Goal: Task Accomplishment & Management: Manage account settings

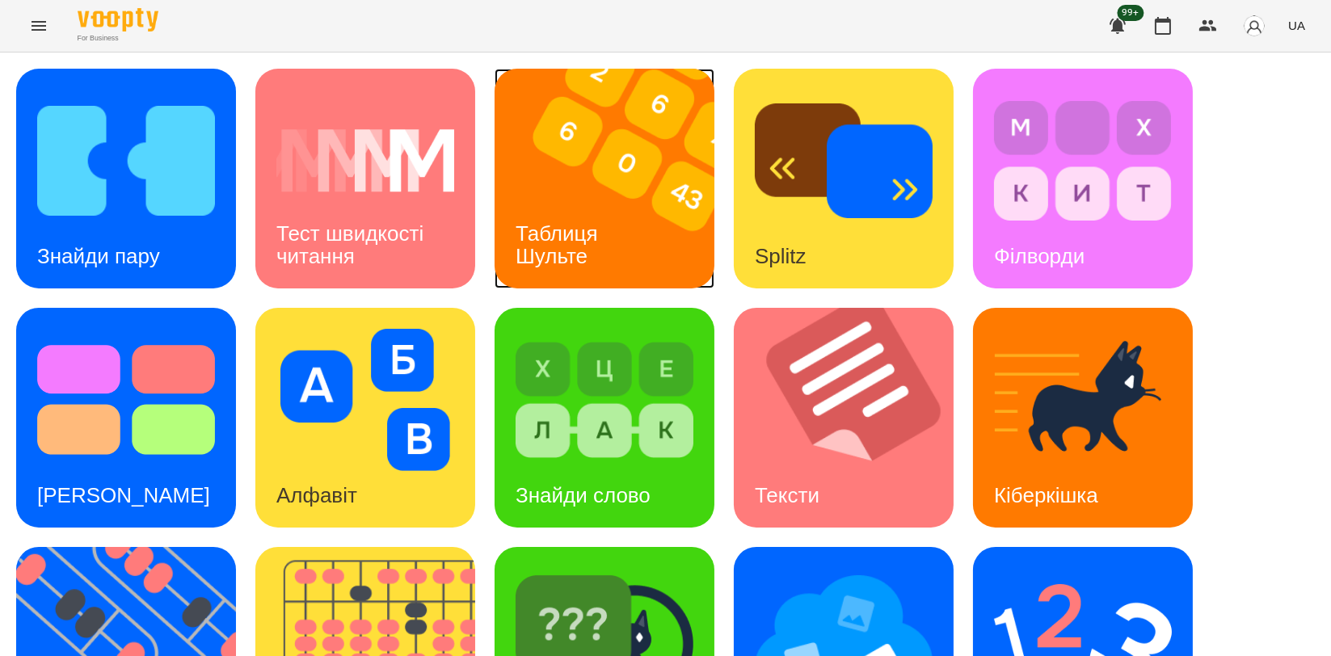
click at [615, 215] on div "Таблиця Шульте" at bounding box center [560, 245] width 130 height 86
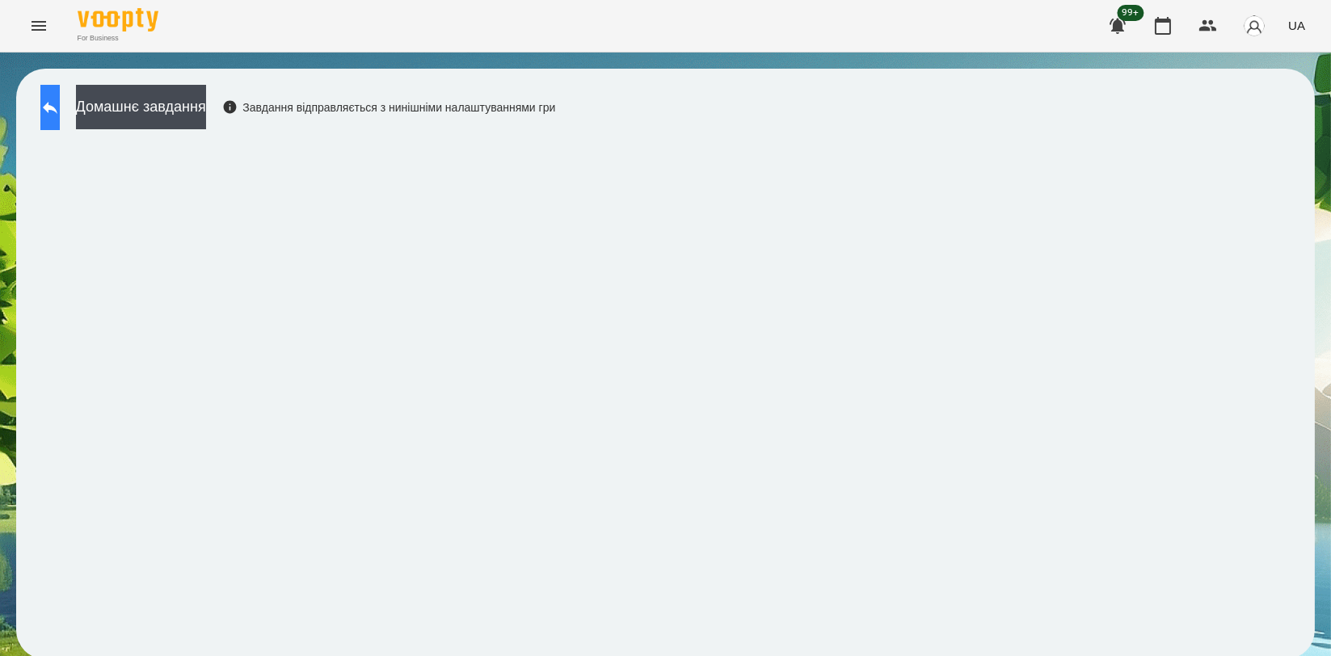
click at [54, 108] on button at bounding box center [49, 107] width 19 height 45
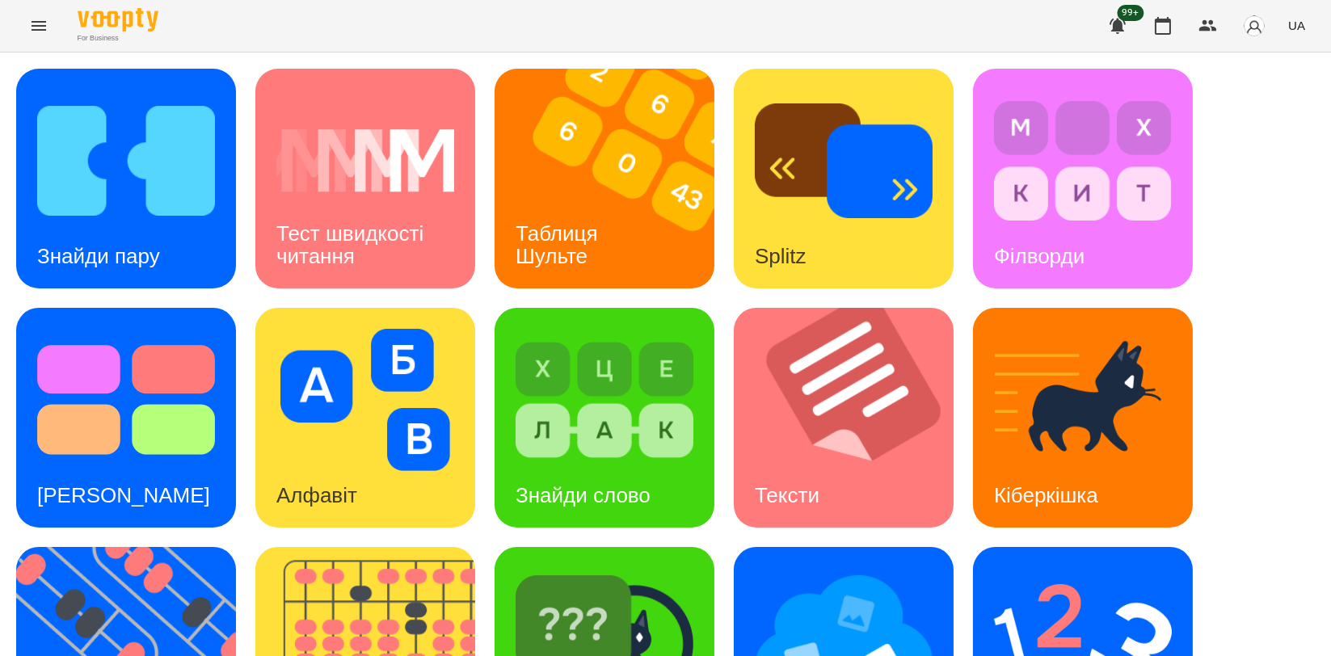
scroll to position [359, 0]
click at [68, 547] on img at bounding box center [136, 657] width 240 height 220
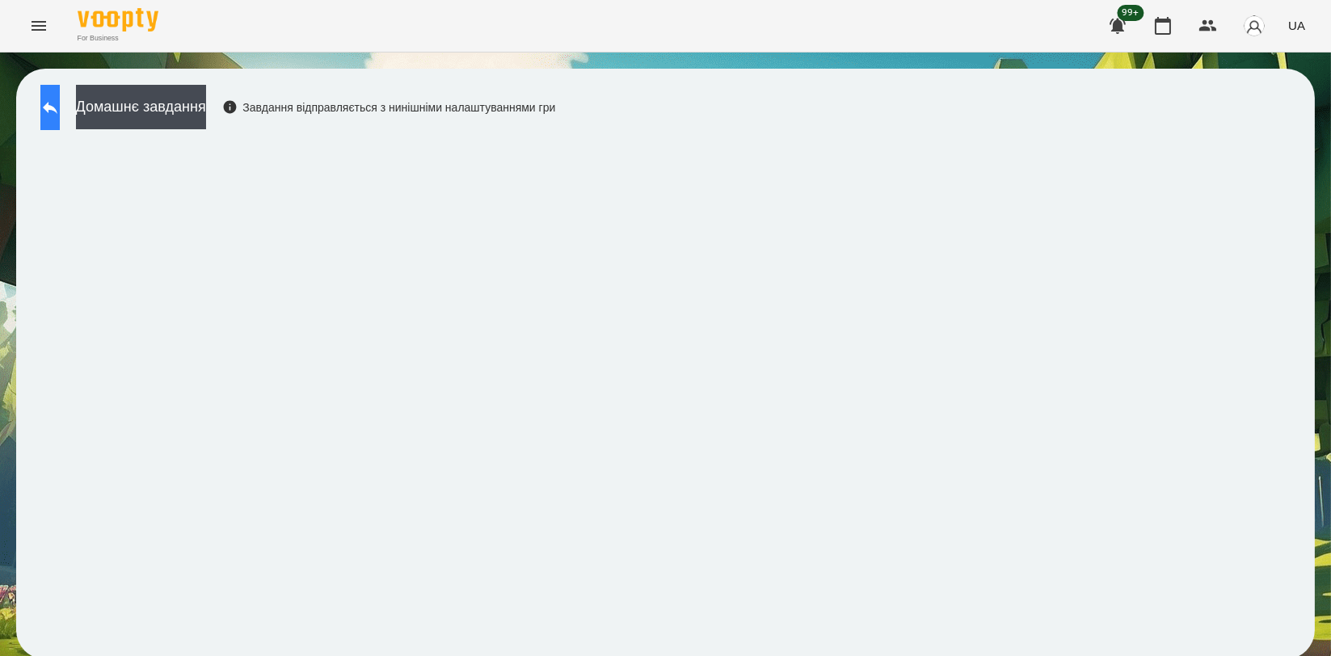
click at [57, 117] on button at bounding box center [49, 107] width 19 height 45
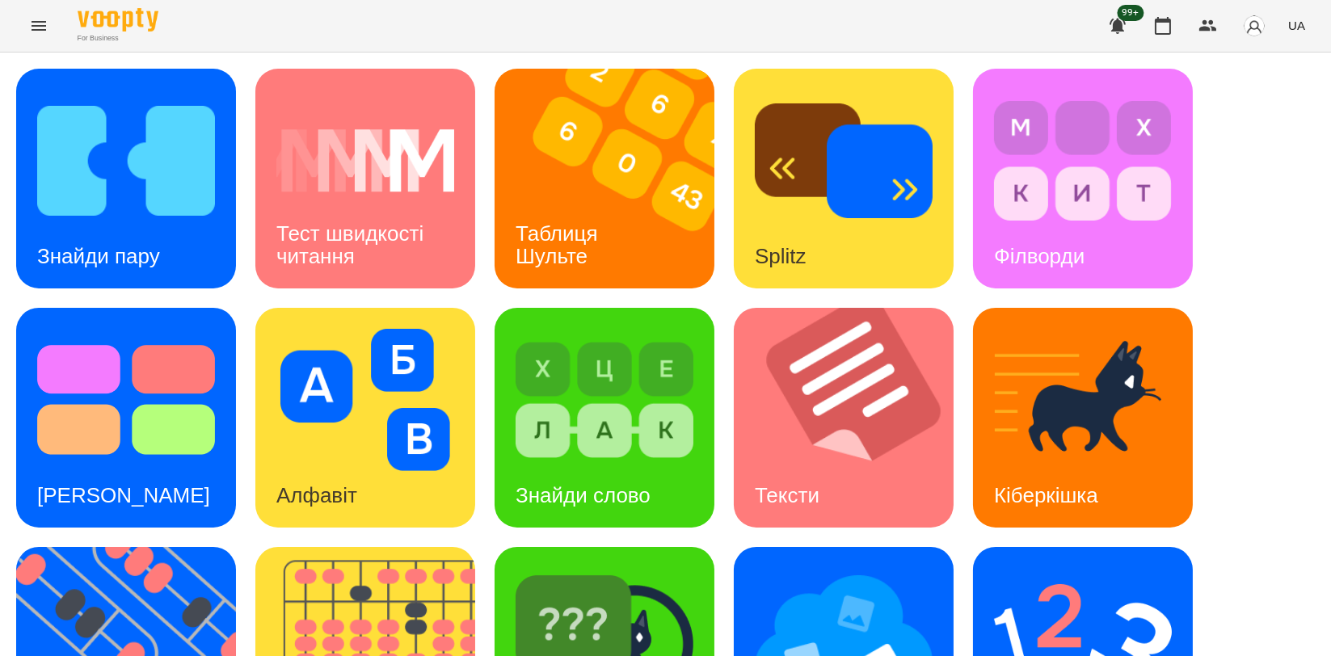
scroll to position [366, 0]
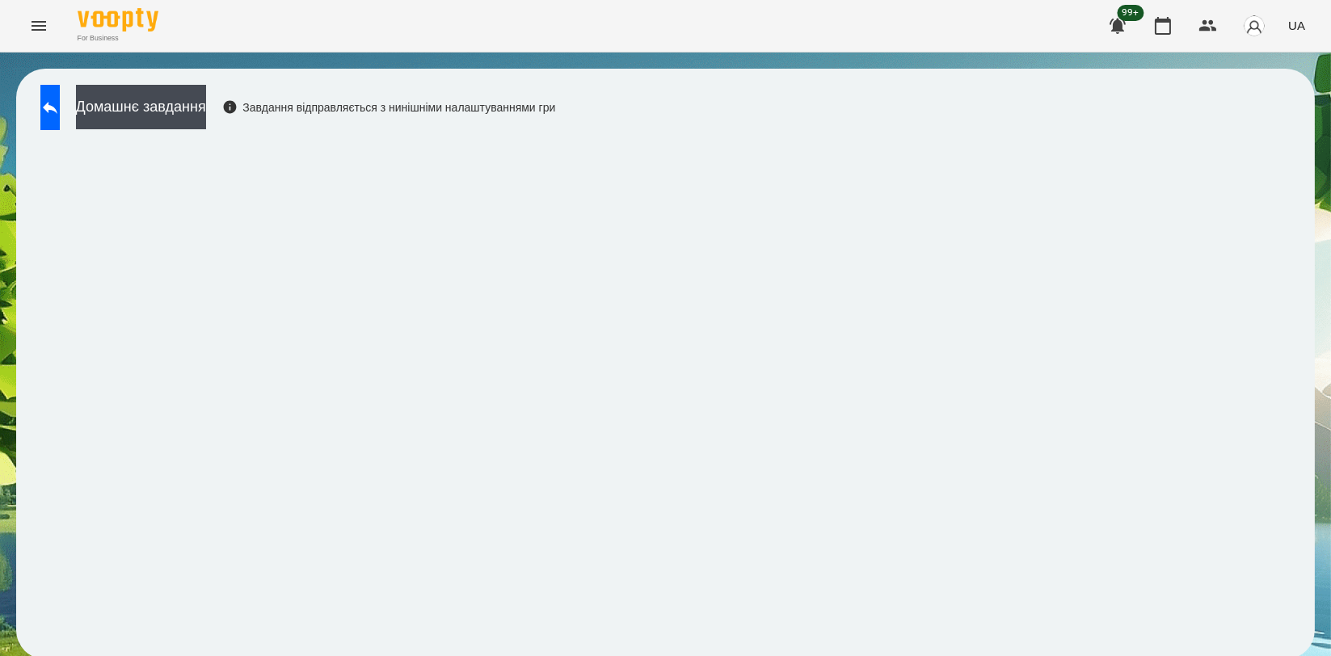
scroll to position [2, 0]
click at [48, 95] on button at bounding box center [49, 107] width 19 height 45
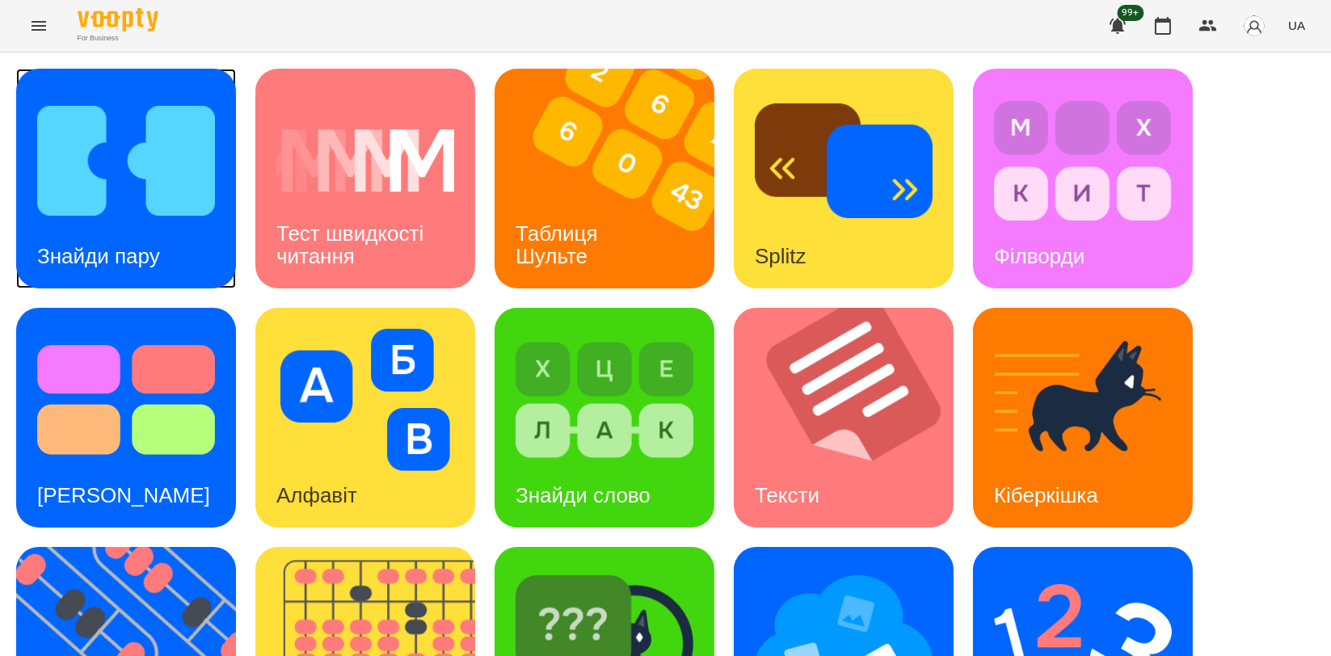
click at [153, 244] on h3 "Знайди пару" at bounding box center [98, 256] width 123 height 24
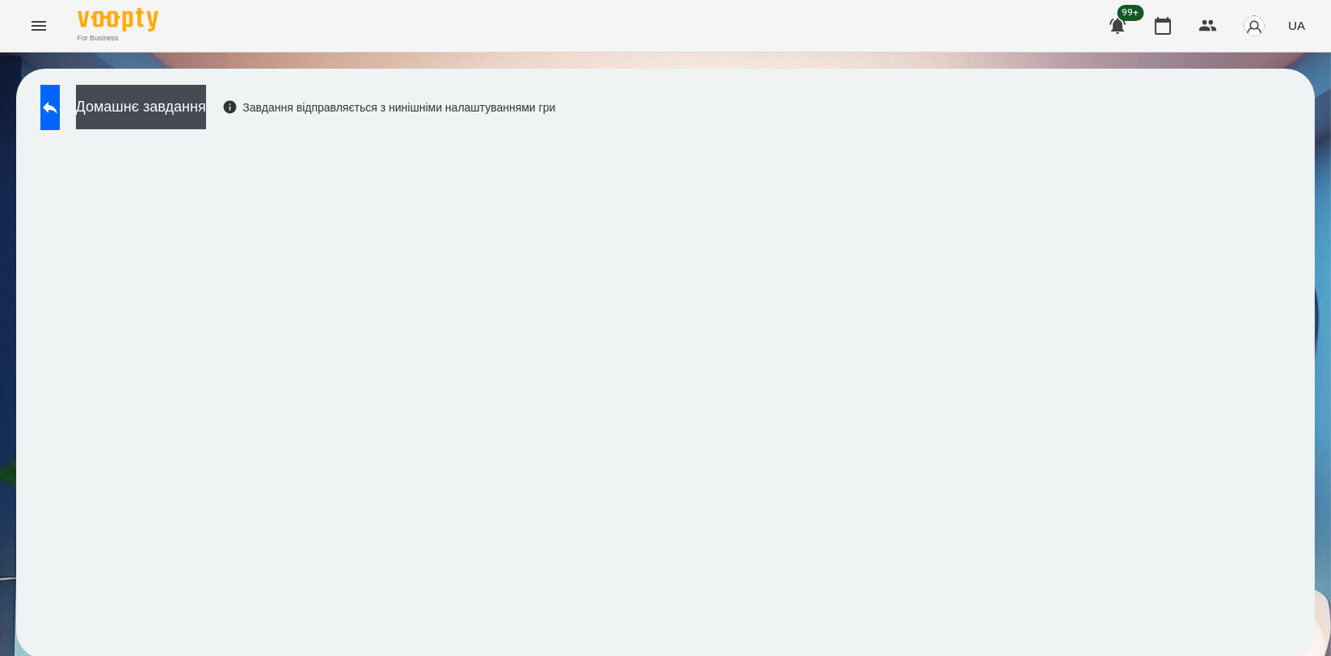
scroll to position [2, 0]
click at [60, 113] on icon at bounding box center [49, 107] width 19 height 19
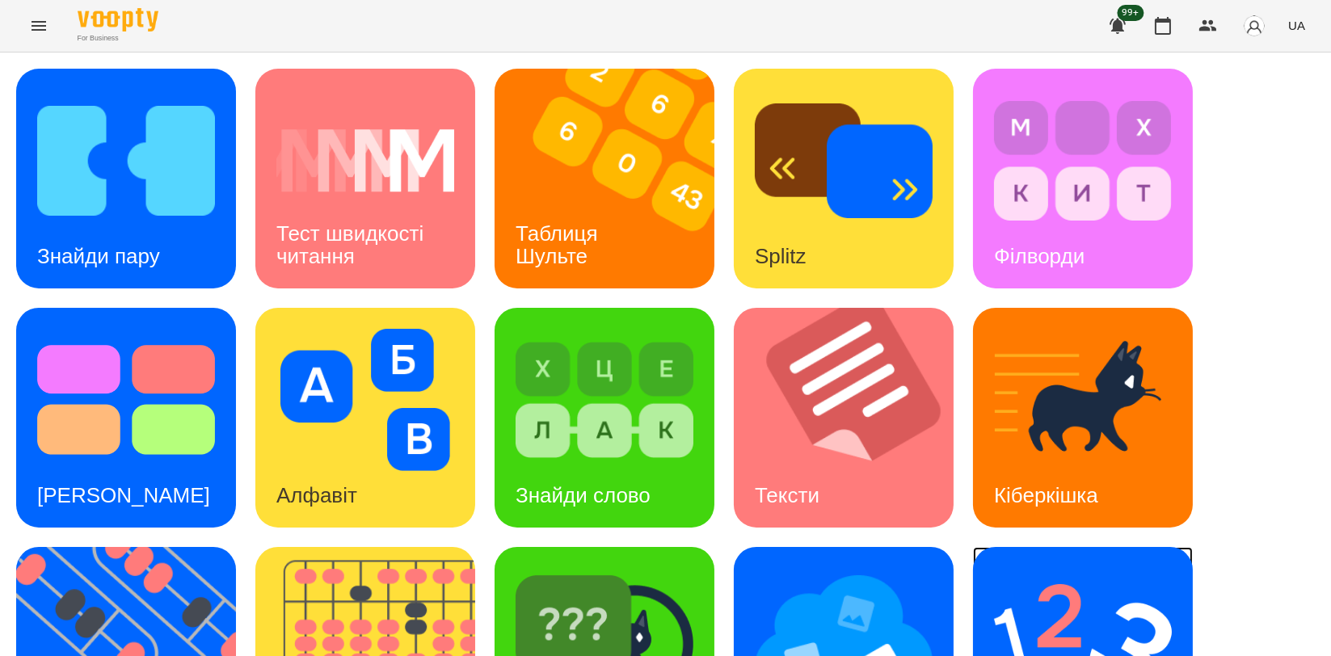
click at [1078, 603] on img at bounding box center [1083, 639] width 178 height 142
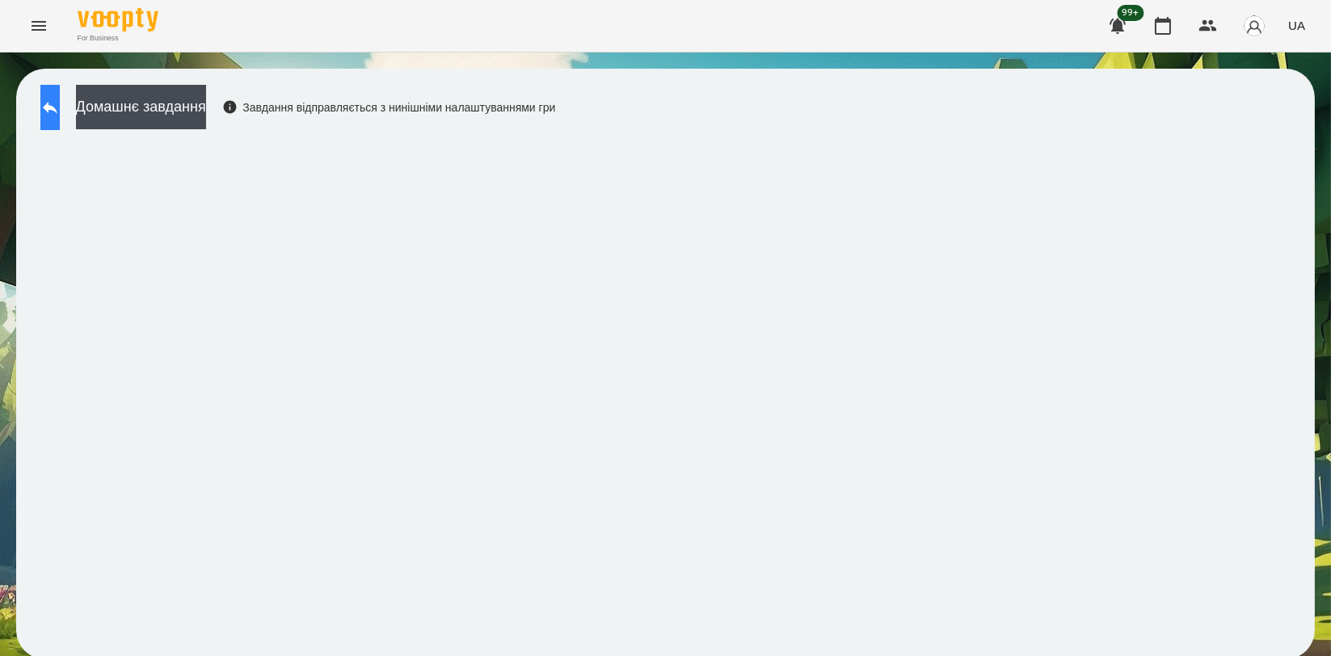
click at [60, 95] on button at bounding box center [49, 107] width 19 height 45
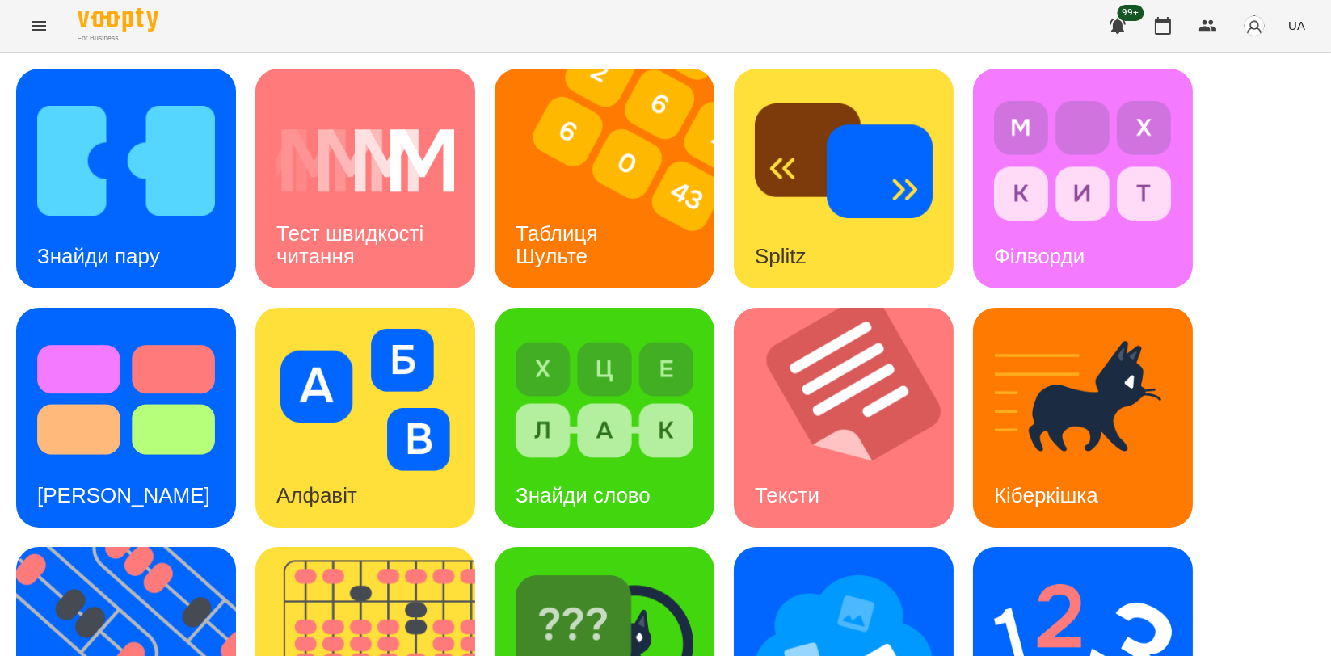
scroll to position [269, 0]
click at [137, 547] on img at bounding box center [136, 657] width 240 height 220
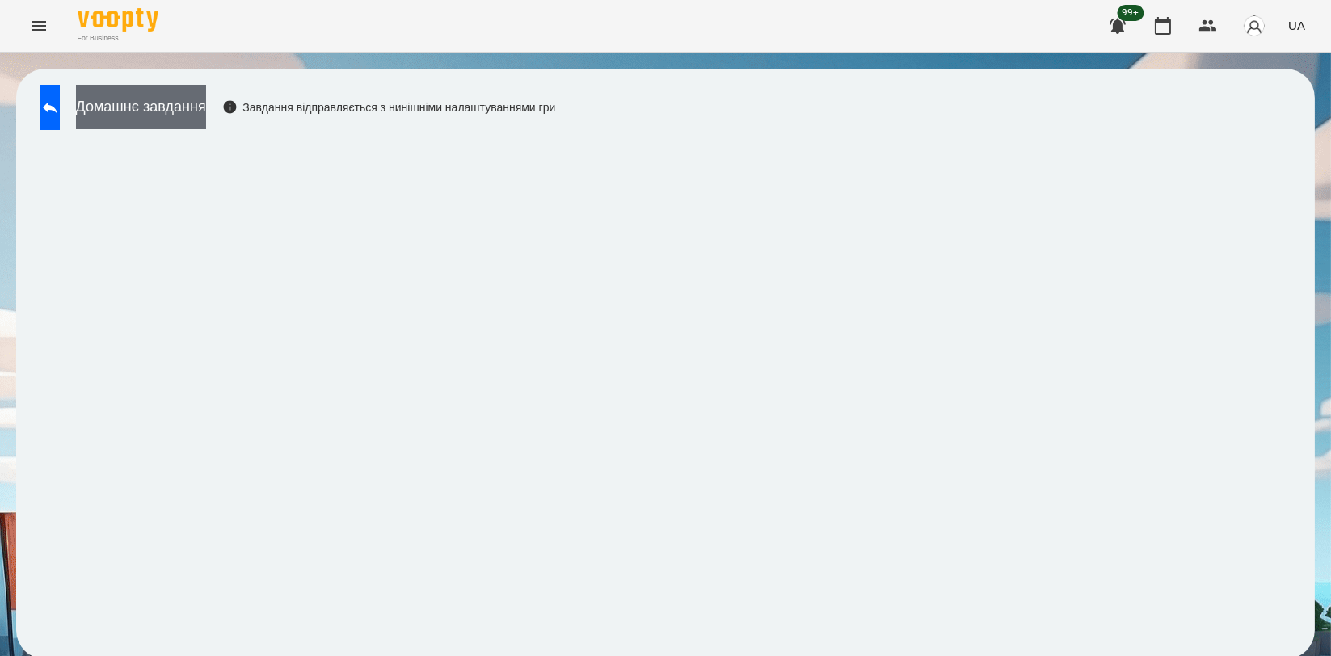
click at [206, 95] on button "Домашнє завдання" at bounding box center [141, 107] width 130 height 44
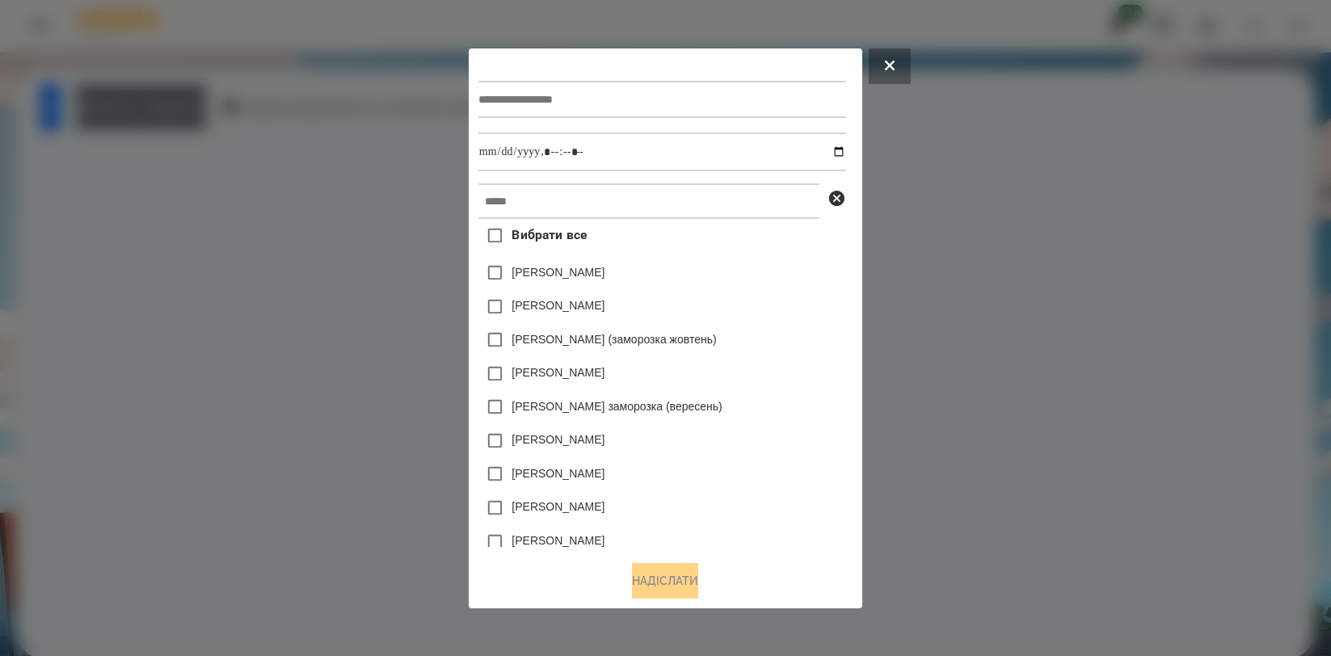
click at [529, 98] on input "text" at bounding box center [663, 99] width 368 height 37
type input "**********"
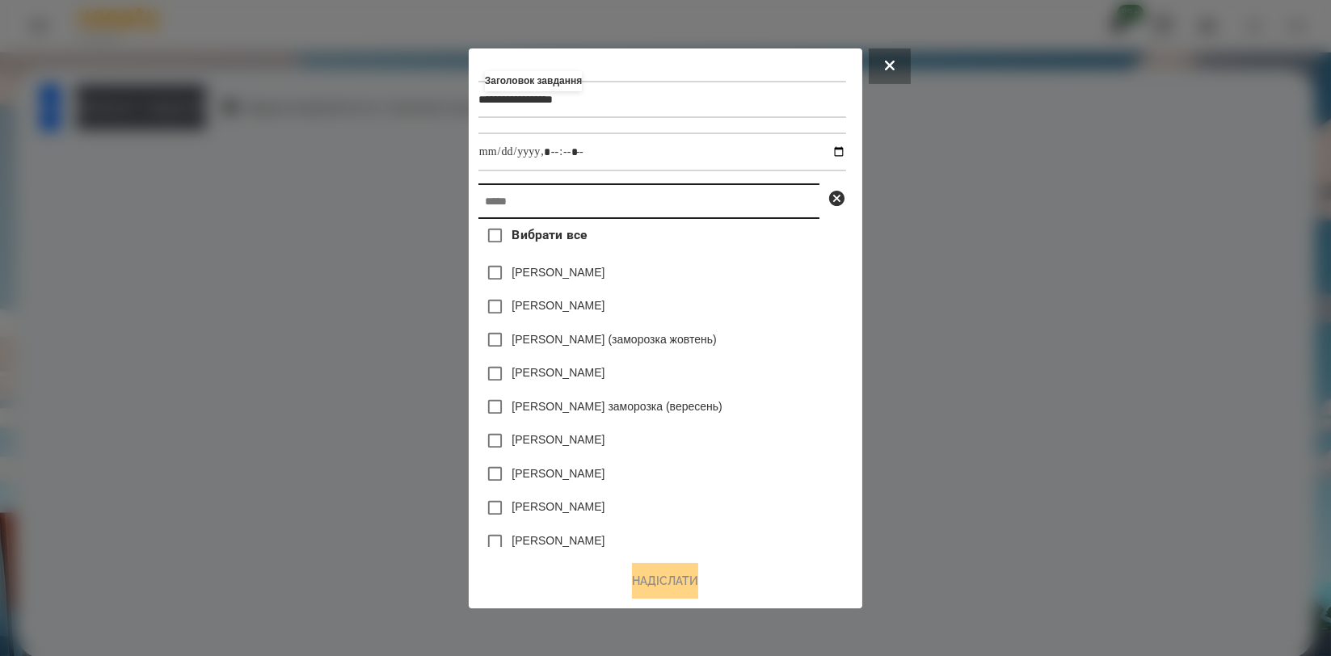
click at [516, 191] on input "text" at bounding box center [649, 202] width 341 height 36
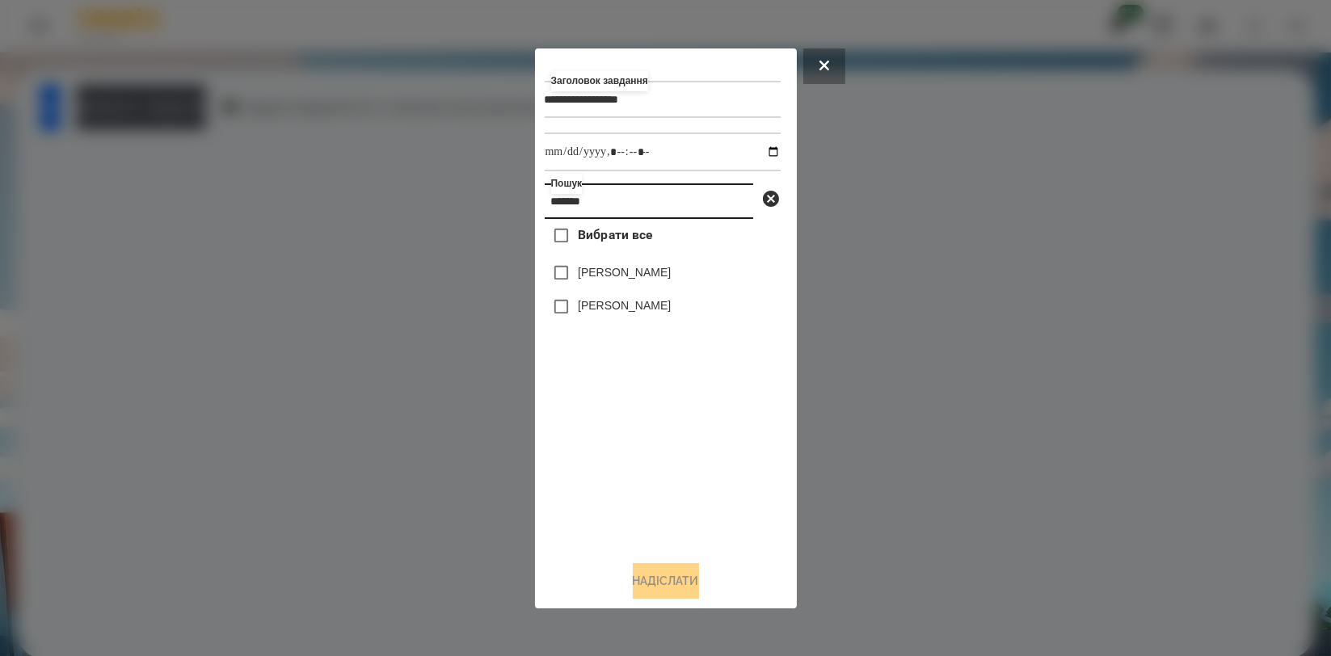
type input "*******"
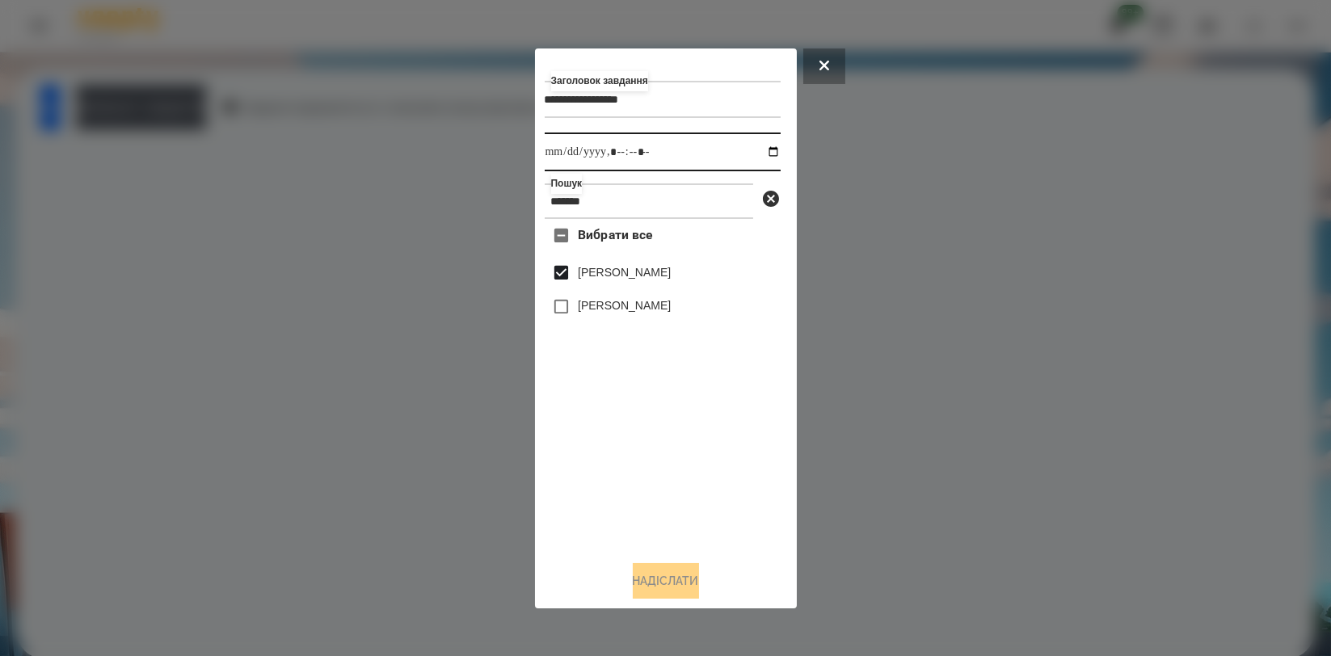
click at [760, 149] on input "datetime-local" at bounding box center [663, 152] width 236 height 39
type input "**********"
drag, startPoint x: 645, startPoint y: 521, endPoint x: 649, endPoint y: 538, distance: 18.2
click at [645, 521] on div "Вибрати все [PERSON_NAME] [PERSON_NAME]" at bounding box center [663, 383] width 236 height 328
click at [645, 595] on button "Надіслати" at bounding box center [666, 581] width 66 height 36
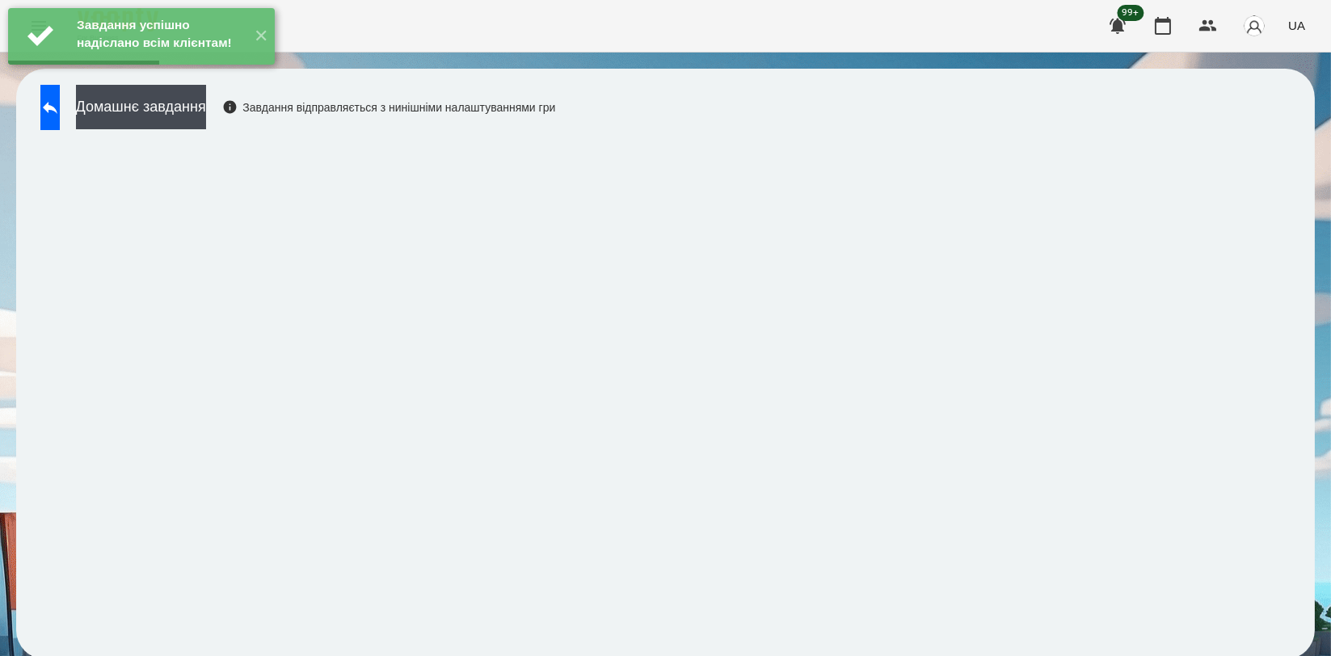
click at [259, 129] on div "Домашнє завдання Завдання відправляється з нинішніми налаштуваннями гри" at bounding box center [293, 111] width 523 height 53
click at [206, 116] on button "Домашнє завдання" at bounding box center [141, 107] width 130 height 44
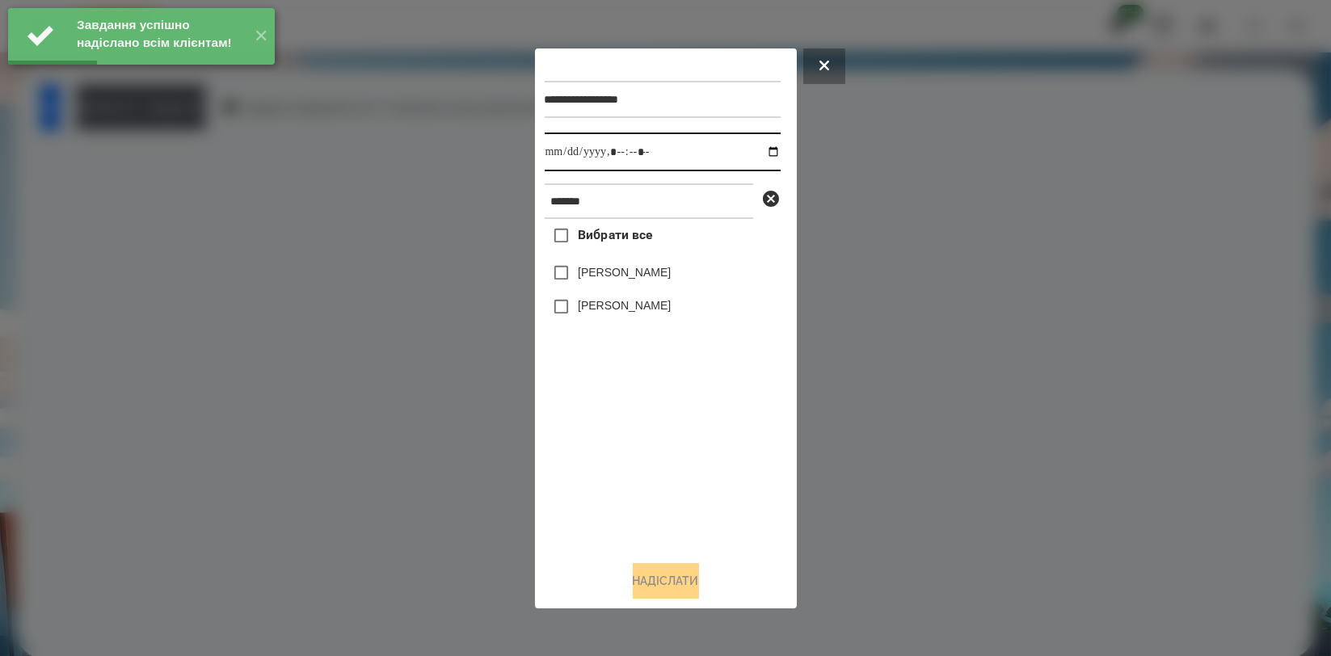
click at [757, 153] on input "datetime-local" at bounding box center [663, 152] width 236 height 39
type input "**********"
click at [626, 415] on div "Вибрати все [PERSON_NAME] [PERSON_NAME]" at bounding box center [663, 383] width 236 height 328
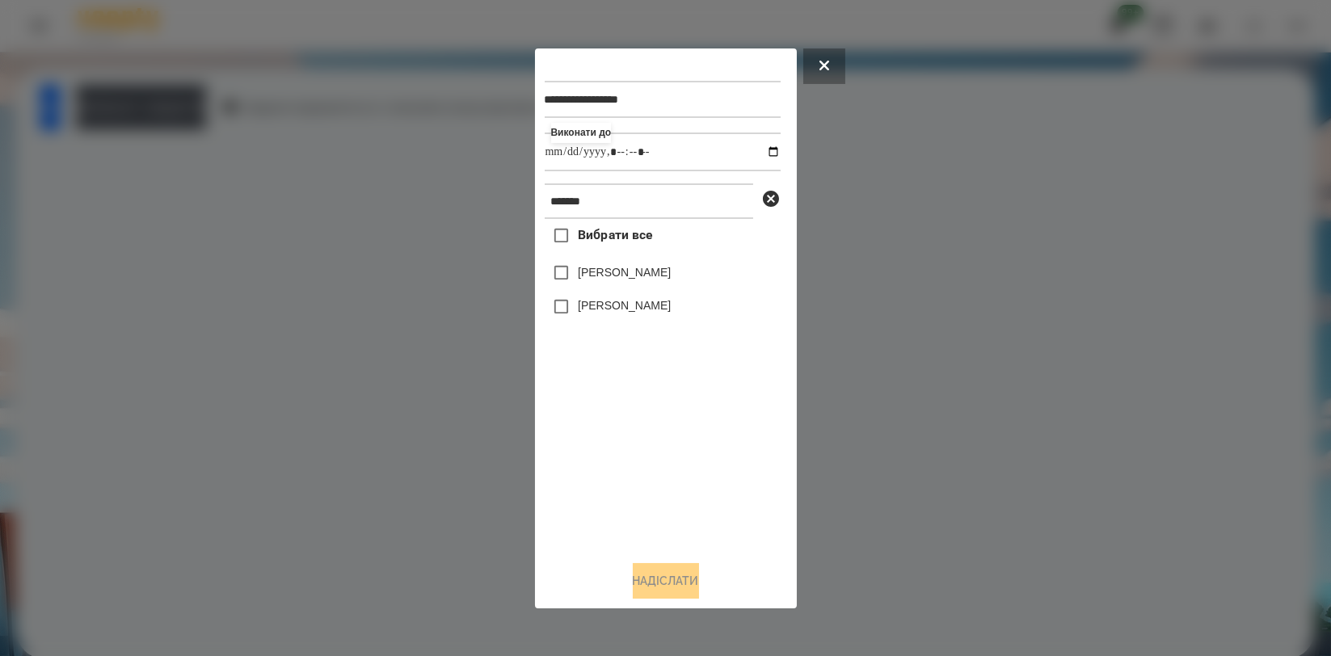
click at [626, 268] on label "[PERSON_NAME]" at bounding box center [624, 272] width 93 height 16
click at [650, 583] on button "Надіслати" at bounding box center [666, 581] width 66 height 36
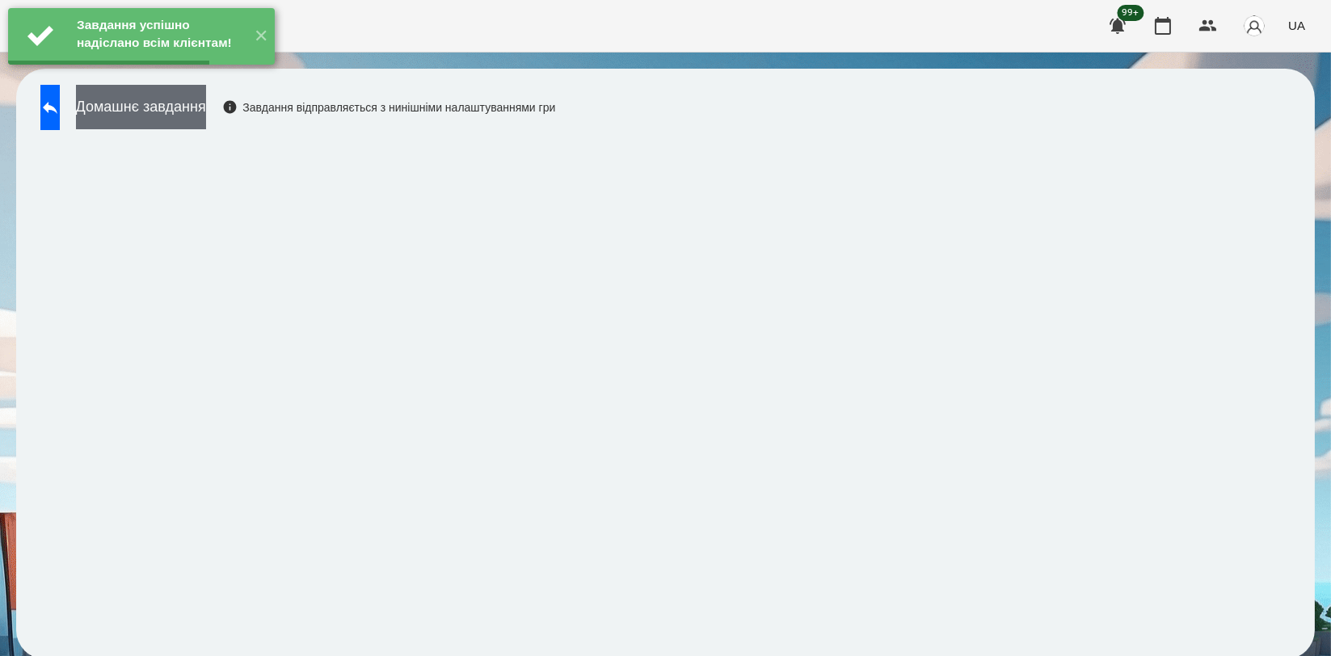
click at [206, 114] on button "Домашнє завдання" at bounding box center [141, 107] width 130 height 44
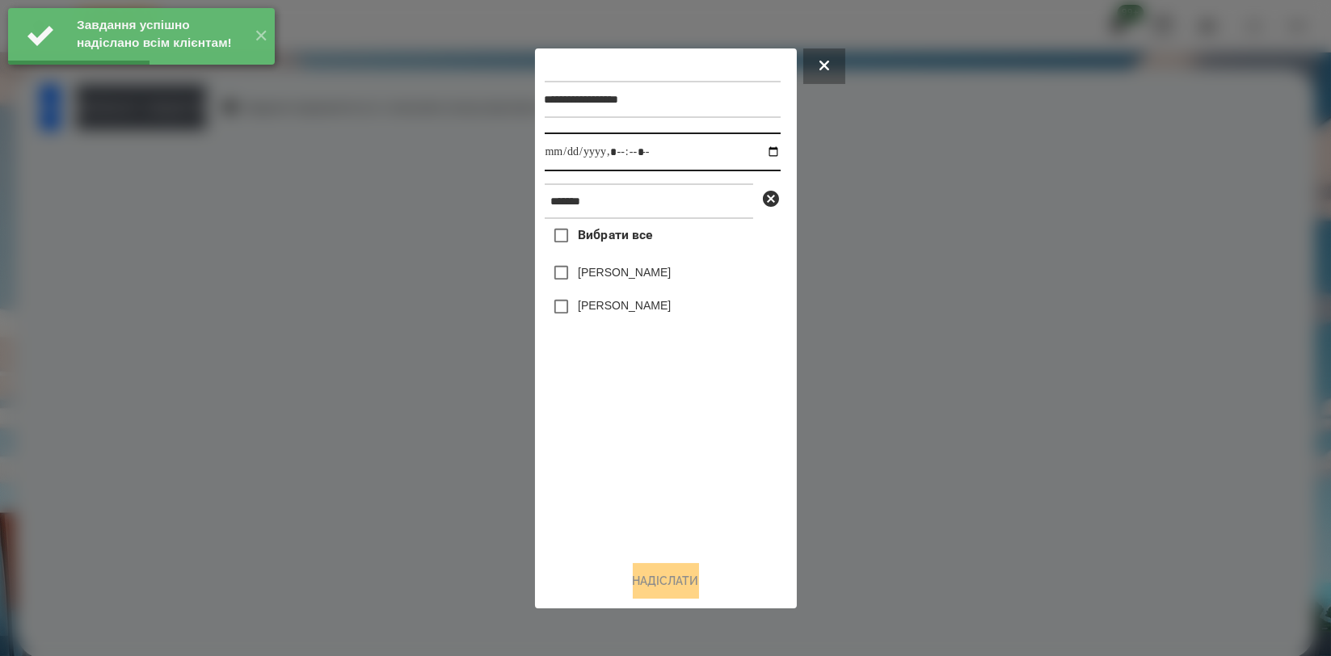
click at [764, 147] on input "datetime-local" at bounding box center [663, 152] width 236 height 39
type input "**********"
click at [632, 427] on div "Вибрати все [PERSON_NAME] [PERSON_NAME]" at bounding box center [663, 383] width 236 height 328
click at [643, 268] on label "[PERSON_NAME]" at bounding box center [624, 272] width 93 height 16
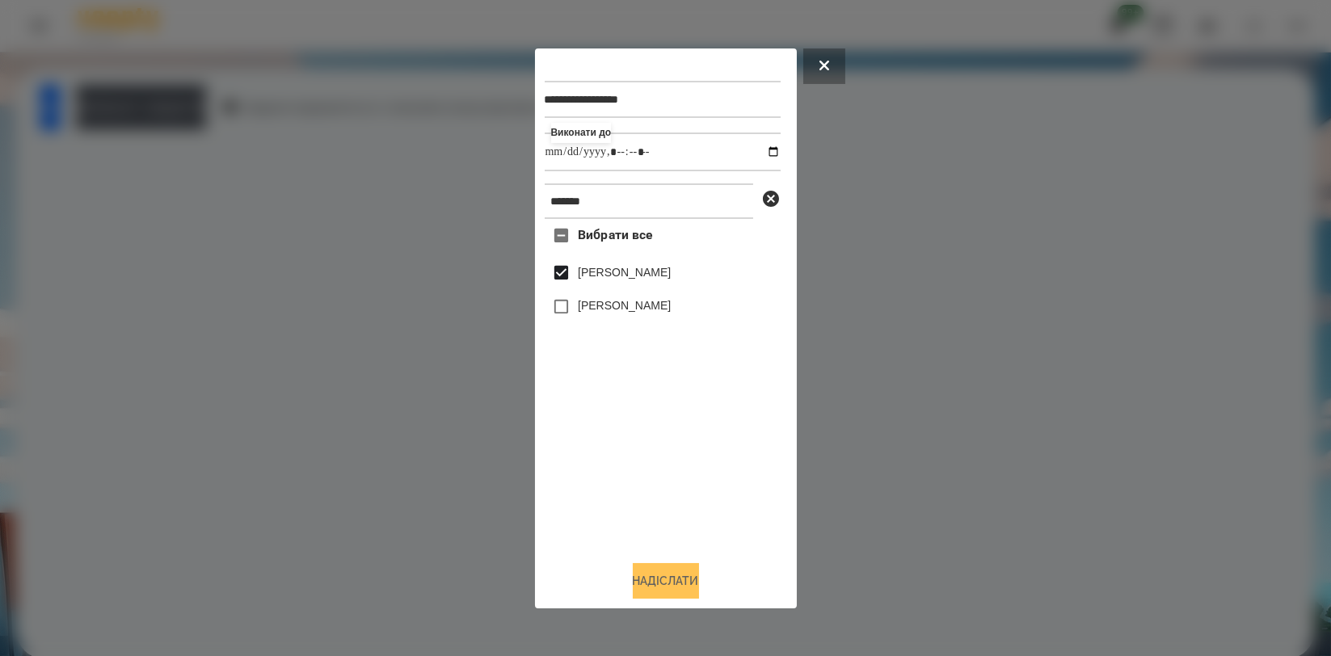
click at [671, 573] on button "Надіслати" at bounding box center [666, 581] width 66 height 36
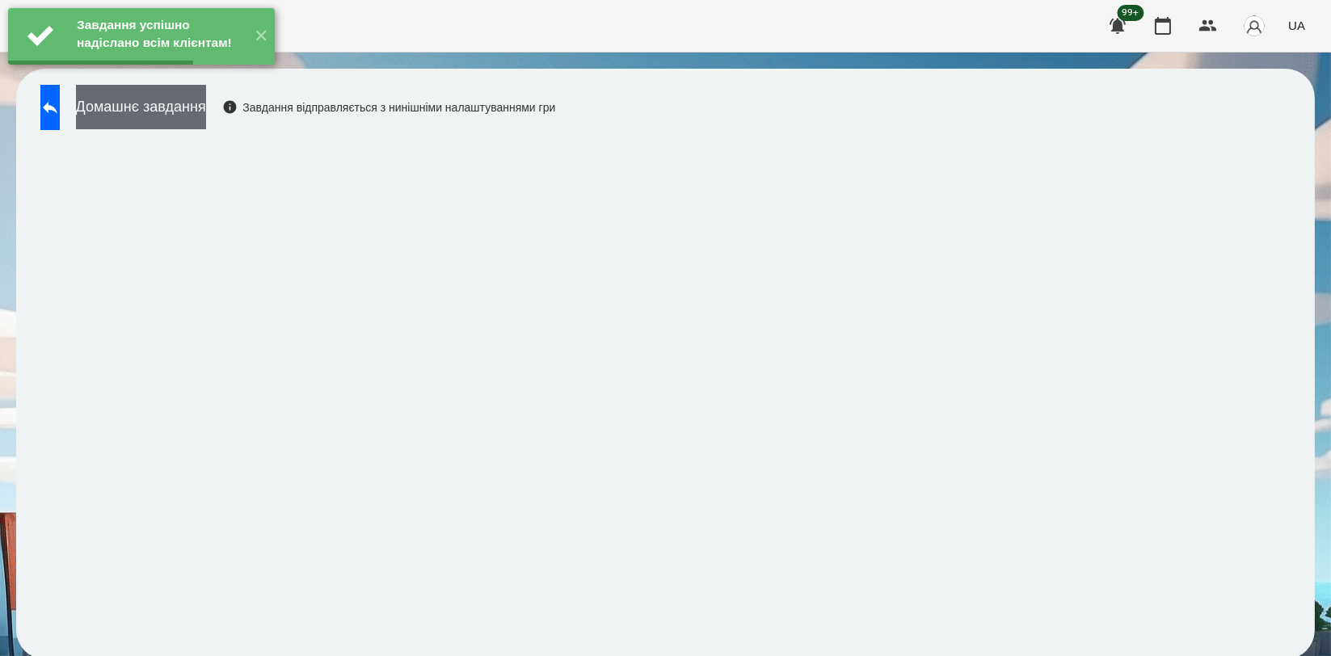
click at [206, 109] on button "Домашнє завдання" at bounding box center [141, 107] width 130 height 44
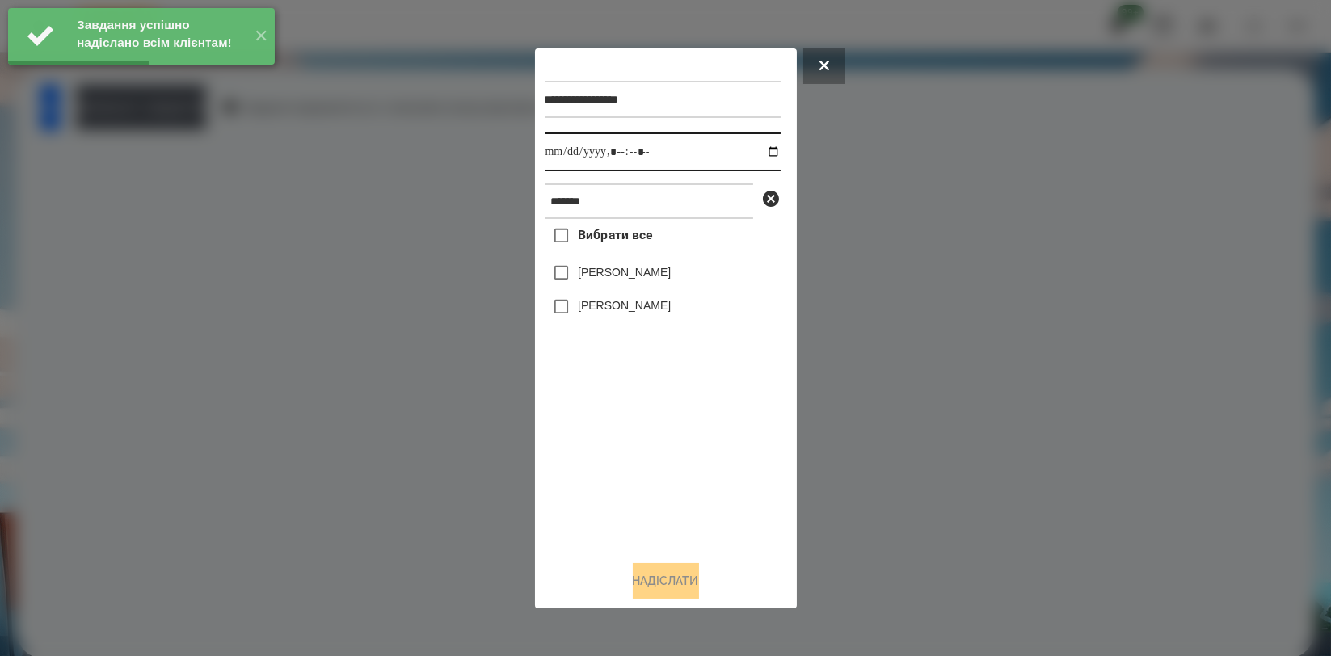
click at [766, 154] on input "datetime-local" at bounding box center [663, 152] width 236 height 39
type input "**********"
click at [665, 428] on div "Вибрати все [PERSON_NAME] [PERSON_NAME]" at bounding box center [663, 383] width 236 height 328
click at [641, 281] on label "[PERSON_NAME]" at bounding box center [624, 272] width 93 height 16
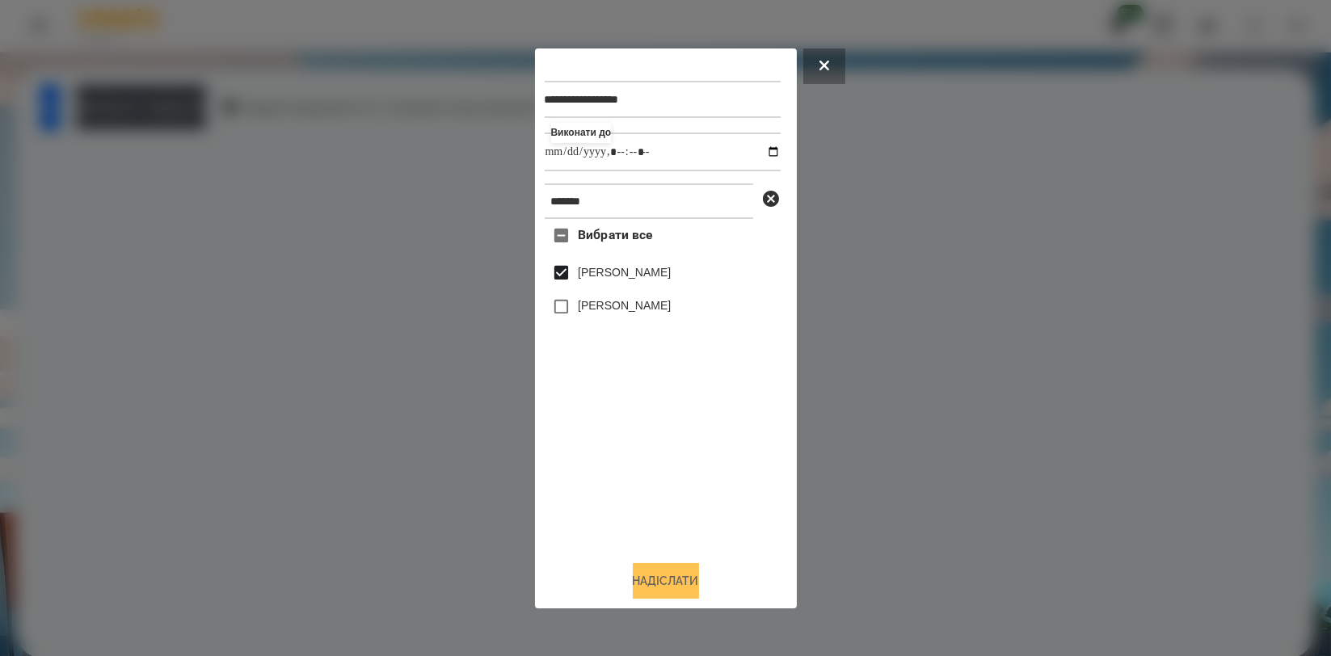
click at [677, 577] on button "Надіслати" at bounding box center [666, 581] width 66 height 36
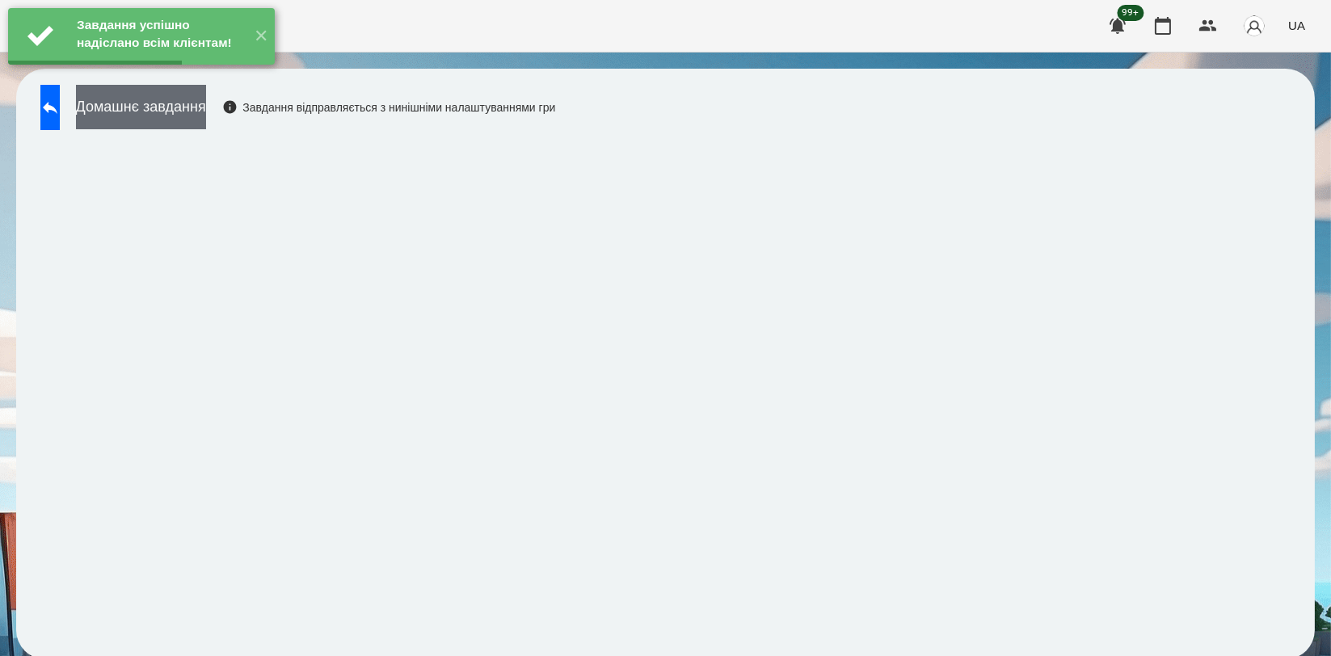
click at [206, 127] on button "Домашнє завдання" at bounding box center [141, 107] width 130 height 44
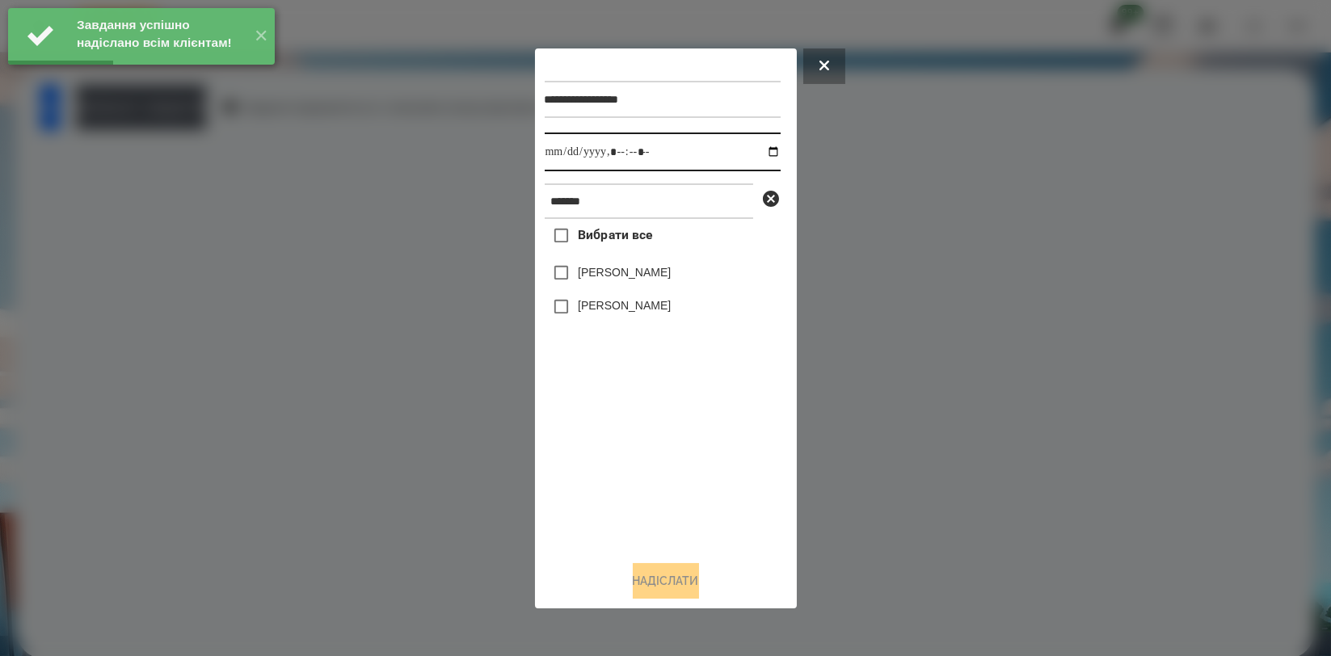
click at [758, 155] on input "datetime-local" at bounding box center [663, 152] width 236 height 39
type input "**********"
drag, startPoint x: 612, startPoint y: 497, endPoint x: 610, endPoint y: 470, distance: 27.6
click at [612, 497] on div "Вибрати все [PERSON_NAME] [PERSON_NAME]" at bounding box center [663, 383] width 236 height 328
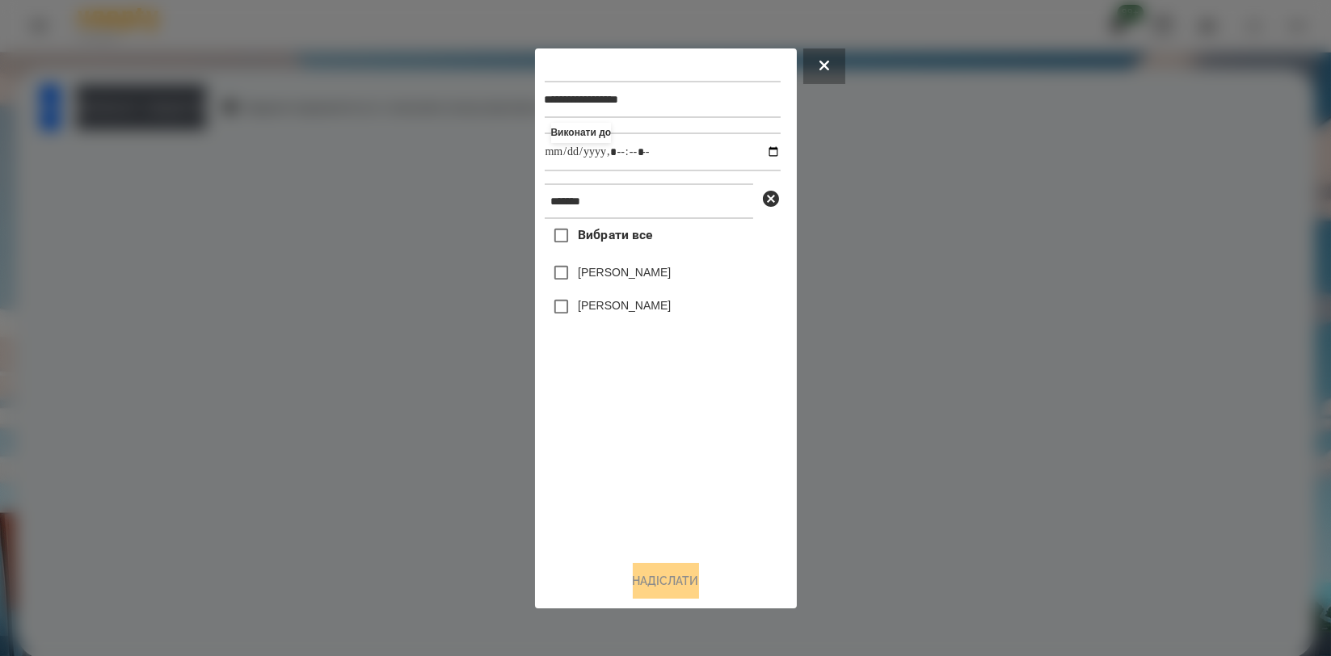
click at [647, 280] on label "[PERSON_NAME]" at bounding box center [624, 272] width 93 height 16
click at [668, 574] on button "Надіслати" at bounding box center [666, 581] width 66 height 36
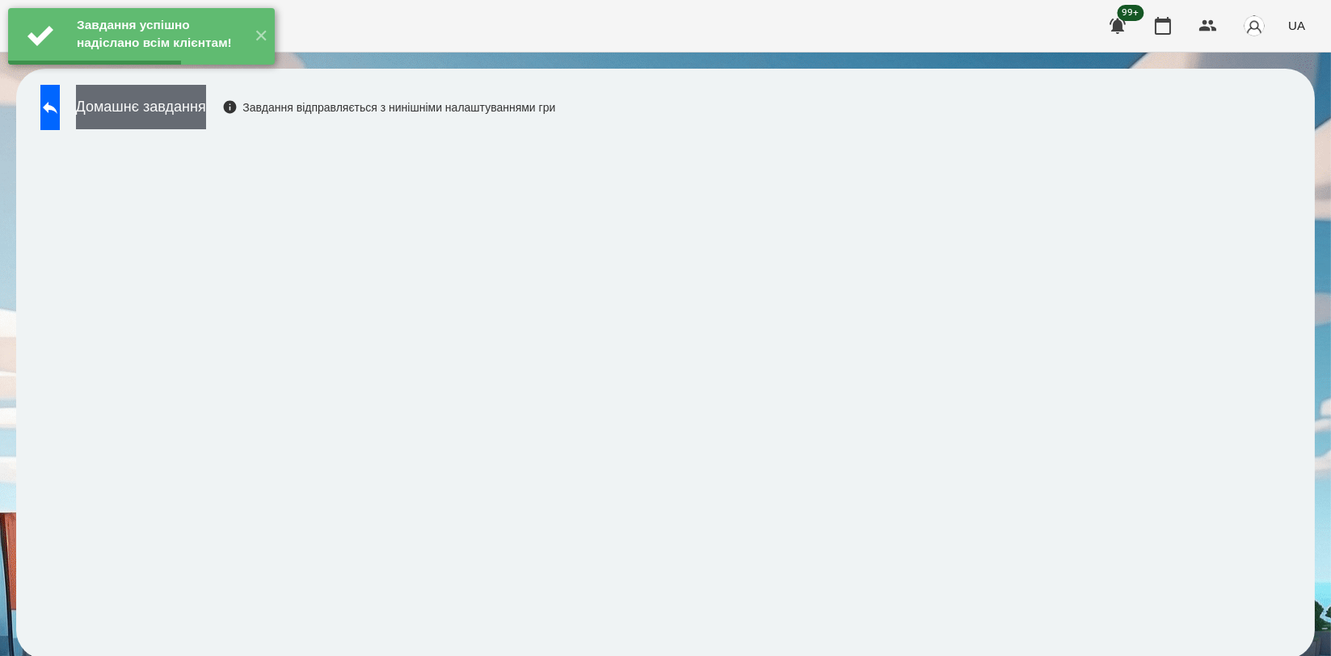
click at [206, 119] on button "Домашнє завдання" at bounding box center [141, 107] width 130 height 44
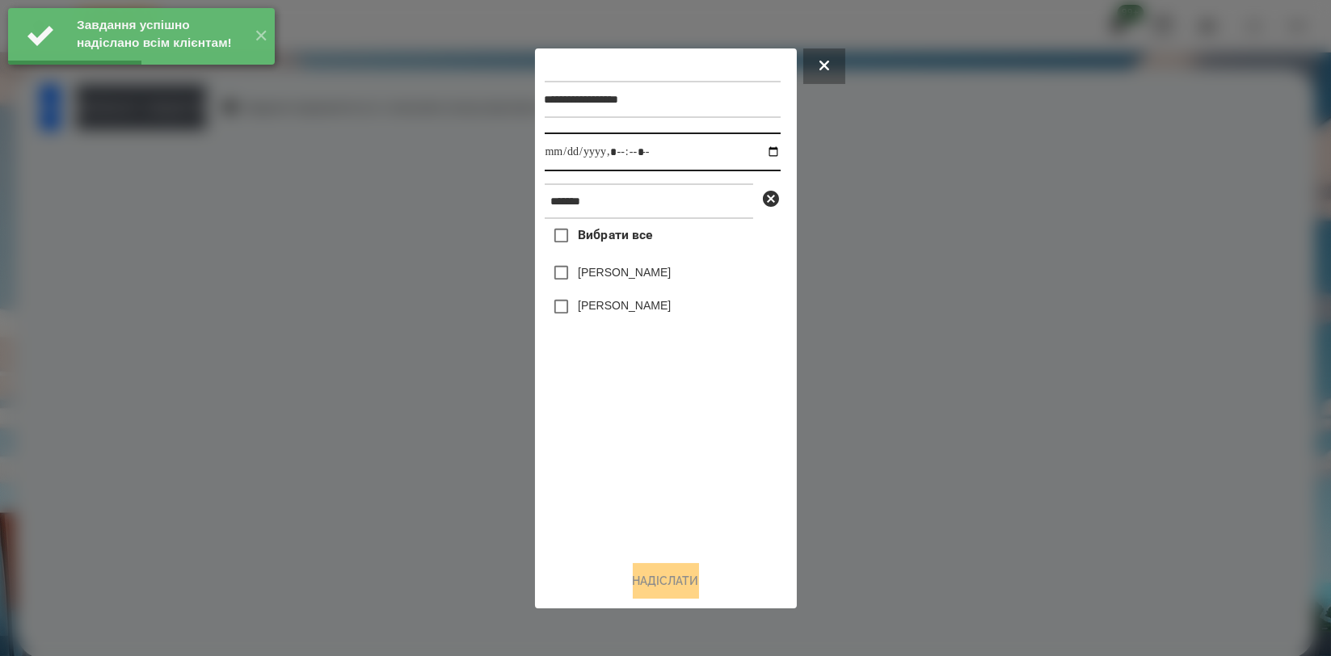
click at [763, 152] on input "datetime-local" at bounding box center [663, 152] width 236 height 39
type input "**********"
click at [608, 475] on div "Вибрати все [PERSON_NAME] [PERSON_NAME]" at bounding box center [663, 383] width 236 height 328
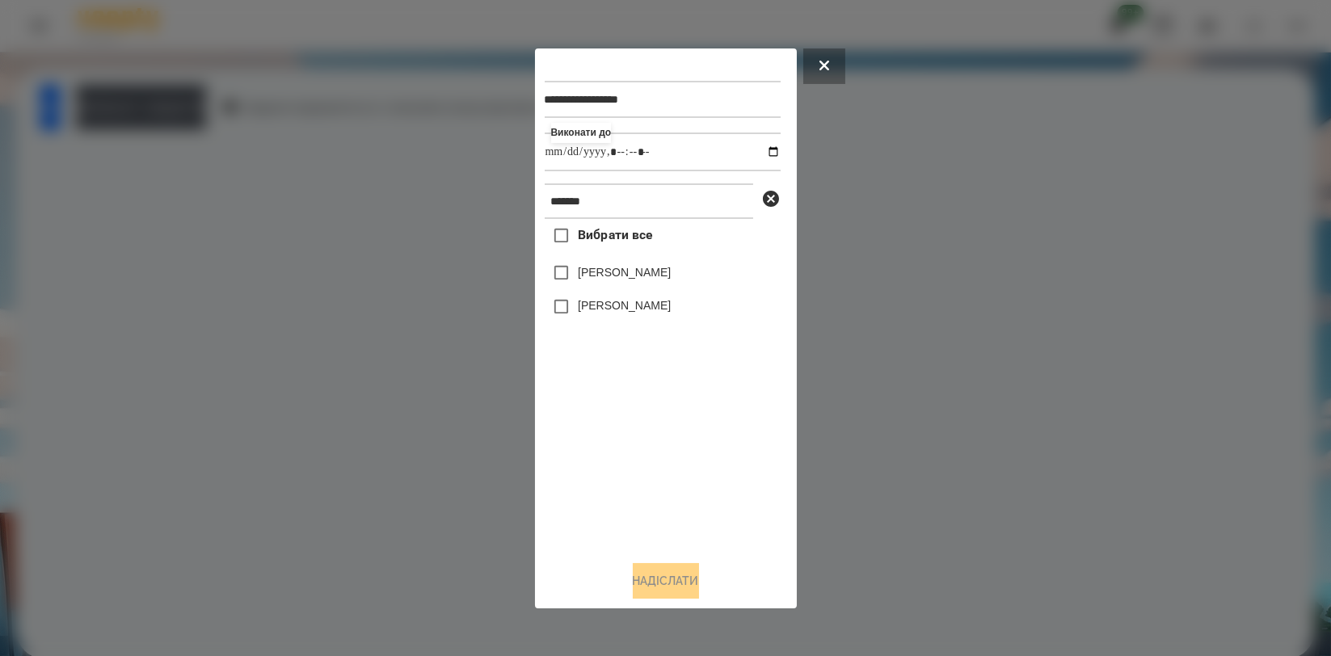
click at [627, 276] on label "[PERSON_NAME]" at bounding box center [624, 272] width 93 height 16
click at [687, 580] on button "Надіслати" at bounding box center [666, 581] width 66 height 36
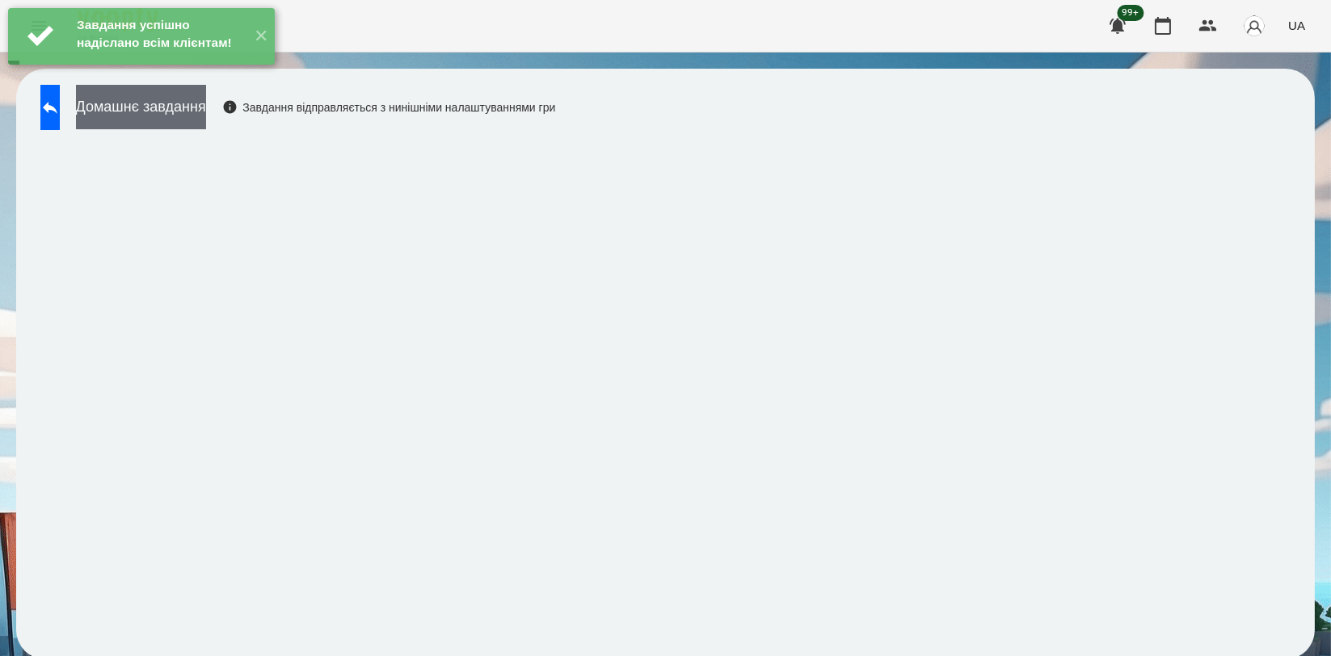
click at [206, 108] on button "Домашнє завдання" at bounding box center [141, 107] width 130 height 44
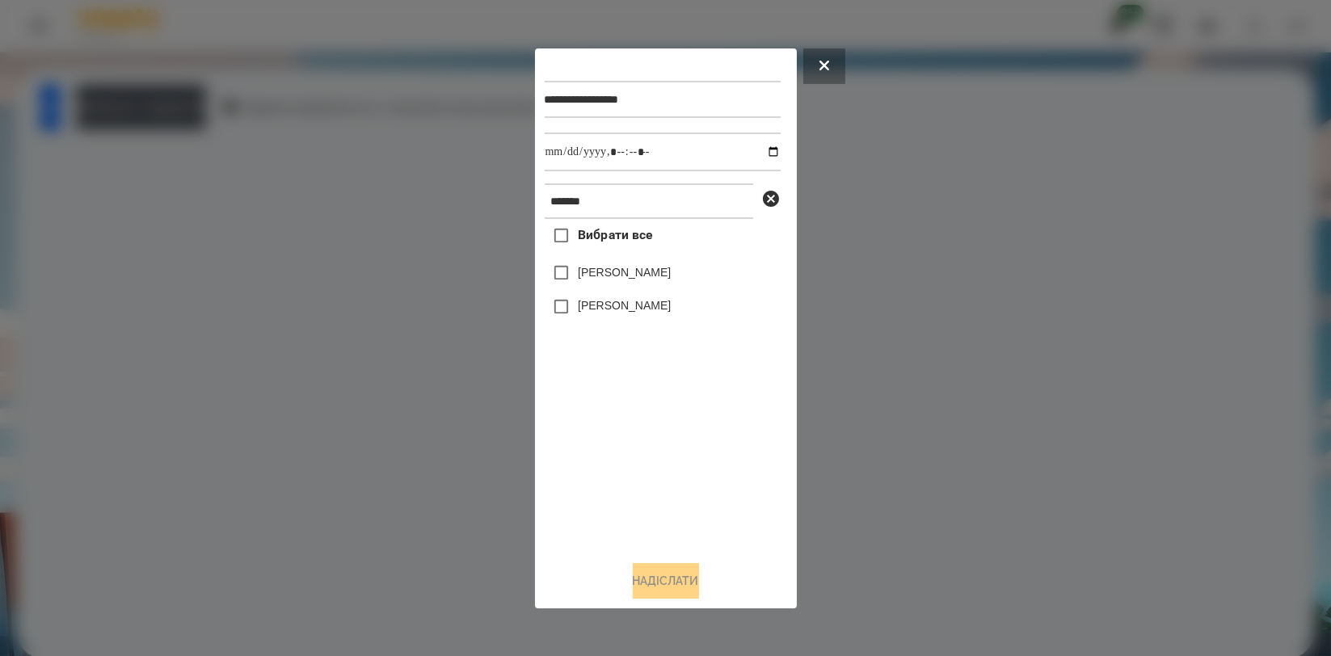
click at [287, 264] on div at bounding box center [665, 328] width 1331 height 656
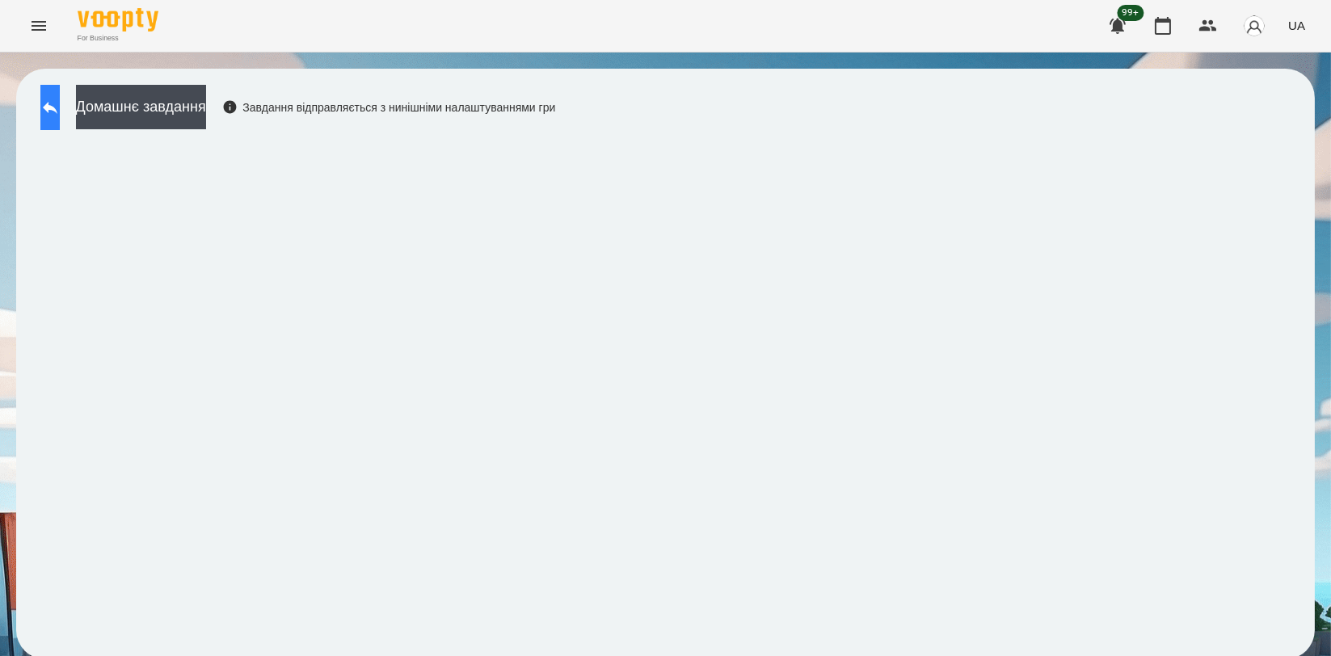
click at [57, 107] on icon at bounding box center [50, 108] width 15 height 12
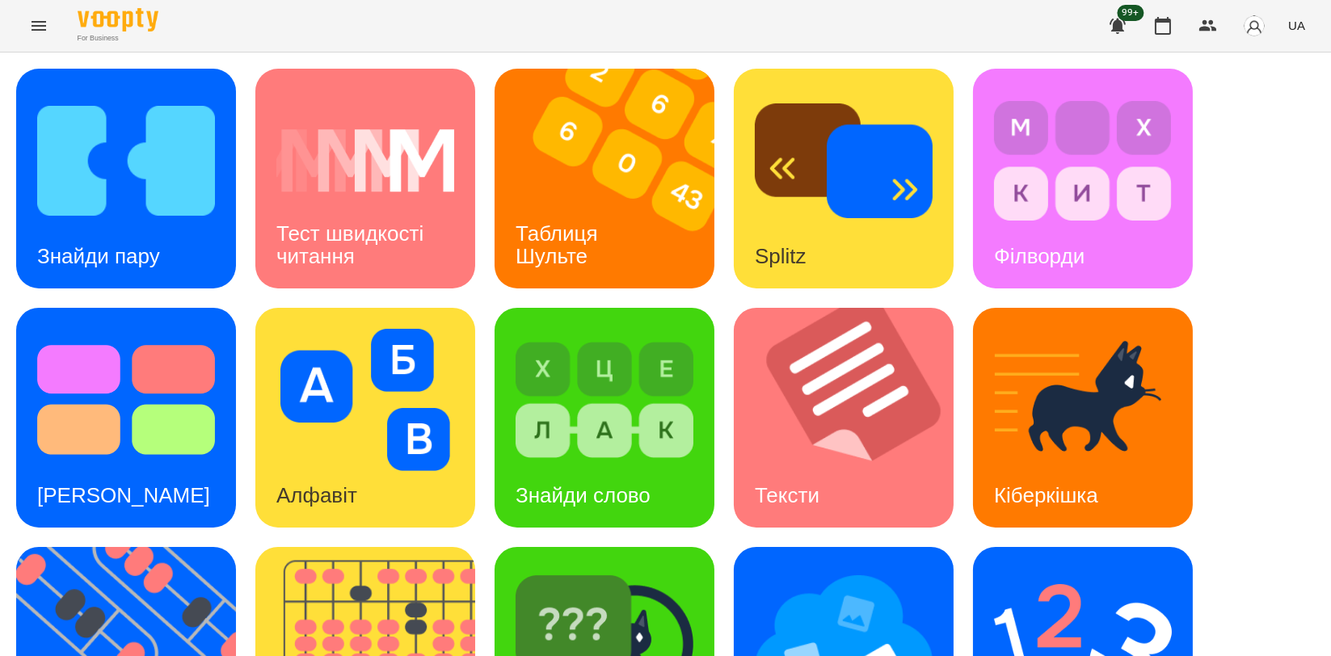
scroll to position [366, 0]
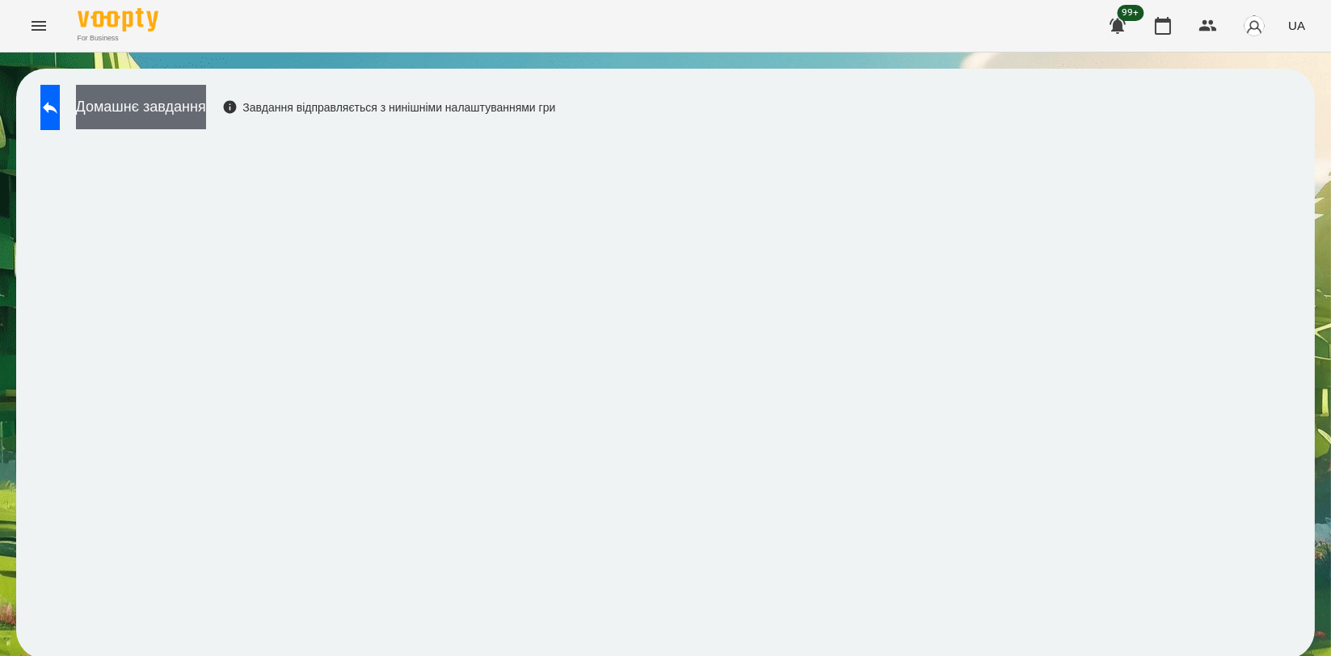
click at [189, 102] on button "Домашнє завдання" at bounding box center [141, 107] width 130 height 44
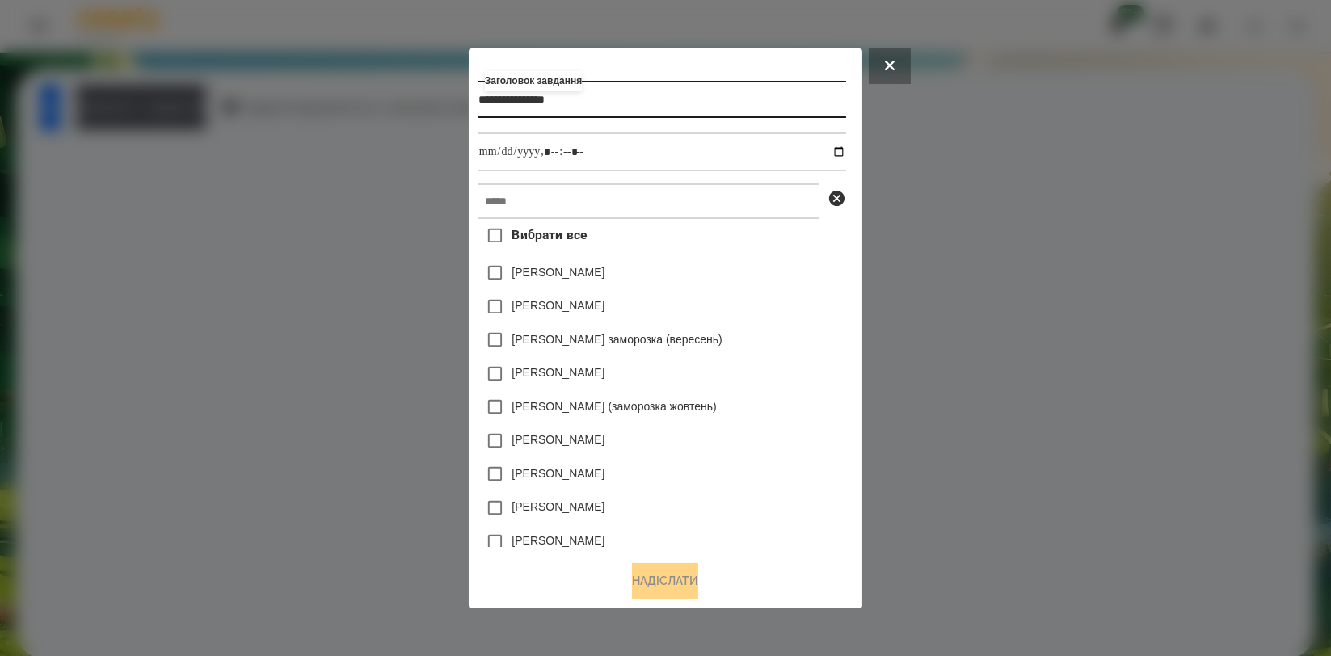
type input "**********"
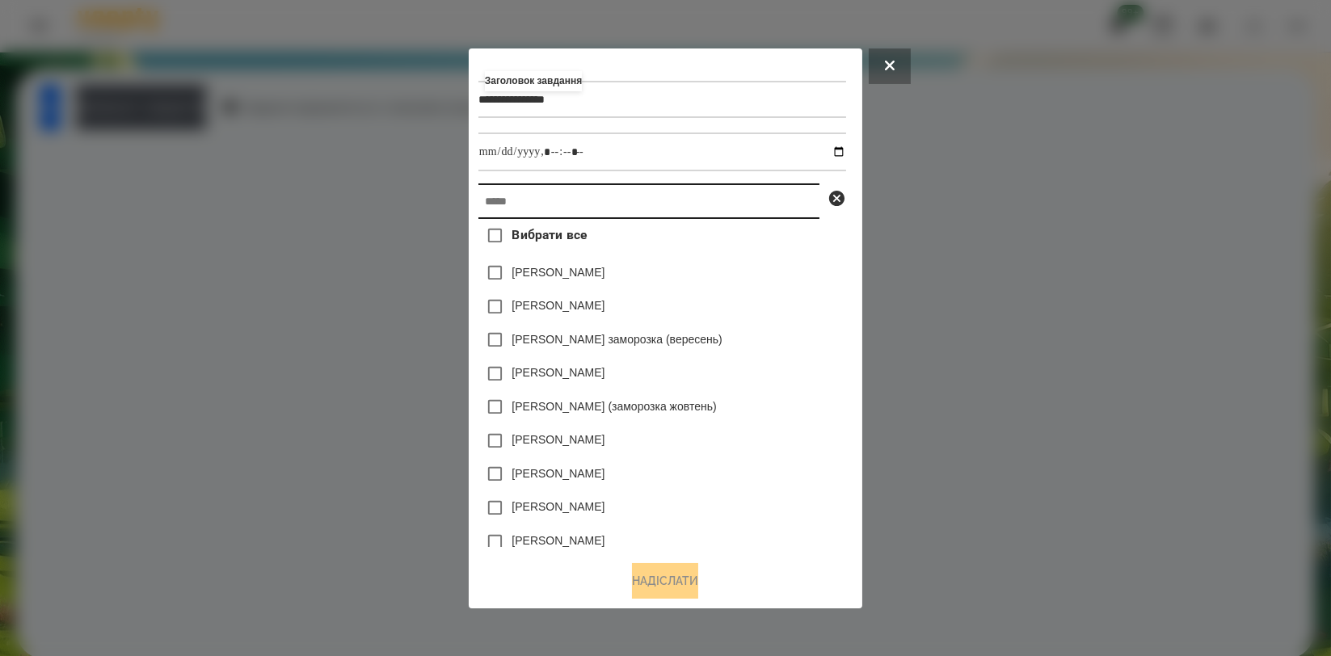
click at [521, 217] on input "text" at bounding box center [649, 202] width 341 height 36
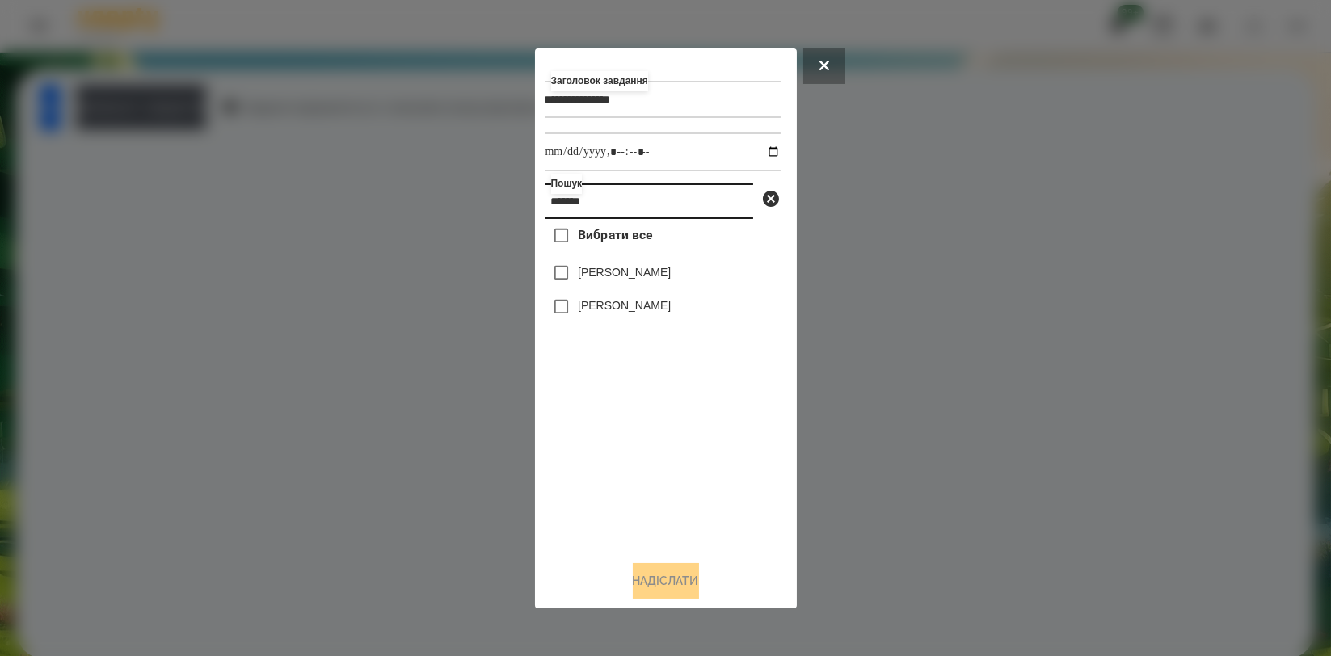
type input "*******"
click at [605, 280] on label "[PERSON_NAME]" at bounding box center [624, 272] width 93 height 16
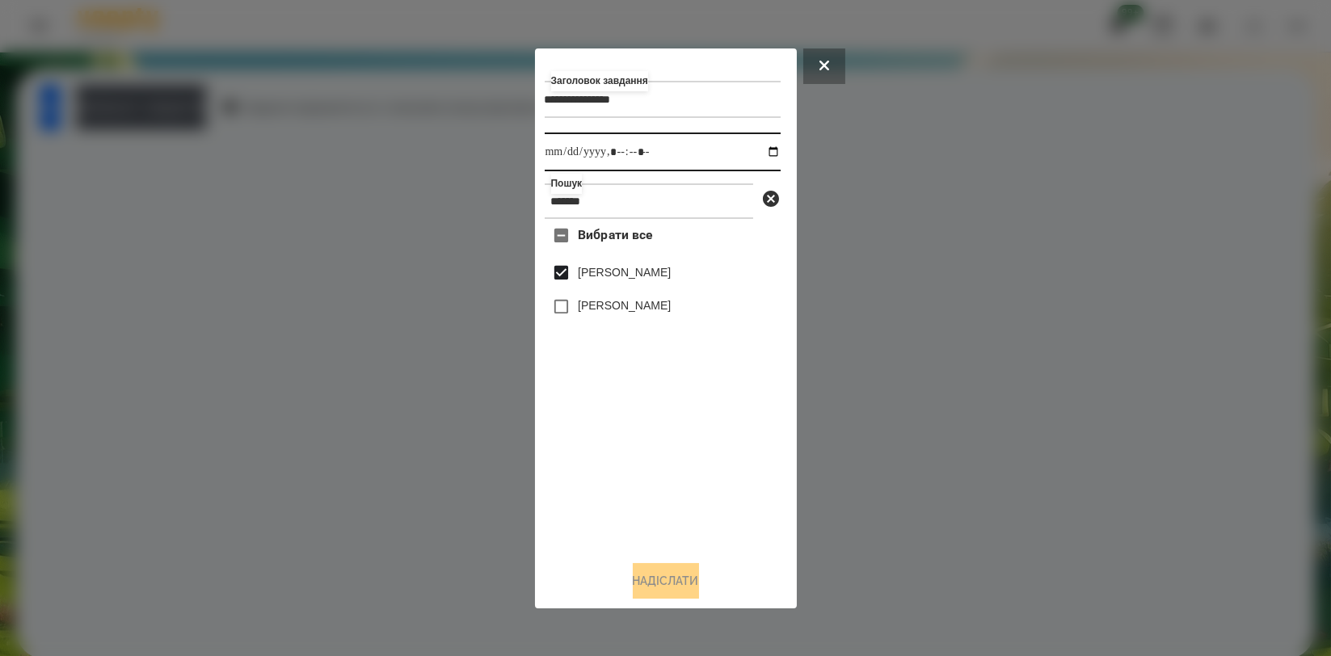
click at [761, 153] on input "datetime-local" at bounding box center [663, 152] width 236 height 39
type input "**********"
drag, startPoint x: 680, startPoint y: 490, endPoint x: 677, endPoint y: 504, distance: 14.1
click at [680, 490] on div "Вибрати все [PERSON_NAME] [PERSON_NAME]" at bounding box center [663, 383] width 236 height 328
click at [662, 587] on button "Надіслати" at bounding box center [666, 581] width 66 height 36
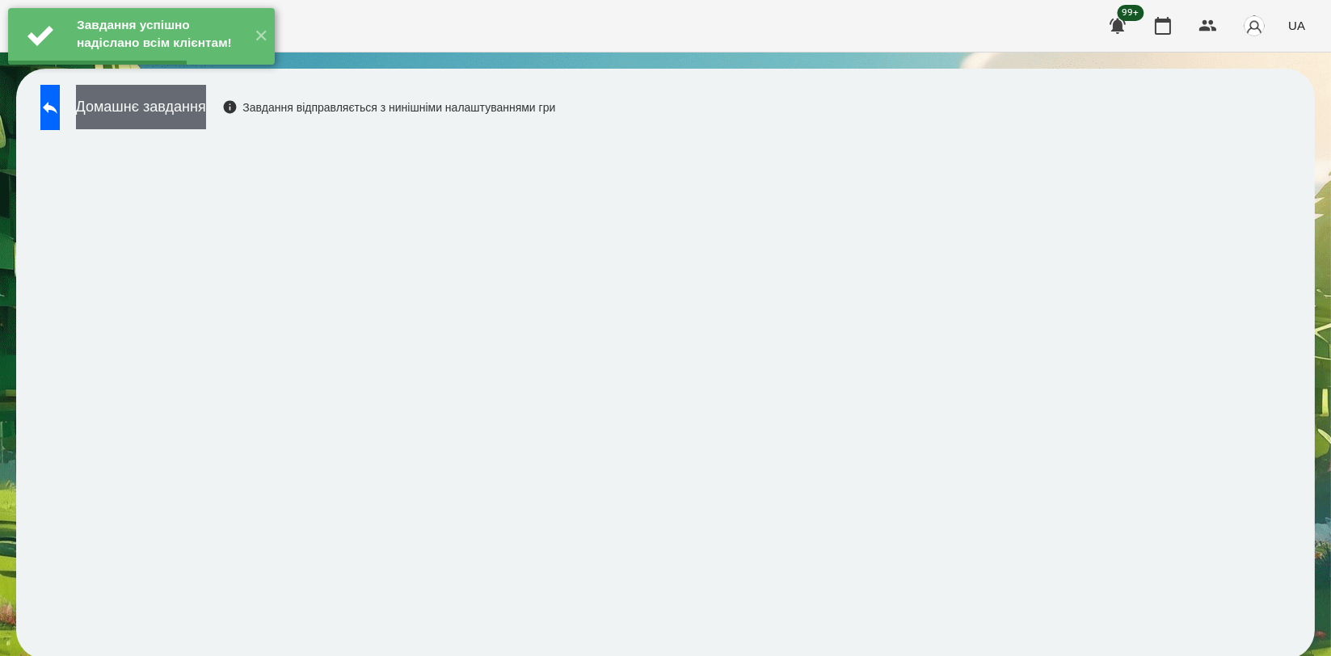
click at [205, 117] on button "Домашнє завдання" at bounding box center [141, 107] width 130 height 44
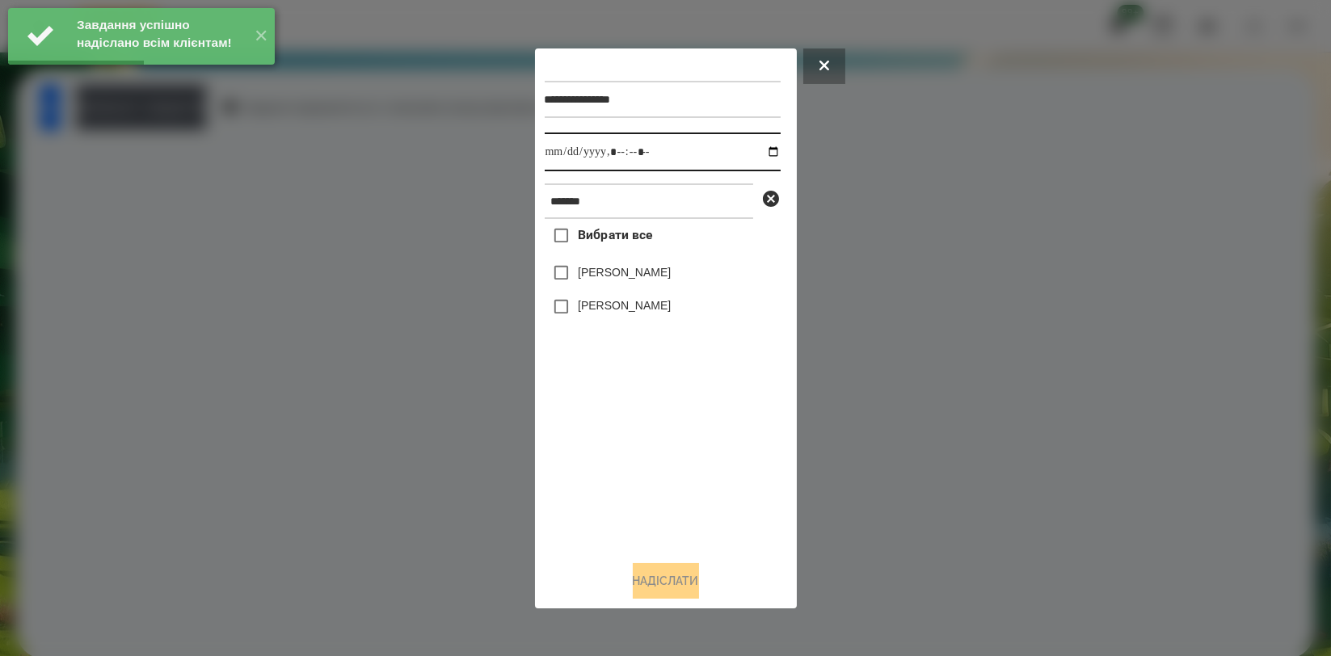
click at [760, 154] on input "datetime-local" at bounding box center [663, 152] width 236 height 39
type input "**********"
click at [634, 473] on div "Вибрати все [PERSON_NAME] [PERSON_NAME]" at bounding box center [663, 383] width 236 height 328
click at [639, 276] on label "[PERSON_NAME]" at bounding box center [624, 272] width 93 height 16
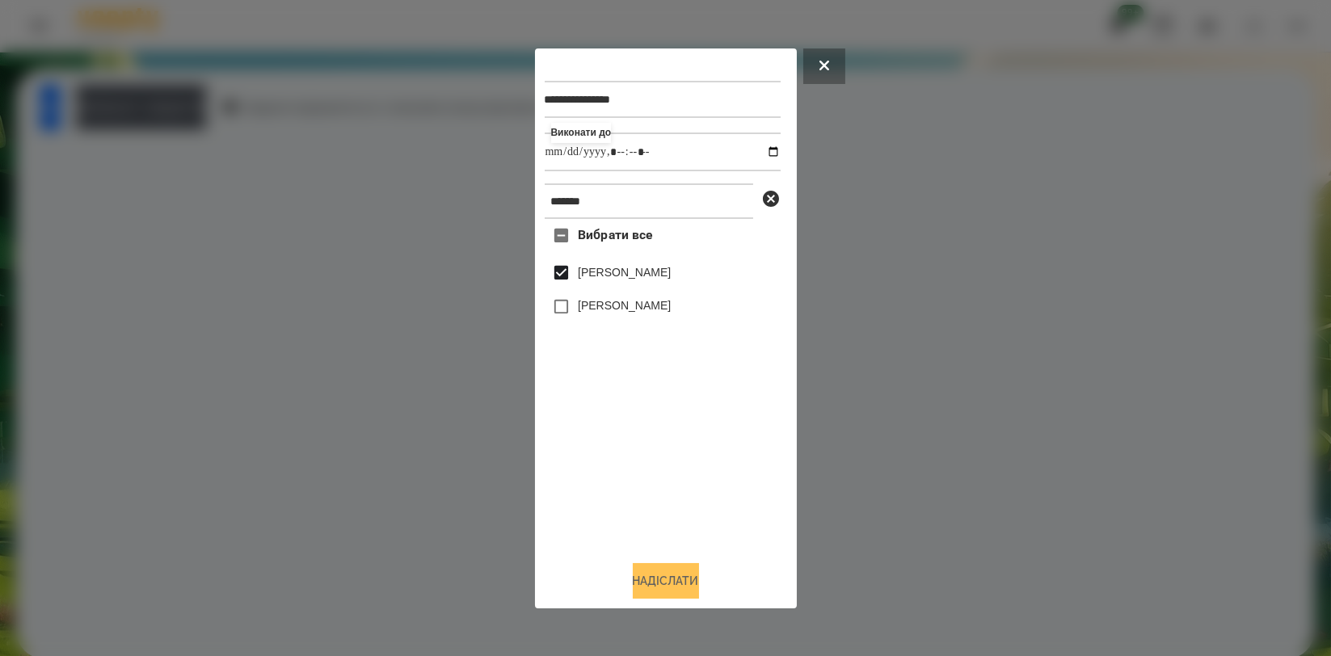
click at [667, 589] on button "Надіслати" at bounding box center [666, 581] width 66 height 36
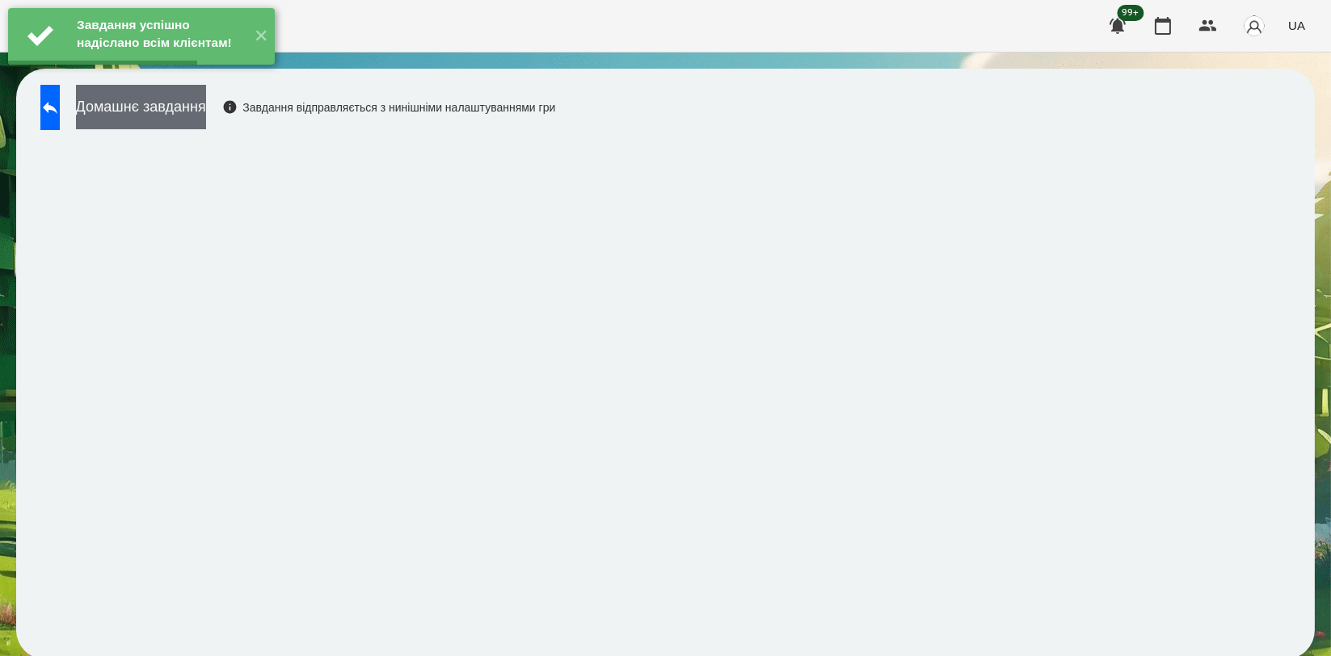
click at [206, 120] on button "Домашнє завдання" at bounding box center [141, 107] width 130 height 44
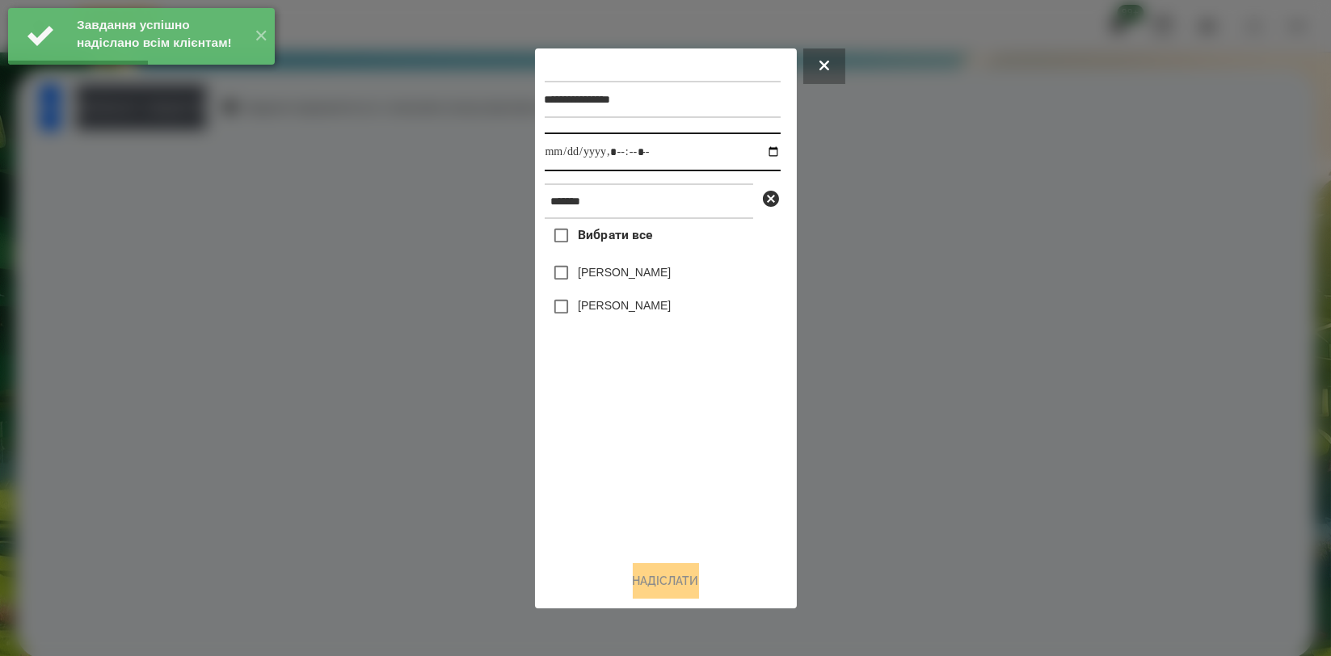
click at [764, 149] on input "datetime-local" at bounding box center [663, 152] width 236 height 39
type input "**********"
click at [629, 435] on div "Вибрати все [PERSON_NAME] [PERSON_NAME]" at bounding box center [663, 383] width 236 height 328
click at [644, 271] on label "[PERSON_NAME]" at bounding box center [624, 272] width 93 height 16
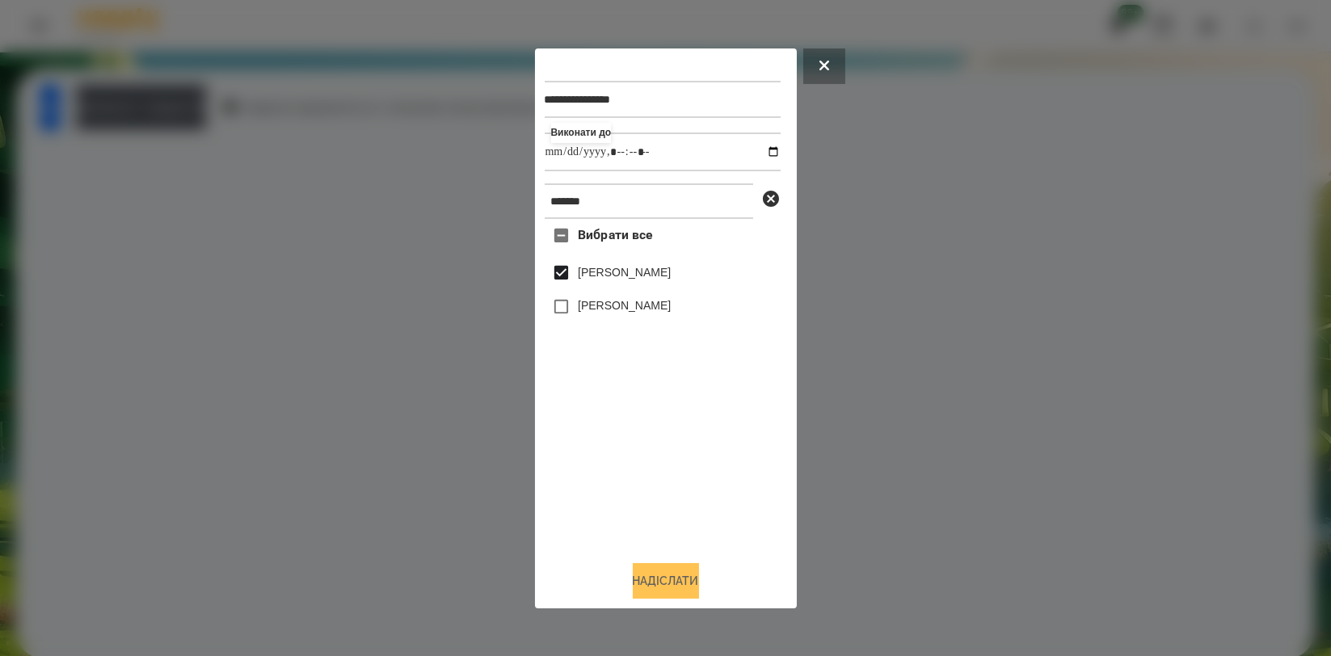
click at [677, 577] on button "Надіслати" at bounding box center [666, 581] width 66 height 36
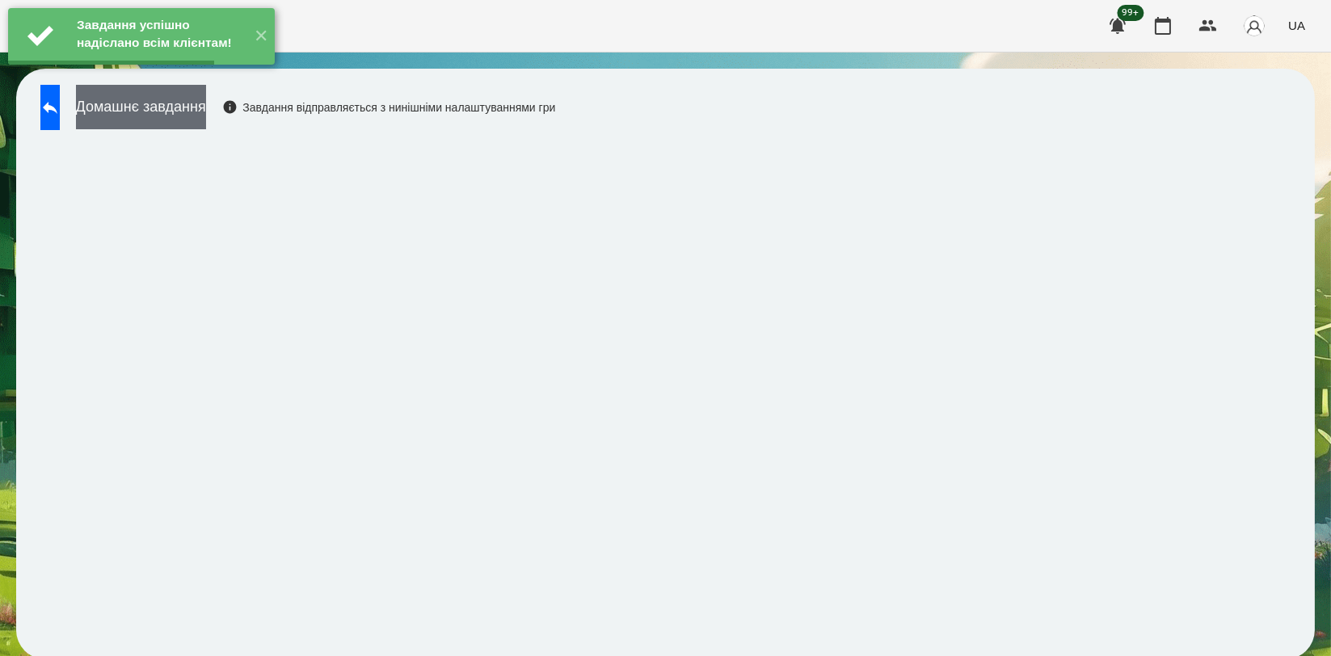
click at [206, 103] on button "Домашнє завдання" at bounding box center [141, 107] width 130 height 44
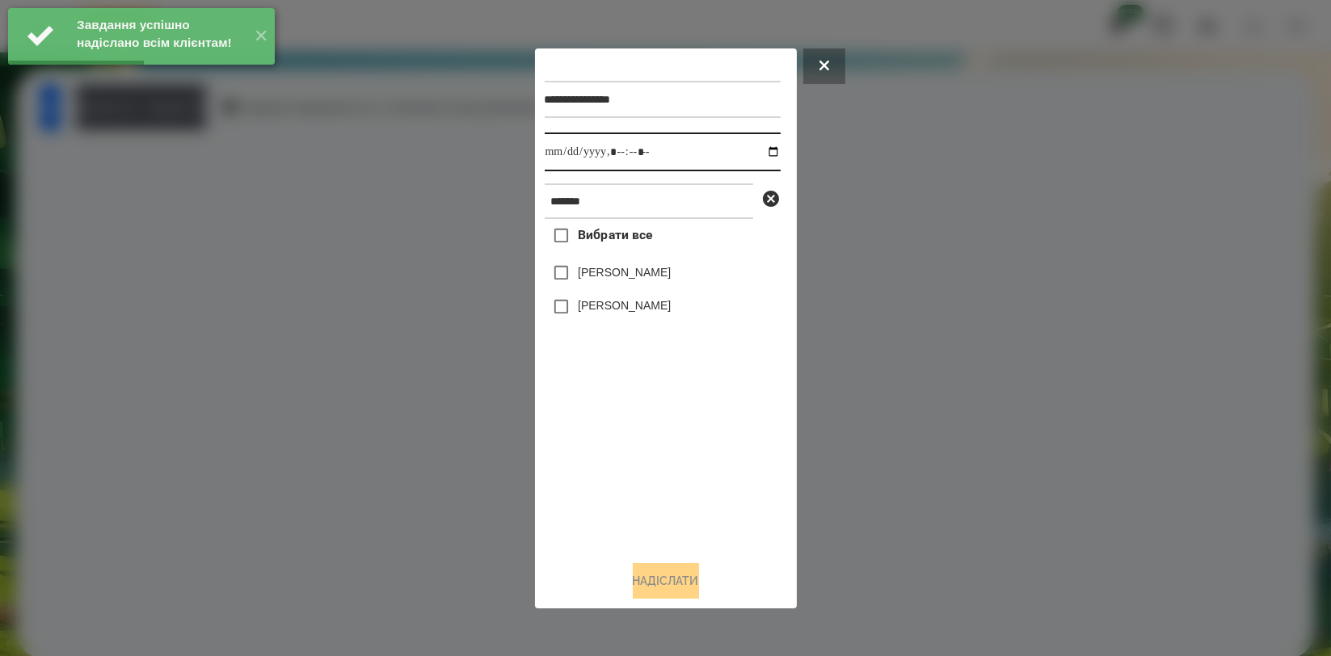
click at [758, 150] on input "datetime-local" at bounding box center [663, 152] width 236 height 39
type input "**********"
click at [679, 451] on div "Вибрати все [PERSON_NAME] [PERSON_NAME]" at bounding box center [663, 383] width 236 height 328
click at [655, 281] on label "[PERSON_NAME]" at bounding box center [624, 272] width 93 height 16
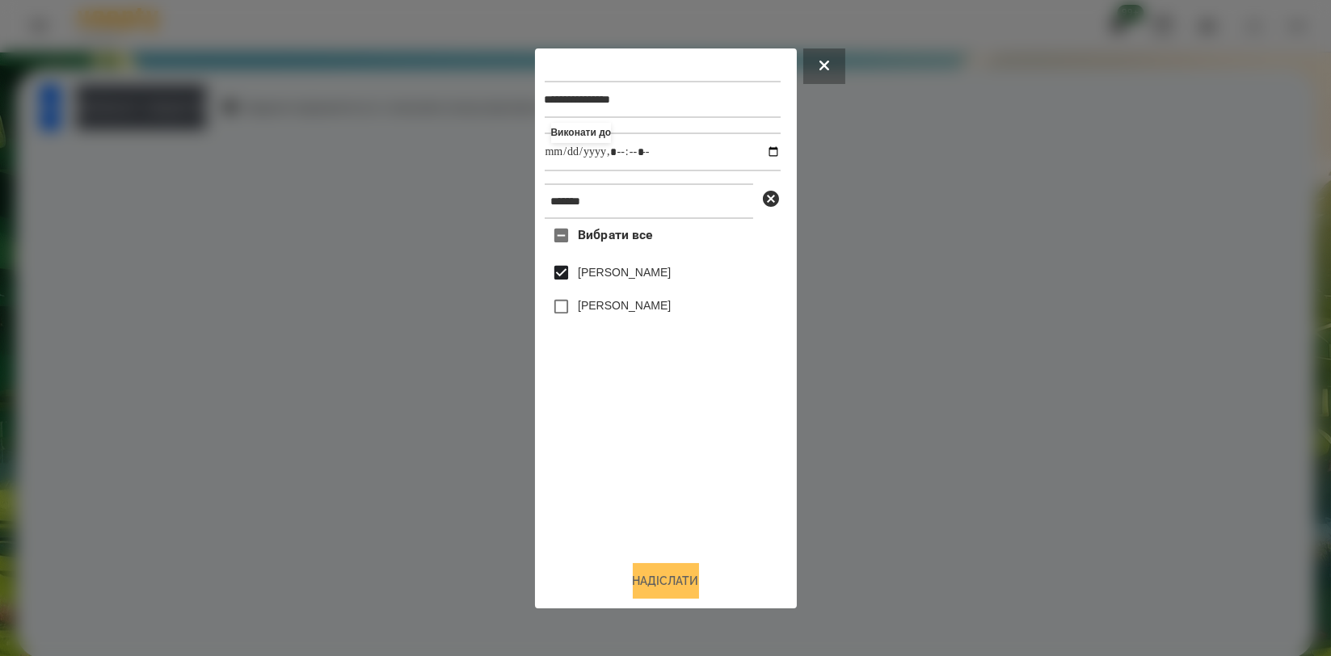
click at [667, 574] on button "Надіслати" at bounding box center [666, 581] width 66 height 36
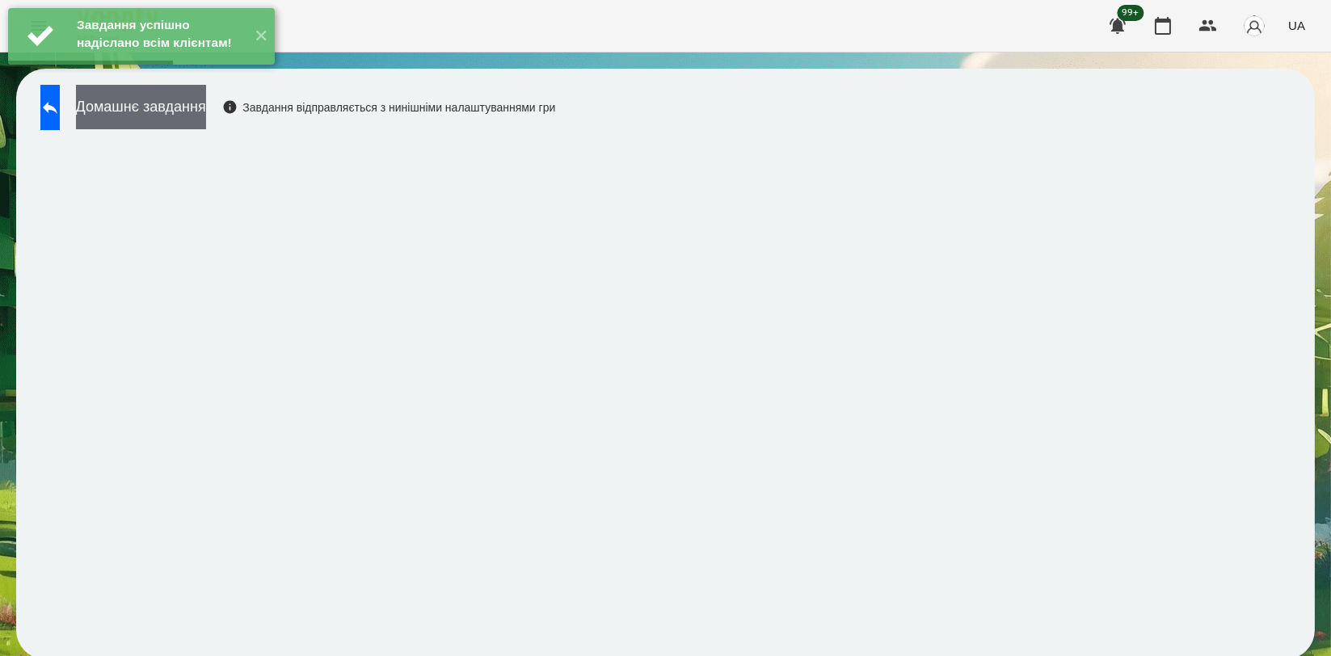
click at [206, 120] on button "Домашнє завдання" at bounding box center [141, 107] width 130 height 44
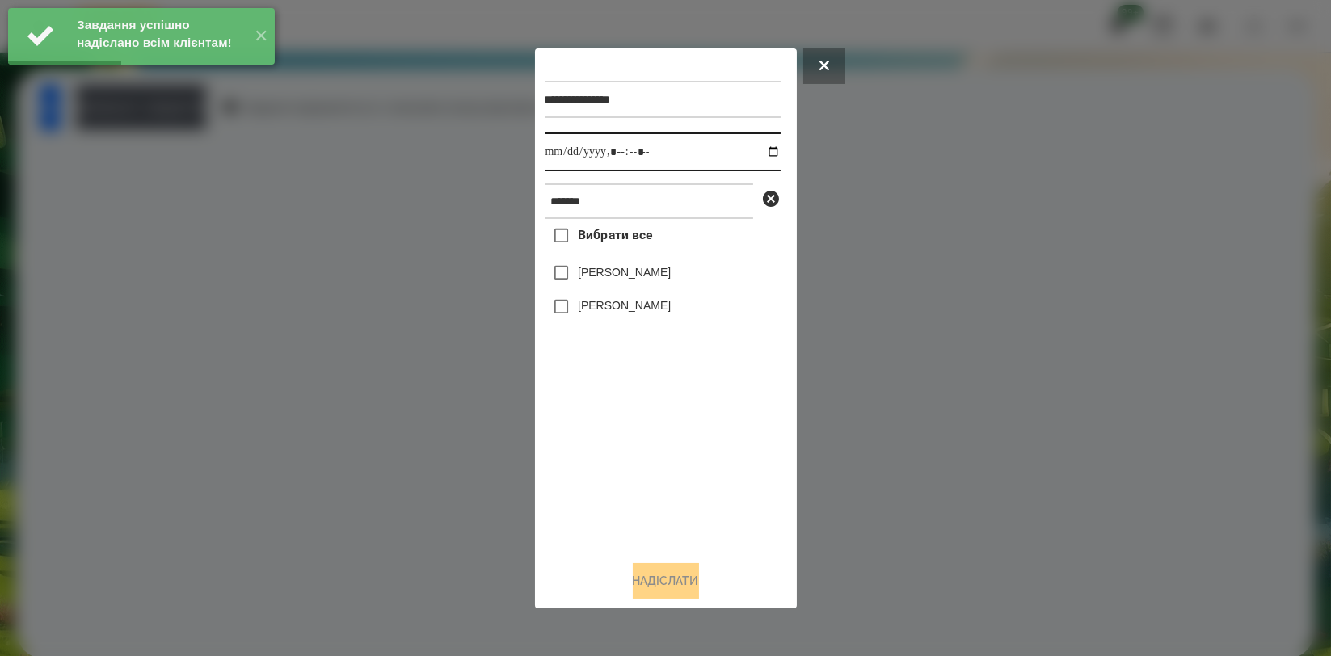
click at [762, 147] on input "datetime-local" at bounding box center [663, 152] width 236 height 39
type input "**********"
click at [678, 472] on div "Вибрати все [PERSON_NAME] [PERSON_NAME]" at bounding box center [663, 383] width 236 height 328
click at [653, 259] on div "[PERSON_NAME]" at bounding box center [663, 273] width 236 height 34
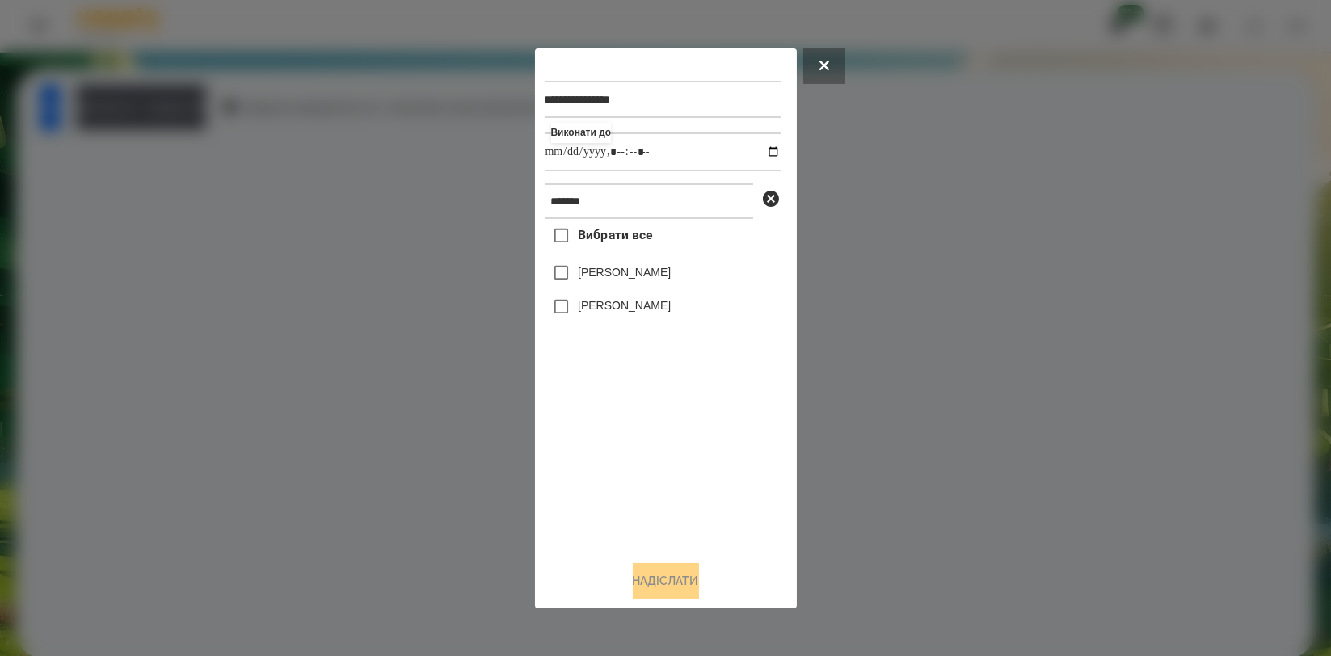
click at [652, 276] on label "[PERSON_NAME]" at bounding box center [624, 272] width 93 height 16
click at [650, 584] on button "Надіслати" at bounding box center [666, 581] width 66 height 36
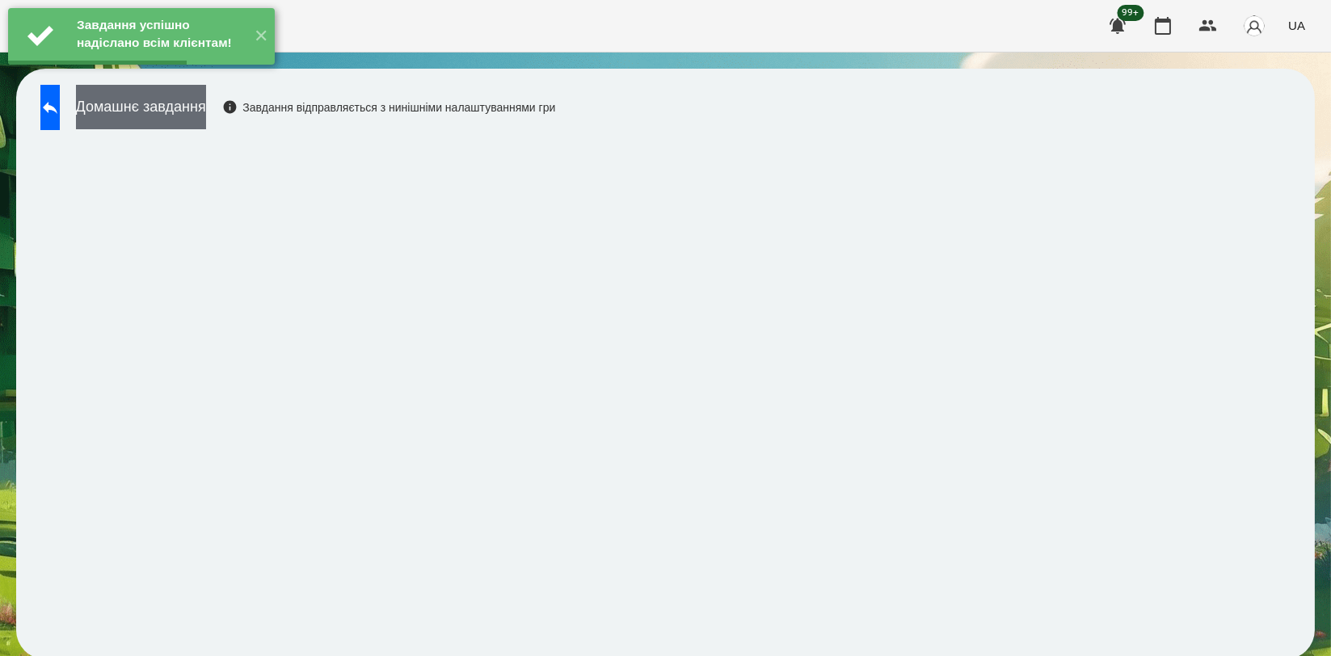
click at [206, 124] on button "Домашнє завдання" at bounding box center [141, 107] width 130 height 44
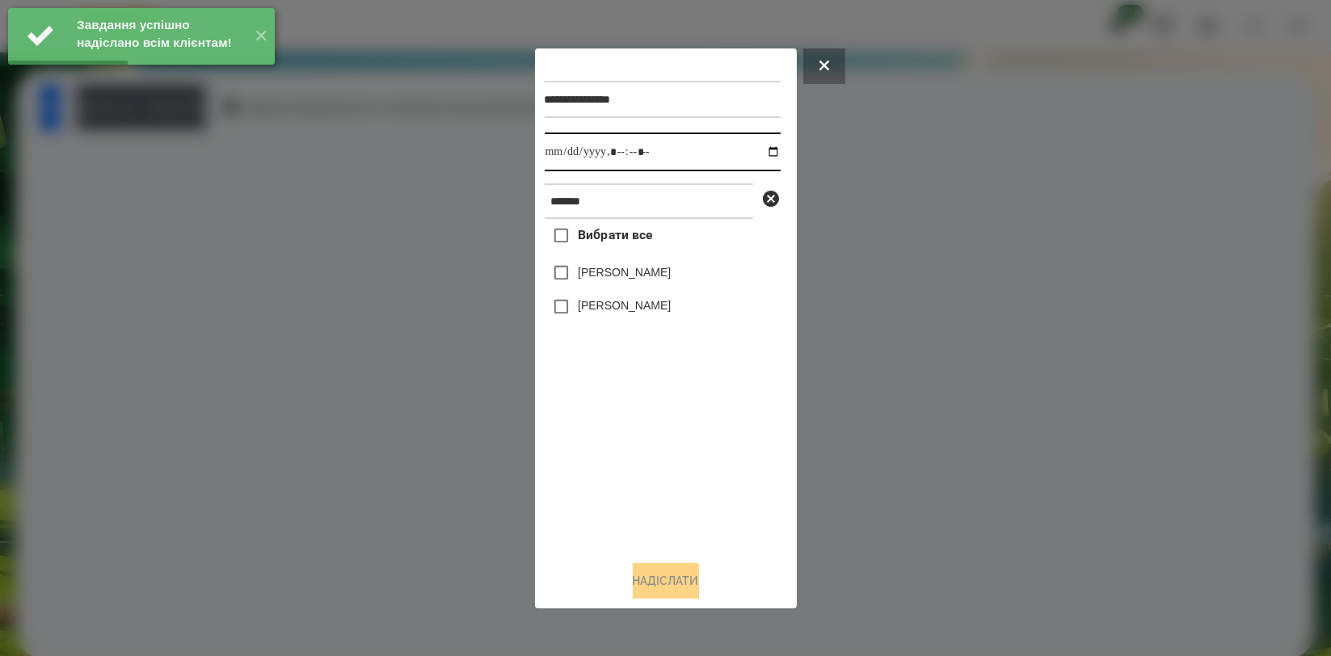
click at [761, 151] on input "datetime-local" at bounding box center [663, 152] width 236 height 39
type input "**********"
drag, startPoint x: 596, startPoint y: 479, endPoint x: 594, endPoint y: 454, distance: 25.9
click at [596, 478] on div "Вибрати все [PERSON_NAME] [PERSON_NAME]" at bounding box center [663, 383] width 236 height 328
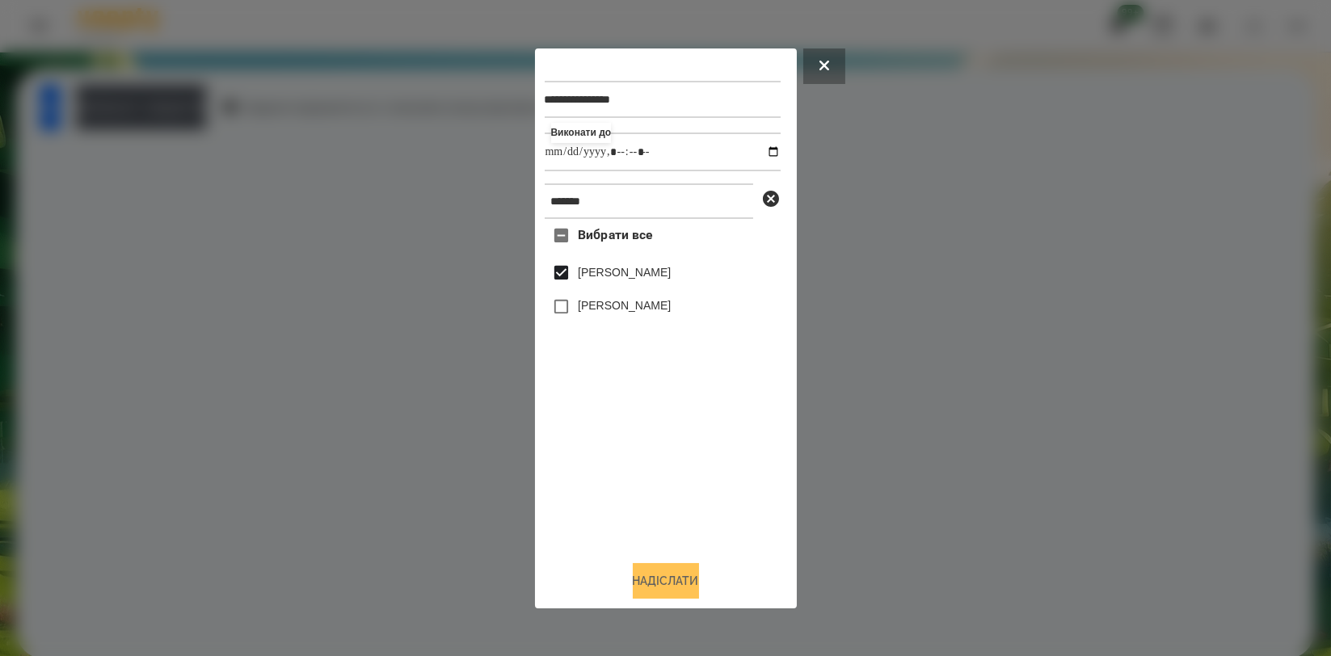
click at [648, 590] on button "Надіслати" at bounding box center [666, 581] width 66 height 36
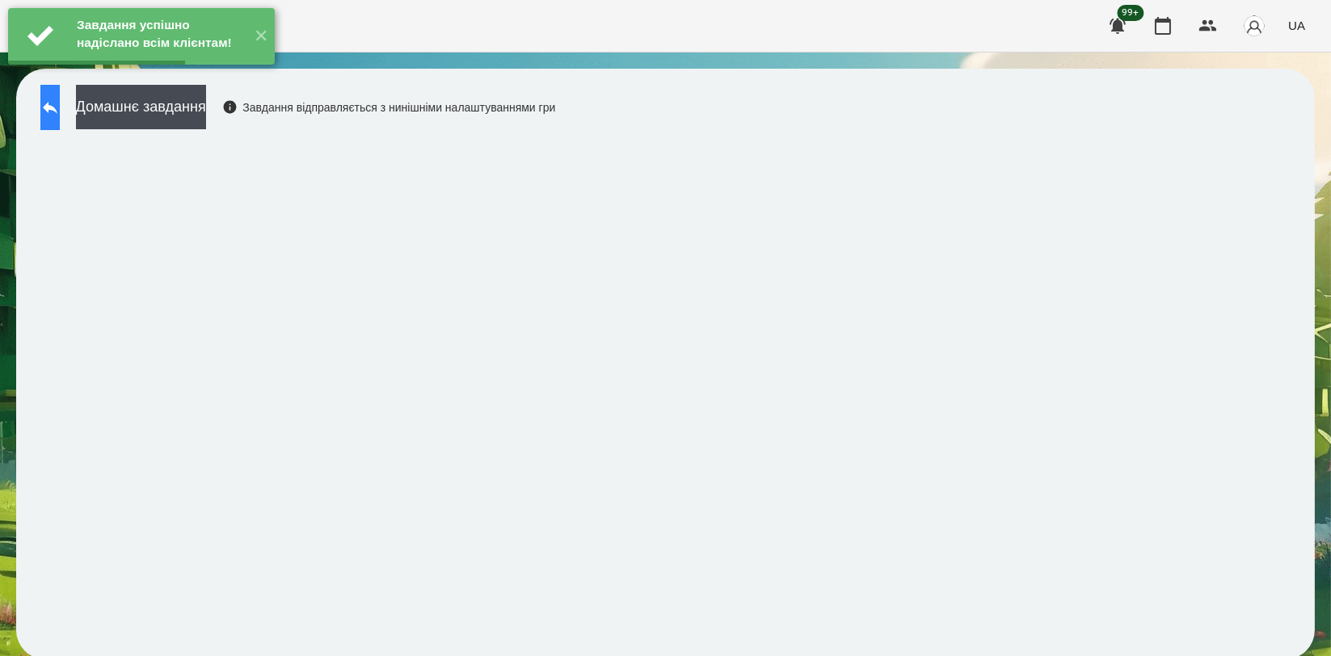
click at [60, 128] on button at bounding box center [49, 107] width 19 height 45
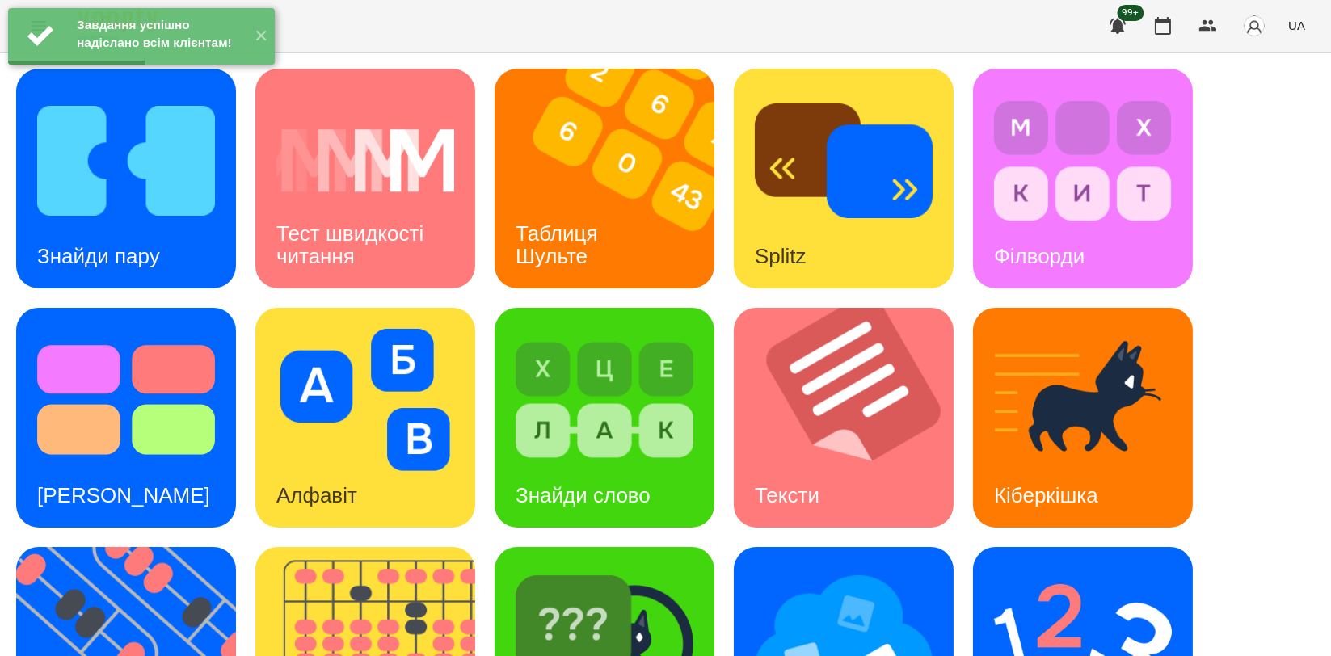
scroll to position [269, 0]
click at [555, 568] on img at bounding box center [605, 639] width 178 height 142
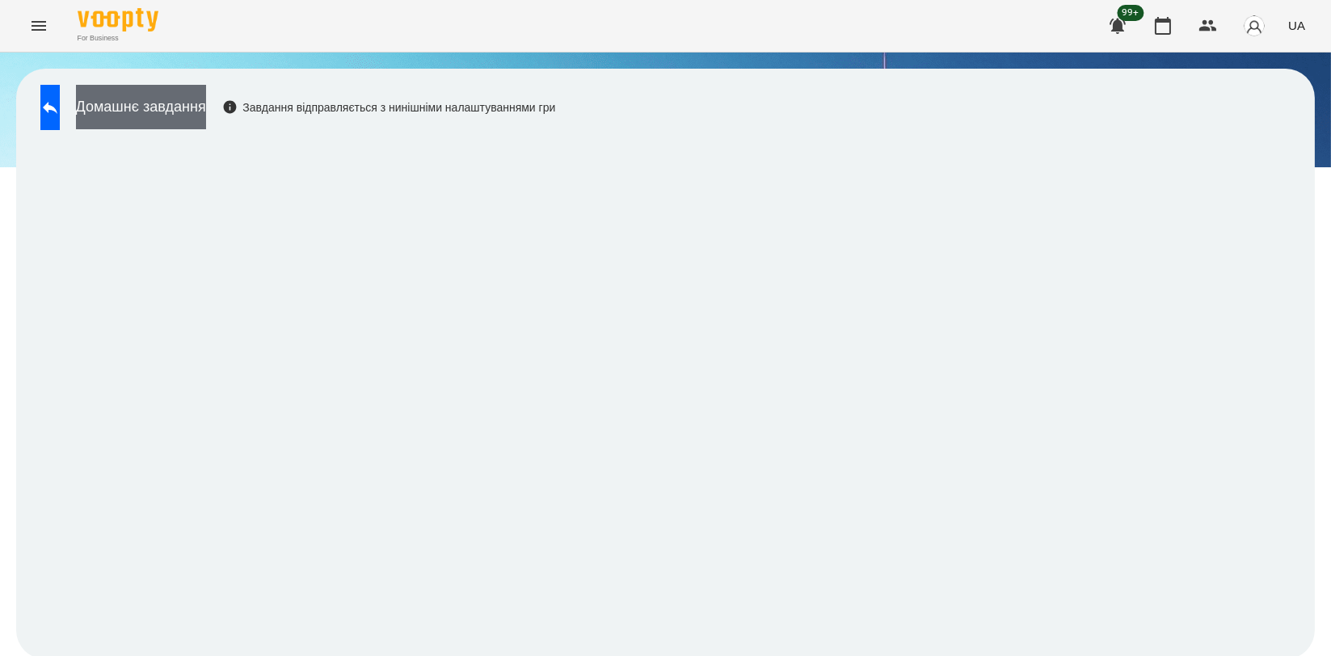
click at [158, 102] on button "Домашнє завдання" at bounding box center [141, 107] width 130 height 44
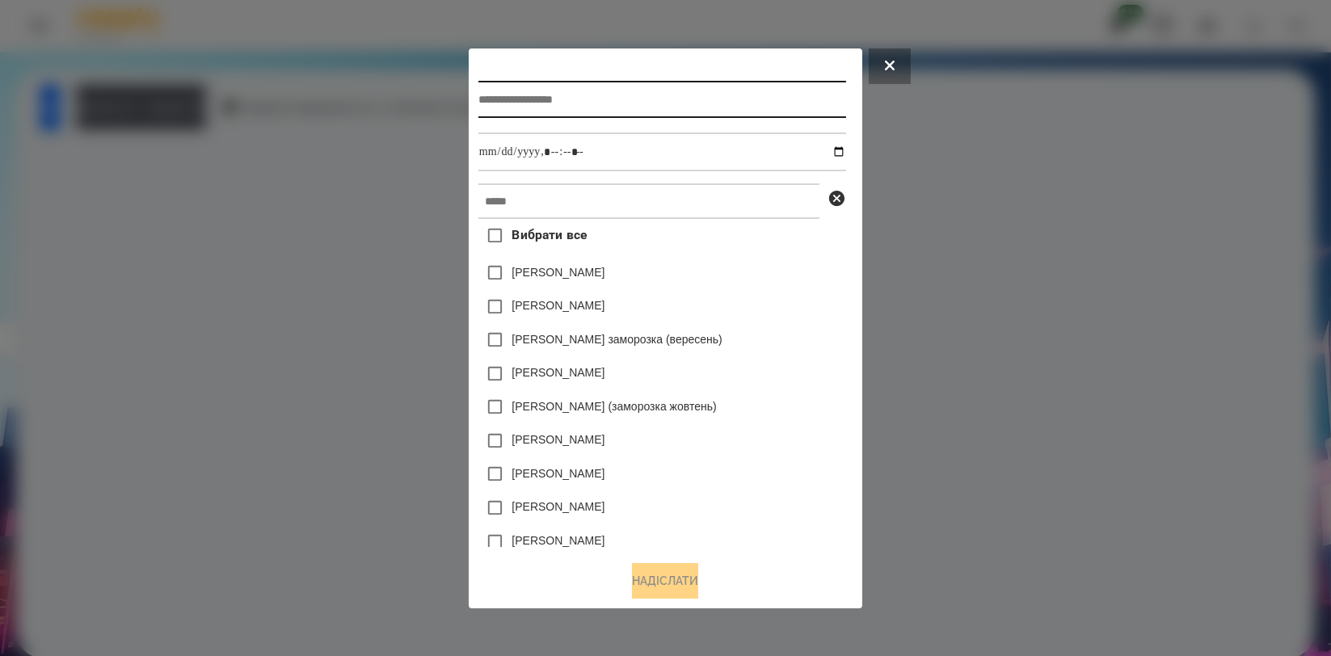
click at [574, 96] on input "text" at bounding box center [663, 99] width 368 height 37
type input "**********"
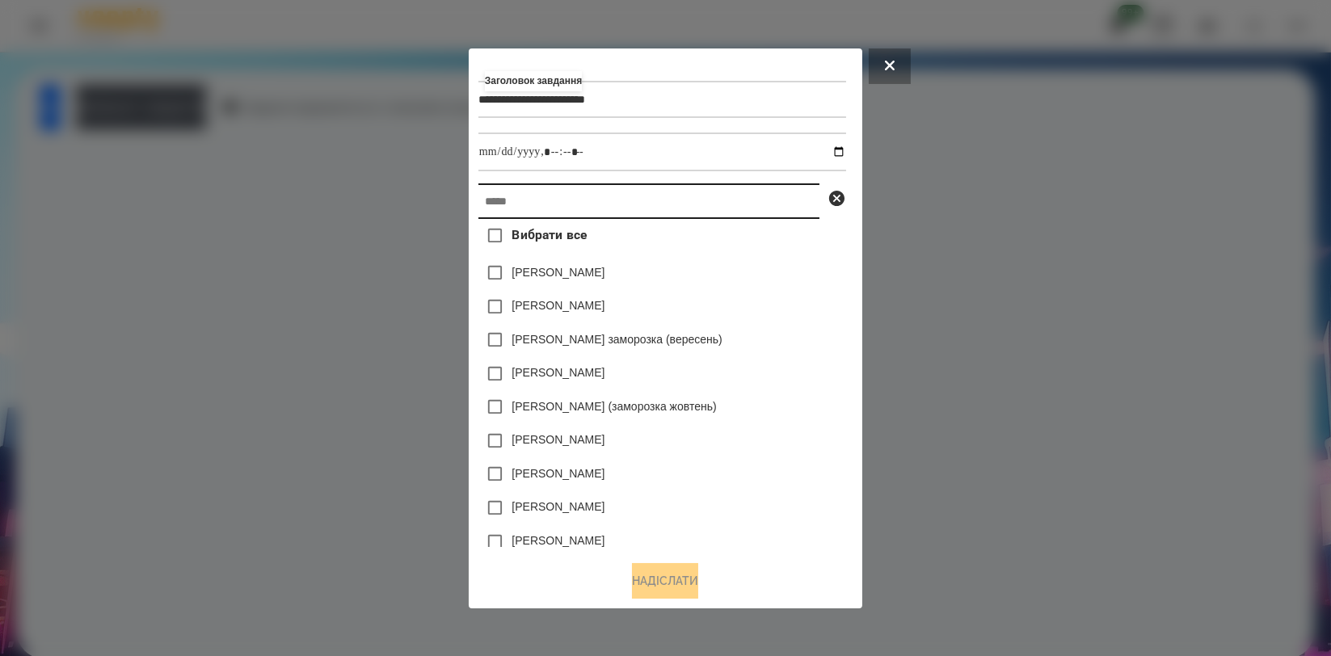
click at [569, 192] on input "text" at bounding box center [649, 202] width 341 height 36
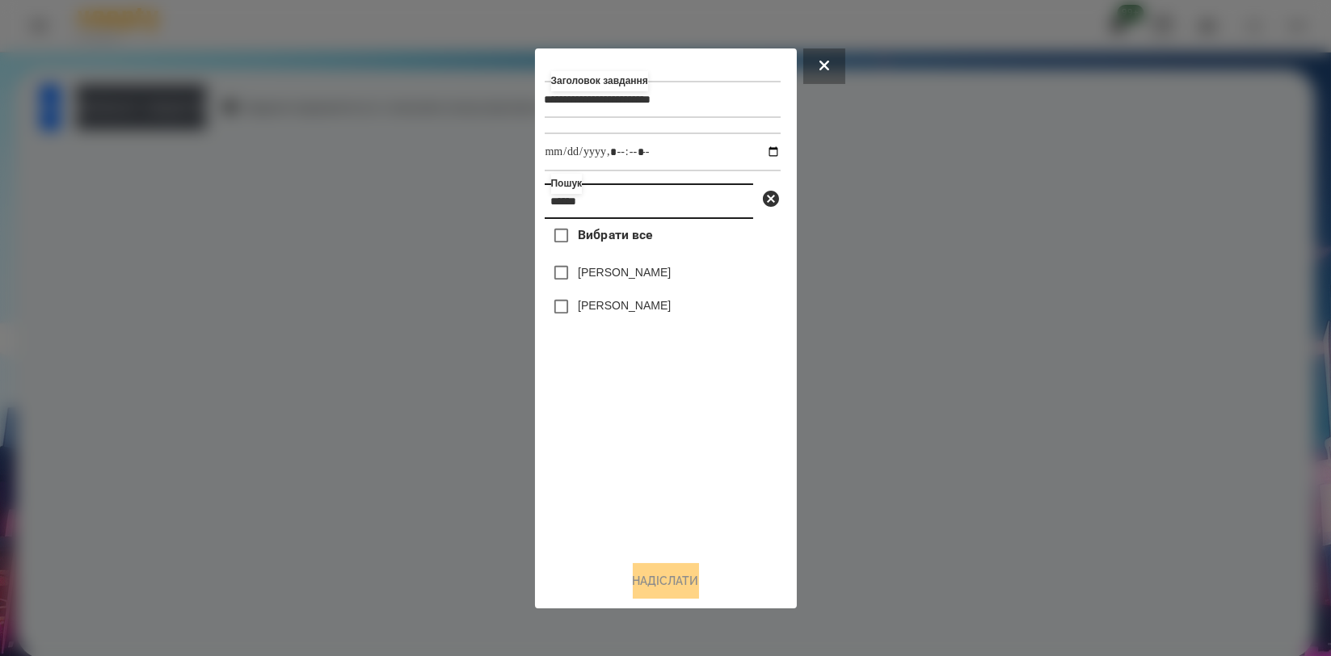
type input "******"
click at [624, 281] on label "[PERSON_NAME]" at bounding box center [624, 272] width 93 height 16
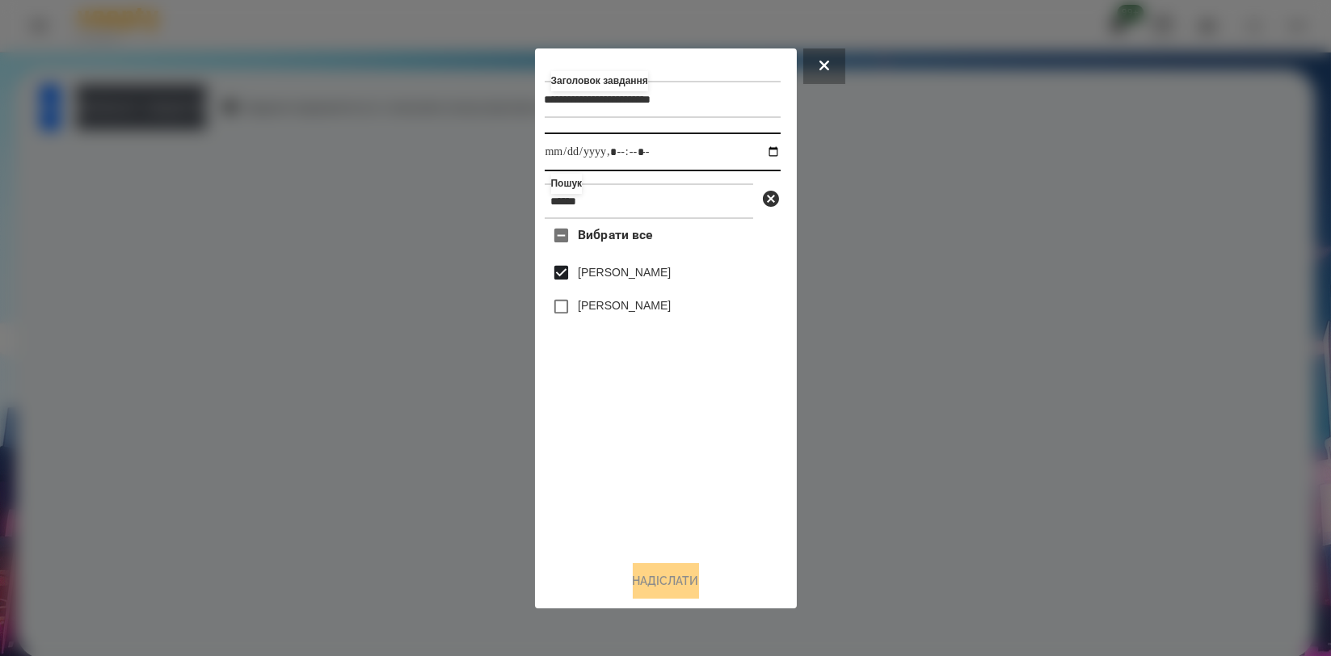
click at [759, 154] on input "datetime-local" at bounding box center [663, 152] width 236 height 39
type input "**********"
click at [697, 472] on div "Вибрати все [PERSON_NAME] [PERSON_NAME]" at bounding box center [663, 383] width 236 height 328
click at [677, 585] on button "Надіслати" at bounding box center [666, 581] width 66 height 36
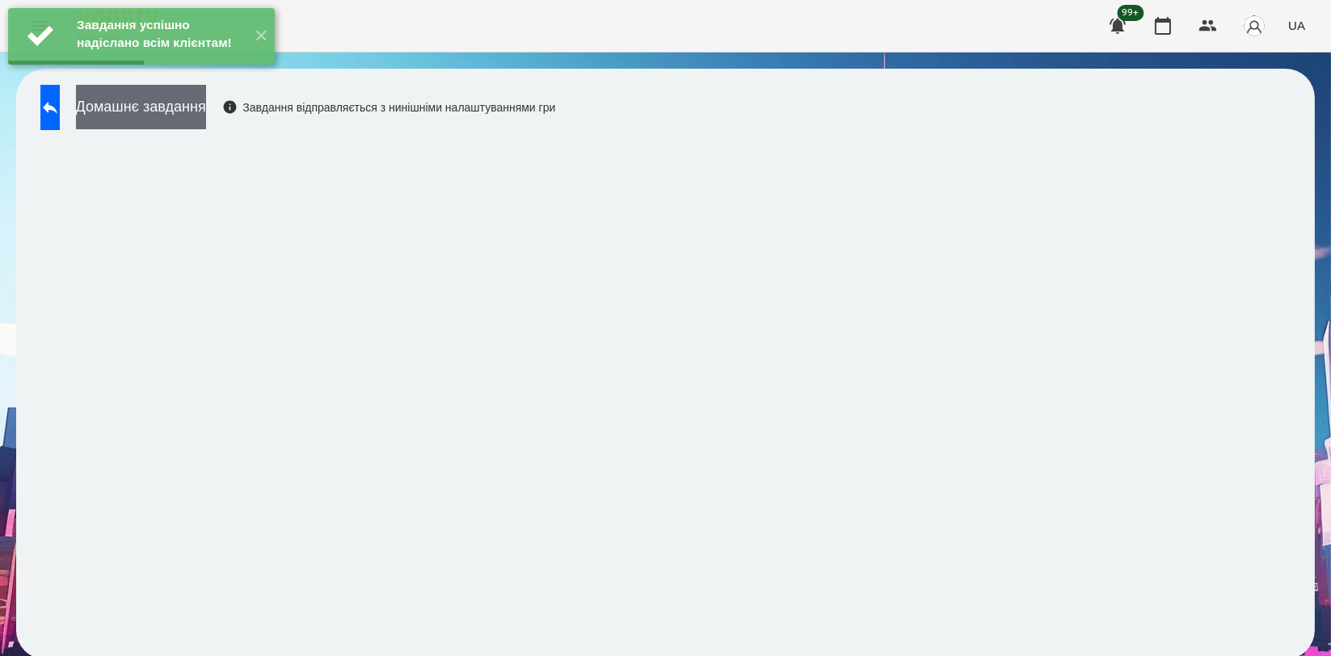
click at [206, 127] on button "Домашнє завдання" at bounding box center [141, 107] width 130 height 44
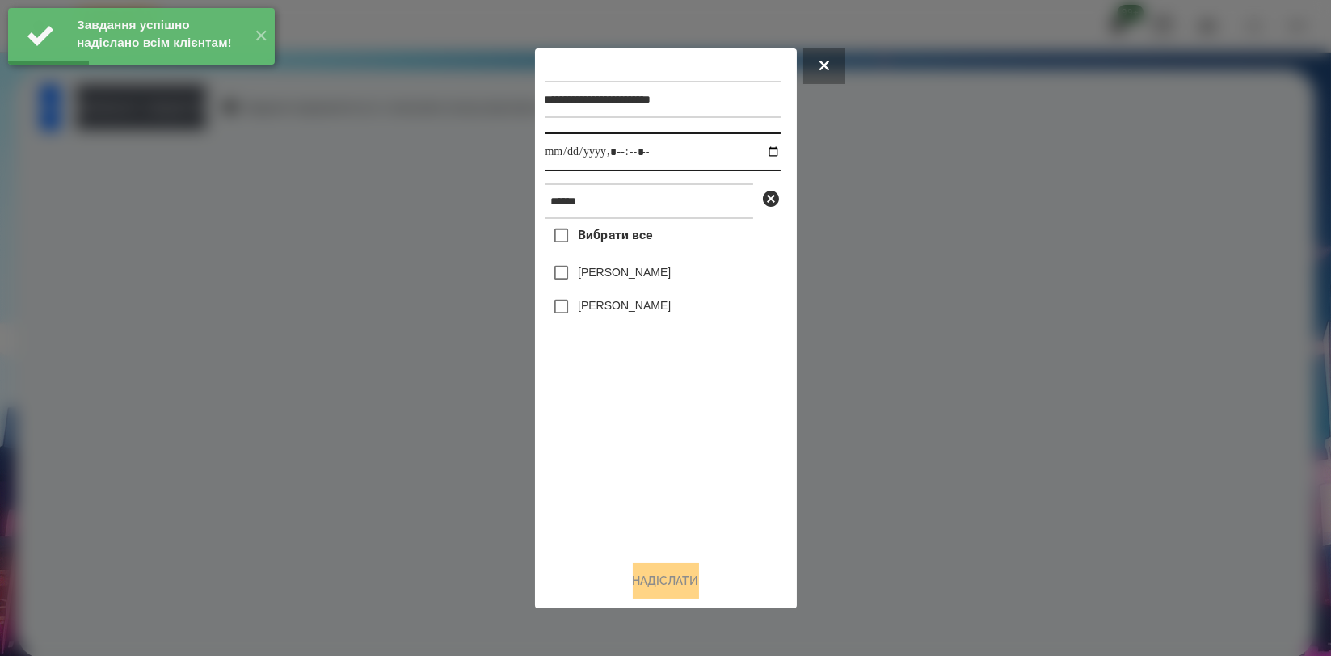
click at [761, 152] on input "datetime-local" at bounding box center [663, 152] width 236 height 39
type input "**********"
click at [645, 466] on div "Вибрати все [PERSON_NAME] [PERSON_NAME]" at bounding box center [663, 383] width 236 height 328
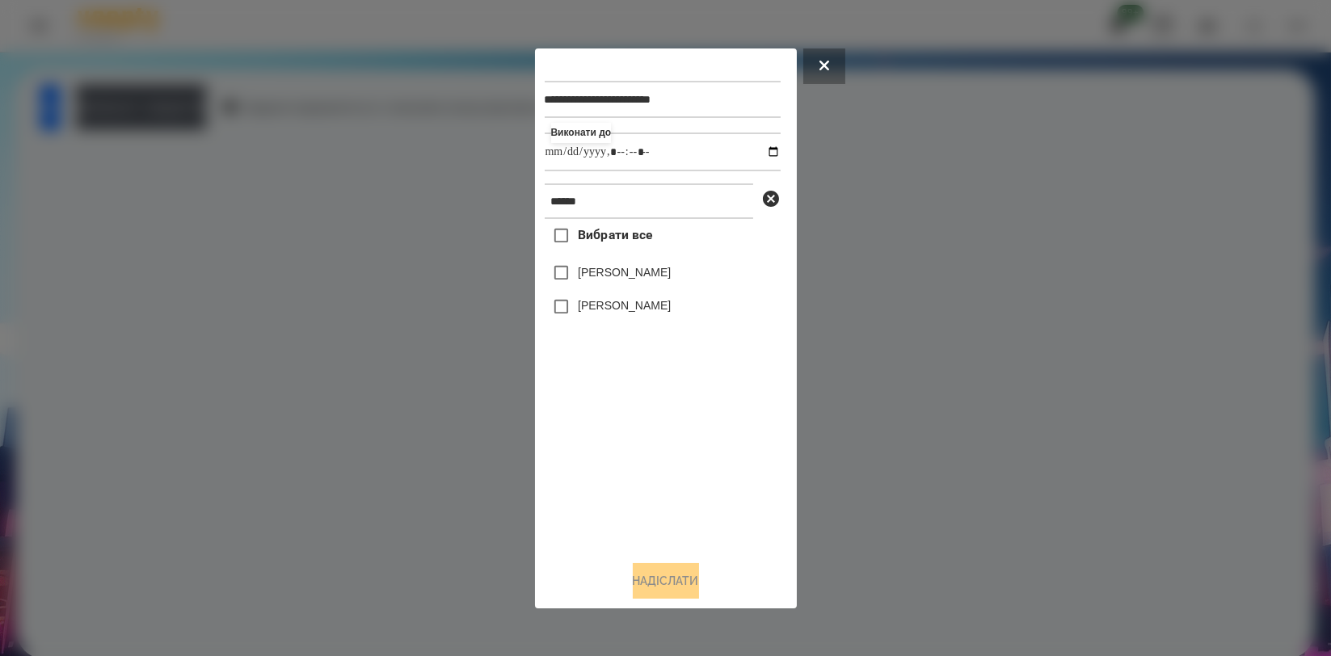
click at [648, 278] on label "[PERSON_NAME]" at bounding box center [624, 272] width 93 height 16
click at [667, 587] on button "Надіслати" at bounding box center [666, 581] width 66 height 36
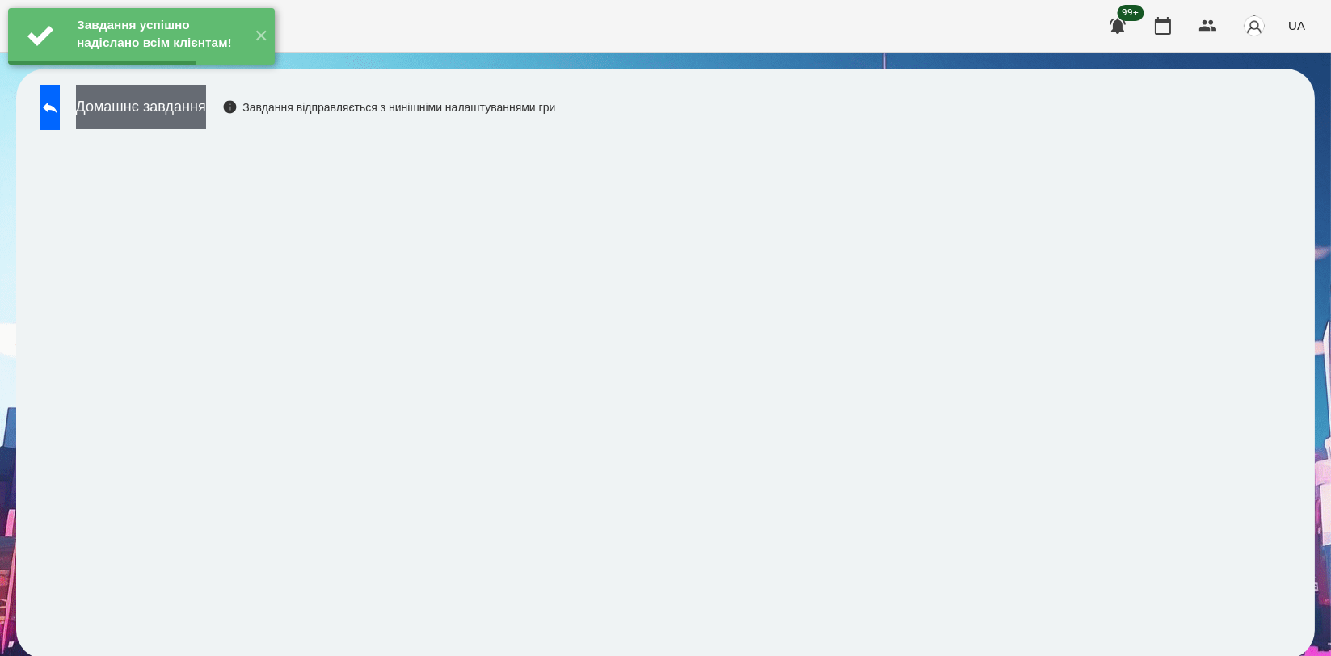
click at [206, 124] on button "Домашнє завдання" at bounding box center [141, 107] width 130 height 44
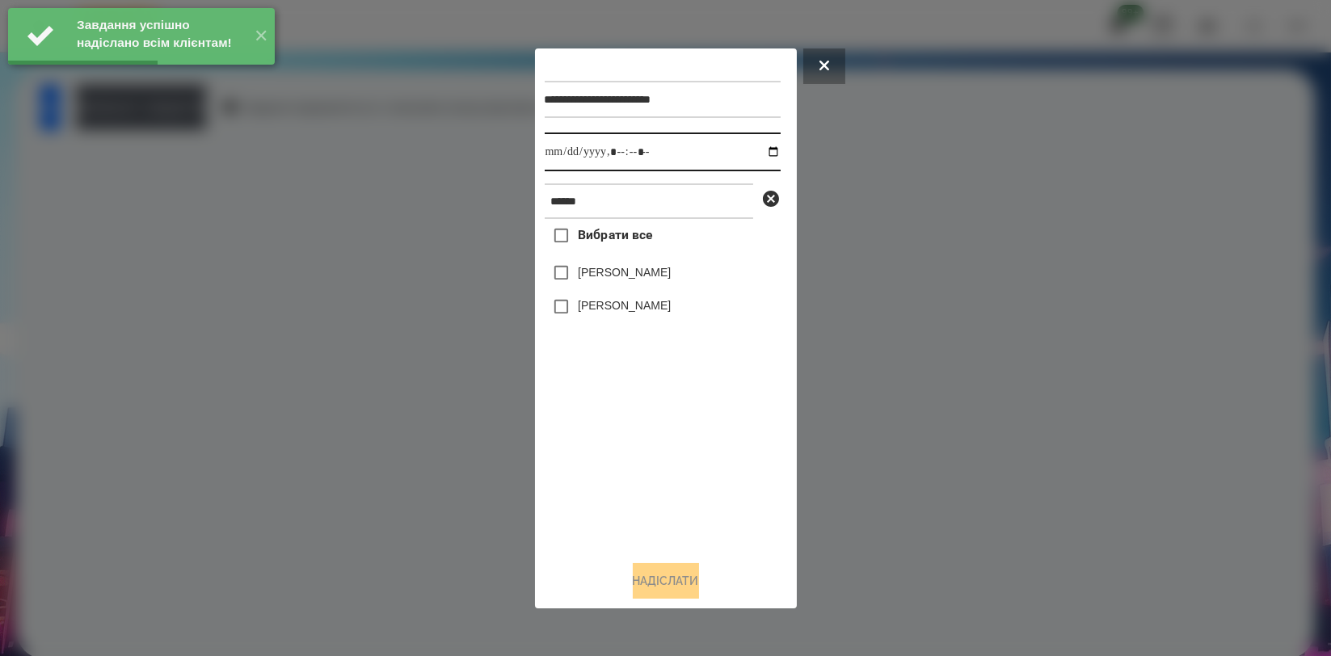
click at [765, 156] on input "datetime-local" at bounding box center [663, 152] width 236 height 39
type input "**********"
click at [648, 458] on div "Вибрати все [PERSON_NAME] [PERSON_NAME]" at bounding box center [663, 383] width 236 height 328
click at [626, 272] on label "[PERSON_NAME]" at bounding box center [624, 272] width 93 height 16
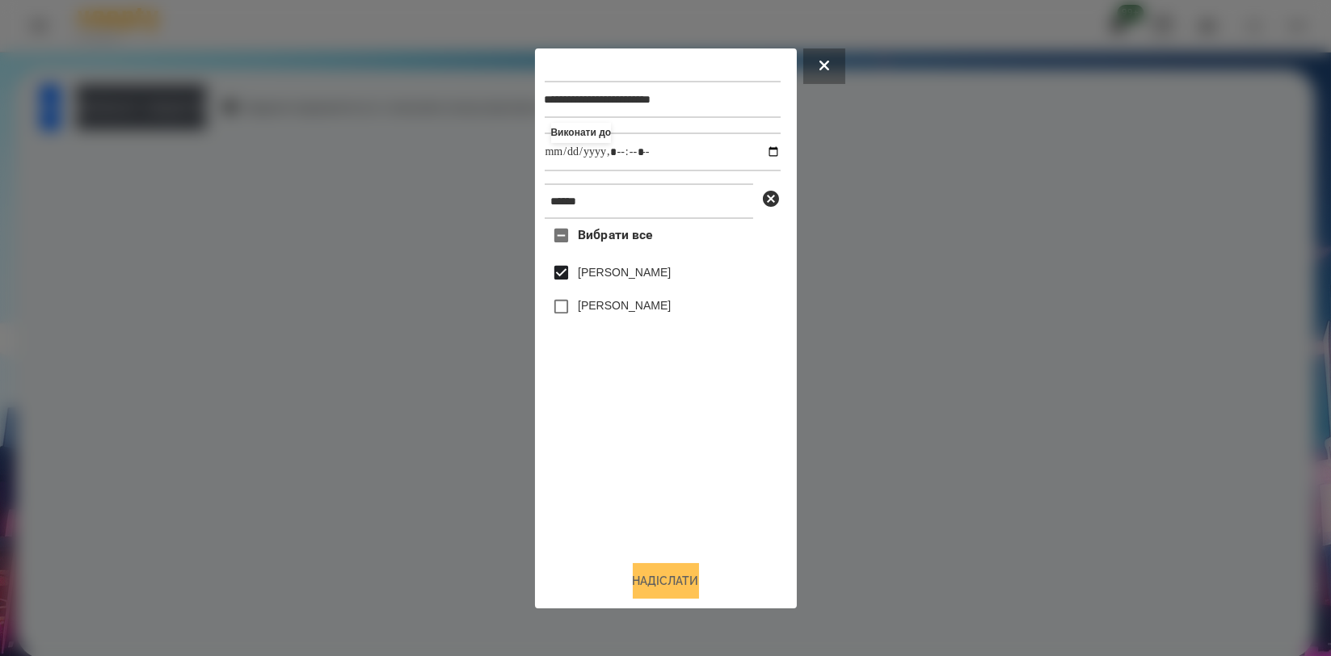
click at [671, 587] on button "Надіслати" at bounding box center [666, 581] width 66 height 36
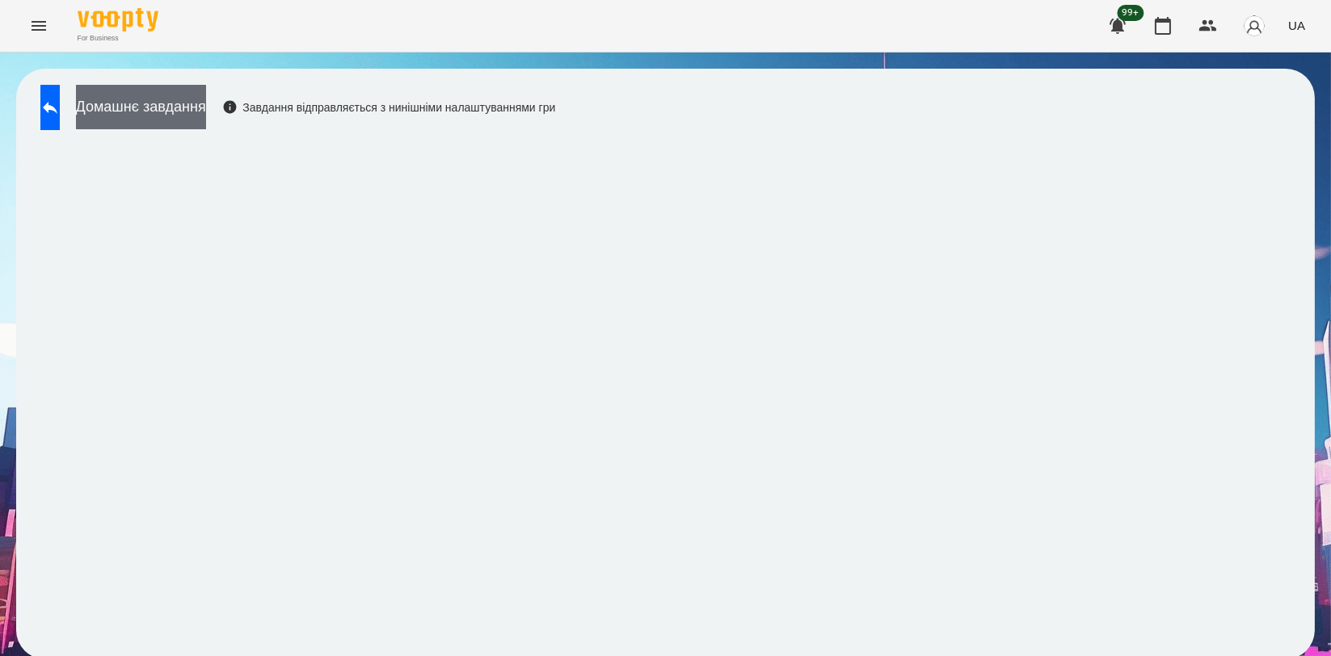
click at [206, 109] on button "Домашнє завдання" at bounding box center [141, 107] width 130 height 44
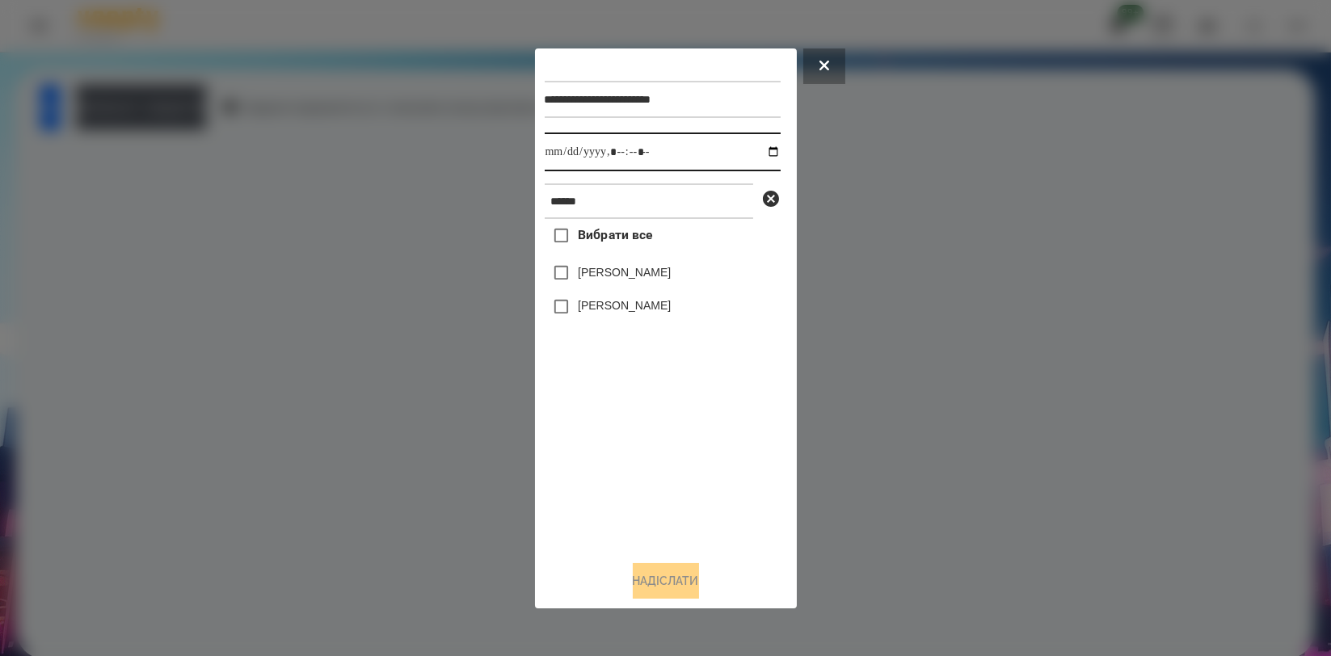
click at [755, 149] on input "datetime-local" at bounding box center [663, 152] width 236 height 39
type input "**********"
click at [667, 417] on div "Вибрати все [PERSON_NAME] [PERSON_NAME]" at bounding box center [663, 383] width 236 height 328
click at [641, 280] on label "[PERSON_NAME]" at bounding box center [624, 272] width 93 height 16
click at [678, 573] on button "Надіслати" at bounding box center [666, 581] width 66 height 36
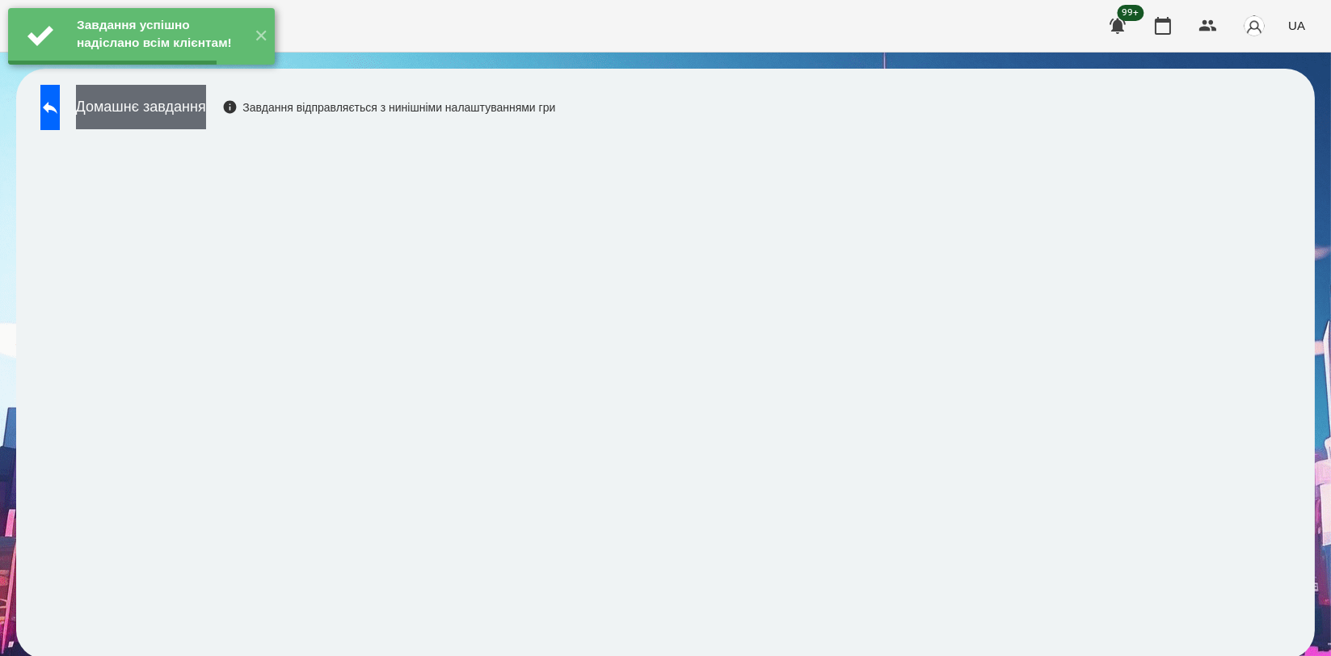
click at [206, 117] on button "Домашнє завдання" at bounding box center [141, 107] width 130 height 44
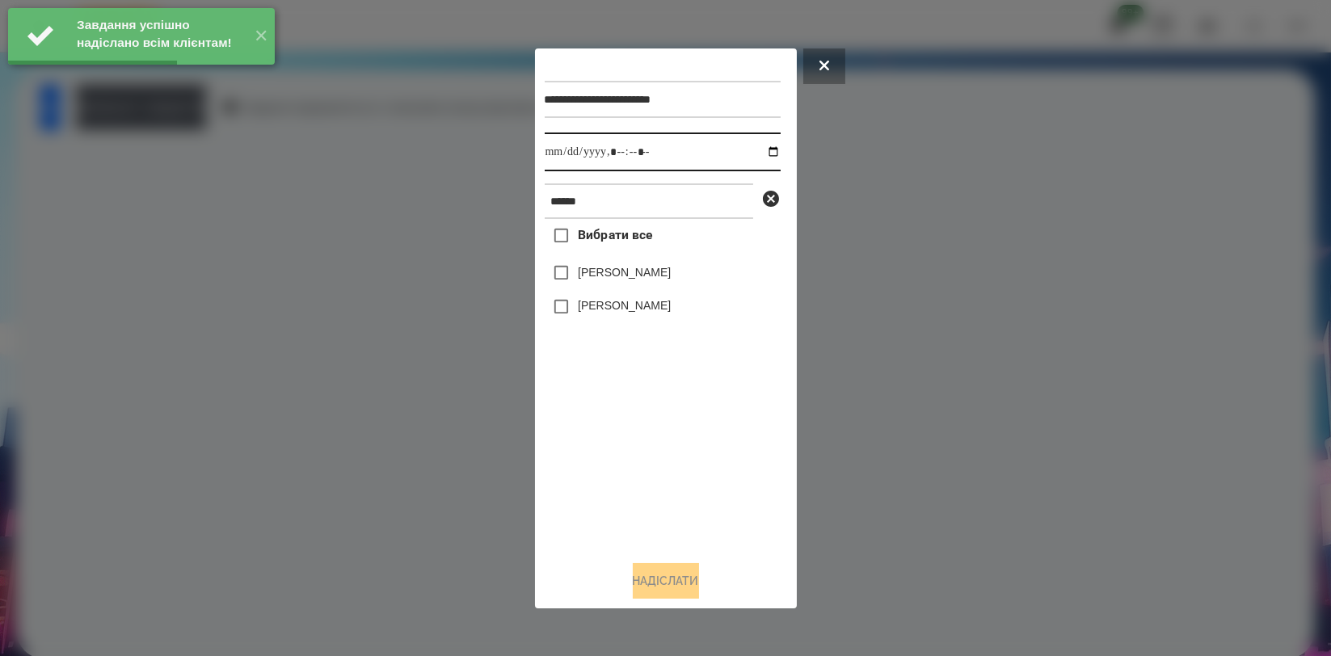
click at [761, 149] on input "datetime-local" at bounding box center [663, 152] width 236 height 39
type input "**********"
click at [686, 445] on div "Вибрати все [PERSON_NAME] [PERSON_NAME]" at bounding box center [663, 383] width 236 height 328
click at [635, 270] on label "[PERSON_NAME]" at bounding box center [624, 272] width 93 height 16
click at [689, 593] on button "Надіслати" at bounding box center [666, 581] width 66 height 36
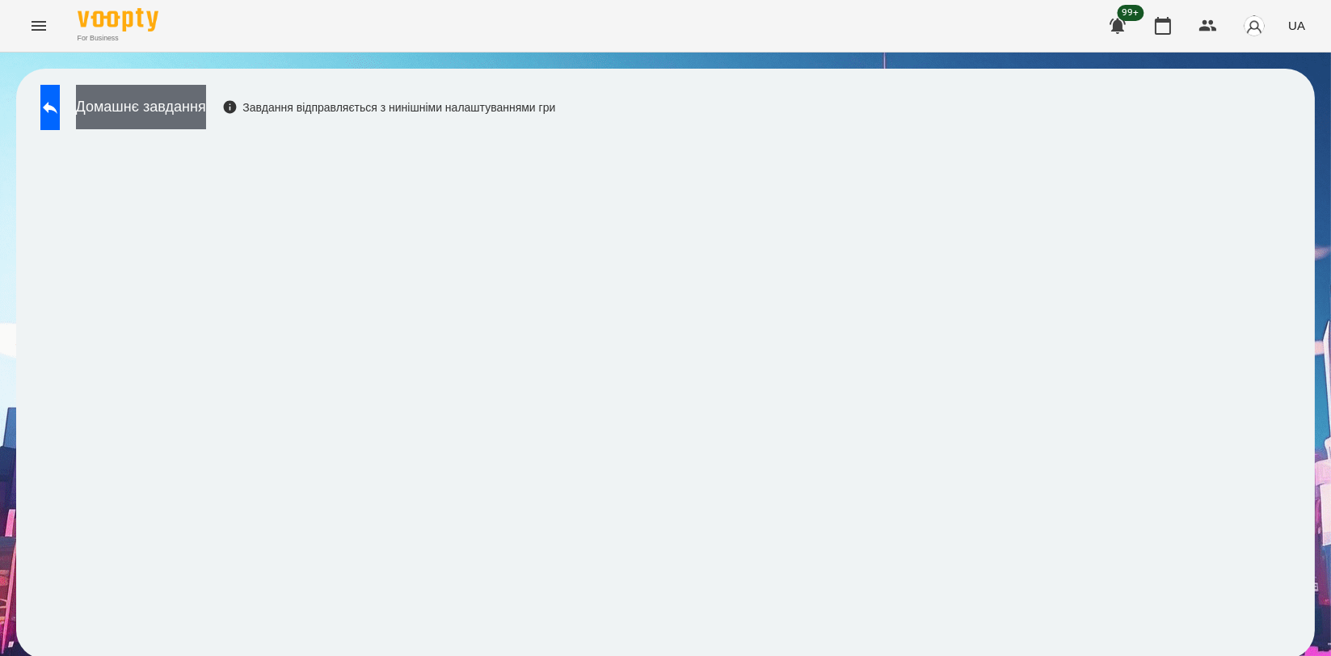
click at [206, 109] on button "Домашнє завдання" at bounding box center [141, 107] width 130 height 44
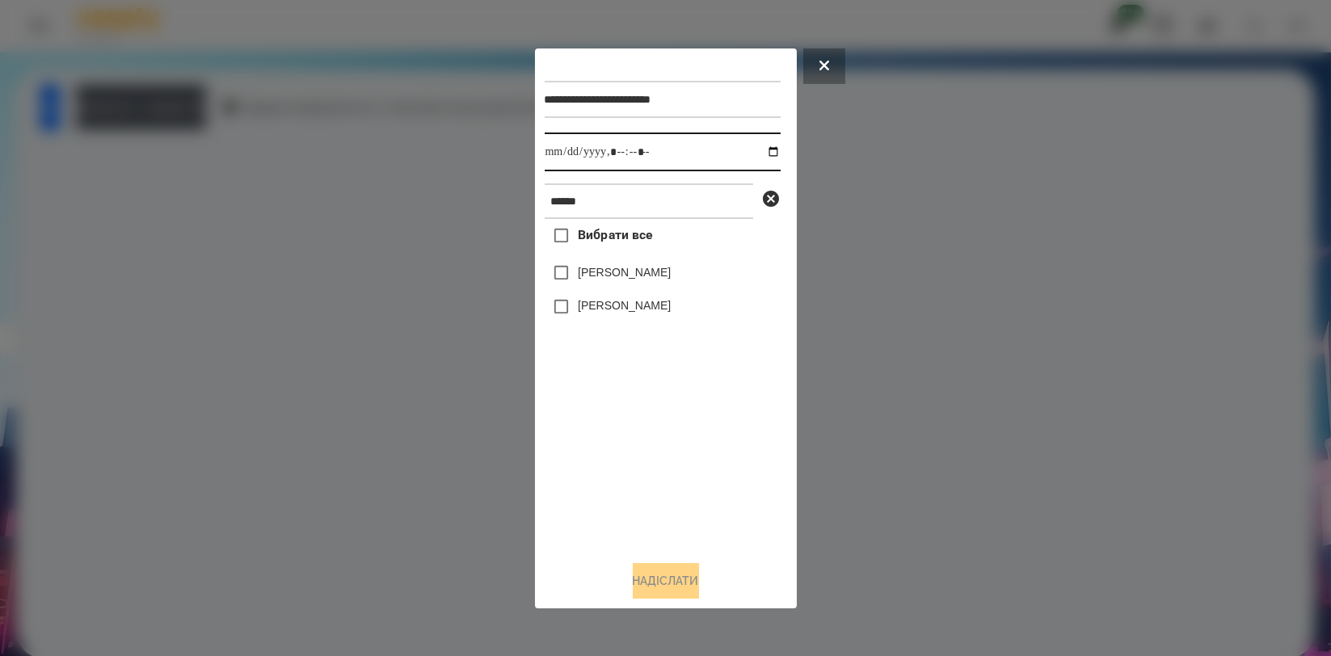
click at [760, 148] on input "datetime-local" at bounding box center [663, 152] width 236 height 39
type input "**********"
drag, startPoint x: 611, startPoint y: 437, endPoint x: 624, endPoint y: 364, distance: 73.9
click at [612, 438] on div "Вибрати все [PERSON_NAME] [PERSON_NAME]" at bounding box center [663, 383] width 236 height 328
click at [656, 276] on label "[PERSON_NAME]" at bounding box center [624, 272] width 93 height 16
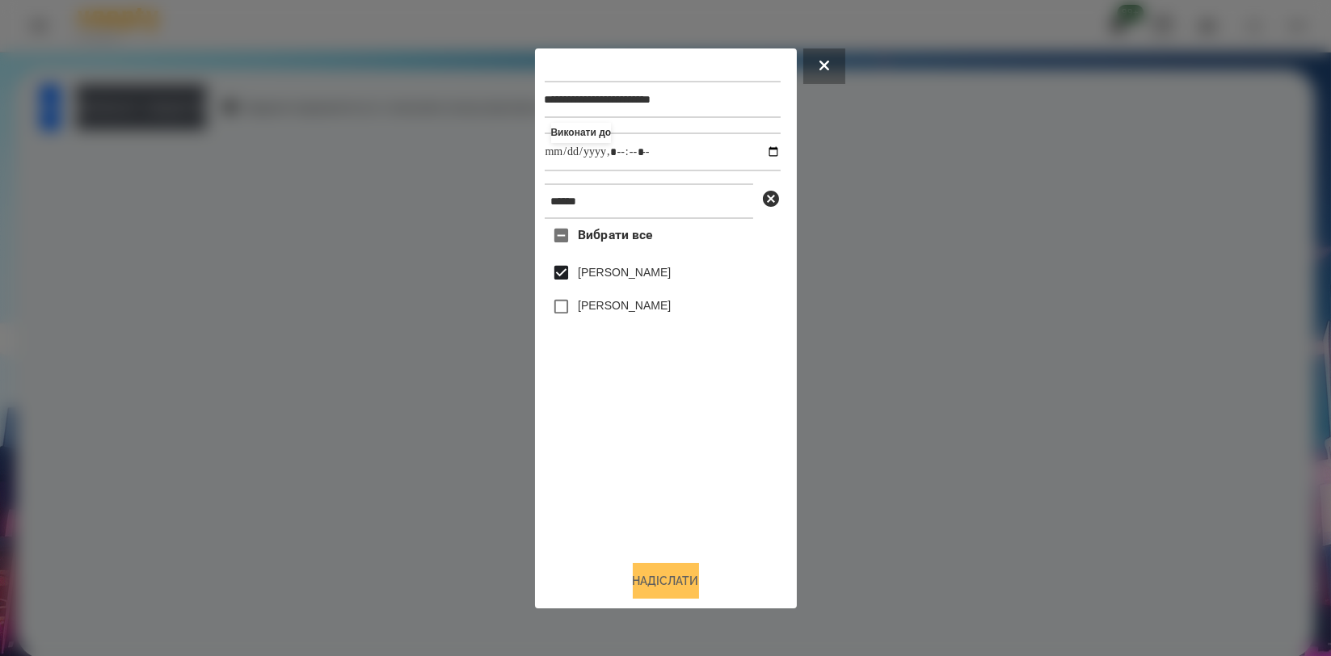
click at [660, 576] on button "Надіслати" at bounding box center [666, 581] width 66 height 36
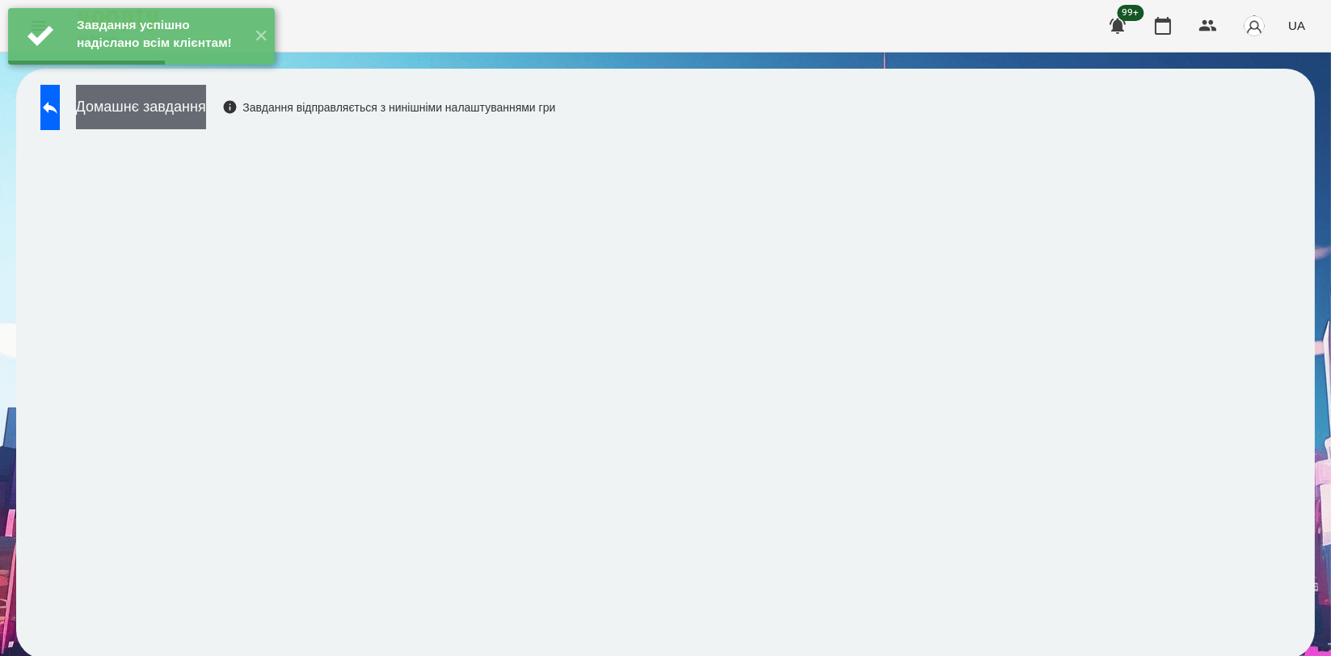
click at [153, 108] on button "Домашнє завдання" at bounding box center [141, 107] width 130 height 44
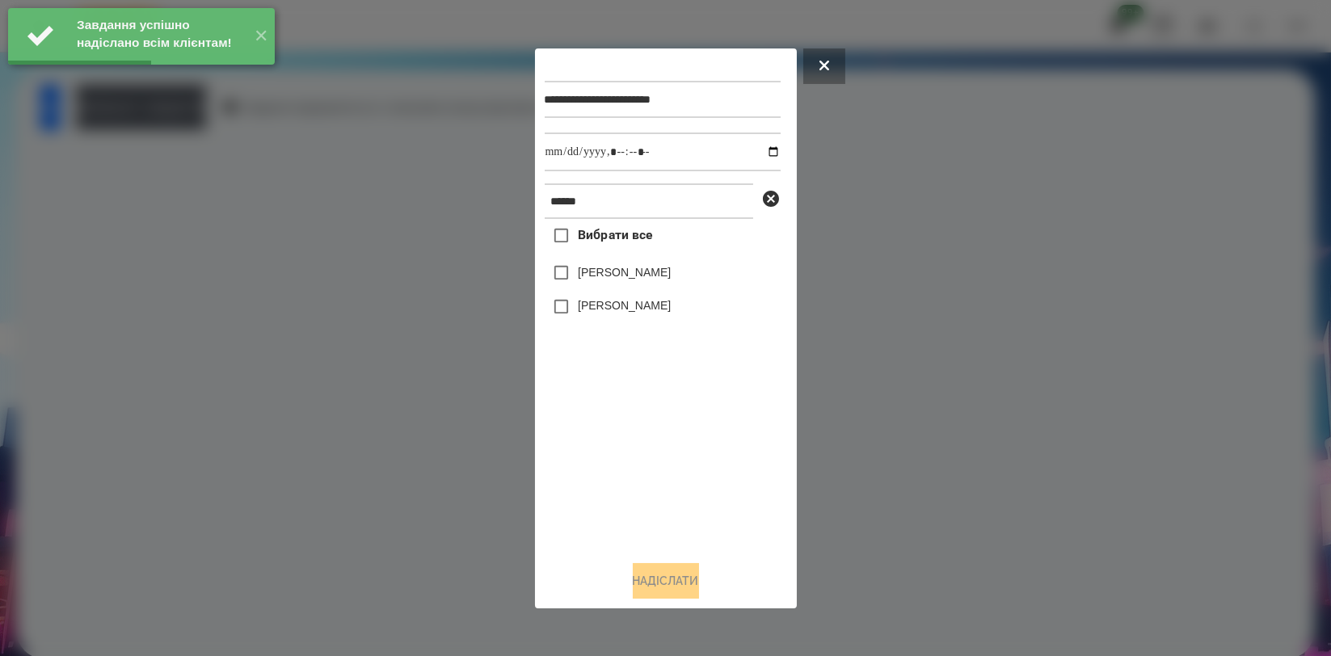
click at [127, 163] on div at bounding box center [665, 328] width 1331 height 656
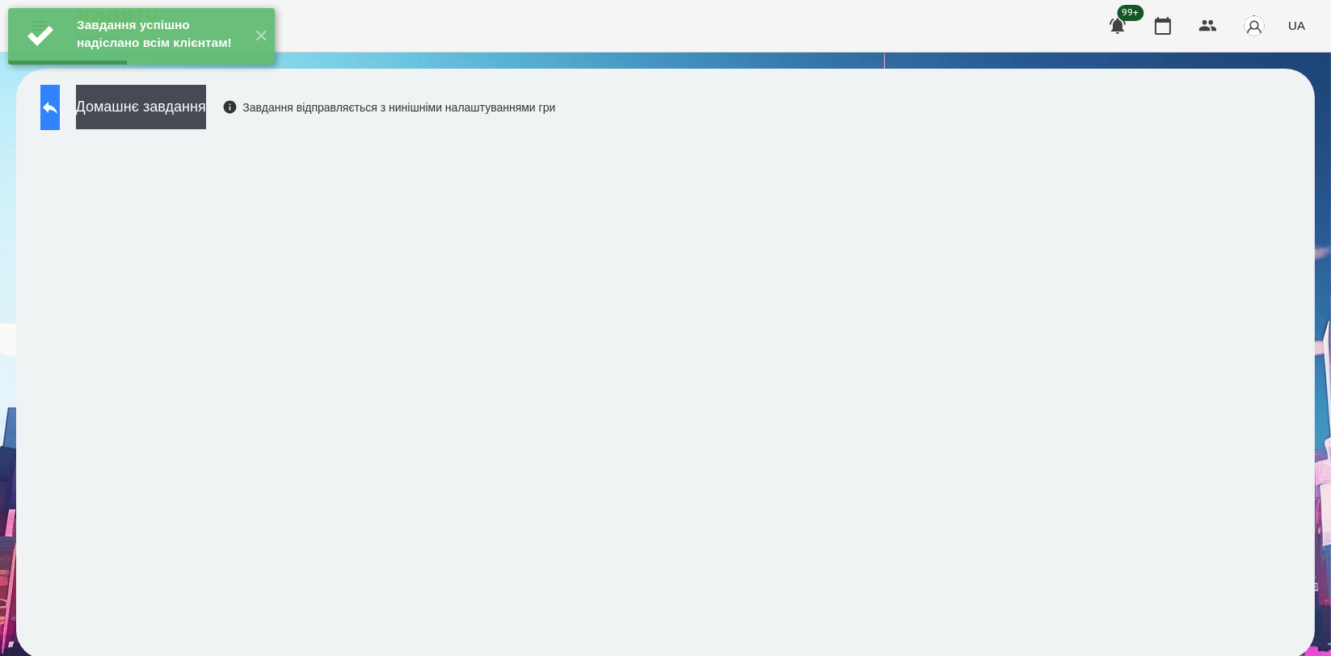
click at [59, 100] on icon at bounding box center [49, 107] width 19 height 19
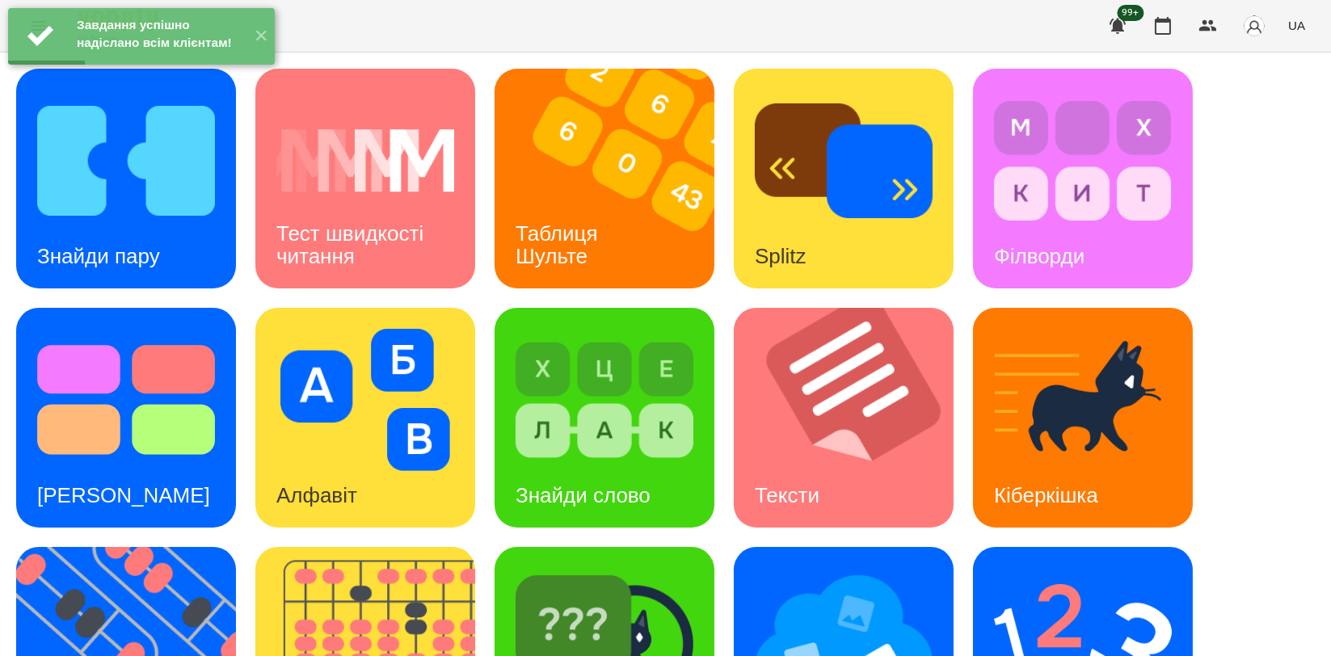
scroll to position [359, 0]
click at [1059, 568] on img at bounding box center [1083, 639] width 178 height 142
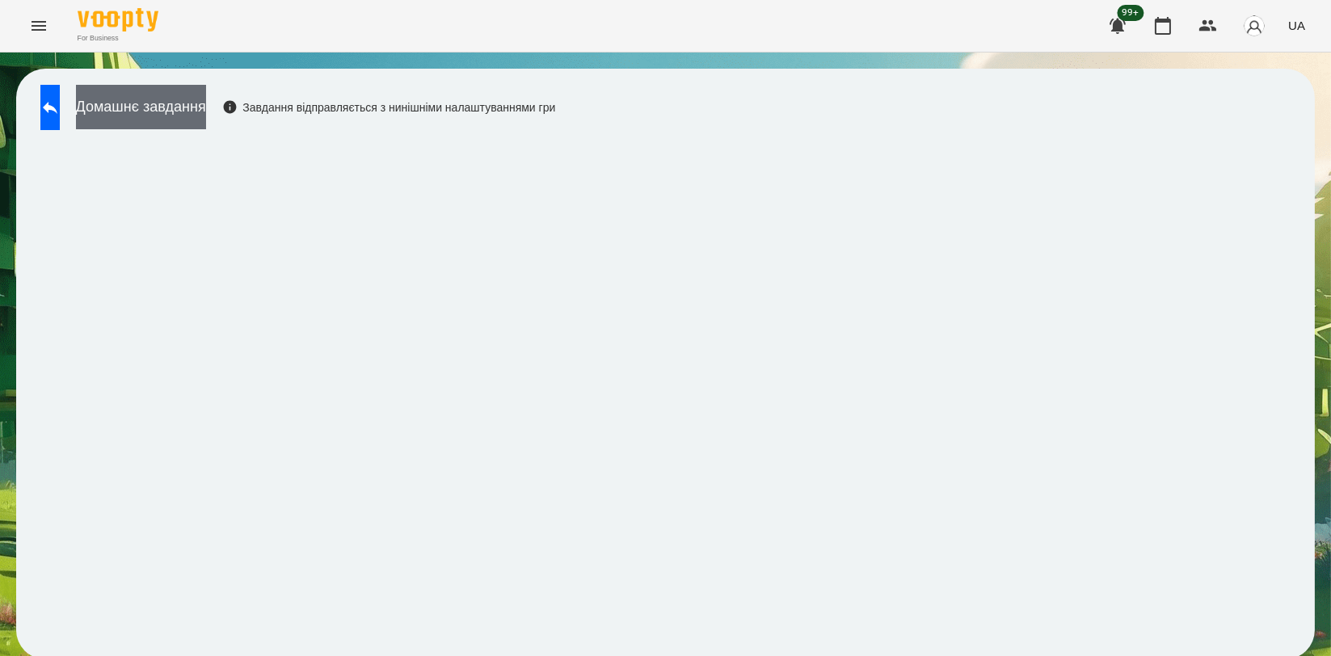
click at [206, 116] on button "Домашнє завдання" at bounding box center [141, 107] width 130 height 44
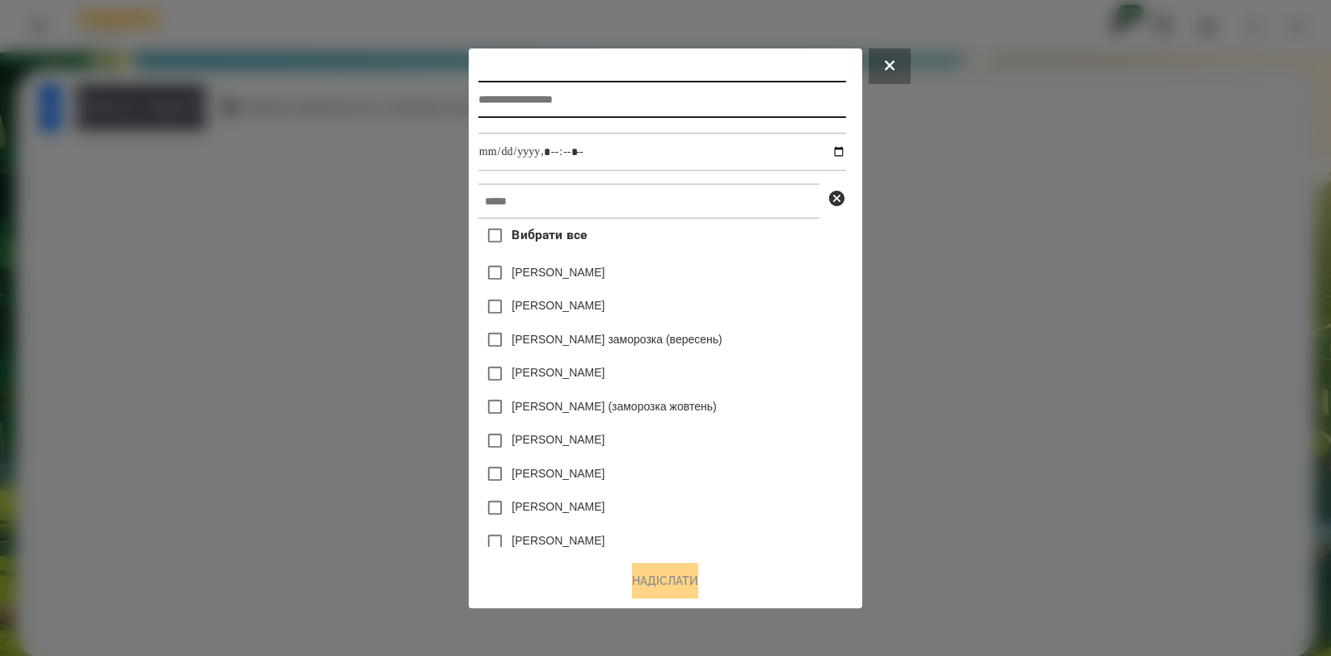
click at [513, 93] on input "text" at bounding box center [663, 99] width 368 height 37
type input "**********"
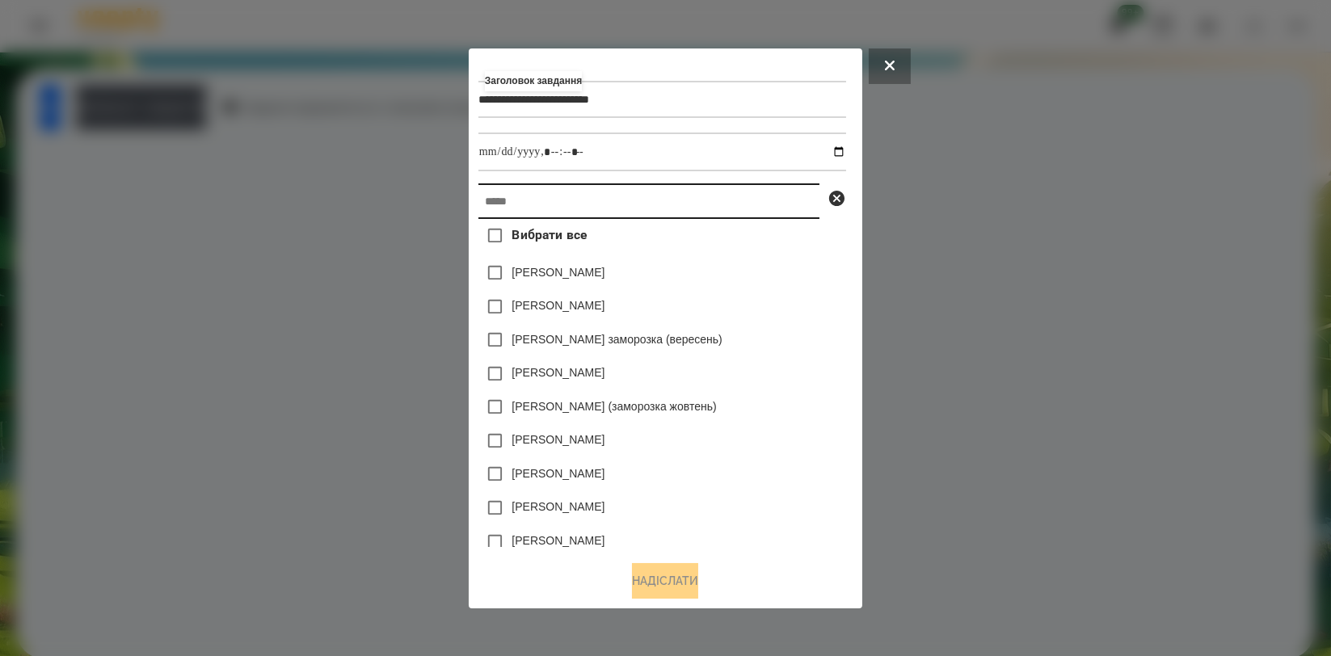
click at [479, 185] on input "text" at bounding box center [649, 202] width 341 height 36
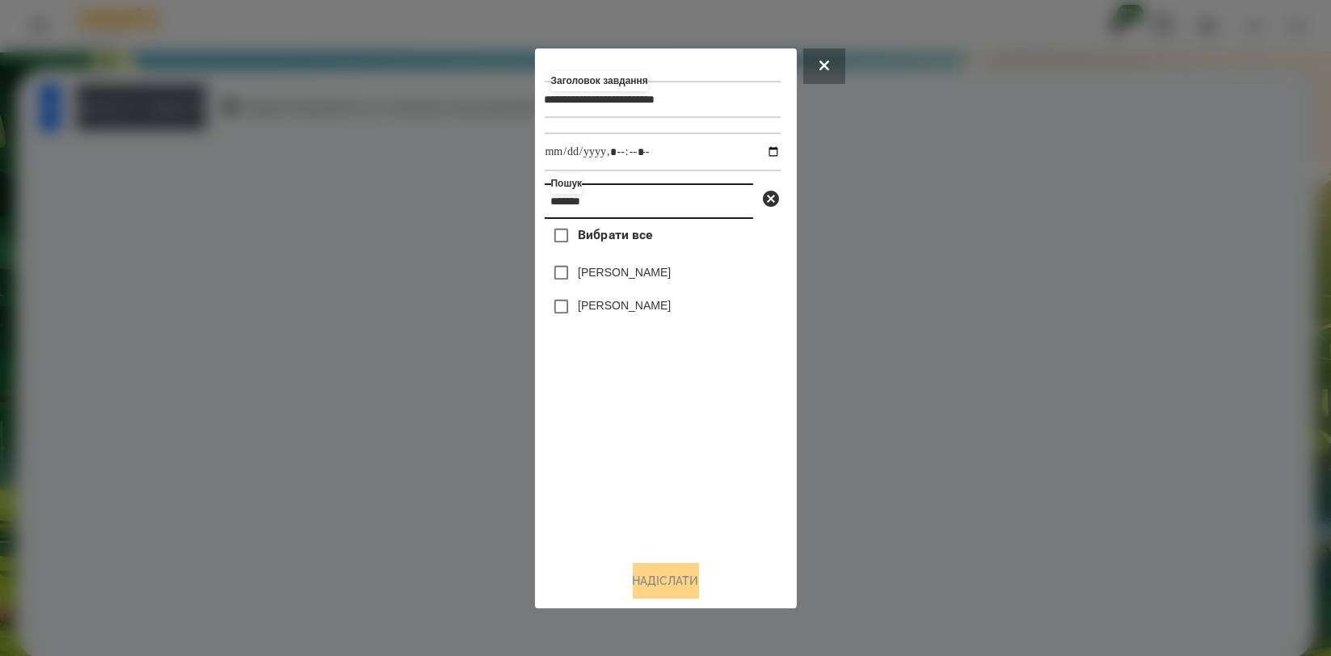
type input "*******"
click at [597, 314] on label "[PERSON_NAME]" at bounding box center [624, 305] width 93 height 16
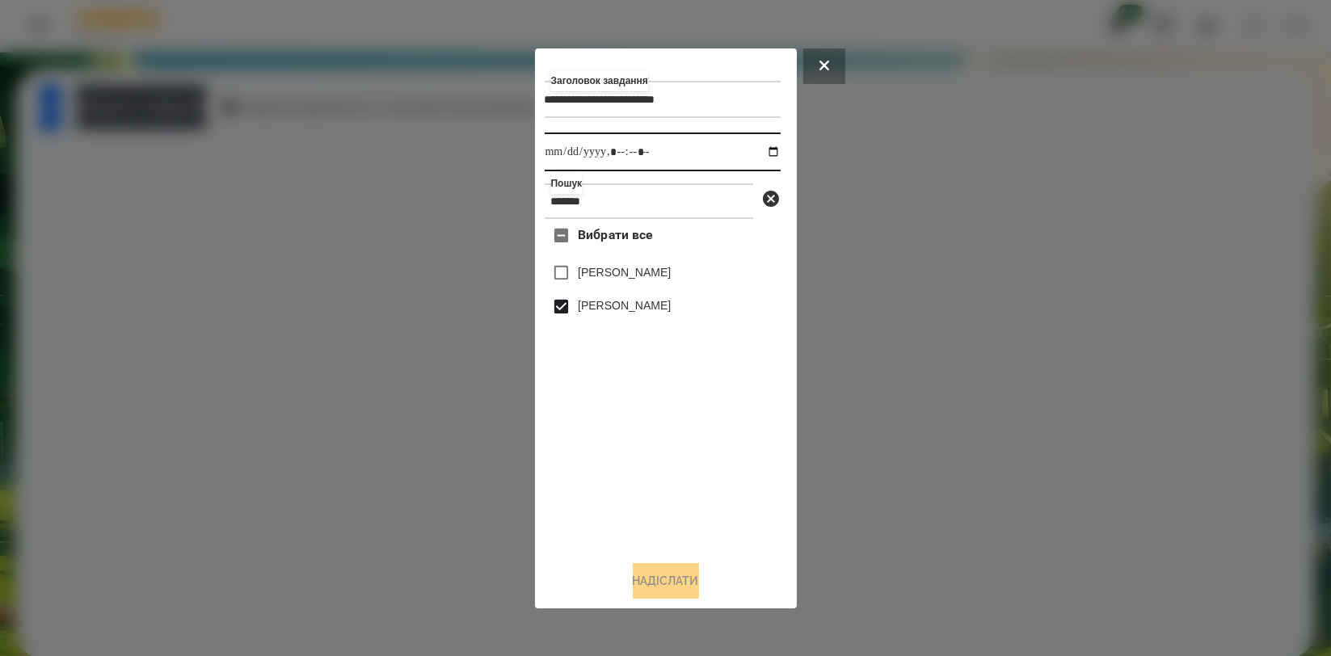
click at [762, 158] on input "datetime-local" at bounding box center [663, 152] width 236 height 39
type input "**********"
drag, startPoint x: 676, startPoint y: 447, endPoint x: 671, endPoint y: 479, distance: 31.9
click at [676, 447] on div "Вибрати все [PERSON_NAME] [PERSON_NAME]" at bounding box center [663, 383] width 236 height 328
click at [673, 580] on button "Надіслати" at bounding box center [666, 581] width 66 height 36
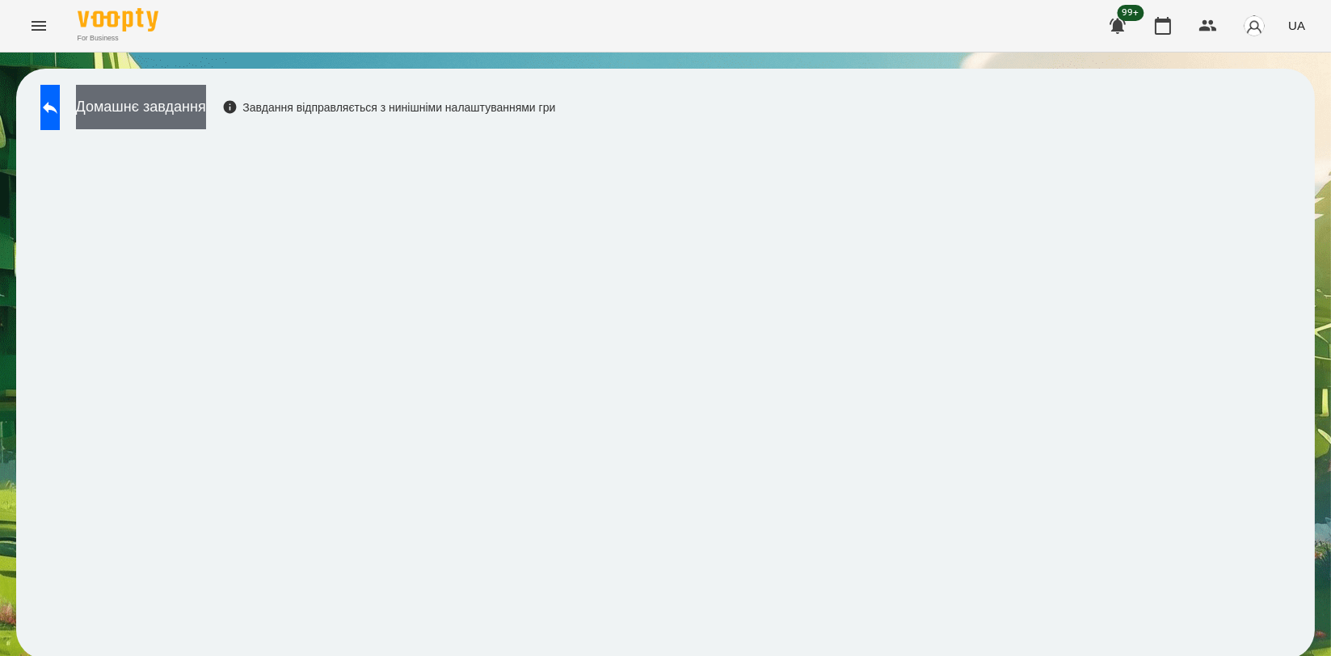
click at [206, 122] on button "Домашнє завдання" at bounding box center [141, 107] width 130 height 44
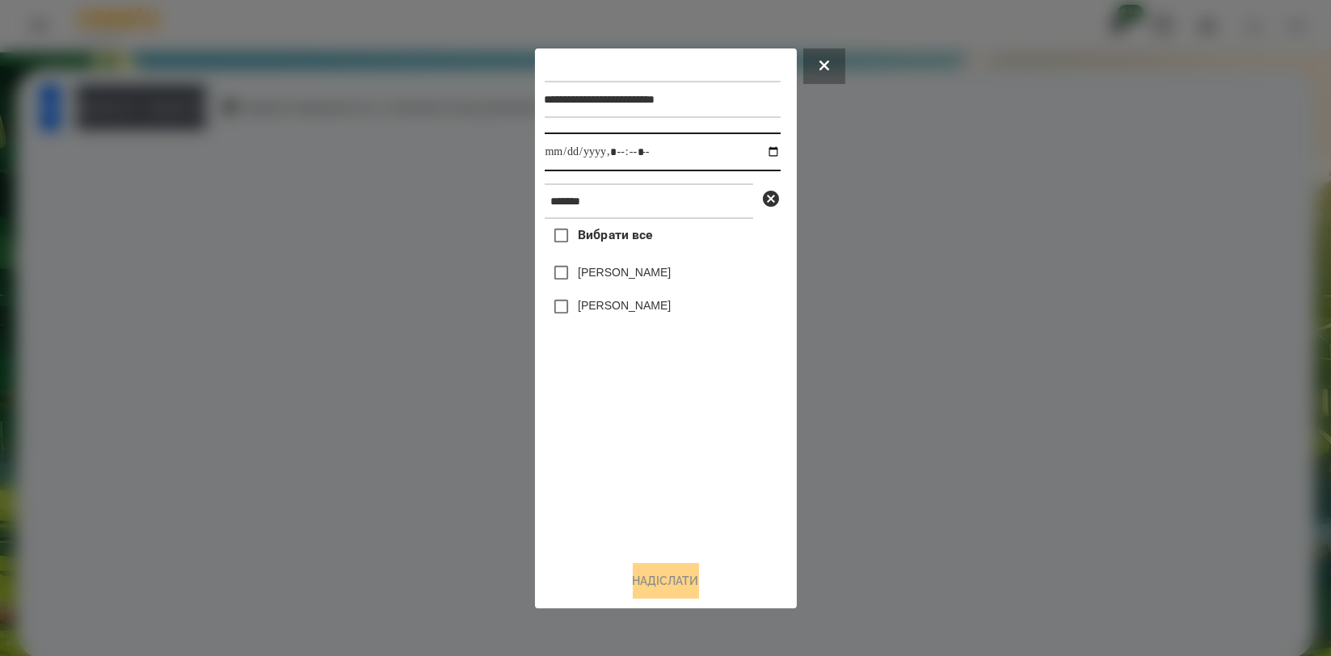
click at [758, 151] on input "datetime-local" at bounding box center [663, 152] width 236 height 39
type input "**********"
drag, startPoint x: 593, startPoint y: 449, endPoint x: 597, endPoint y: 386, distance: 63.2
click at [593, 449] on div "Вибрати все [PERSON_NAME] [PERSON_NAME]" at bounding box center [663, 383] width 236 height 328
click at [623, 266] on label "[PERSON_NAME]" at bounding box center [624, 272] width 93 height 16
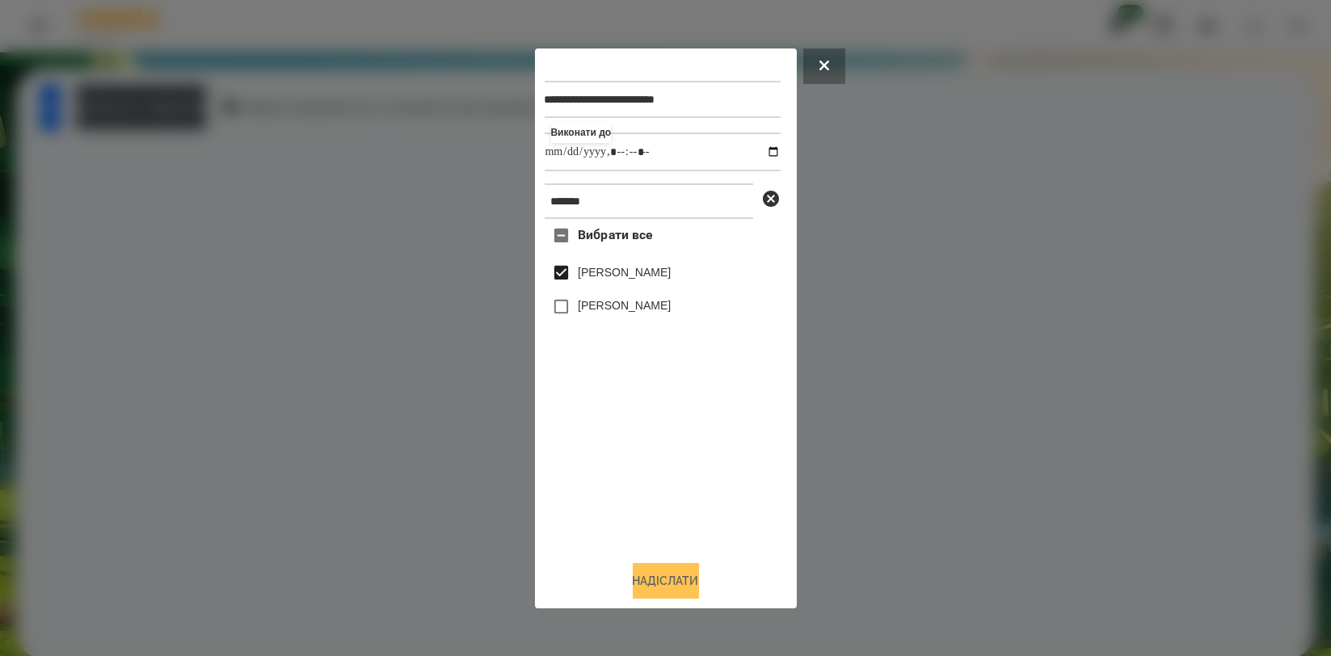
click at [651, 568] on button "Надіслати" at bounding box center [666, 581] width 66 height 36
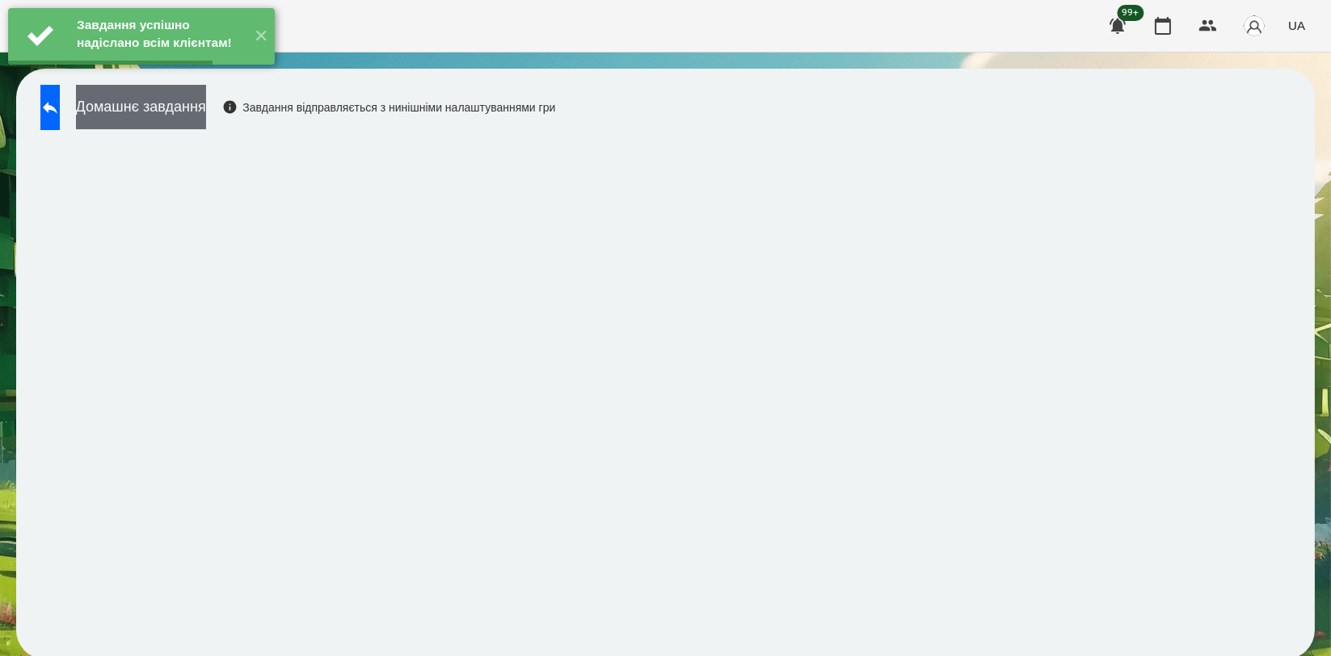
click at [206, 108] on button "Домашнє завдання" at bounding box center [141, 107] width 130 height 44
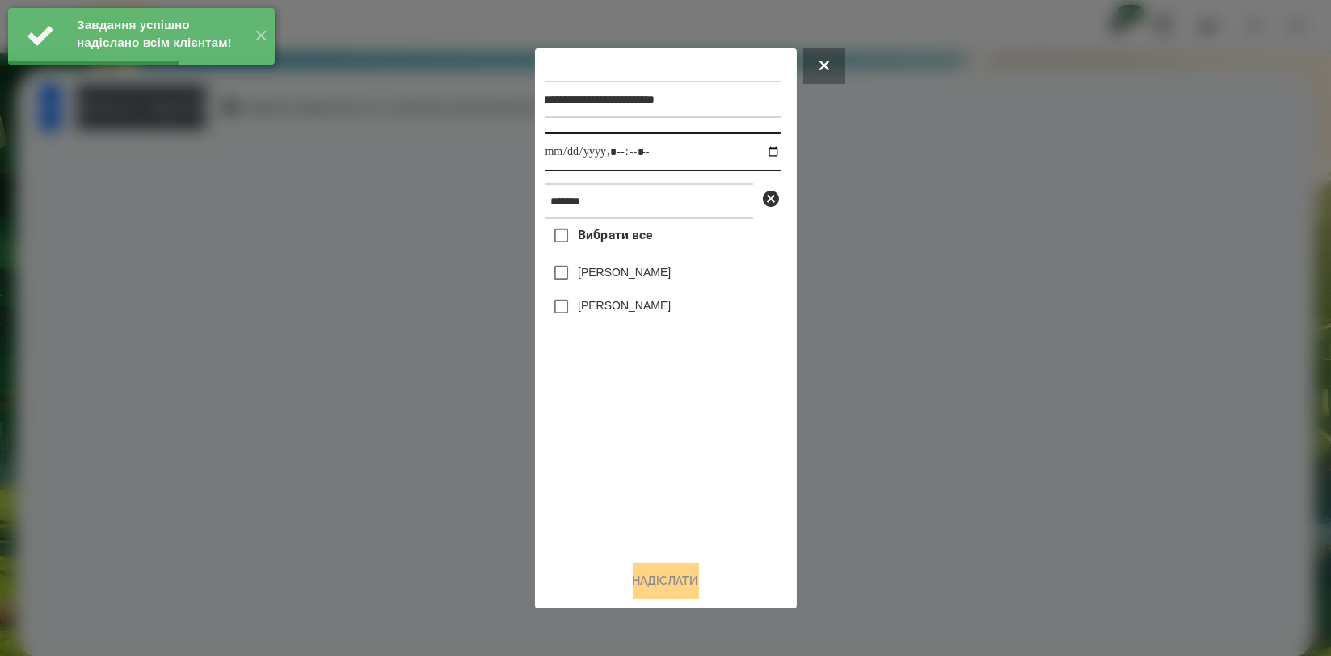
click at [761, 145] on input "datetime-local" at bounding box center [663, 152] width 236 height 39
type input "**********"
drag, startPoint x: 658, startPoint y: 447, endPoint x: 639, endPoint y: 372, distance: 77.4
click at [658, 447] on div "Вибрати все [PERSON_NAME] [PERSON_NAME]" at bounding box center [663, 383] width 236 height 328
click at [639, 272] on label "[PERSON_NAME]" at bounding box center [624, 272] width 93 height 16
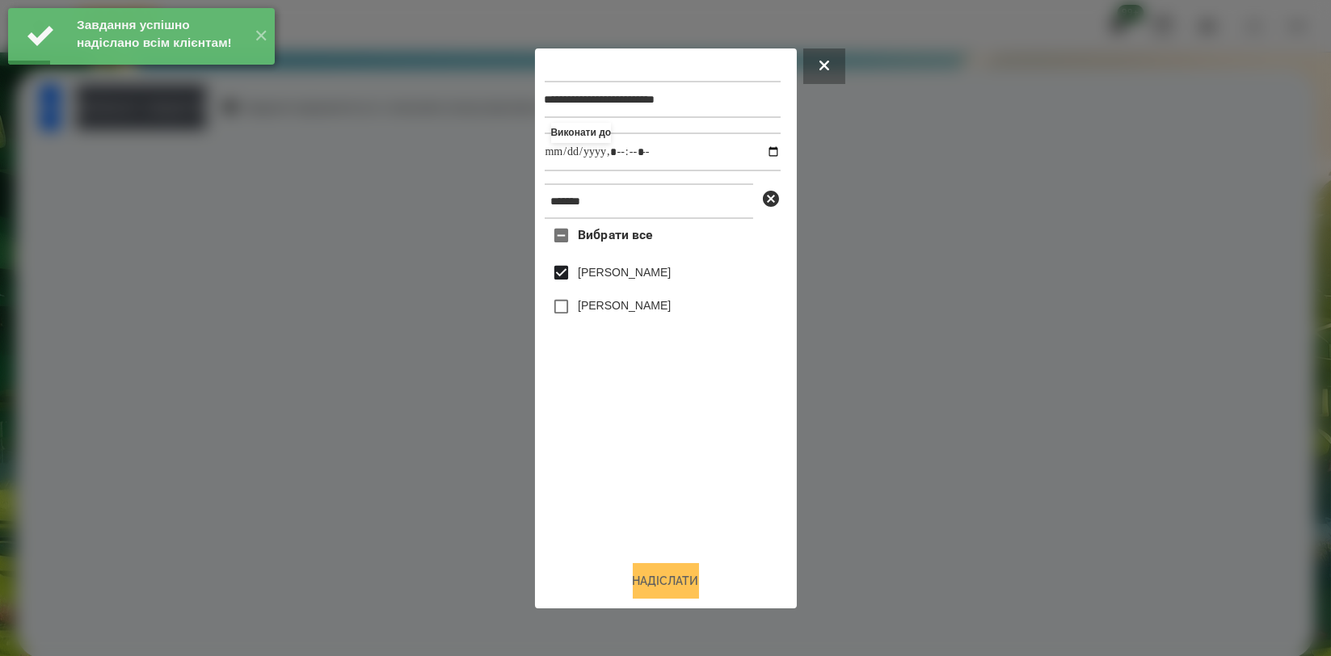
click at [652, 578] on button "Надіслати" at bounding box center [666, 581] width 66 height 36
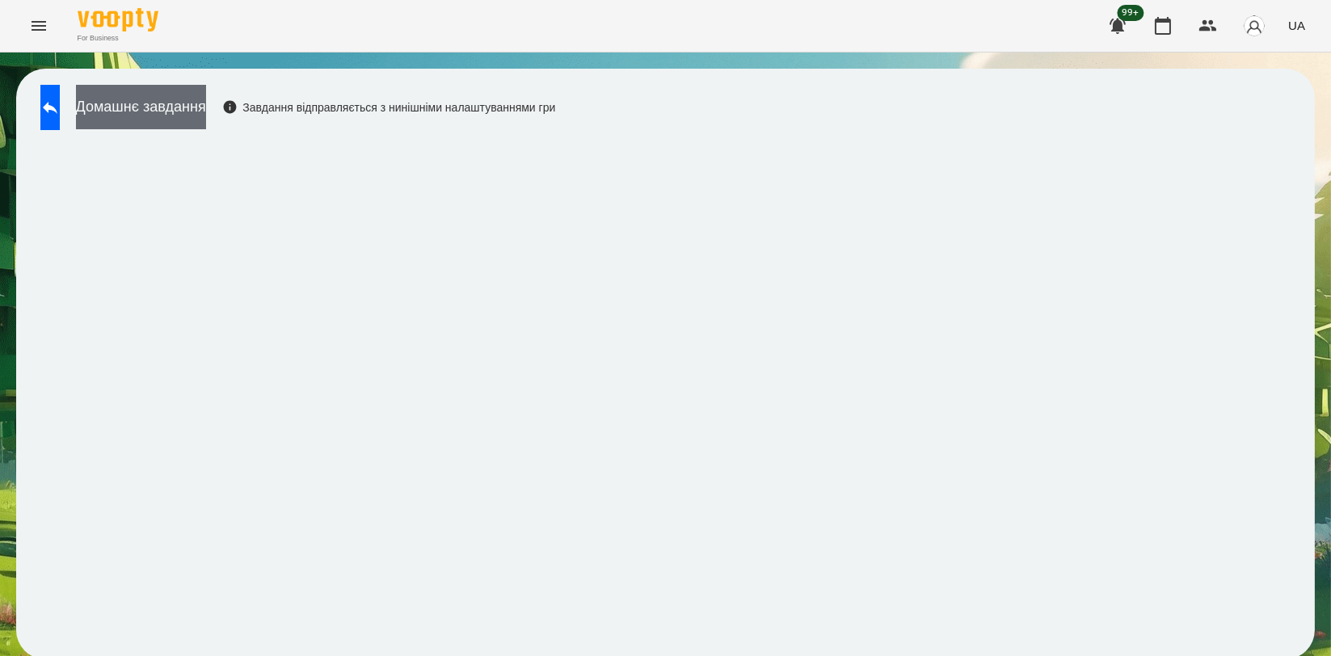
click at [206, 109] on button "Домашнє завдання" at bounding box center [141, 107] width 130 height 44
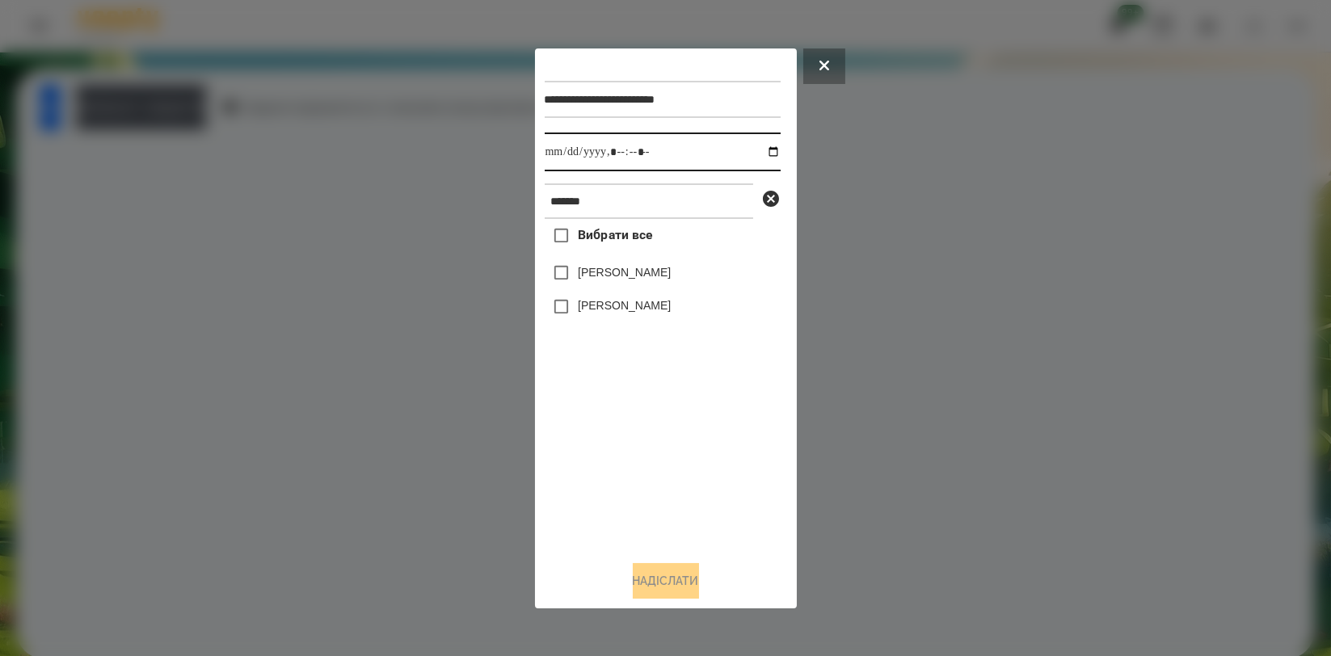
click at [766, 151] on input "datetime-local" at bounding box center [663, 152] width 236 height 39
type input "**********"
drag, startPoint x: 659, startPoint y: 447, endPoint x: 639, endPoint y: 365, distance: 84.1
click at [658, 445] on div "Вибрати все [PERSON_NAME] [PERSON_NAME]" at bounding box center [663, 383] width 236 height 328
click at [616, 272] on label "[PERSON_NAME]" at bounding box center [624, 272] width 93 height 16
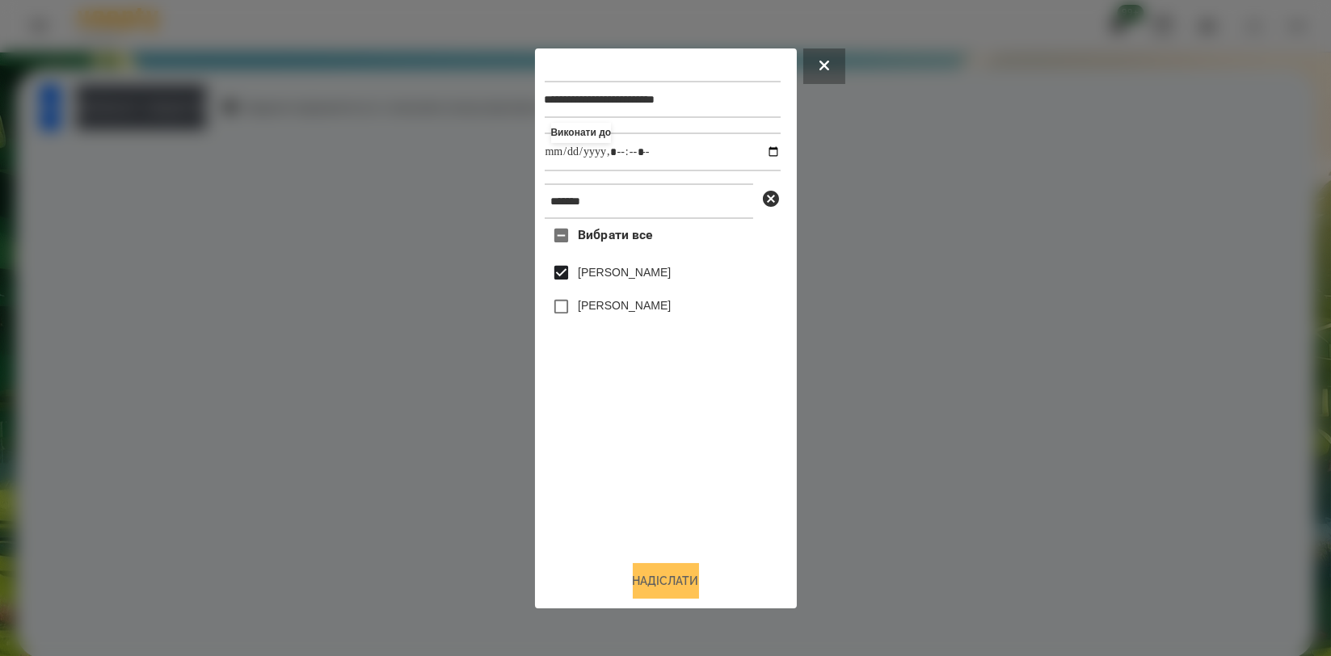
click at [670, 579] on button "Надіслати" at bounding box center [666, 581] width 66 height 36
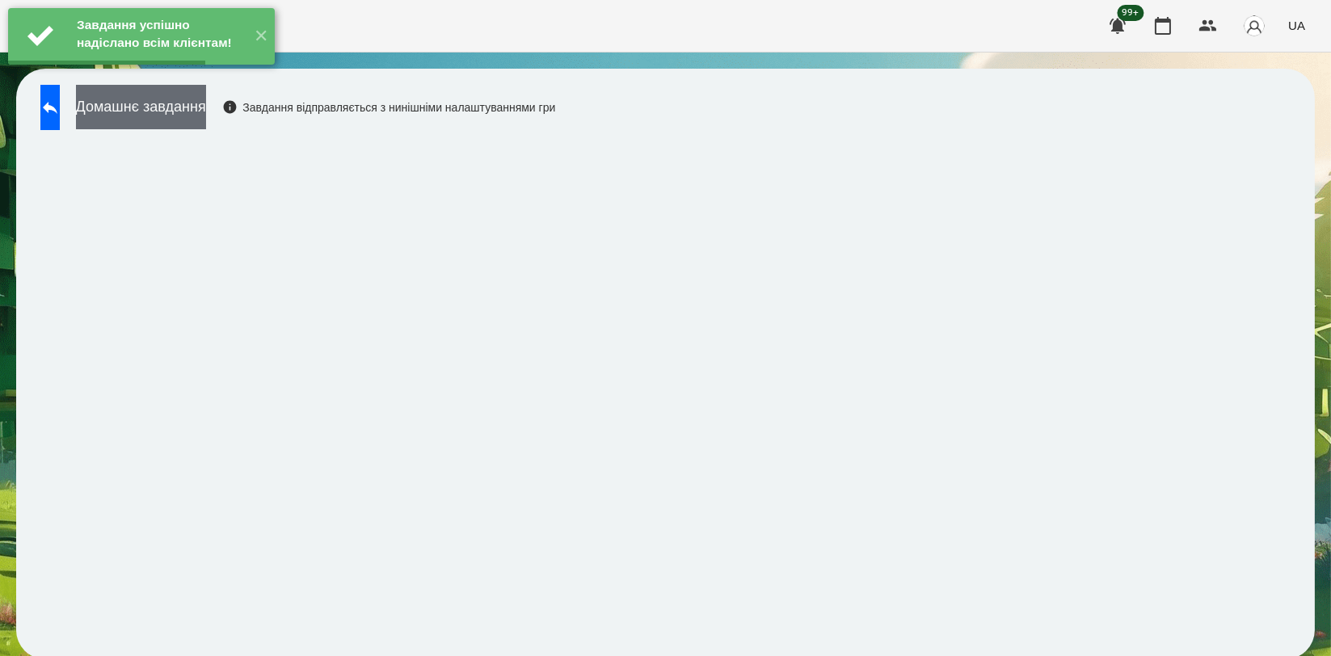
click at [206, 102] on button "Домашнє завдання" at bounding box center [141, 107] width 130 height 44
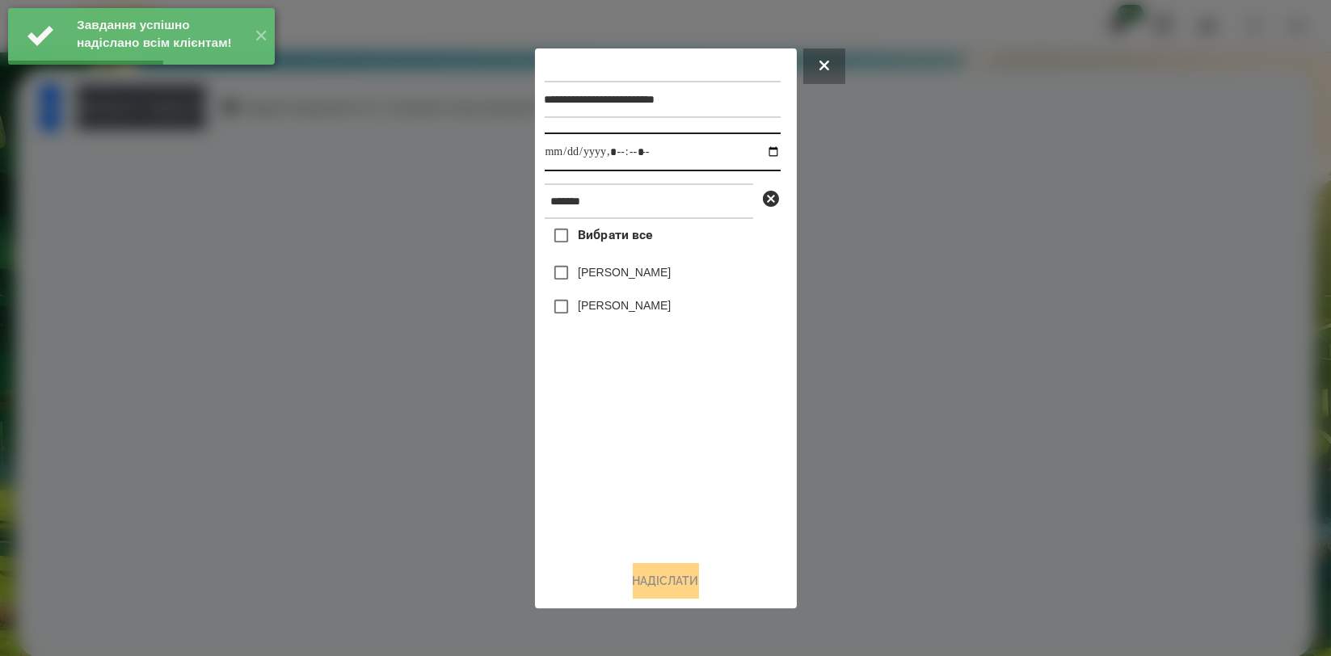
click at [759, 154] on input "datetime-local" at bounding box center [663, 152] width 236 height 39
type input "**********"
click at [678, 454] on div "Вибрати все [PERSON_NAME] [PERSON_NAME]" at bounding box center [663, 383] width 236 height 328
click at [645, 264] on div "[PERSON_NAME]" at bounding box center [663, 273] width 236 height 34
click at [649, 271] on label "[PERSON_NAME]" at bounding box center [624, 272] width 93 height 16
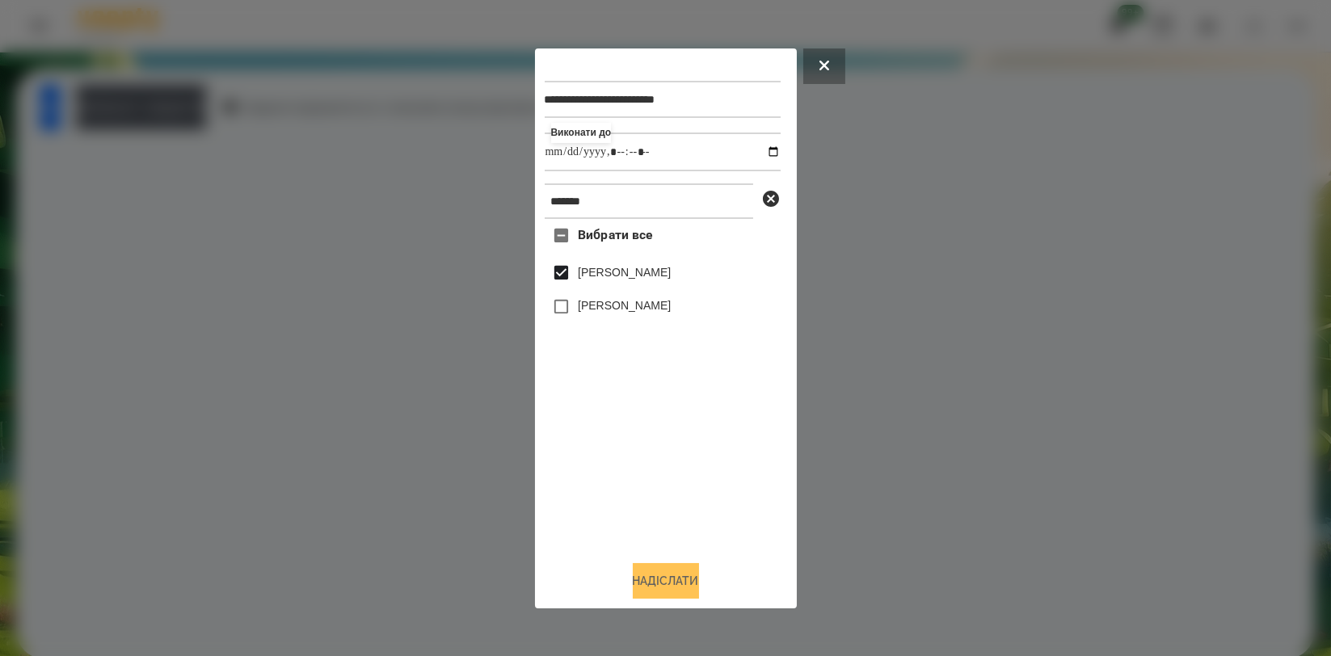
click at [682, 580] on button "Надіслати" at bounding box center [666, 581] width 66 height 36
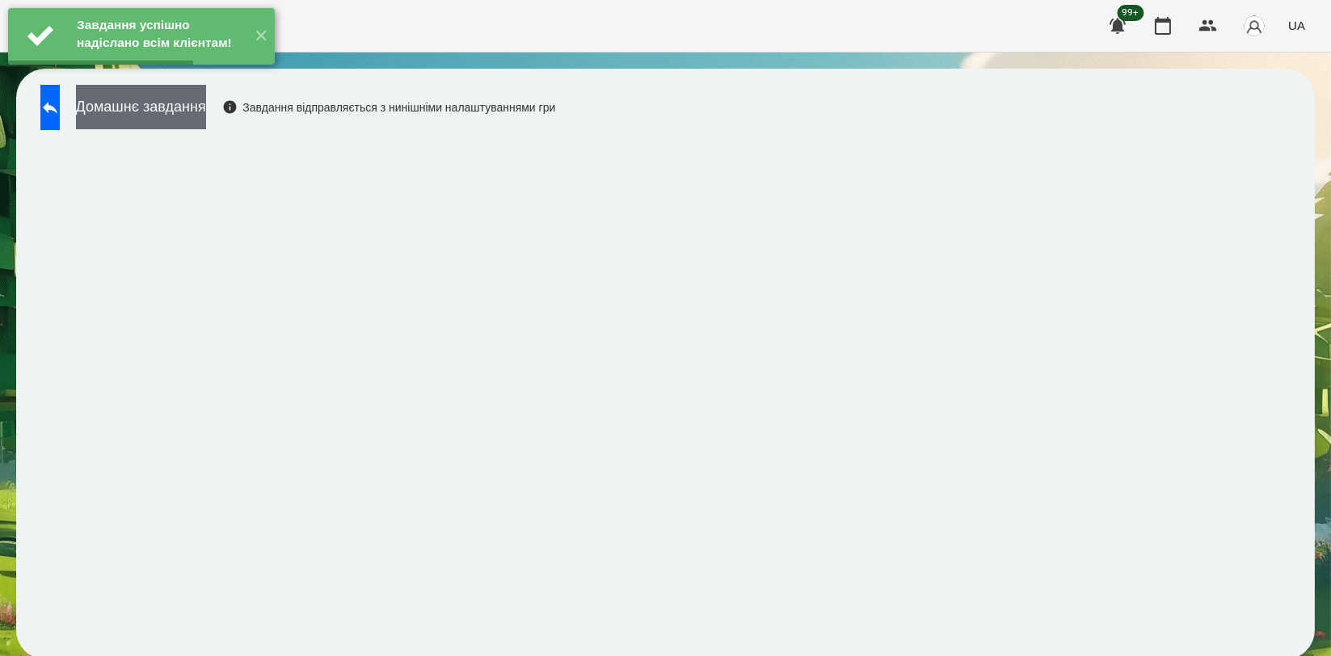
click at [206, 109] on button "Домашнє завдання" at bounding box center [141, 107] width 130 height 44
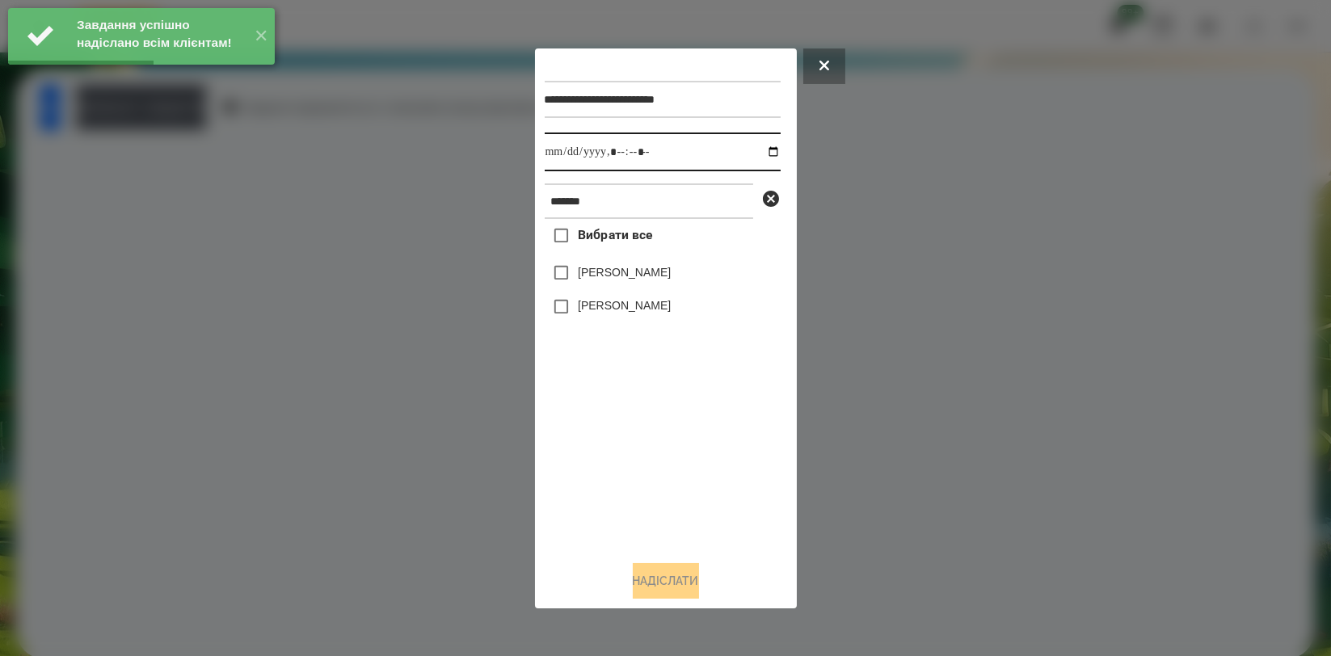
click at [759, 154] on input "datetime-local" at bounding box center [663, 152] width 236 height 39
type input "**********"
click at [602, 432] on div "Вибрати все [PERSON_NAME] [PERSON_NAME]" at bounding box center [663, 383] width 236 height 328
click at [600, 270] on label "[PERSON_NAME]" at bounding box center [624, 272] width 93 height 16
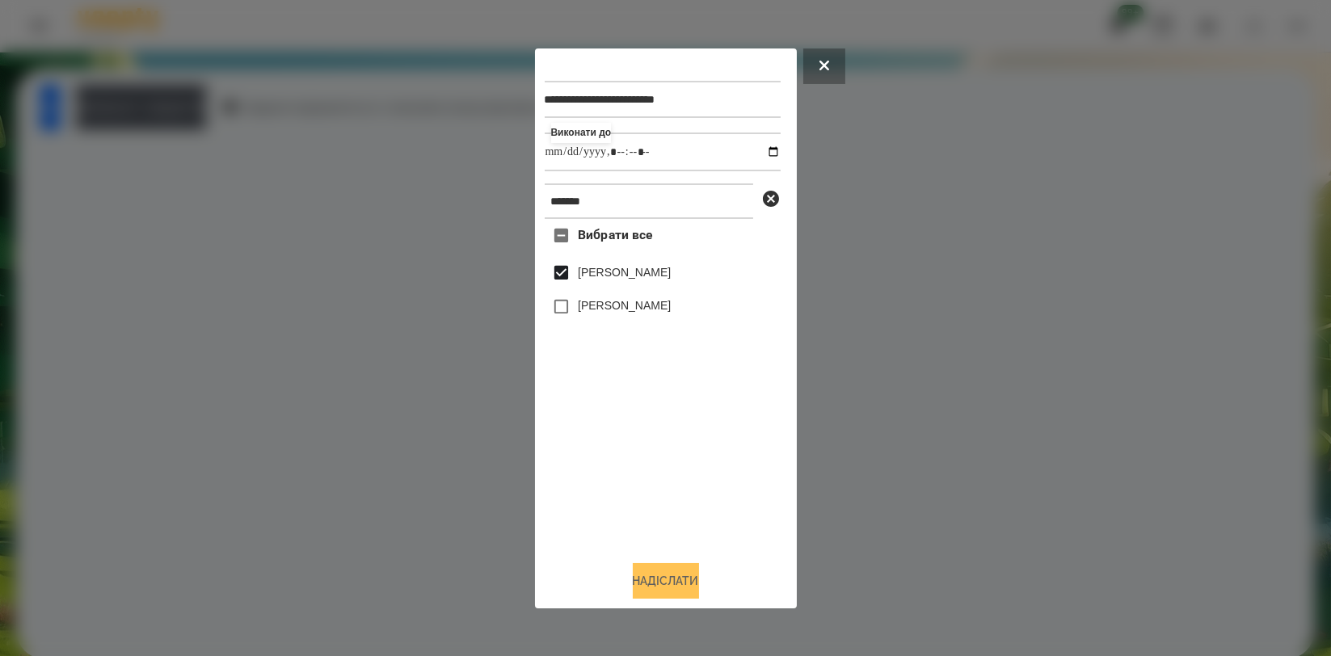
click at [652, 572] on button "Надіслати" at bounding box center [666, 581] width 66 height 36
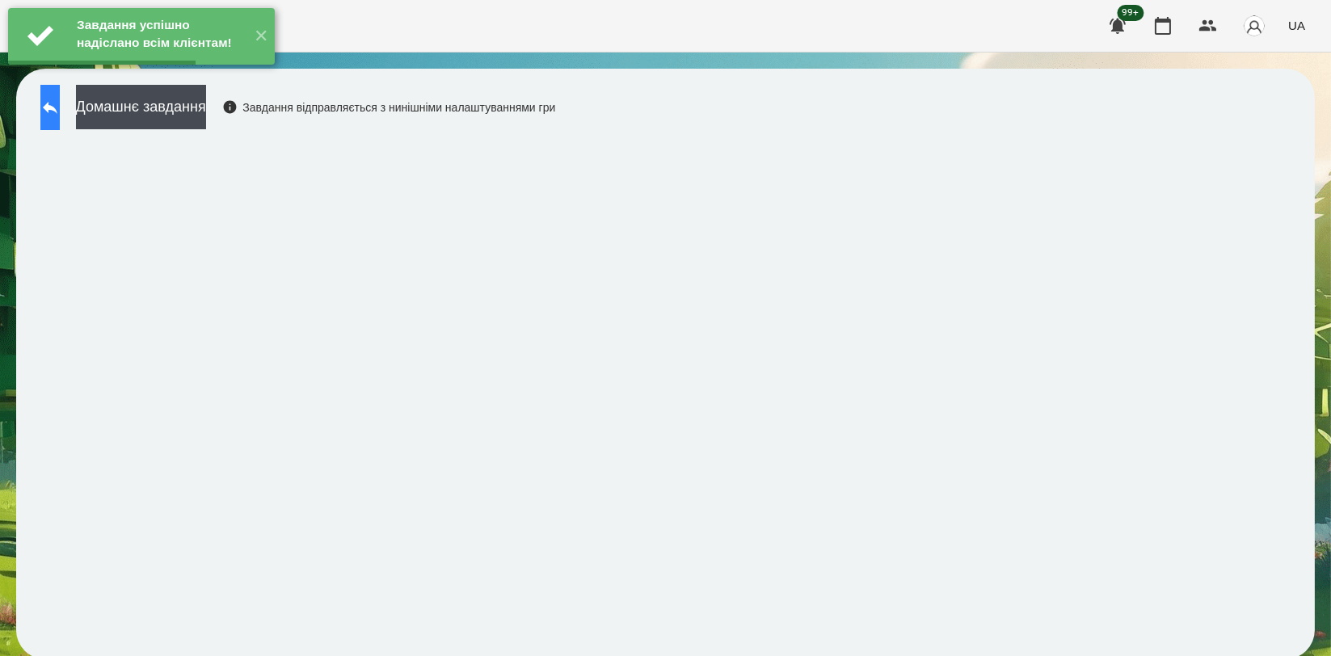
click at [60, 99] on icon at bounding box center [49, 107] width 19 height 19
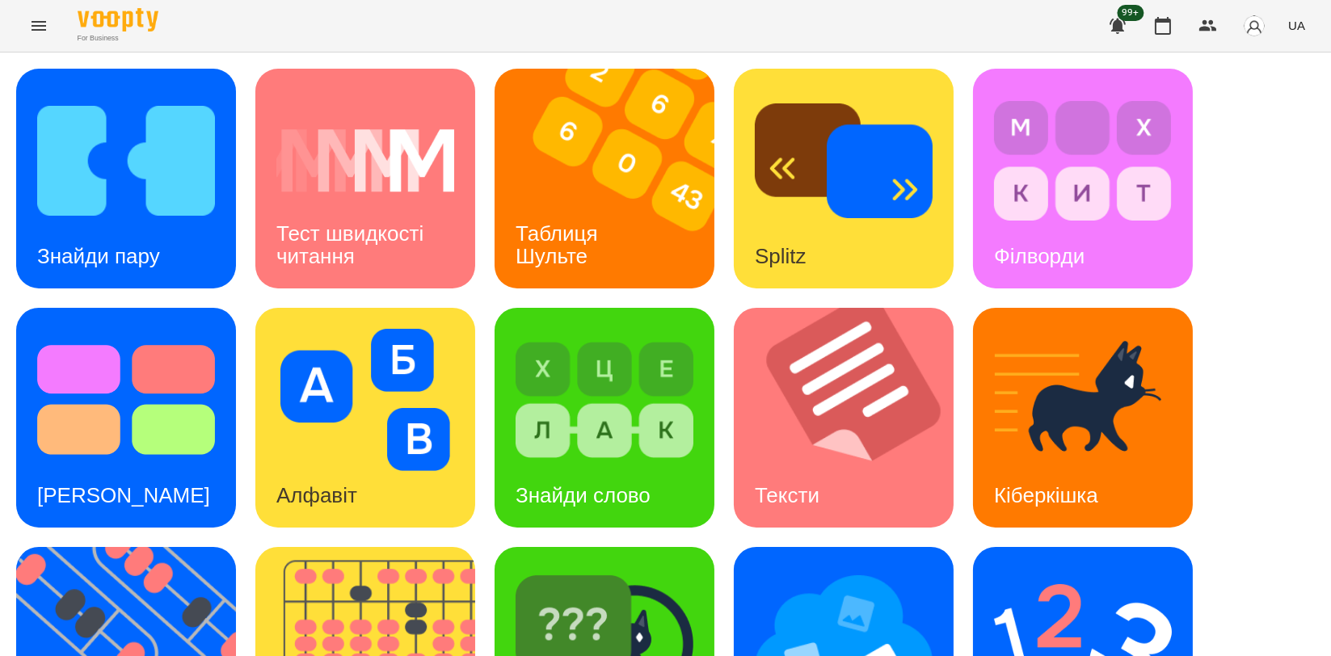
scroll to position [269, 0]
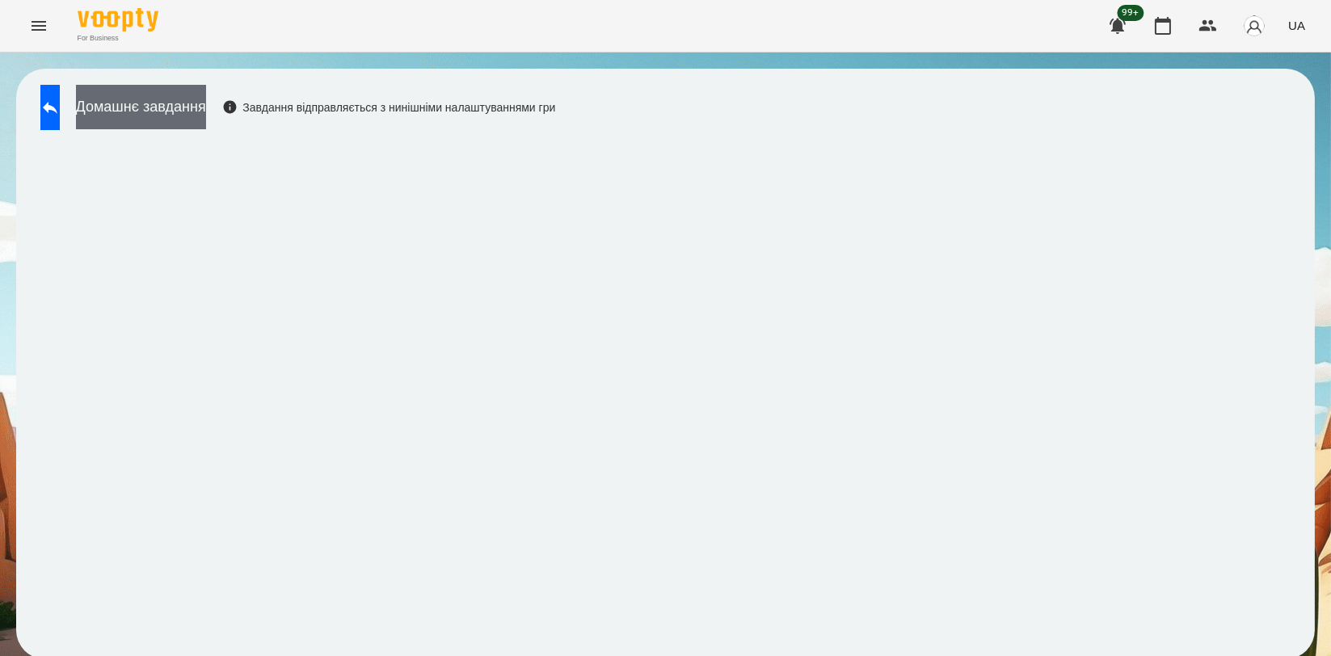
click at [162, 95] on button "Домашнє завдання" at bounding box center [141, 107] width 130 height 44
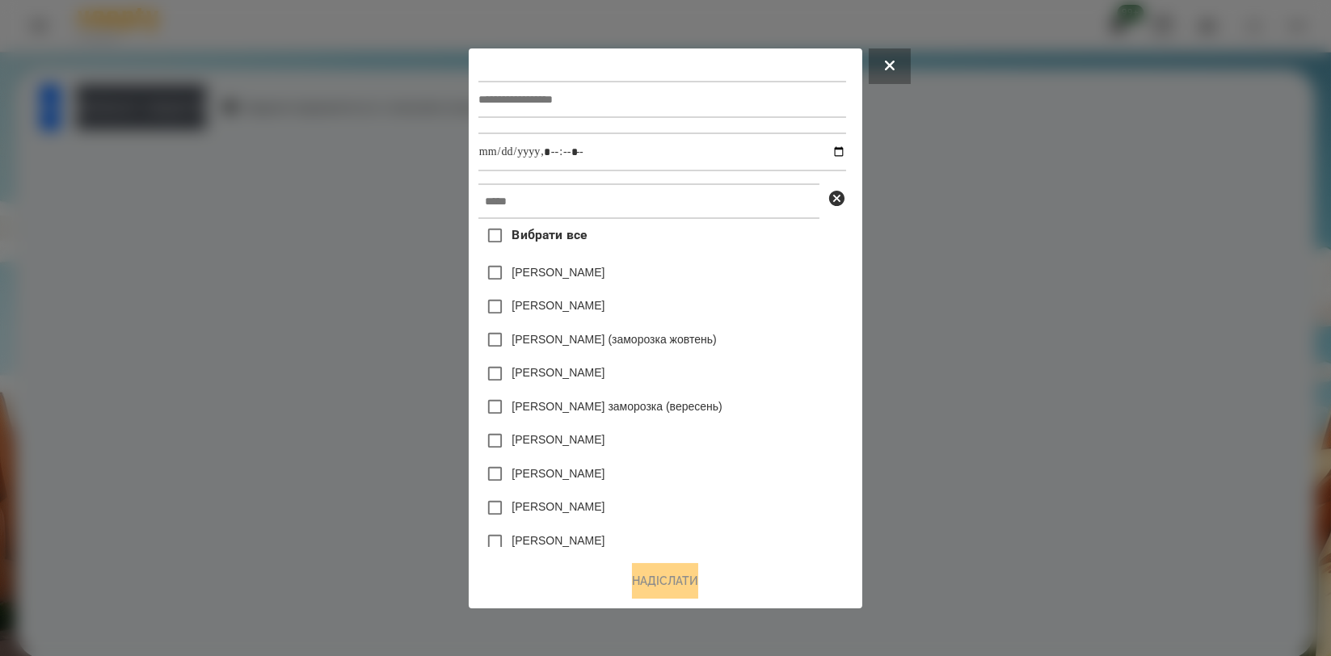
click at [548, 121] on div at bounding box center [663, 99] width 368 height 66
click at [551, 112] on input "text" at bounding box center [663, 99] width 368 height 37
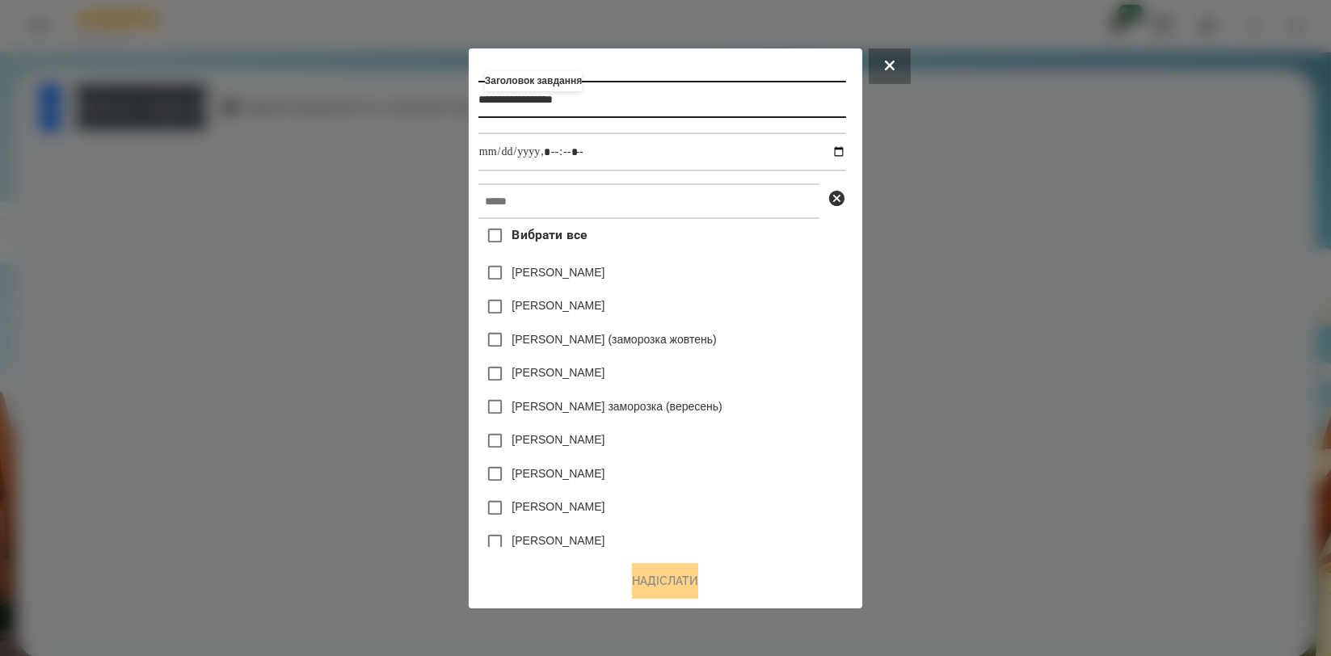
type input "**********"
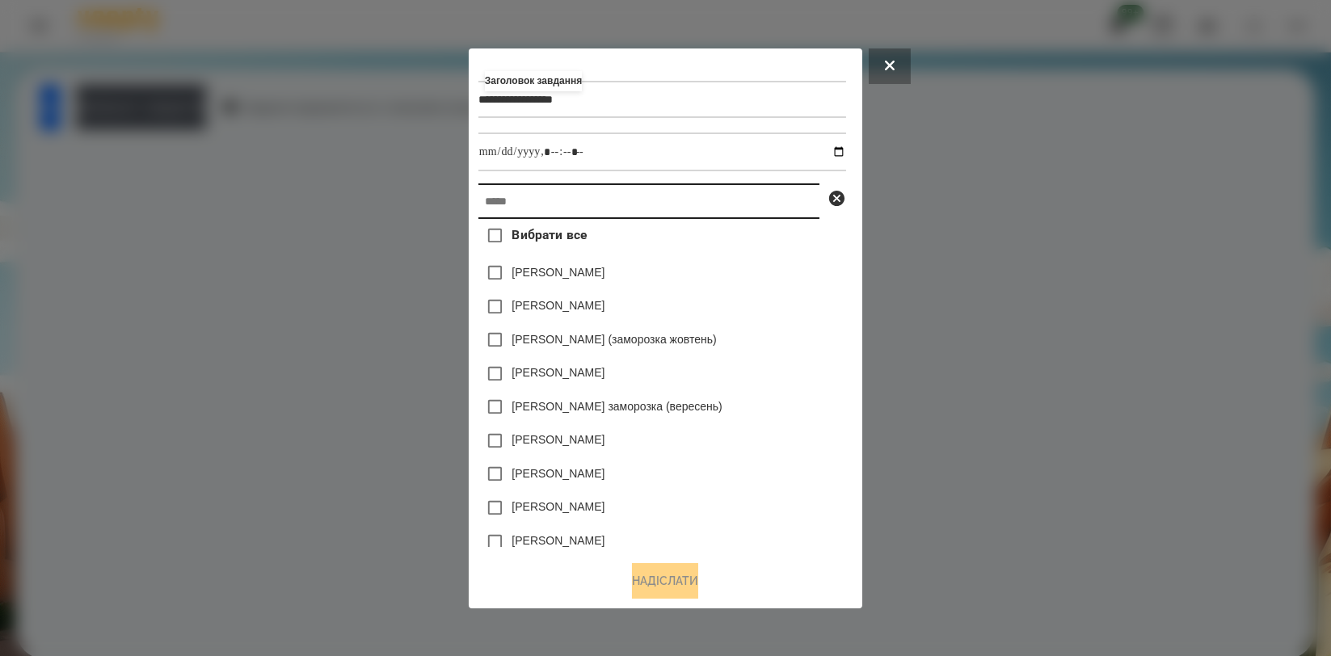
click at [546, 193] on input "text" at bounding box center [649, 202] width 341 height 36
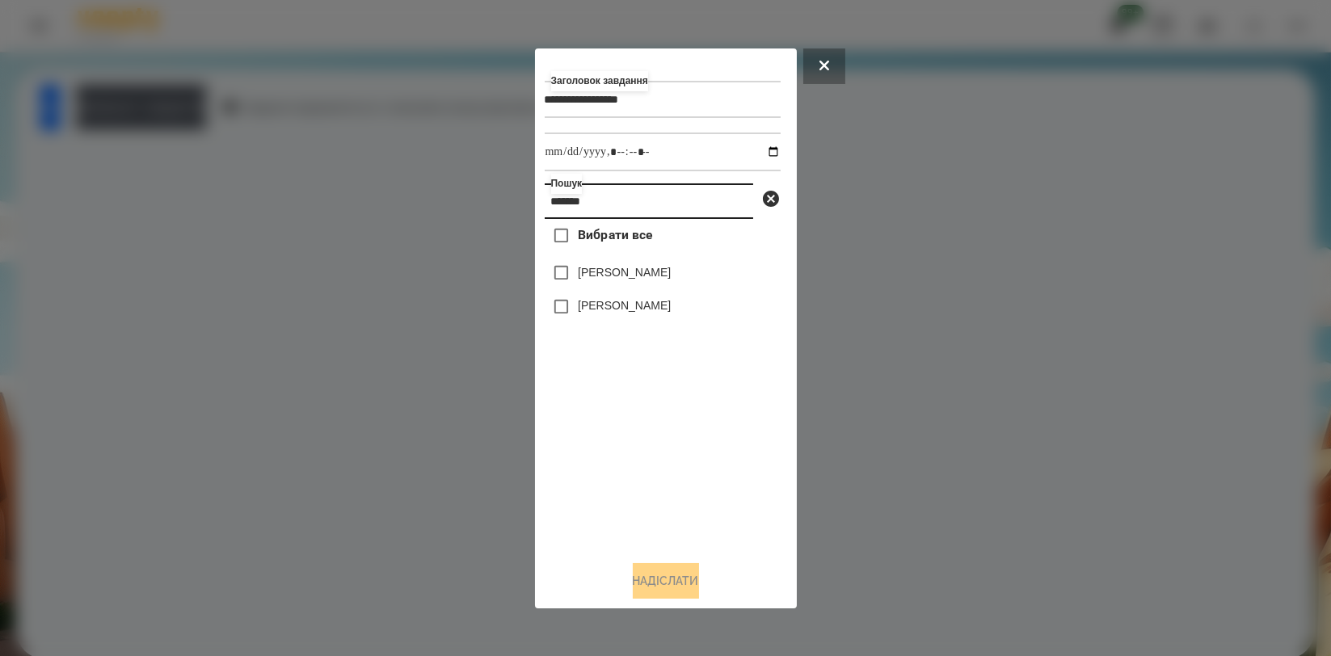
type input "*******"
click at [581, 319] on div "[PERSON_NAME]" at bounding box center [663, 307] width 236 height 34
click at [585, 309] on label "[PERSON_NAME]" at bounding box center [624, 305] width 93 height 16
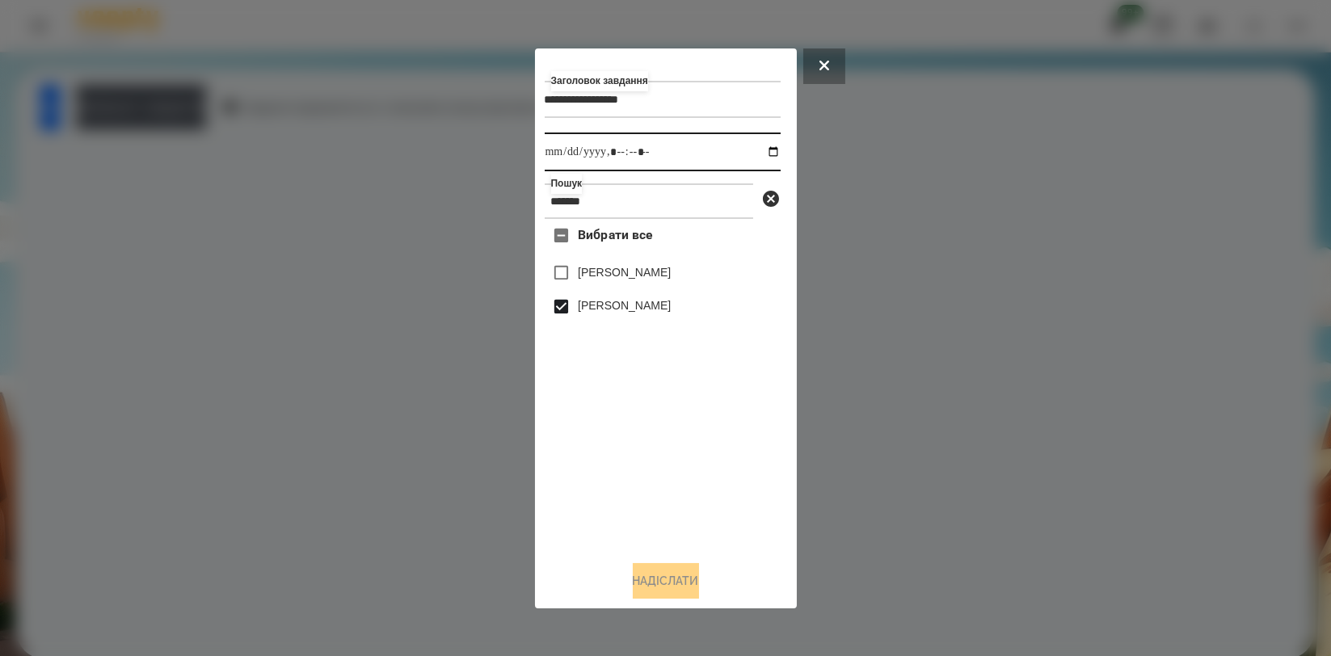
click at [764, 150] on input "datetime-local" at bounding box center [663, 152] width 236 height 39
type input "**********"
drag, startPoint x: 606, startPoint y: 449, endPoint x: 610, endPoint y: 460, distance: 11.0
click at [606, 449] on div "Вибрати все [PERSON_NAME] [PERSON_NAME]" at bounding box center [663, 383] width 236 height 328
click at [651, 564] on div "**********" at bounding box center [666, 328] width 243 height 541
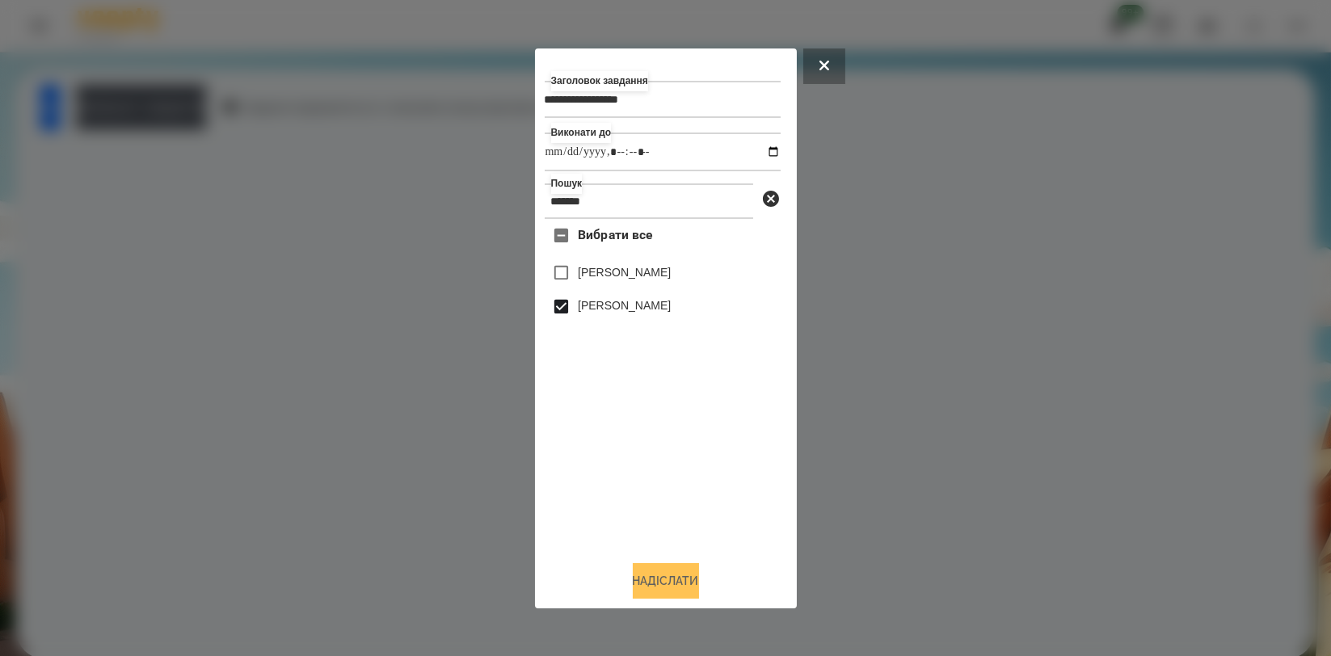
click at [644, 567] on button "Надіслати" at bounding box center [666, 581] width 66 height 36
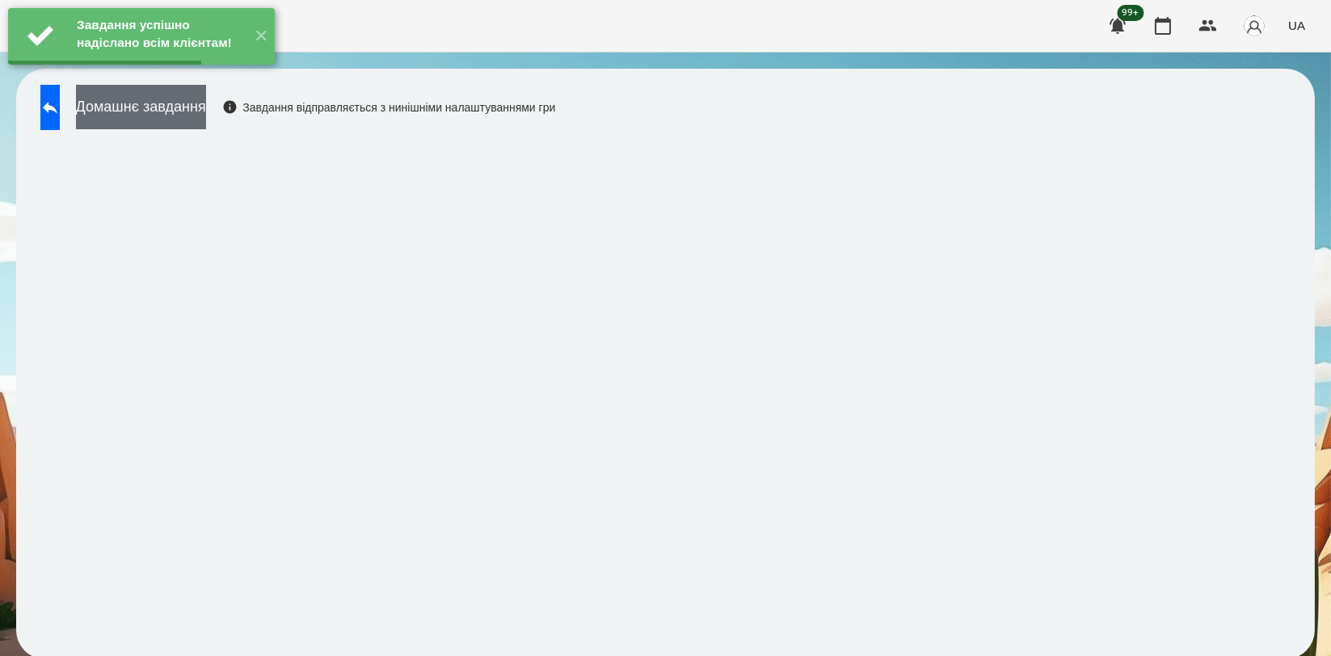
click at [206, 104] on button "Домашнє завдання" at bounding box center [141, 107] width 130 height 44
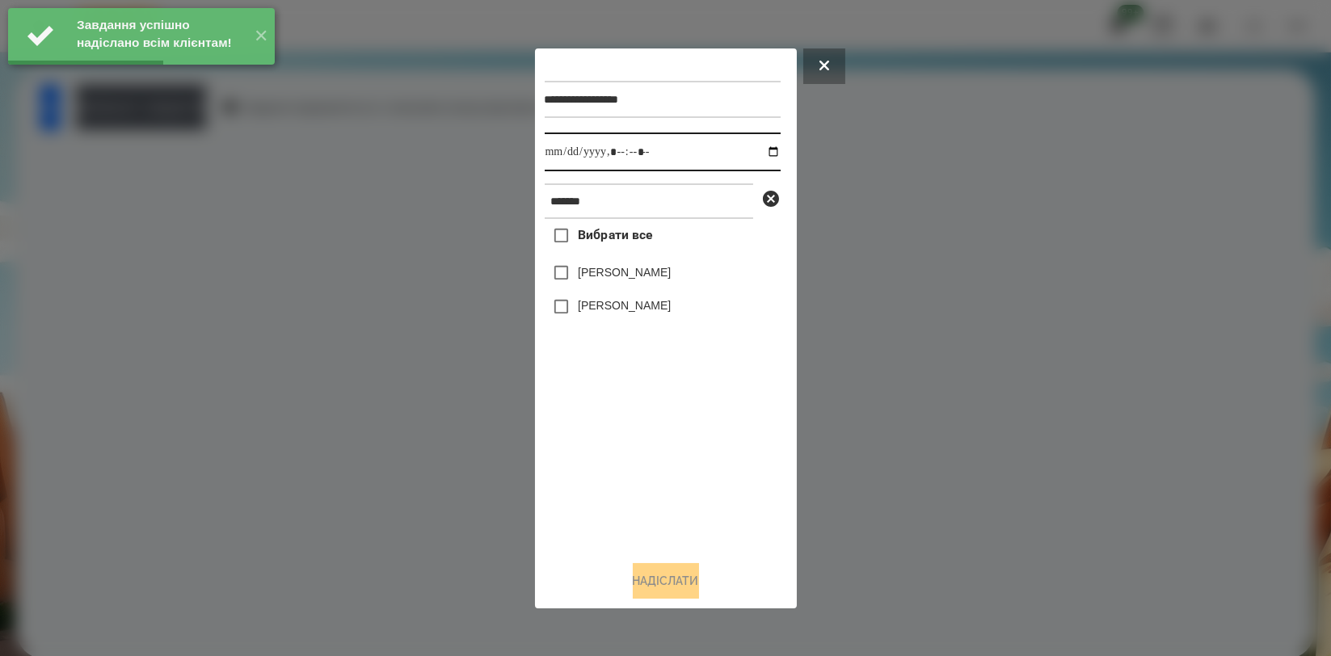
click at [754, 147] on input "datetime-local" at bounding box center [663, 152] width 236 height 39
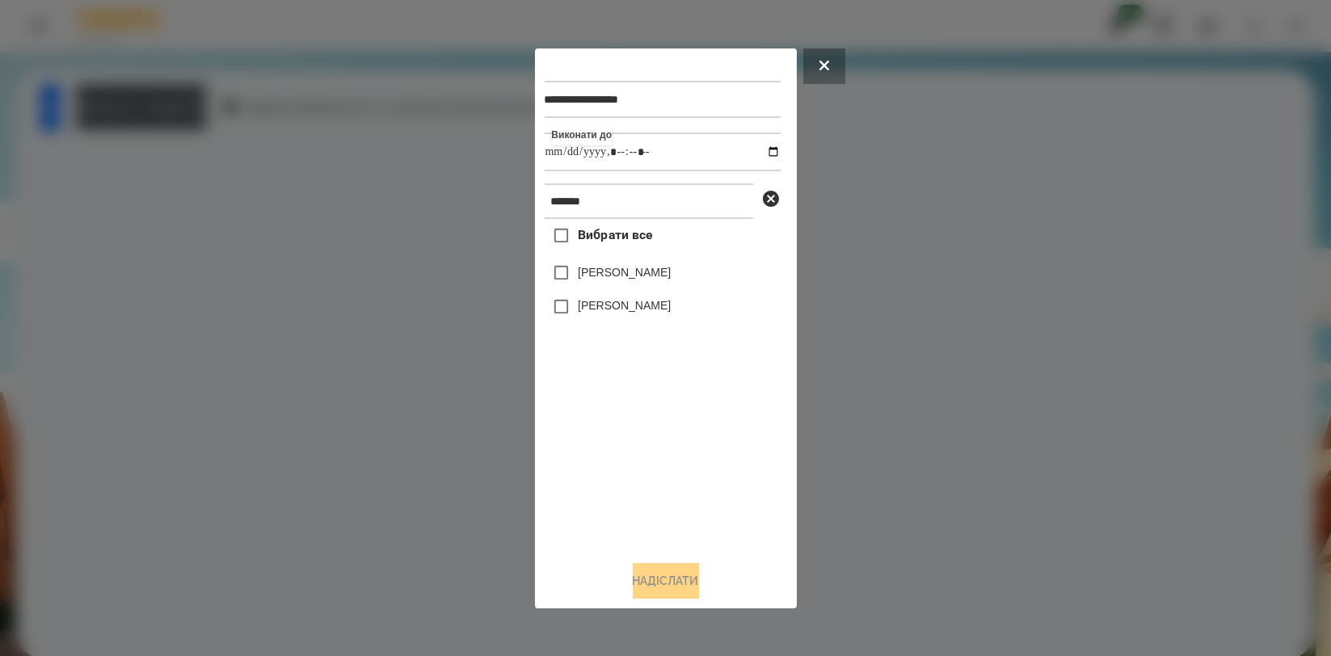
type input "**********"
drag, startPoint x: 613, startPoint y: 486, endPoint x: 617, endPoint y: 453, distance: 33.4
click at [613, 482] on div "Вибрати все [PERSON_NAME] [PERSON_NAME]" at bounding box center [663, 383] width 236 height 328
click at [642, 276] on label "[PERSON_NAME]" at bounding box center [624, 272] width 93 height 16
click at [639, 279] on label "[PERSON_NAME]" at bounding box center [624, 272] width 93 height 16
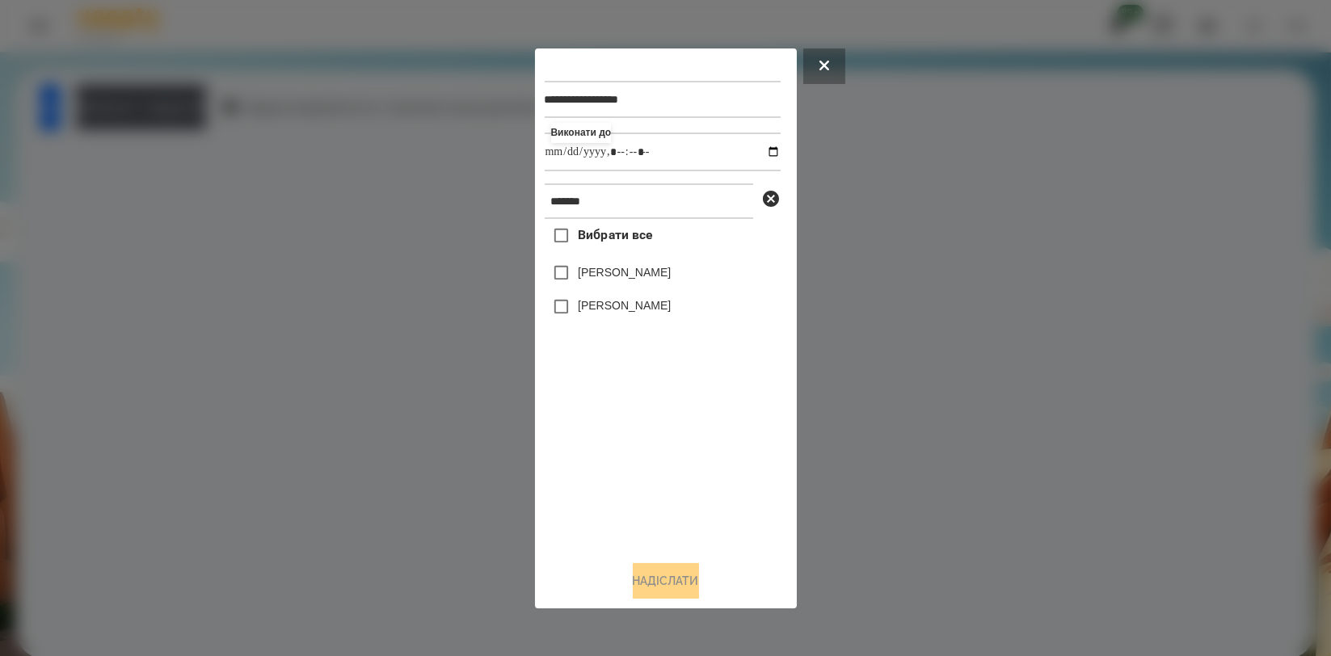
click at [637, 302] on label "[PERSON_NAME]" at bounding box center [624, 305] width 93 height 16
click at [649, 576] on button "Надіслати" at bounding box center [666, 581] width 66 height 36
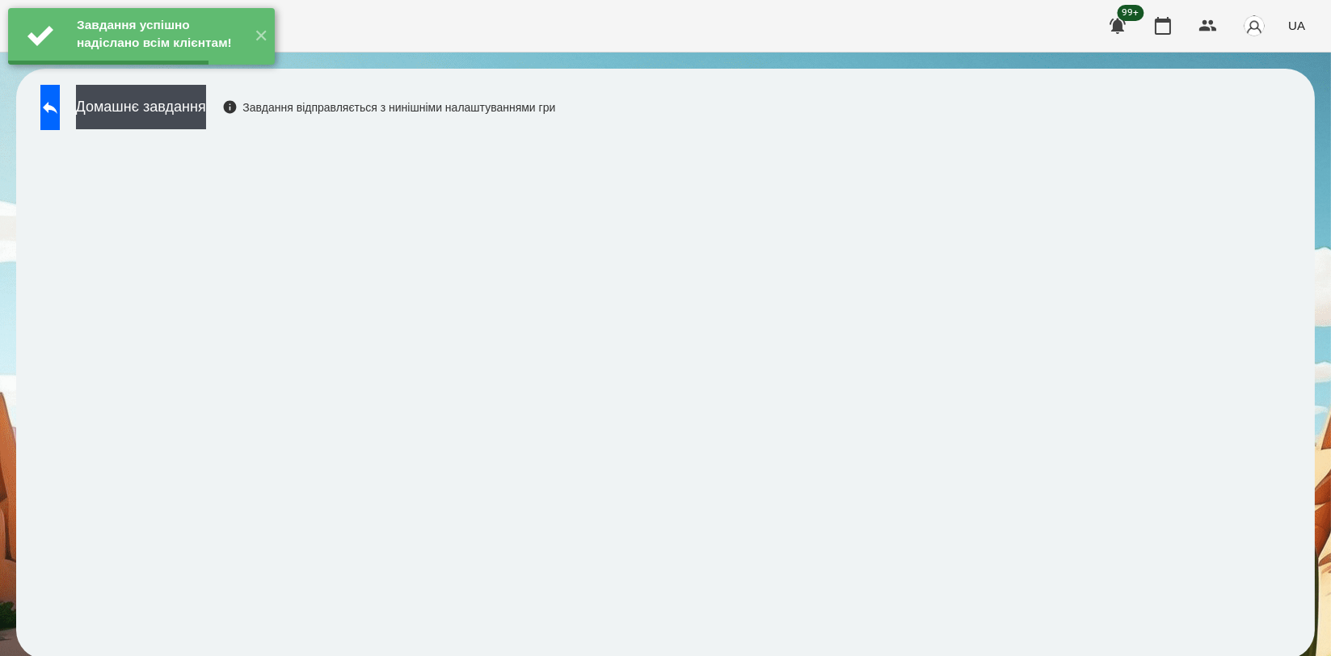
click at [219, 73] on div "Завдання успішно надіслано всім клієнтам! ✕" at bounding box center [141, 36] width 283 height 73
click at [206, 118] on button "Домашнє завдання" at bounding box center [141, 107] width 130 height 44
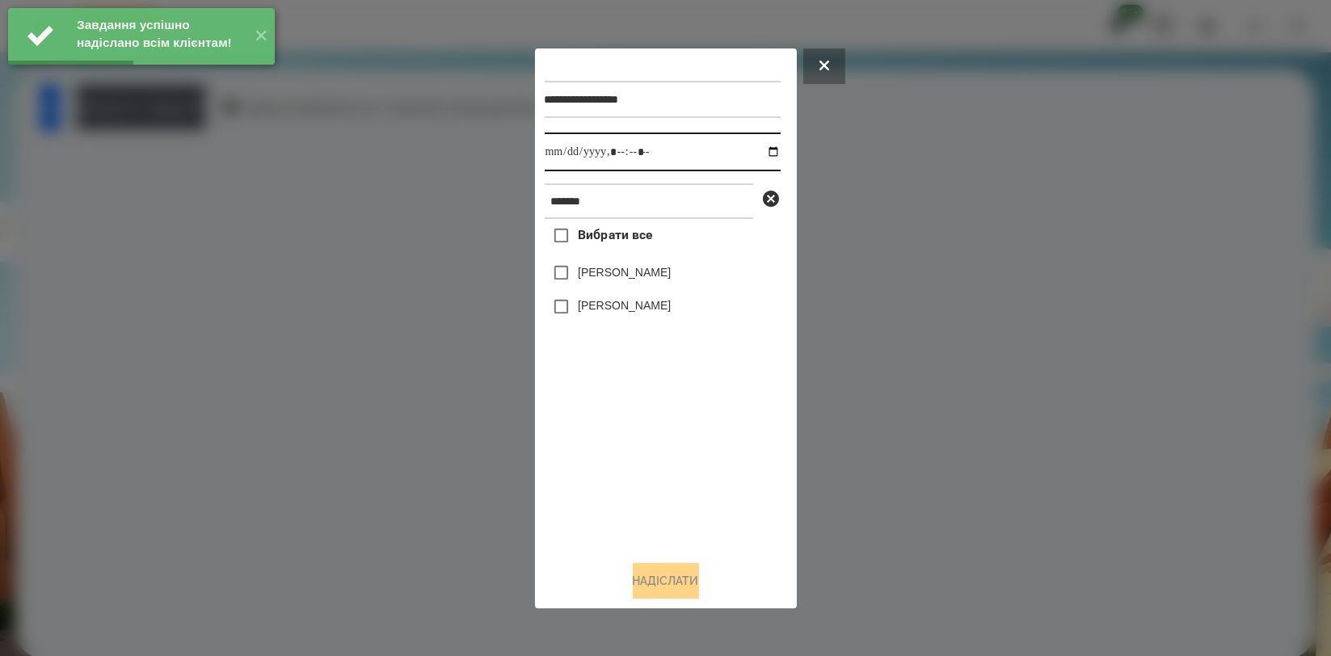
click at [768, 149] on input "datetime-local" at bounding box center [663, 152] width 236 height 39
type input "**********"
click at [643, 454] on div "Вибрати все [PERSON_NAME] [PERSON_NAME]" at bounding box center [663, 383] width 236 height 328
click at [635, 308] on label "[PERSON_NAME]" at bounding box center [624, 305] width 93 height 16
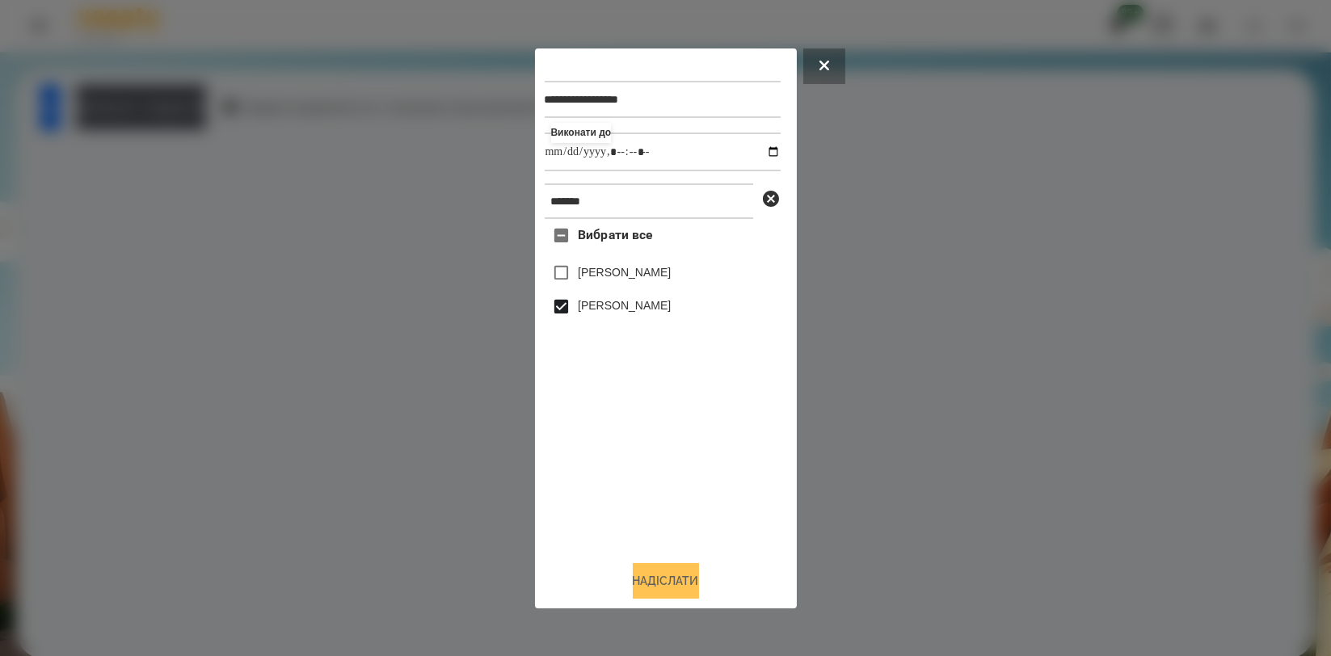
click at [677, 576] on button "Надіслати" at bounding box center [666, 581] width 66 height 36
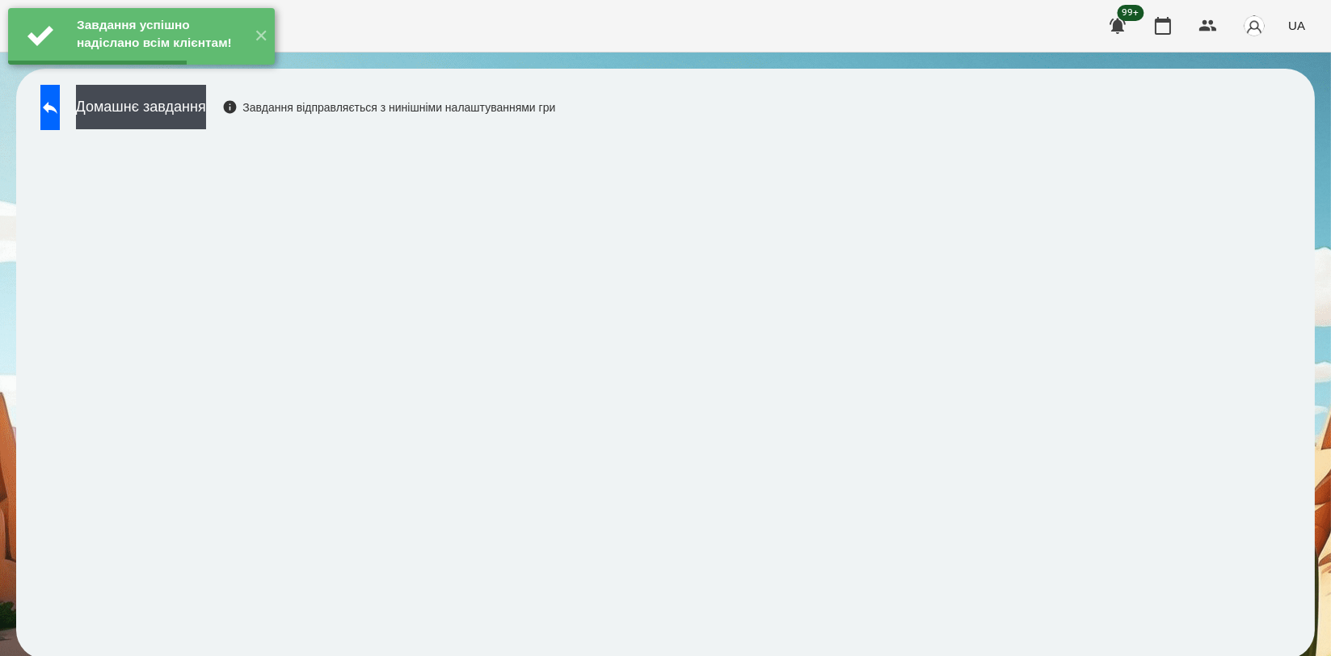
click at [283, 121] on div "Домашнє завдання Завдання відправляється з нинішніми налаштуваннями гри" at bounding box center [293, 111] width 523 height 53
click at [206, 112] on button "Домашнє завдання" at bounding box center [141, 107] width 130 height 44
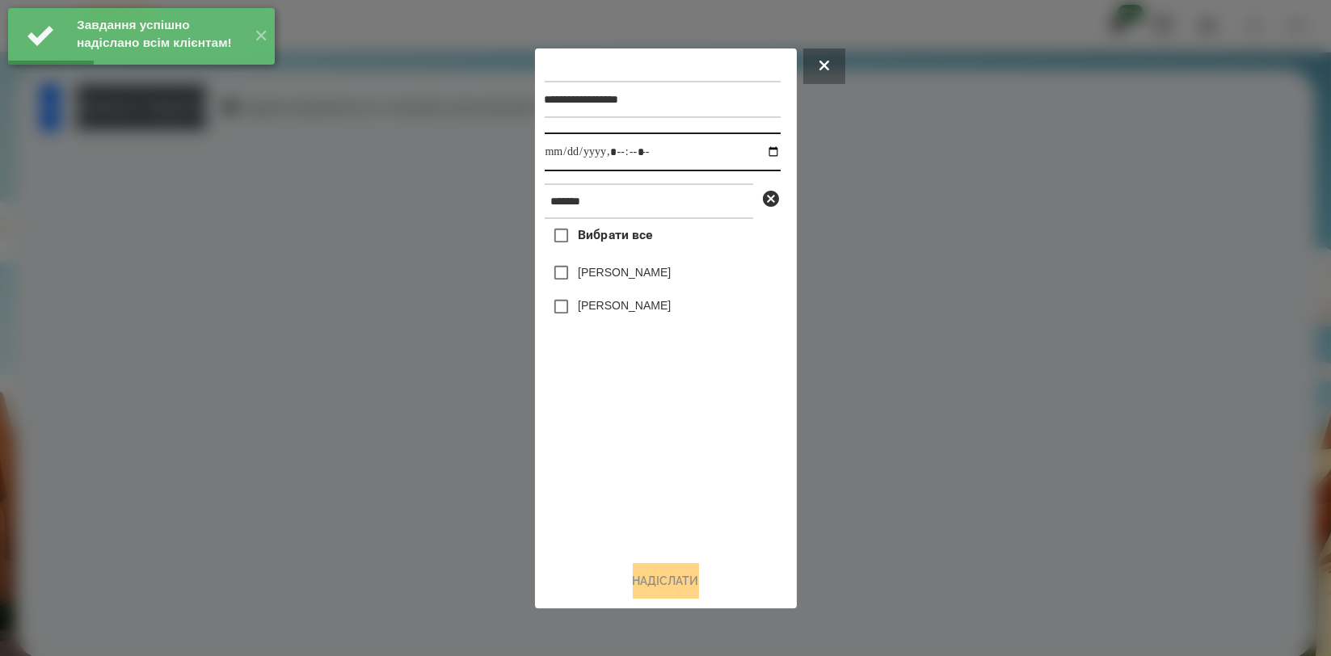
click at [756, 151] on input "datetime-local" at bounding box center [663, 152] width 236 height 39
type input "**********"
click at [660, 416] on div "Вибрати все [PERSON_NAME] [PERSON_NAME]" at bounding box center [663, 383] width 236 height 328
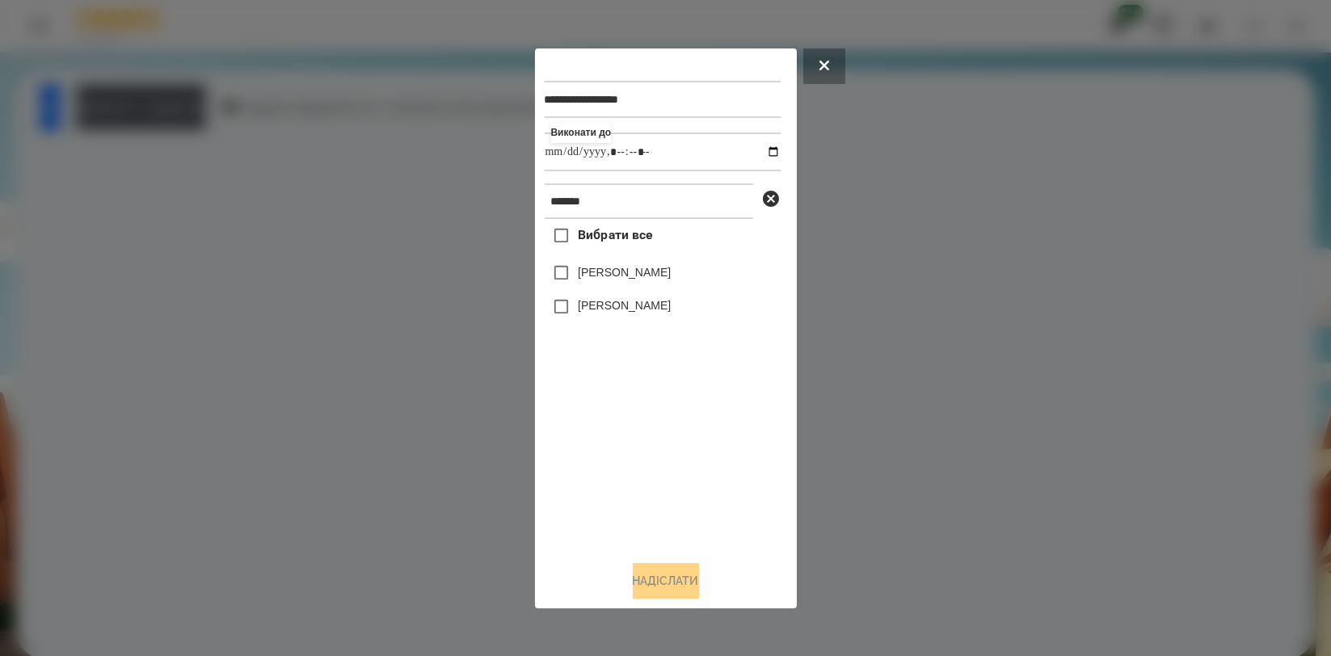
click at [664, 310] on label "[PERSON_NAME]" at bounding box center [624, 305] width 93 height 16
click at [681, 576] on button "Надіслати" at bounding box center [666, 581] width 66 height 36
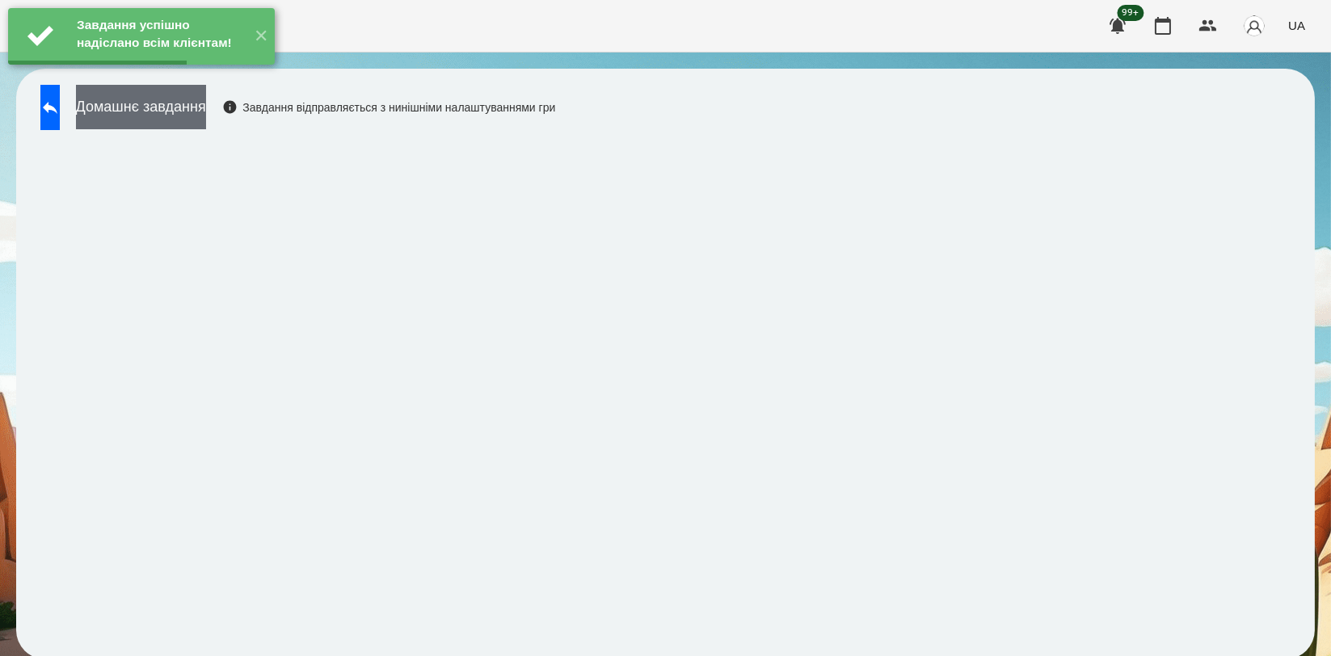
click at [206, 109] on button "Домашнє завдання" at bounding box center [141, 107] width 130 height 44
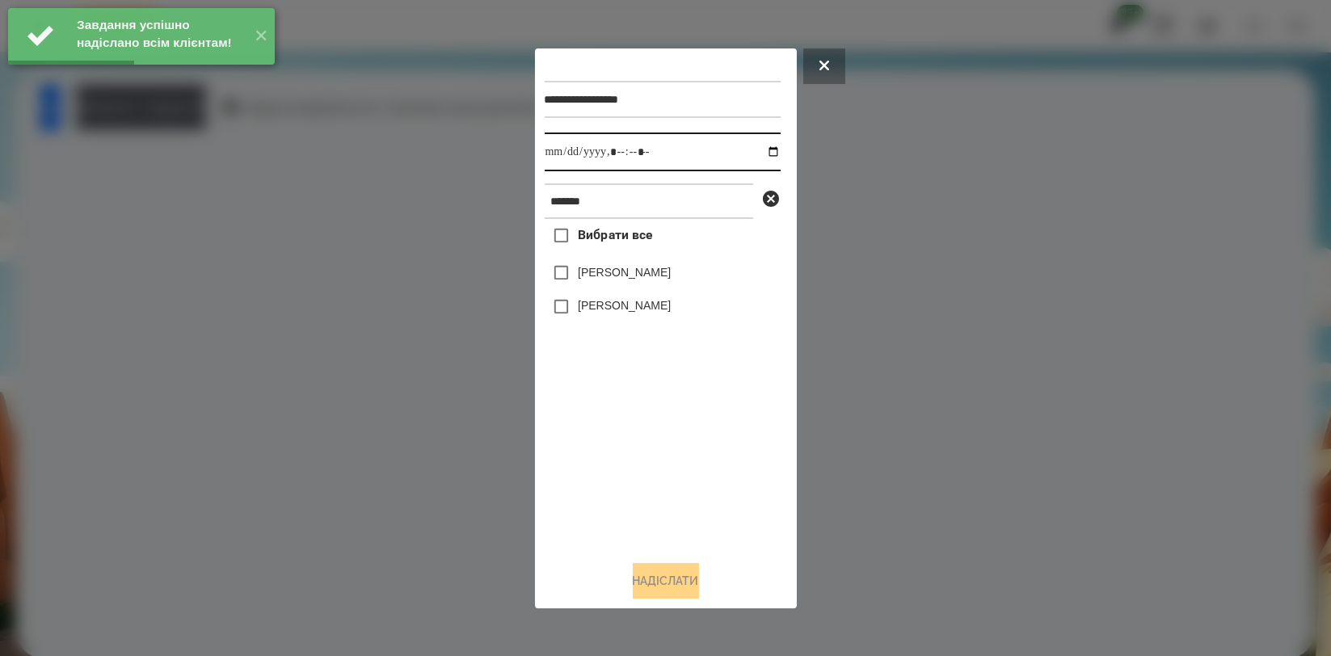
click at [766, 152] on input "datetime-local" at bounding box center [663, 152] width 236 height 39
type input "**********"
click at [674, 429] on div "Вибрати все [PERSON_NAME] [PERSON_NAME]" at bounding box center [663, 383] width 236 height 328
click at [661, 312] on label "[PERSON_NAME]" at bounding box center [624, 305] width 93 height 16
click at [663, 584] on button "Надіслати" at bounding box center [666, 581] width 66 height 36
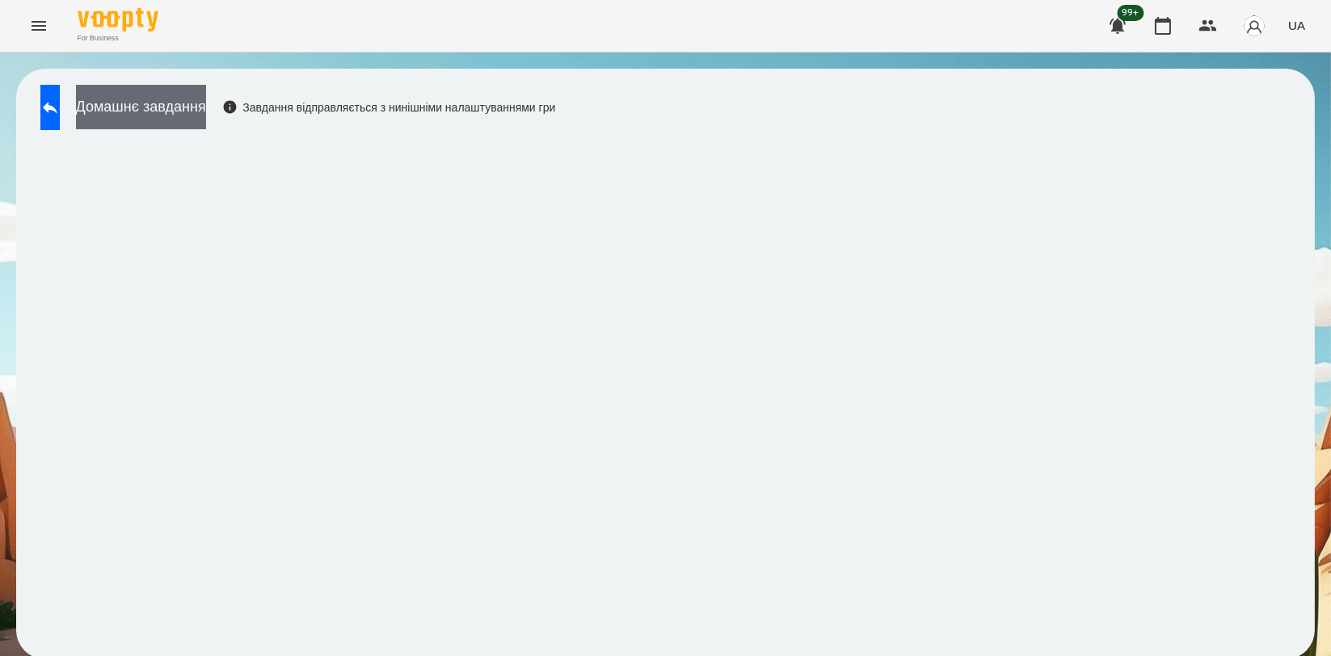
click at [206, 115] on button "Домашнє завдання" at bounding box center [141, 107] width 130 height 44
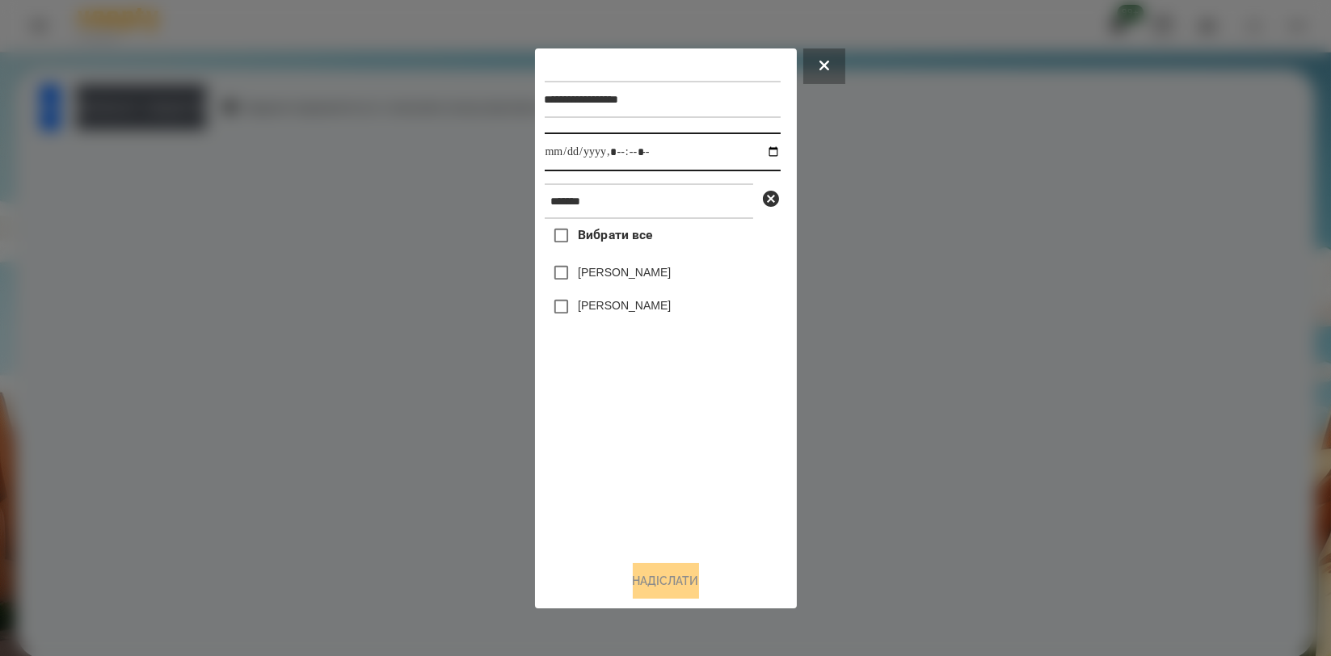
click at [761, 146] on input "datetime-local" at bounding box center [663, 152] width 236 height 39
type input "**********"
click at [588, 438] on div "Вибрати все [PERSON_NAME] [PERSON_NAME]" at bounding box center [663, 383] width 236 height 328
click at [619, 298] on div "[PERSON_NAME]" at bounding box center [663, 307] width 236 height 34
click at [656, 306] on label "[PERSON_NAME]" at bounding box center [624, 305] width 93 height 16
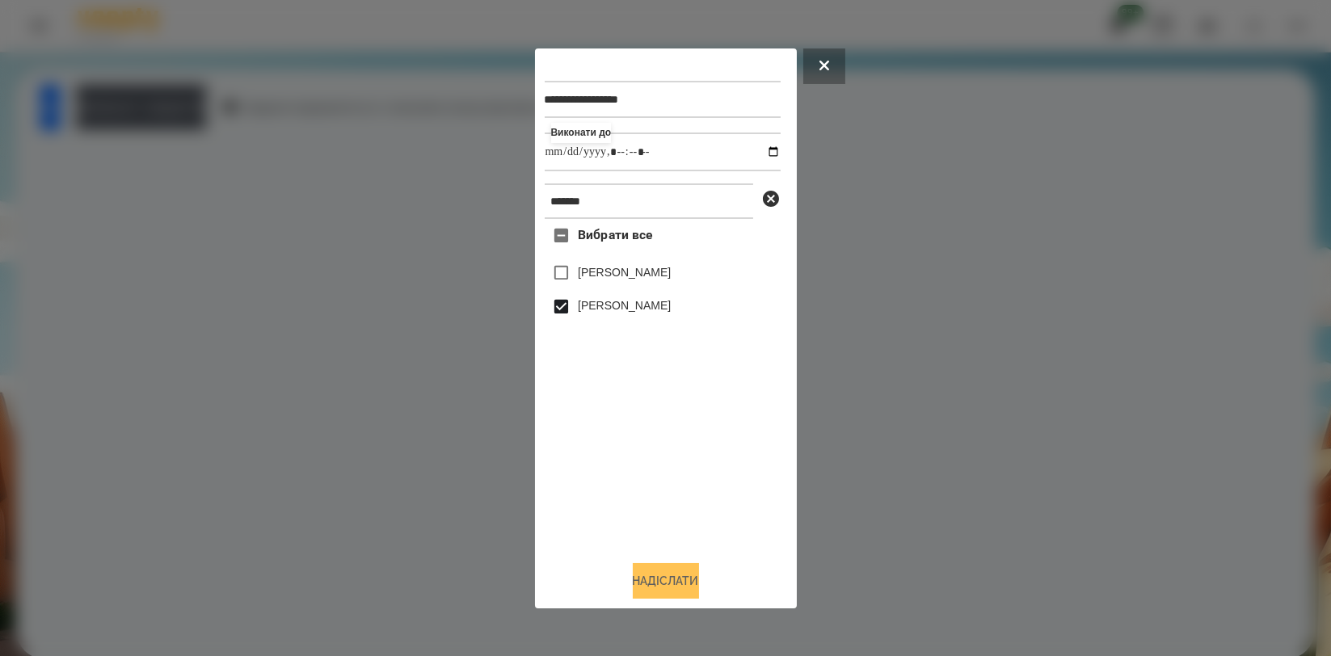
click at [664, 580] on button "Надіслати" at bounding box center [666, 581] width 66 height 36
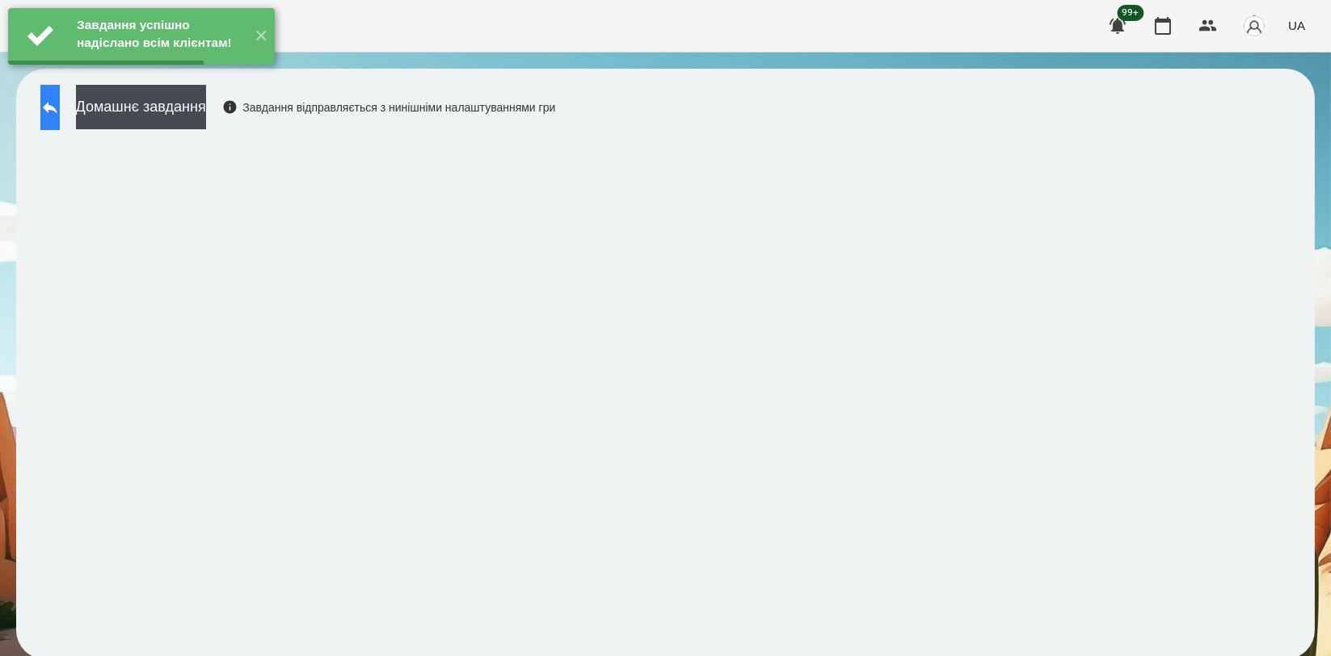
click at [60, 98] on button at bounding box center [49, 107] width 19 height 45
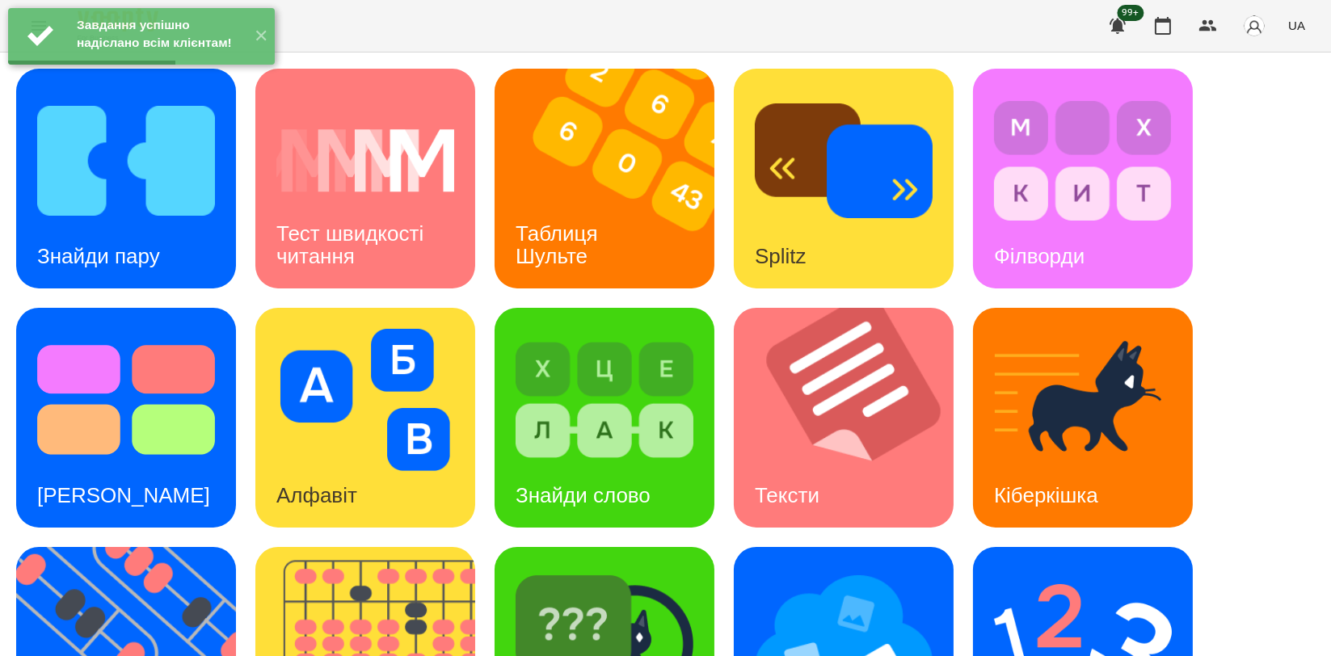
scroll to position [359, 0]
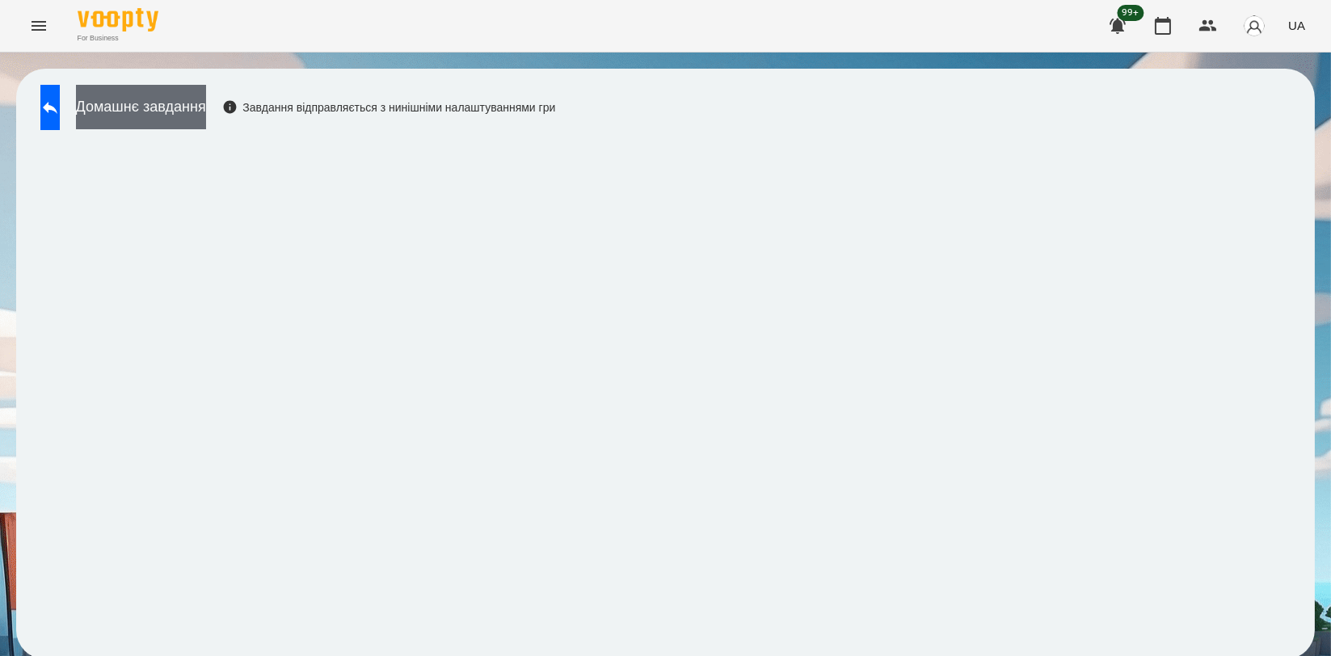
click at [206, 96] on button "Домашнє завдання" at bounding box center [141, 107] width 130 height 44
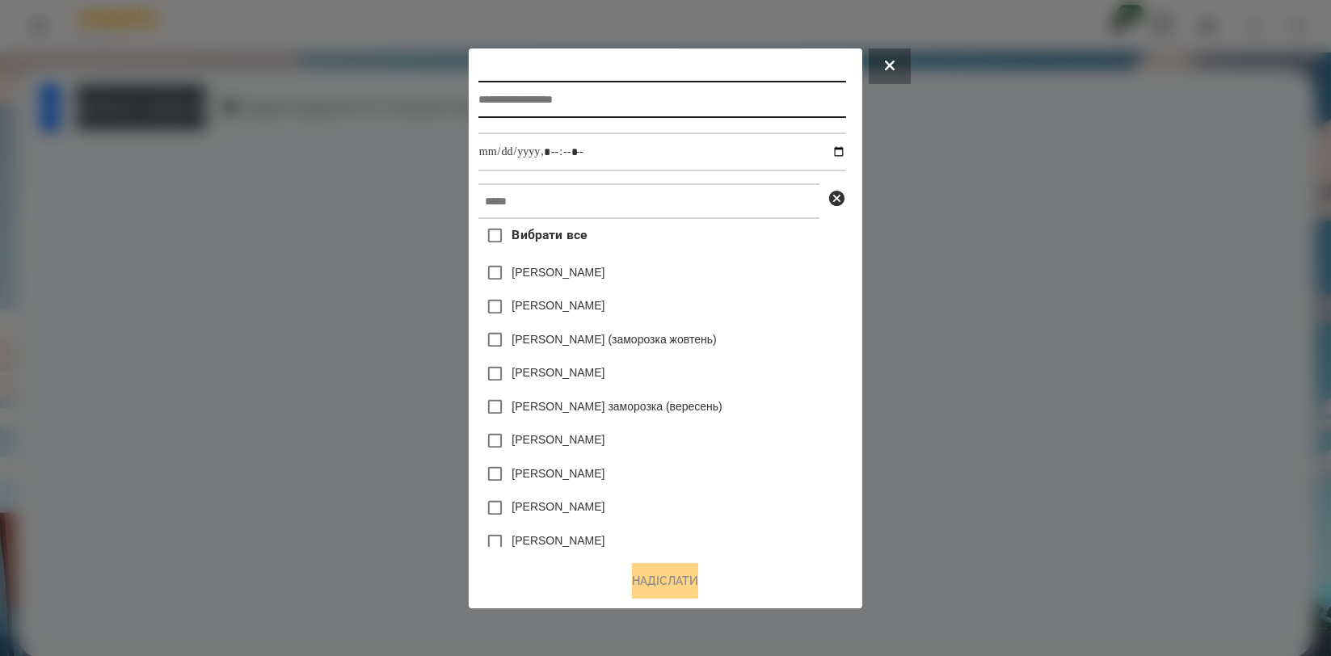
click at [658, 81] on input "text" at bounding box center [663, 99] width 368 height 37
type input "**********"
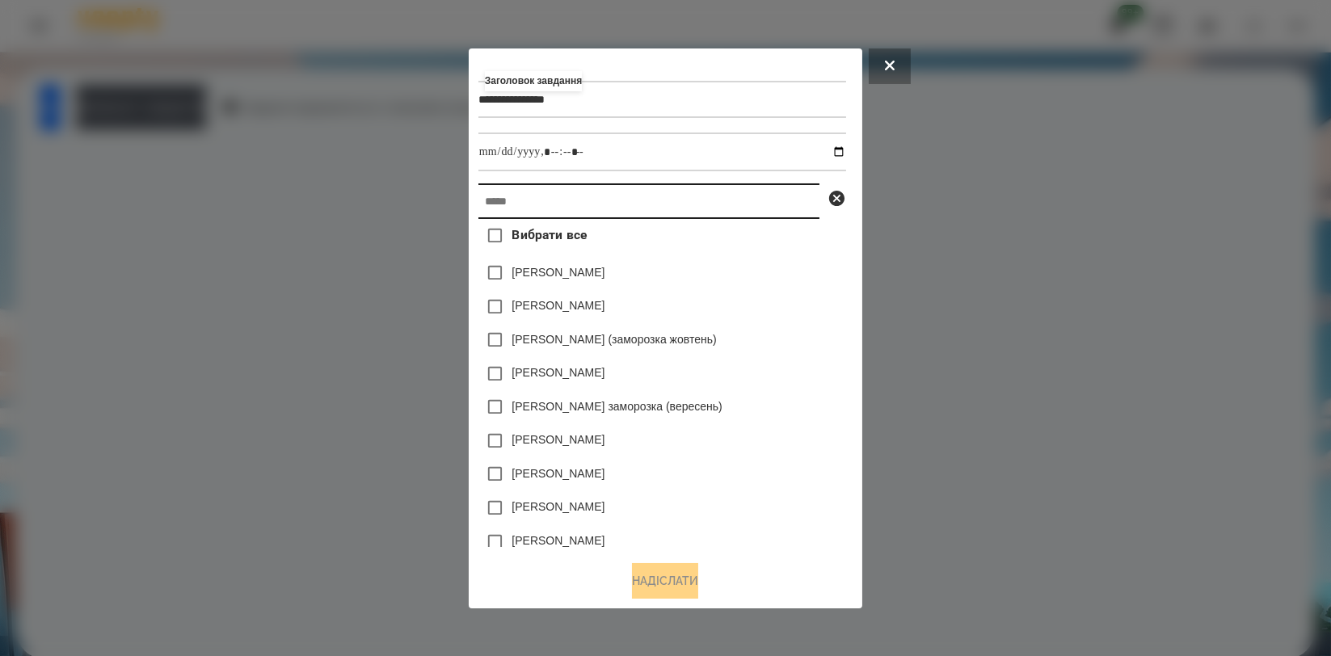
click at [660, 209] on input "text" at bounding box center [649, 202] width 341 height 36
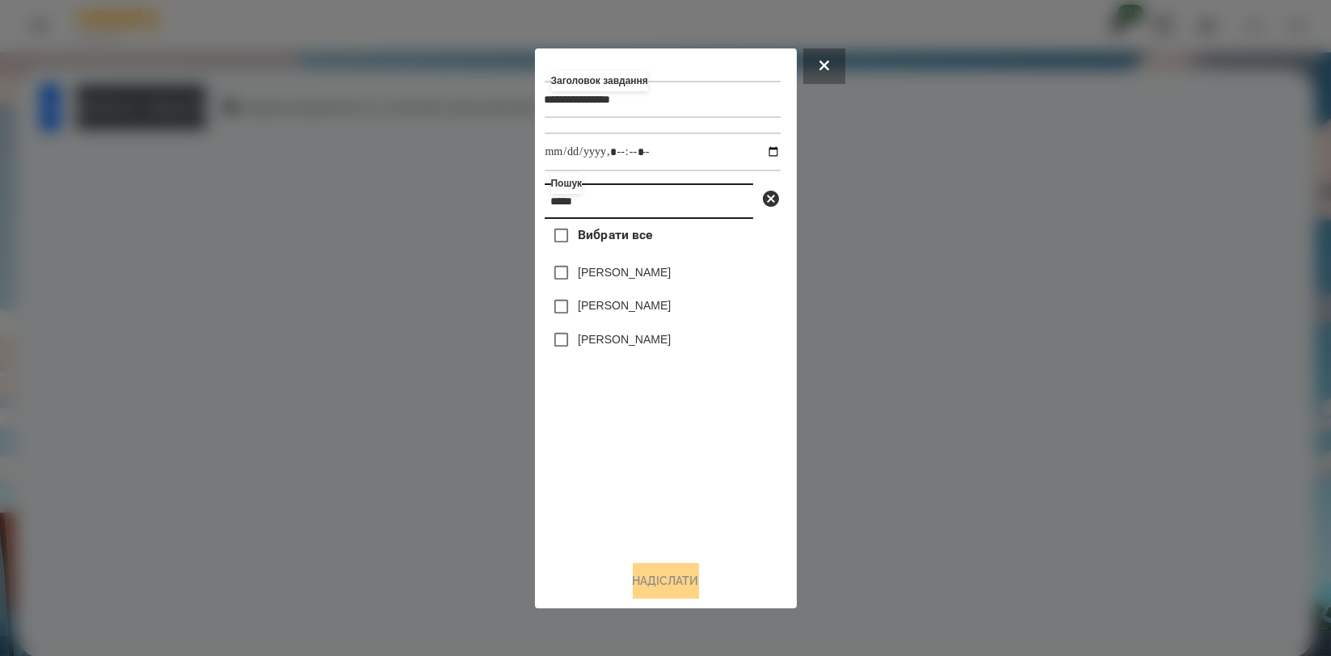
type input "*****"
click at [622, 342] on label "[PERSON_NAME]" at bounding box center [624, 339] width 93 height 16
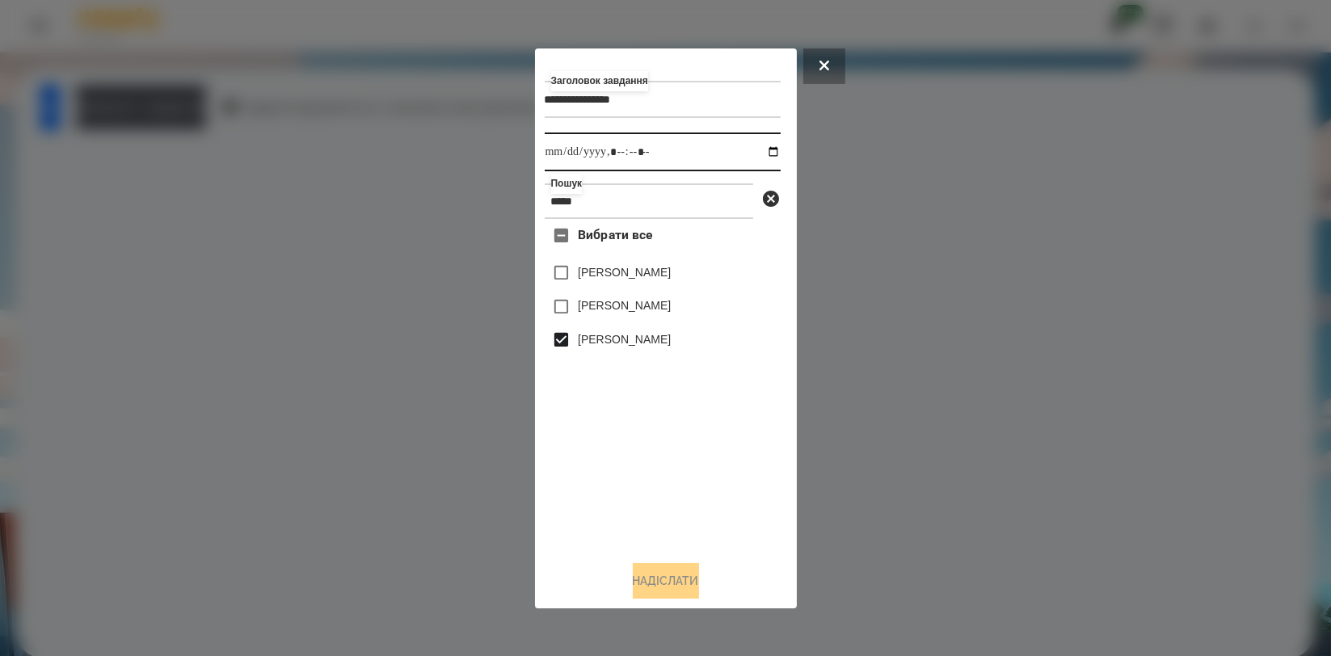
click at [765, 154] on input "datetime-local" at bounding box center [663, 152] width 236 height 39
type input "**********"
click at [737, 496] on div "Вибрати все [PERSON_NAME] [PERSON_NAME] [PERSON_NAME]" at bounding box center [663, 383] width 236 height 328
click at [664, 580] on button "Надіслати" at bounding box center [666, 581] width 66 height 36
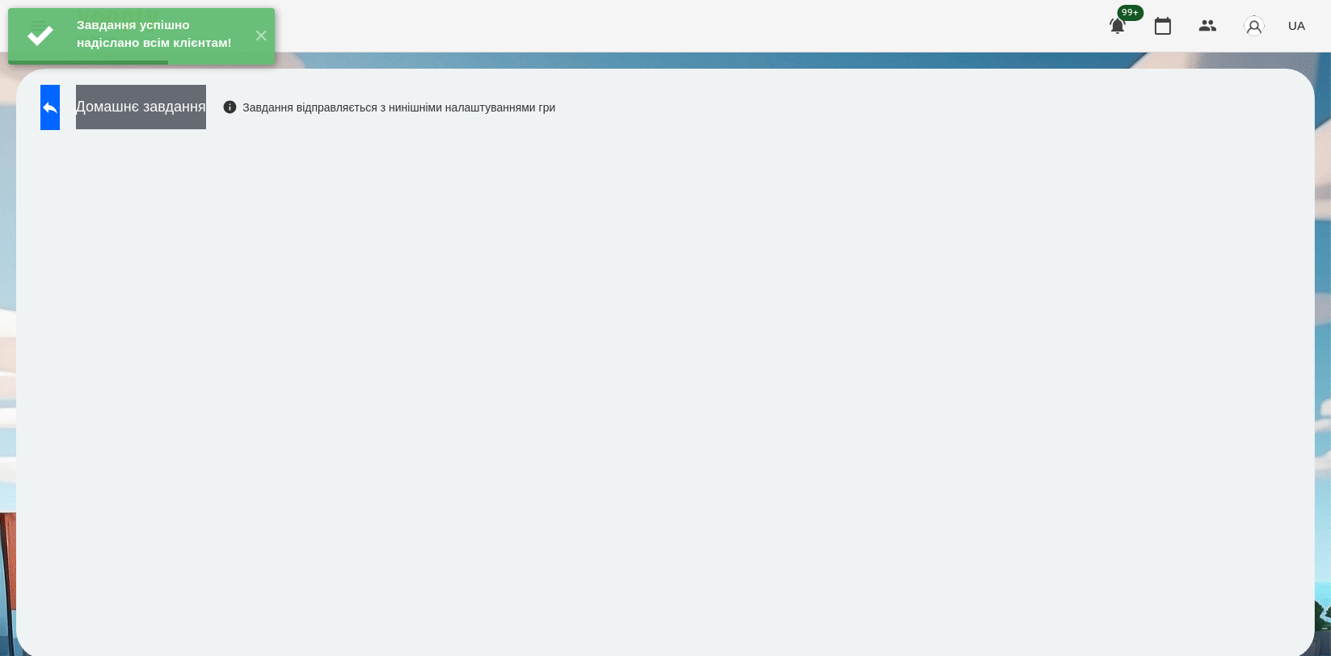
click at [206, 115] on button "Домашнє завдання" at bounding box center [141, 107] width 130 height 44
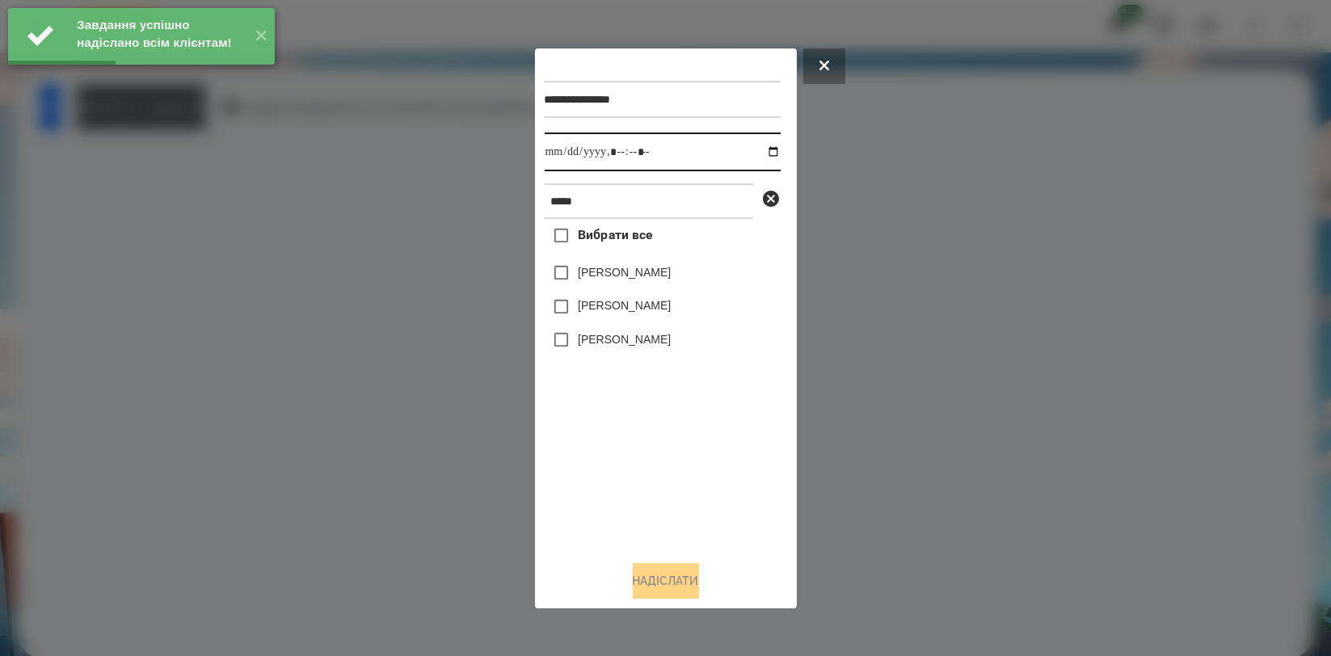
click at [766, 154] on input "datetime-local" at bounding box center [663, 152] width 236 height 39
type input "**********"
drag, startPoint x: 633, startPoint y: 449, endPoint x: 633, endPoint y: 421, distance: 27.5
click at [633, 443] on div "Вибрати все [PERSON_NAME] [PERSON_NAME] [PERSON_NAME]" at bounding box center [663, 383] width 236 height 328
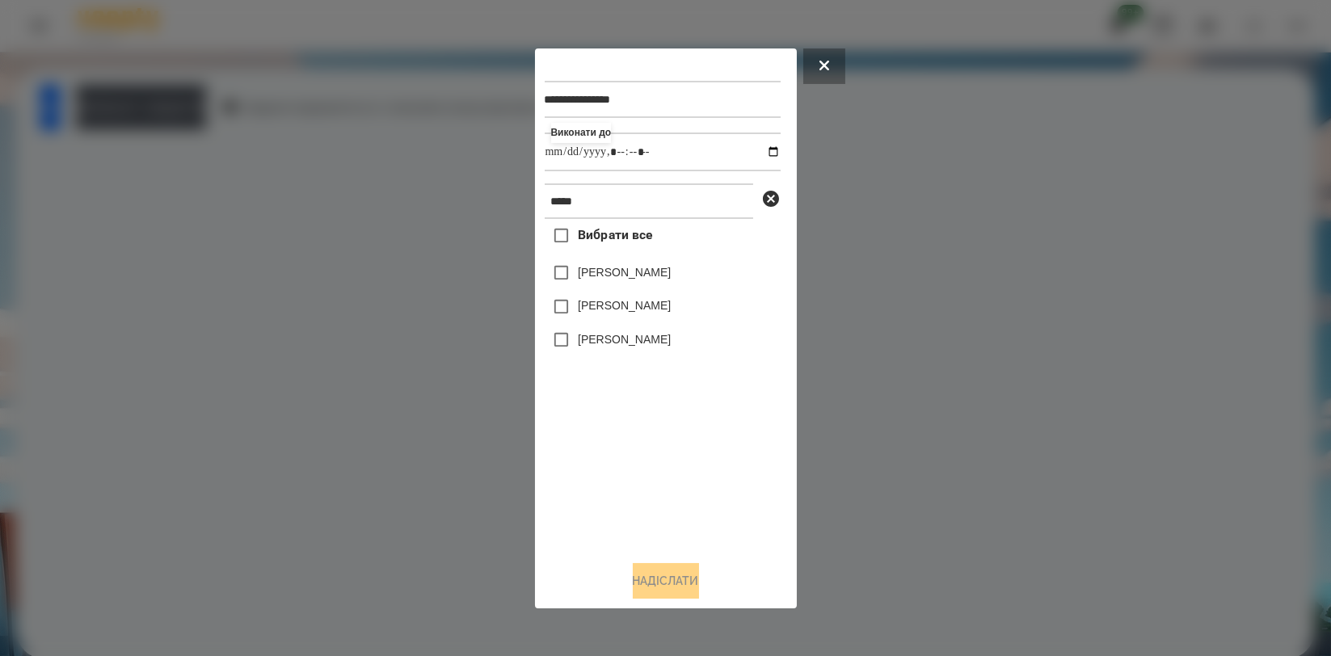
click at [626, 335] on label "[PERSON_NAME]" at bounding box center [624, 339] width 93 height 16
click at [664, 583] on button "Надіслати" at bounding box center [666, 581] width 66 height 36
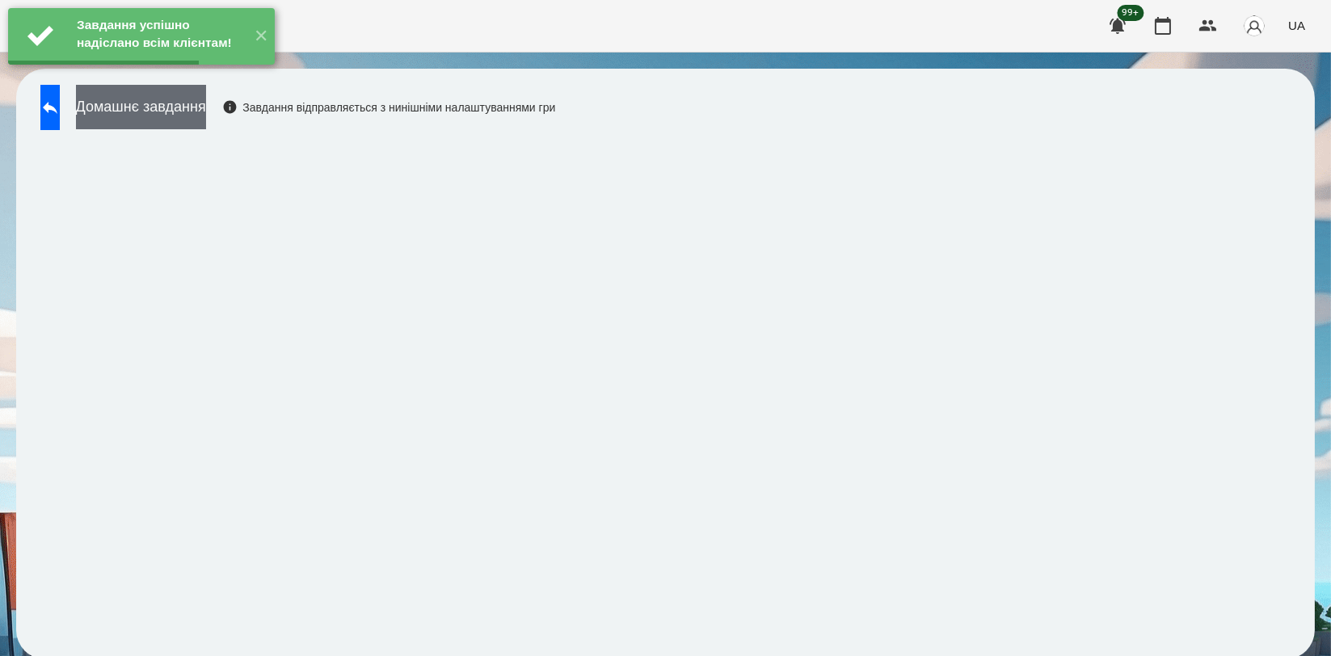
click at [206, 109] on button "Домашнє завдання" at bounding box center [141, 107] width 130 height 44
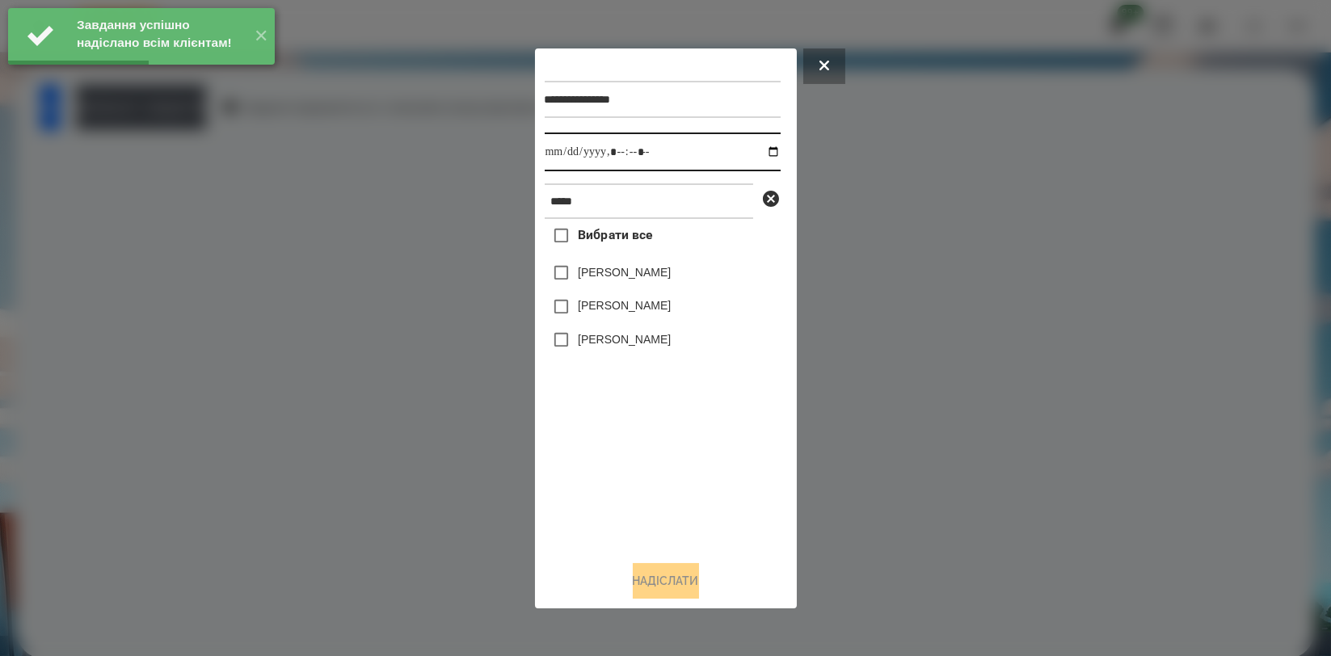
click at [754, 155] on input "datetime-local" at bounding box center [663, 152] width 236 height 39
type input "**********"
drag, startPoint x: 632, startPoint y: 441, endPoint x: 630, endPoint y: 369, distance: 72.8
click at [632, 442] on div "Вибрати все [PERSON_NAME] [PERSON_NAME] [PERSON_NAME]" at bounding box center [663, 383] width 236 height 328
click at [629, 347] on label "[PERSON_NAME]" at bounding box center [624, 339] width 93 height 16
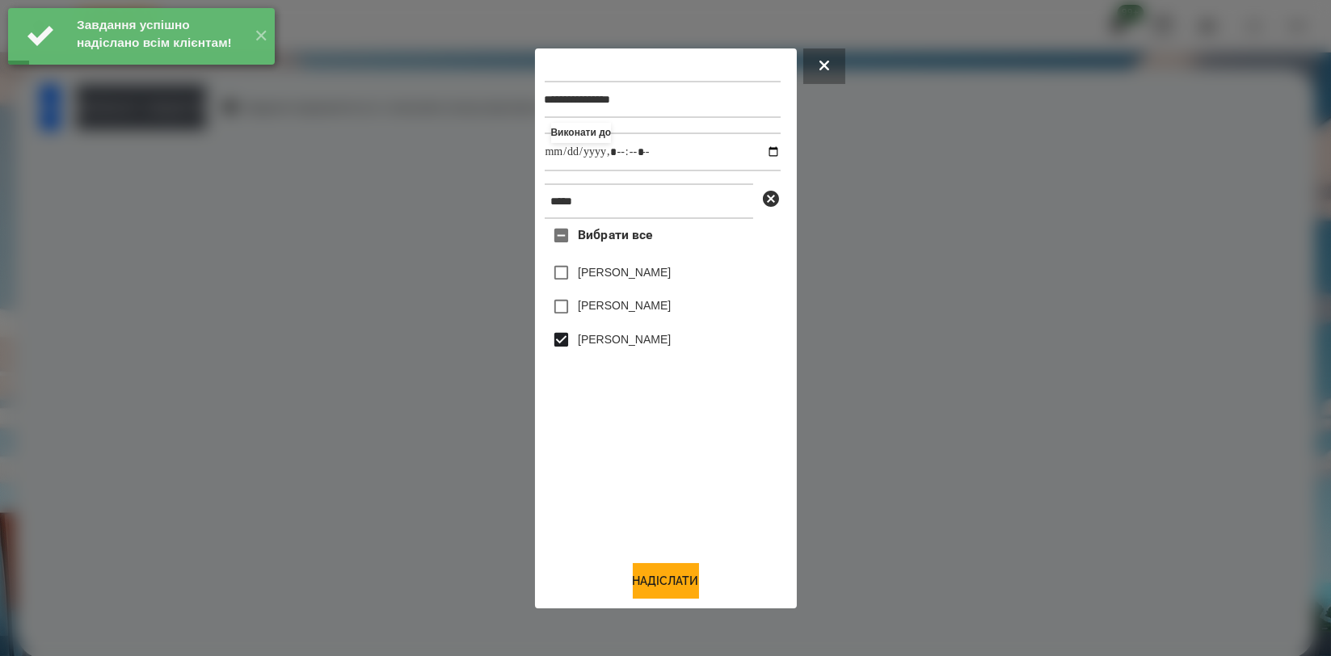
click at [643, 605] on div "**********" at bounding box center [666, 329] width 262 height 560
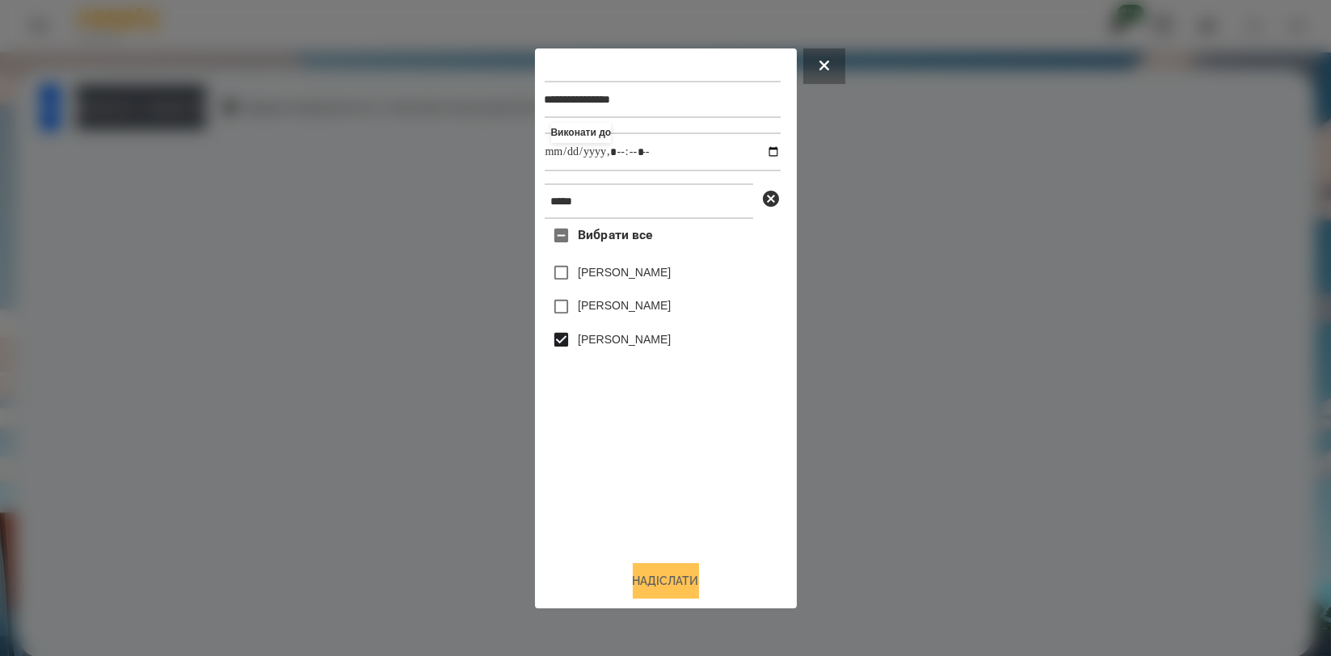
click at [652, 579] on button "Надіслати" at bounding box center [666, 581] width 66 height 36
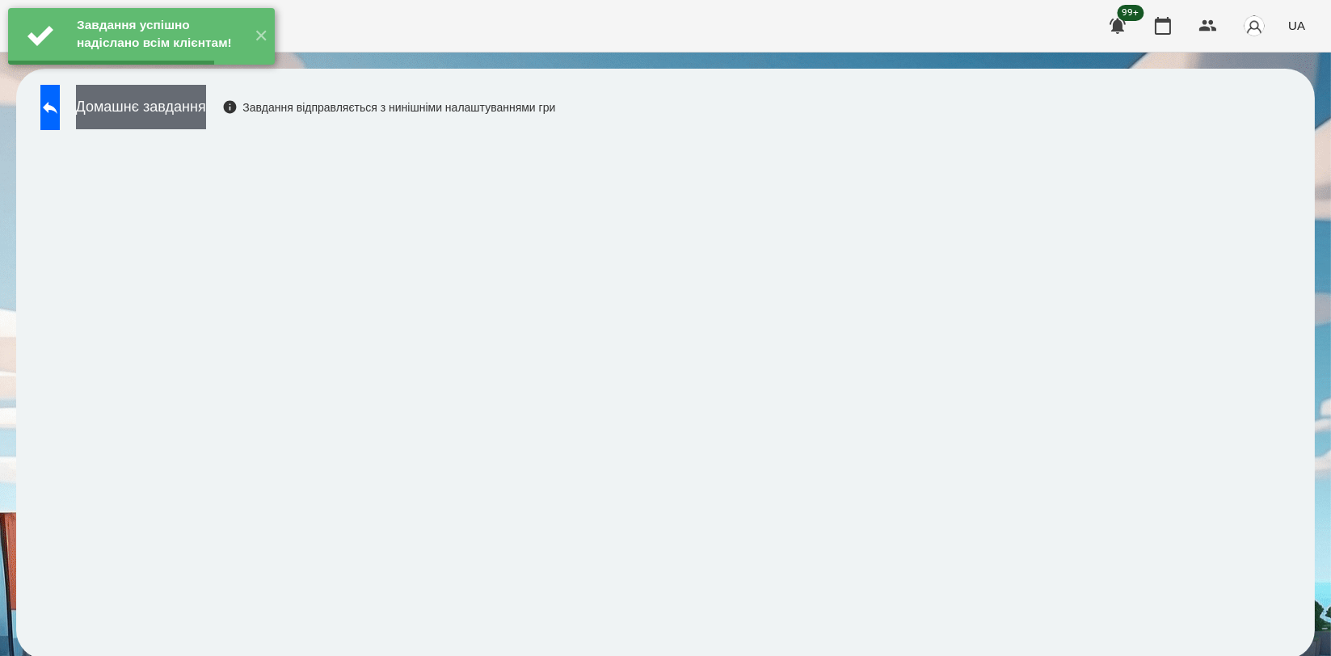
click at [186, 111] on button "Домашнє завдання" at bounding box center [141, 107] width 130 height 44
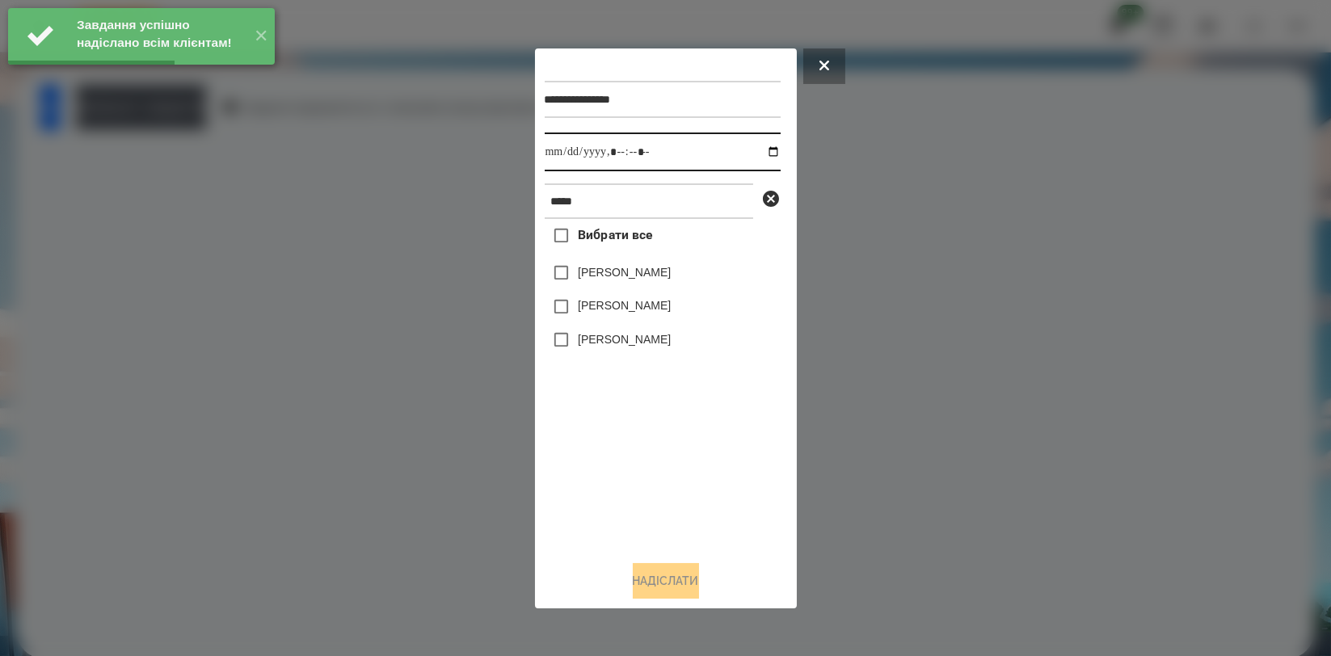
click at [761, 154] on input "datetime-local" at bounding box center [663, 152] width 236 height 39
type input "**********"
click at [664, 446] on div "Вибрати все [PERSON_NAME] [PERSON_NAME] [PERSON_NAME]" at bounding box center [663, 383] width 236 height 328
click at [664, 322] on div "[PERSON_NAME]" at bounding box center [663, 307] width 236 height 34
click at [657, 338] on label "[PERSON_NAME]" at bounding box center [624, 339] width 93 height 16
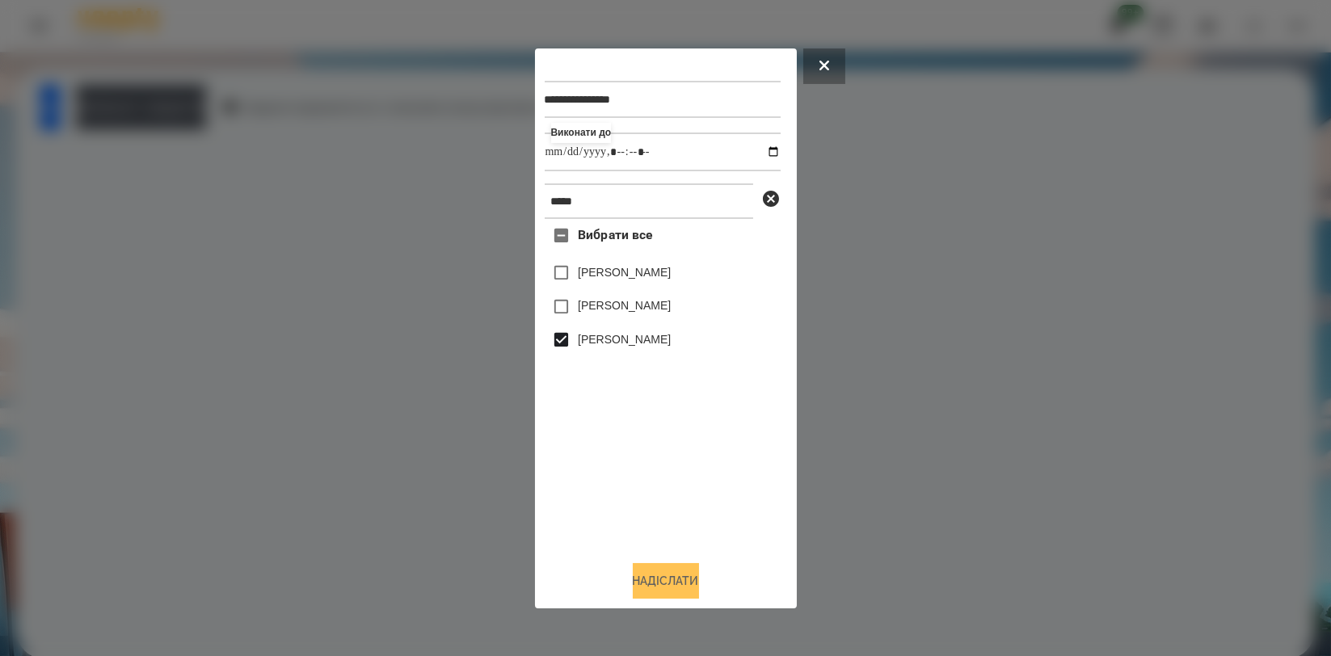
click at [673, 585] on button "Надіслати" at bounding box center [666, 581] width 66 height 36
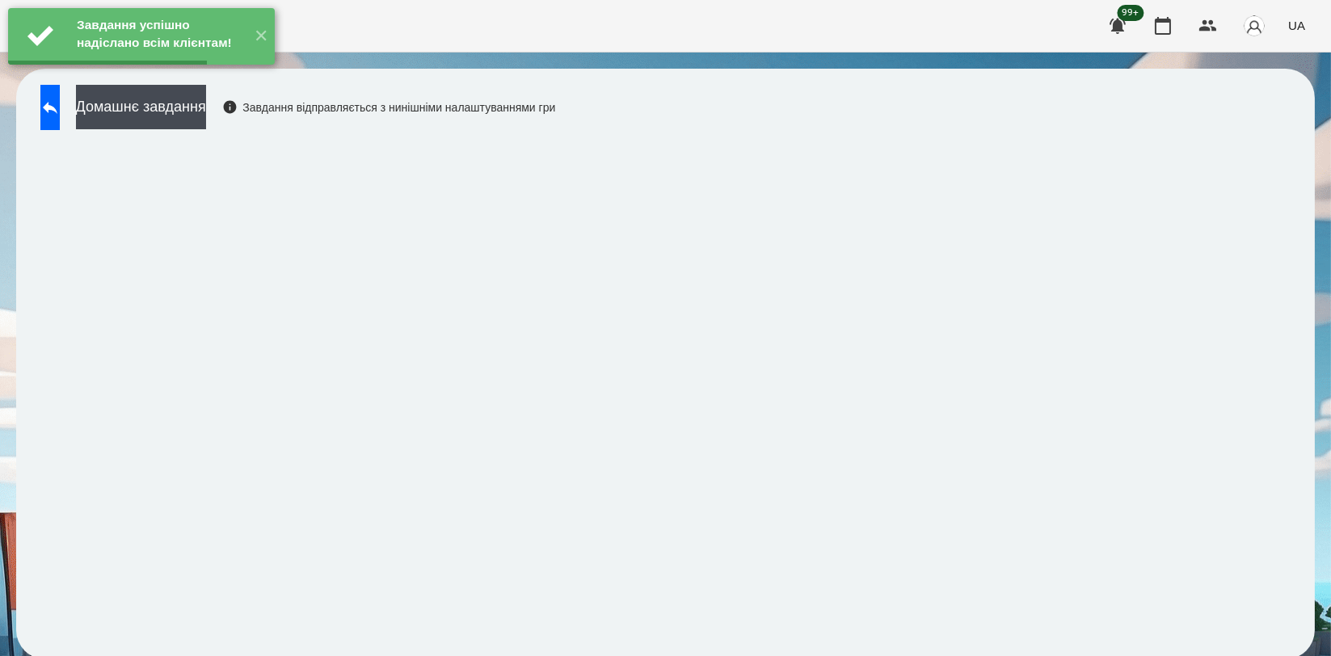
click at [227, 73] on div "Завдання успішно надіслано всім клієнтам! ✕" at bounding box center [141, 36] width 283 height 73
click at [206, 116] on button "Домашнє завдання" at bounding box center [141, 107] width 130 height 44
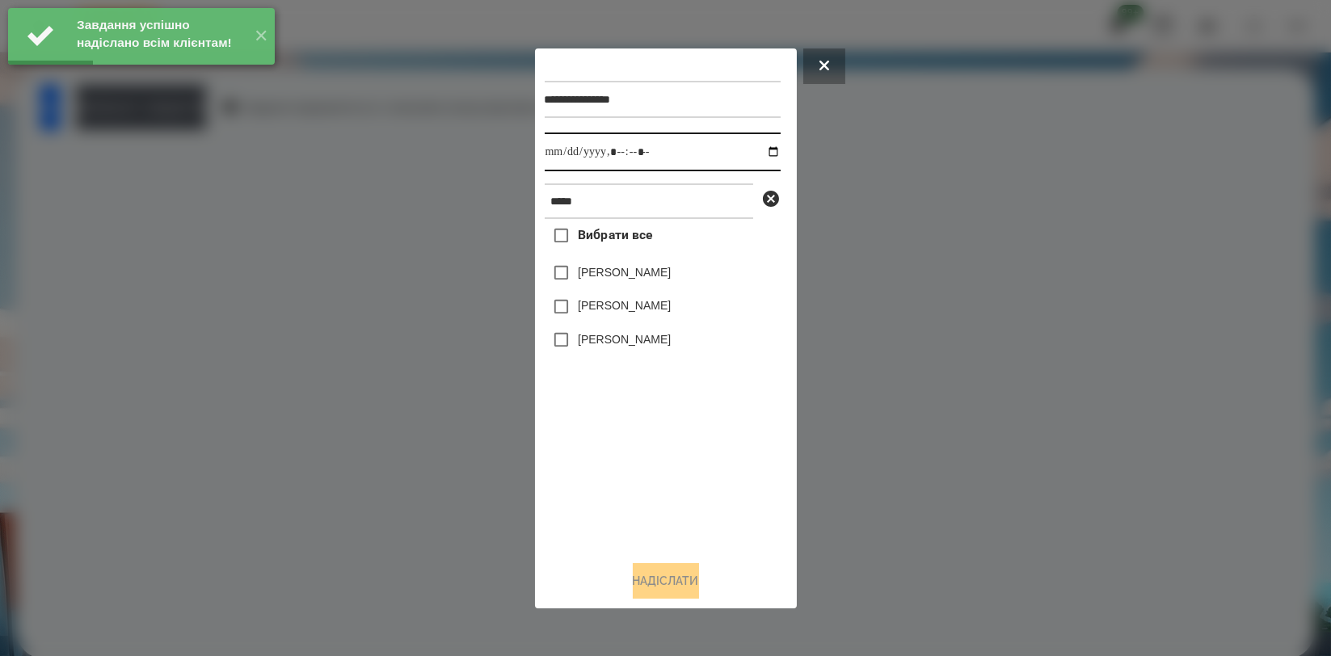
click at [754, 150] on input "datetime-local" at bounding box center [663, 152] width 236 height 39
type input "**********"
drag, startPoint x: 681, startPoint y: 462, endPoint x: 663, endPoint y: 361, distance: 103.4
click at [679, 459] on div "Вибрати все [PERSON_NAME] [PERSON_NAME] [PERSON_NAME]" at bounding box center [663, 383] width 236 height 328
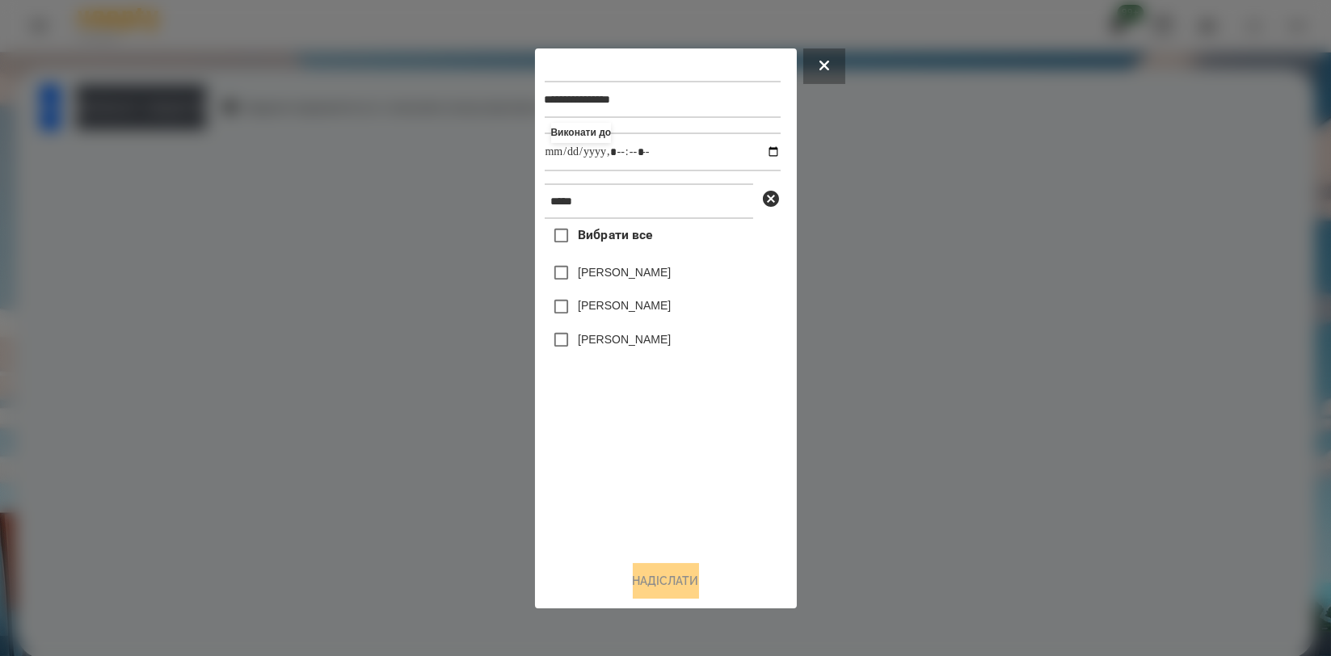
click at [652, 335] on label "[PERSON_NAME]" at bounding box center [624, 339] width 93 height 16
click at [684, 578] on button "Надіслати" at bounding box center [666, 581] width 66 height 36
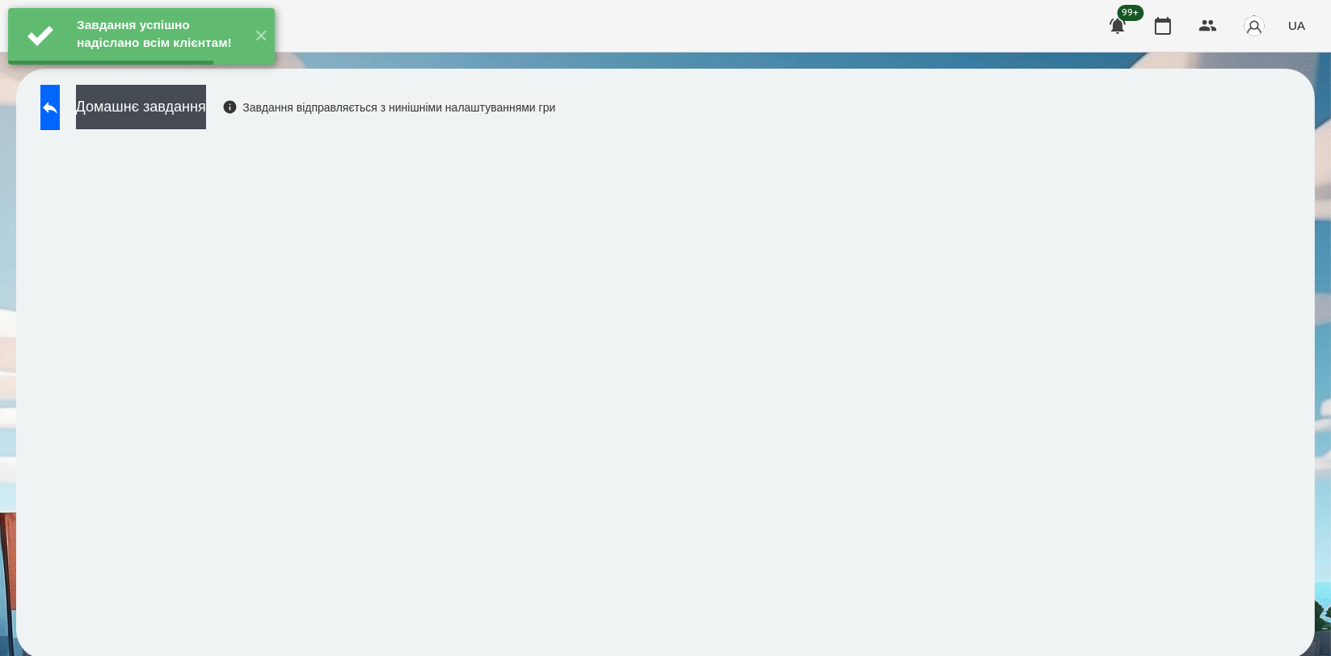
click at [206, 112] on button "Домашнє завдання" at bounding box center [141, 107] width 130 height 44
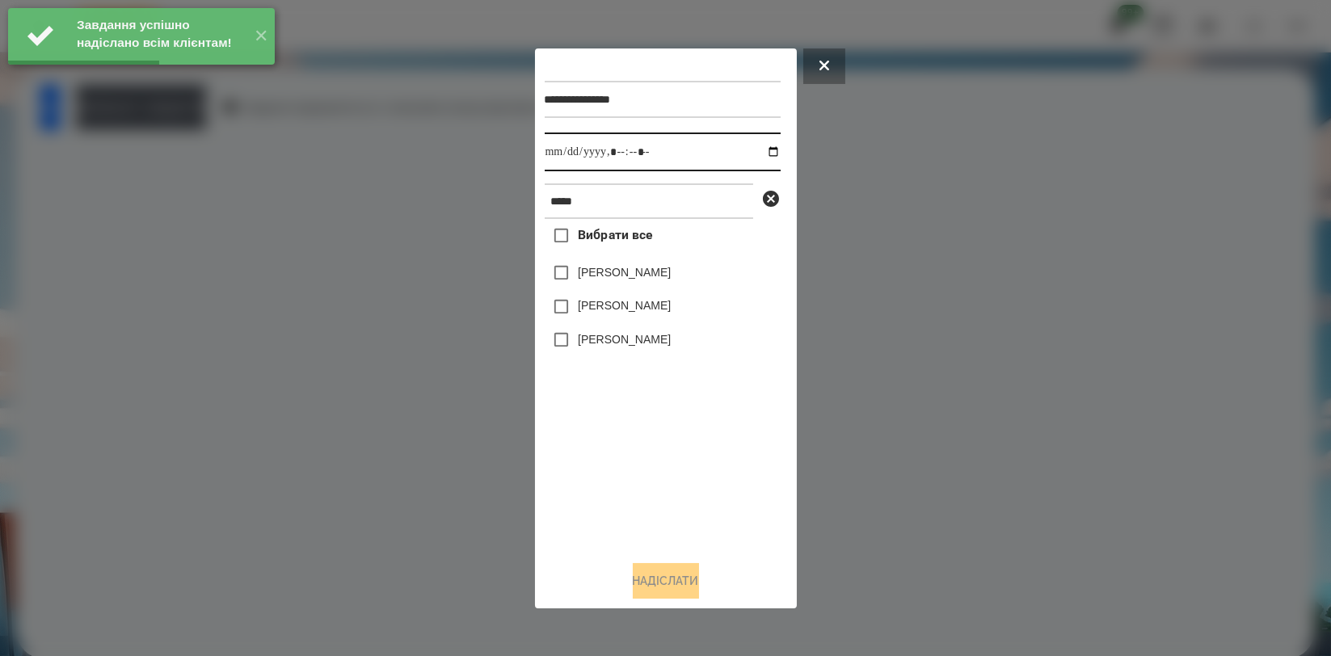
click at [760, 154] on input "datetime-local" at bounding box center [663, 152] width 236 height 39
type input "**********"
drag, startPoint x: 618, startPoint y: 444, endPoint x: 617, endPoint y: 360, distance: 84.1
click at [618, 441] on div "Вибрати все [PERSON_NAME] [PERSON_NAME] [PERSON_NAME]" at bounding box center [663, 383] width 236 height 328
click at [624, 344] on label "[PERSON_NAME]" at bounding box center [624, 339] width 93 height 16
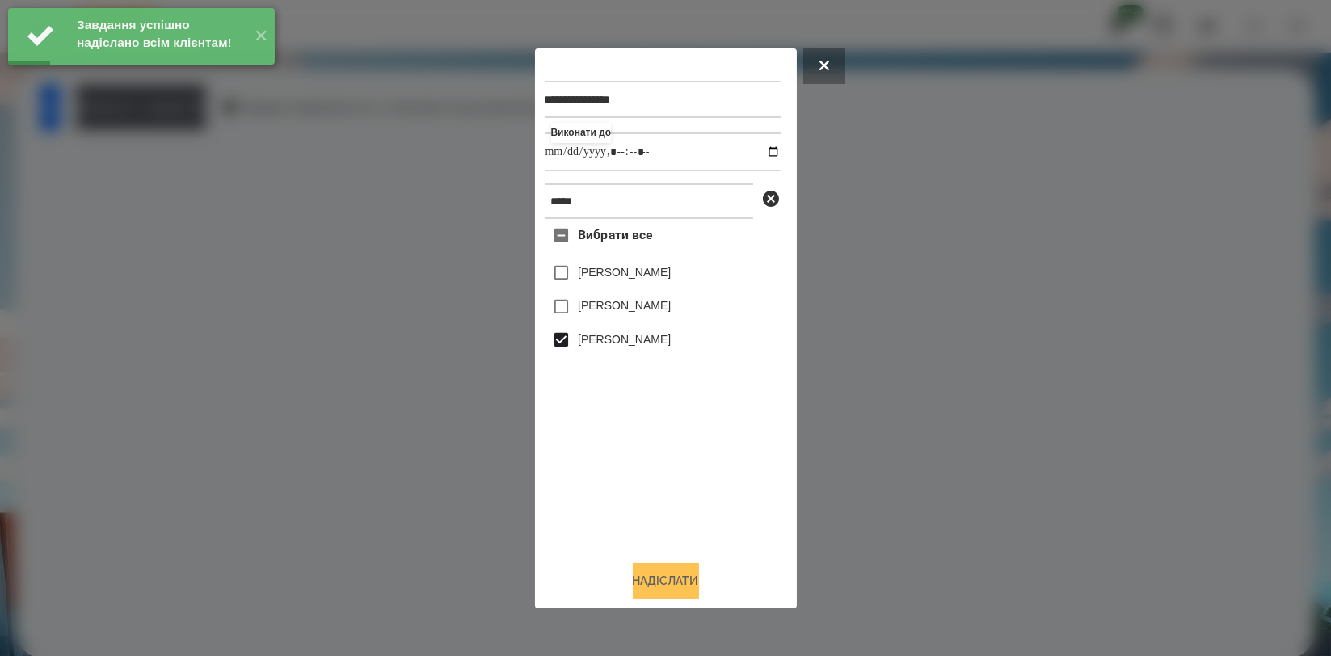
click at [658, 572] on button "Надіслати" at bounding box center [666, 581] width 66 height 36
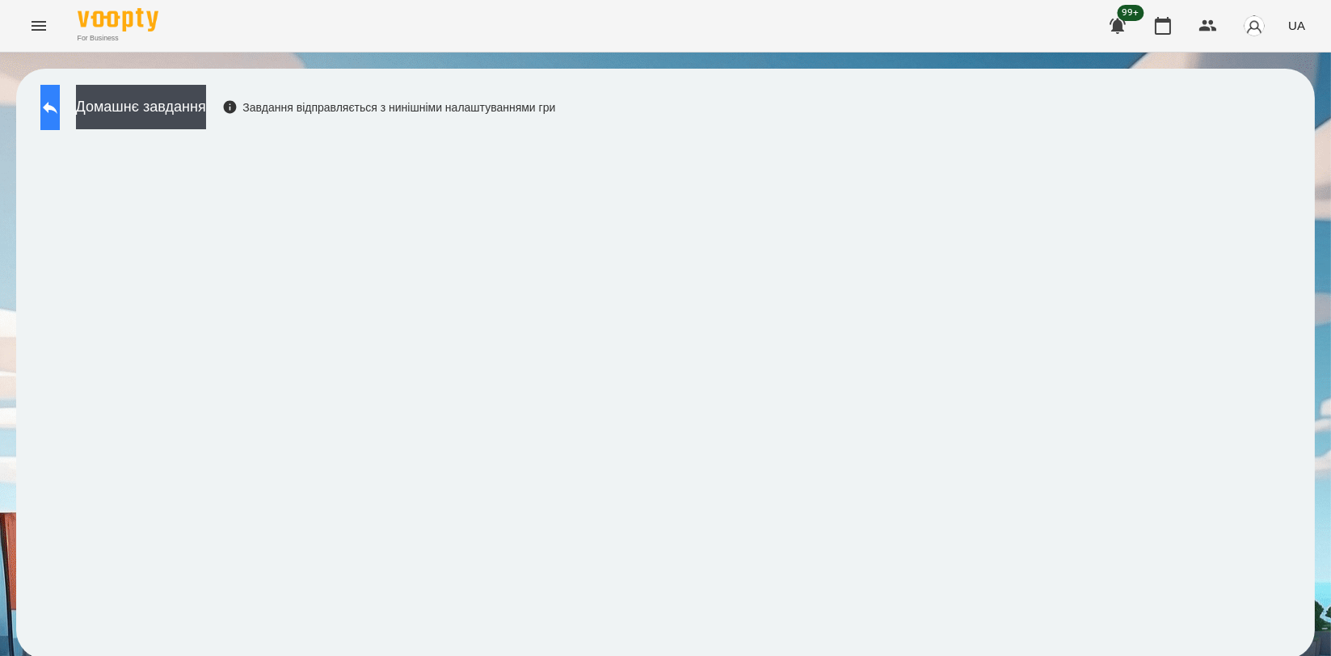
click at [60, 98] on button at bounding box center [49, 107] width 19 height 45
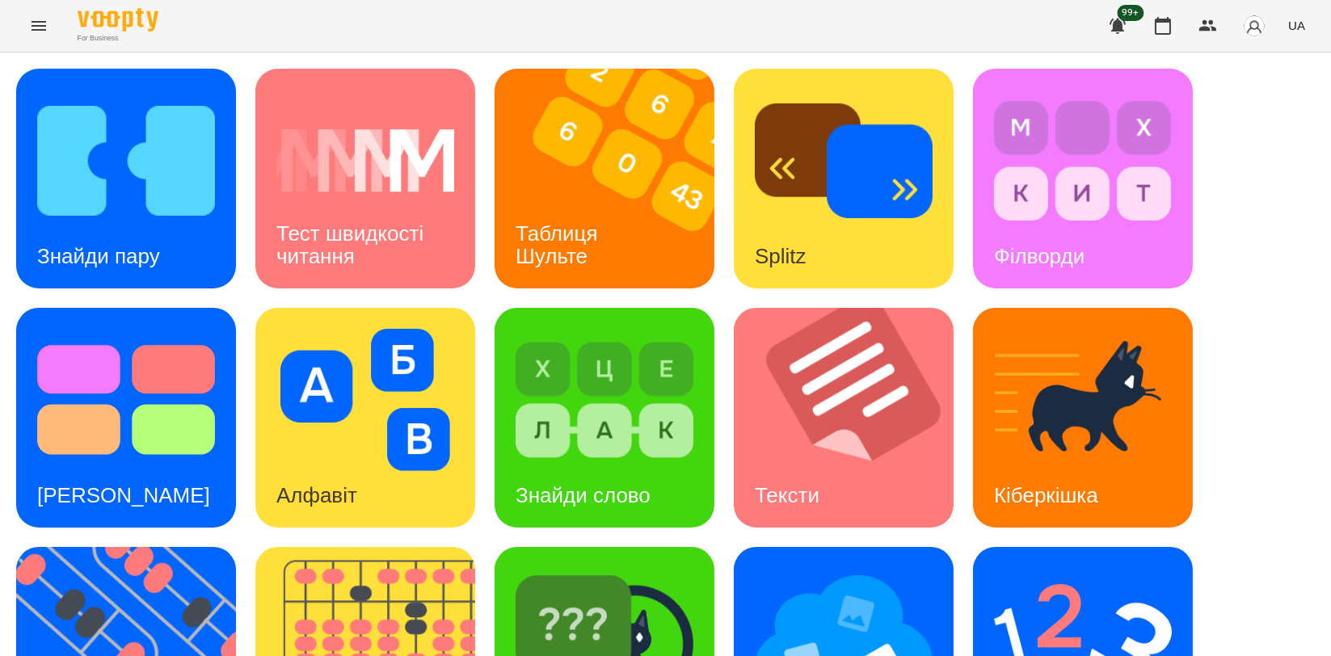
scroll to position [269, 0]
click at [598, 274] on div "Знайди пару Тест швидкості читання Таблиця [PERSON_NAME] Splitz Філворди Тест С…" at bounding box center [665, 538] width 1299 height 938
click at [601, 568] on img at bounding box center [605, 639] width 178 height 142
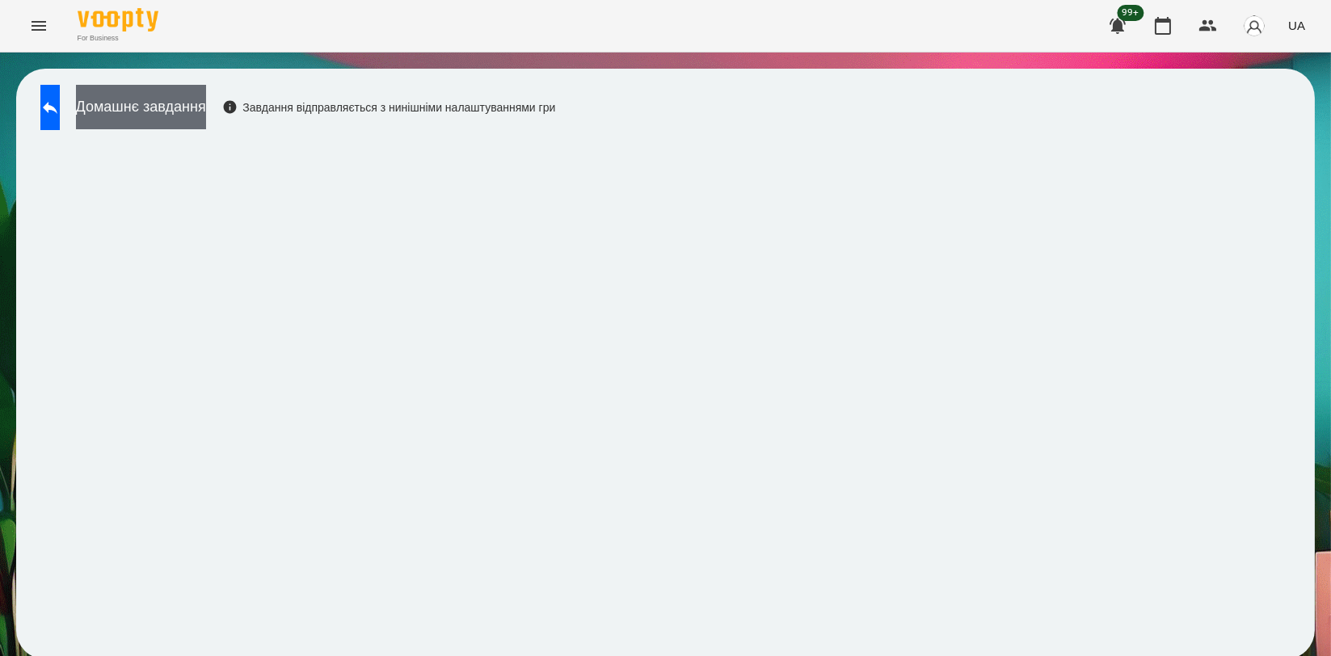
click at [167, 109] on button "Домашнє завдання" at bounding box center [141, 107] width 130 height 44
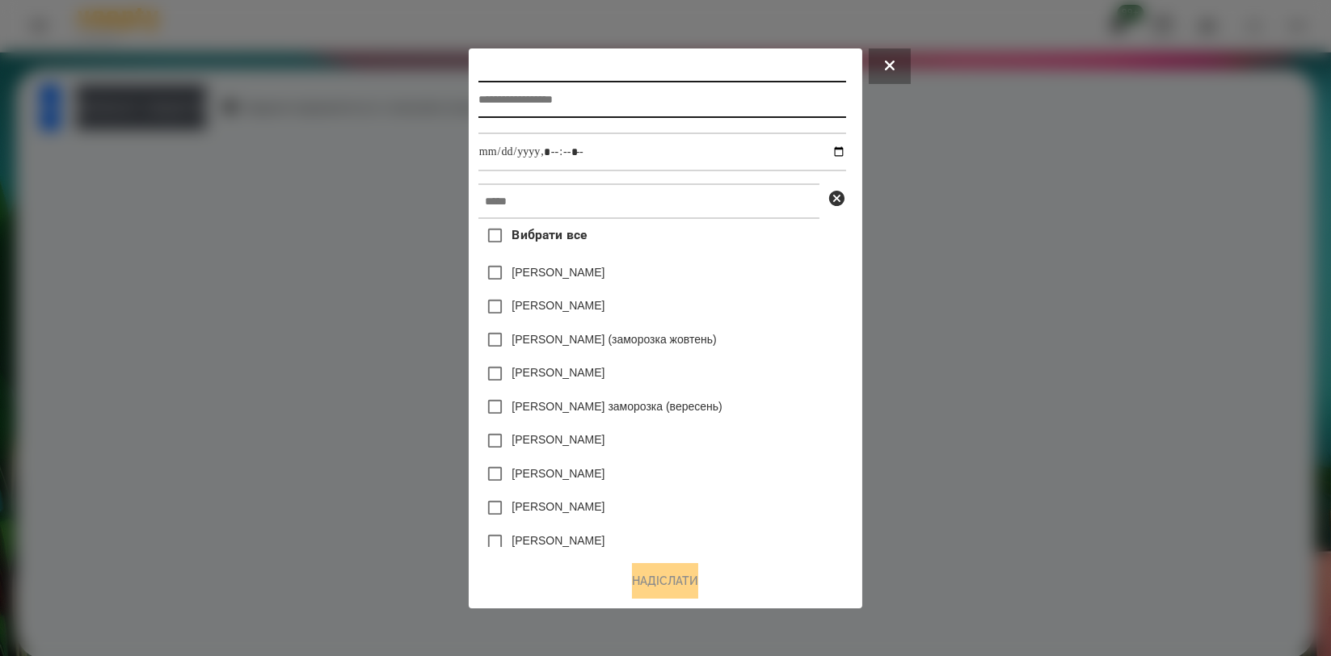
click at [569, 103] on input "text" at bounding box center [663, 99] width 368 height 37
type input "**********"
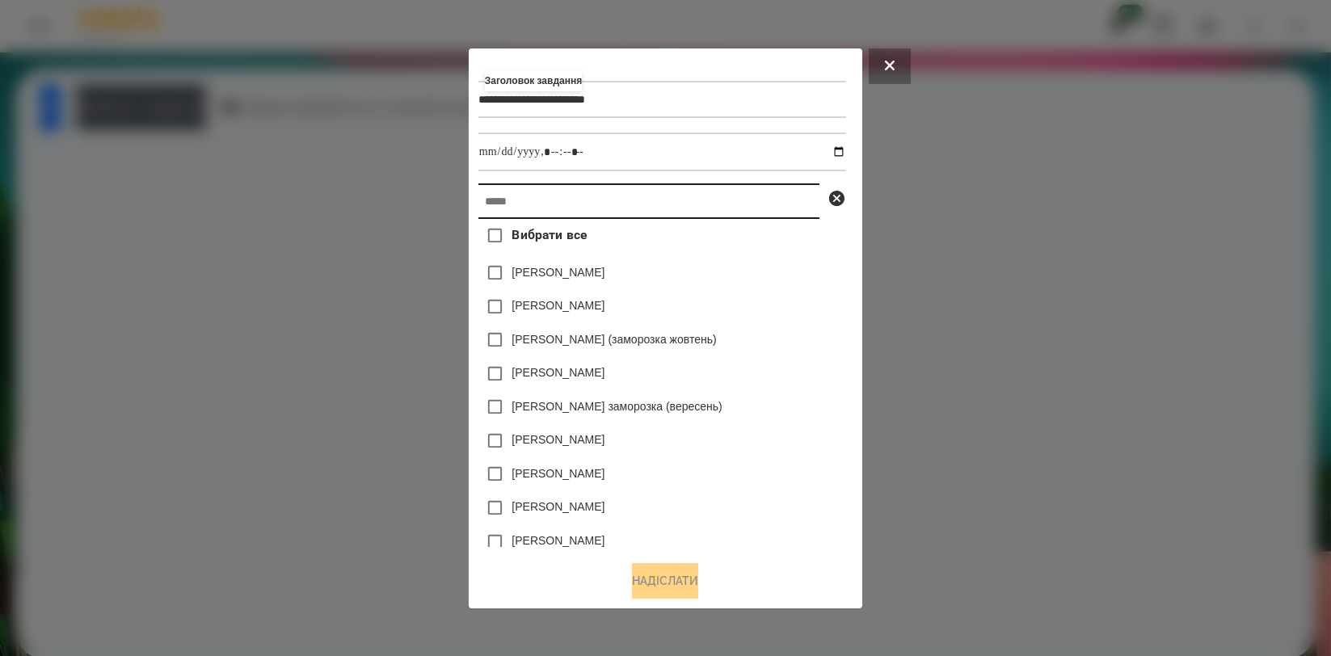
click at [610, 209] on input "text" at bounding box center [649, 202] width 341 height 36
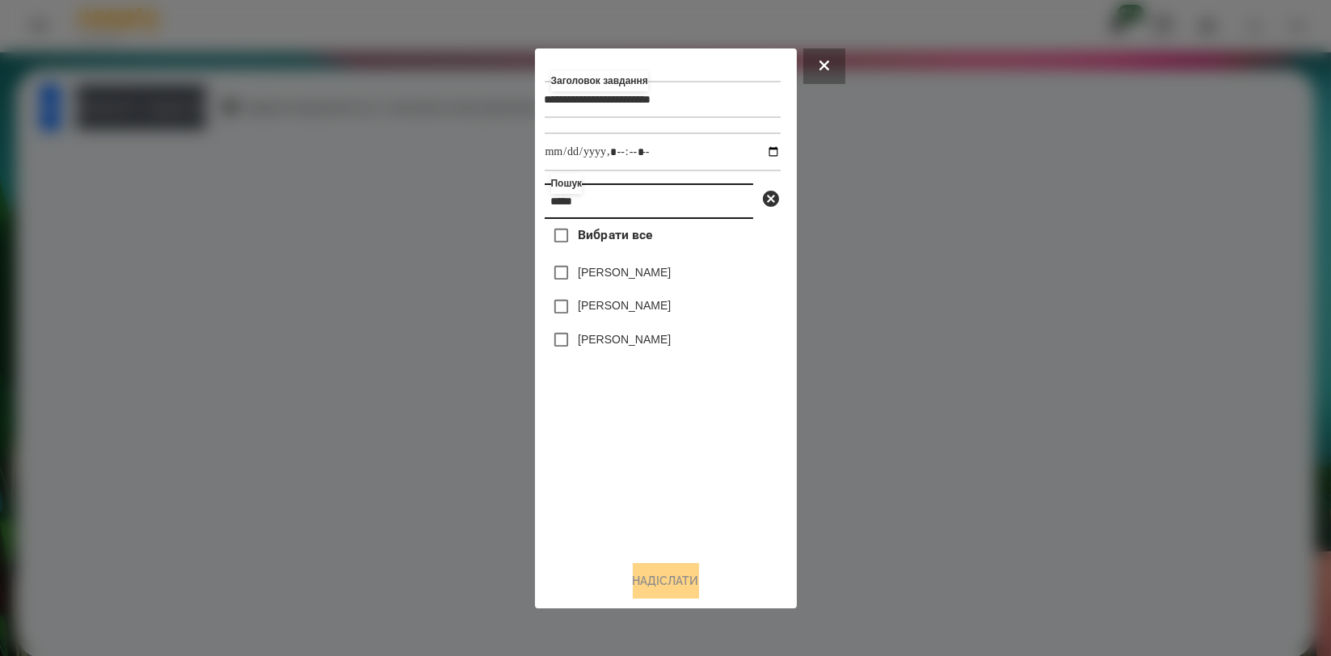
type input "*****"
click at [642, 348] on label "[PERSON_NAME]" at bounding box center [624, 339] width 93 height 16
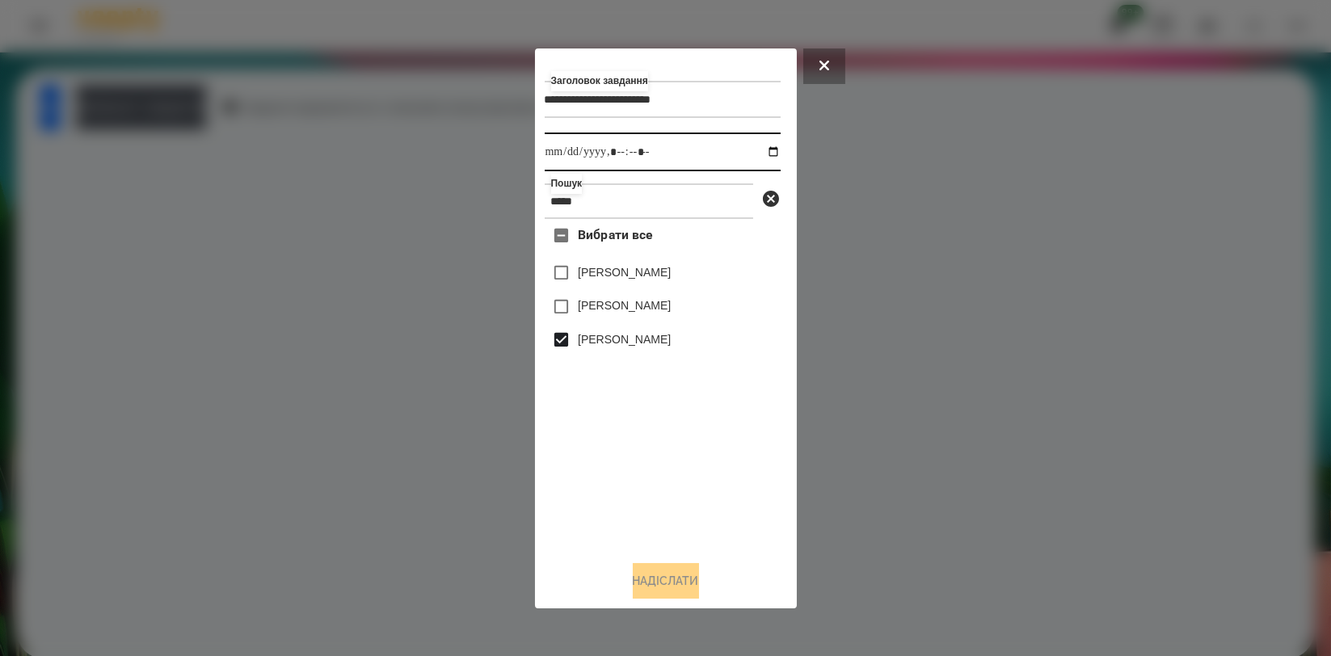
click at [762, 155] on input "datetime-local" at bounding box center [663, 152] width 236 height 39
type input "**********"
click at [643, 572] on button "Надіслати" at bounding box center [666, 581] width 66 height 36
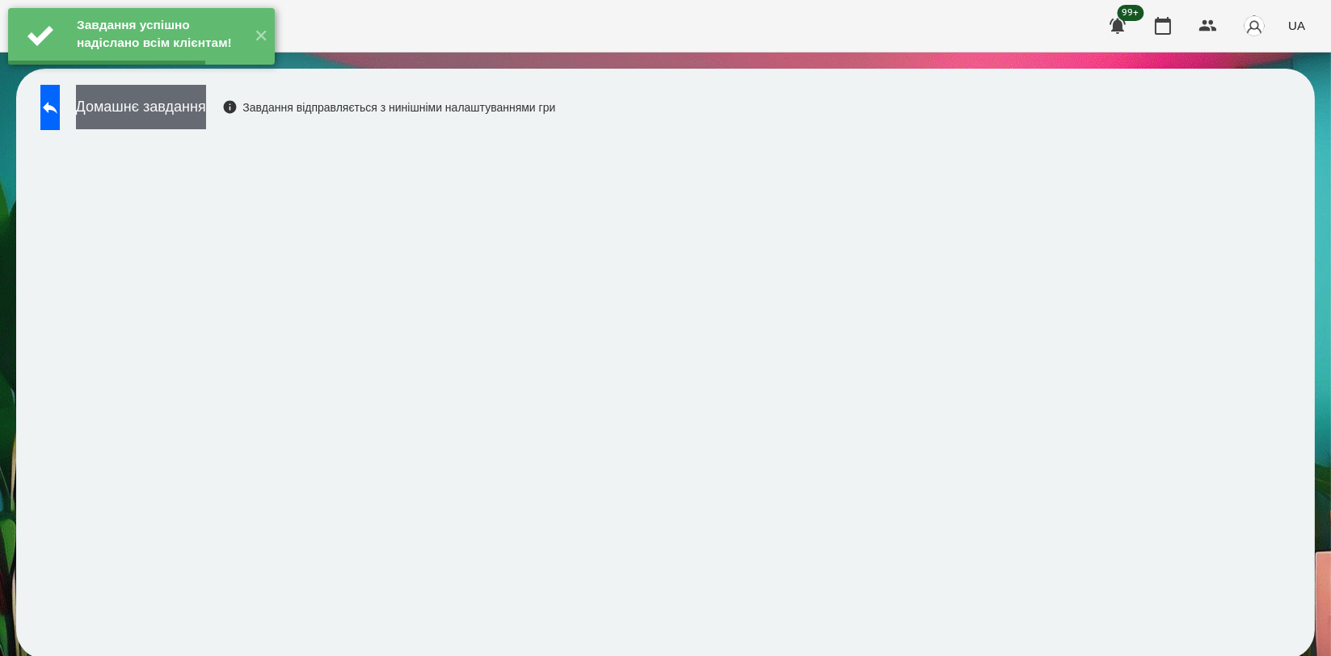
click at [206, 101] on button "Домашнє завдання" at bounding box center [141, 107] width 130 height 44
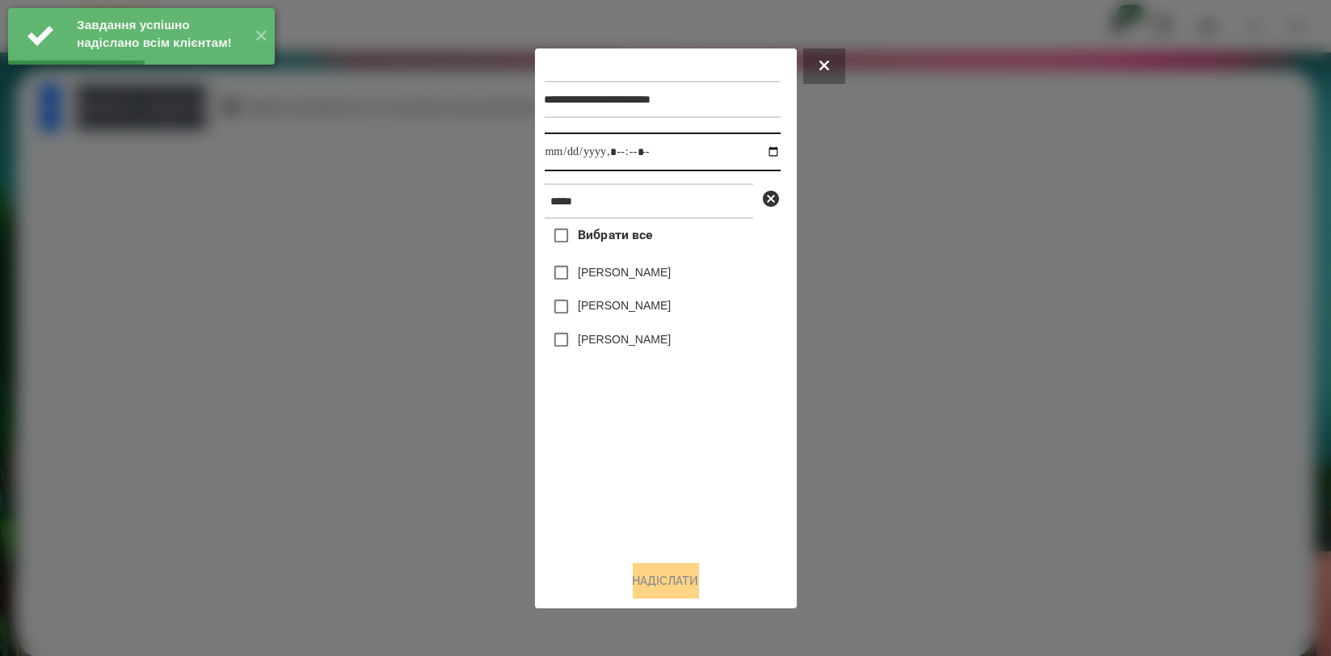
click at [765, 154] on input "datetime-local" at bounding box center [663, 152] width 236 height 39
type input "**********"
click at [610, 446] on div "Вибрати все [PERSON_NAME] [PERSON_NAME] [PERSON_NAME]" at bounding box center [663, 383] width 236 height 328
click at [626, 344] on label "[PERSON_NAME]" at bounding box center [624, 339] width 93 height 16
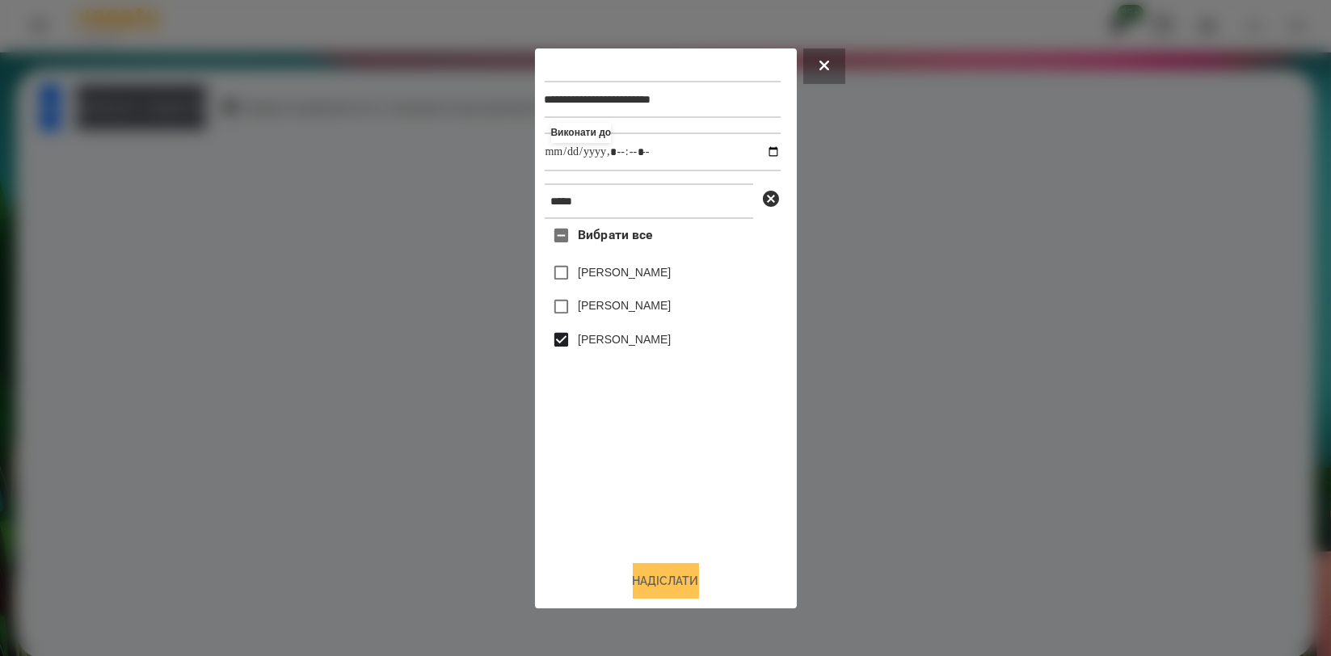
click at [641, 567] on button "Надіслати" at bounding box center [666, 581] width 66 height 36
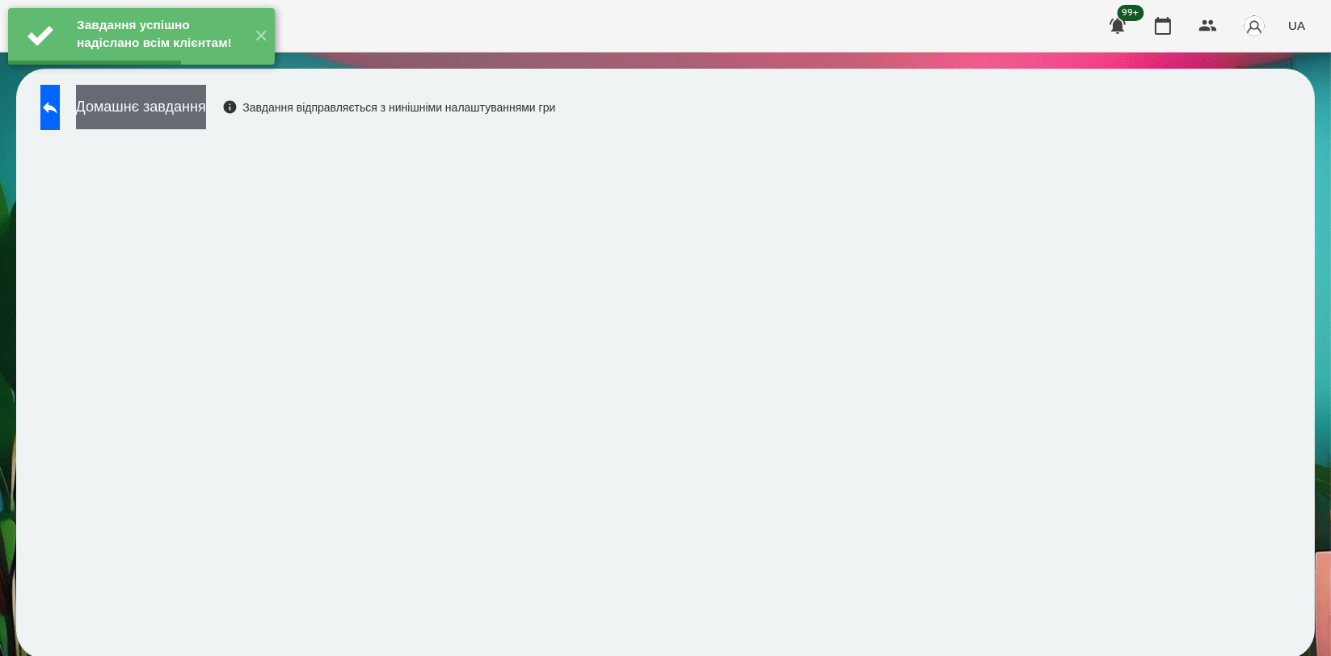
click at [206, 124] on button "Домашнє завдання" at bounding box center [141, 107] width 130 height 44
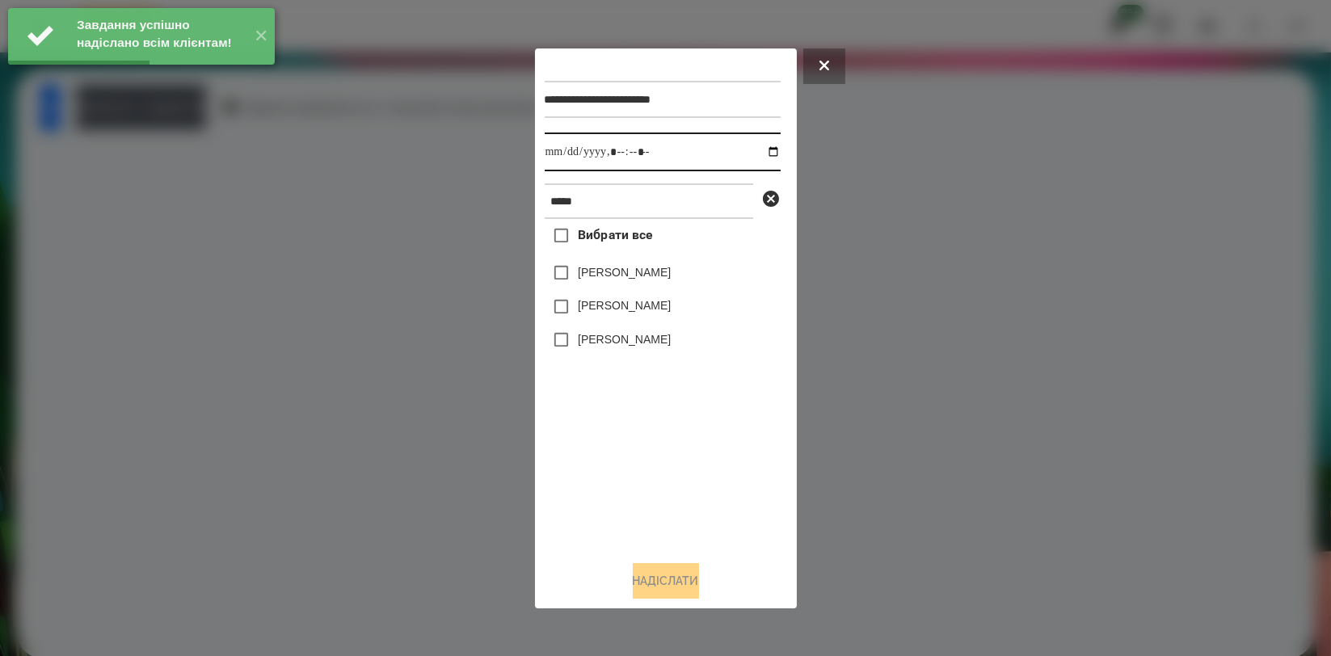
click at [765, 147] on input "datetime-local" at bounding box center [663, 152] width 236 height 39
type input "**********"
click at [642, 431] on div "Вибрати все [PERSON_NAME] [PERSON_NAME] [PERSON_NAME]" at bounding box center [663, 383] width 236 height 328
click at [634, 343] on label "[PERSON_NAME]" at bounding box center [624, 339] width 93 height 16
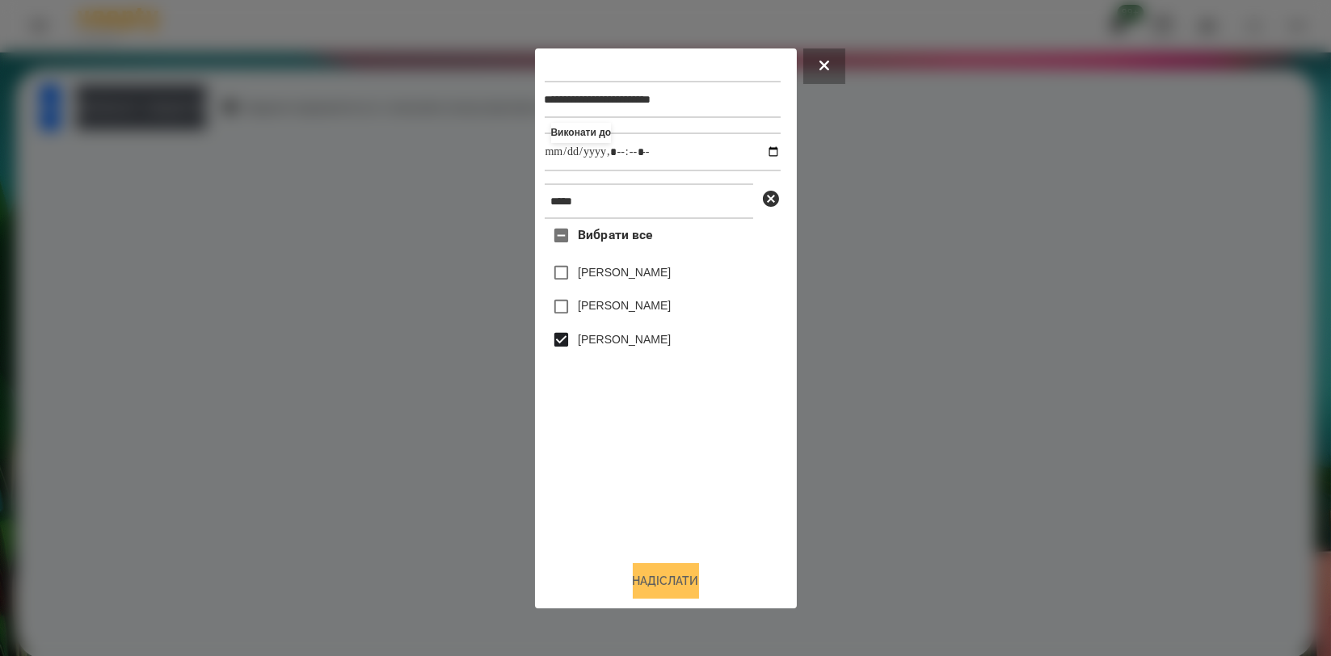
click at [677, 580] on button "Надіслати" at bounding box center [666, 581] width 66 height 36
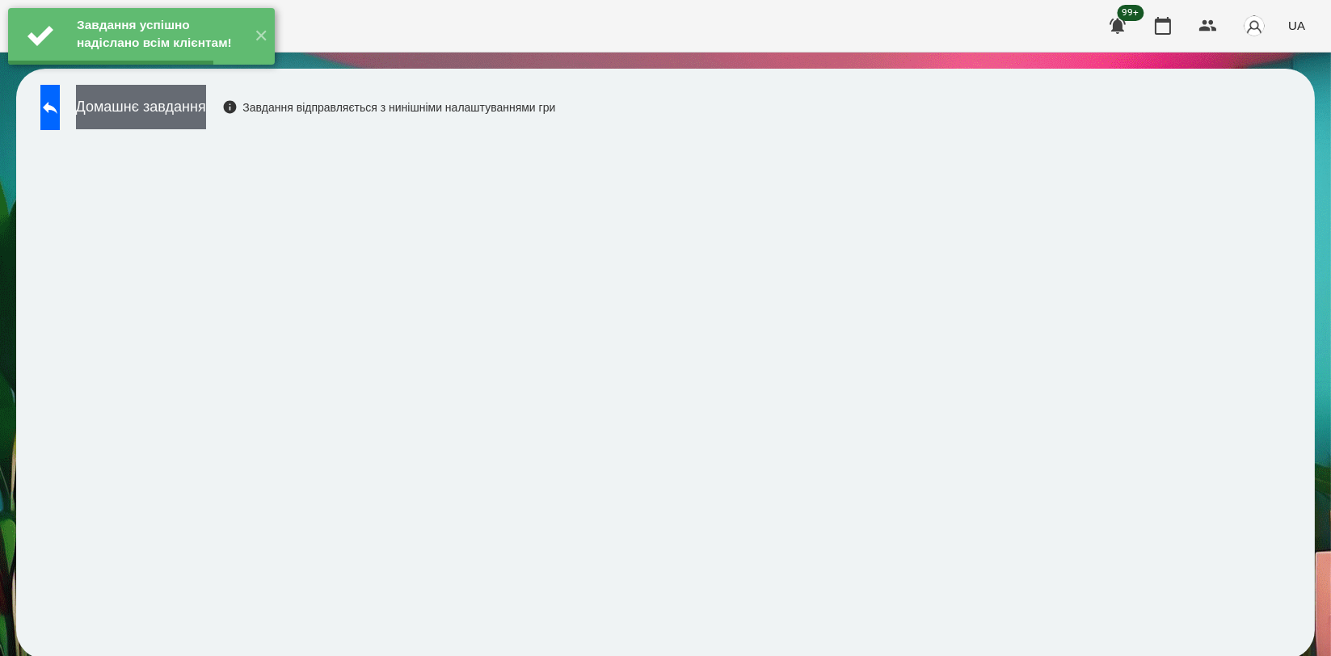
click at [206, 111] on button "Домашнє завдання" at bounding box center [141, 107] width 130 height 44
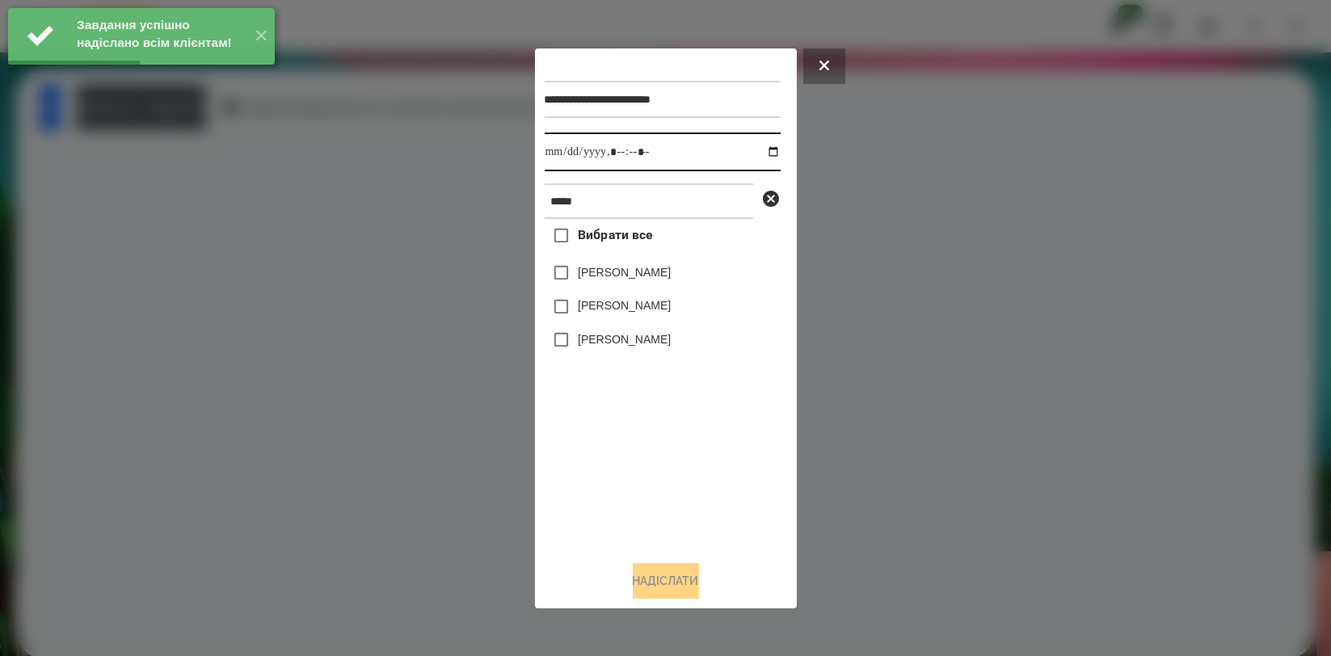
click at [765, 153] on input "datetime-local" at bounding box center [663, 152] width 236 height 39
type input "**********"
click at [664, 415] on div "Вибрати все [PERSON_NAME] [PERSON_NAME] [PERSON_NAME]" at bounding box center [663, 383] width 236 height 328
click at [660, 344] on label "[PERSON_NAME]" at bounding box center [624, 339] width 93 height 16
click at [679, 574] on button "Надіслати" at bounding box center [666, 581] width 66 height 36
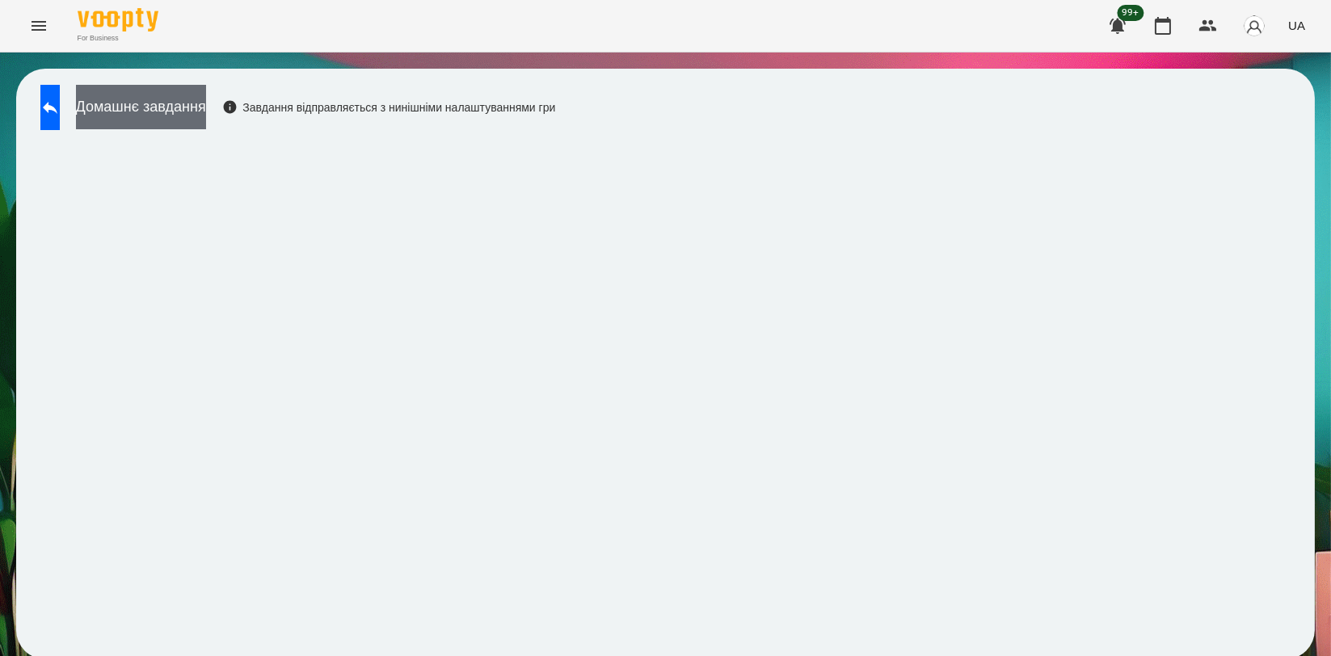
click at [206, 128] on button "Домашнє завдання" at bounding box center [141, 107] width 130 height 44
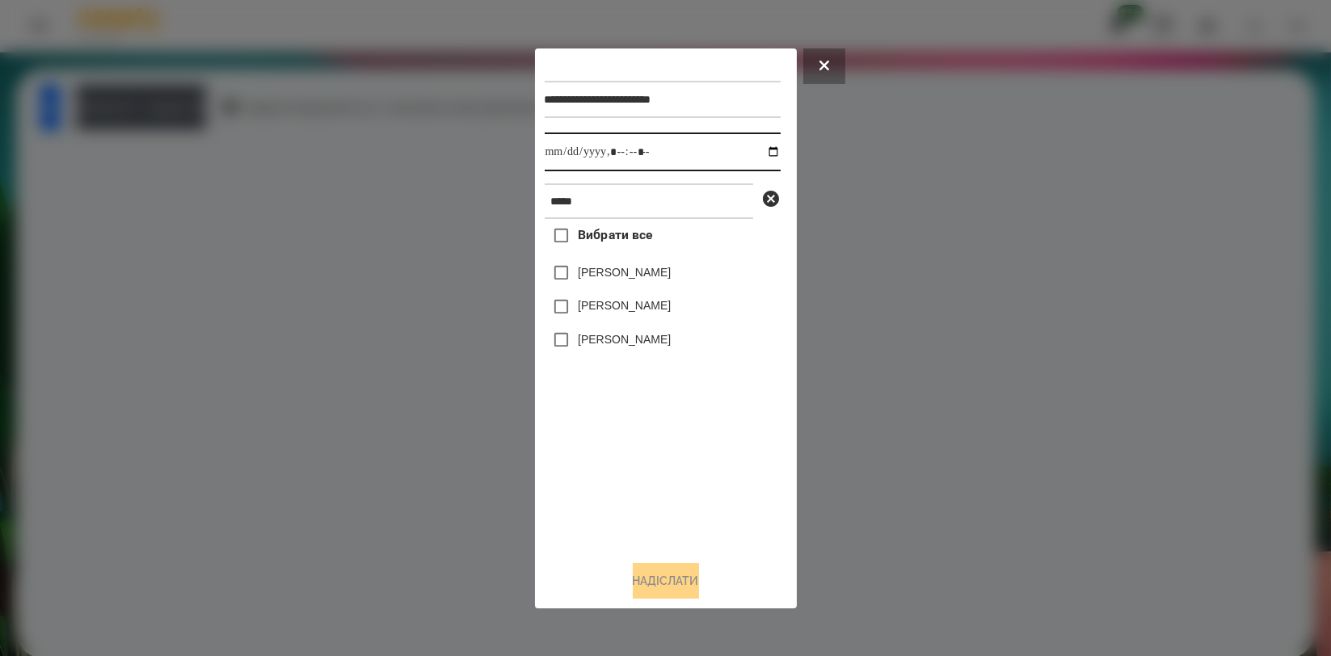
click at [753, 152] on input "datetime-local" at bounding box center [663, 152] width 236 height 39
type input "**********"
drag, startPoint x: 688, startPoint y: 437, endPoint x: 661, endPoint y: 373, distance: 70.0
click at [688, 436] on div "Вибрати все [PERSON_NAME] [PERSON_NAME] [PERSON_NAME]" at bounding box center [663, 383] width 236 height 328
click at [637, 342] on label "[PERSON_NAME]" at bounding box center [624, 339] width 93 height 16
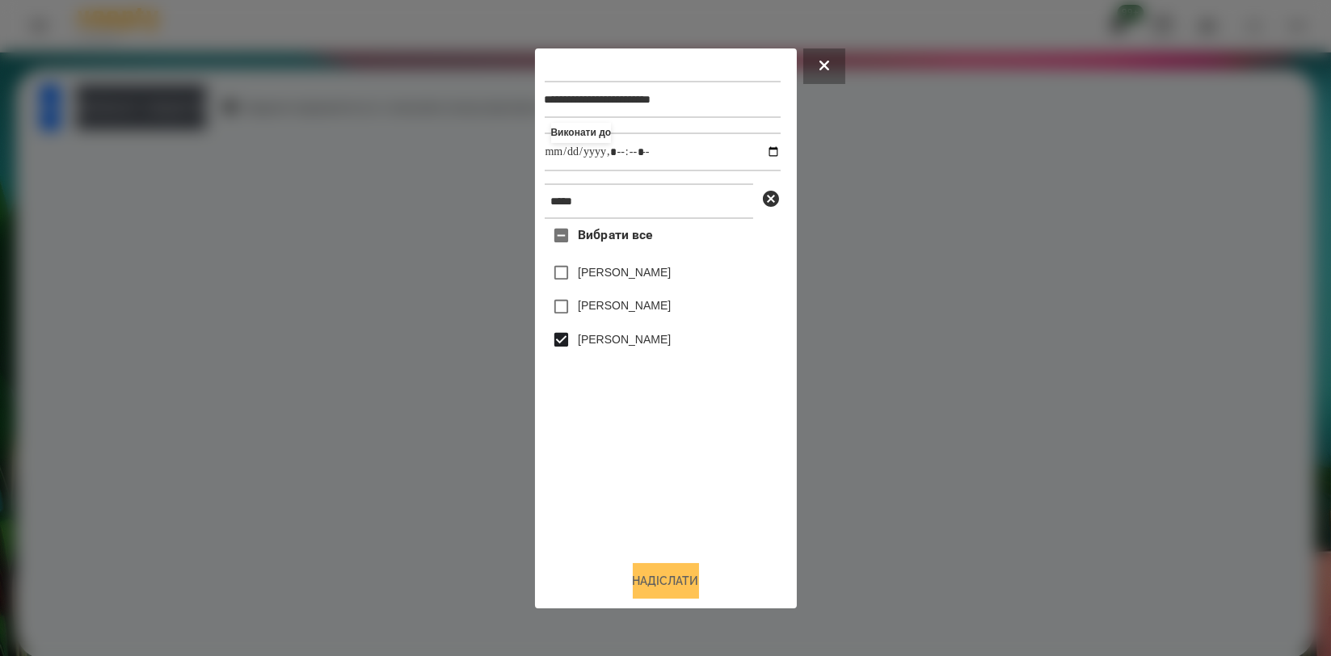
click at [674, 574] on button "Надіслати" at bounding box center [666, 581] width 66 height 36
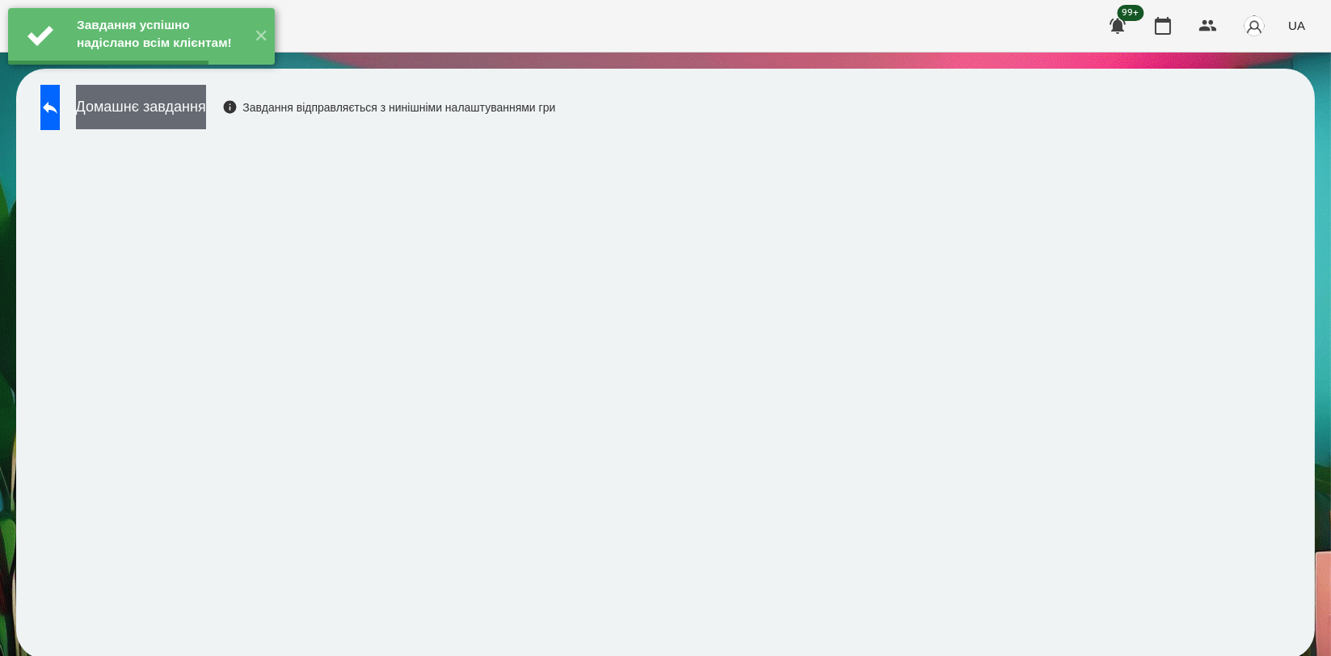
click at [206, 102] on button "Домашнє завдання" at bounding box center [141, 107] width 130 height 44
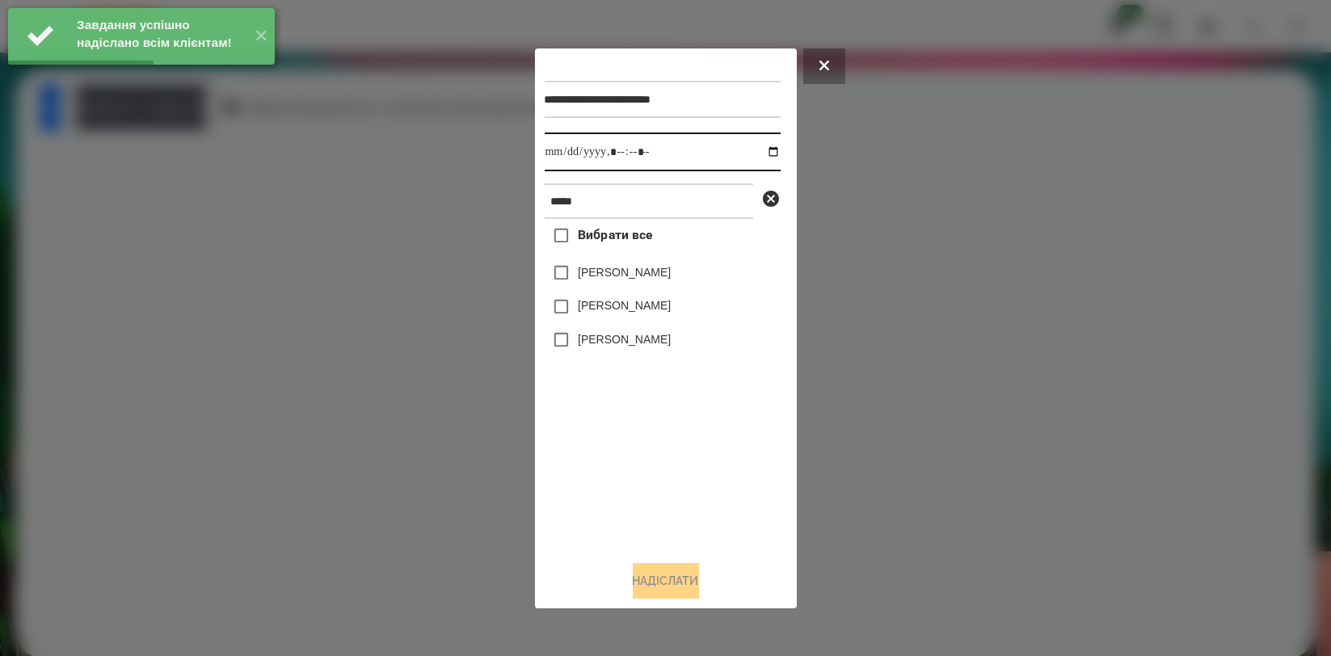
click at [765, 154] on input "datetime-local" at bounding box center [663, 152] width 236 height 39
type input "**********"
click at [582, 432] on div "Вибрати все [PERSON_NAME] [PERSON_NAME] [PERSON_NAME]" at bounding box center [663, 383] width 236 height 328
click at [591, 342] on label "[PERSON_NAME]" at bounding box center [624, 339] width 93 height 16
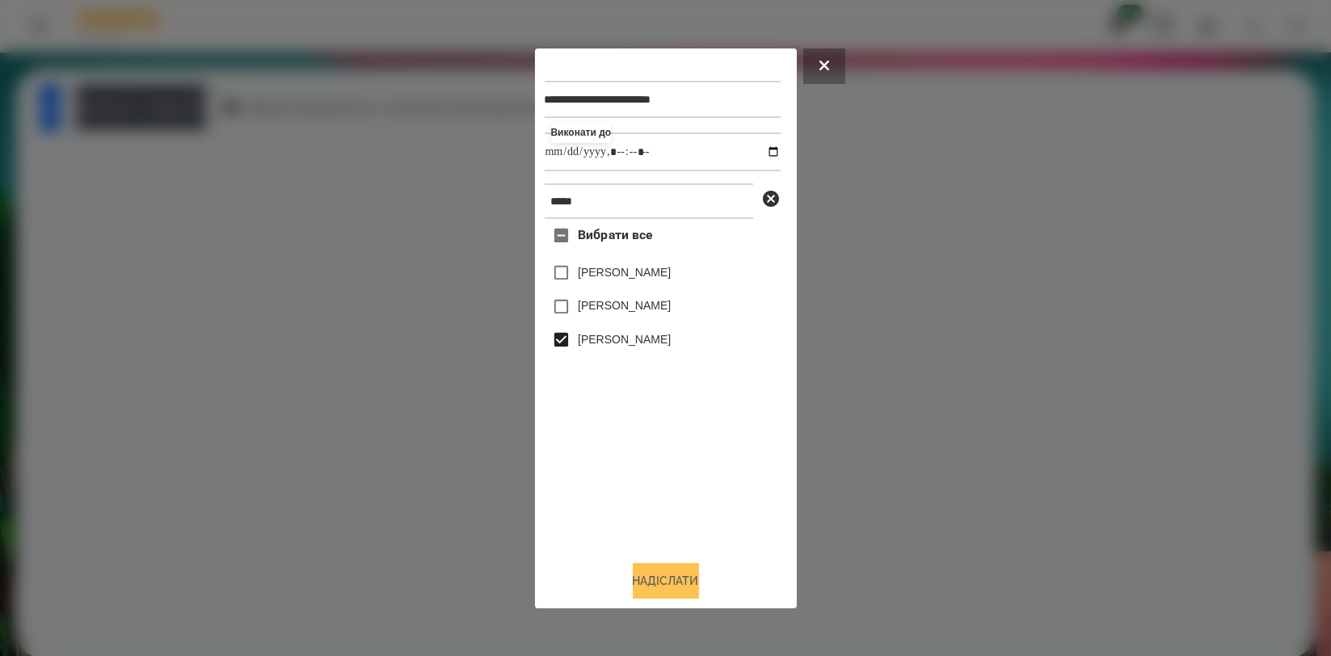
click at [658, 567] on button "Надіслати" at bounding box center [666, 581] width 66 height 36
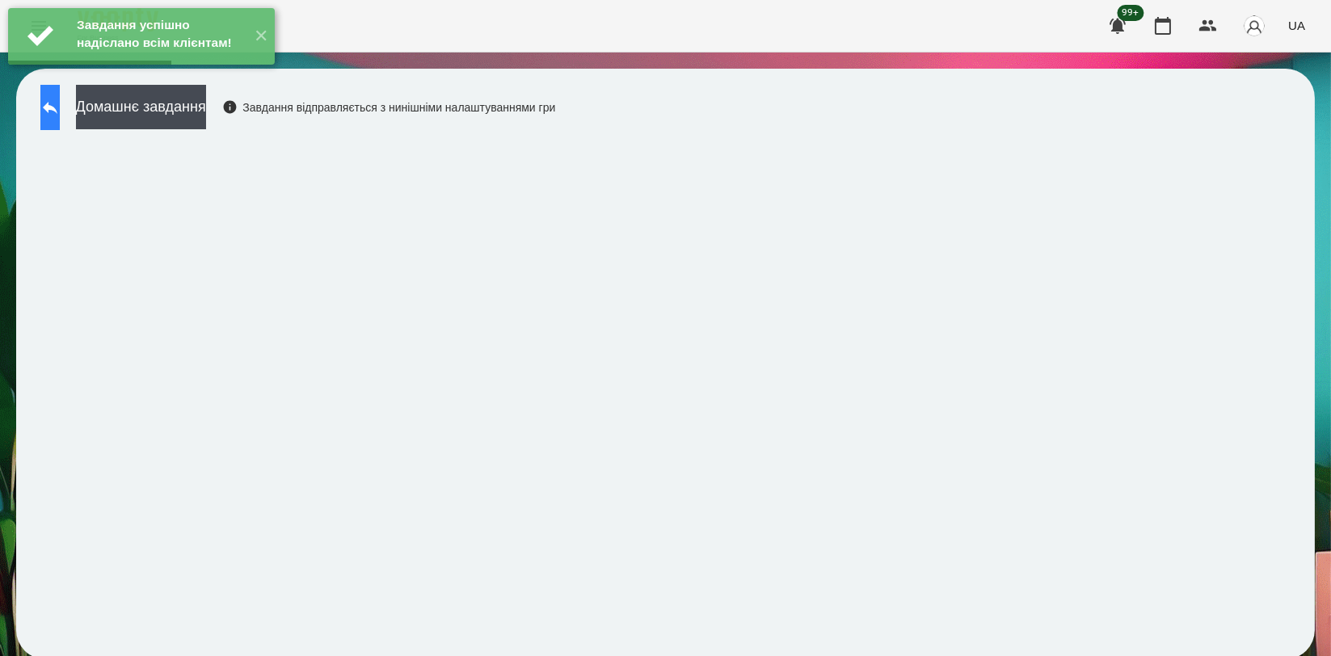
click at [60, 117] on button at bounding box center [49, 107] width 19 height 45
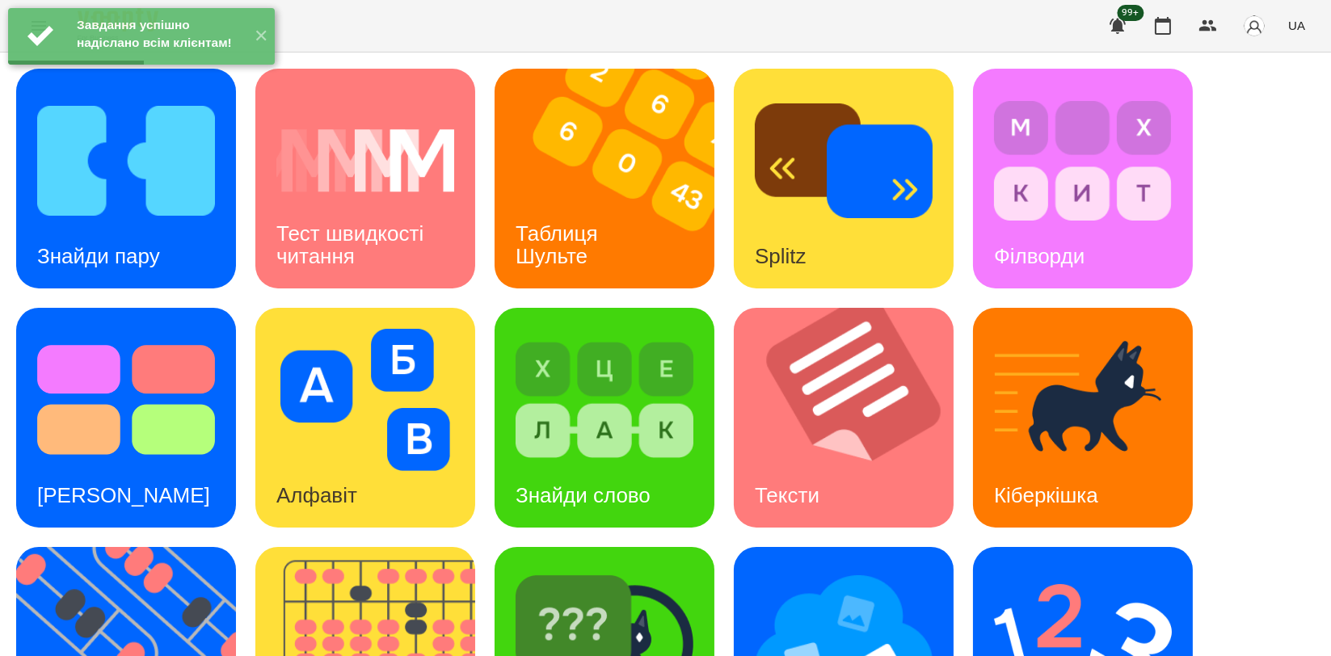
scroll to position [359, 0]
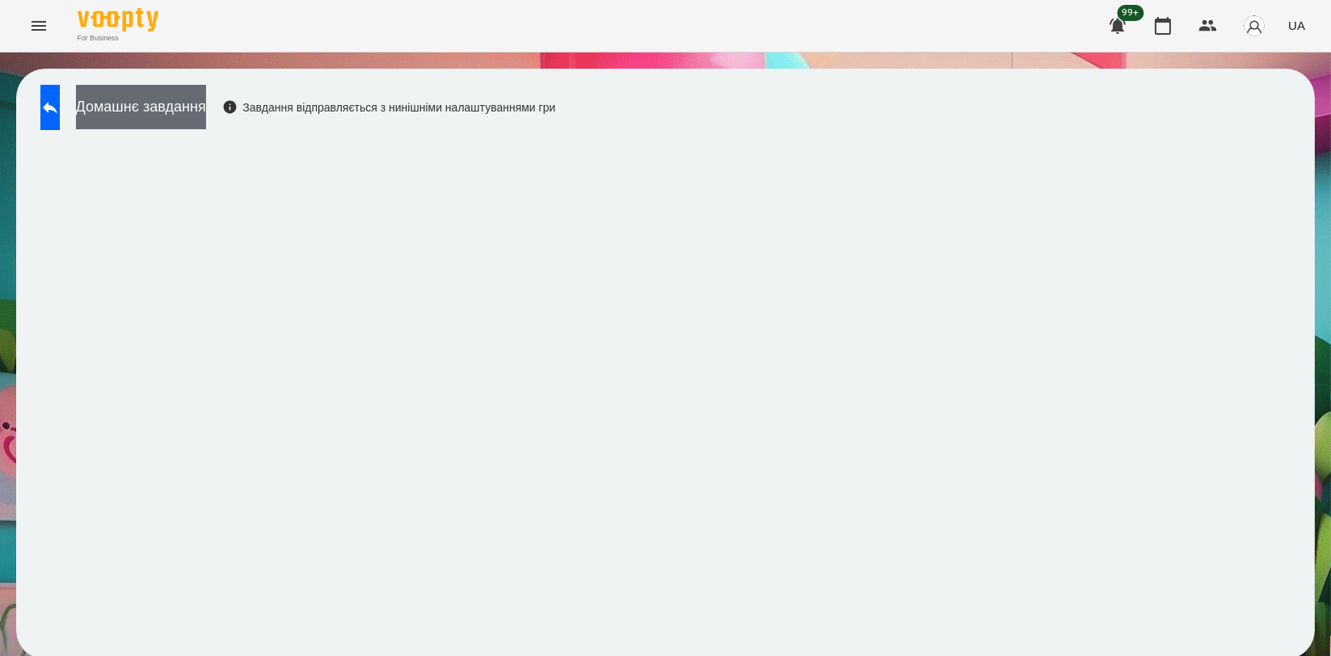
click at [179, 110] on button "Домашнє завдання" at bounding box center [141, 107] width 130 height 44
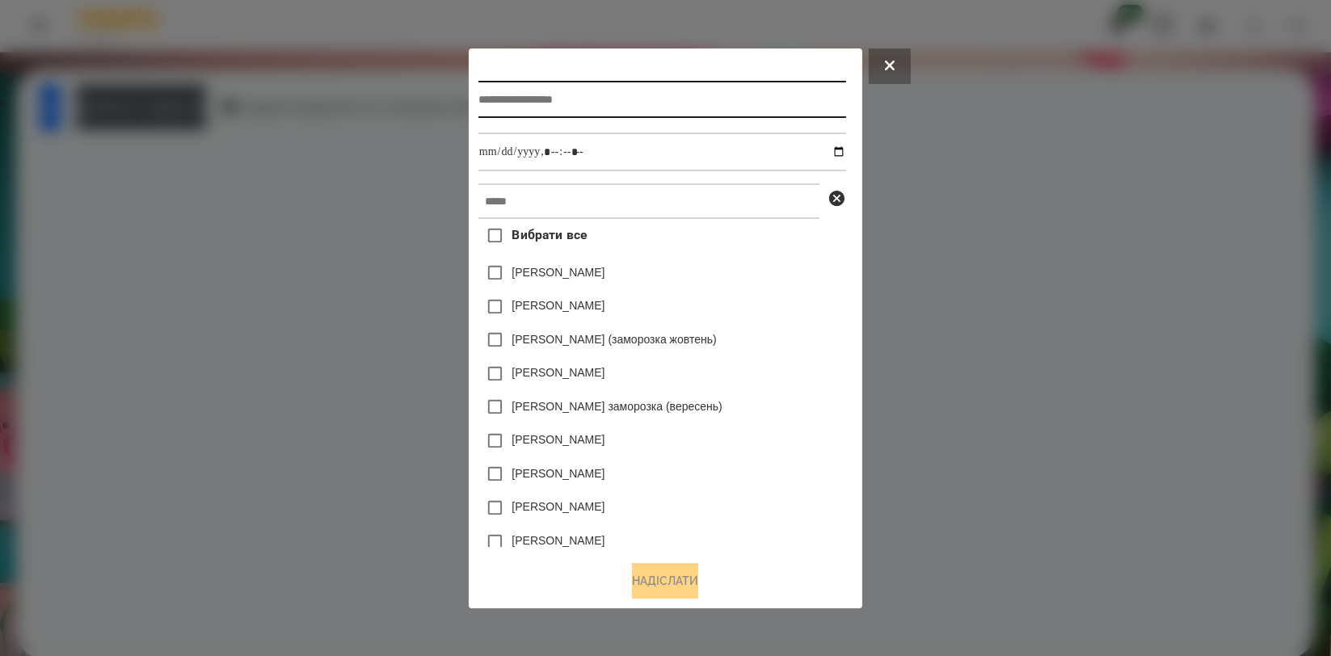
click at [532, 86] on input "text" at bounding box center [663, 99] width 368 height 37
click at [514, 87] on input "text" at bounding box center [663, 99] width 368 height 37
type input "**********"
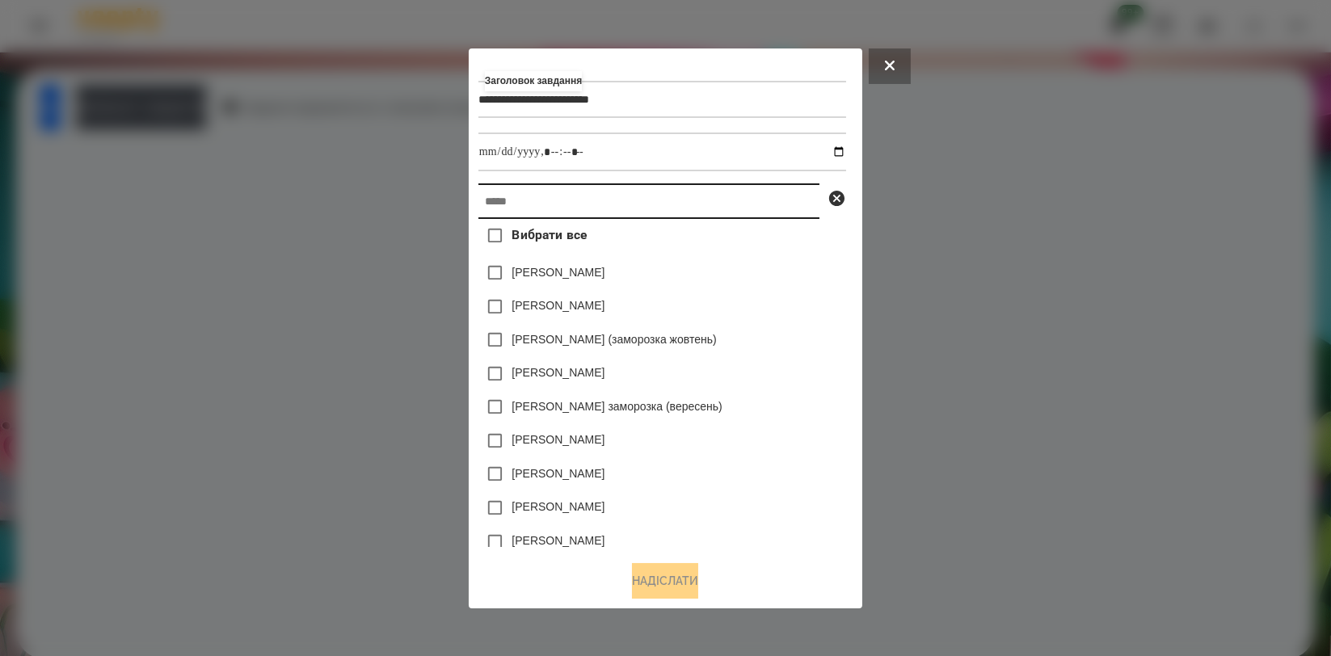
click at [551, 186] on input "text" at bounding box center [649, 202] width 341 height 36
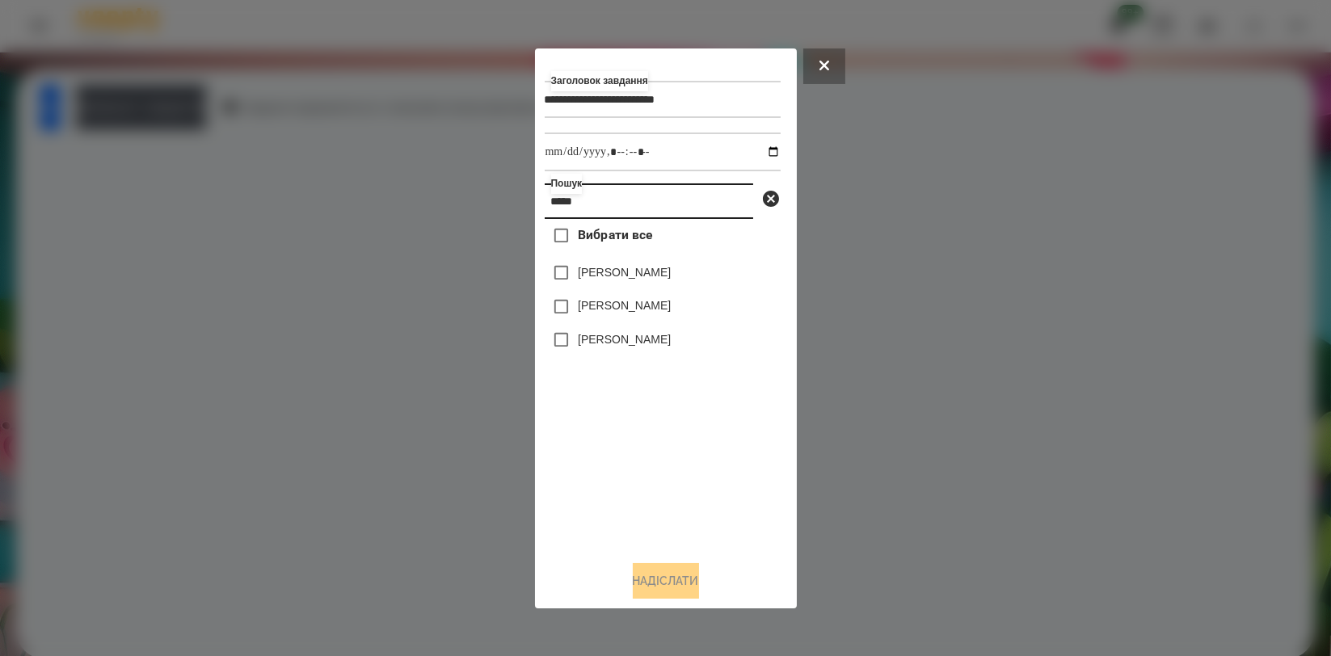
type input "*****"
click at [580, 354] on div "[PERSON_NAME]" at bounding box center [663, 340] width 236 height 34
click at [580, 353] on div "[PERSON_NAME]" at bounding box center [663, 340] width 236 height 34
click at [580, 348] on label "[PERSON_NAME]" at bounding box center [624, 339] width 93 height 16
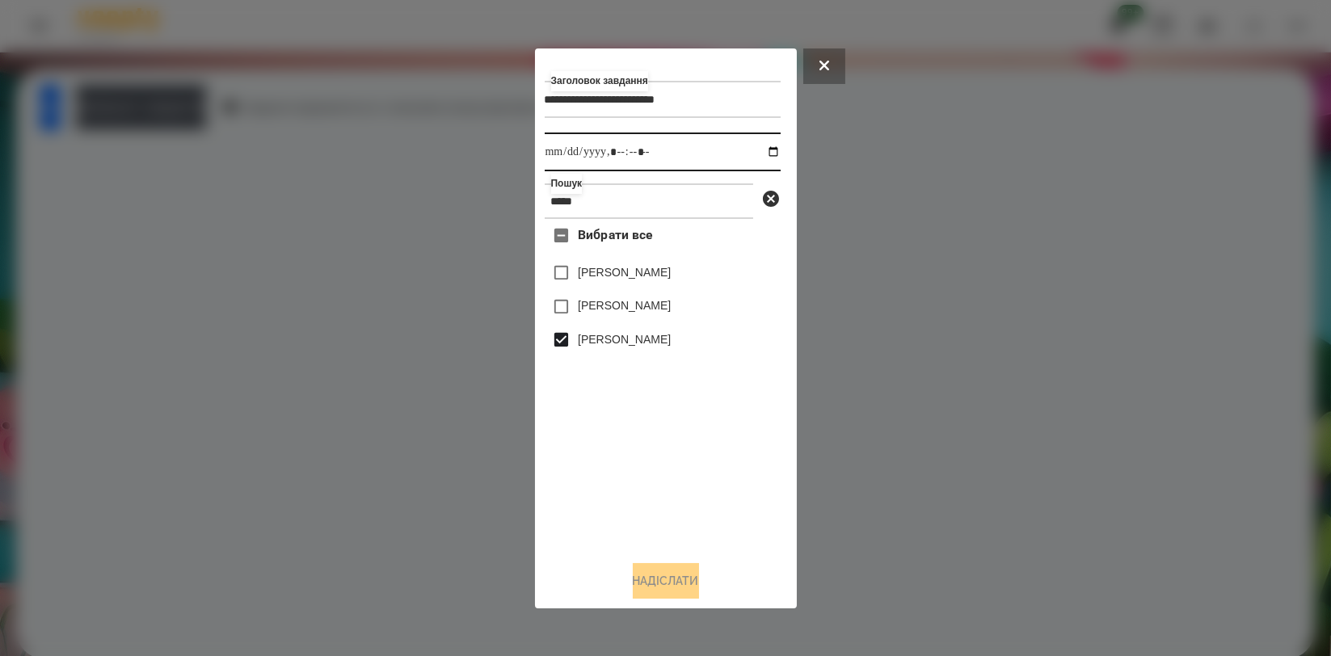
click at [755, 154] on input "datetime-local" at bounding box center [663, 152] width 236 height 39
type input "**********"
click at [642, 461] on div "Вибрати все [PERSON_NAME] [PERSON_NAME] [PERSON_NAME]" at bounding box center [663, 383] width 236 height 328
click at [669, 571] on button "Надіслати" at bounding box center [666, 581] width 66 height 36
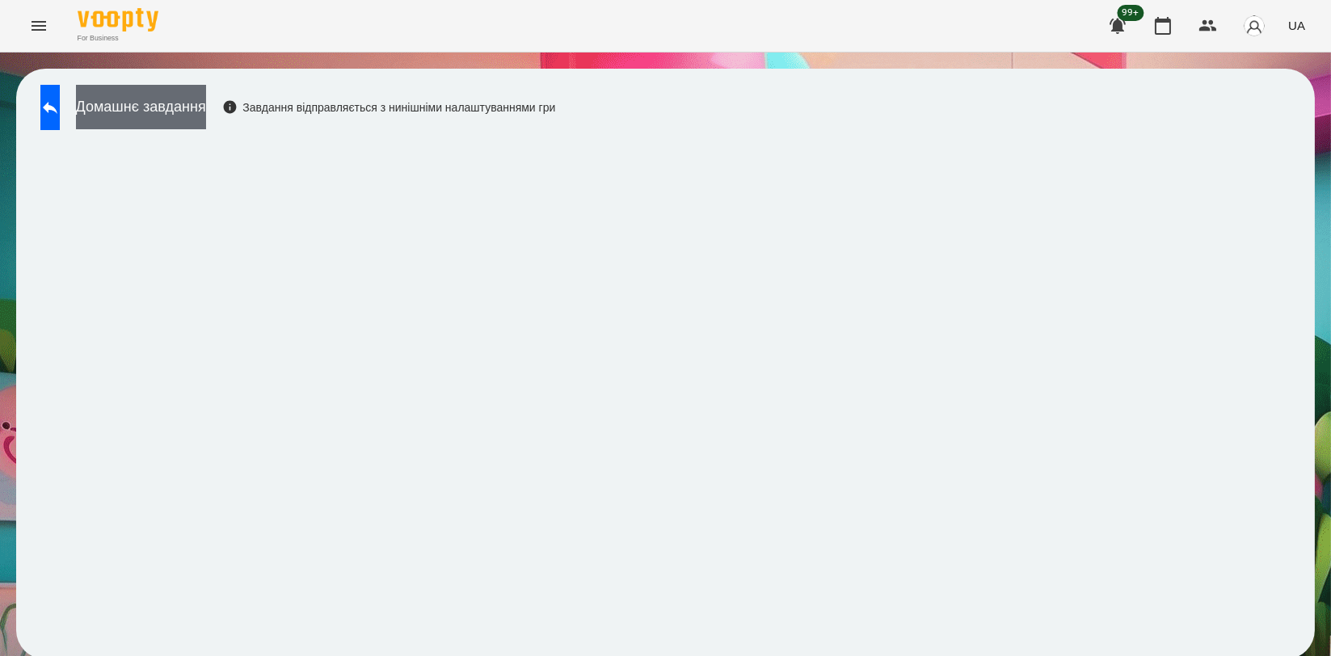
click at [206, 120] on button "Домашнє завдання" at bounding box center [141, 107] width 130 height 44
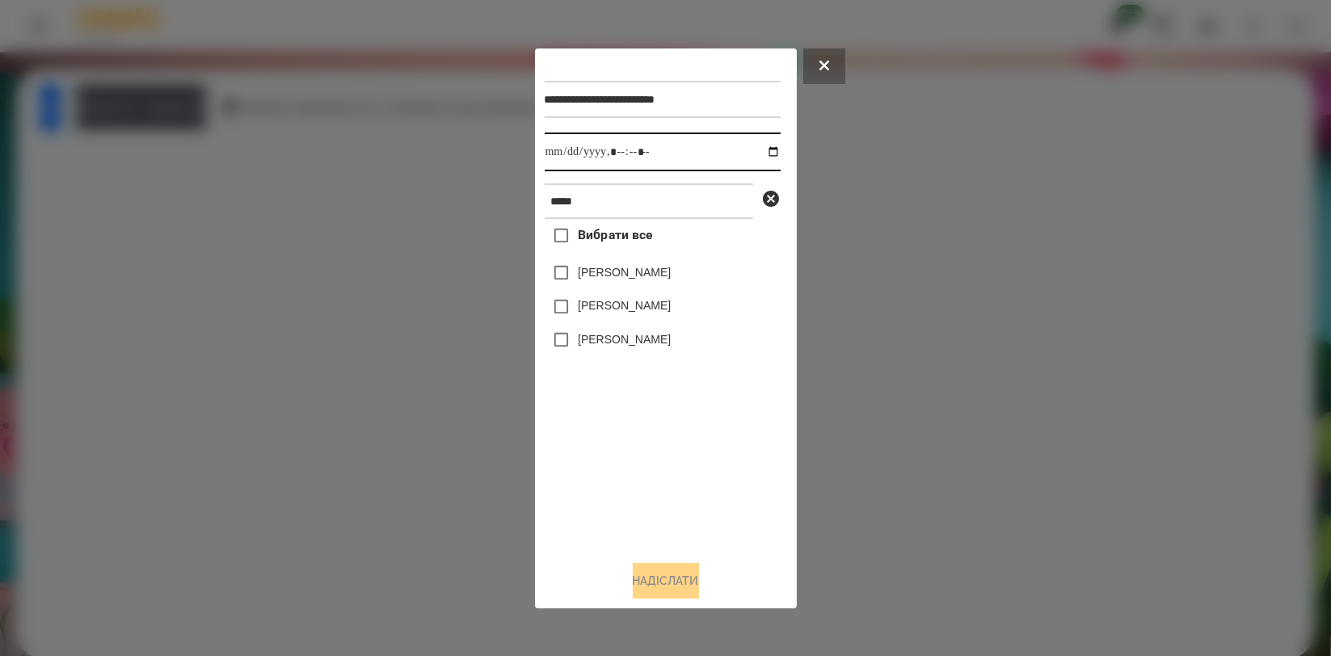
click at [757, 152] on input "datetime-local" at bounding box center [663, 152] width 236 height 39
type input "**********"
drag, startPoint x: 639, startPoint y: 493, endPoint x: 632, endPoint y: 442, distance: 51.3
click at [639, 493] on div "Вибрати все [PERSON_NAME] [PERSON_NAME] [PERSON_NAME]" at bounding box center [663, 383] width 236 height 328
click at [641, 331] on div "[PERSON_NAME]" at bounding box center [663, 340] width 236 height 34
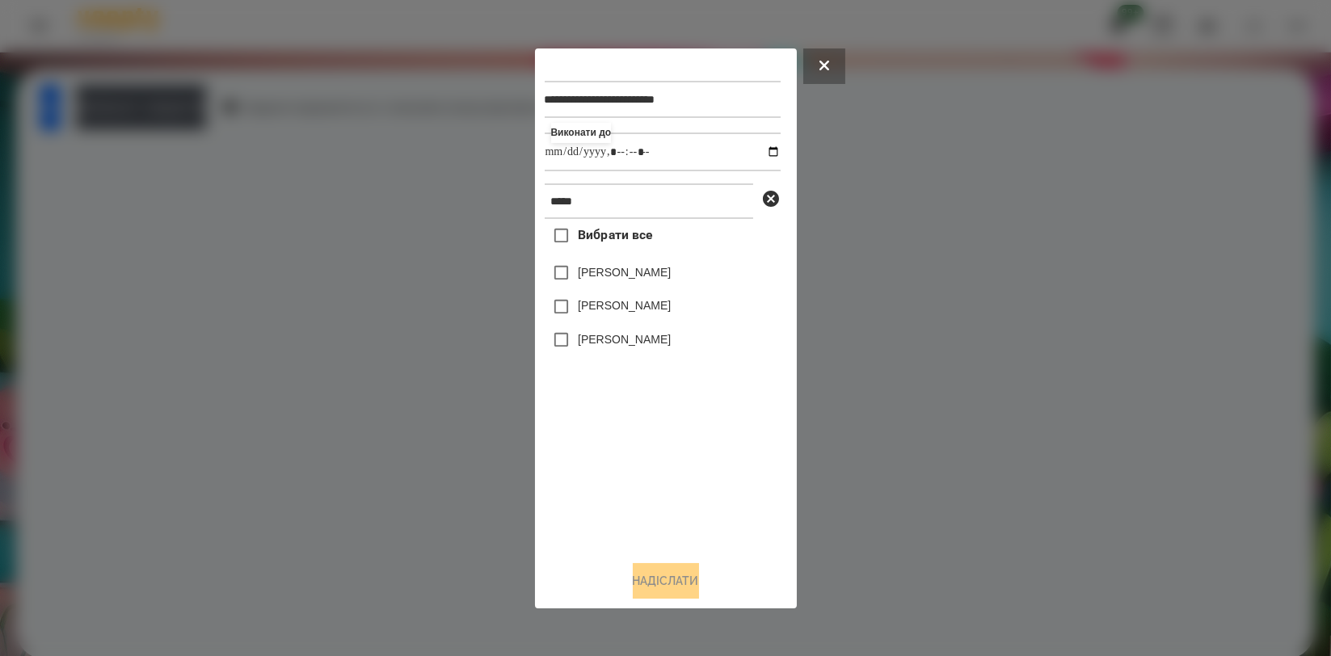
click at [640, 337] on label "[PERSON_NAME]" at bounding box center [624, 339] width 93 height 16
click at [664, 584] on button "Надіслати" at bounding box center [666, 581] width 66 height 36
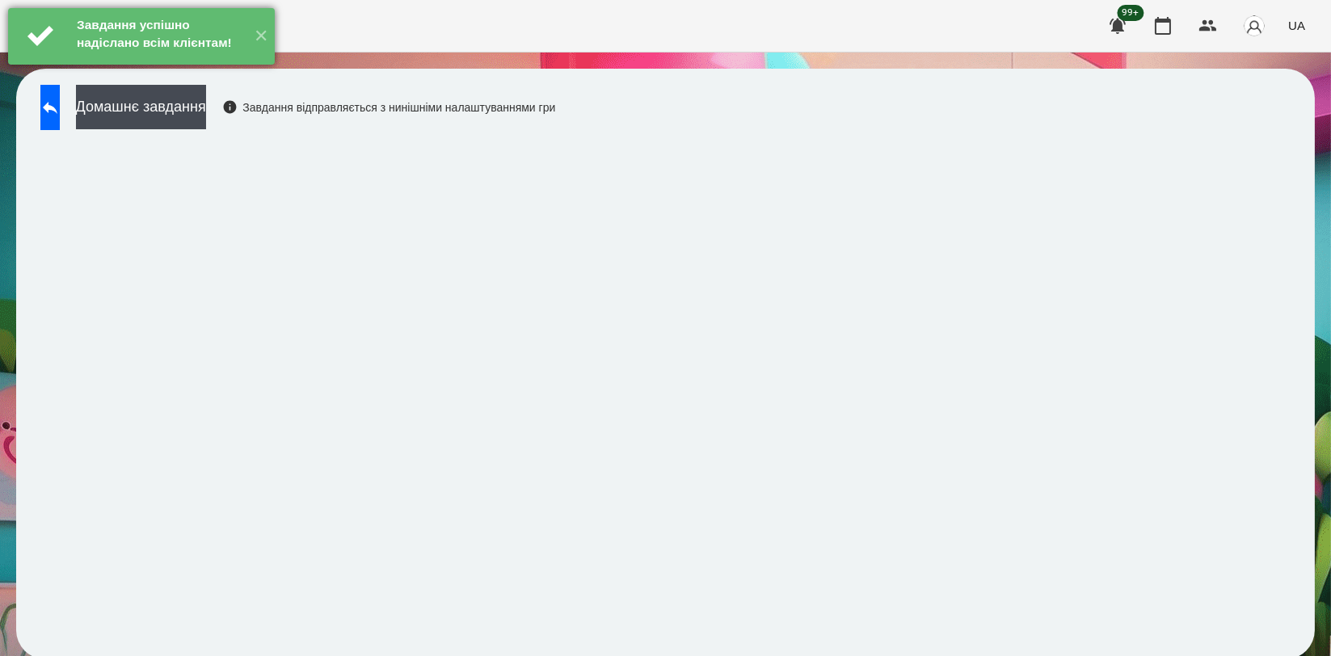
click at [187, 64] on div "Завдання успішно надіслано всім клієнтам!" at bounding box center [160, 36] width 174 height 56
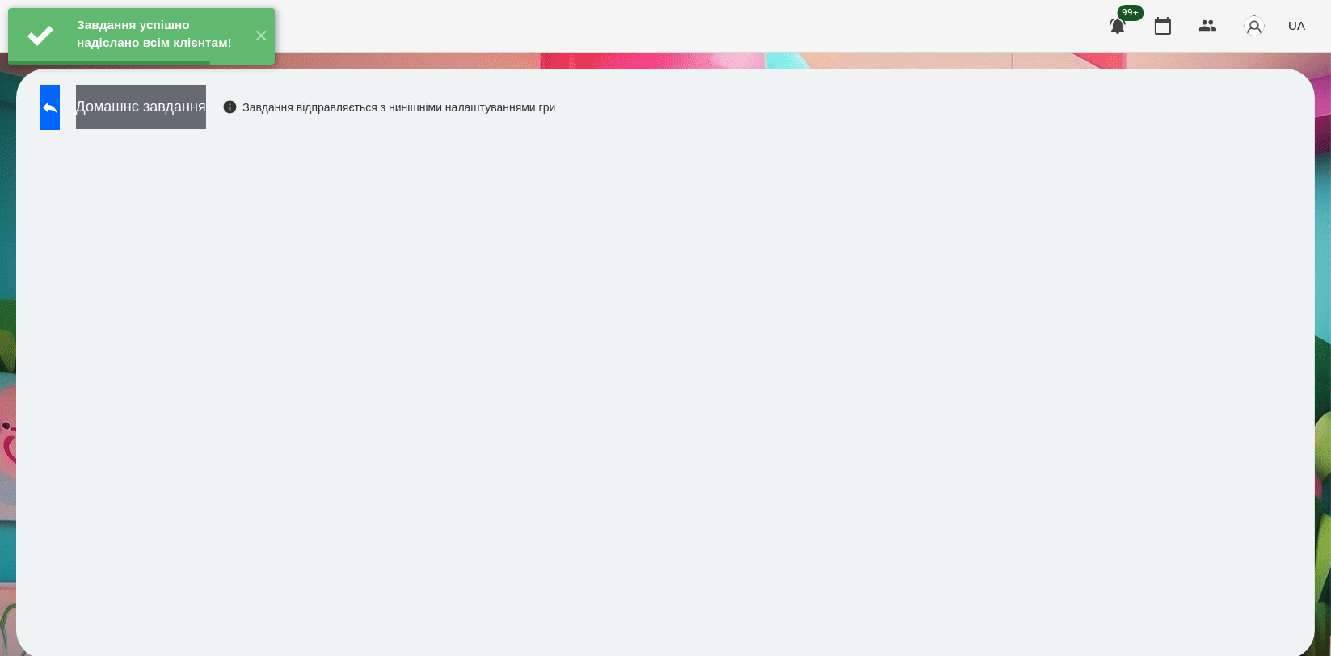
click at [191, 101] on button "Домашнє завдання" at bounding box center [141, 107] width 130 height 44
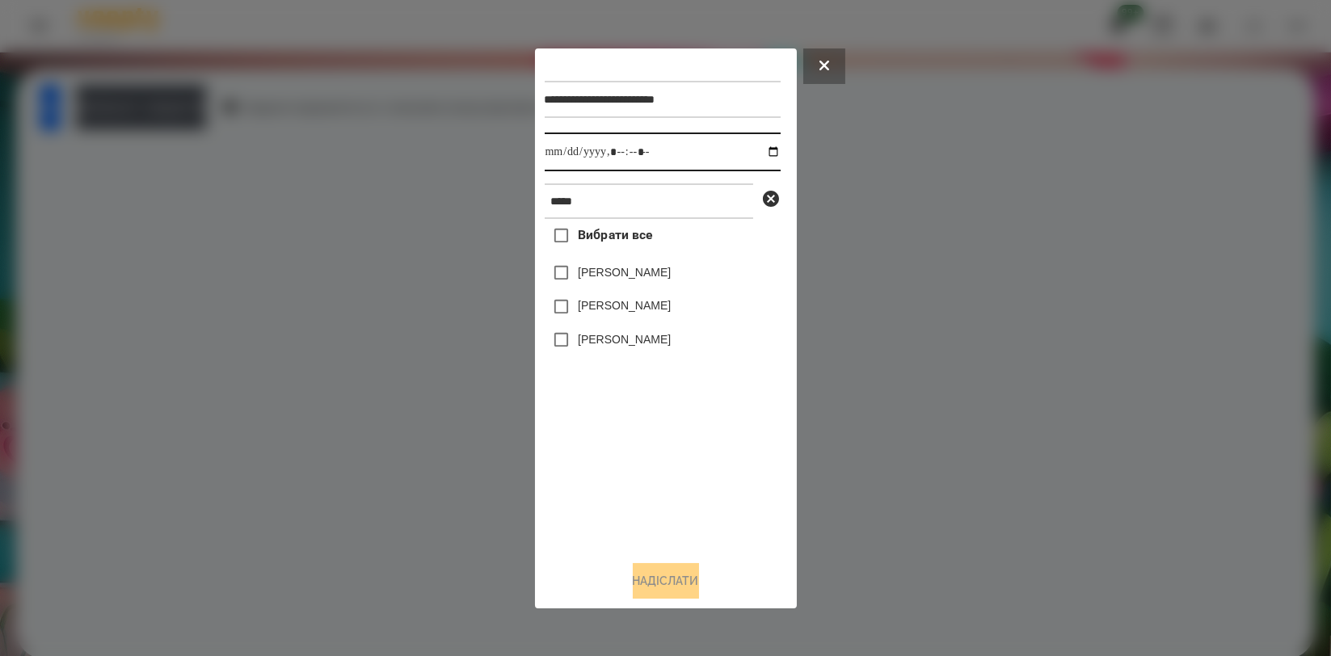
click at [760, 150] on input "datetime-local" at bounding box center [663, 152] width 236 height 39
type input "**********"
click at [647, 457] on div "Вибрати все [PERSON_NAME] [PERSON_NAME] [PERSON_NAME]" at bounding box center [663, 383] width 236 height 328
click at [632, 337] on label "[PERSON_NAME]" at bounding box center [624, 339] width 93 height 16
click at [664, 572] on button "Надіслати" at bounding box center [666, 581] width 66 height 36
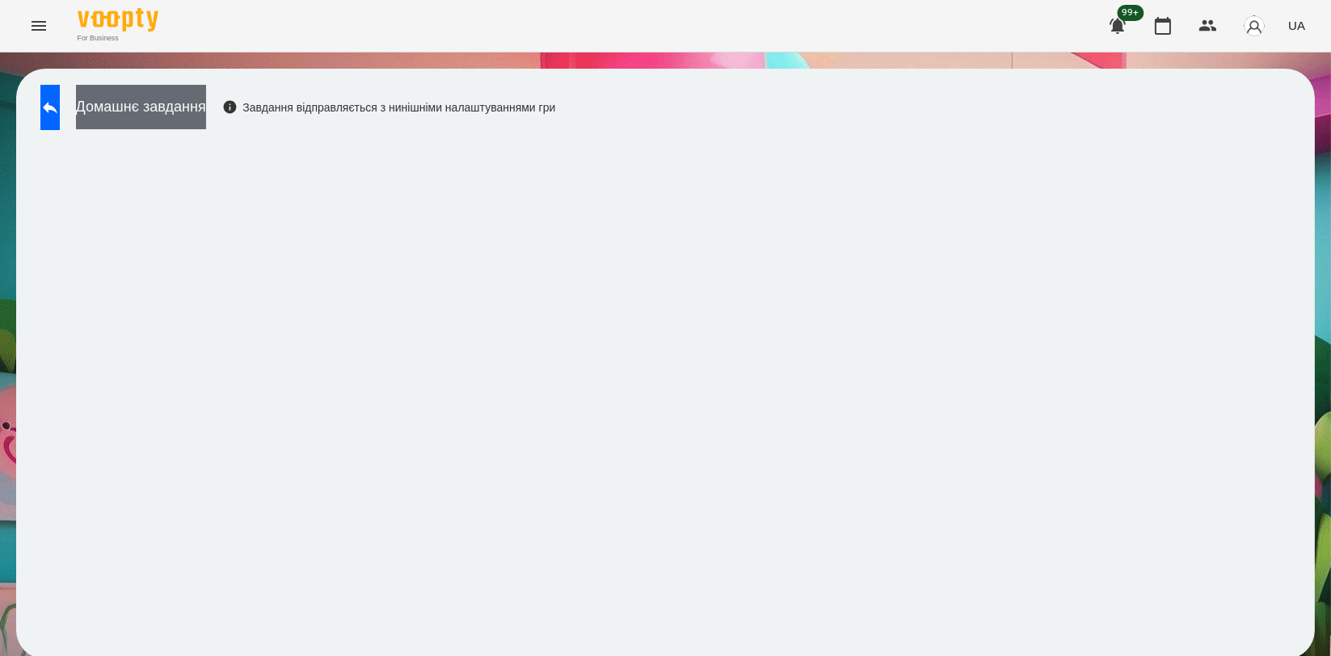
click at [206, 108] on button "Домашнє завдання" at bounding box center [141, 107] width 130 height 44
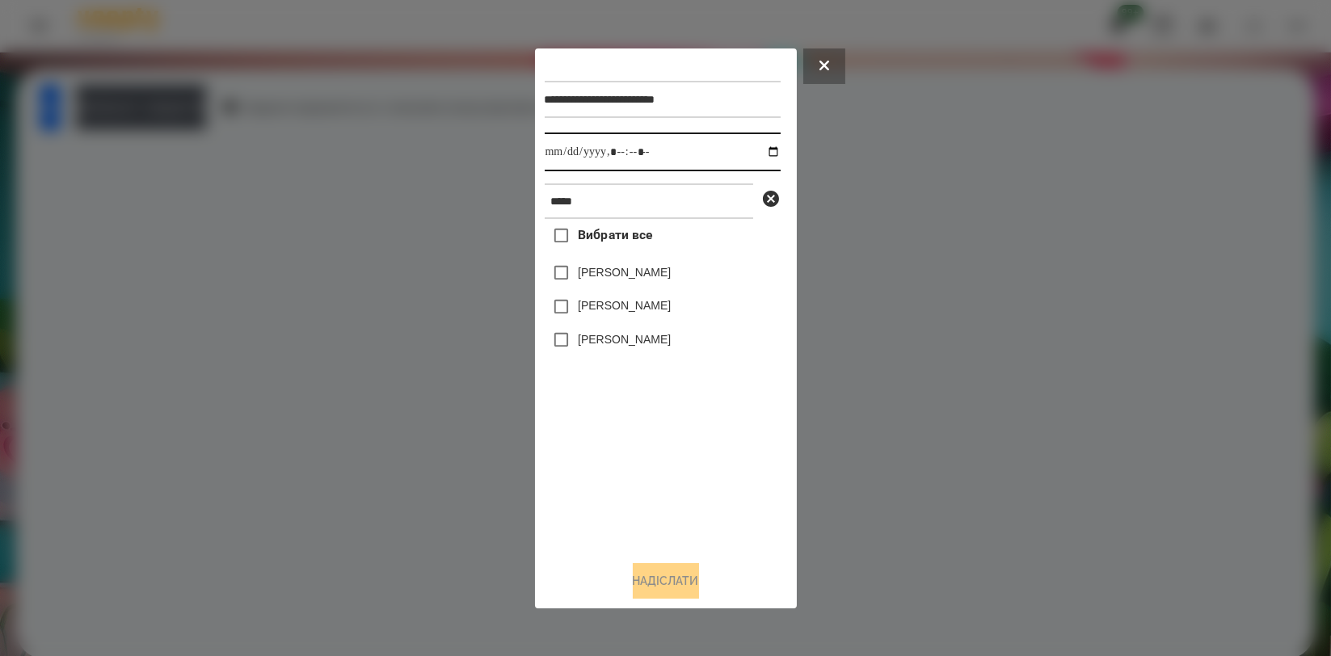
click at [761, 150] on input "datetime-local" at bounding box center [663, 152] width 236 height 39
type input "**********"
drag, startPoint x: 664, startPoint y: 458, endPoint x: 664, endPoint y: 393, distance: 64.7
click at [664, 458] on div "Вибрати все [PERSON_NAME] [PERSON_NAME] [PERSON_NAME]" at bounding box center [663, 383] width 236 height 328
click at [633, 348] on label "[PERSON_NAME]" at bounding box center [624, 339] width 93 height 16
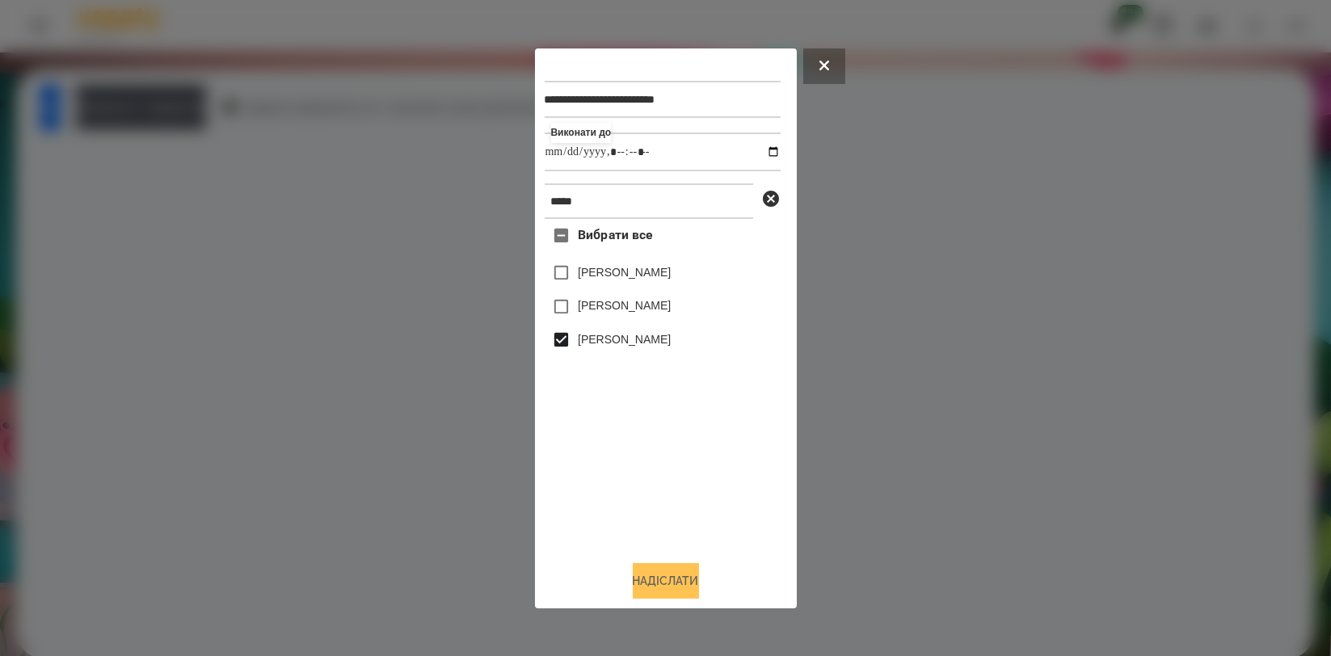
click at [664, 585] on button "Надіслати" at bounding box center [666, 581] width 66 height 36
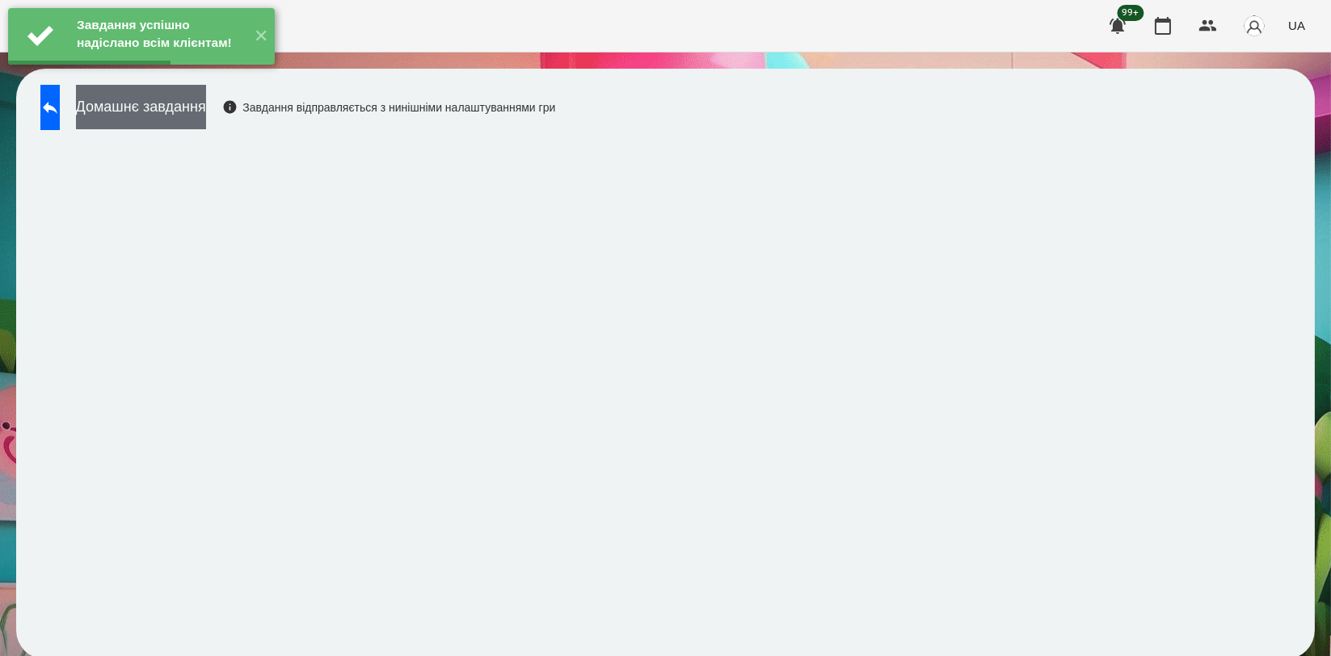
click at [192, 108] on button "Домашнє завдання" at bounding box center [141, 107] width 130 height 44
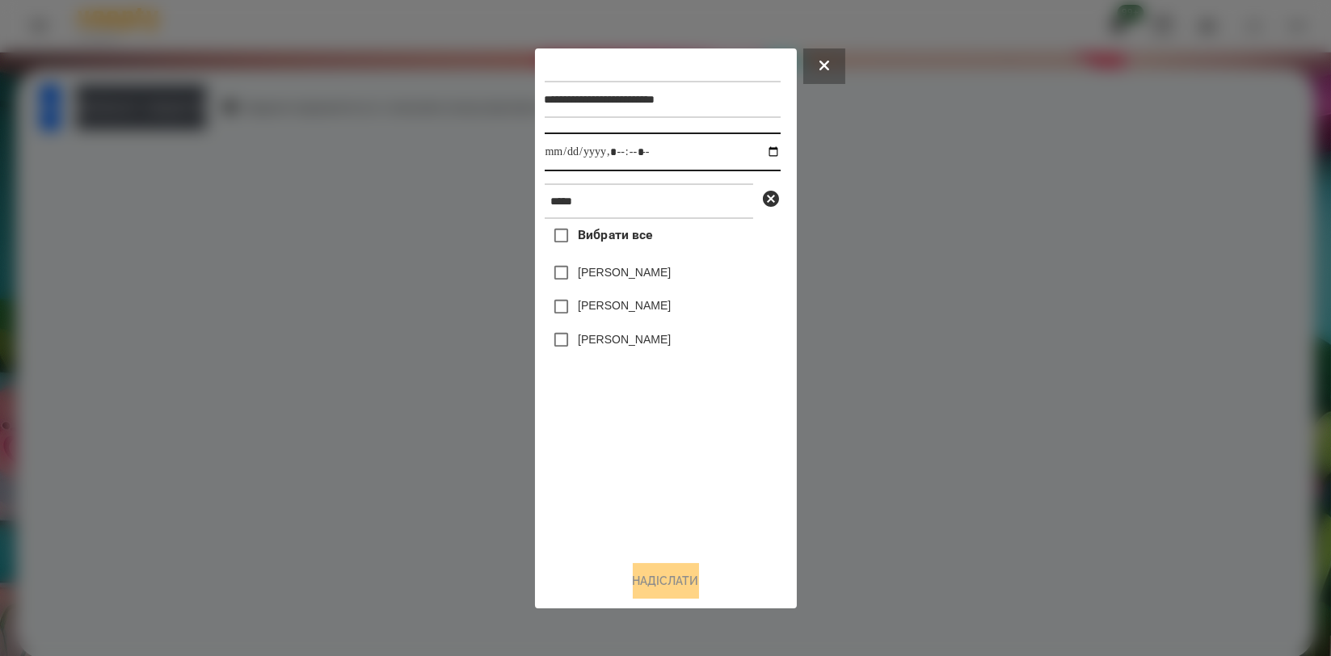
click at [764, 153] on input "datetime-local" at bounding box center [663, 152] width 236 height 39
type input "**********"
click at [672, 440] on div "Вибрати все [PERSON_NAME] [PERSON_NAME] [PERSON_NAME]" at bounding box center [663, 383] width 236 height 328
click at [646, 333] on label "[PERSON_NAME]" at bounding box center [624, 339] width 93 height 16
click at [641, 343] on label "[PERSON_NAME]" at bounding box center [624, 339] width 93 height 16
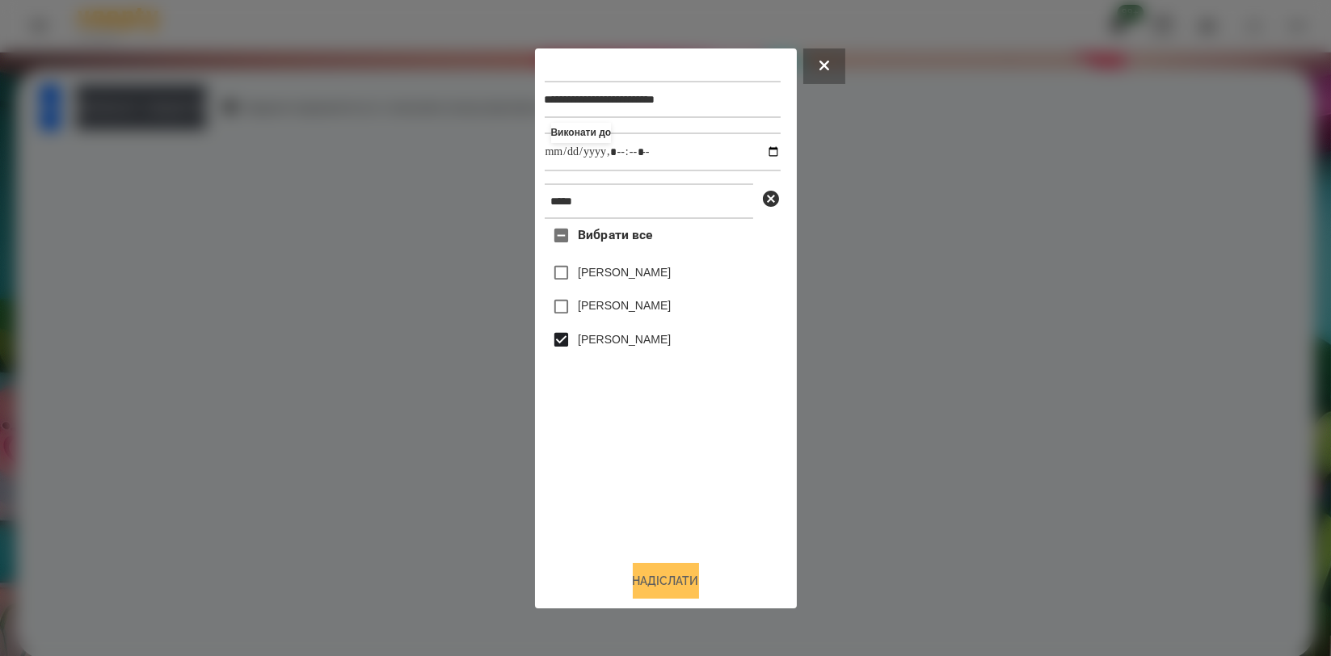
click at [662, 577] on button "Надіслати" at bounding box center [666, 581] width 66 height 36
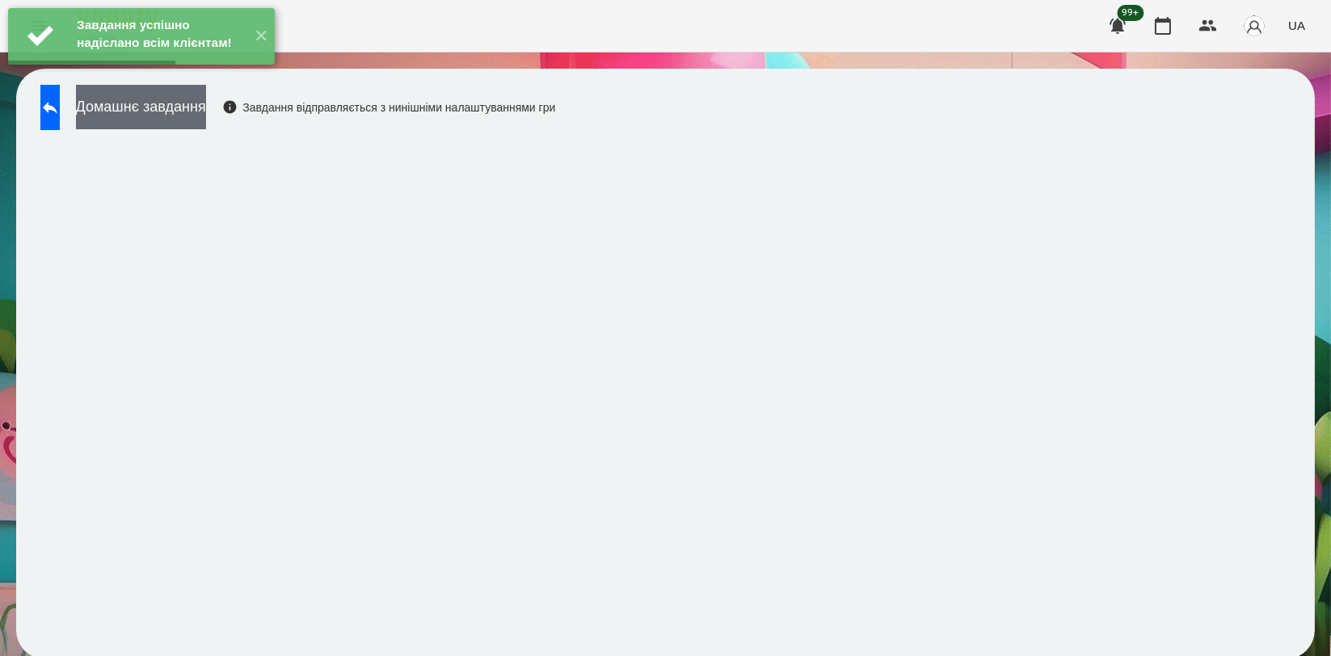
click at [165, 109] on button "Домашнє завдання" at bounding box center [141, 107] width 130 height 44
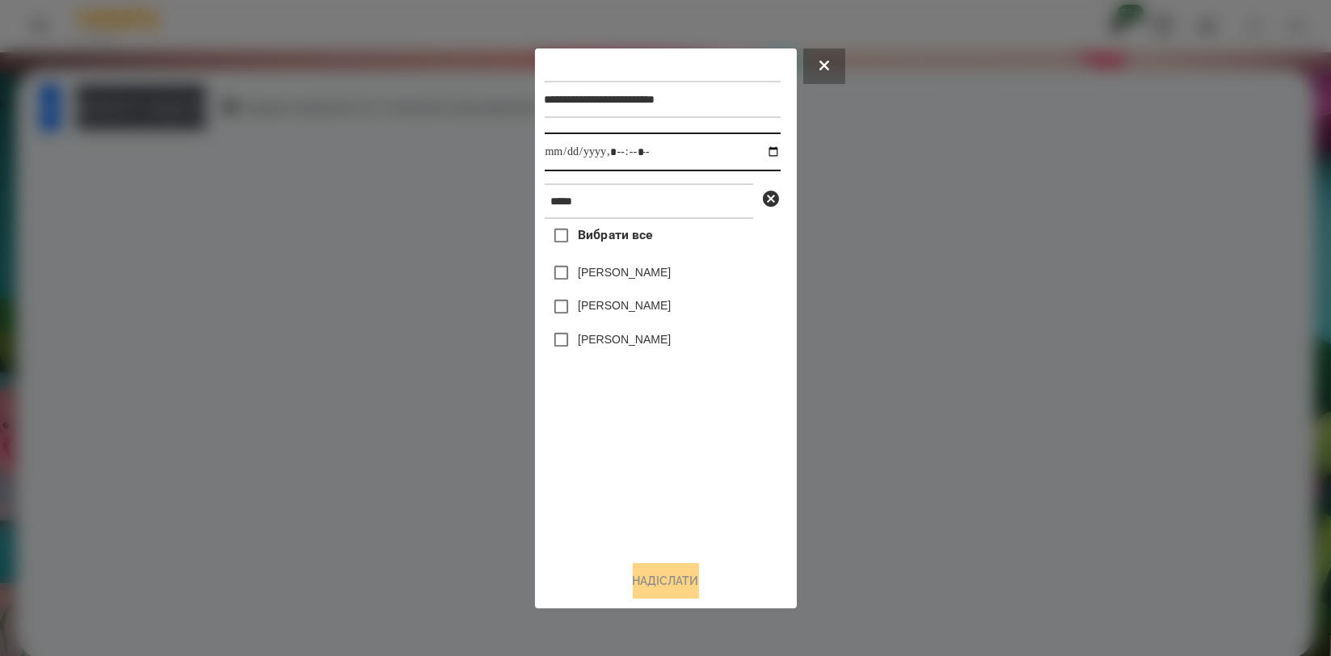
click at [753, 150] on input "datetime-local" at bounding box center [663, 152] width 236 height 39
type input "**********"
drag, startPoint x: 590, startPoint y: 428, endPoint x: 594, endPoint y: 399, distance: 28.6
click at [590, 428] on div "Вибрати все [PERSON_NAME] [PERSON_NAME] [PERSON_NAME]" at bounding box center [663, 383] width 236 height 328
click at [605, 343] on label "[PERSON_NAME]" at bounding box center [624, 339] width 93 height 16
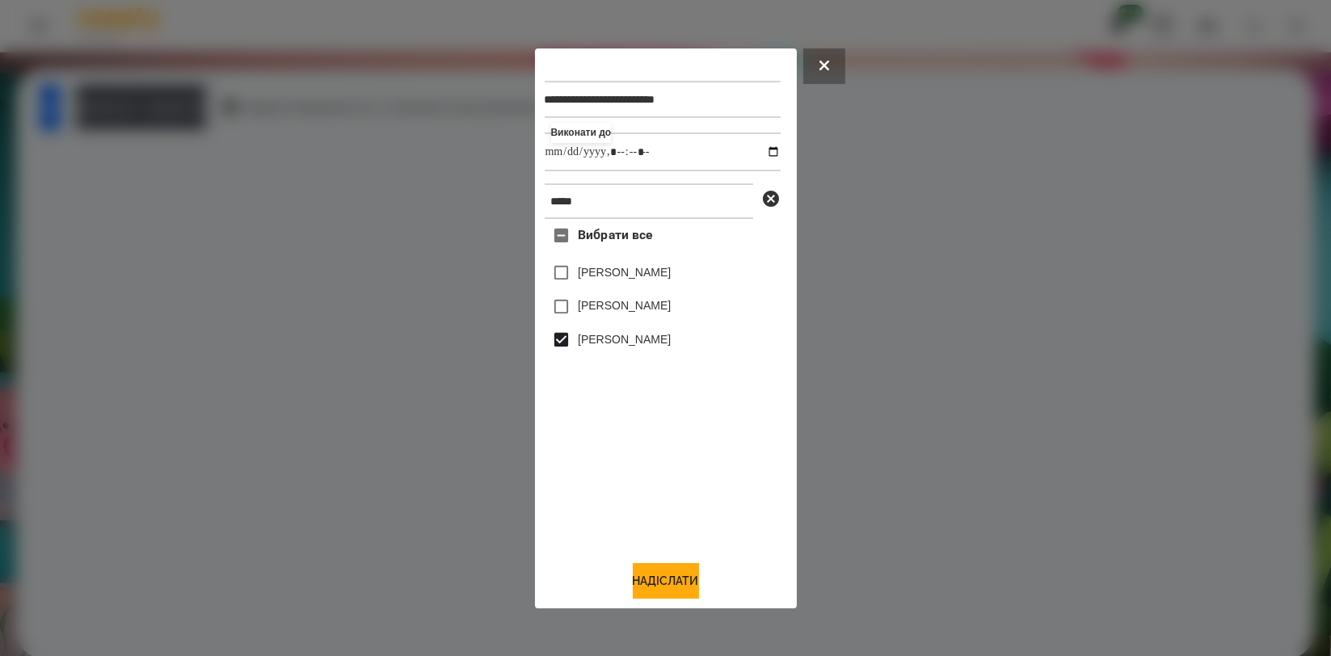
click at [652, 561] on div "**********" at bounding box center [666, 328] width 243 height 541
drag, startPoint x: 652, startPoint y: 569, endPoint x: 454, endPoint y: 402, distance: 259.3
click at [652, 574] on button "Надіслати" at bounding box center [666, 581] width 66 height 36
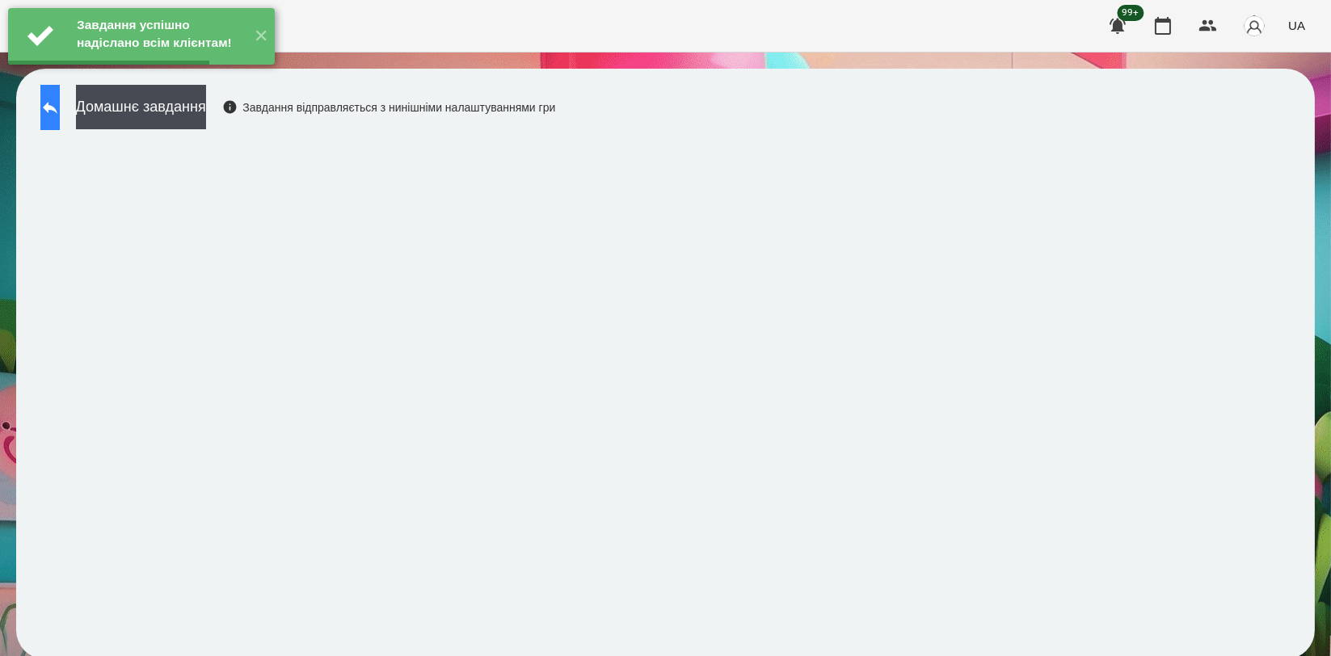
click at [60, 102] on icon at bounding box center [49, 107] width 19 height 19
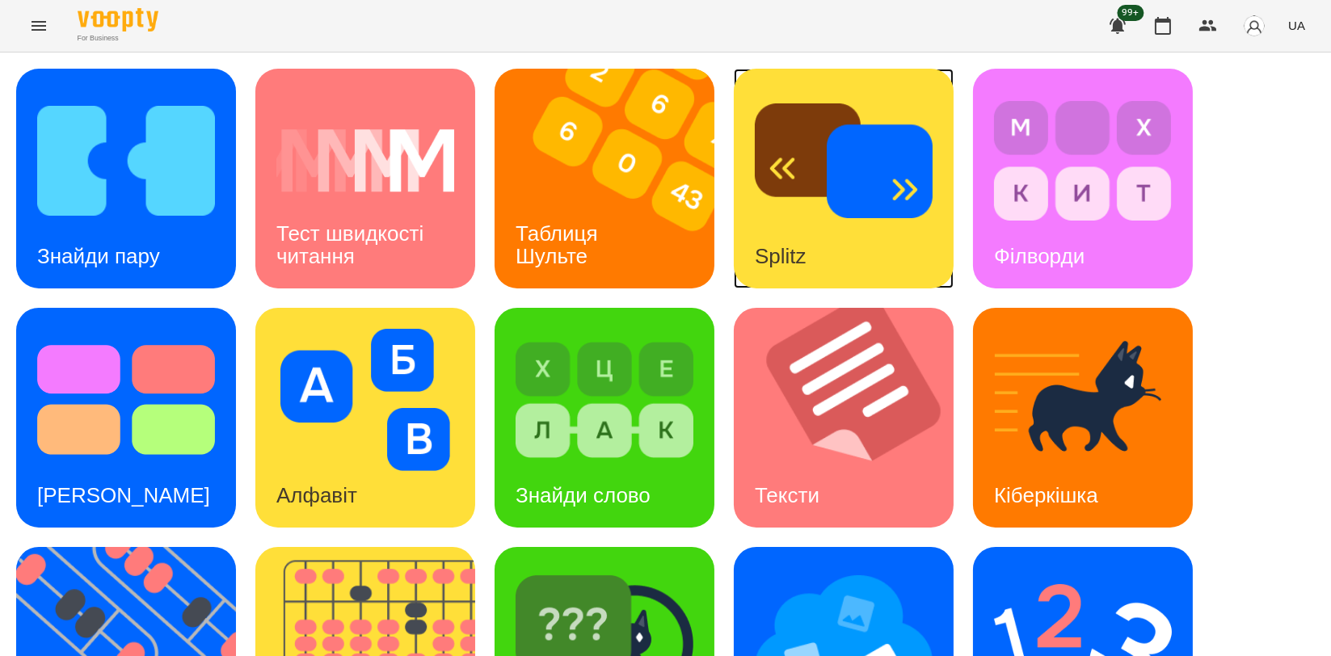
click at [794, 276] on div "Splitz" at bounding box center [781, 257] width 94 height 64
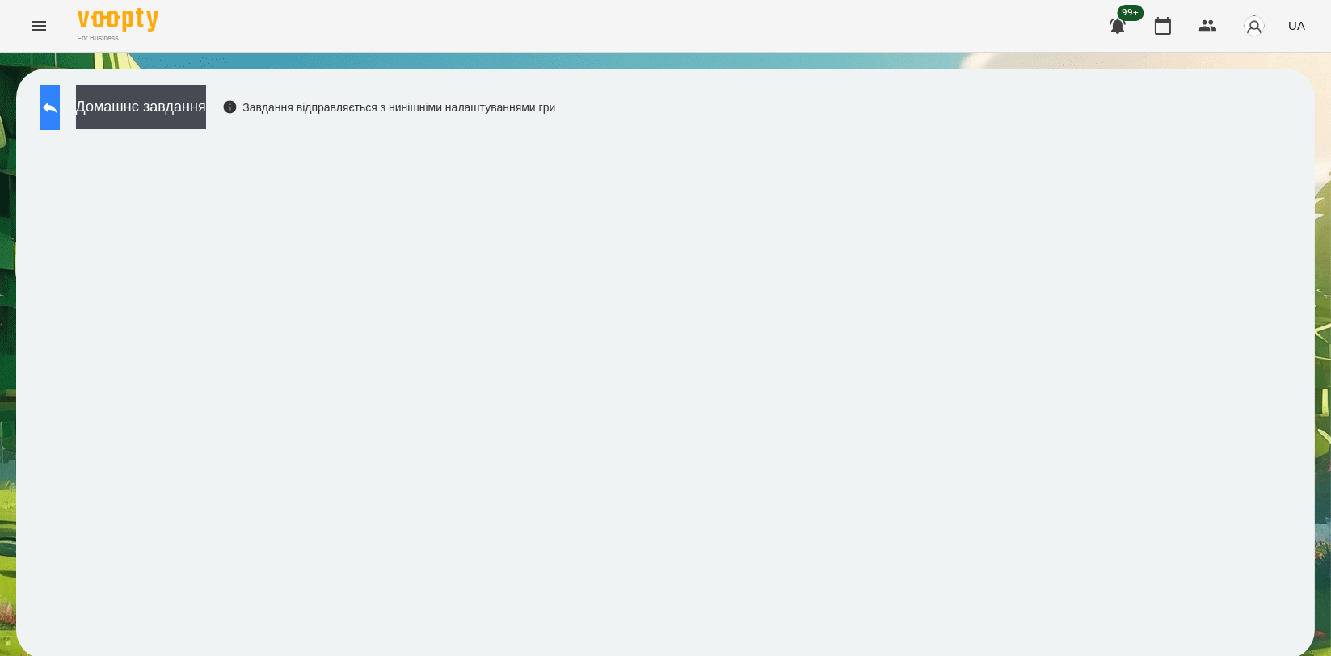
click at [60, 115] on button at bounding box center [49, 107] width 19 height 45
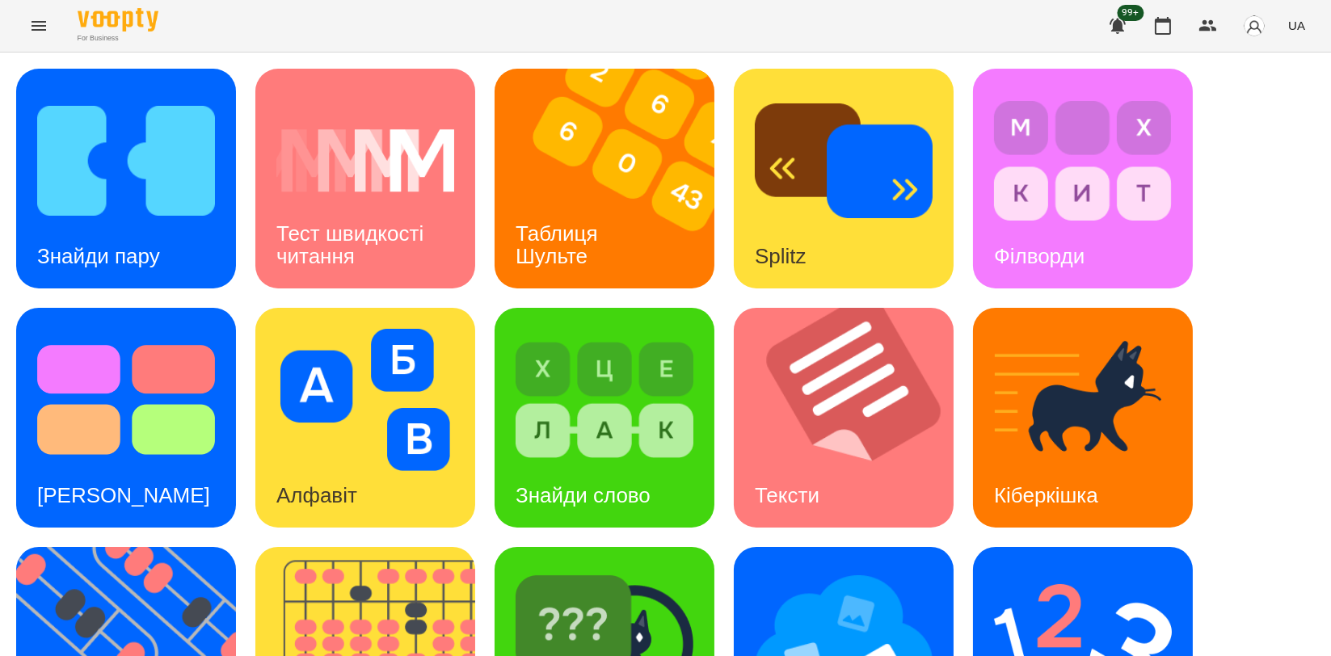
scroll to position [366, 0]
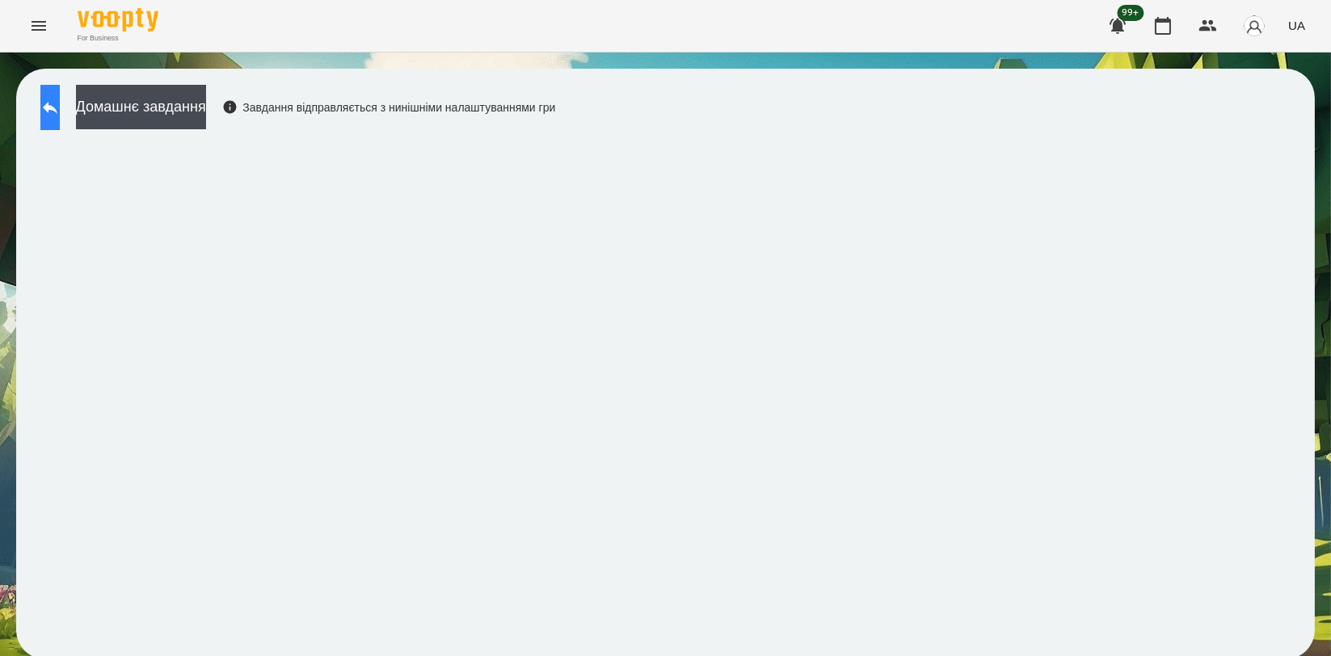
click at [60, 110] on button at bounding box center [49, 107] width 19 height 45
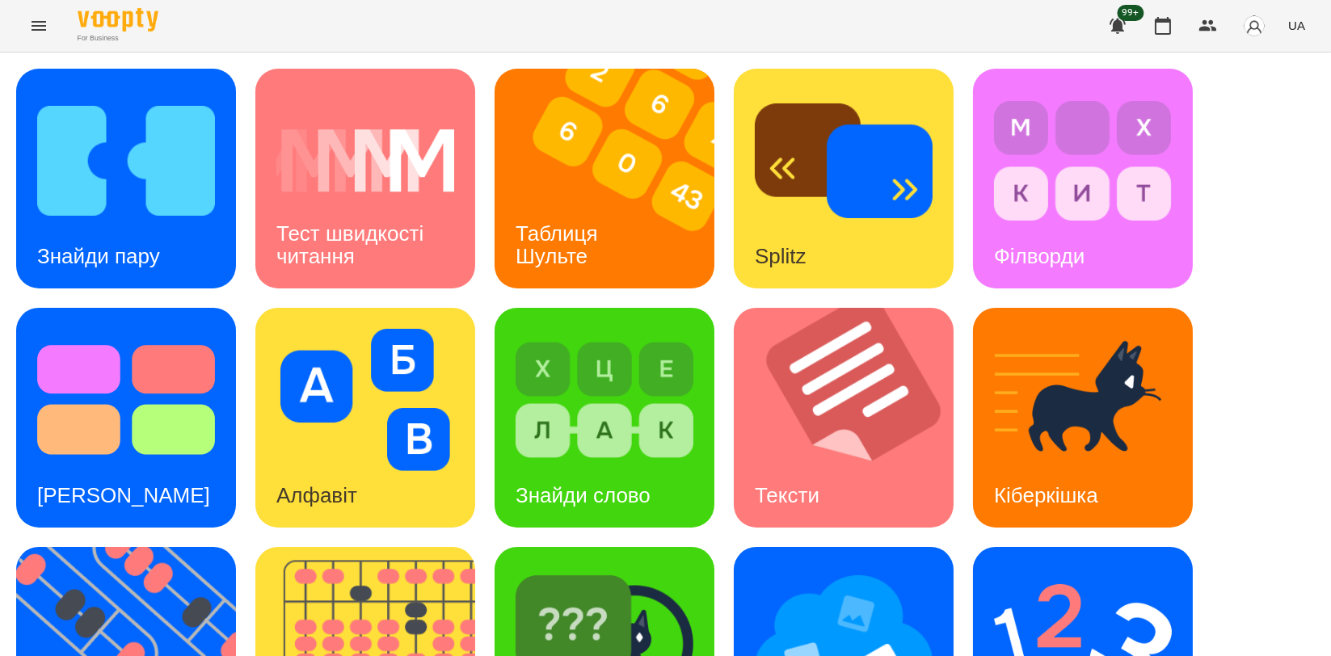
scroll to position [269, 0]
click at [580, 568] on img at bounding box center [605, 639] width 178 height 142
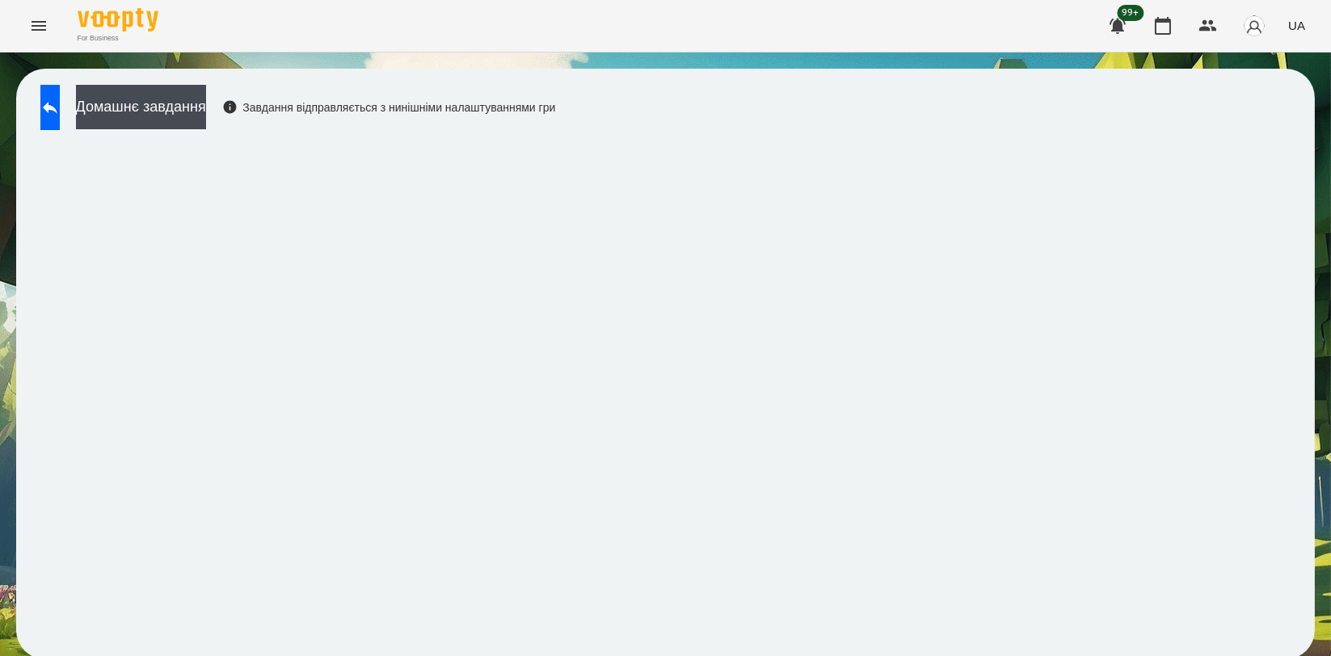
scroll to position [2, 0]
click at [60, 99] on button at bounding box center [49, 107] width 19 height 45
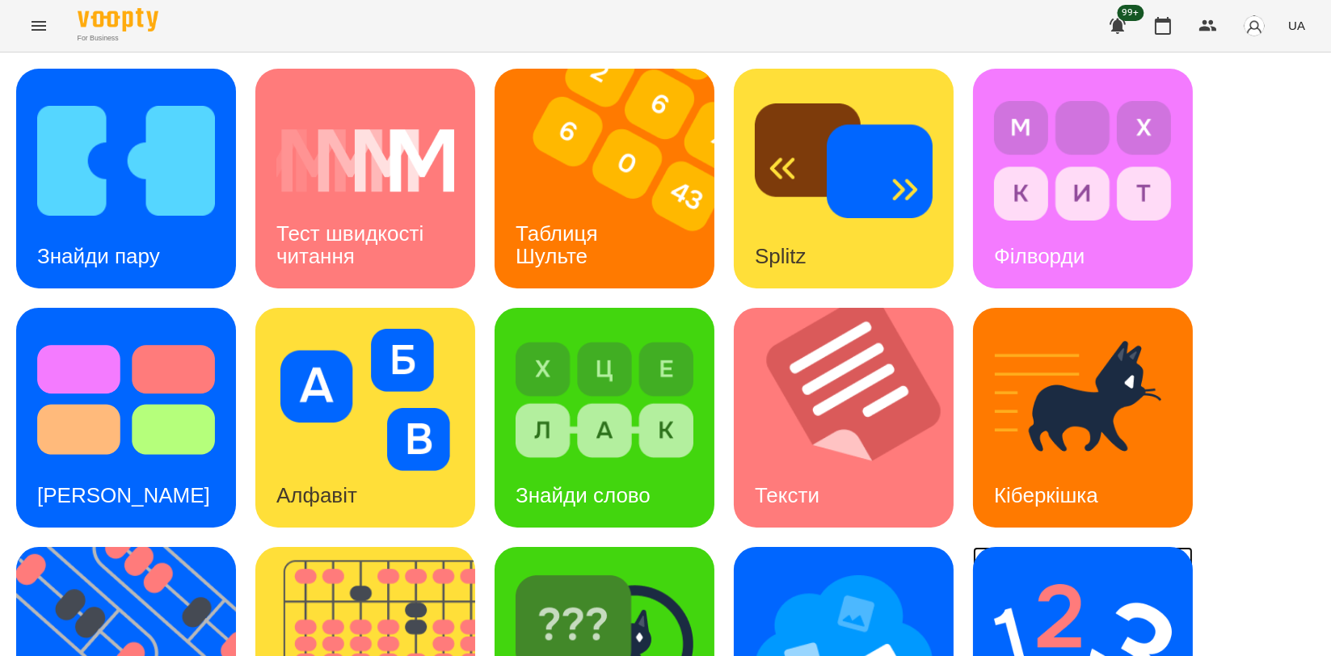
click at [1117, 600] on img at bounding box center [1083, 639] width 178 height 142
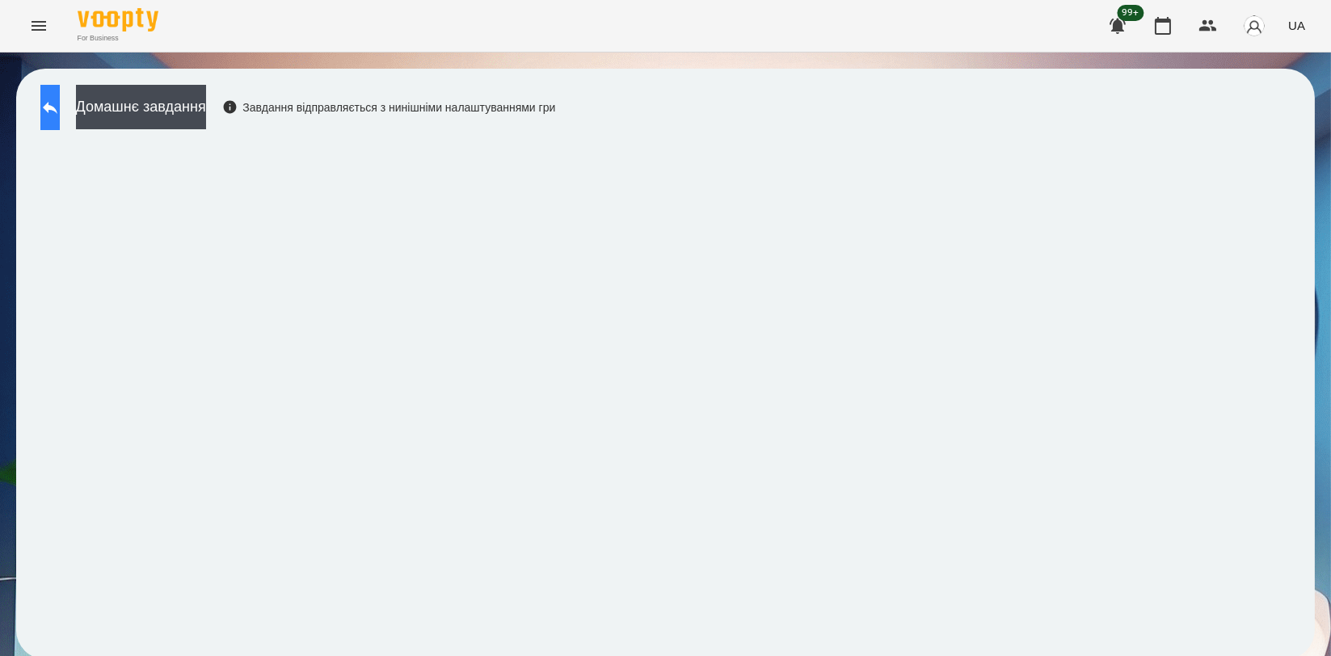
click at [43, 111] on button at bounding box center [49, 107] width 19 height 45
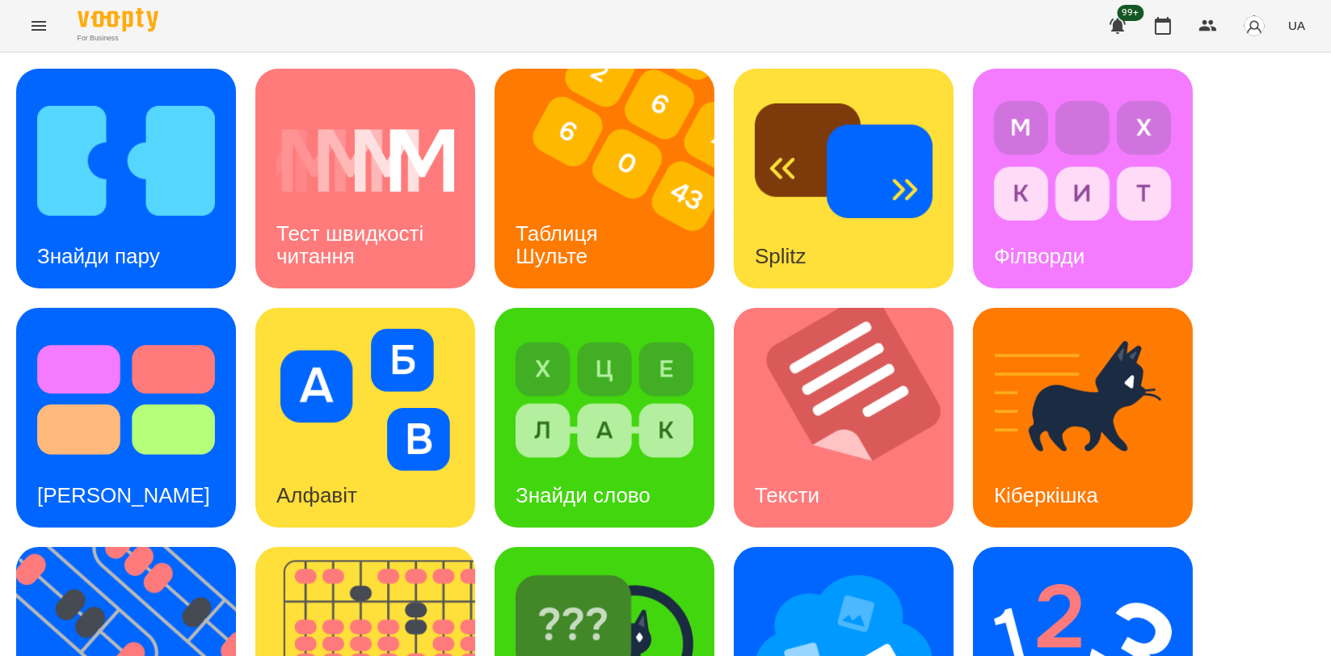
scroll to position [366, 0]
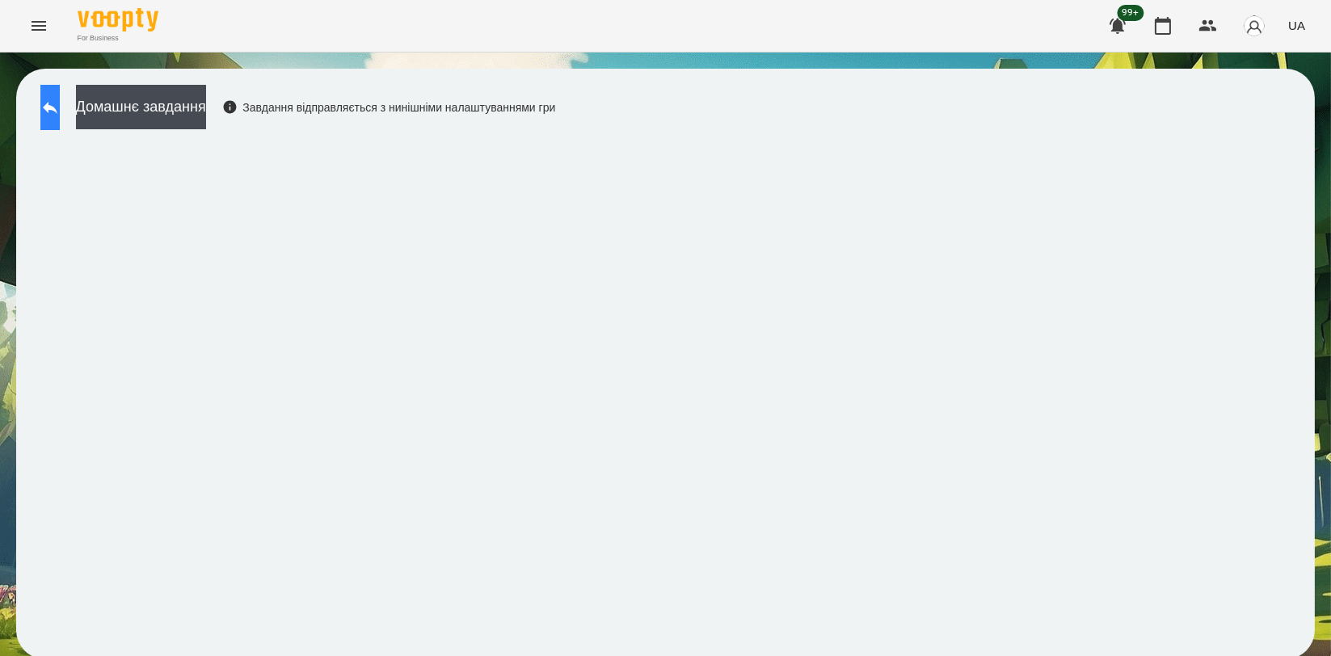
click at [60, 115] on icon at bounding box center [49, 107] width 19 height 19
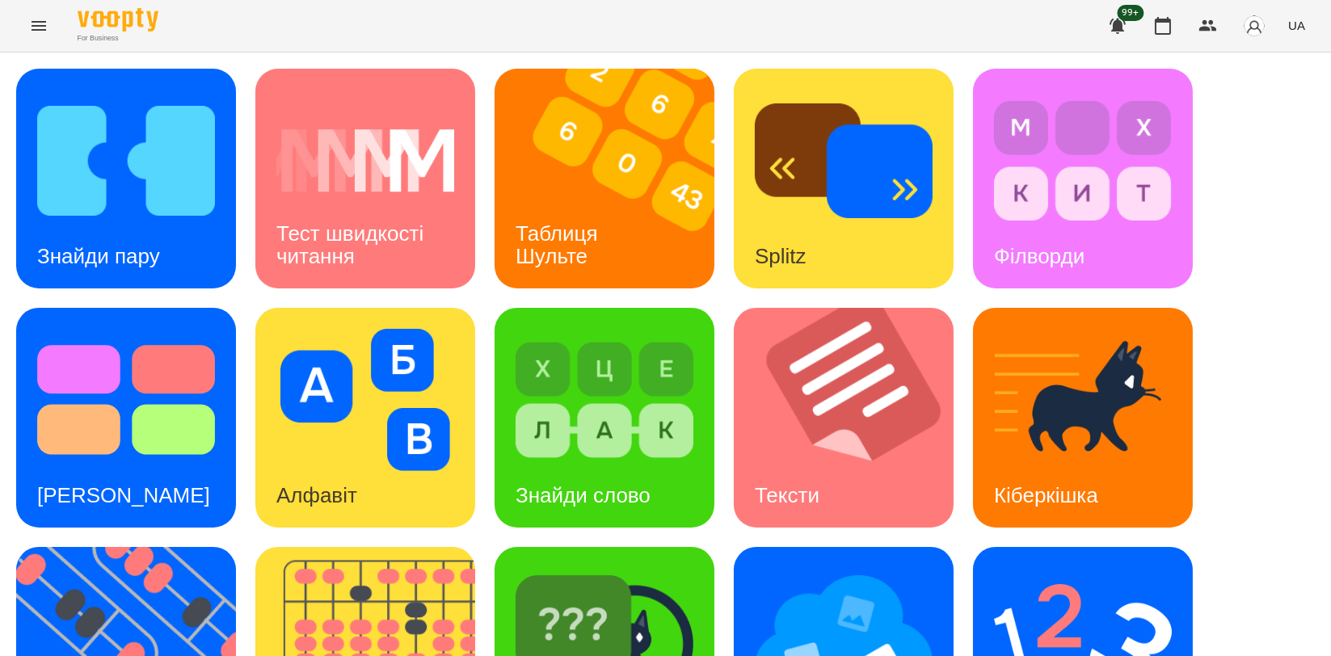
scroll to position [269, 0]
click at [1129, 568] on img at bounding box center [1083, 639] width 178 height 142
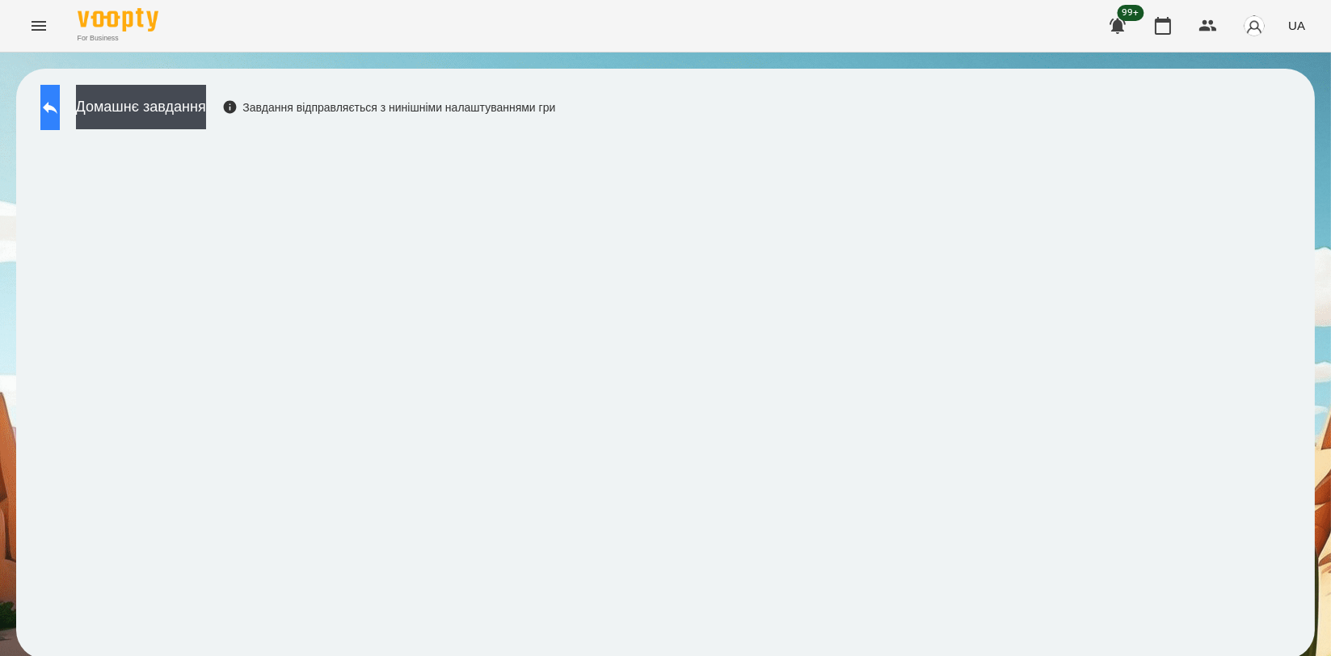
click at [47, 105] on button at bounding box center [49, 107] width 19 height 45
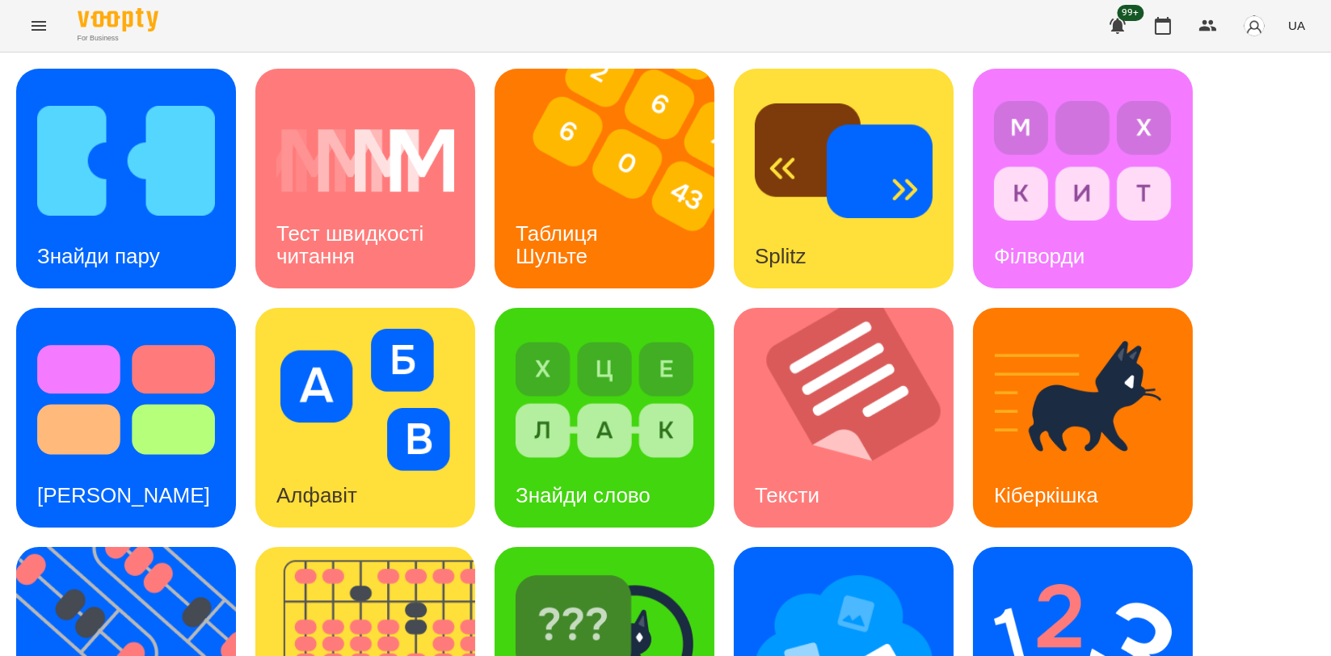
scroll to position [366, 0]
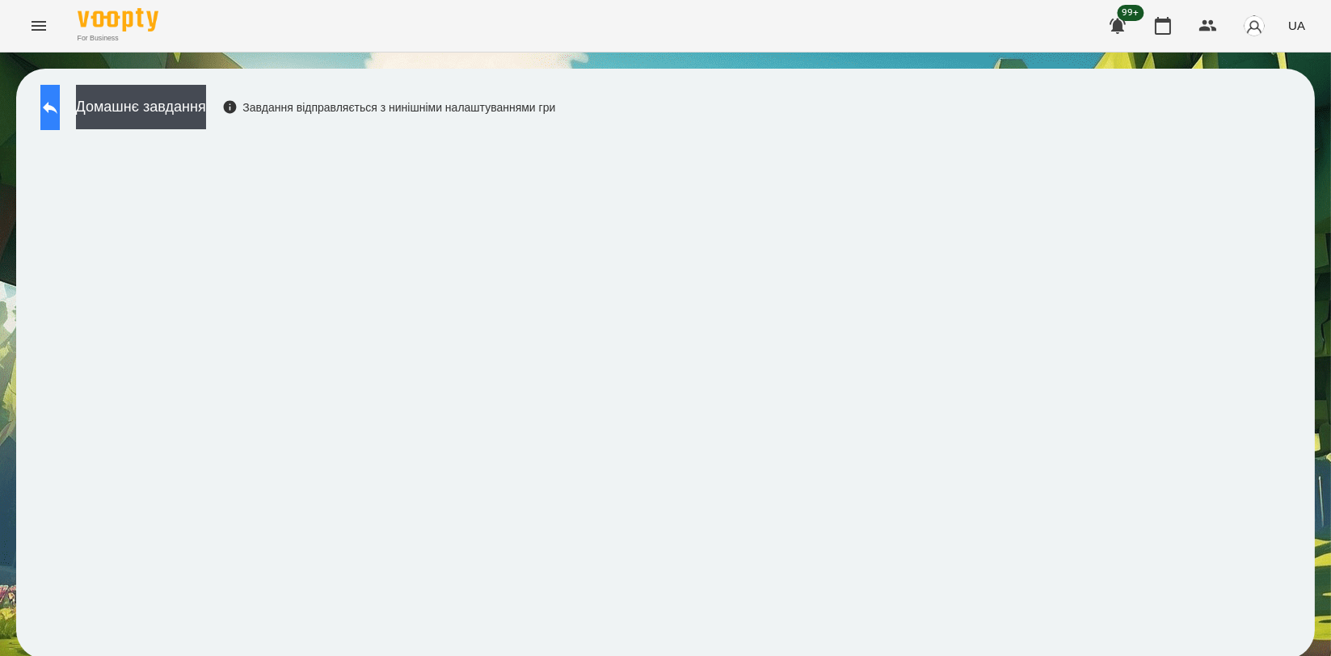
click at [60, 126] on button at bounding box center [49, 107] width 19 height 45
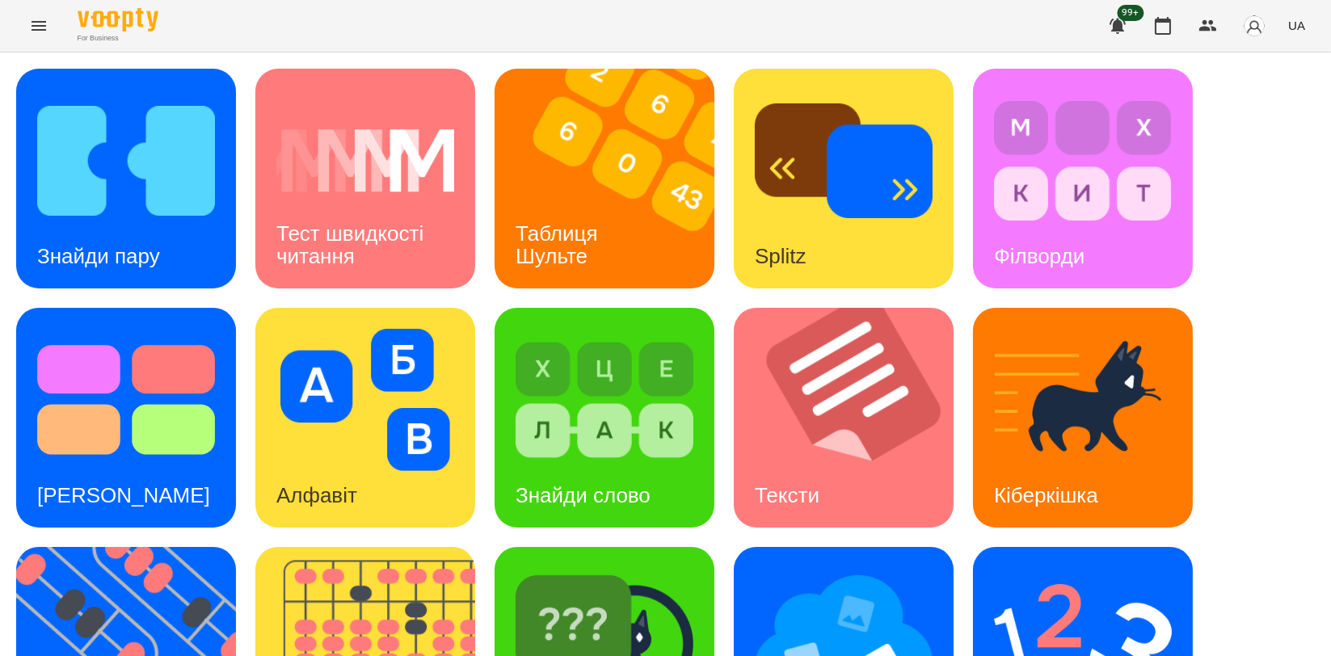
scroll to position [269, 0]
click at [785, 464] on div "Тексти" at bounding box center [787, 496] width 107 height 64
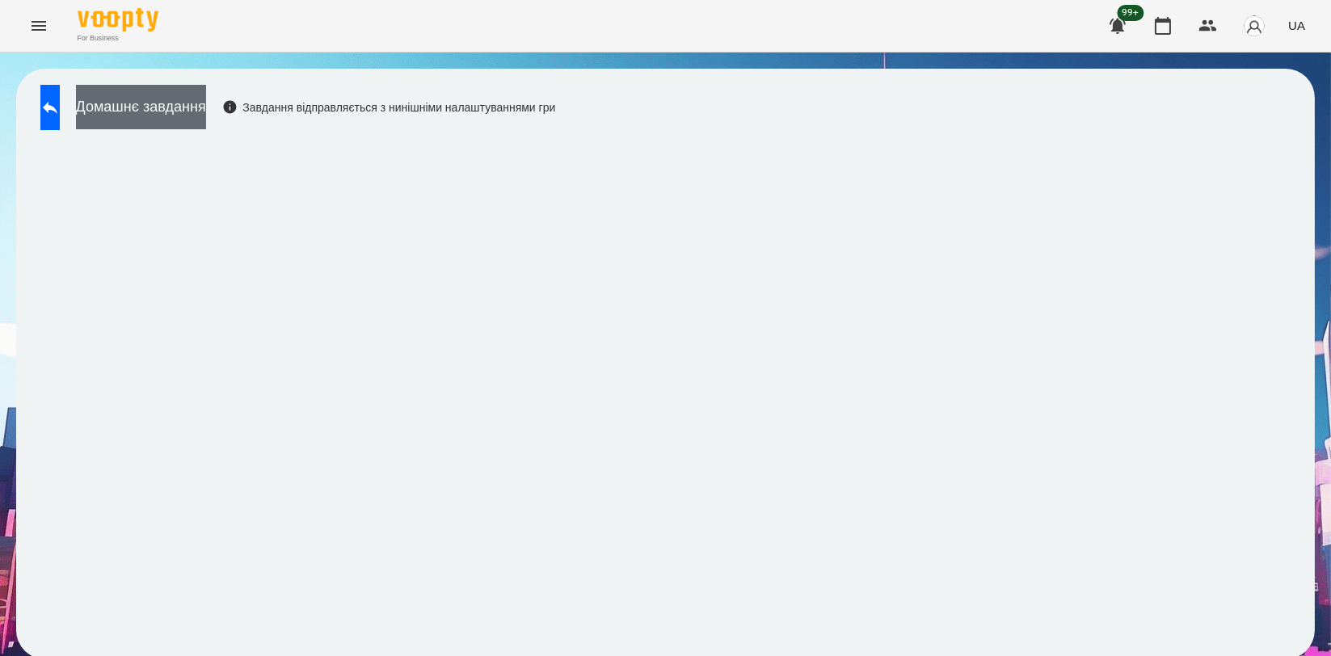
click at [206, 109] on button "Домашнє завдання" at bounding box center [141, 107] width 130 height 44
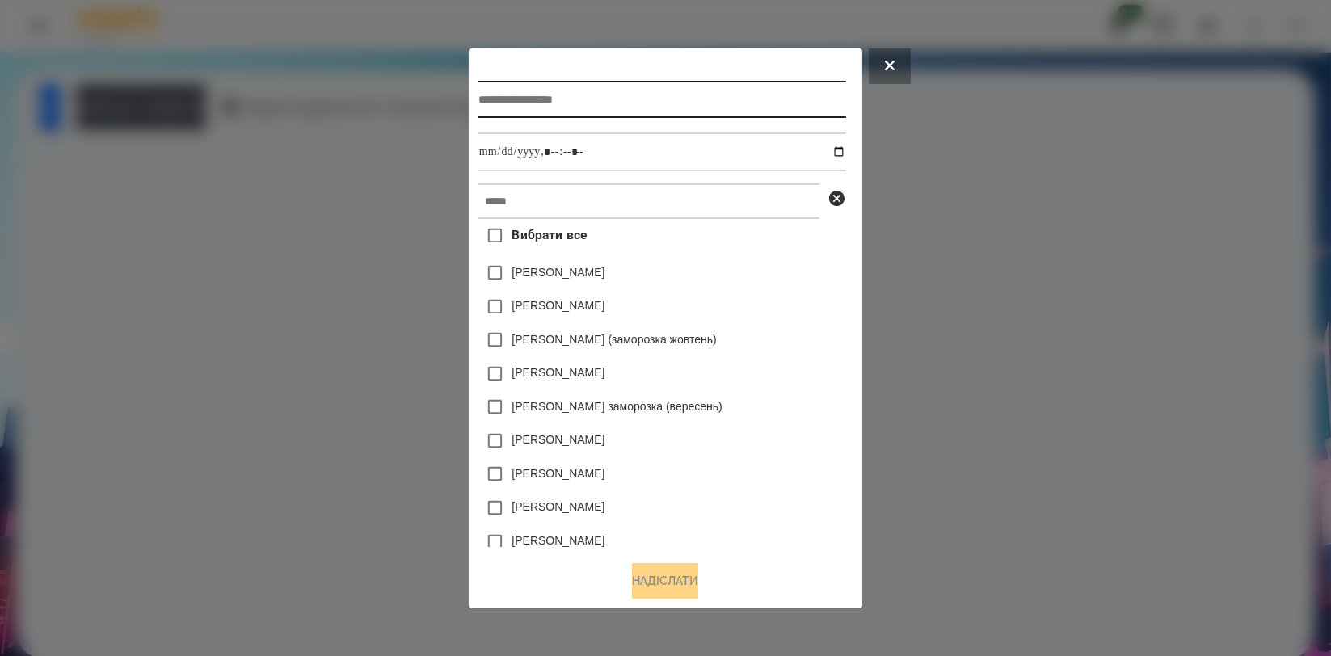
click at [617, 96] on input "text" at bounding box center [663, 99] width 368 height 37
type input "**********"
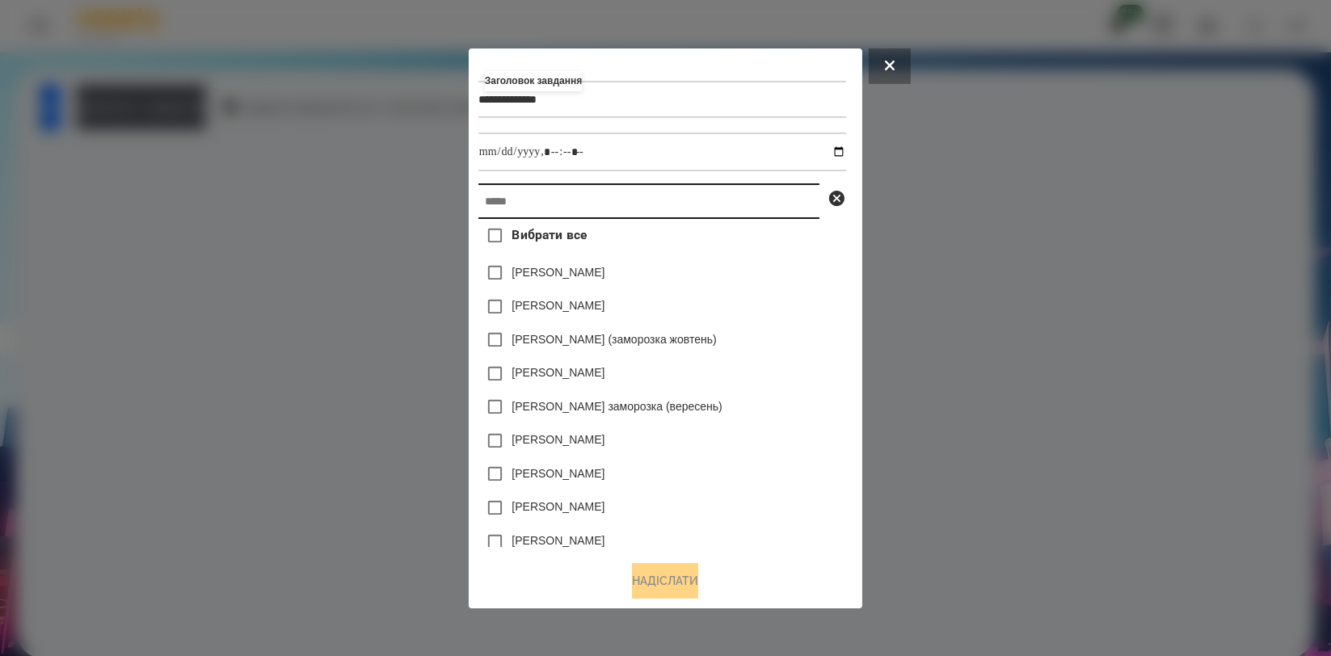
click at [613, 210] on input "text" at bounding box center [649, 202] width 341 height 36
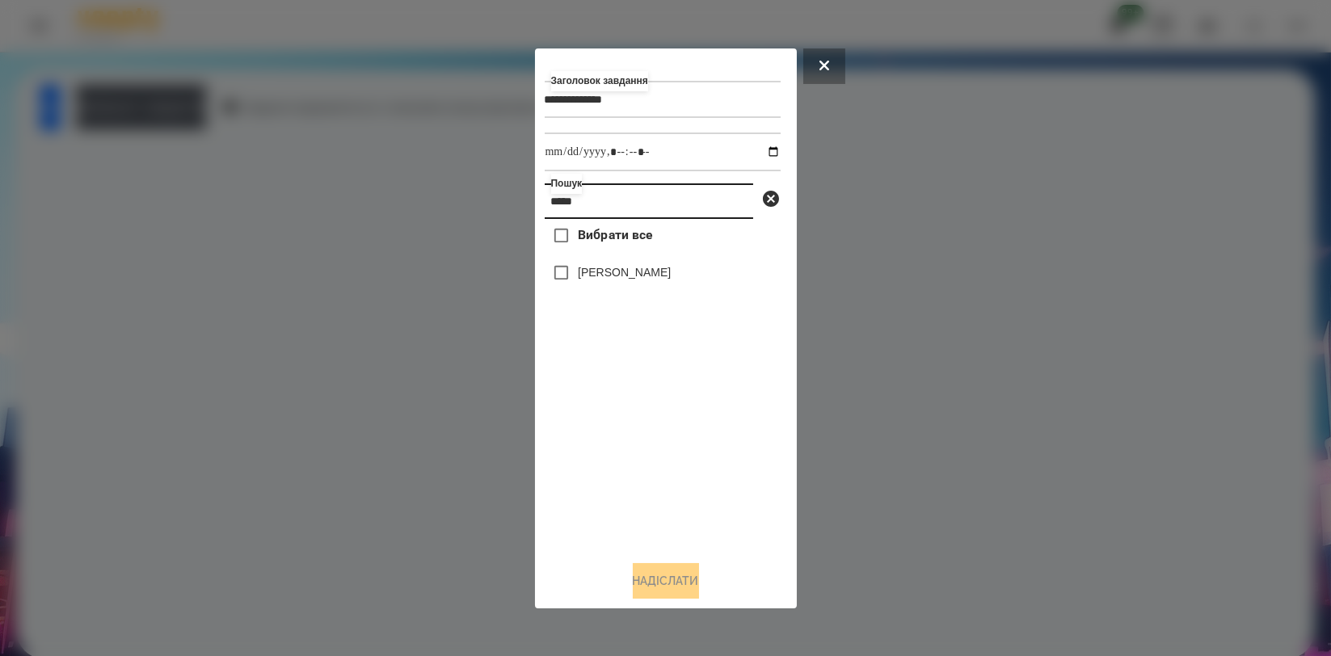
type input "*****"
click at [609, 281] on label "[PERSON_NAME]" at bounding box center [624, 272] width 93 height 16
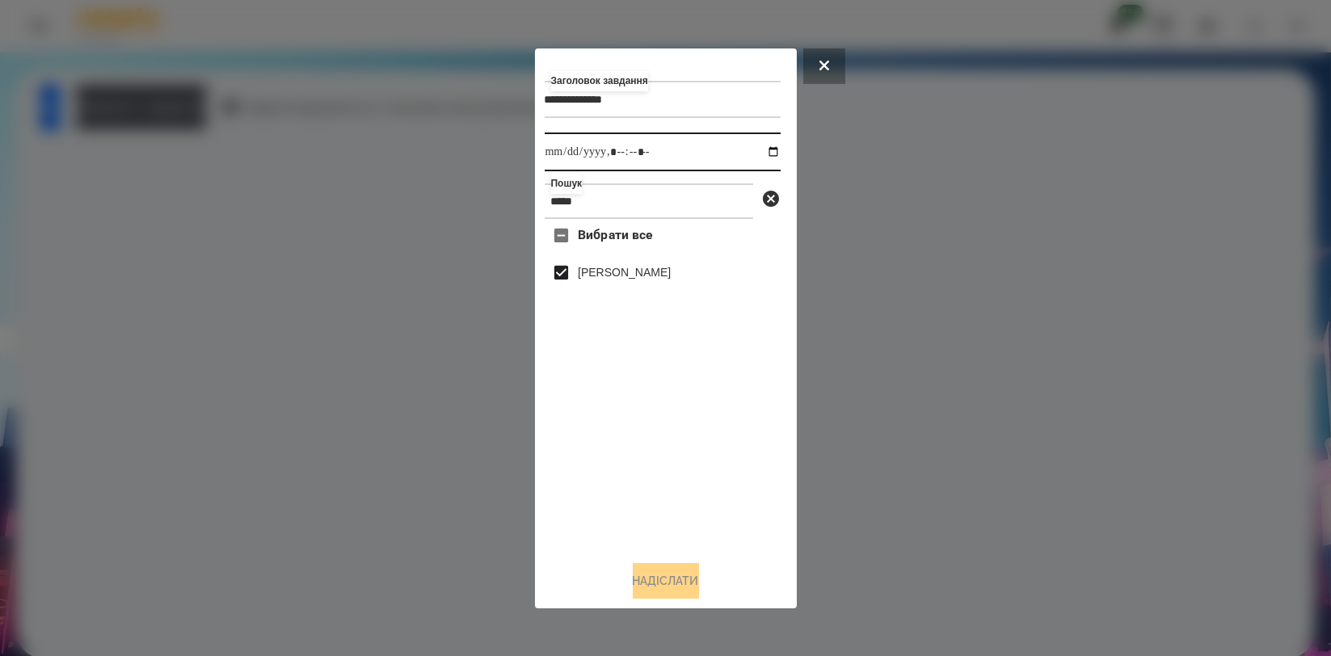
click at [762, 154] on input "datetime-local" at bounding box center [663, 152] width 236 height 39
type input "**********"
drag, startPoint x: 679, startPoint y: 446, endPoint x: 671, endPoint y: 482, distance: 36.5
click at [679, 446] on div "Вибрати все [PERSON_NAME]" at bounding box center [663, 383] width 236 height 328
click at [652, 567] on div "**********" at bounding box center [666, 328] width 243 height 541
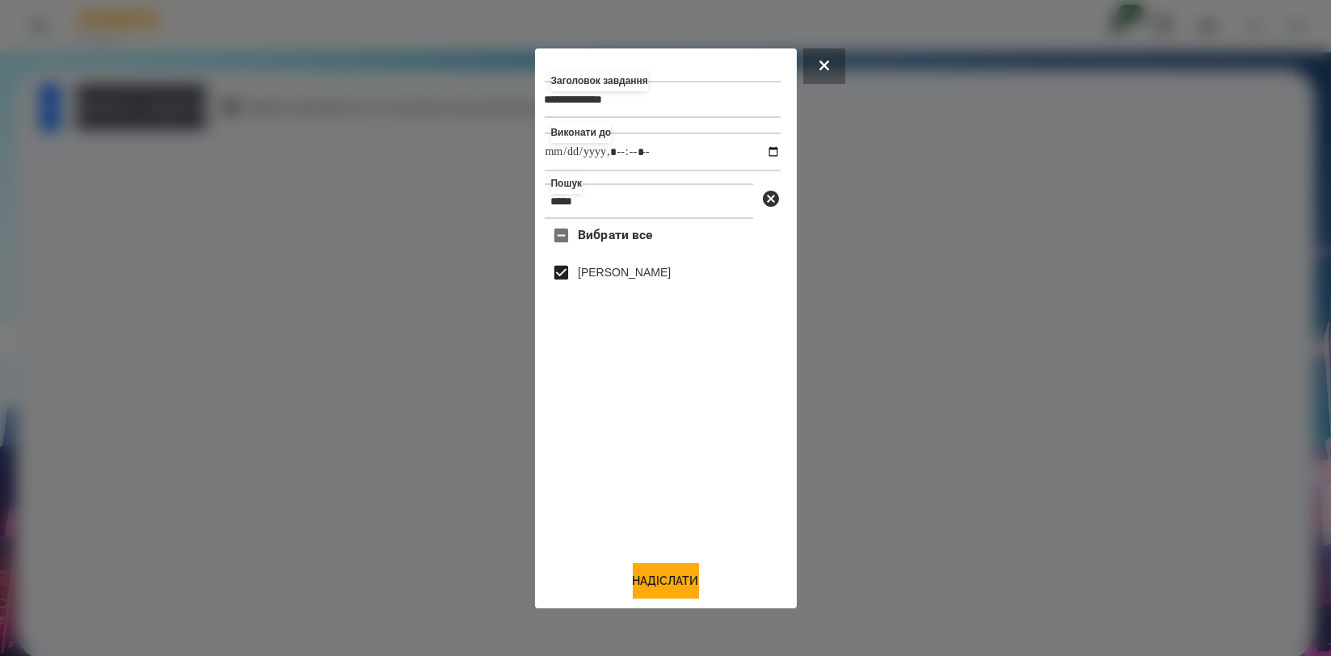
click at [640, 564] on div "**********" at bounding box center [666, 328] width 243 height 541
click at [645, 571] on button "Надіслати" at bounding box center [666, 581] width 66 height 36
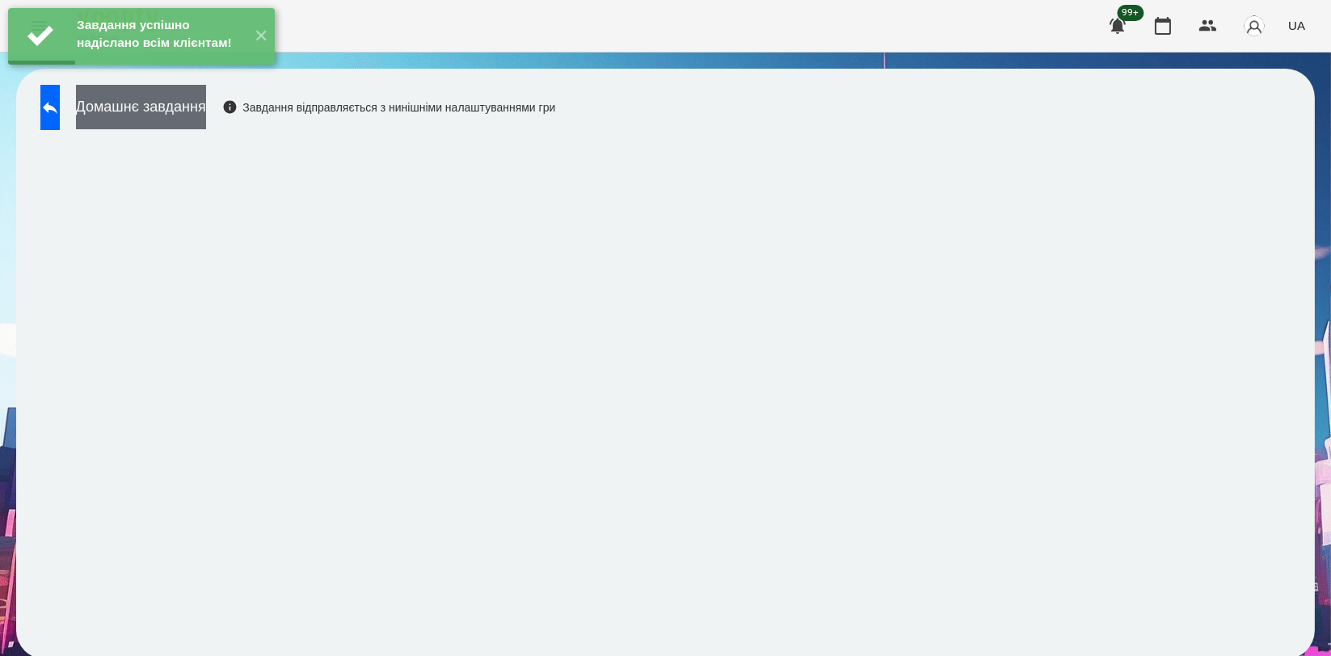
click at [198, 121] on button "Домашнє завдання" at bounding box center [141, 107] width 130 height 44
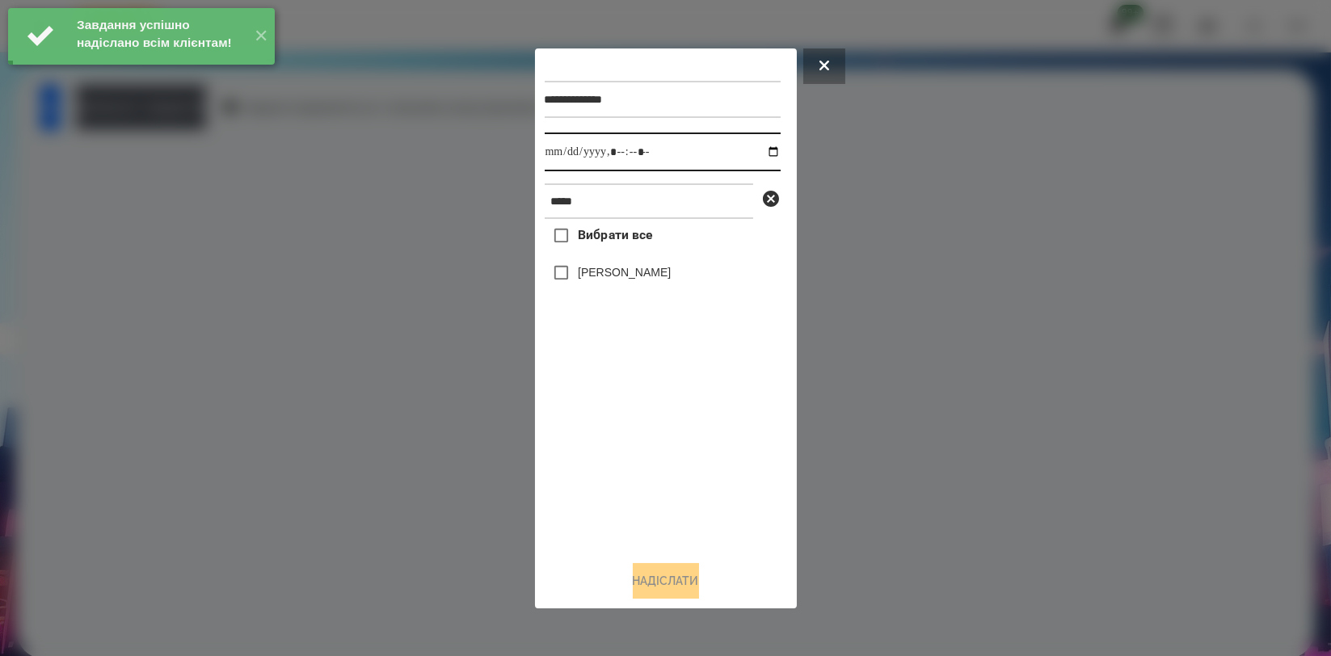
click at [758, 153] on input "datetime-local" at bounding box center [663, 152] width 236 height 39
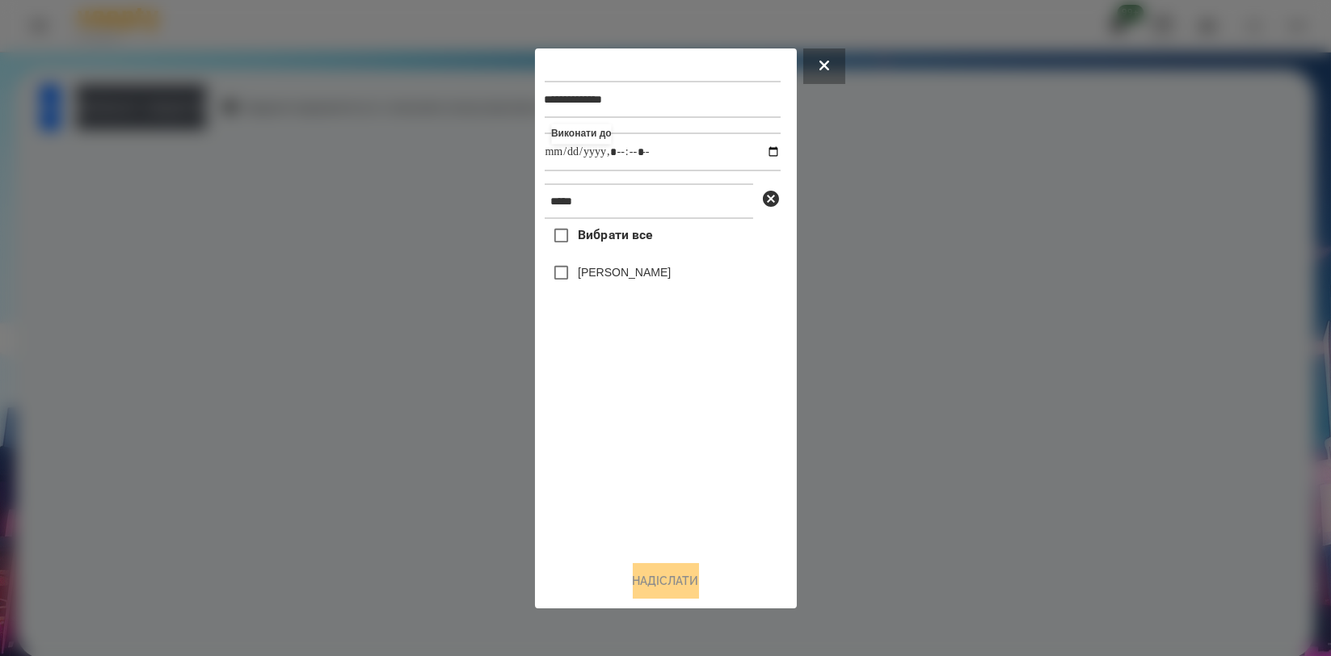
type input "**********"
click at [634, 433] on div "Вибрати все [PERSON_NAME]" at bounding box center [663, 383] width 236 height 328
click at [643, 278] on label "[PERSON_NAME]" at bounding box center [624, 272] width 93 height 16
click at [659, 580] on button "Надіслати" at bounding box center [666, 581] width 66 height 36
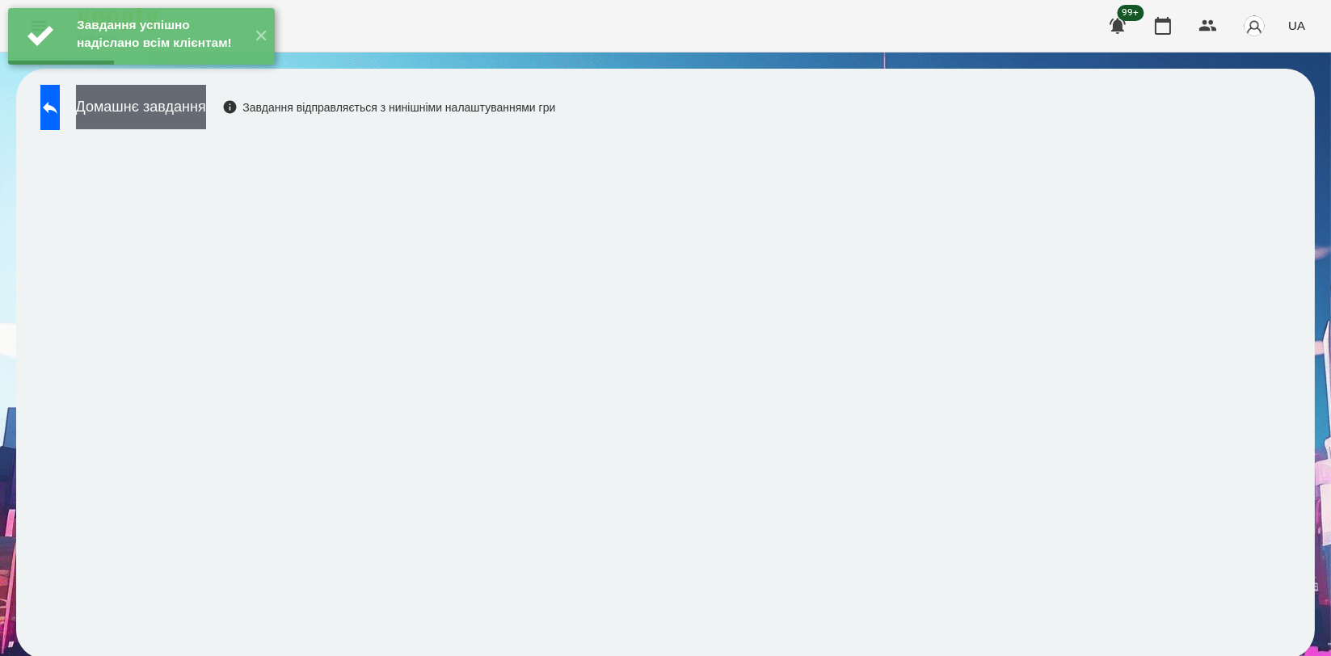
click at [206, 115] on button "Домашнє завдання" at bounding box center [141, 107] width 130 height 44
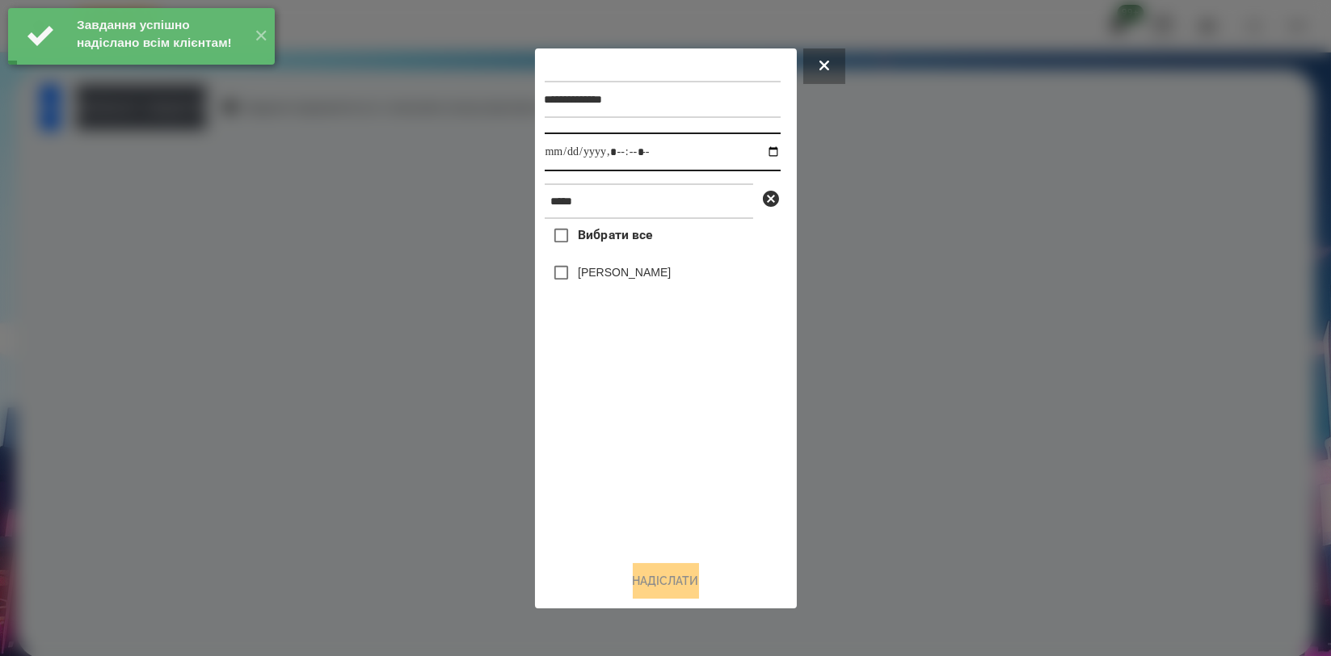
click at [768, 154] on input "datetime-local" at bounding box center [663, 152] width 236 height 39
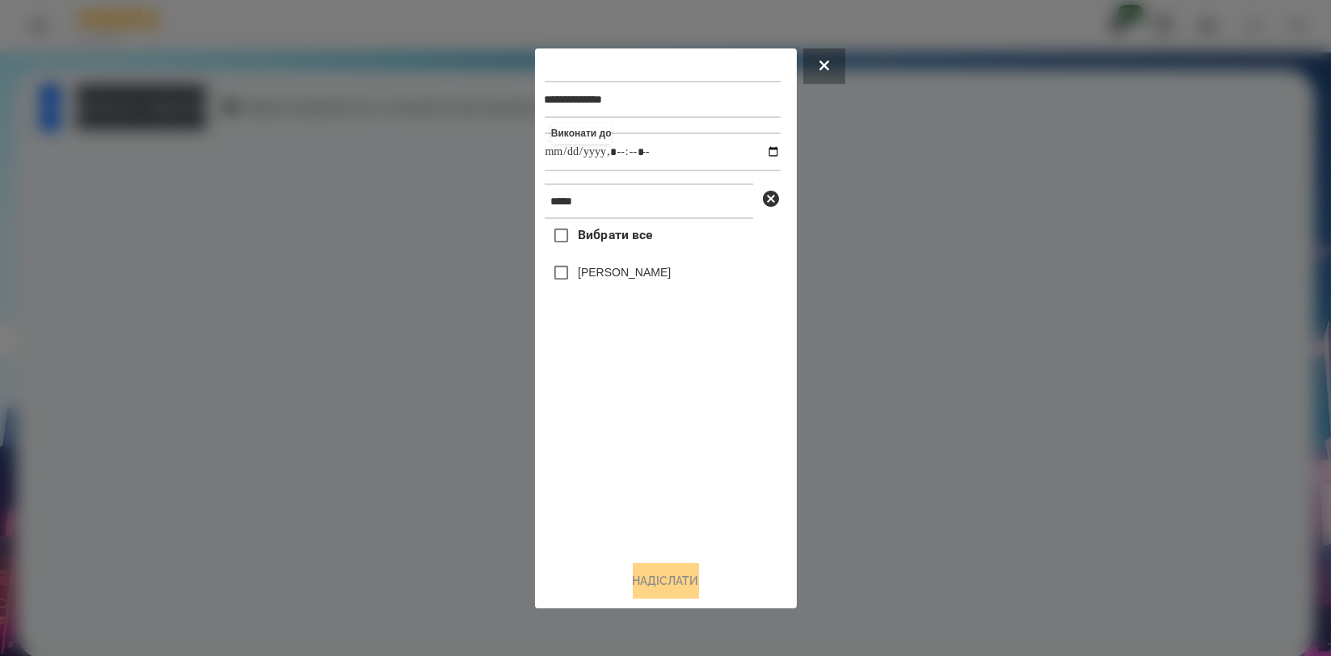
type input "**********"
drag, startPoint x: 648, startPoint y: 428, endPoint x: 652, endPoint y: 398, distance: 30.1
click at [648, 428] on div "Вибрати все [PERSON_NAME]" at bounding box center [663, 383] width 236 height 328
click at [637, 271] on label "[PERSON_NAME]" at bounding box center [624, 272] width 93 height 16
click at [666, 580] on button "Надіслати" at bounding box center [666, 581] width 66 height 36
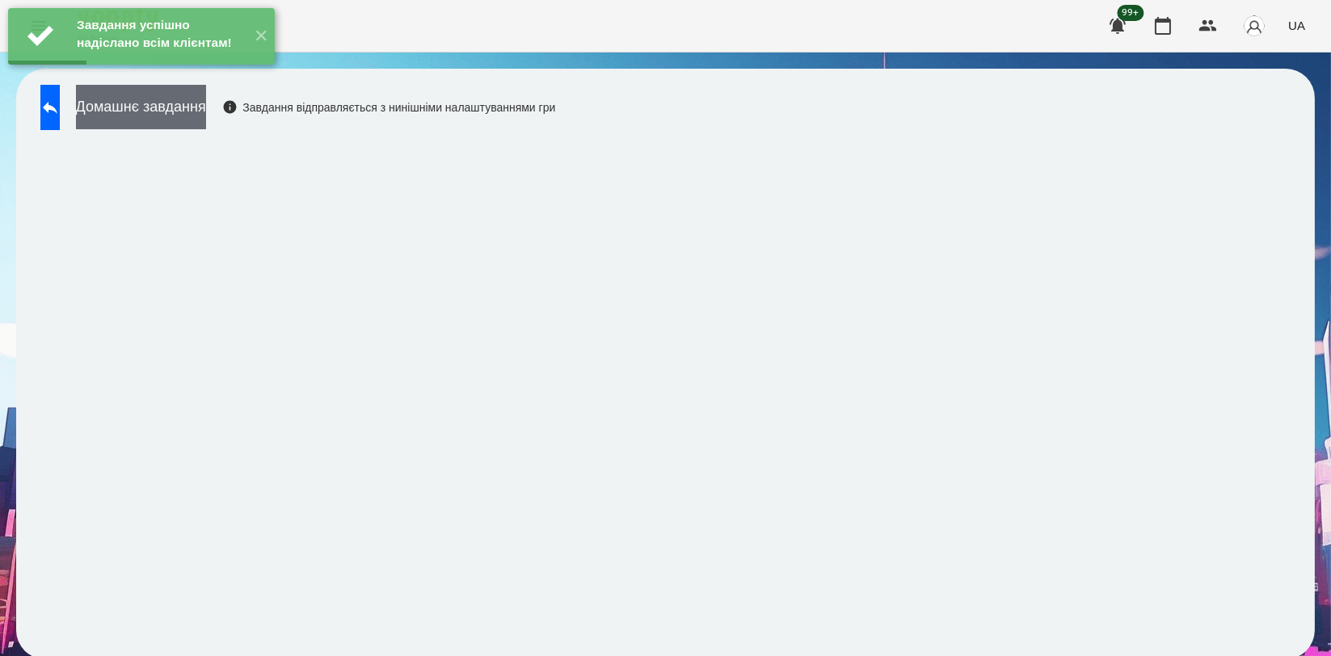
click at [206, 120] on button "Домашнє завдання" at bounding box center [141, 107] width 130 height 44
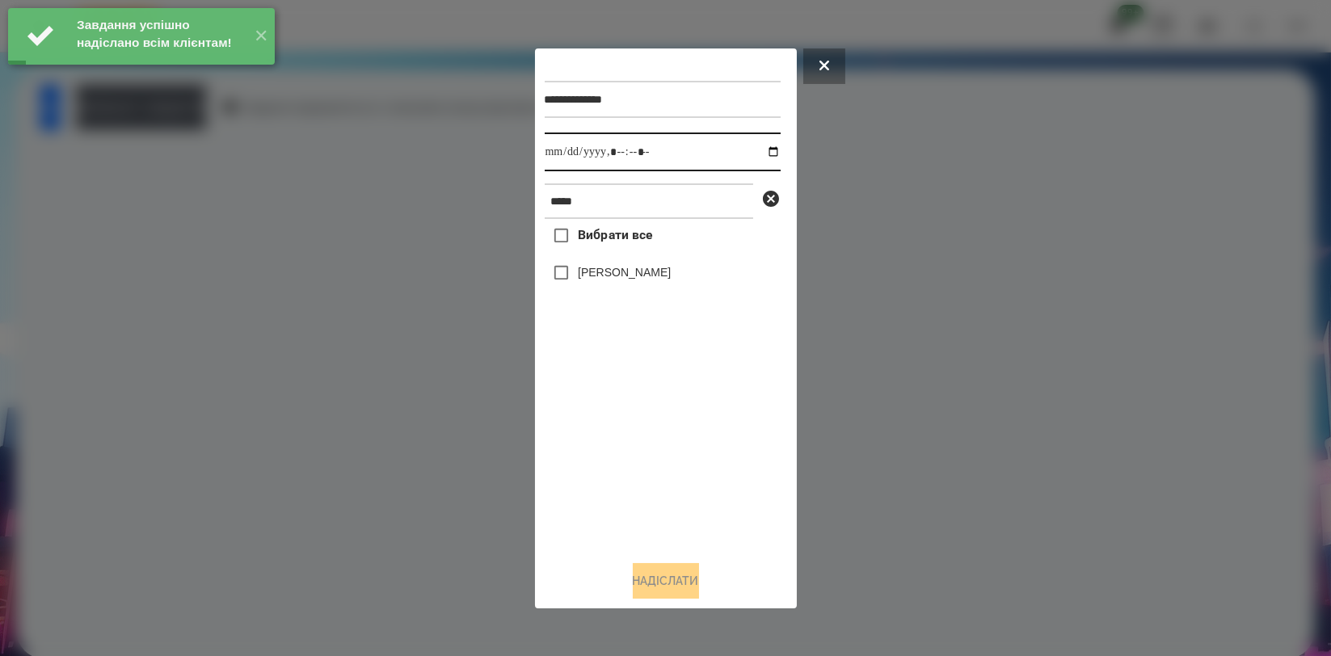
click at [761, 150] on input "datetime-local" at bounding box center [663, 152] width 236 height 39
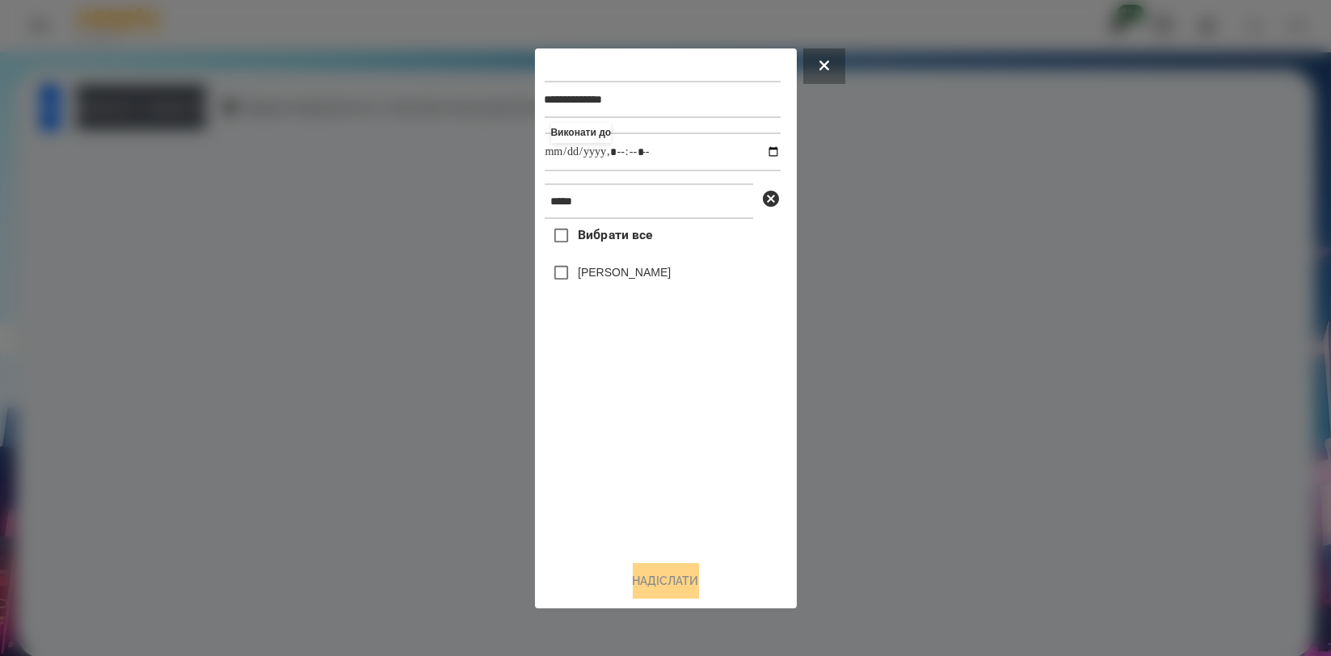
type input "**********"
drag, startPoint x: 645, startPoint y: 445, endPoint x: 635, endPoint y: 365, distance: 79.8
click at [645, 445] on div "Вибрати все [PERSON_NAME]" at bounding box center [663, 383] width 236 height 328
click at [639, 276] on label "[PERSON_NAME]" at bounding box center [624, 272] width 93 height 16
click at [683, 569] on button "Надіслати" at bounding box center [666, 581] width 66 height 36
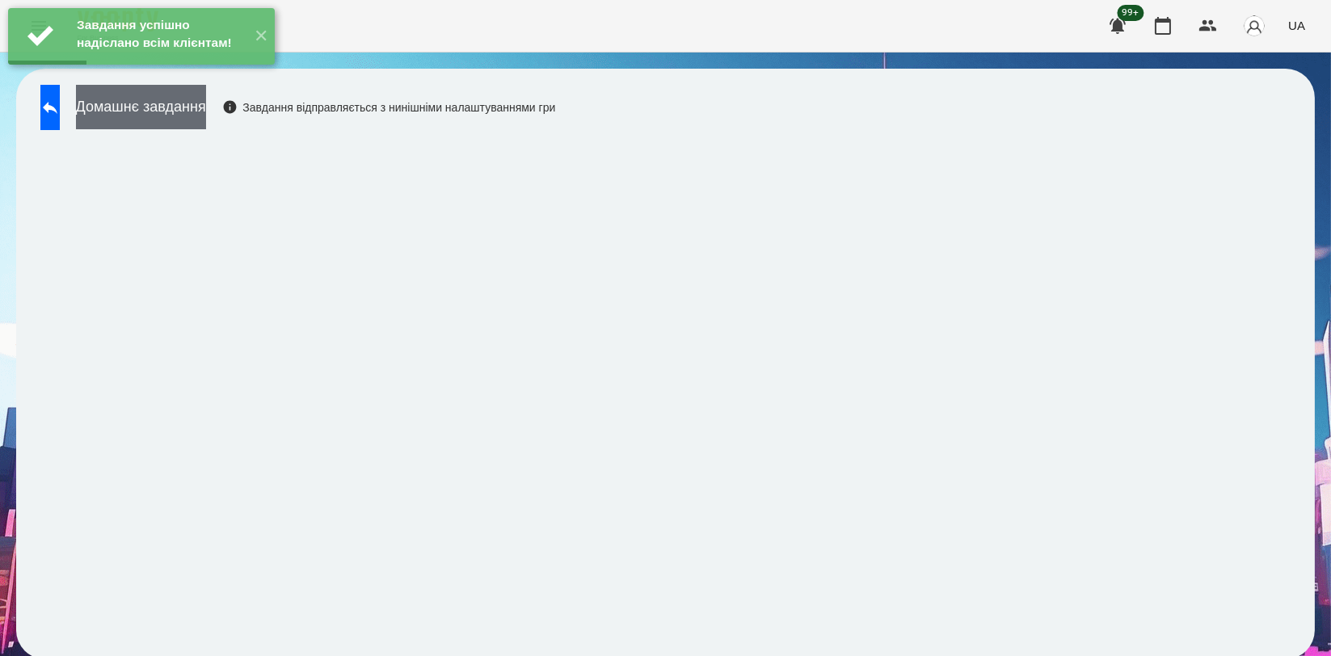
click at [206, 122] on button "Домашнє завдання" at bounding box center [141, 107] width 130 height 44
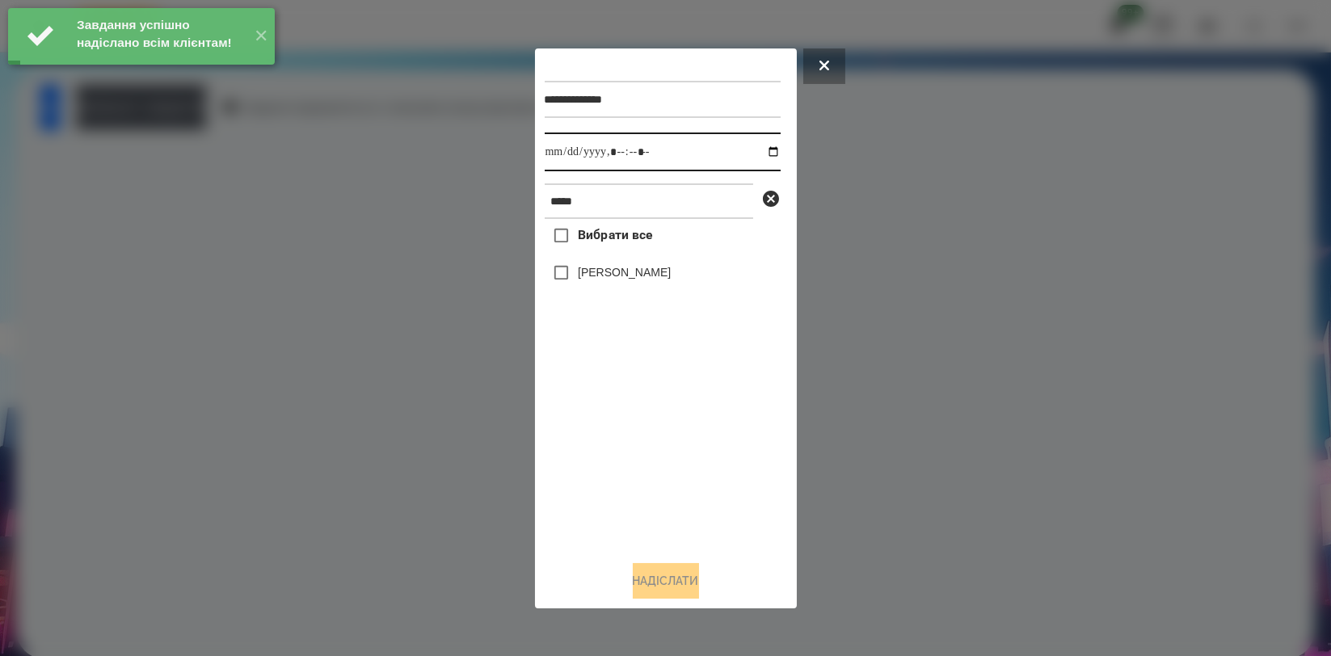
click at [755, 150] on input "datetime-local" at bounding box center [663, 152] width 236 height 39
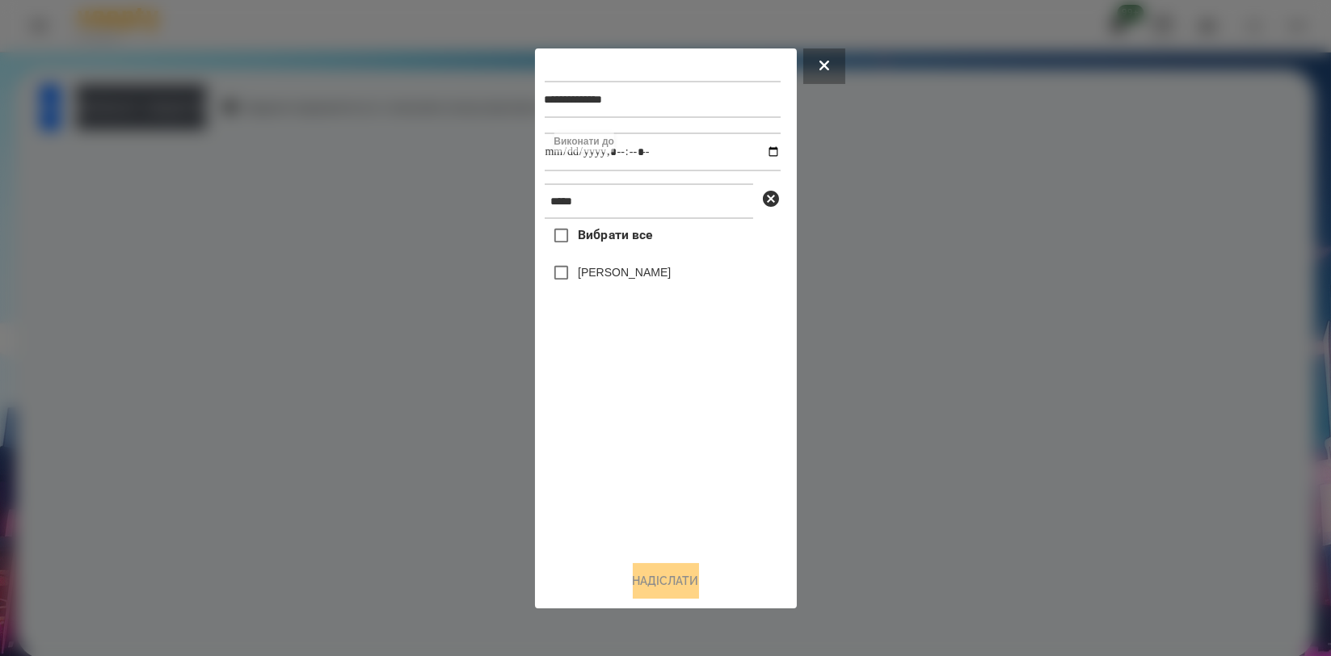
type input "**********"
drag, startPoint x: 695, startPoint y: 454, endPoint x: 690, endPoint y: 396, distance: 58.5
click at [695, 454] on div "Вибрати все [PERSON_NAME]" at bounding box center [663, 383] width 236 height 328
click at [643, 276] on label "[PERSON_NAME]" at bounding box center [624, 272] width 93 height 16
click at [673, 567] on button "Надіслати" at bounding box center [666, 581] width 66 height 36
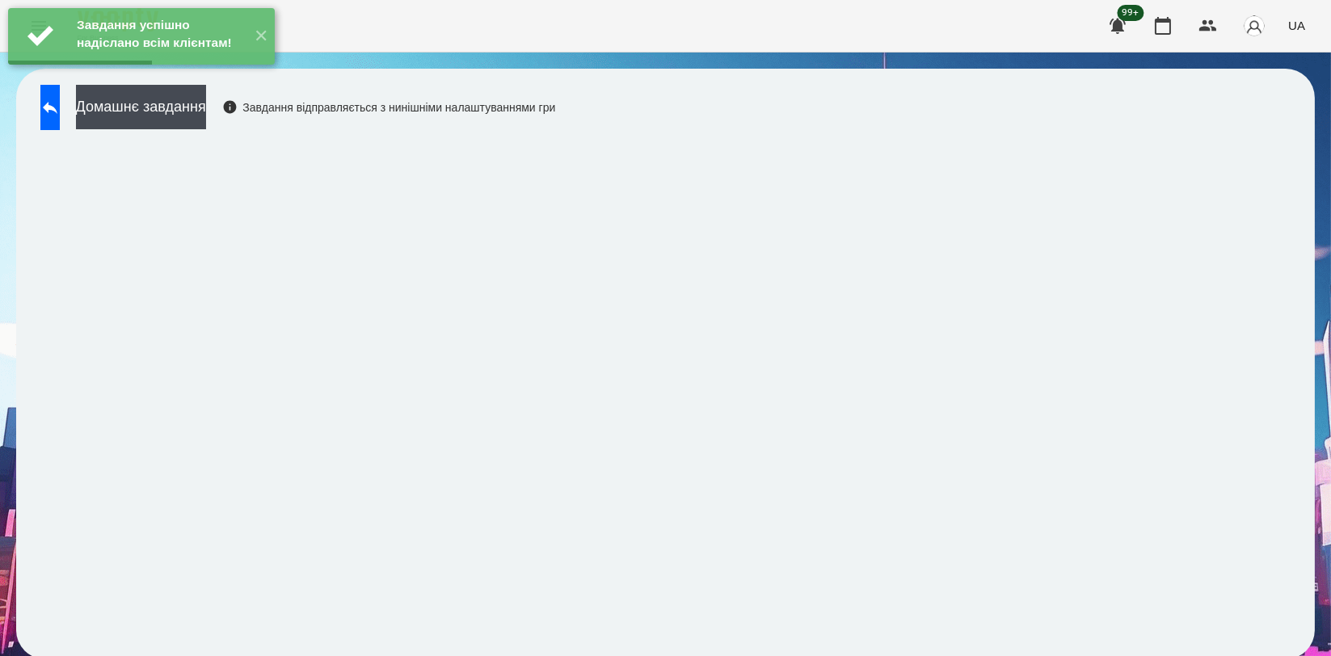
click at [167, 73] on div "Завдання успішно надіслано всім клієнтам! ✕" at bounding box center [141, 36] width 283 height 73
click at [182, 120] on button "Домашнє завдання" at bounding box center [141, 107] width 130 height 44
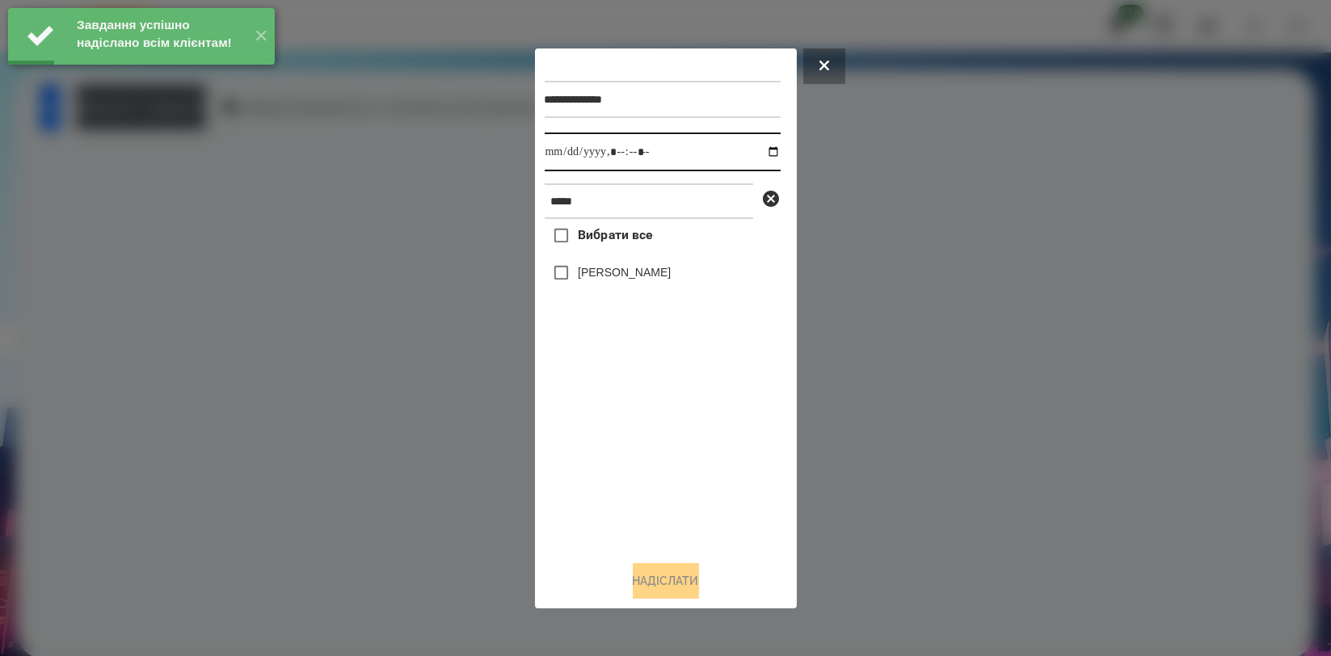
click at [760, 152] on input "datetime-local" at bounding box center [663, 152] width 236 height 39
type input "**********"
click at [613, 419] on div "Вибрати все [PERSON_NAME]" at bounding box center [663, 383] width 236 height 328
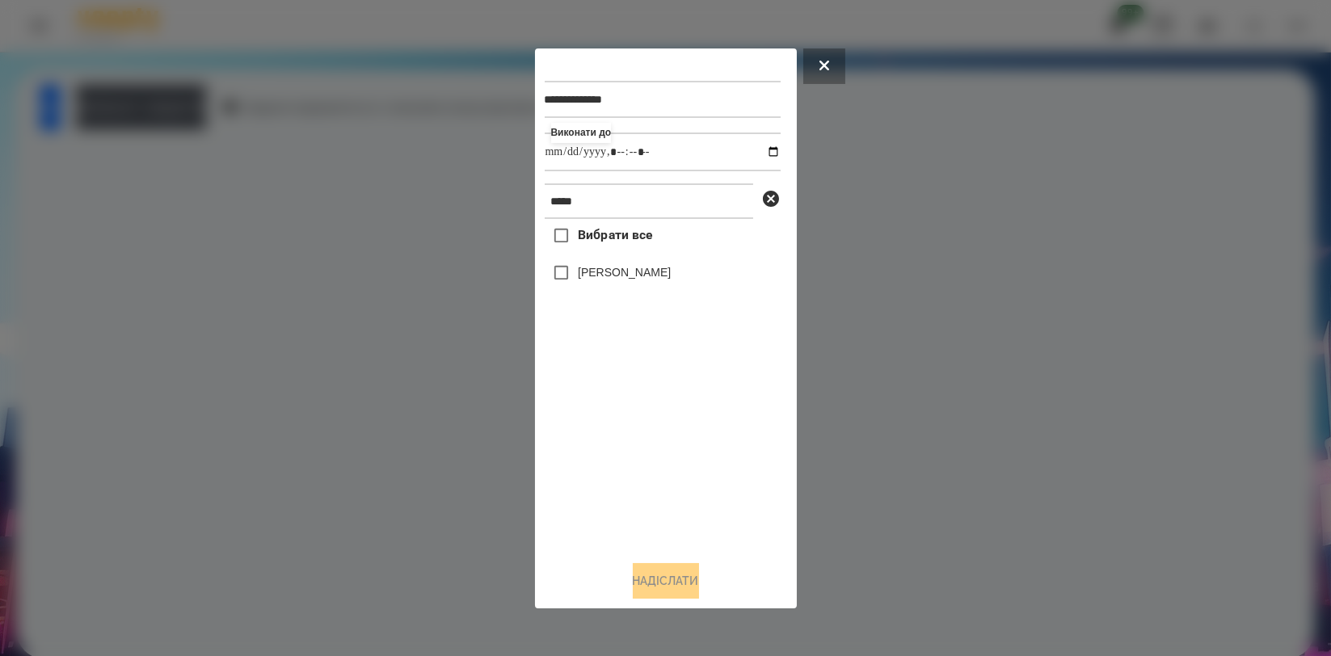
click at [624, 285] on div "[PERSON_NAME]" at bounding box center [663, 273] width 236 height 34
click at [630, 280] on label "[PERSON_NAME]" at bounding box center [624, 272] width 93 height 16
click at [664, 570] on button "Надіслати" at bounding box center [666, 581] width 66 height 36
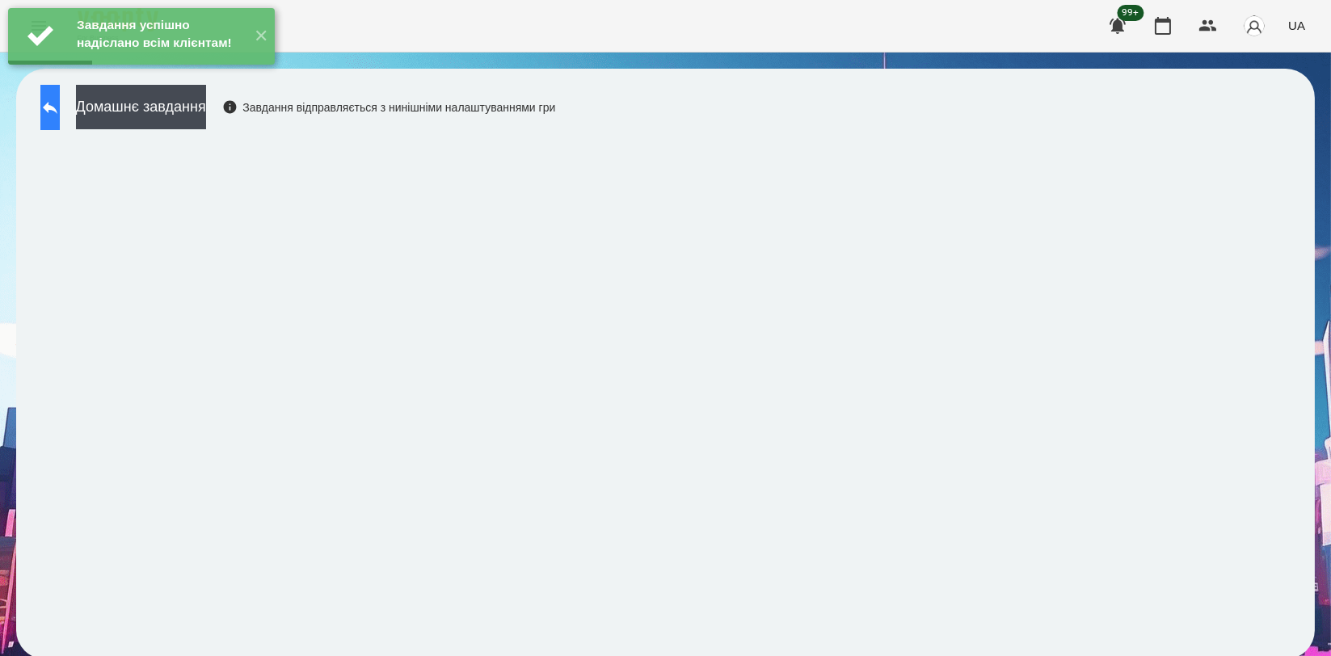
click at [60, 110] on icon at bounding box center [49, 107] width 19 height 19
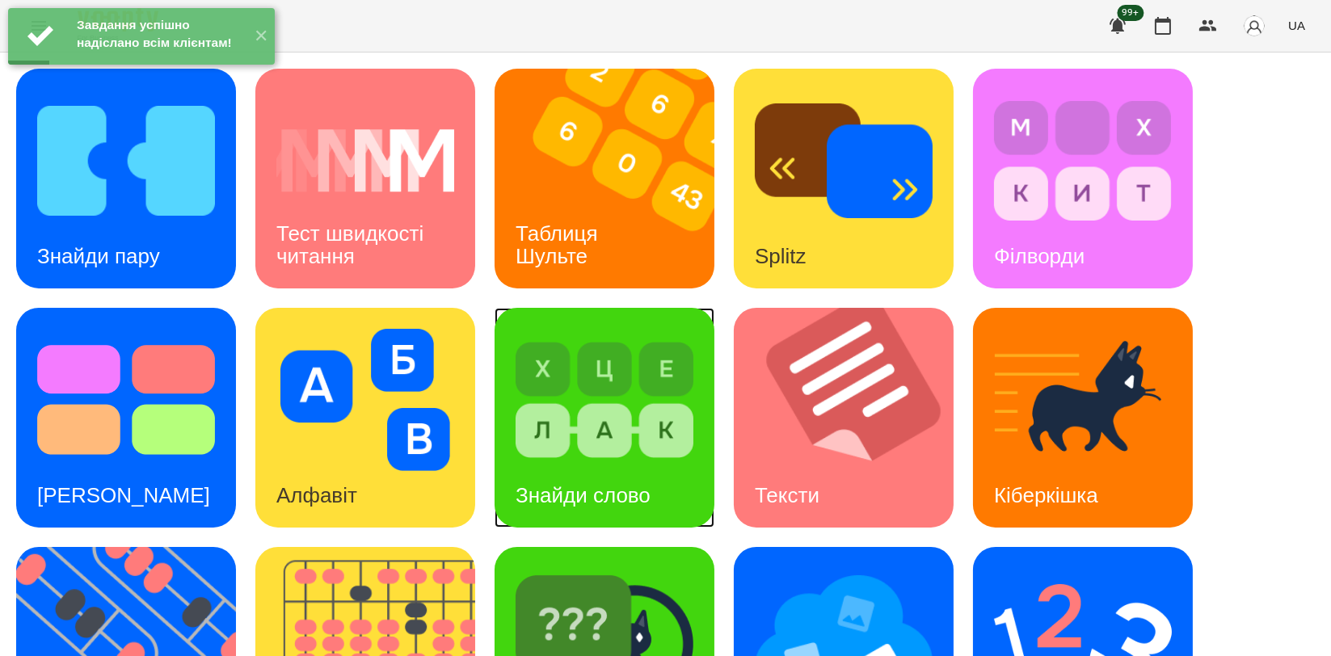
click at [589, 427] on img at bounding box center [605, 400] width 178 height 142
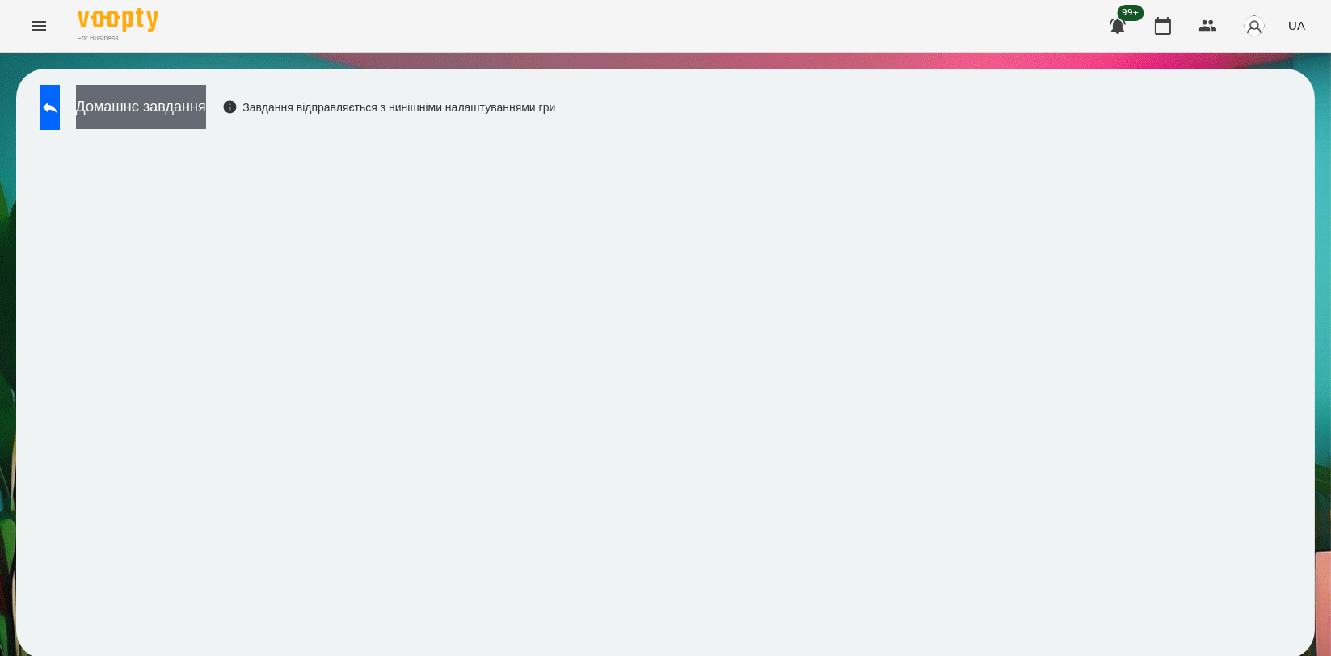
click at [194, 91] on button "Домашнє завдання" at bounding box center [141, 107] width 130 height 44
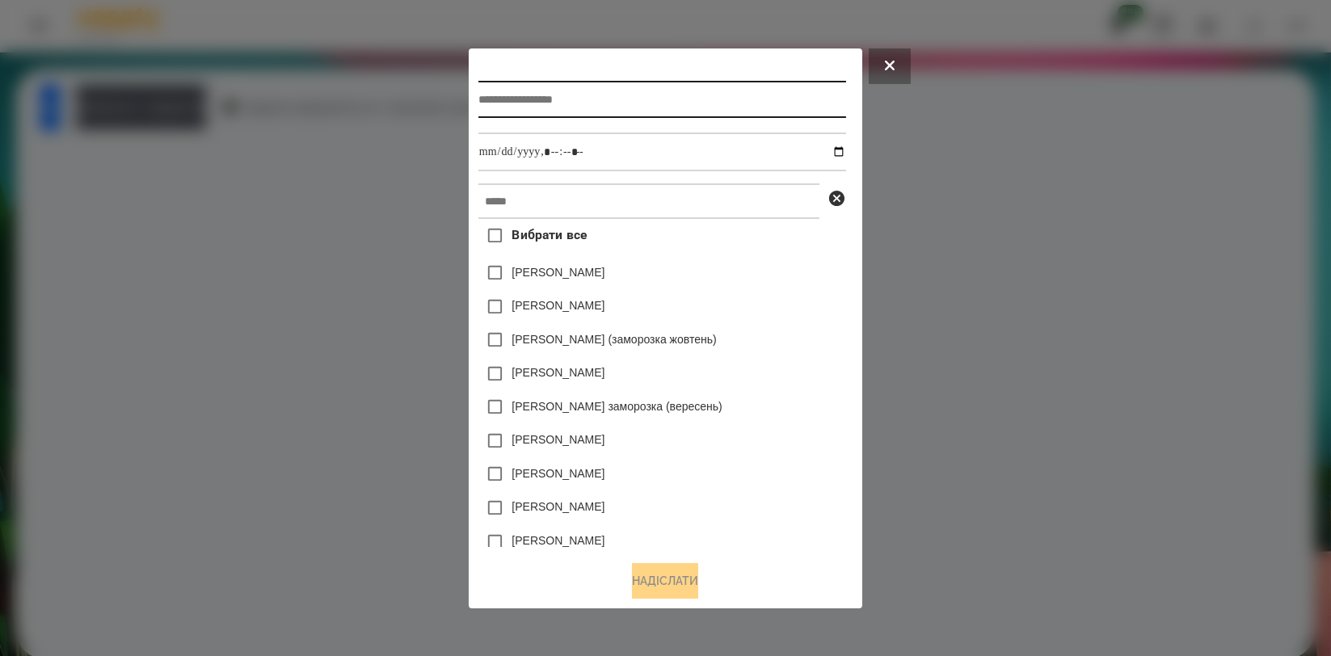
click at [671, 82] on input "text" at bounding box center [663, 99] width 368 height 37
type input "**********"
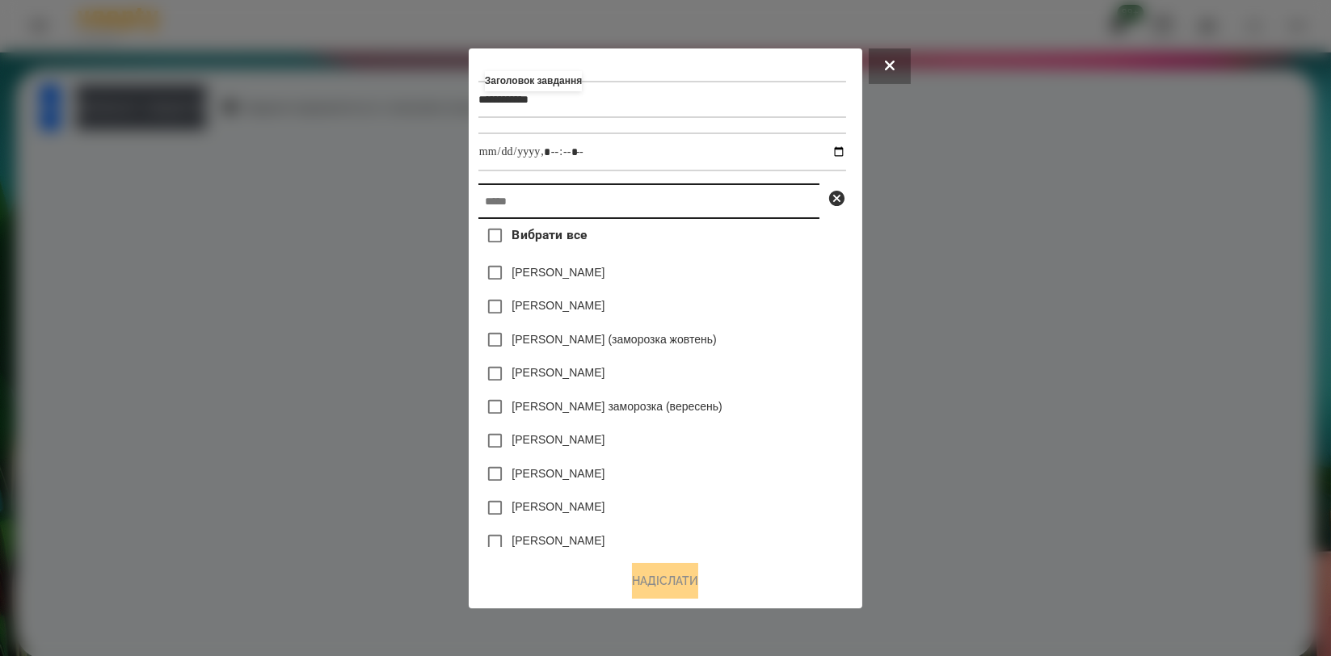
click at [653, 203] on input "text" at bounding box center [649, 202] width 341 height 36
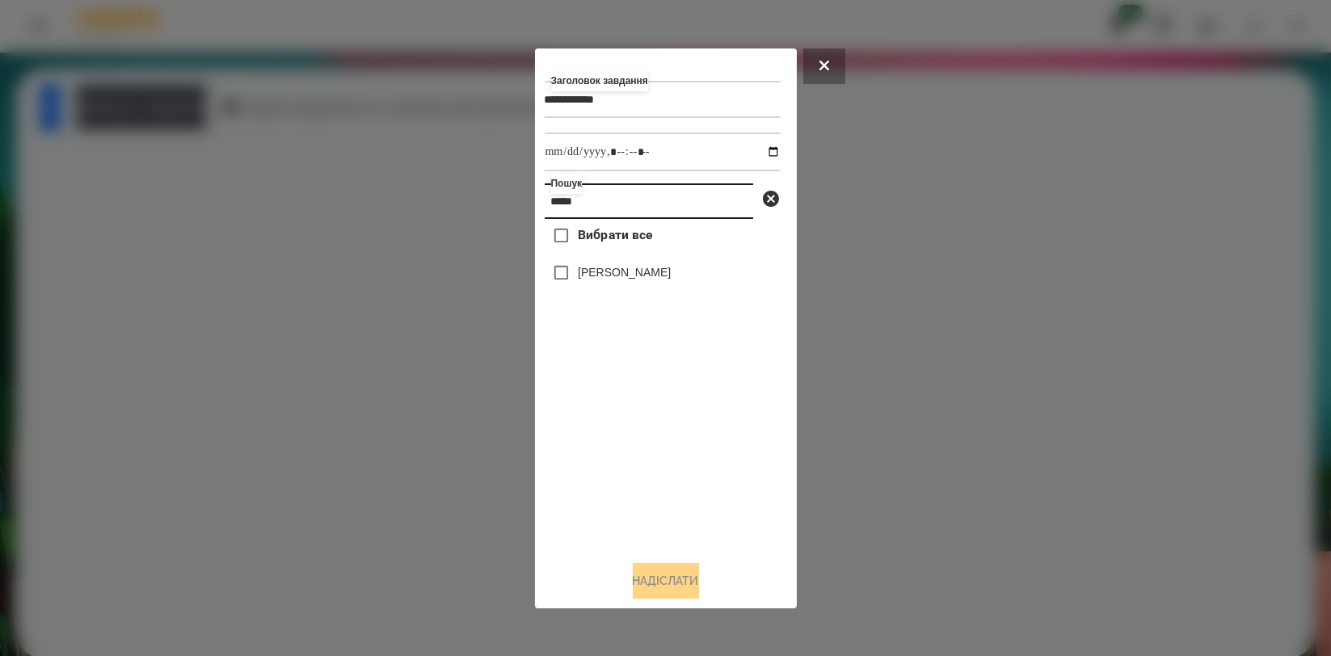
type input "*****"
click at [654, 276] on label "[PERSON_NAME]" at bounding box center [624, 272] width 93 height 16
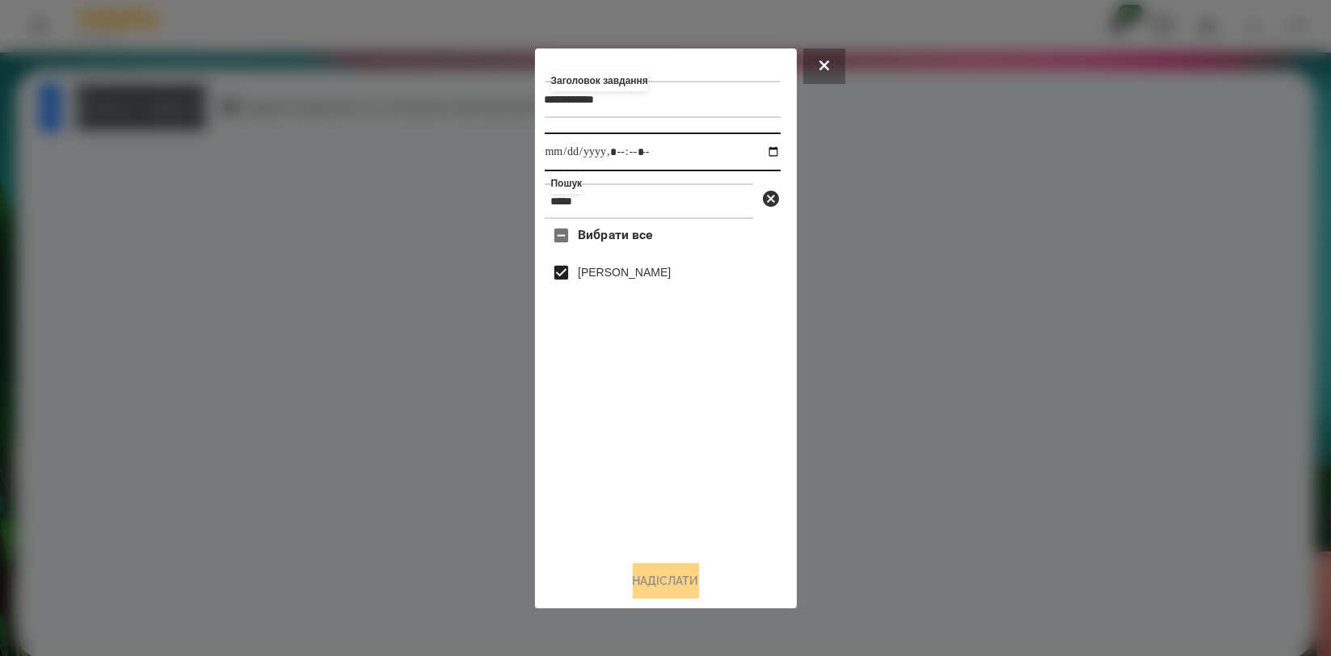
click at [769, 150] on input "datetime-local" at bounding box center [663, 152] width 236 height 39
click at [761, 150] on input "datetime-local" at bounding box center [663, 152] width 236 height 39
type input "**********"
click at [681, 477] on div "Вибрати все [PERSON_NAME]" at bounding box center [663, 383] width 236 height 328
click at [656, 575] on button "Надіслати" at bounding box center [666, 581] width 66 height 36
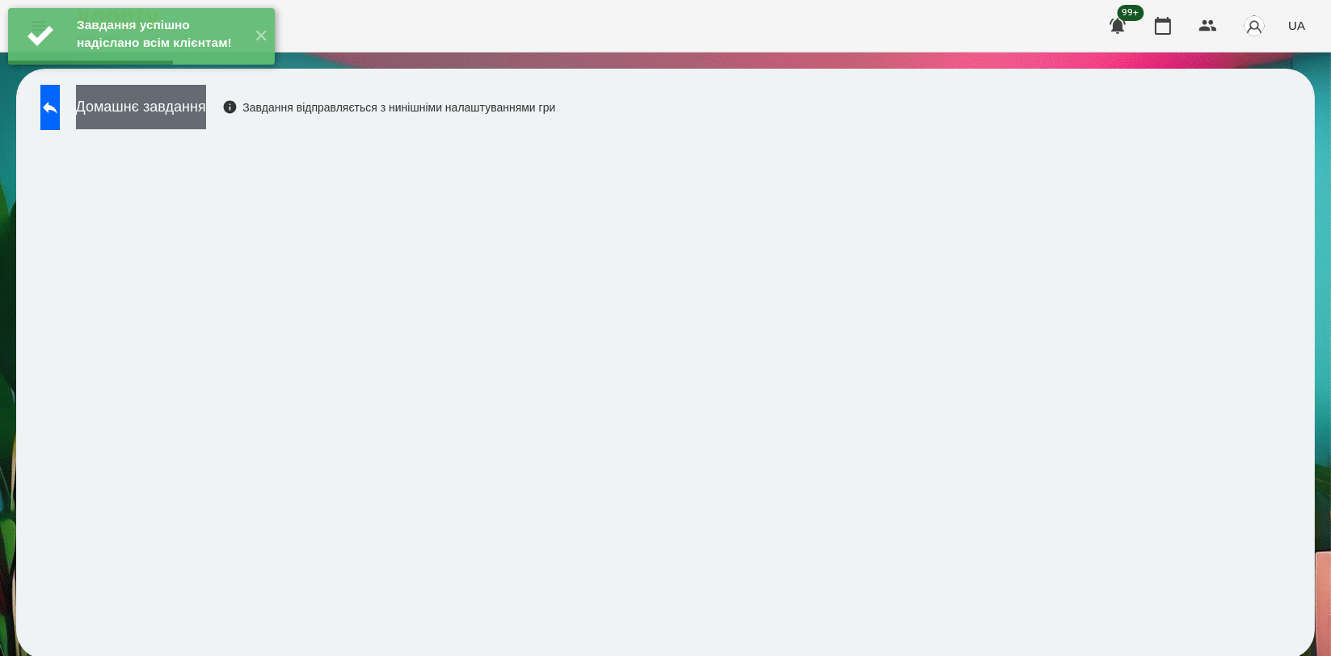
click at [206, 124] on button "Домашнє завдання" at bounding box center [141, 107] width 130 height 44
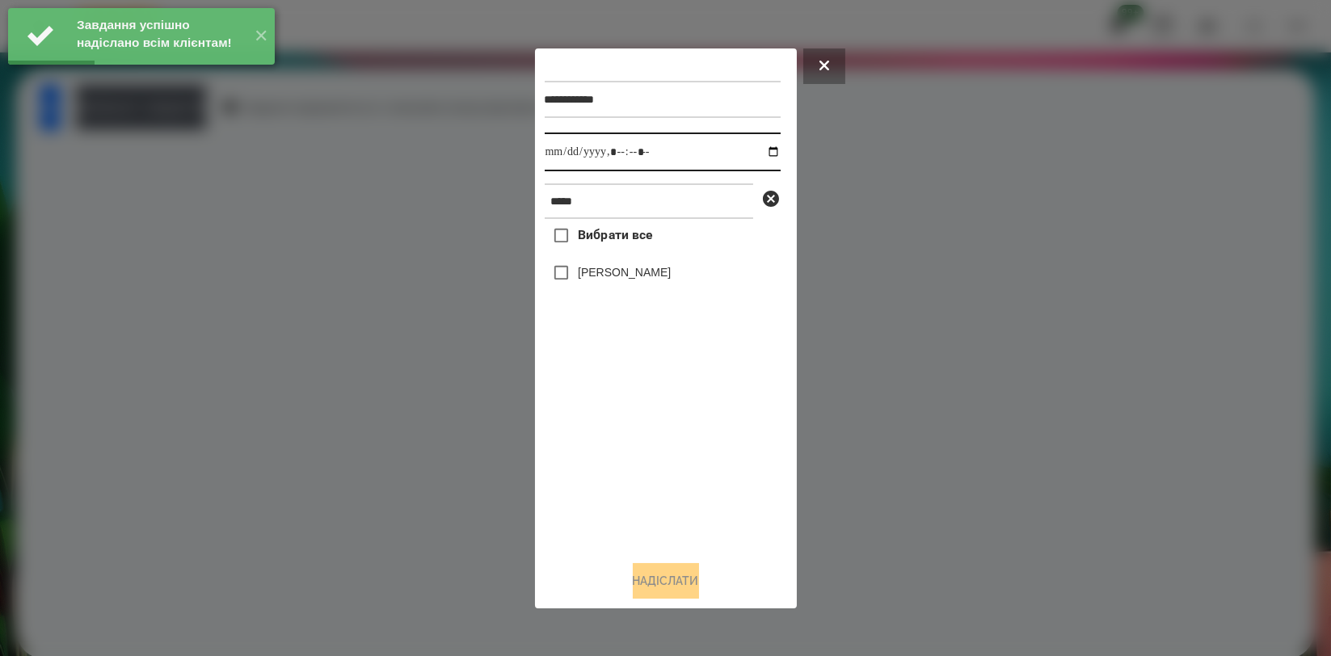
click at [762, 154] on input "datetime-local" at bounding box center [663, 152] width 236 height 39
type input "**********"
click at [639, 432] on div "Вибрати все [PERSON_NAME]" at bounding box center [663, 383] width 236 height 328
click at [646, 278] on label "[PERSON_NAME]" at bounding box center [624, 272] width 93 height 16
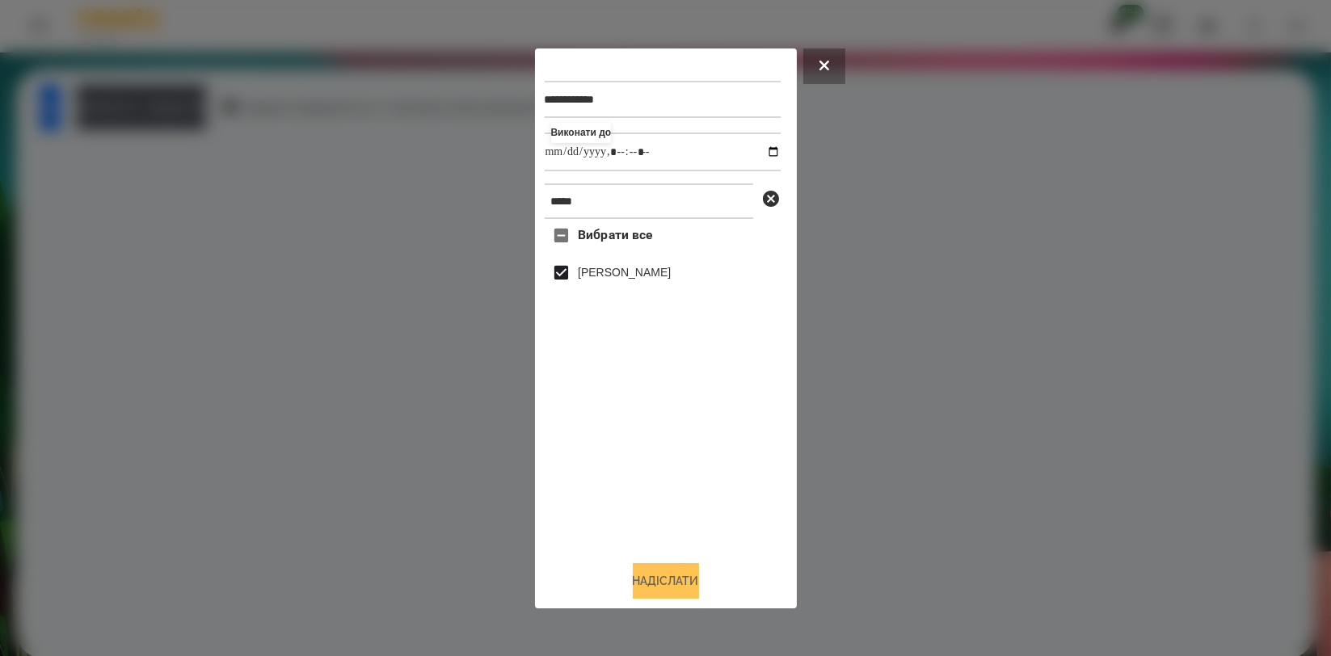
click at [658, 582] on button "Надіслати" at bounding box center [666, 581] width 66 height 36
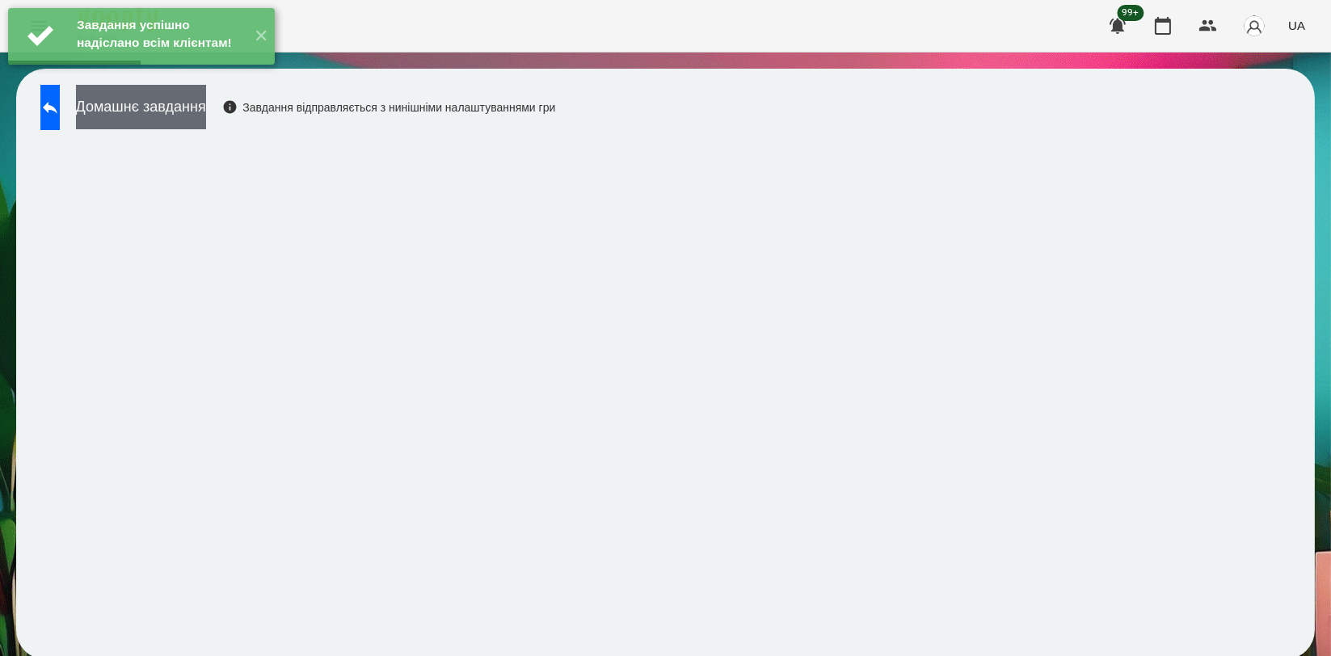
click at [206, 111] on button "Домашнє завдання" at bounding box center [141, 107] width 130 height 44
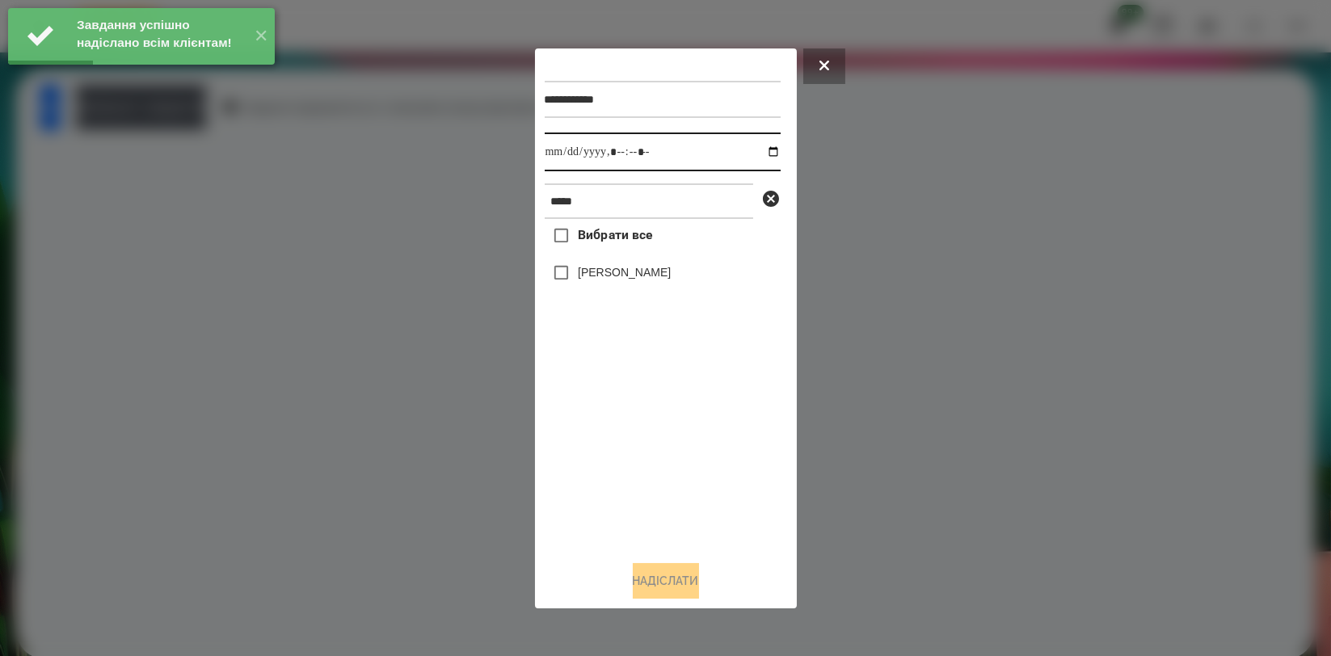
click at [757, 154] on input "datetime-local" at bounding box center [663, 152] width 236 height 39
type input "**********"
click at [656, 442] on div "Вибрати все [PERSON_NAME]" at bounding box center [663, 383] width 236 height 328
click at [626, 264] on div "[PERSON_NAME]" at bounding box center [663, 273] width 236 height 34
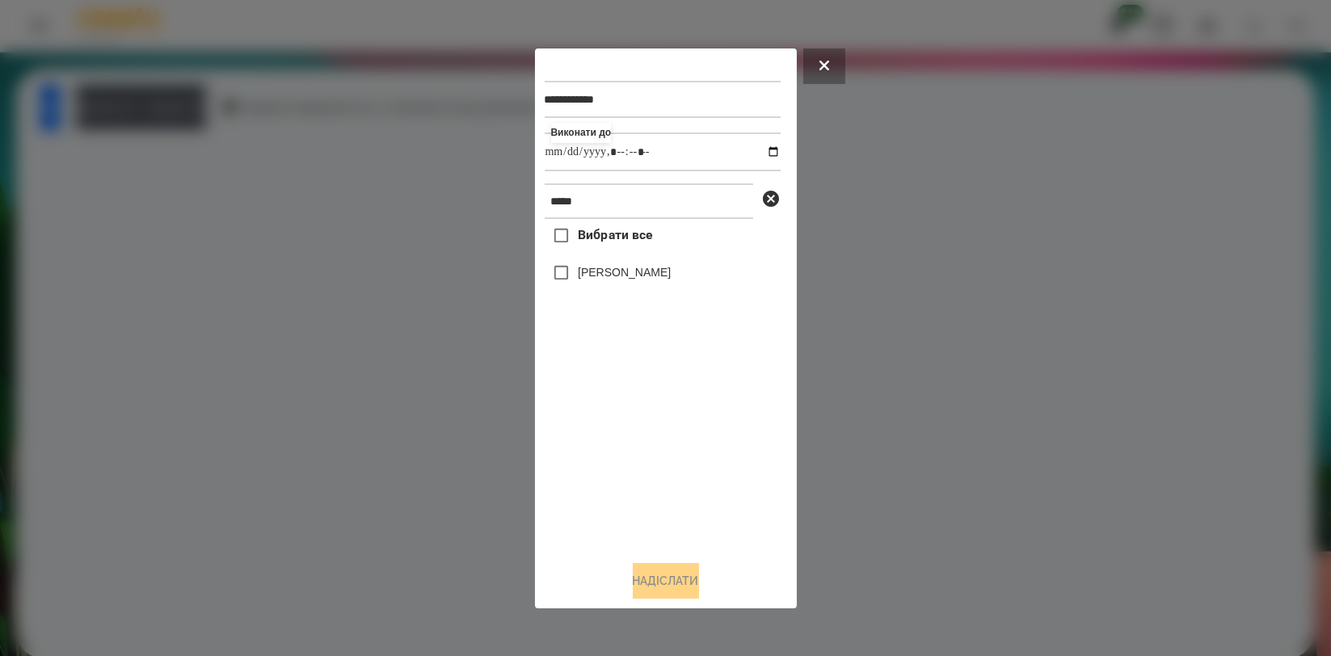
click at [626, 272] on label "[PERSON_NAME]" at bounding box center [624, 272] width 93 height 16
click at [655, 579] on button "Надіслати" at bounding box center [666, 581] width 66 height 36
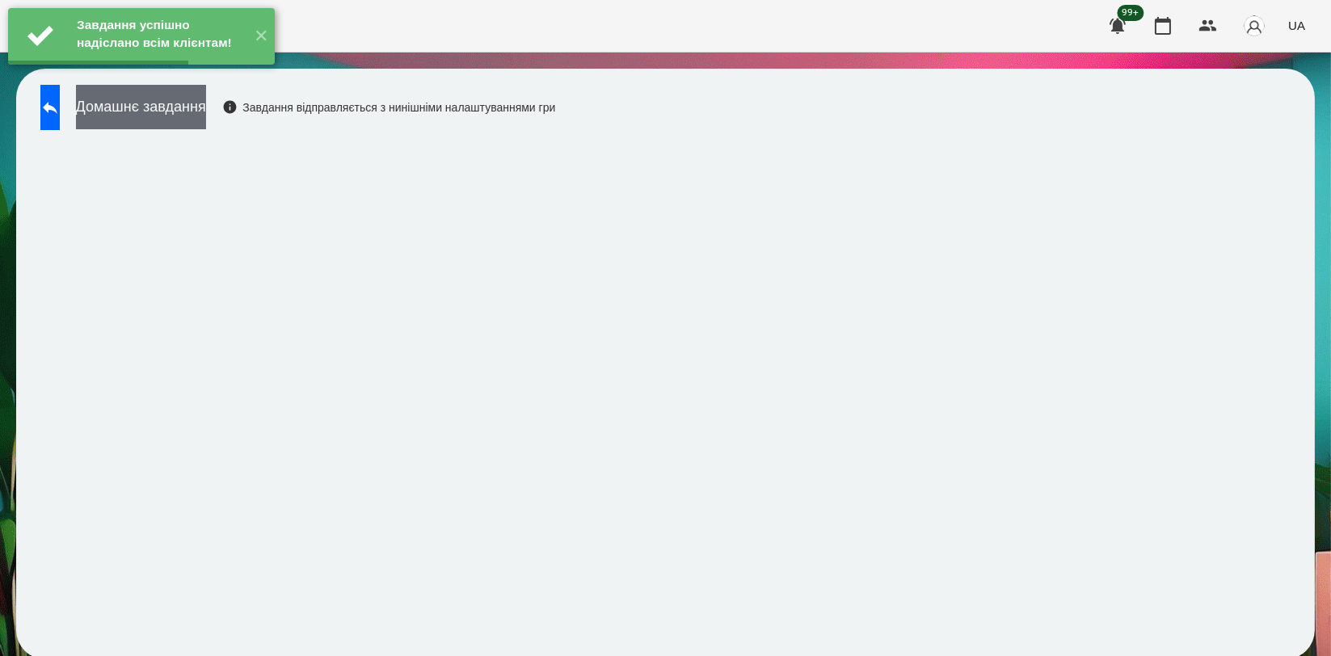
click at [206, 104] on button "Домашнє завдання" at bounding box center [141, 107] width 130 height 44
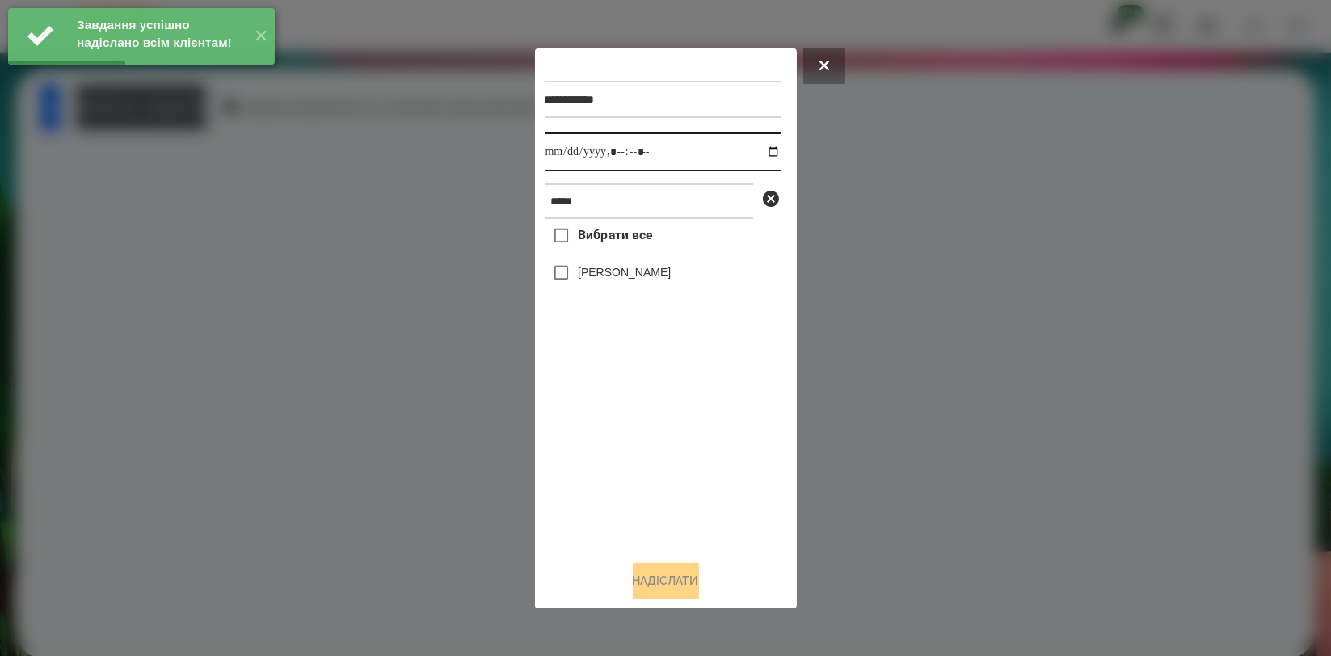
click at [759, 145] on input "datetime-local" at bounding box center [663, 152] width 236 height 39
type input "**********"
click at [677, 463] on div "Вибрати все [PERSON_NAME]" at bounding box center [663, 383] width 236 height 328
click at [649, 276] on label "[PERSON_NAME]" at bounding box center [624, 272] width 93 height 16
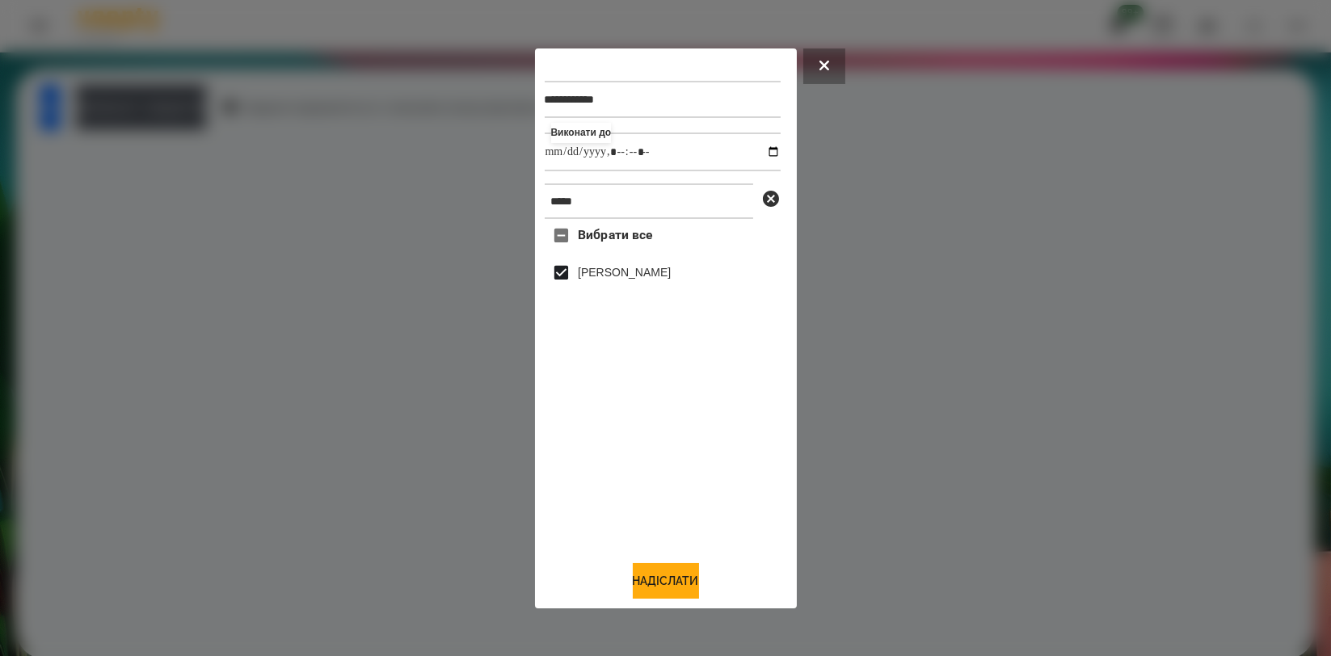
click at [653, 561] on div "**********" at bounding box center [666, 328] width 243 height 541
click at [652, 579] on button "Надіслати" at bounding box center [666, 581] width 66 height 36
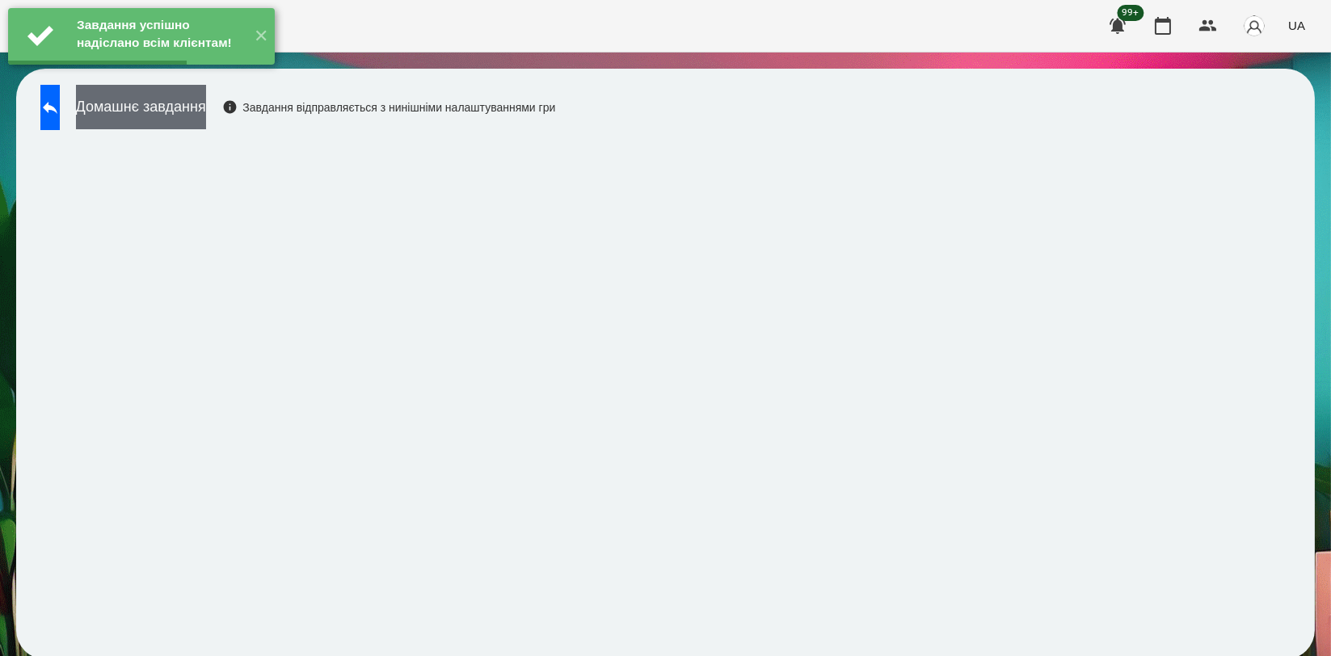
click at [206, 115] on button "Домашнє завдання" at bounding box center [141, 107] width 130 height 44
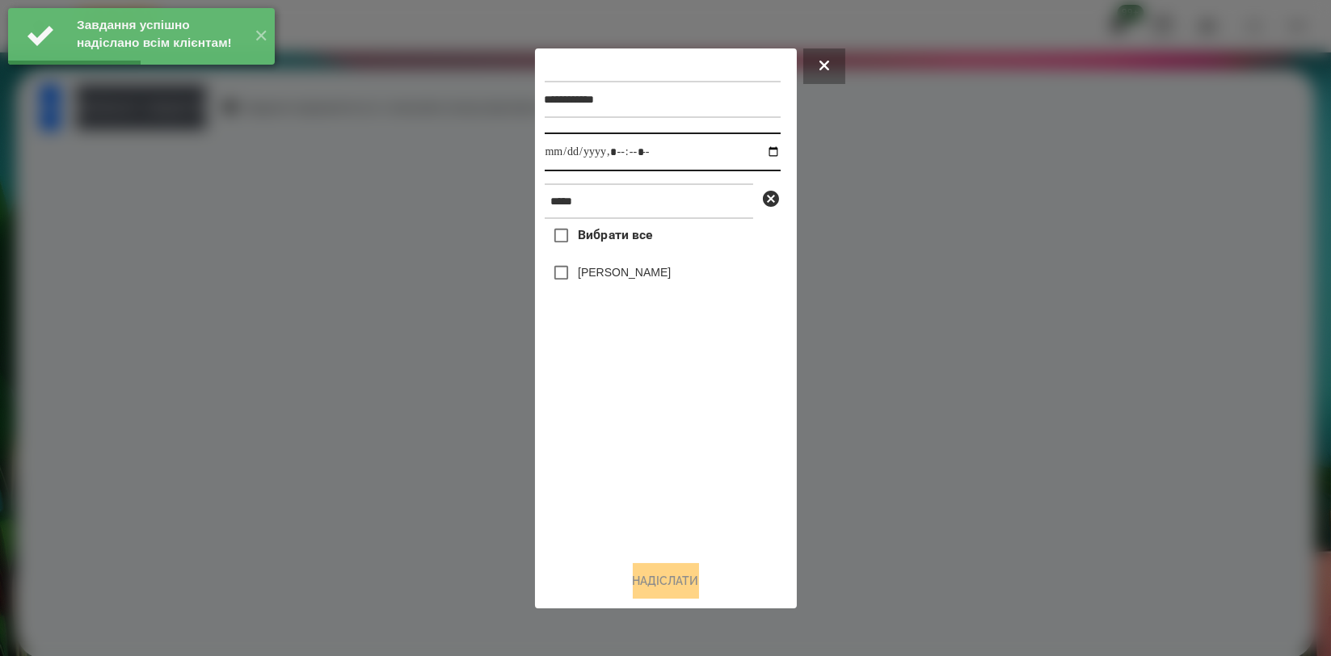
click at [753, 153] on input "datetime-local" at bounding box center [663, 152] width 236 height 39
type input "**********"
click at [675, 462] on div "Вибрати все [PERSON_NAME]" at bounding box center [663, 383] width 236 height 328
click at [651, 270] on label "[PERSON_NAME]" at bounding box center [624, 272] width 93 height 16
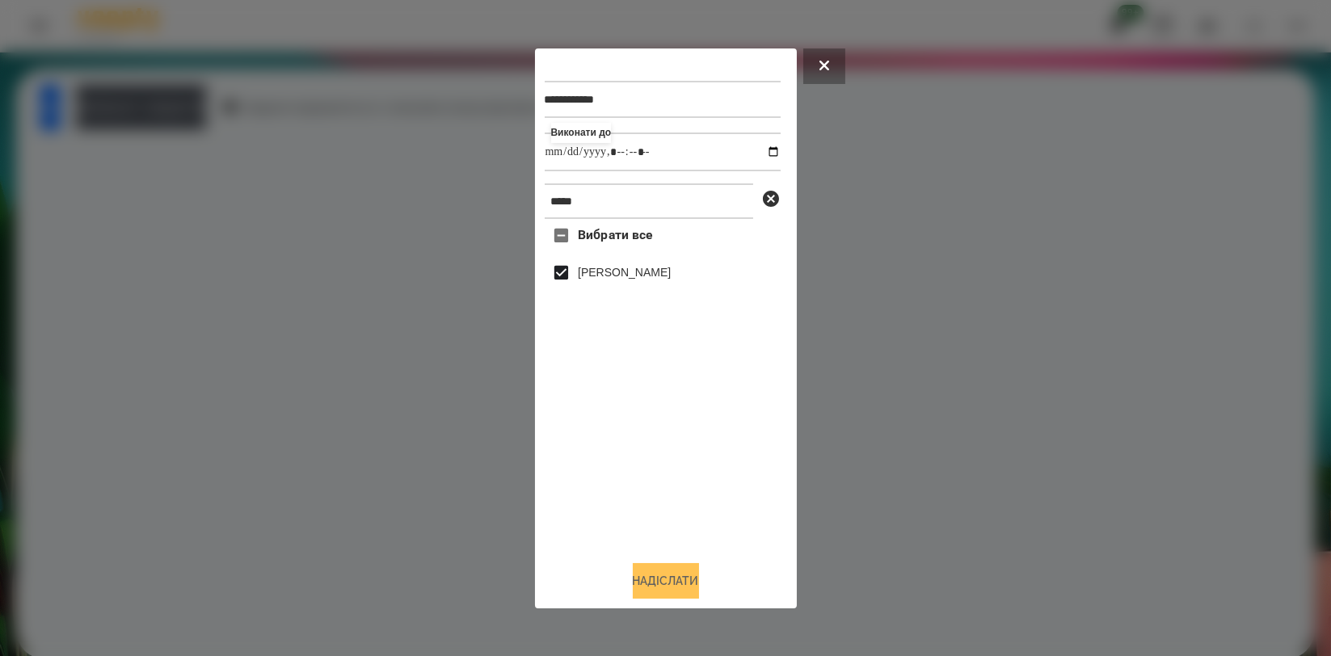
click at [652, 573] on button "Надіслати" at bounding box center [666, 581] width 66 height 36
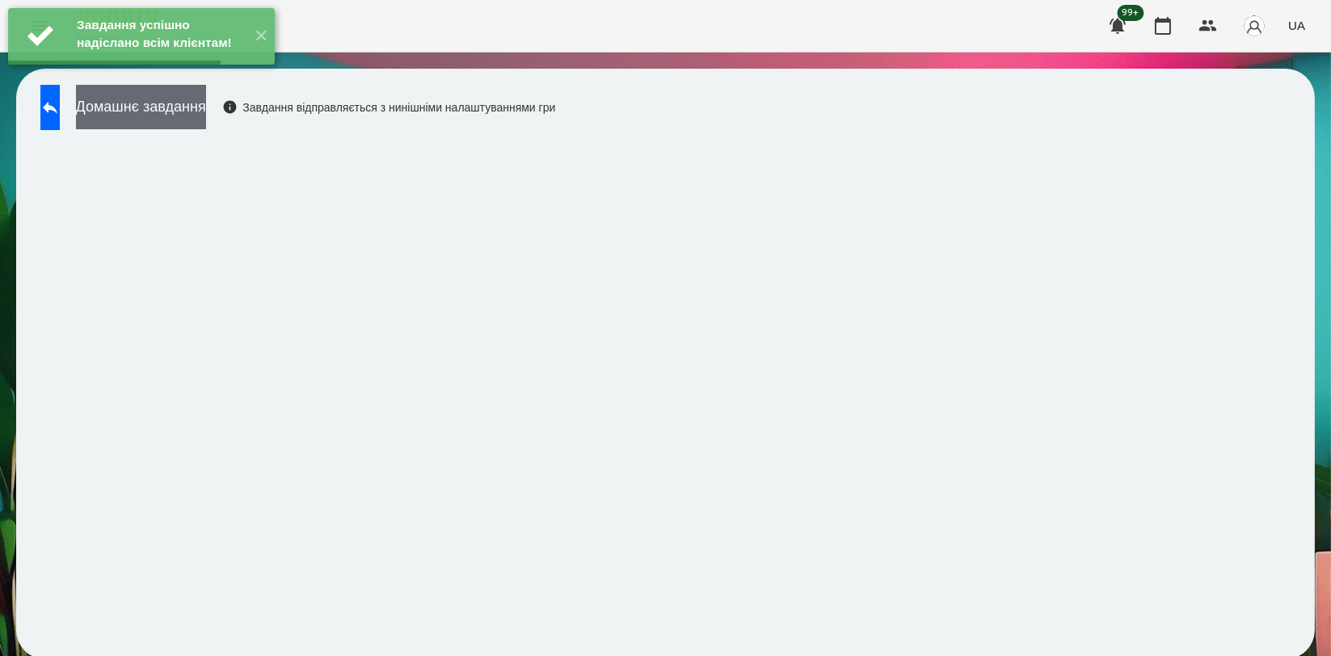
click at [195, 113] on button "Домашнє завдання" at bounding box center [141, 107] width 130 height 44
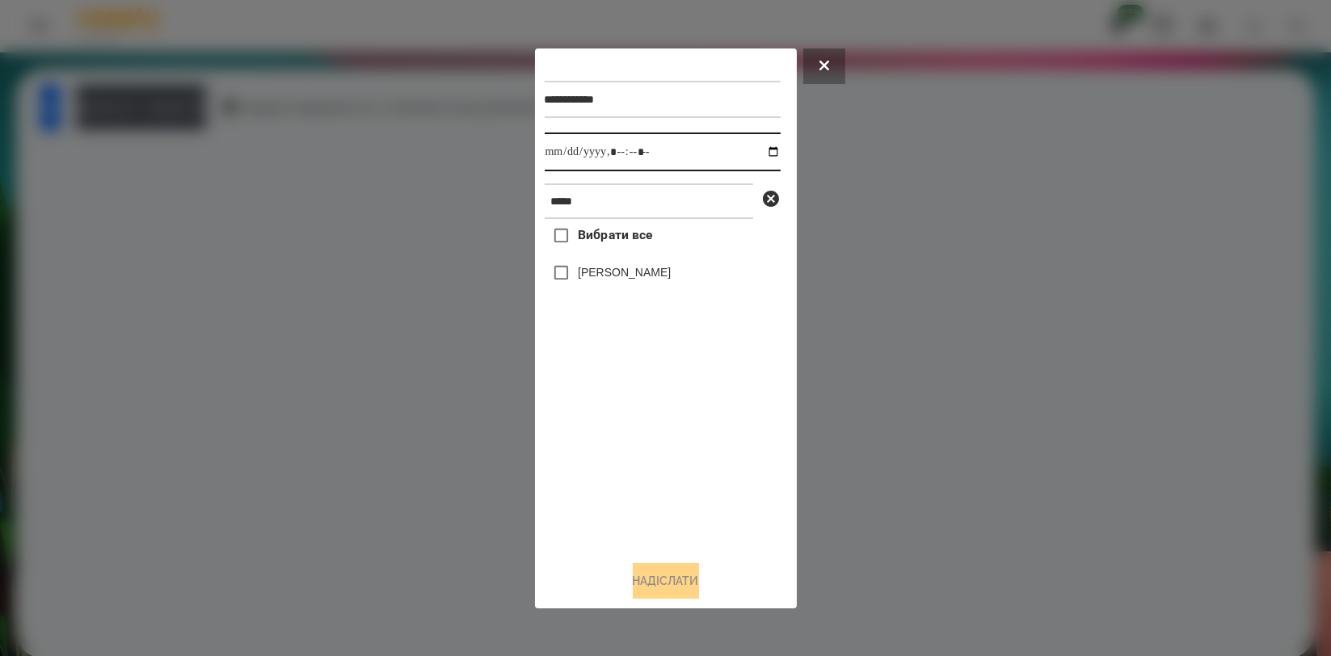
click at [768, 148] on input "datetime-local" at bounding box center [663, 152] width 236 height 39
type input "**********"
click at [624, 458] on div "Вибрати все [PERSON_NAME]" at bounding box center [663, 383] width 236 height 328
click at [645, 271] on label "[PERSON_NAME]" at bounding box center [624, 272] width 93 height 16
click at [669, 584] on button "Надіслати" at bounding box center [666, 581] width 66 height 36
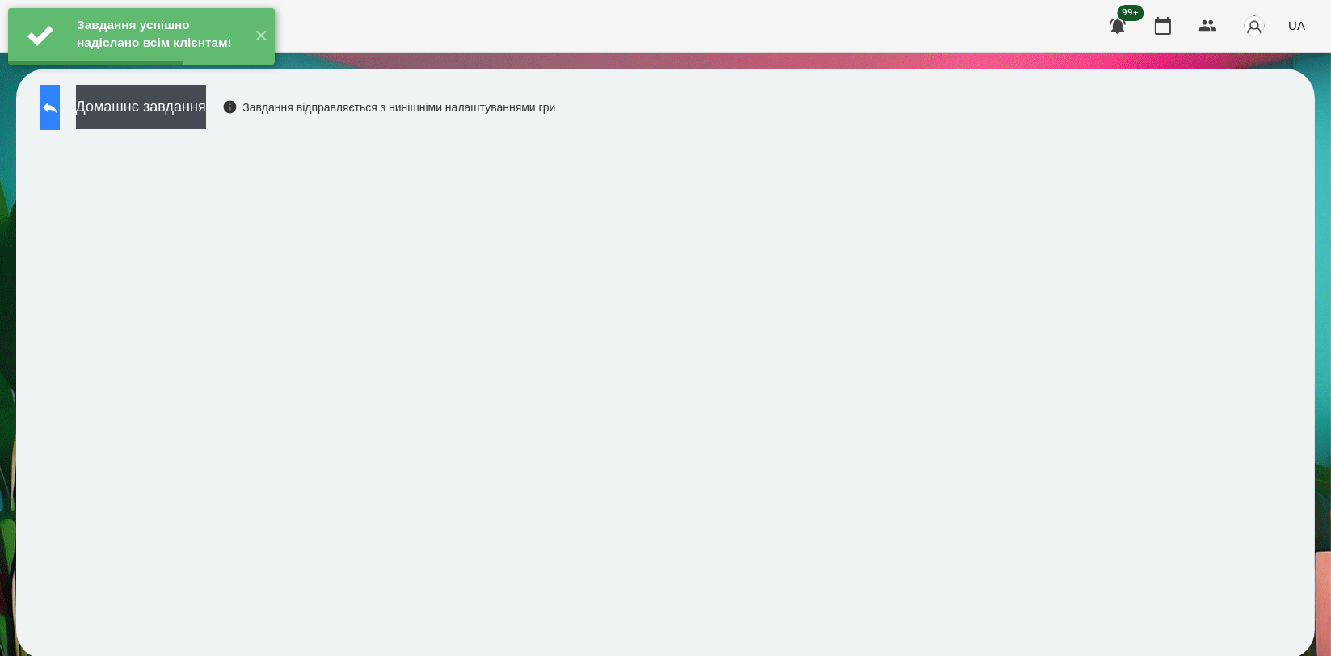
click at [57, 109] on icon at bounding box center [50, 108] width 15 height 12
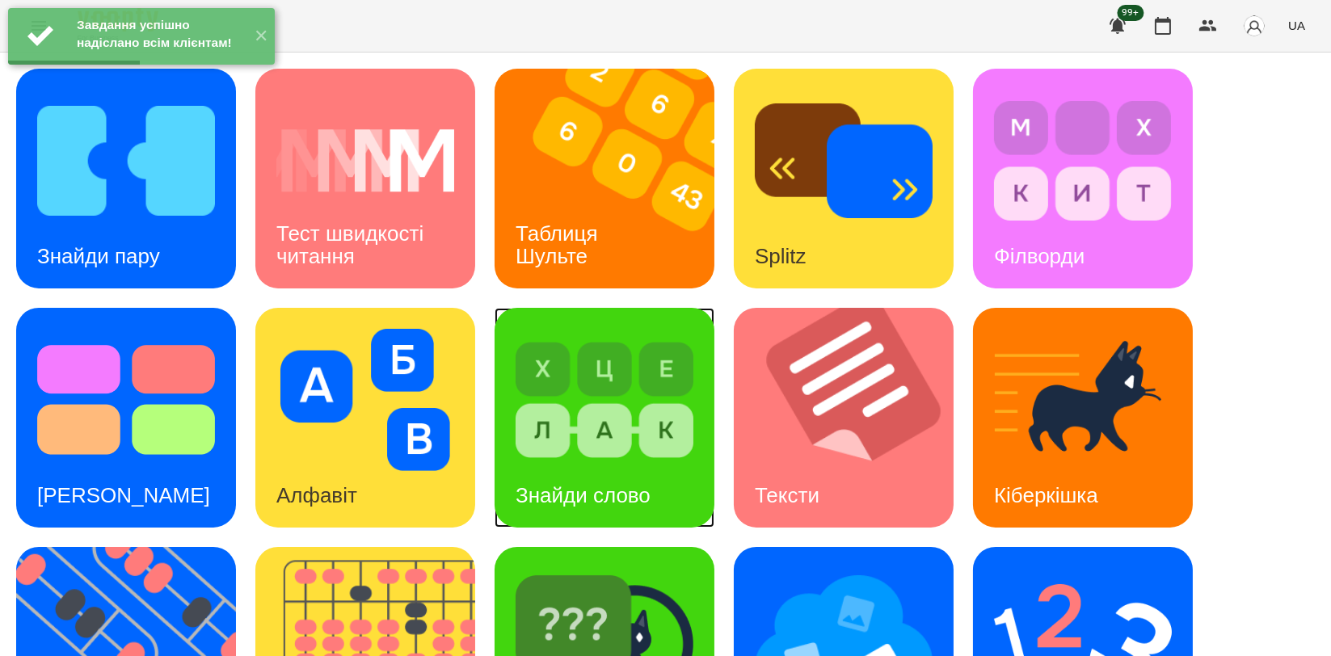
click at [618, 424] on img at bounding box center [605, 400] width 178 height 142
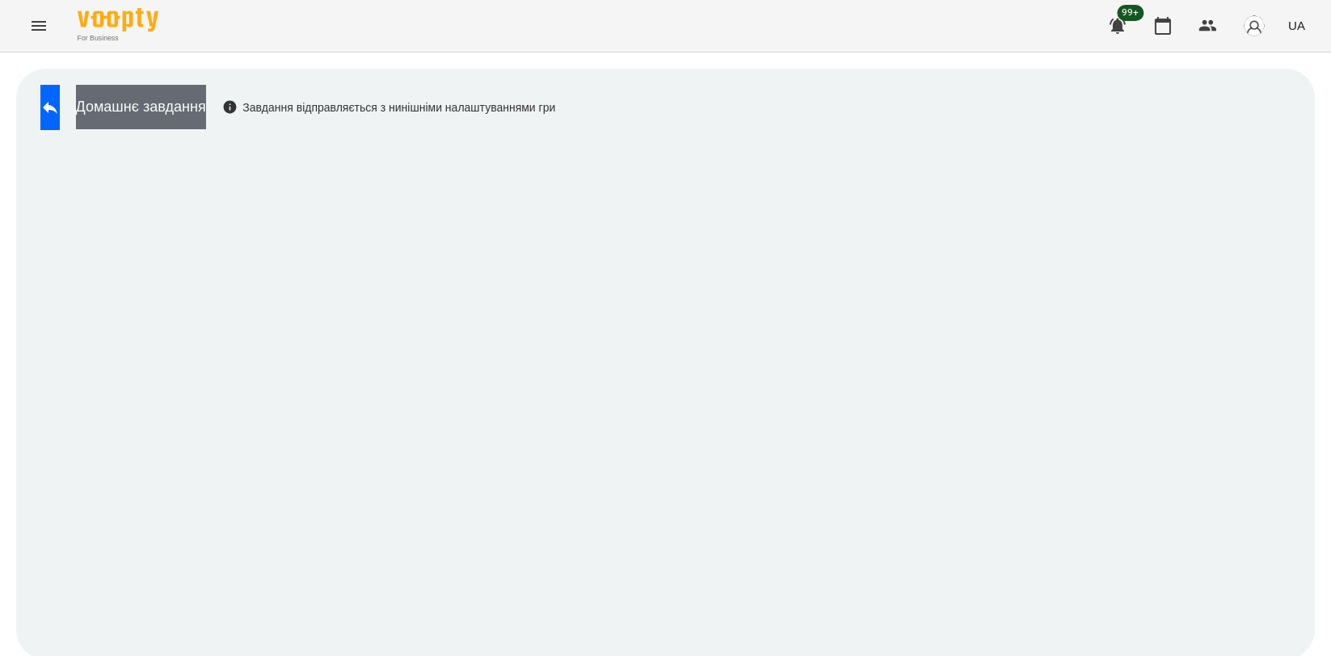
click at [197, 115] on button "Домашнє завдання" at bounding box center [141, 107] width 130 height 44
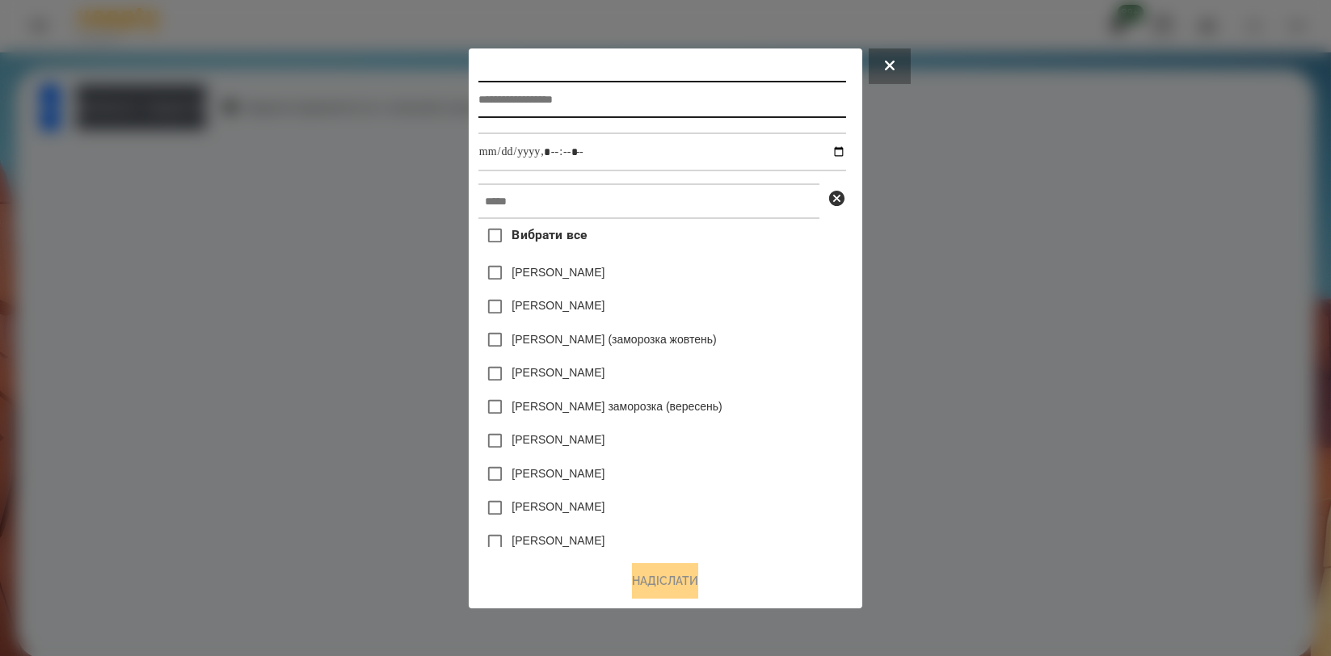
click at [667, 106] on input "text" at bounding box center [663, 99] width 368 height 37
type input "**********"
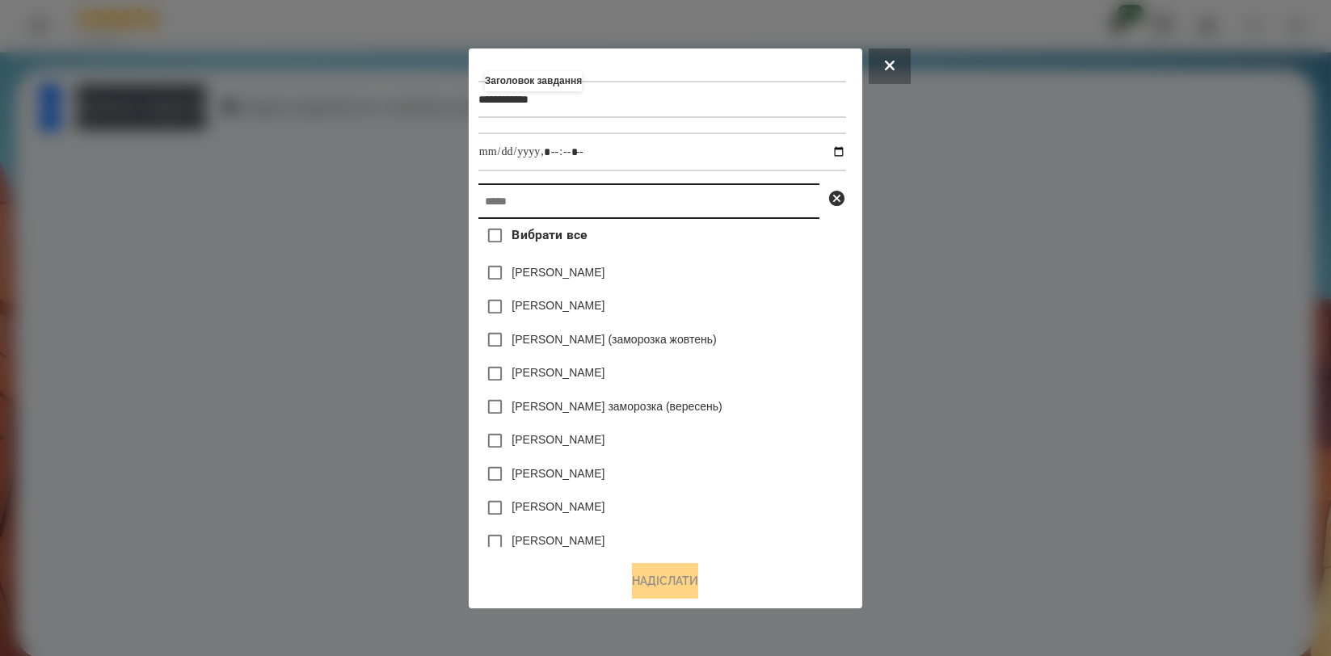
click at [645, 192] on input "text" at bounding box center [649, 202] width 341 height 36
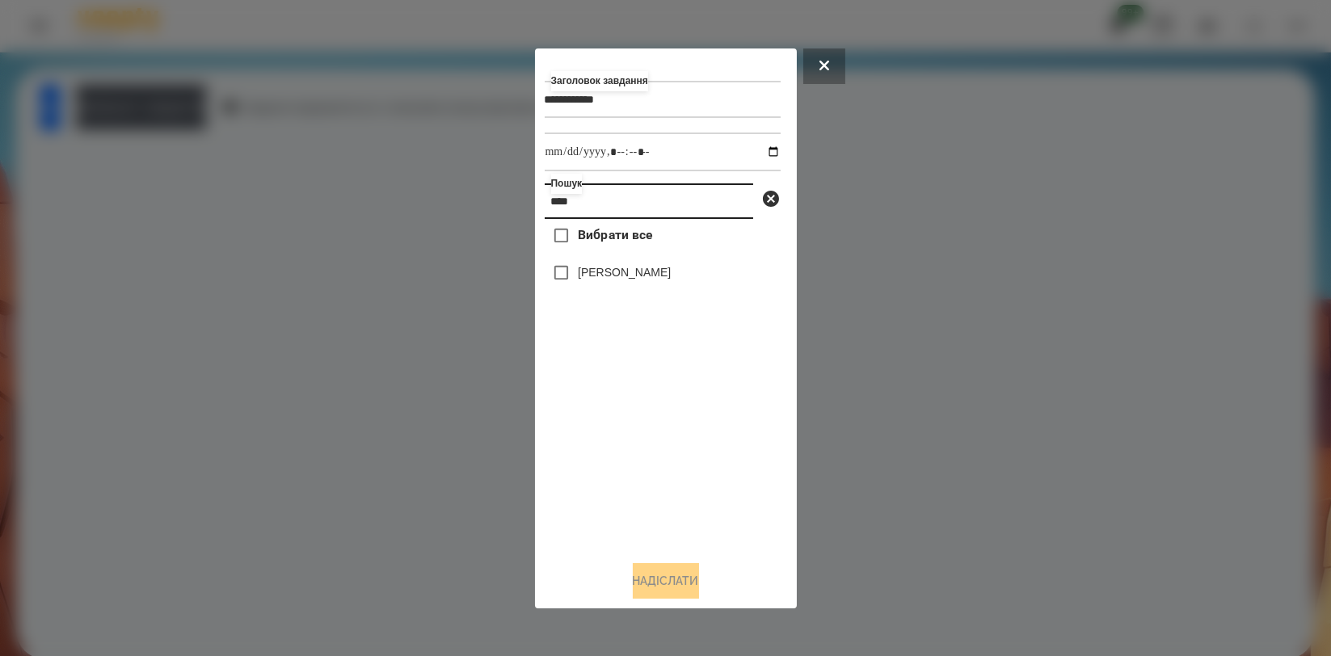
type input "****"
click at [606, 269] on label "[PERSON_NAME]" at bounding box center [624, 272] width 93 height 16
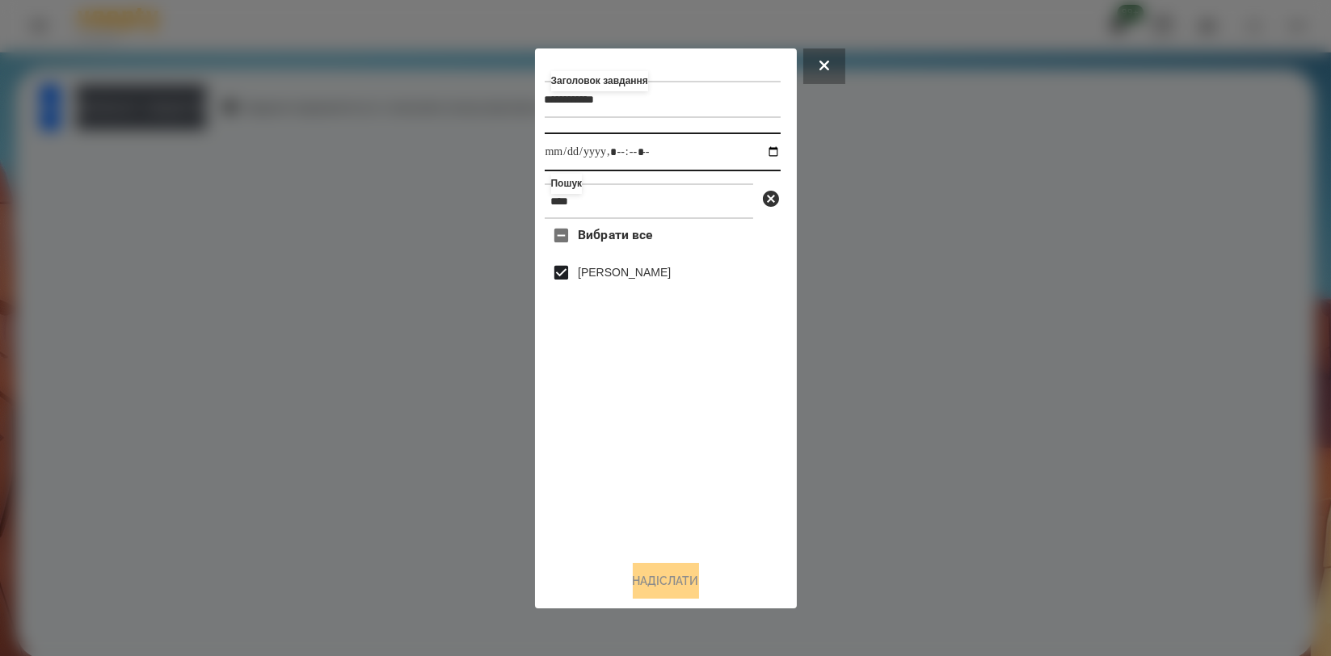
click at [761, 154] on input "datetime-local" at bounding box center [663, 152] width 236 height 39
type input "**********"
drag, startPoint x: 689, startPoint y: 434, endPoint x: 690, endPoint y: 464, distance: 29.9
click at [689, 435] on div "Вибрати все [PERSON_NAME]" at bounding box center [663, 383] width 236 height 328
click at [699, 588] on button "Надіслати" at bounding box center [666, 581] width 66 height 36
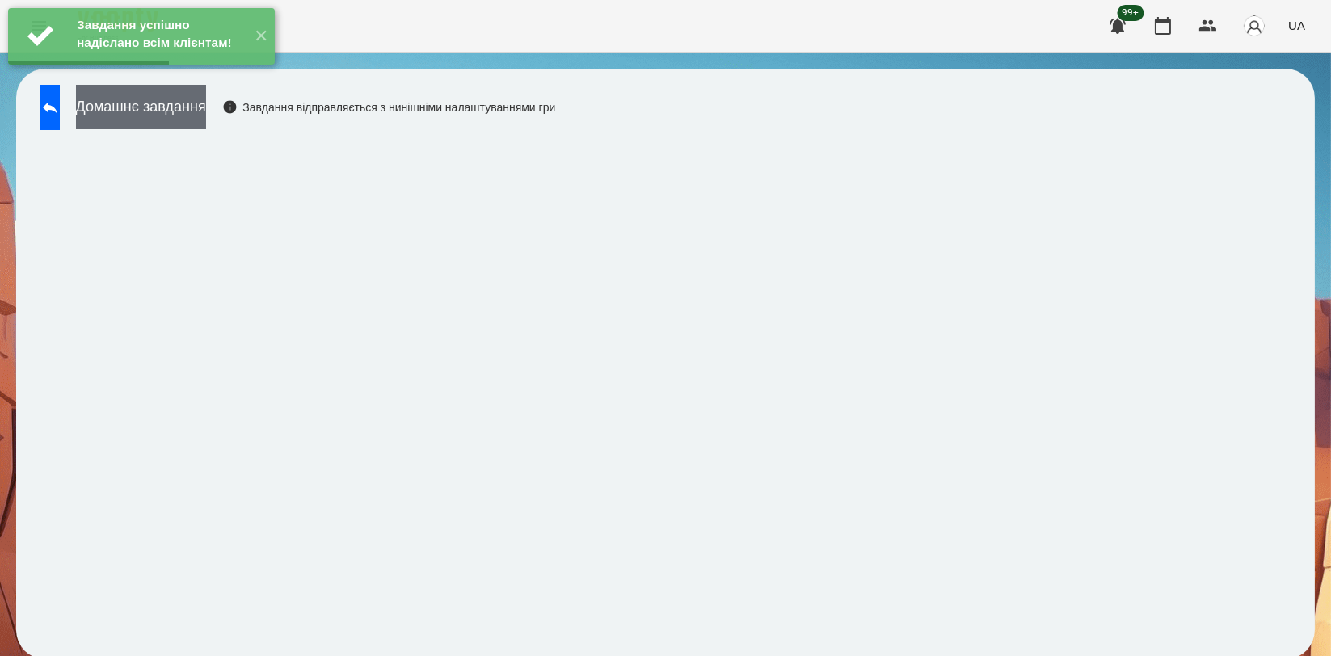
click at [200, 122] on button "Домашнє завдання" at bounding box center [141, 107] width 130 height 44
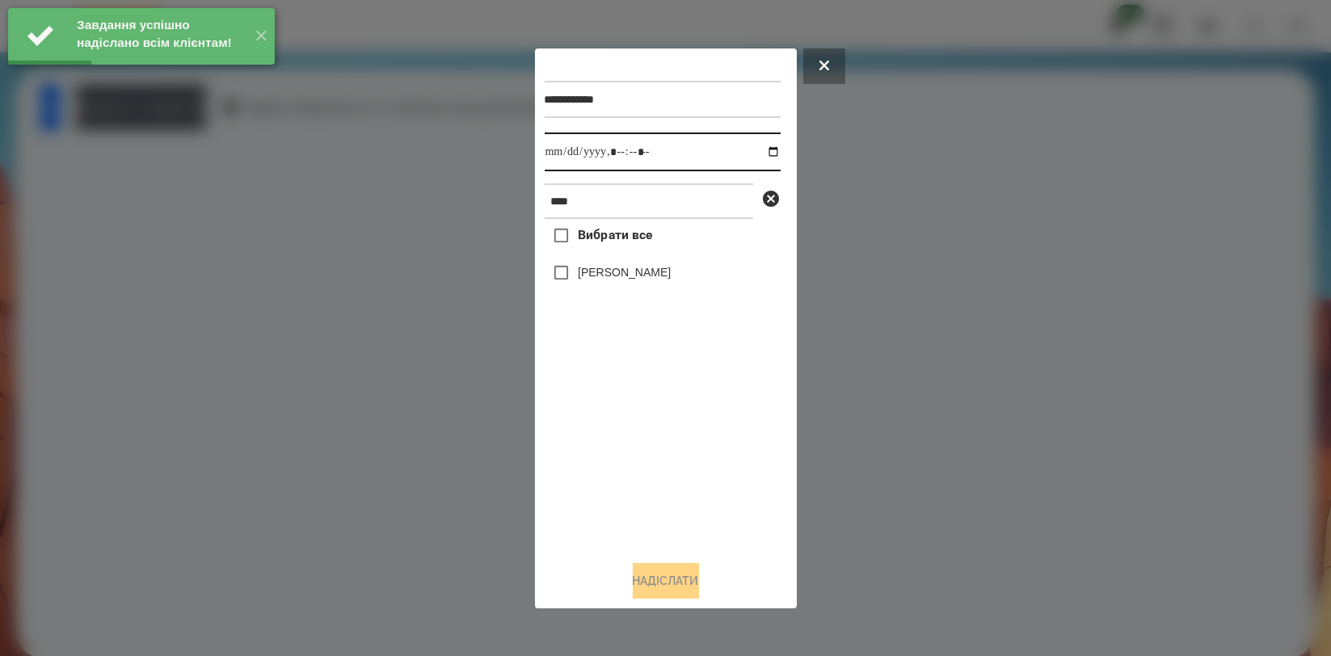
click at [771, 153] on input "datetime-local" at bounding box center [663, 152] width 236 height 39
click at [754, 154] on input "datetime-local" at bounding box center [663, 152] width 236 height 39
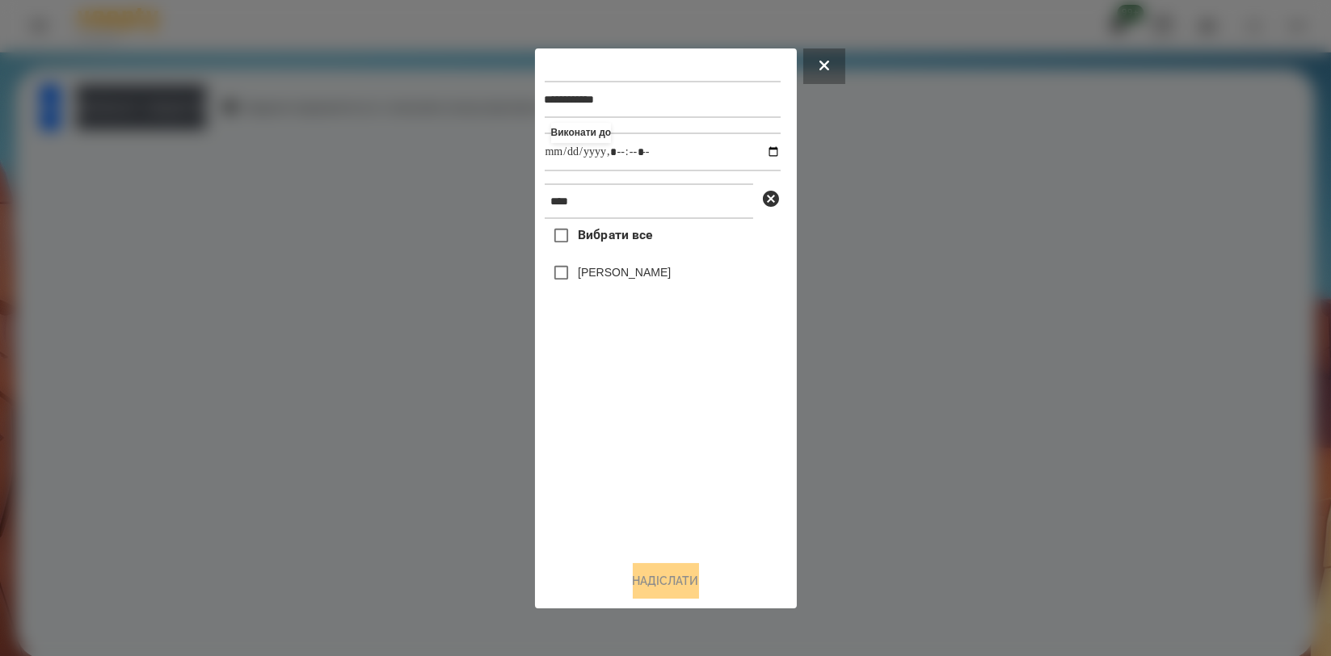
type input "**********"
click at [616, 424] on div "Вибрати все [PERSON_NAME]" at bounding box center [663, 383] width 236 height 328
click at [632, 286] on div "[PERSON_NAME]" at bounding box center [663, 273] width 236 height 34
click at [635, 285] on div "[PERSON_NAME]" at bounding box center [663, 273] width 236 height 34
click at [642, 275] on label "[PERSON_NAME]" at bounding box center [624, 272] width 93 height 16
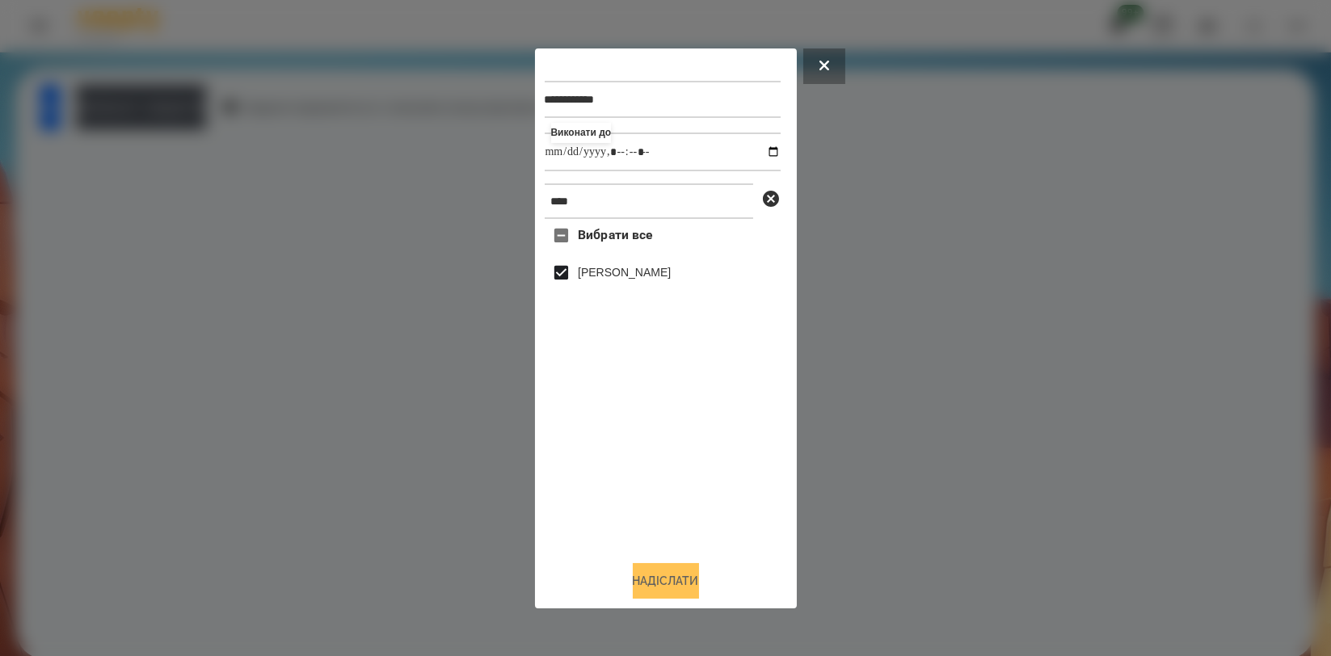
click at [666, 580] on button "Надіслати" at bounding box center [666, 581] width 66 height 36
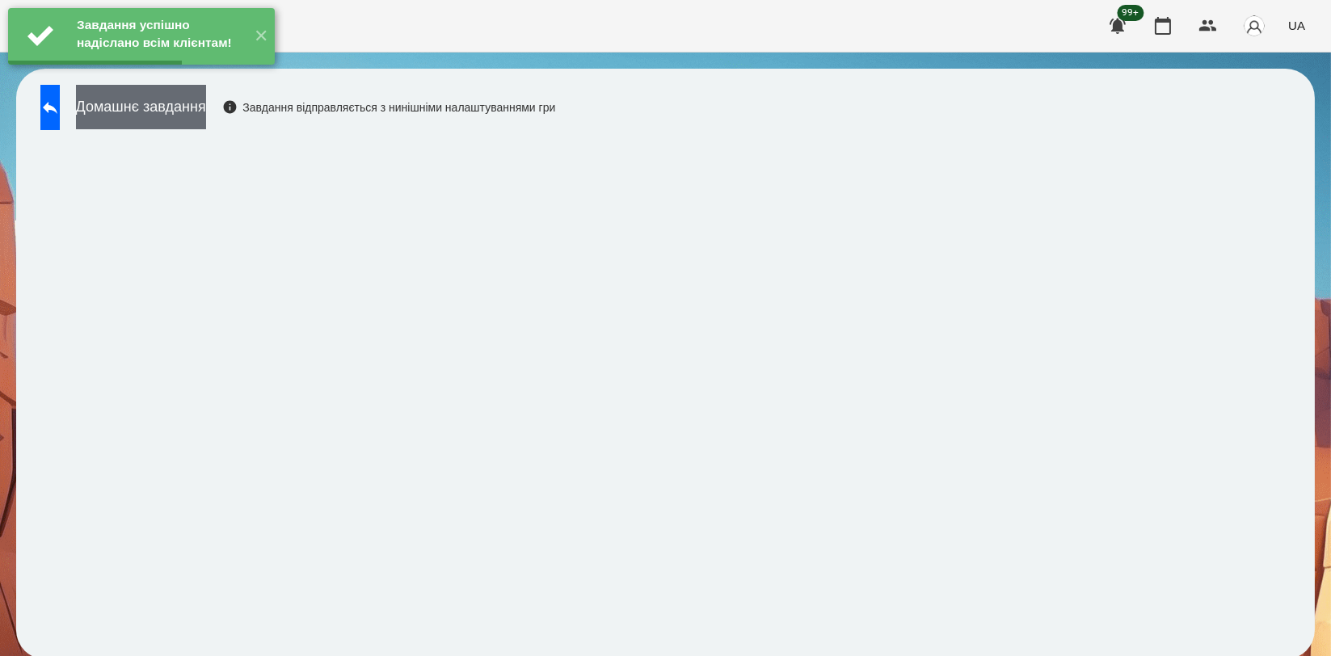
click at [206, 115] on button "Домашнє завдання" at bounding box center [141, 107] width 130 height 44
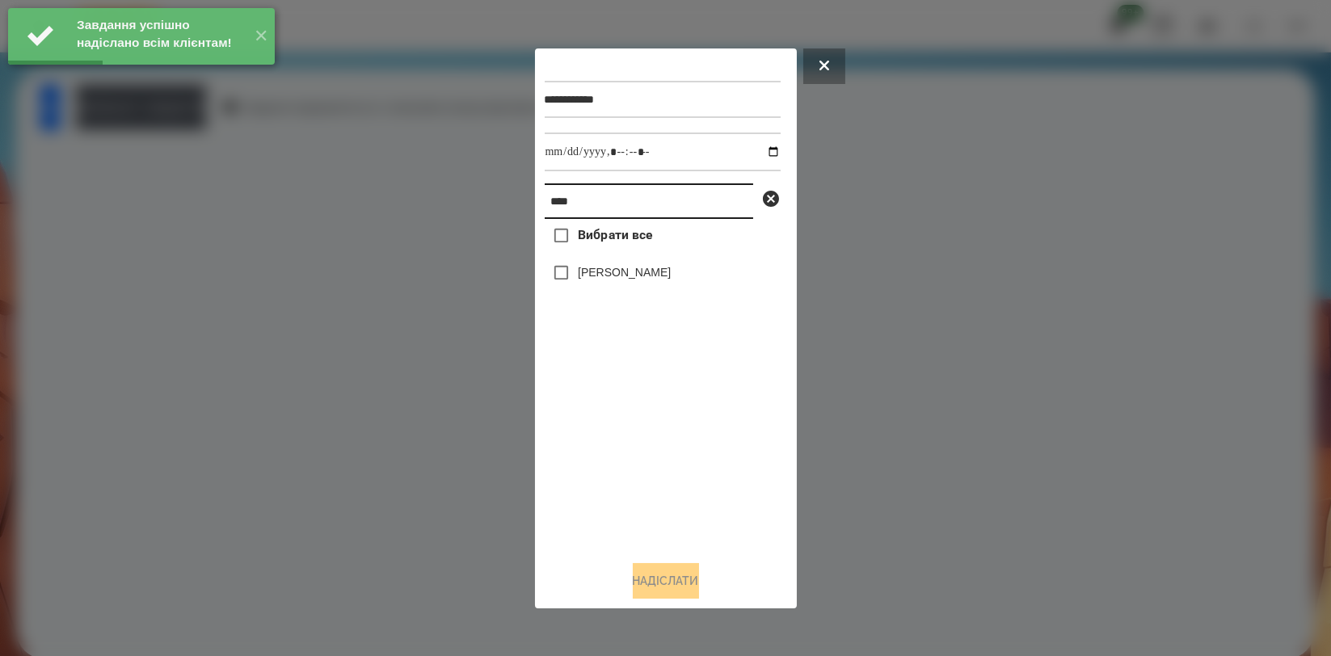
drag, startPoint x: 588, startPoint y: 197, endPoint x: 470, endPoint y: 199, distance: 117.2
click at [470, 199] on div "**********" at bounding box center [665, 328] width 1331 height 656
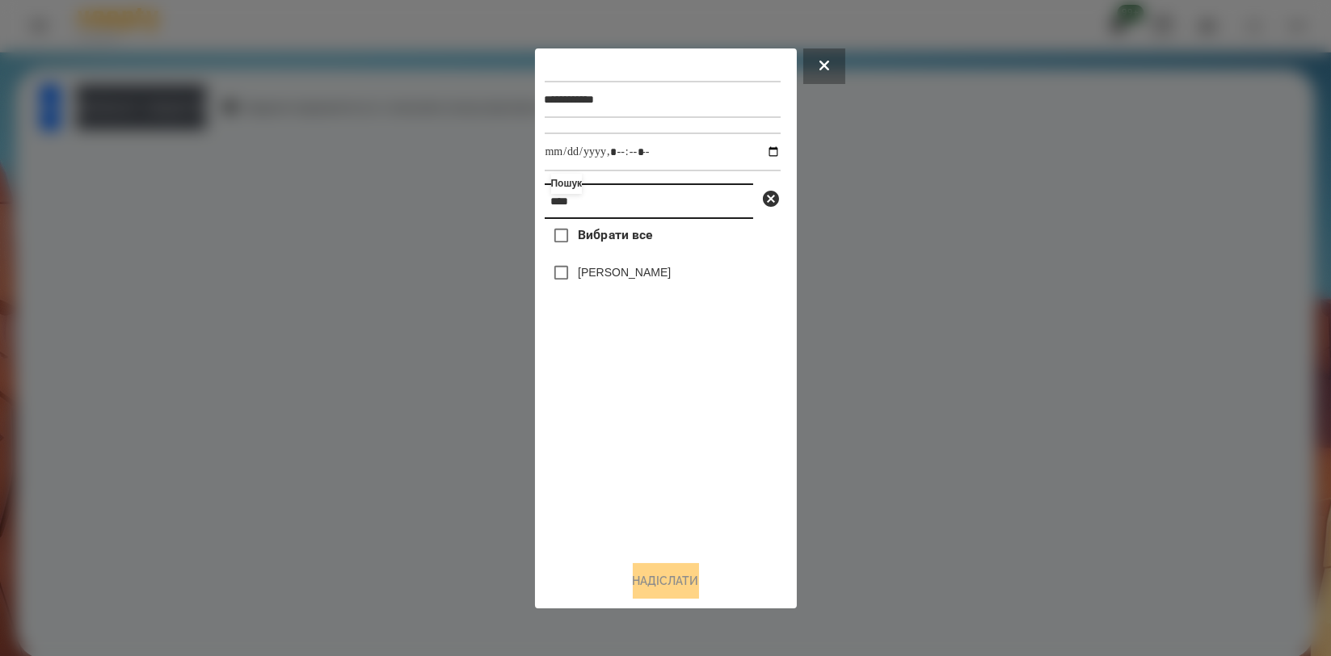
type input "****"
drag, startPoint x: 671, startPoint y: 600, endPoint x: 672, endPoint y: 591, distance: 8.9
click at [671, 599] on button "Надіслати" at bounding box center [666, 581] width 66 height 36
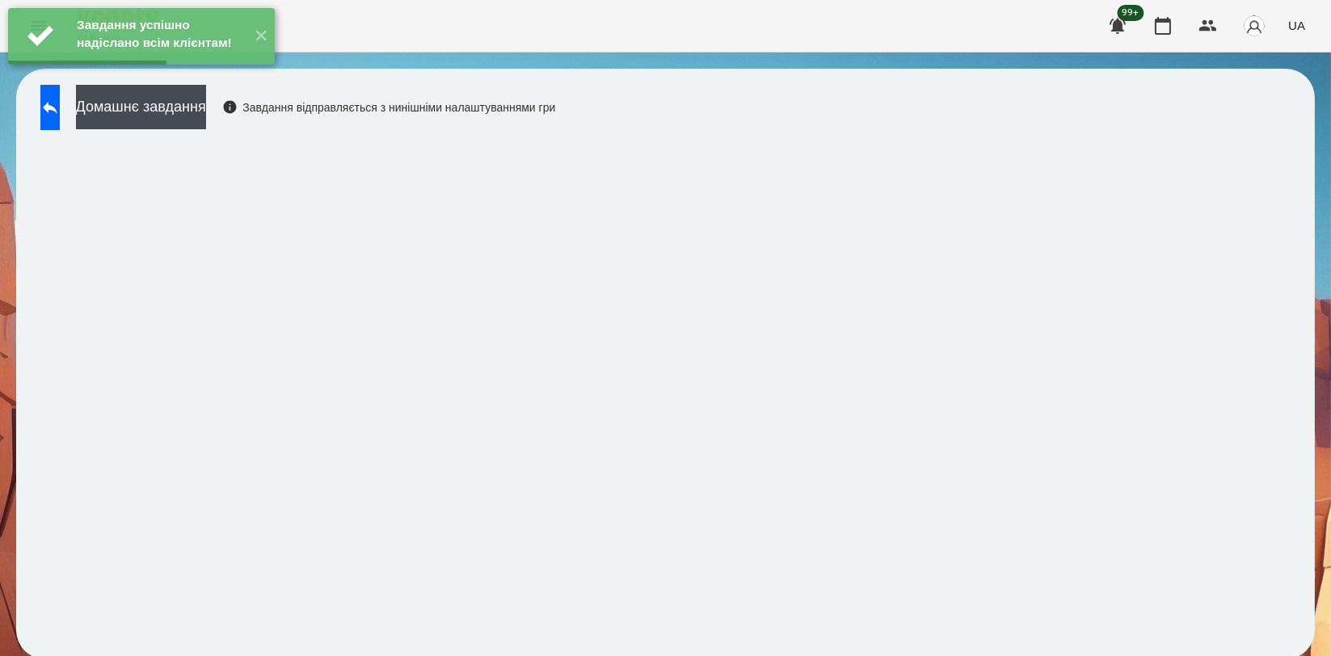
click at [217, 130] on div "Домашнє завдання Завдання відправляється з нинішніми налаштуваннями гри" at bounding box center [293, 111] width 523 height 53
click at [196, 73] on div "Завдання успішно надіслано всім клієнтам! ✕" at bounding box center [141, 36] width 283 height 73
click at [206, 103] on button "Домашнє завдання" at bounding box center [141, 107] width 130 height 44
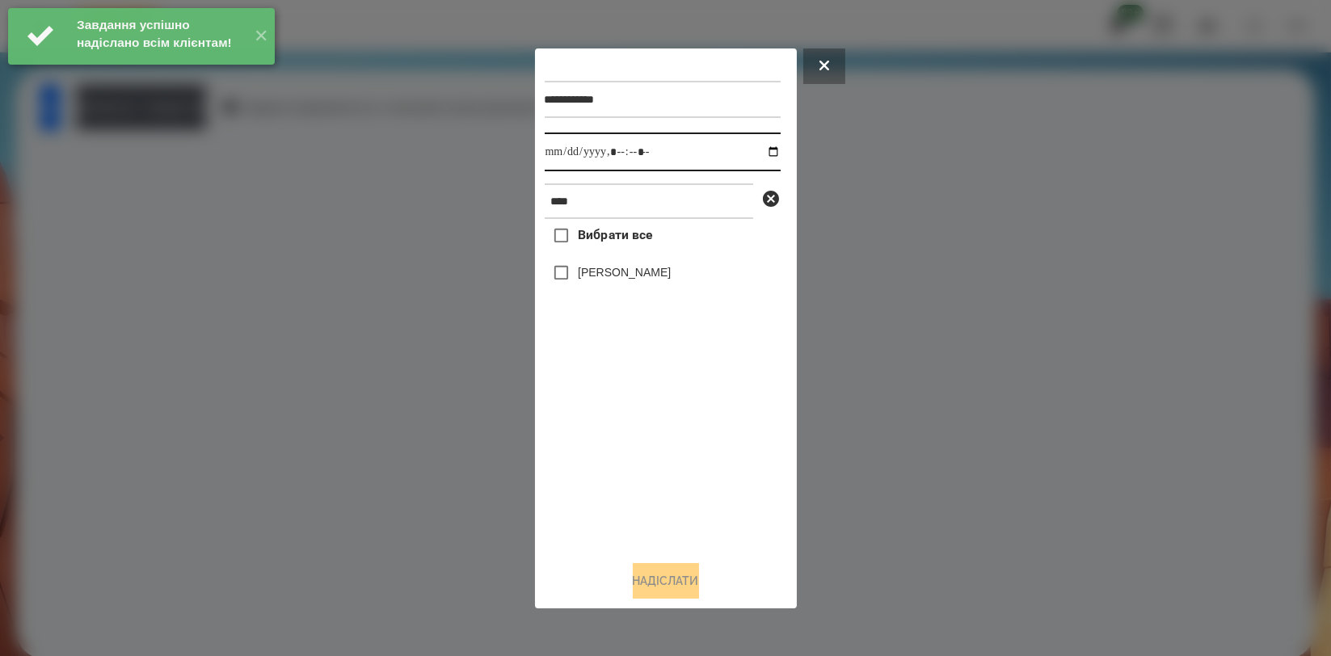
click at [761, 150] on input "datetime-local" at bounding box center [663, 152] width 236 height 39
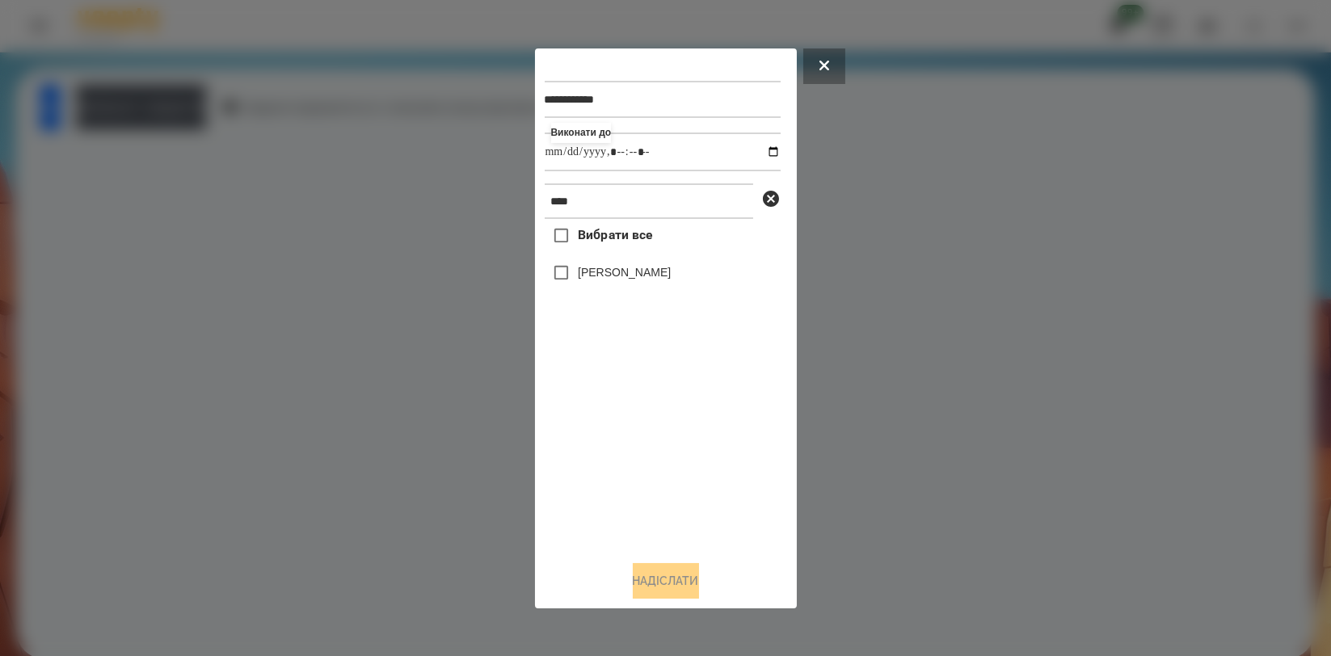
type input "**********"
click at [601, 432] on div "Вибрати все [PERSON_NAME]" at bounding box center [663, 383] width 236 height 328
click at [610, 280] on label "[PERSON_NAME]" at bounding box center [624, 272] width 93 height 16
click at [656, 580] on button "Надіслати" at bounding box center [666, 581] width 66 height 36
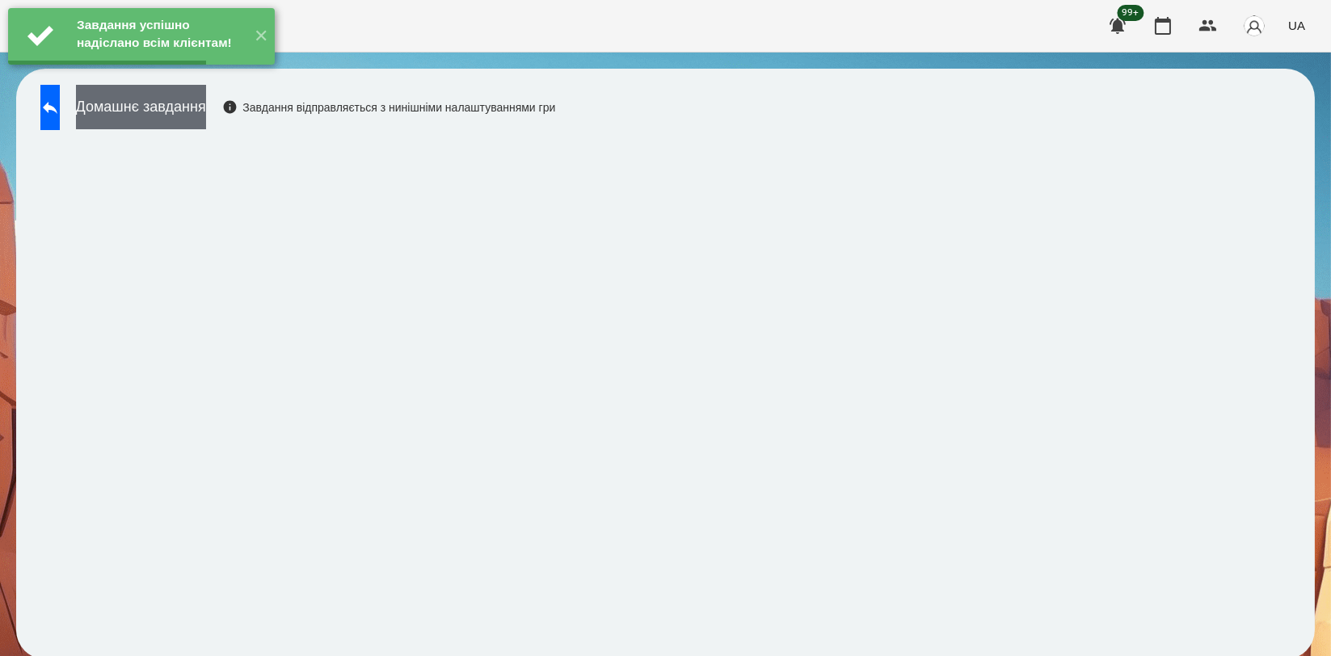
click at [206, 108] on button "Домашнє завдання" at bounding box center [141, 107] width 130 height 44
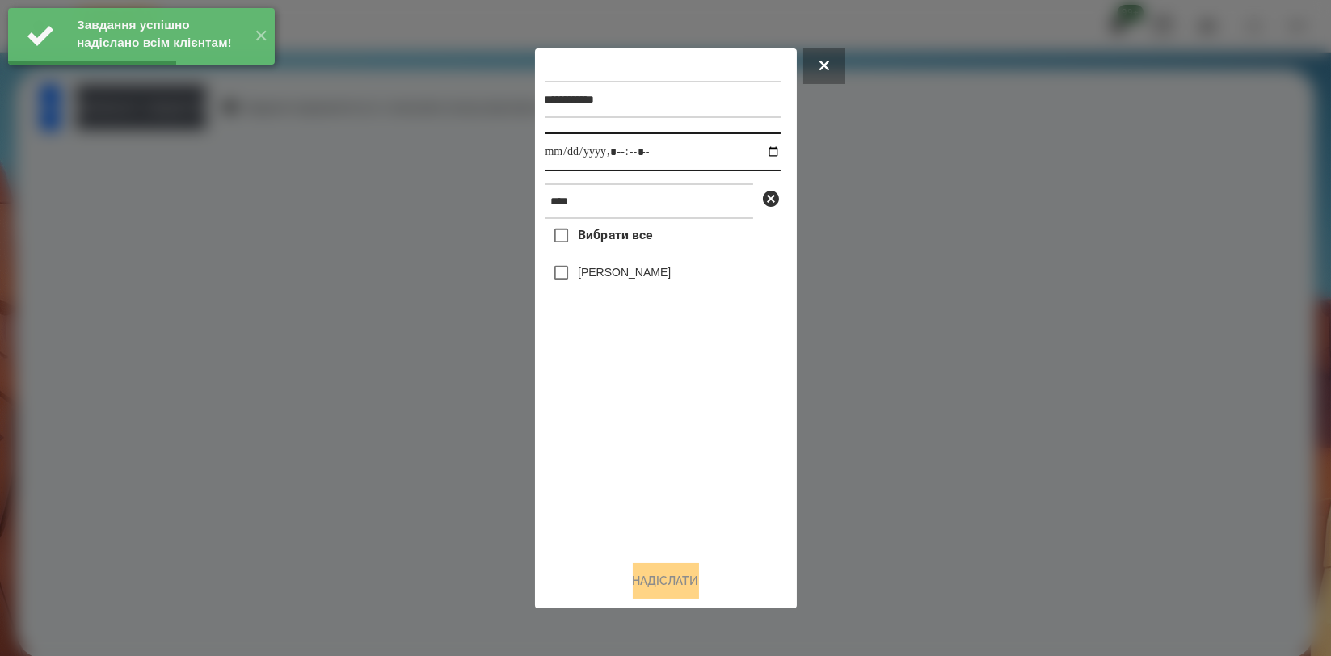
click at [768, 147] on input "datetime-local" at bounding box center [663, 152] width 236 height 39
type input "**********"
click at [626, 453] on div "Вибрати все [PERSON_NAME]" at bounding box center [663, 383] width 236 height 328
click at [644, 278] on label "[PERSON_NAME]" at bounding box center [624, 272] width 93 height 16
click at [671, 583] on button "Надіслати" at bounding box center [666, 581] width 66 height 36
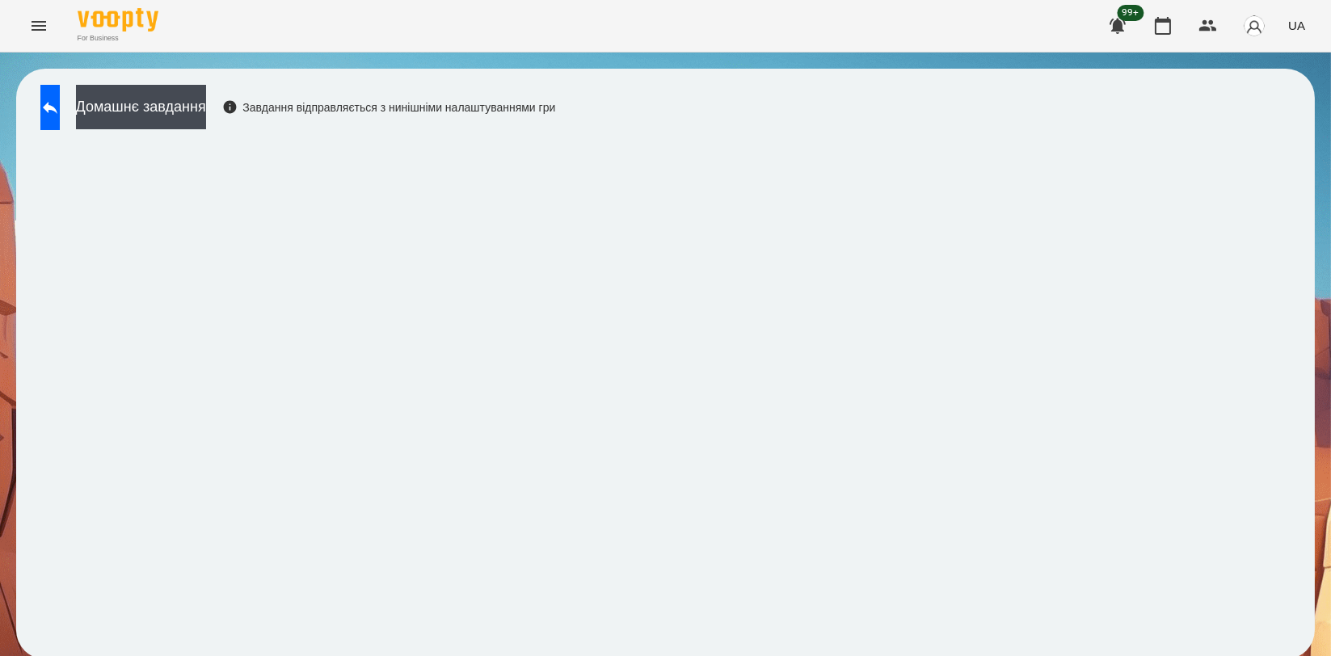
click at [217, 129] on div "Домашнє завдання Завдання відправляється з нинішніми налаштуваннями гри" at bounding box center [293, 111] width 523 height 53
click at [201, 99] on button "Домашнє завдання" at bounding box center [141, 107] width 130 height 44
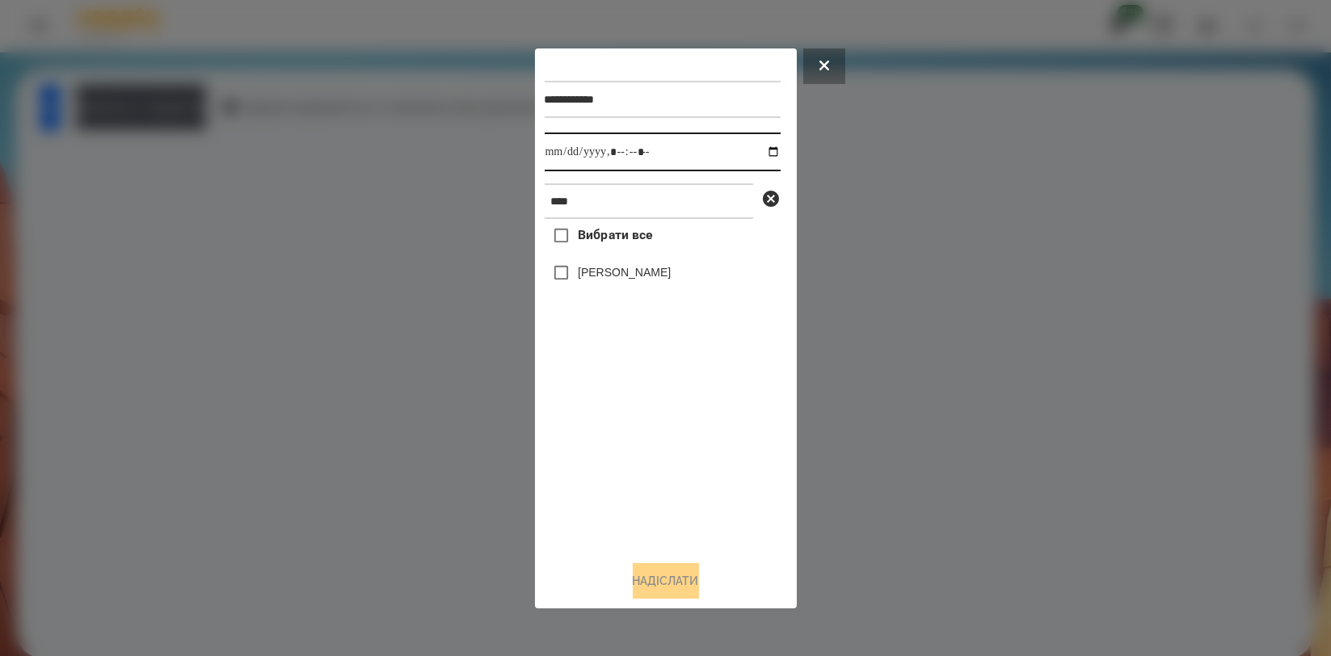
click at [757, 155] on input "datetime-local" at bounding box center [663, 152] width 236 height 39
type input "**********"
drag, startPoint x: 635, startPoint y: 423, endPoint x: 626, endPoint y: 323, distance: 100.7
click at [635, 424] on div "Вибрати все [PERSON_NAME]" at bounding box center [663, 383] width 236 height 328
click at [627, 274] on label "[PERSON_NAME]" at bounding box center [624, 272] width 93 height 16
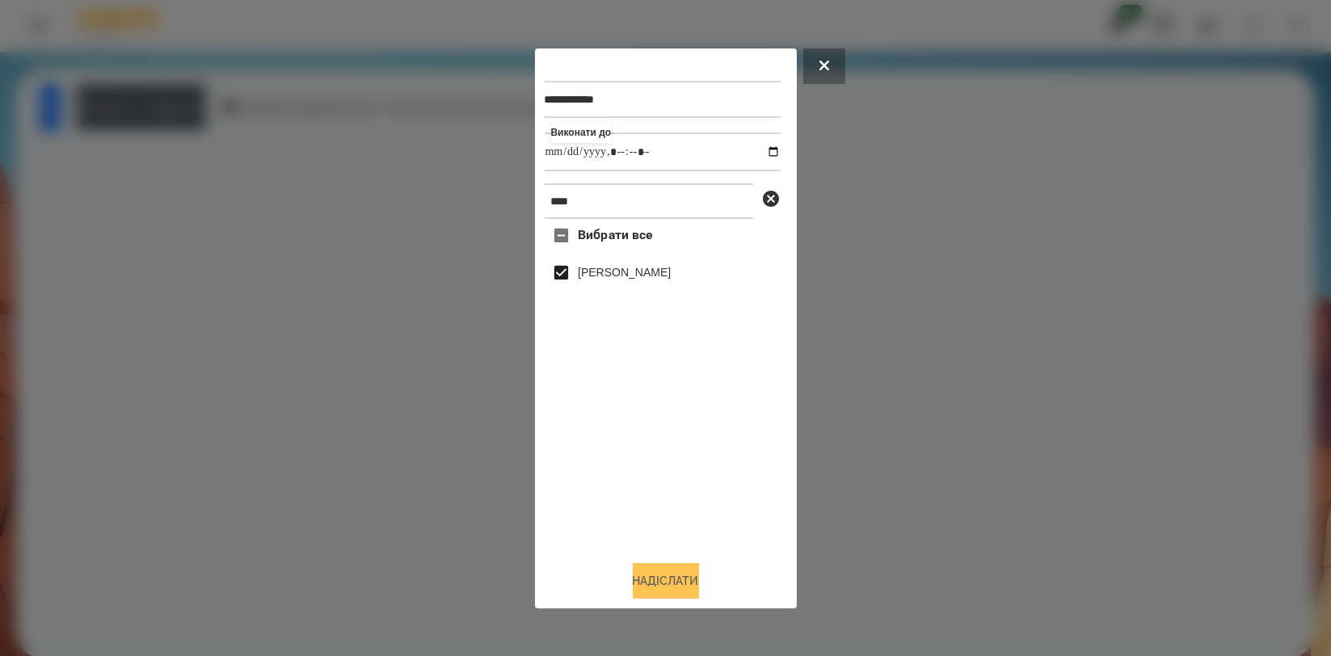
click at [677, 584] on button "Надіслати" at bounding box center [666, 581] width 66 height 36
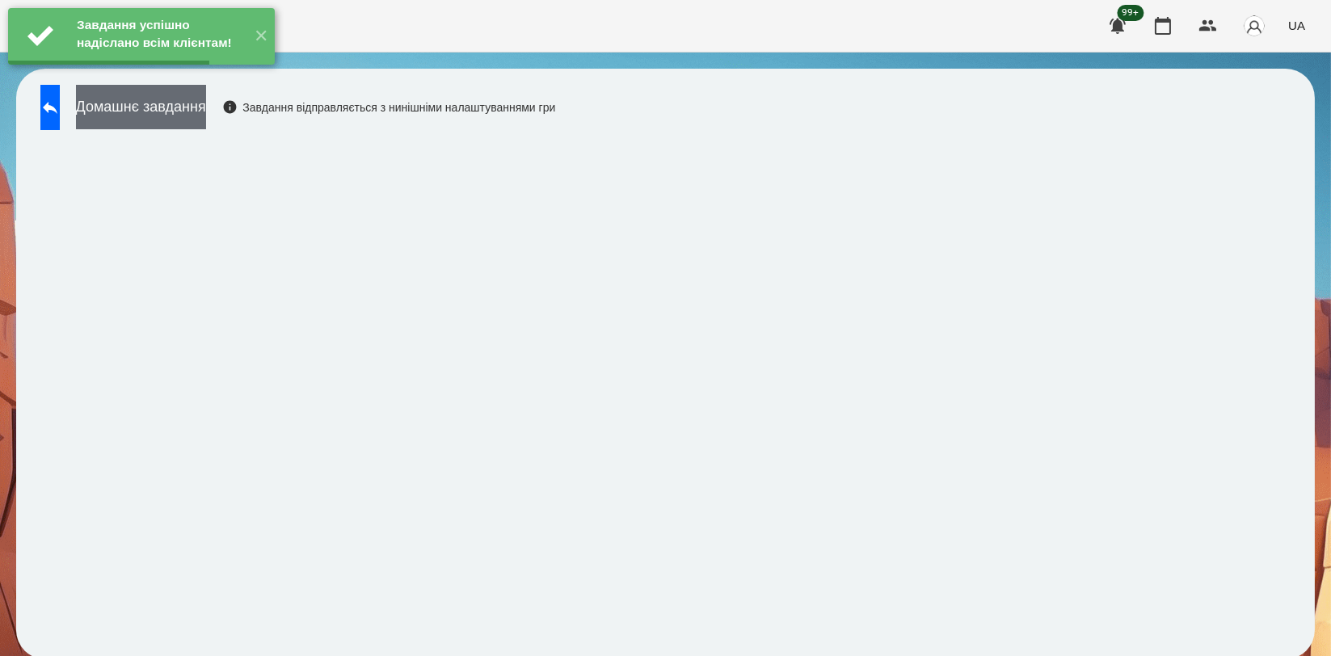
click at [206, 106] on button "Домашнє завдання" at bounding box center [141, 107] width 130 height 44
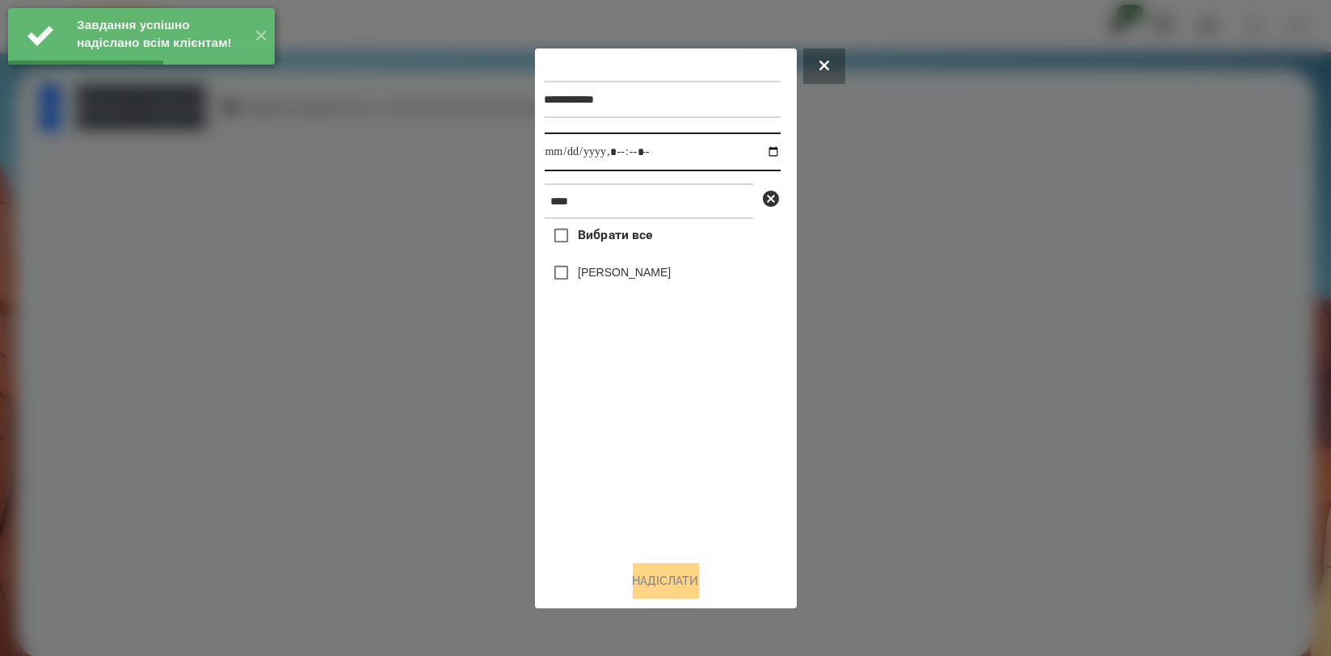
click at [757, 148] on input "datetime-local" at bounding box center [663, 152] width 236 height 39
type input "**********"
drag, startPoint x: 660, startPoint y: 434, endPoint x: 654, endPoint y: 324, distance: 110.1
click at [660, 432] on div "Вибрати все [PERSON_NAME]" at bounding box center [663, 383] width 236 height 328
click at [656, 277] on label "[PERSON_NAME]" at bounding box center [624, 272] width 93 height 16
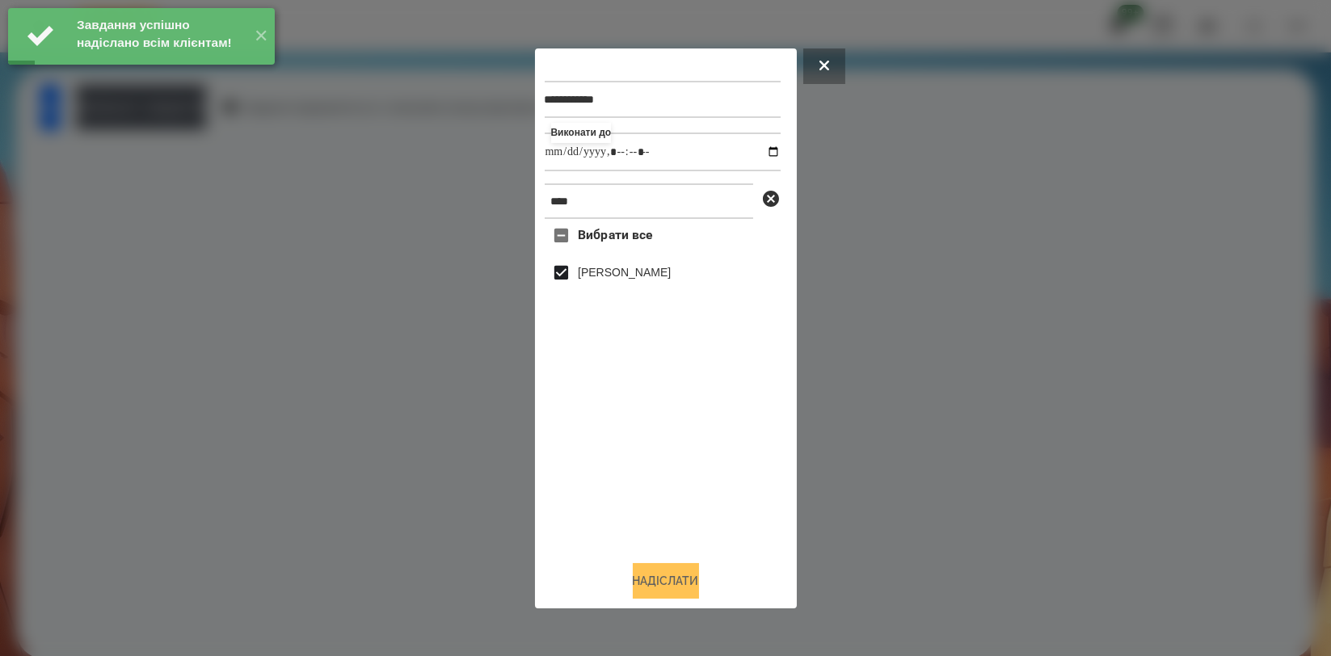
click at [665, 573] on button "Надіслати" at bounding box center [666, 581] width 66 height 36
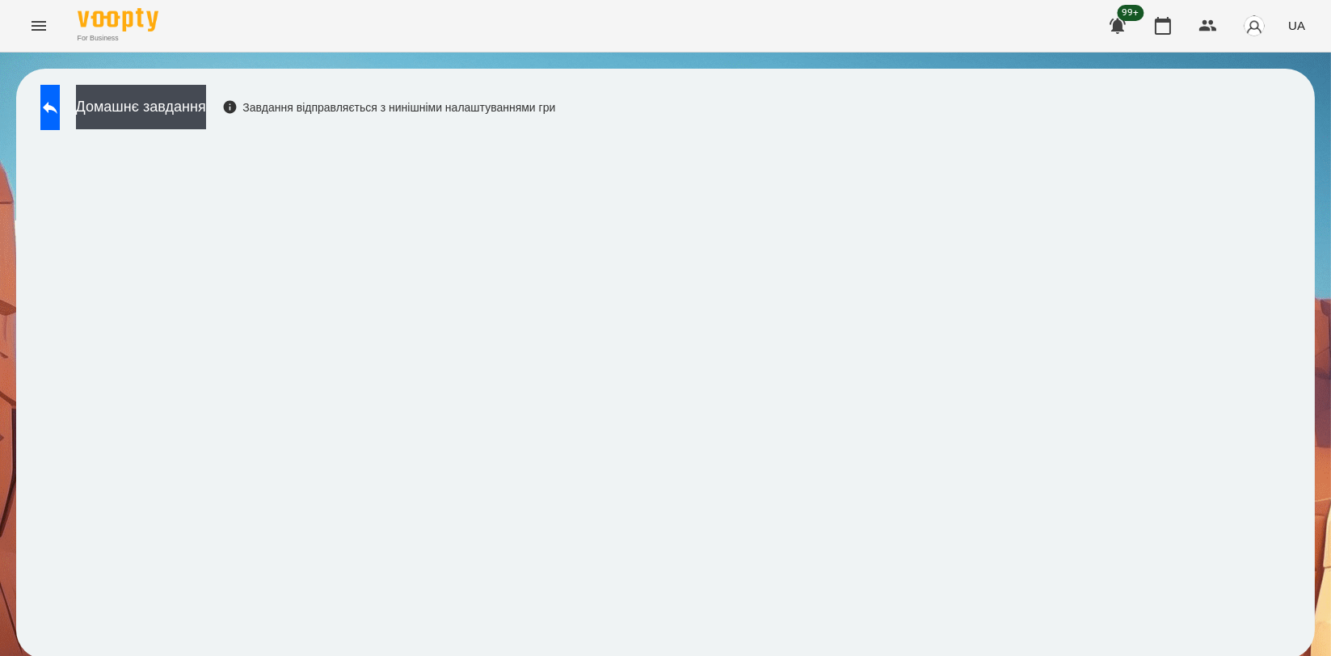
click at [198, 92] on div "Завдання успішно надіслано всім клієнтам! ✕ For Business 99+ UA Домашнє завданн…" at bounding box center [665, 338] width 1331 height 676
click at [205, 96] on button "Домашнє завдання" at bounding box center [141, 107] width 130 height 44
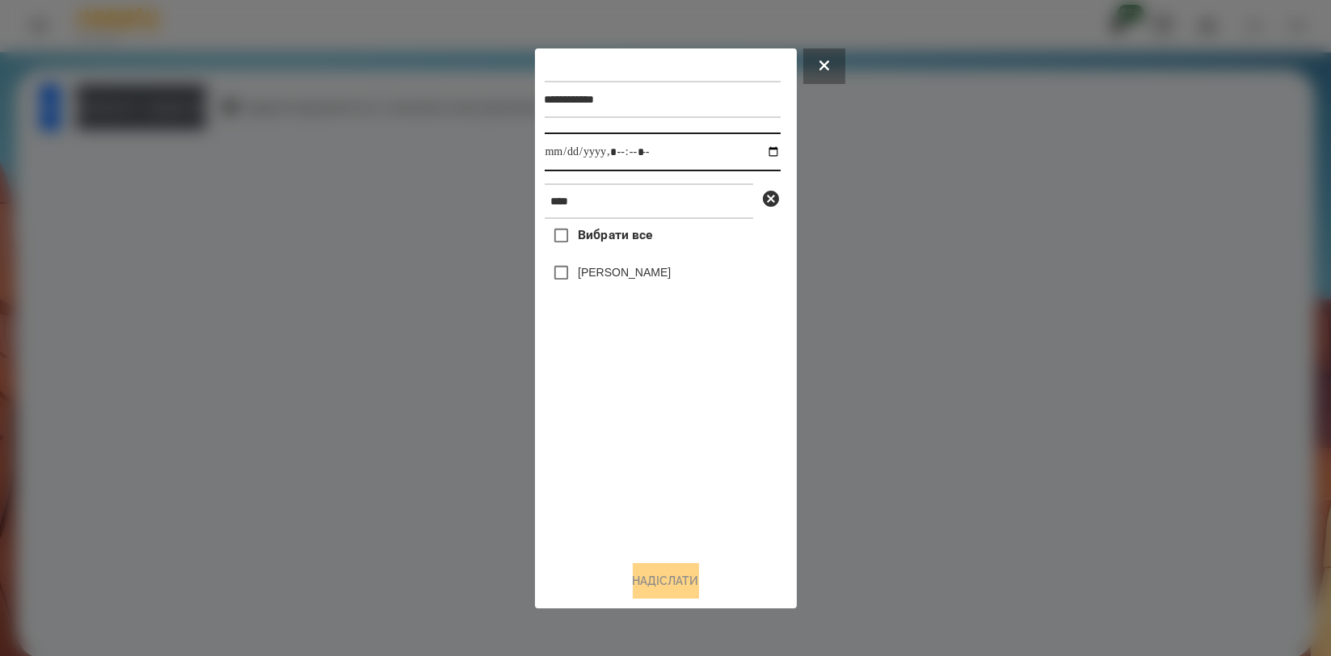
click at [759, 149] on input "datetime-local" at bounding box center [663, 152] width 236 height 39
type input "**********"
click at [589, 424] on div "Вибрати все [PERSON_NAME]" at bounding box center [663, 383] width 236 height 328
click at [616, 268] on label "[PERSON_NAME]" at bounding box center [624, 272] width 93 height 16
click at [645, 578] on button "Надіслати" at bounding box center [666, 581] width 66 height 36
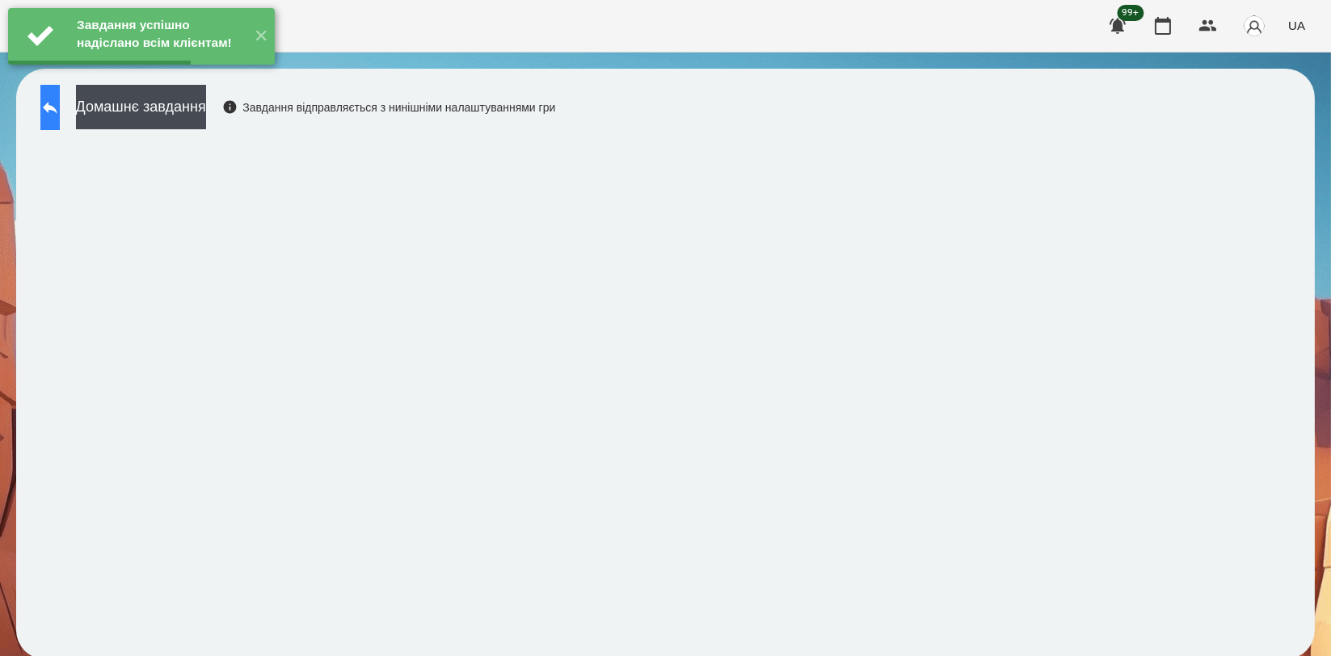
click at [60, 114] on icon at bounding box center [49, 107] width 19 height 19
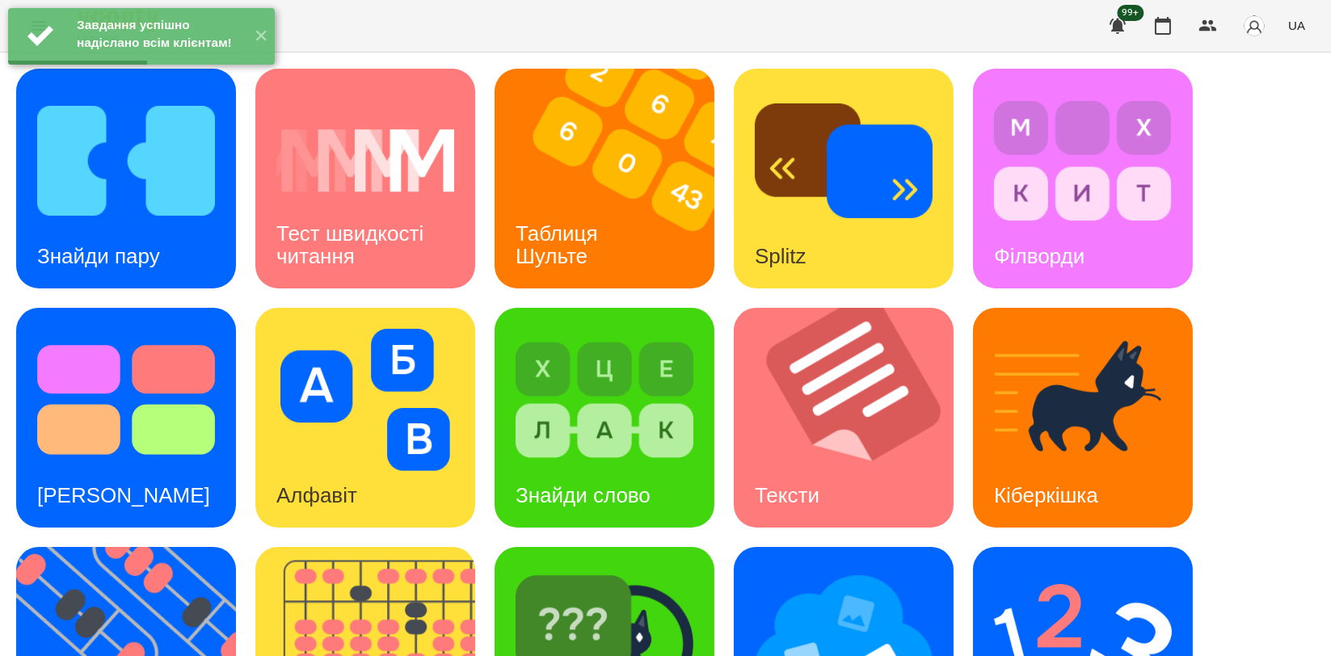
scroll to position [359, 0]
click at [821, 464] on div "Тексти" at bounding box center [787, 496] width 107 height 64
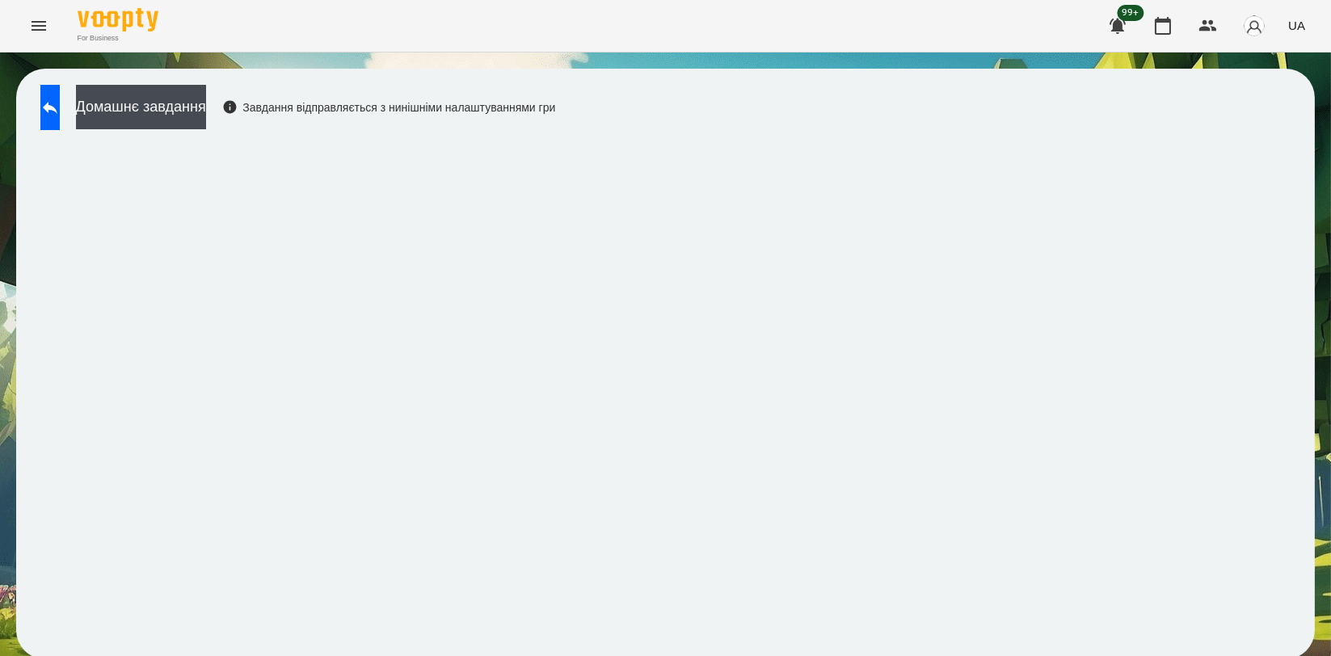
scroll to position [2, 0]
click at [206, 106] on button "Домашнє завдання" at bounding box center [141, 107] width 130 height 44
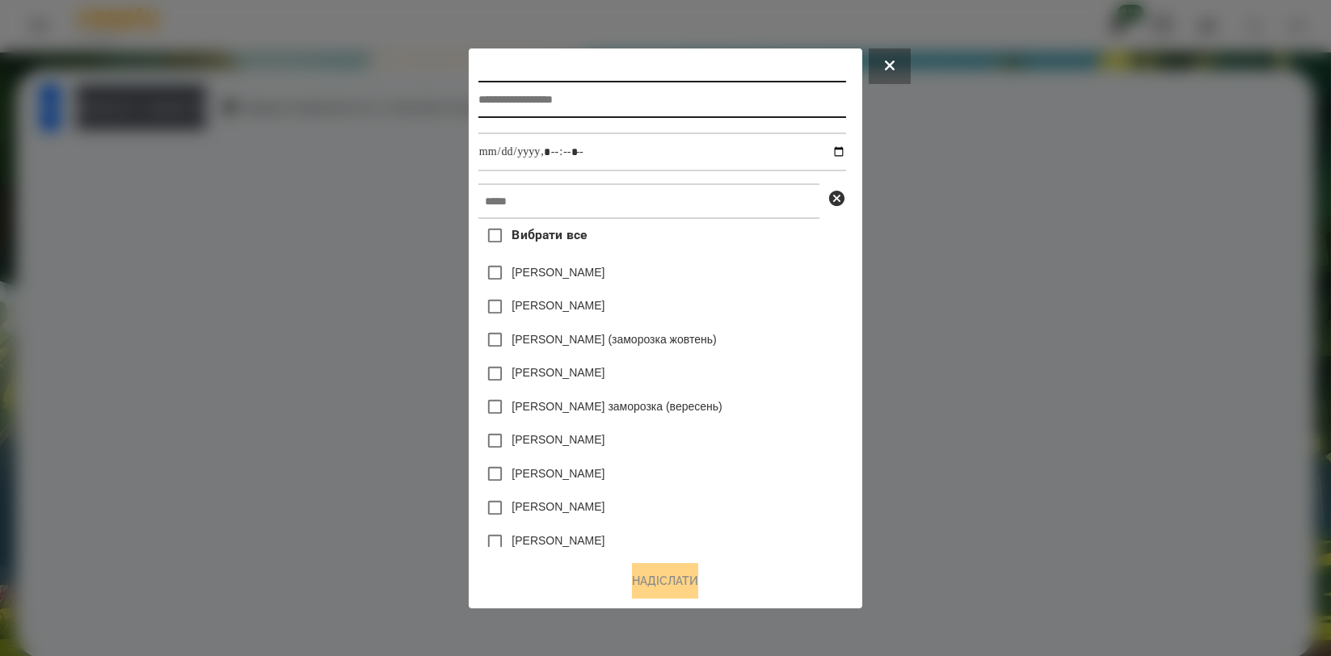
click at [621, 108] on input "text" at bounding box center [663, 99] width 368 height 37
type input "*****"
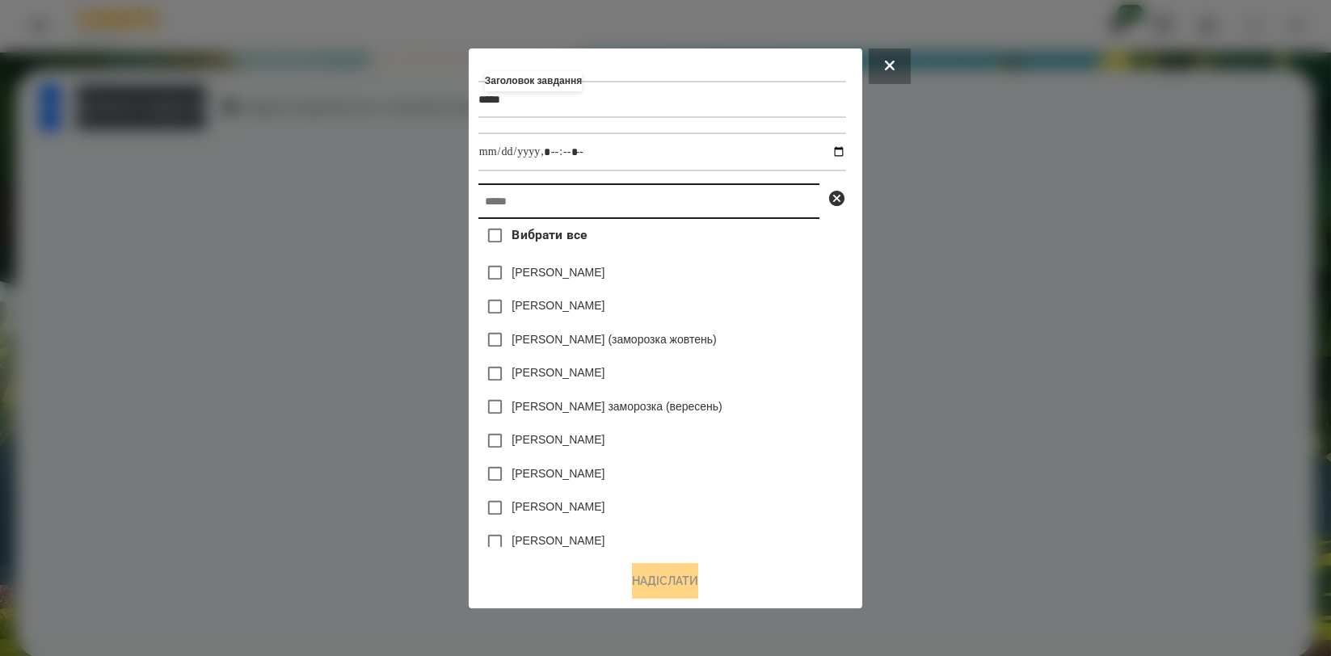
click at [618, 186] on input "text" at bounding box center [649, 202] width 341 height 36
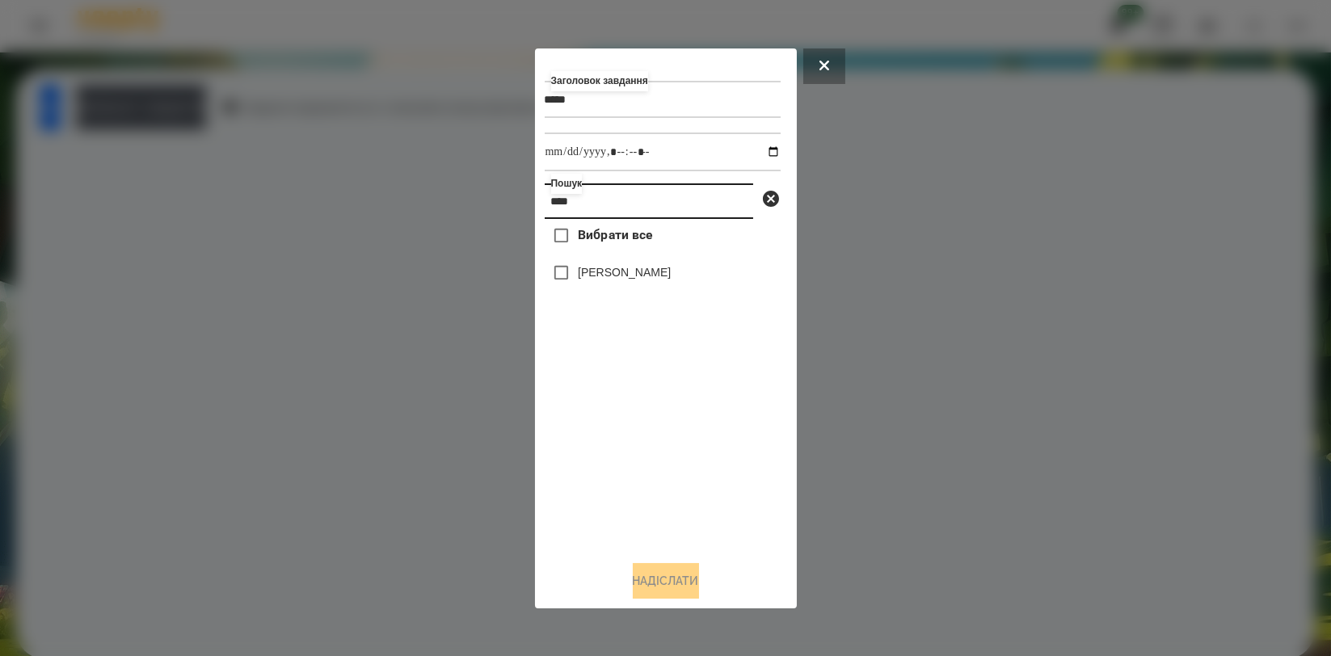
type input "****"
click at [604, 276] on label "[PERSON_NAME]" at bounding box center [624, 272] width 93 height 16
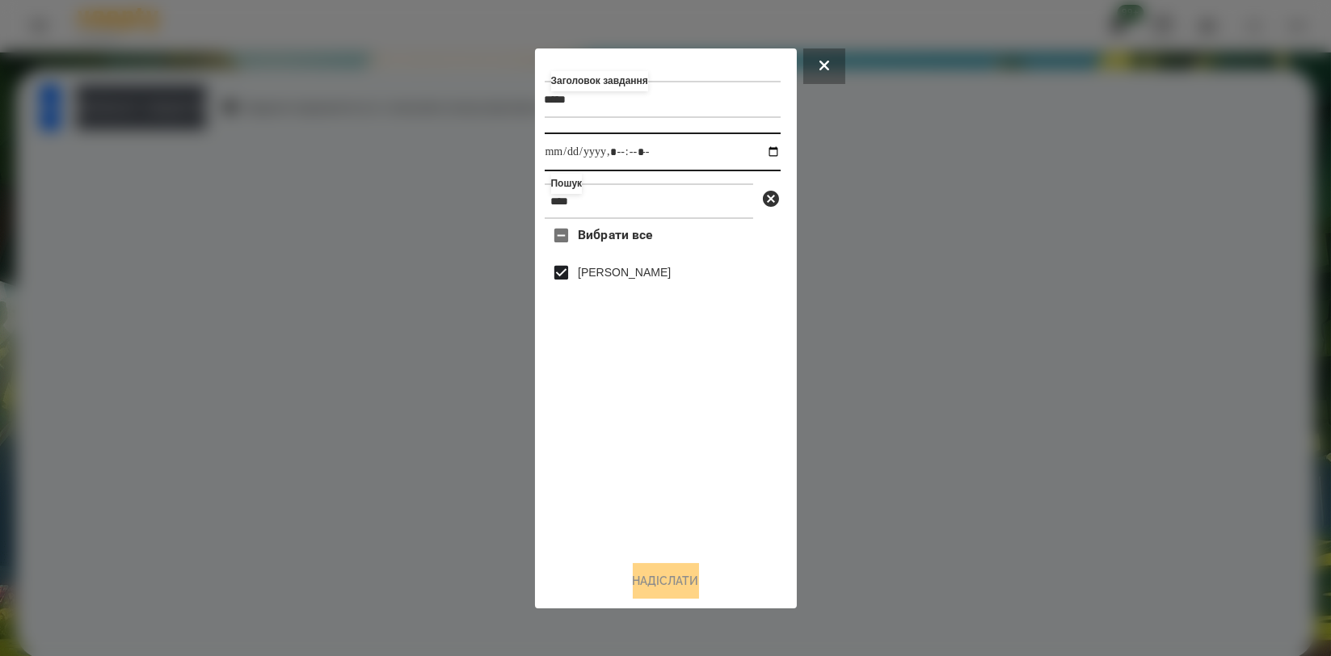
click at [766, 152] on input "datetime-local" at bounding box center [663, 152] width 236 height 39
type input "**********"
drag, startPoint x: 704, startPoint y: 458, endPoint x: 702, endPoint y: 475, distance: 17.9
click at [704, 458] on div "Вибрати все [PERSON_NAME]" at bounding box center [663, 383] width 236 height 328
click at [664, 587] on button "Надіслати" at bounding box center [666, 581] width 66 height 36
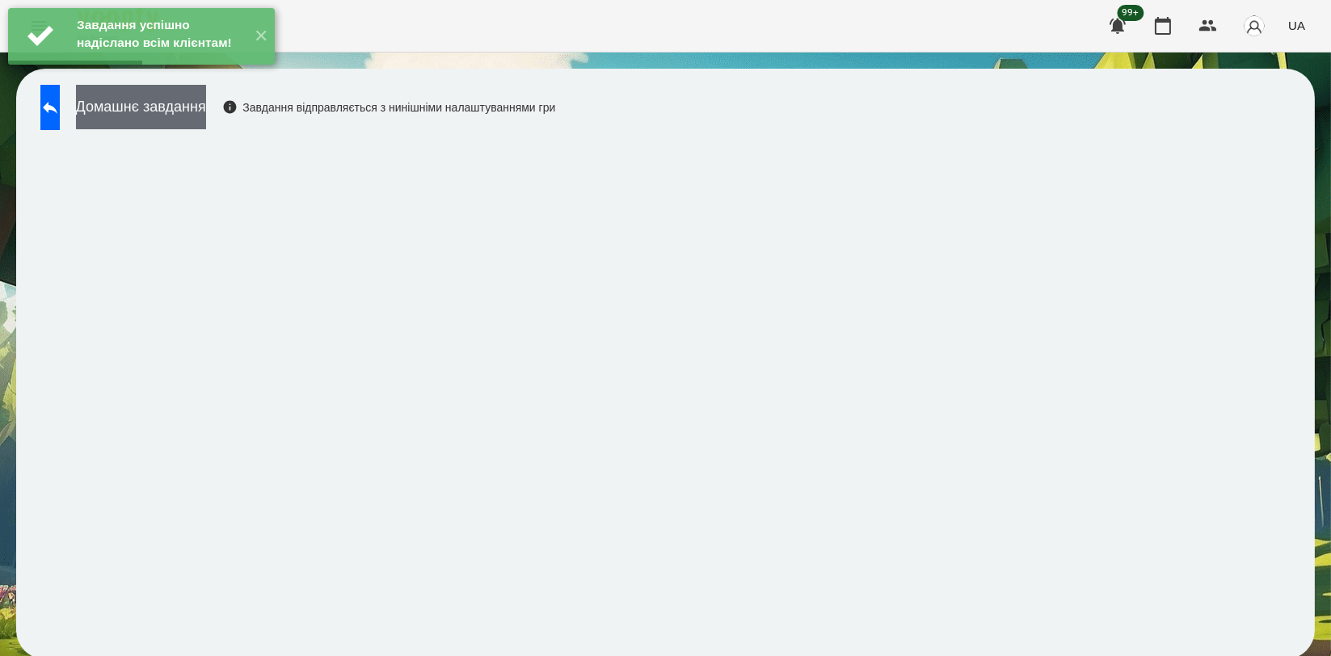
click at [206, 108] on button "Домашнє завдання" at bounding box center [141, 107] width 130 height 44
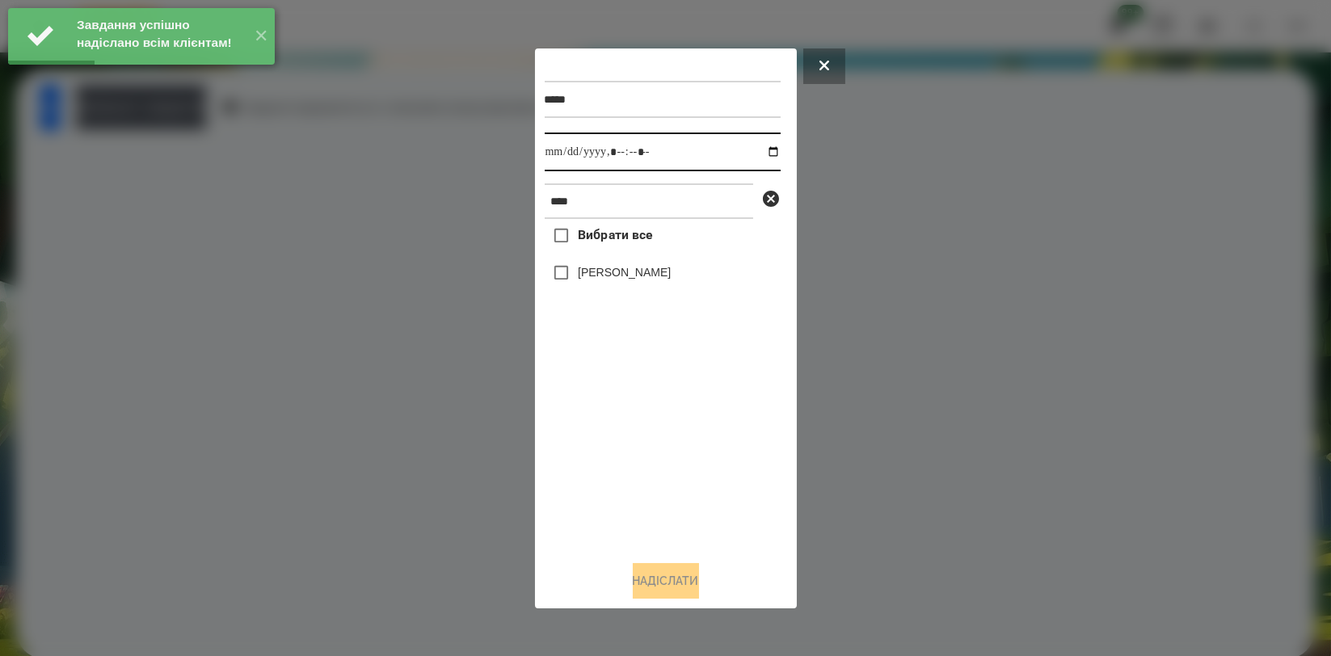
click at [757, 151] on input "datetime-local" at bounding box center [663, 152] width 236 height 39
type input "**********"
click at [612, 449] on div "Вибрати все [PERSON_NAME]" at bounding box center [663, 383] width 236 height 328
click at [612, 269] on label "[PERSON_NAME]" at bounding box center [624, 272] width 93 height 16
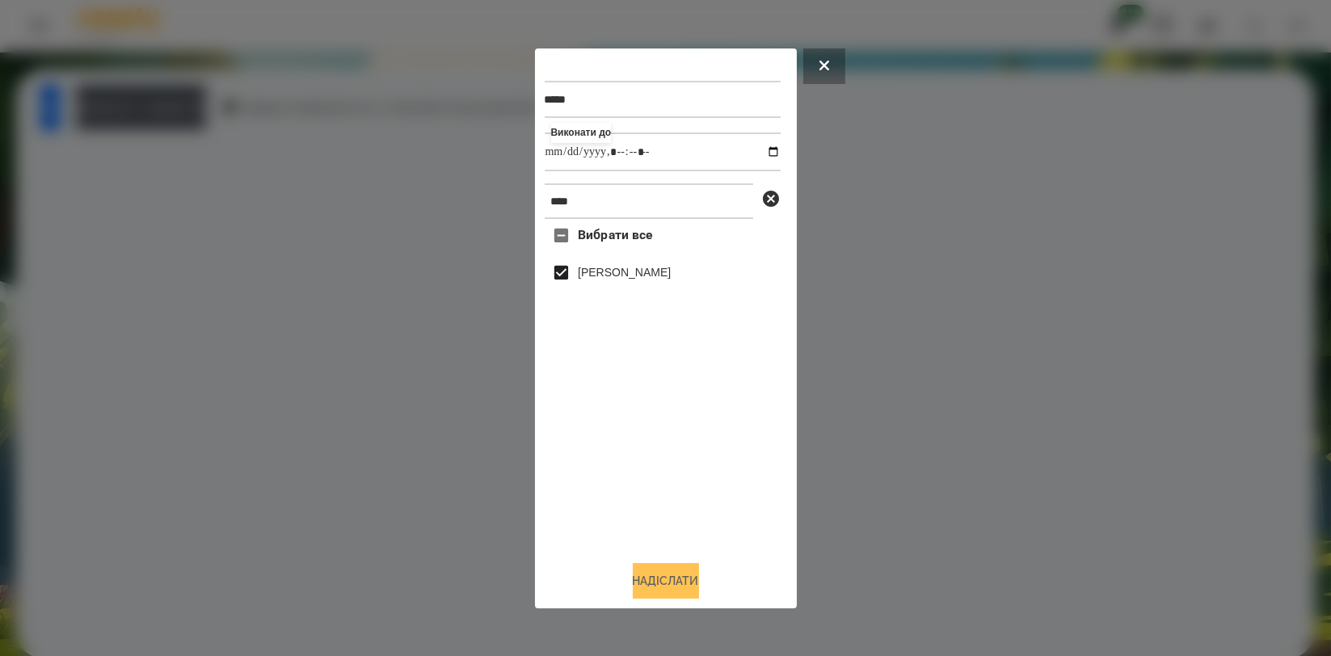
click at [654, 576] on button "Надіслати" at bounding box center [666, 581] width 66 height 36
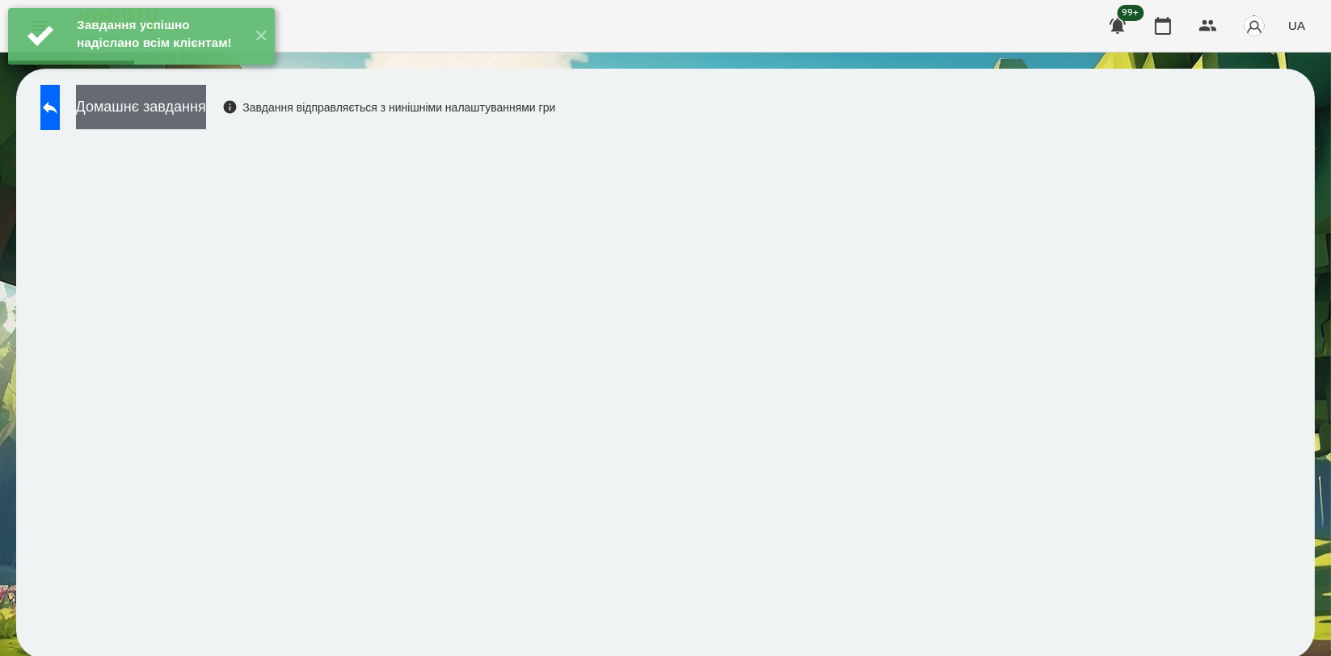
click at [206, 111] on button "Домашнє завдання" at bounding box center [141, 107] width 130 height 44
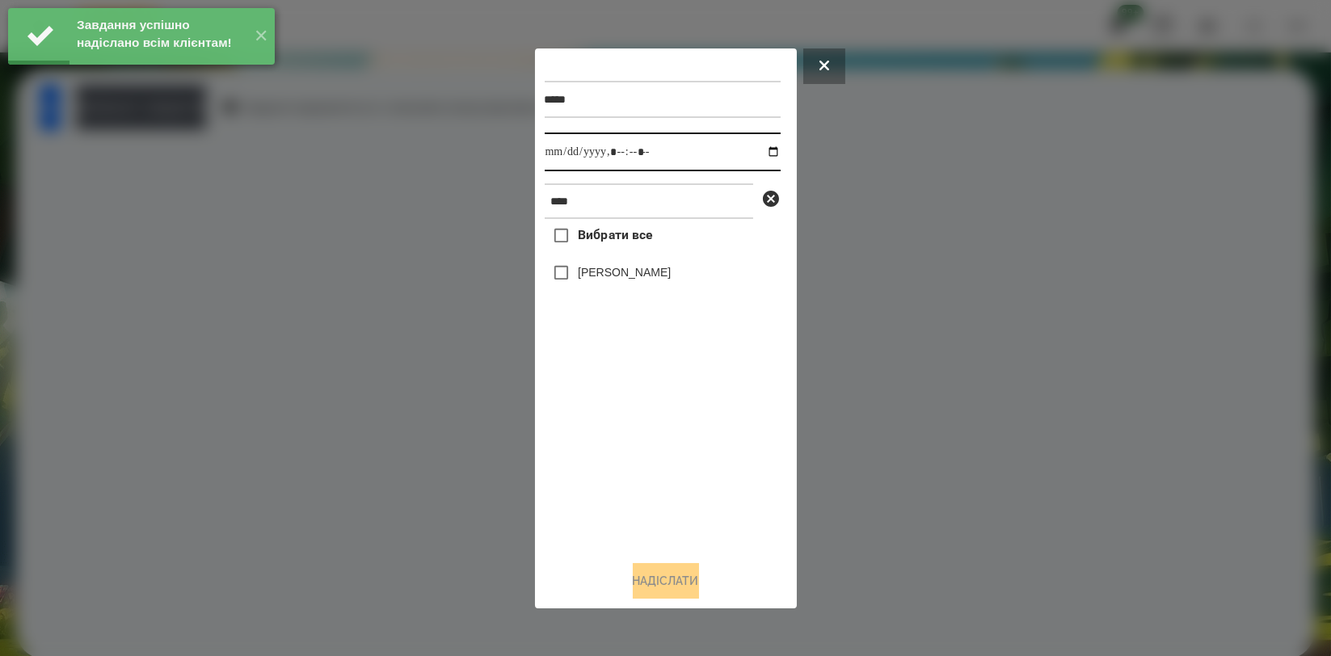
click at [756, 144] on input "datetime-local" at bounding box center [663, 152] width 236 height 39
type input "**********"
click at [638, 419] on div "Вибрати все [PERSON_NAME]" at bounding box center [663, 383] width 236 height 328
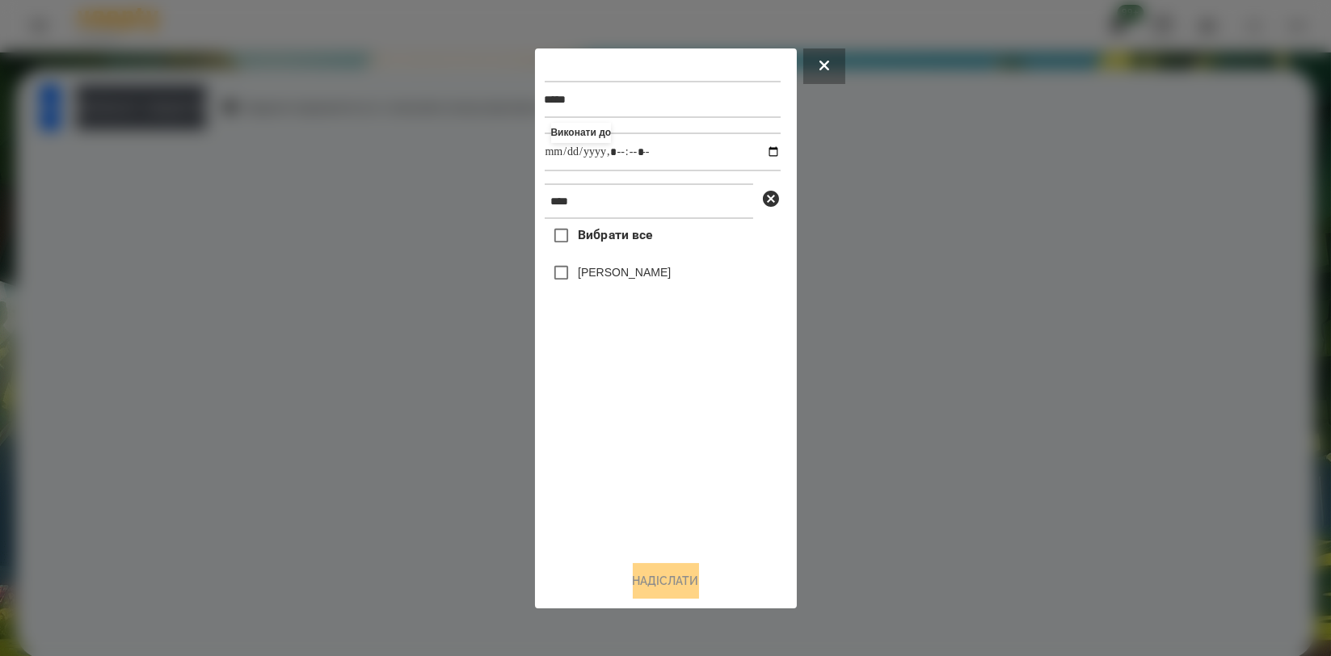
click at [643, 281] on label "[PERSON_NAME]" at bounding box center [624, 272] width 93 height 16
click at [684, 584] on button "Надіслати" at bounding box center [666, 581] width 66 height 36
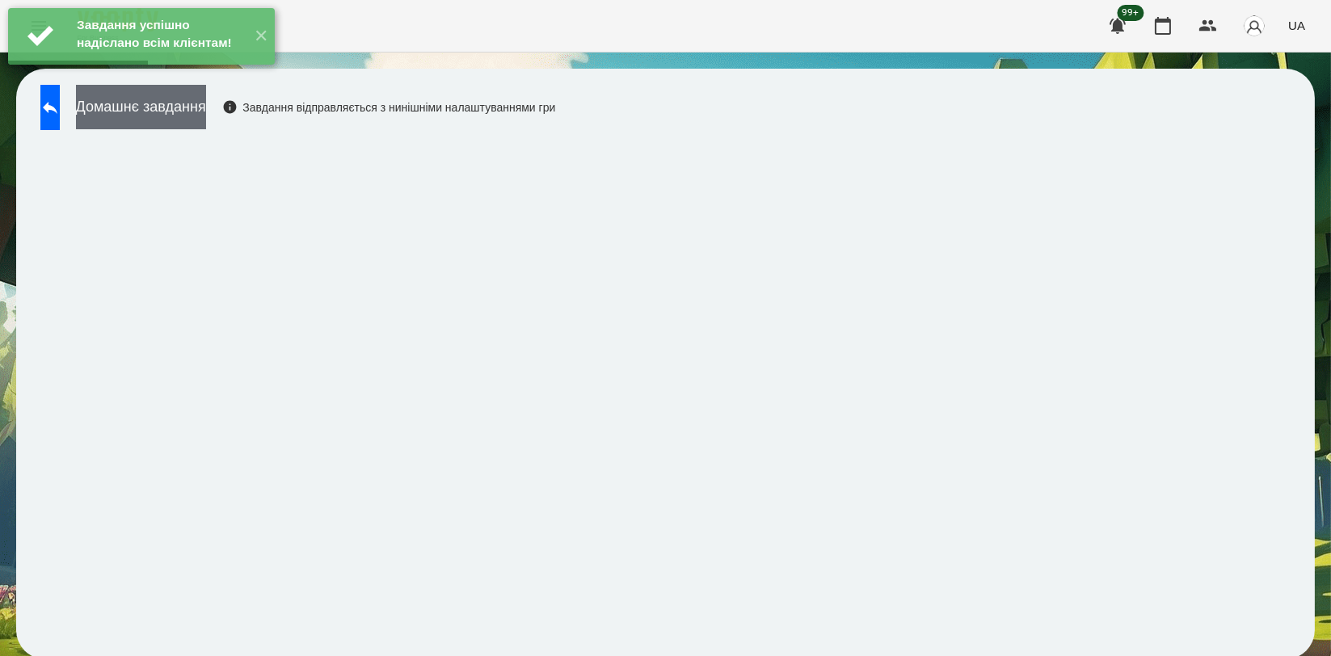
click at [206, 107] on button "Домашнє завдання" at bounding box center [141, 107] width 130 height 44
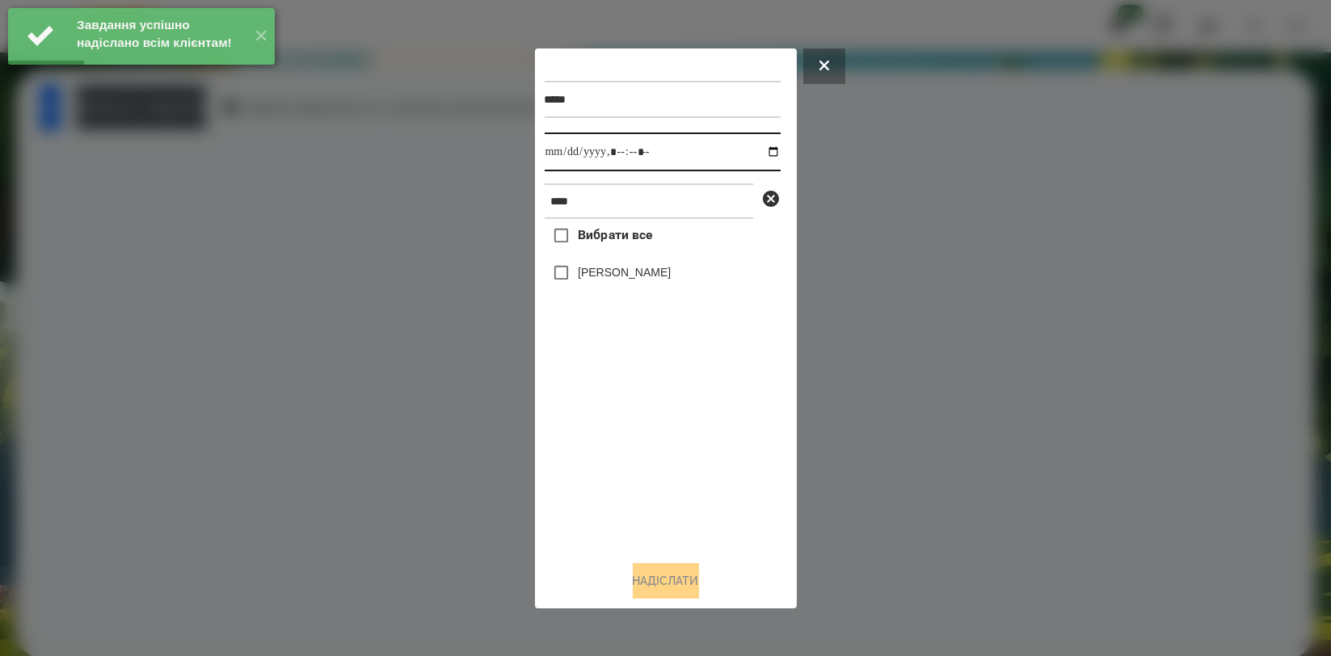
click at [766, 154] on input "datetime-local" at bounding box center [663, 152] width 236 height 39
type input "**********"
click at [677, 441] on div "Вибрати все [PERSON_NAME]" at bounding box center [663, 383] width 236 height 328
click at [644, 280] on label "[PERSON_NAME]" at bounding box center [624, 272] width 93 height 16
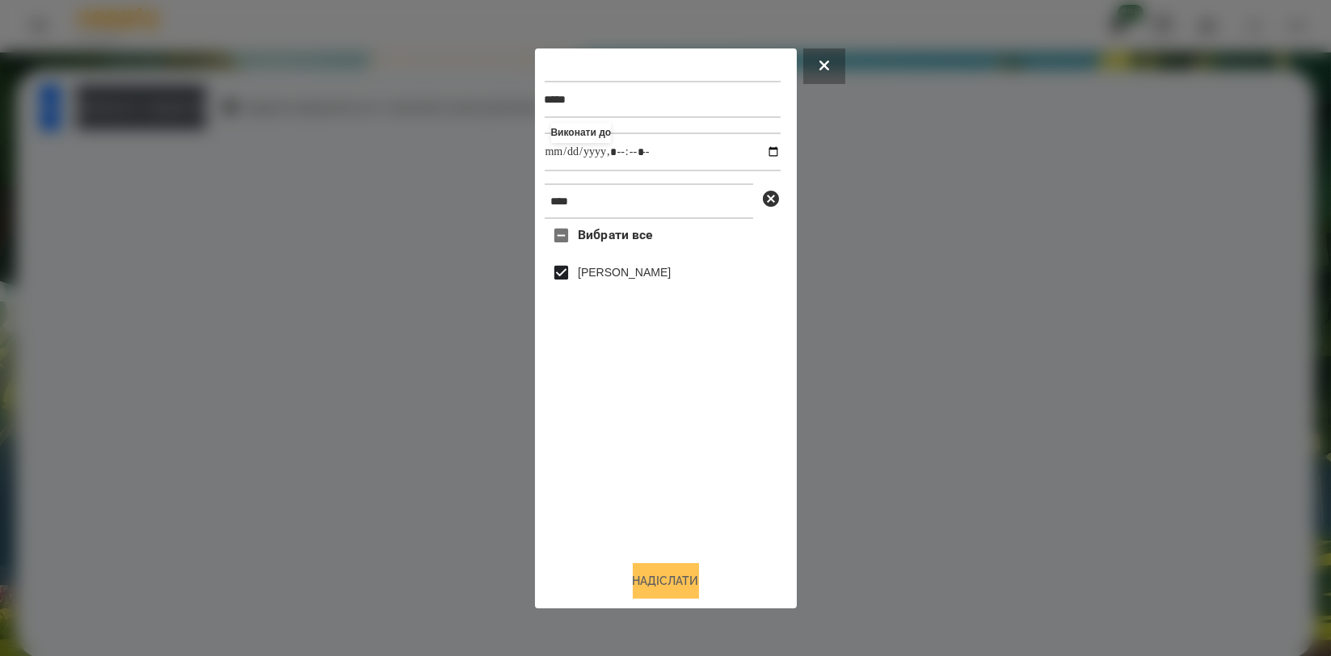
click at [678, 568] on button "Надіслати" at bounding box center [666, 581] width 66 height 36
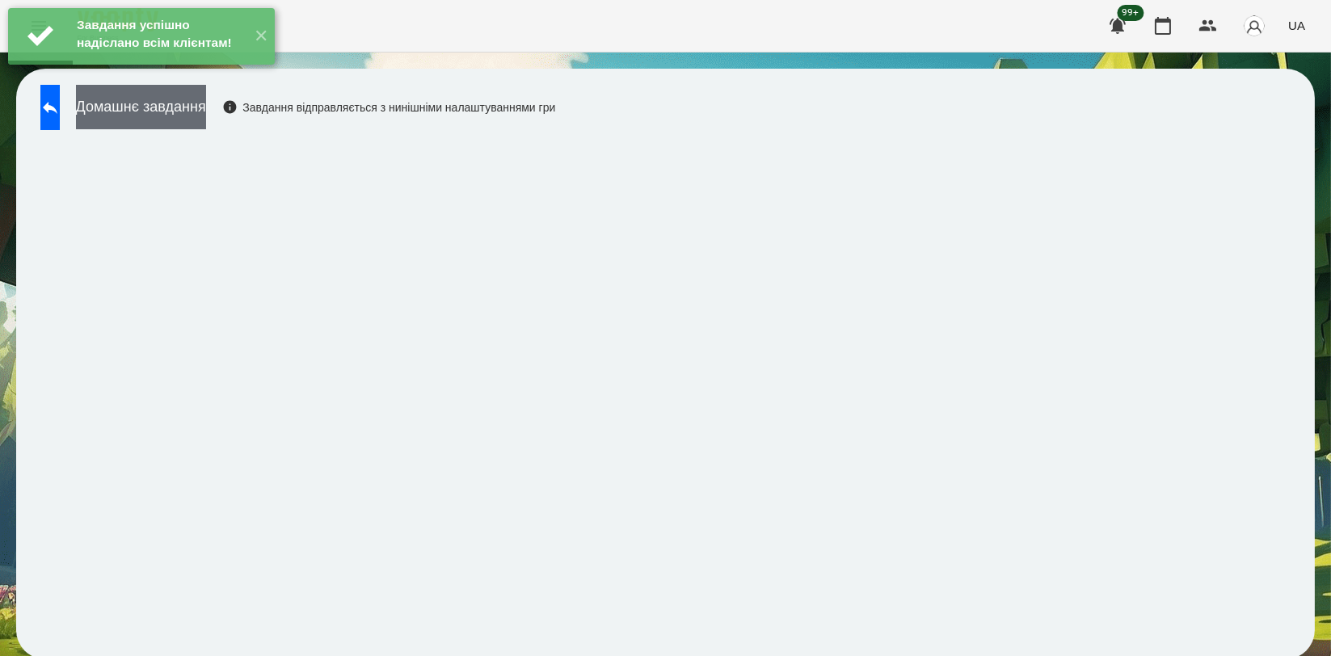
click at [199, 108] on button "Домашнє завдання" at bounding box center [141, 107] width 130 height 44
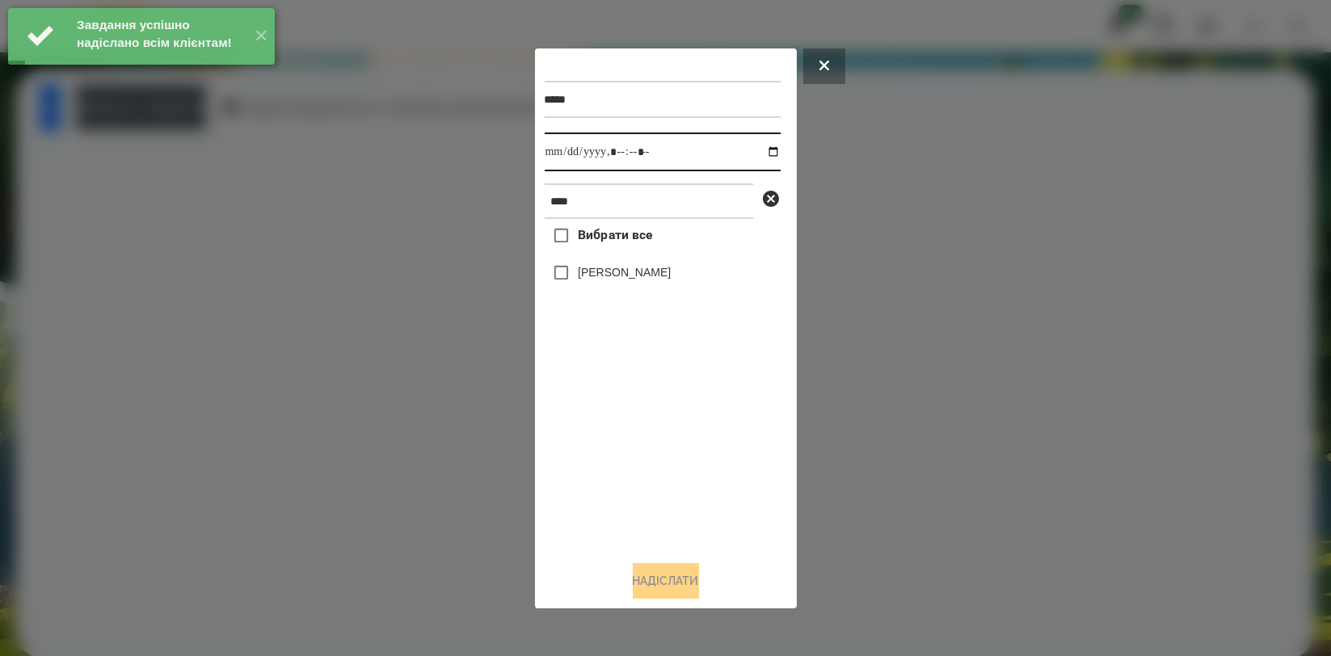
click at [757, 150] on input "datetime-local" at bounding box center [663, 152] width 236 height 39
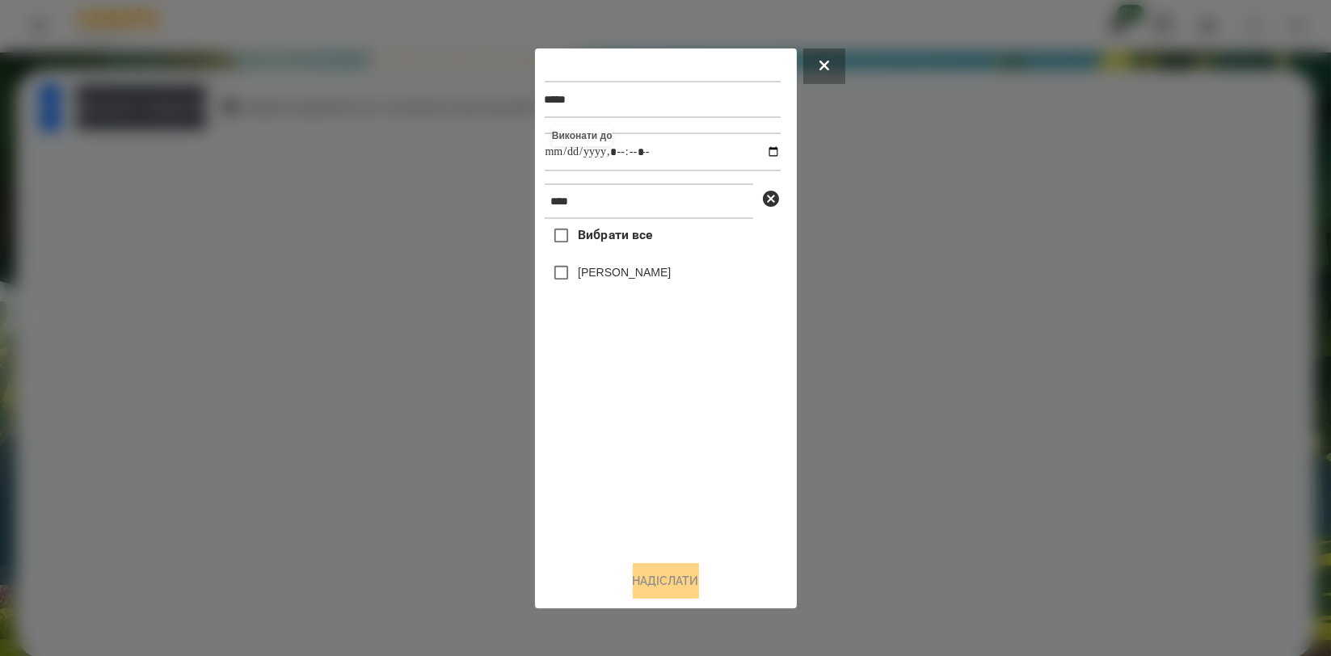
type input "**********"
click at [677, 429] on div "Вибрати все [PERSON_NAME]" at bounding box center [663, 383] width 236 height 328
click at [660, 272] on label "[PERSON_NAME]" at bounding box center [624, 272] width 93 height 16
click at [686, 573] on button "Надіслати" at bounding box center [666, 581] width 66 height 36
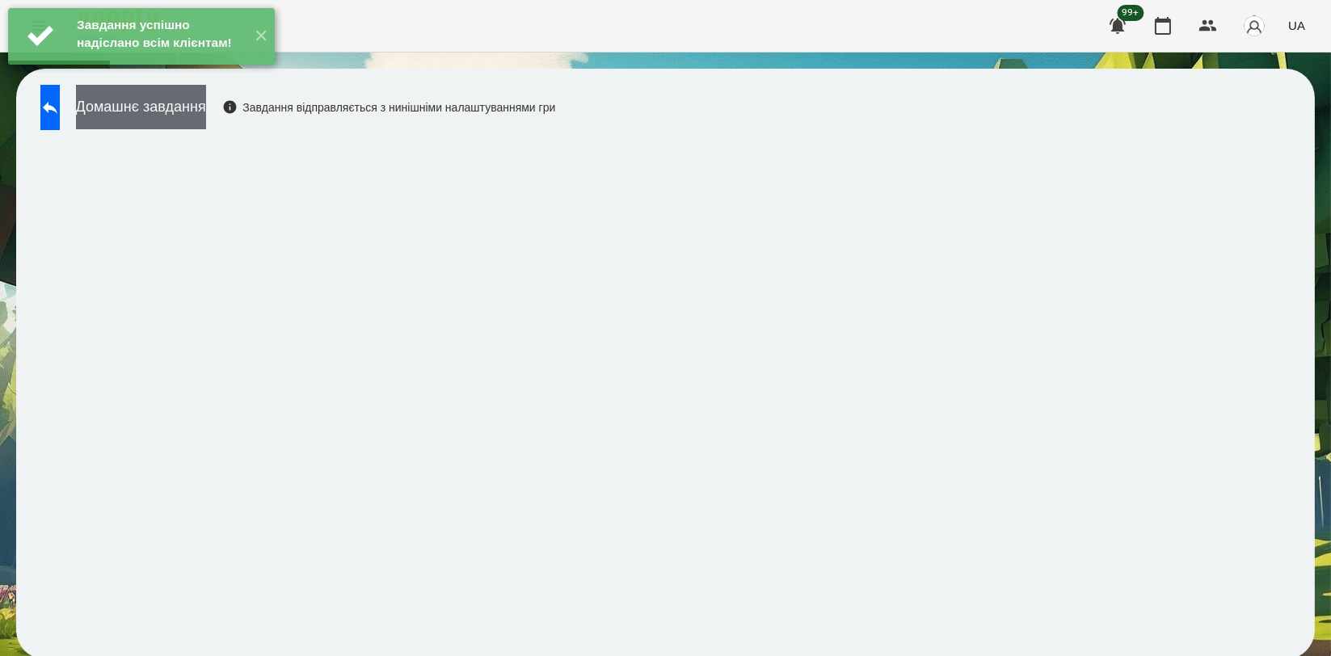
click at [206, 112] on button "Домашнє завдання" at bounding box center [141, 107] width 130 height 44
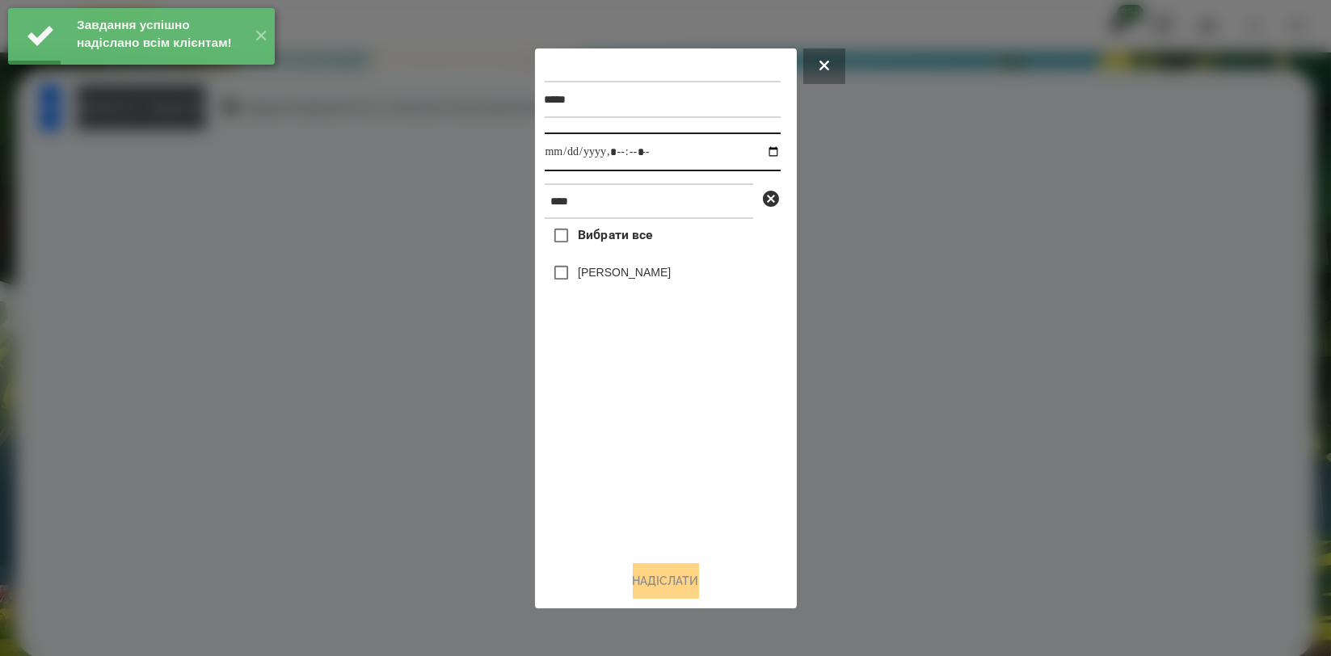
click at [765, 154] on input "datetime-local" at bounding box center [663, 152] width 236 height 39
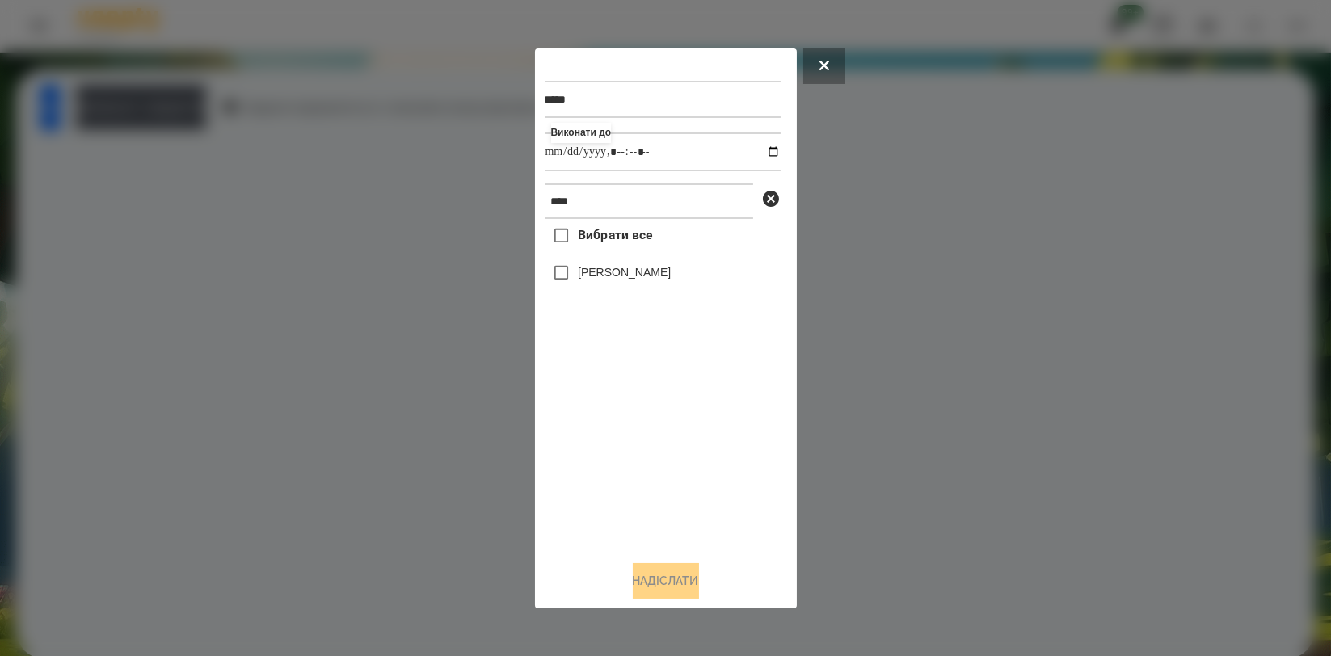
type input "**********"
click at [585, 474] on div "Вибрати все [PERSON_NAME]" at bounding box center [663, 383] width 236 height 328
click at [647, 272] on label "[PERSON_NAME]" at bounding box center [624, 272] width 93 height 16
click at [660, 570] on button "Надіслати" at bounding box center [666, 581] width 66 height 36
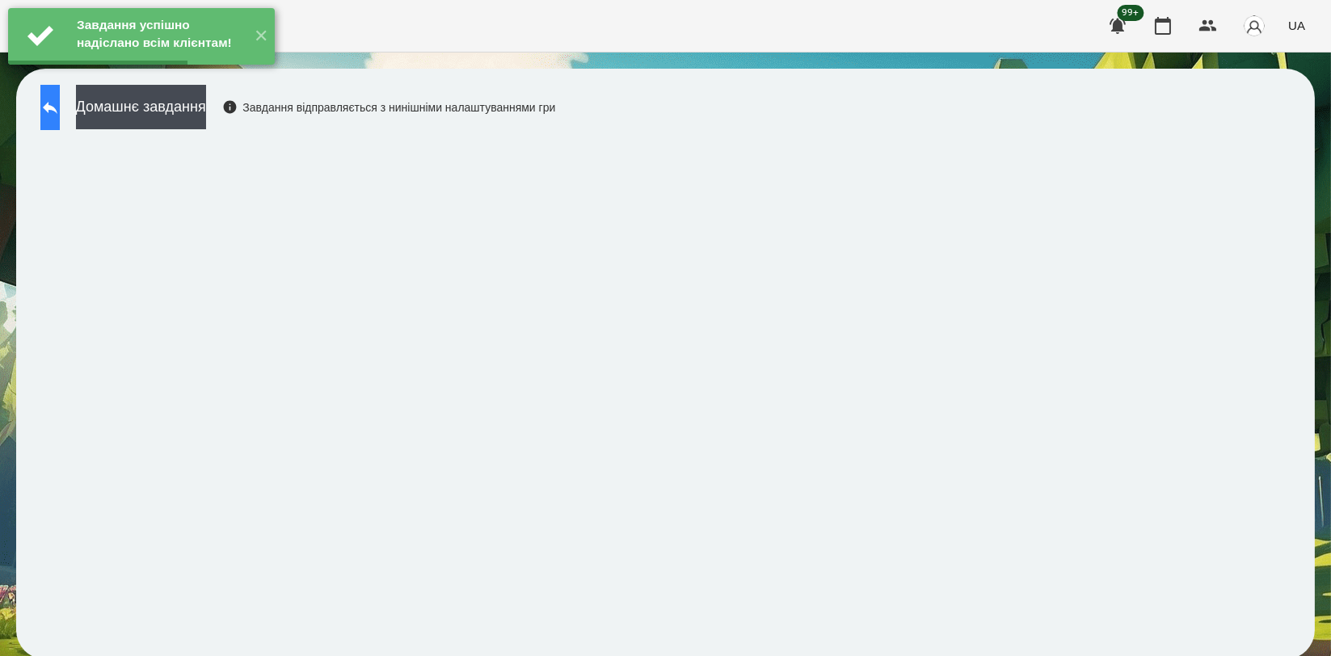
click at [53, 102] on button at bounding box center [49, 107] width 19 height 45
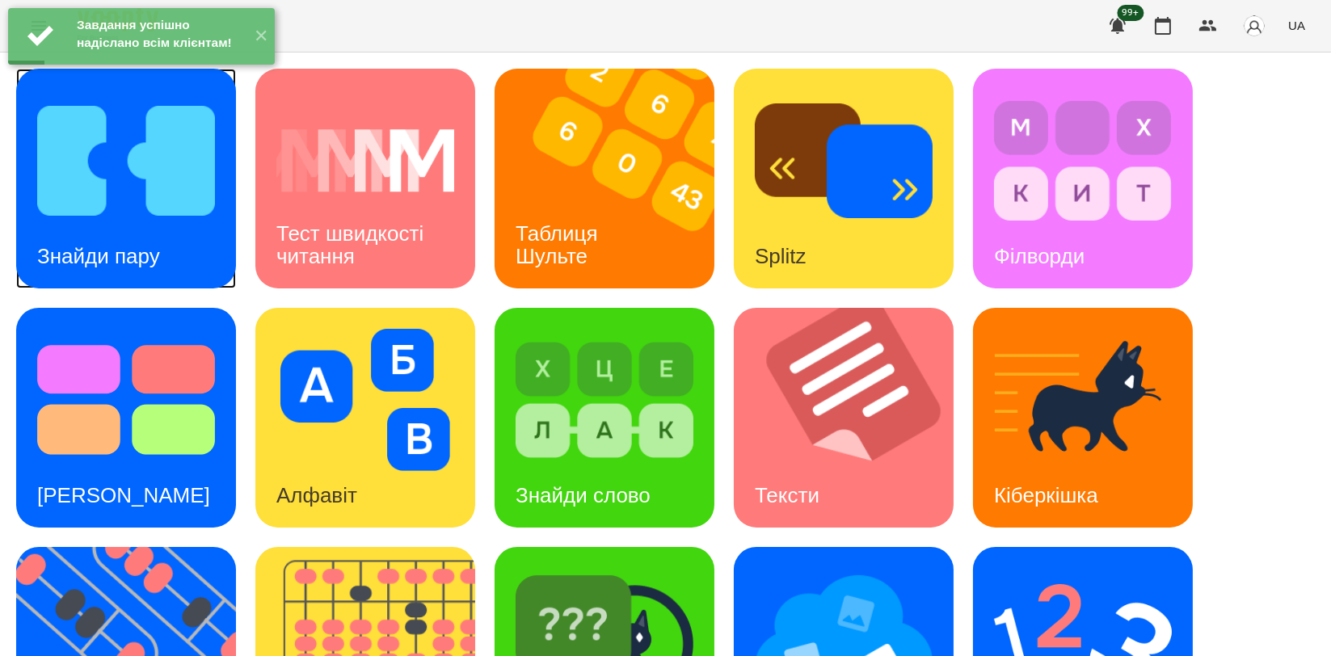
click at [154, 244] on h3 "Знайди пару" at bounding box center [98, 256] width 123 height 24
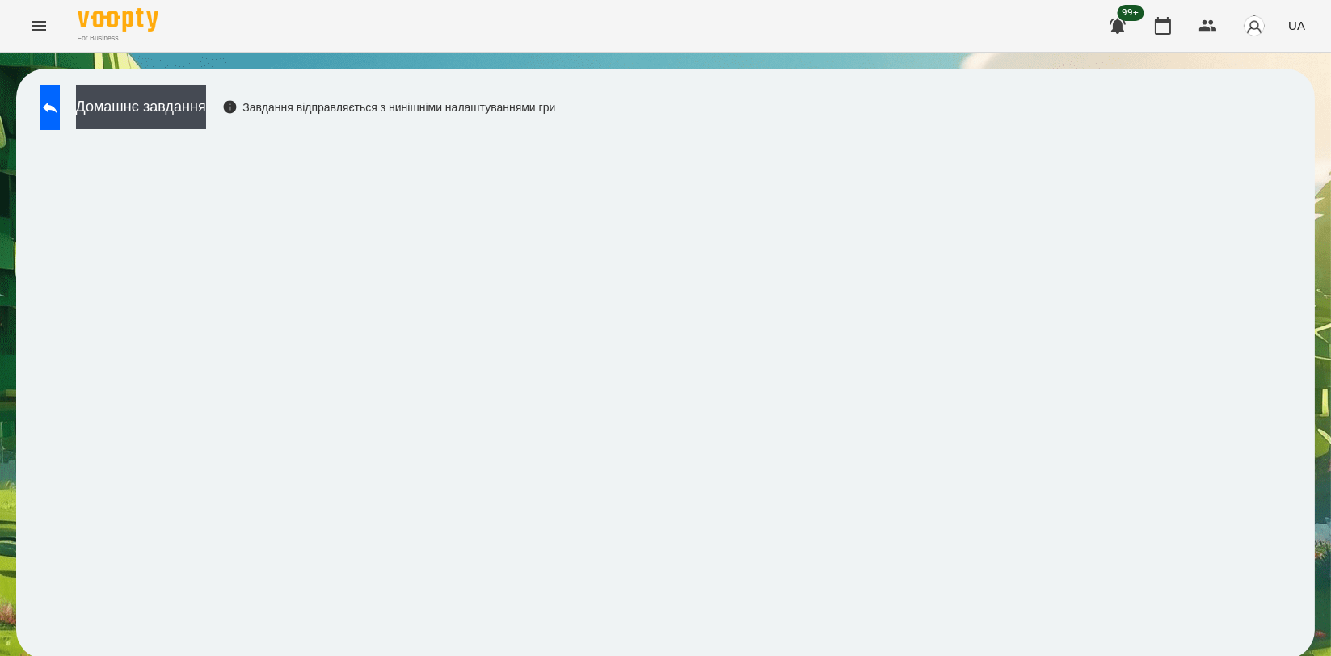
click at [176, 74] on div "Домашнє завдання Завдання відправляється з нинішніми налаштуваннями гри" at bounding box center [665, 364] width 1299 height 591
click at [179, 94] on button "Домашнє завдання" at bounding box center [141, 107] width 130 height 44
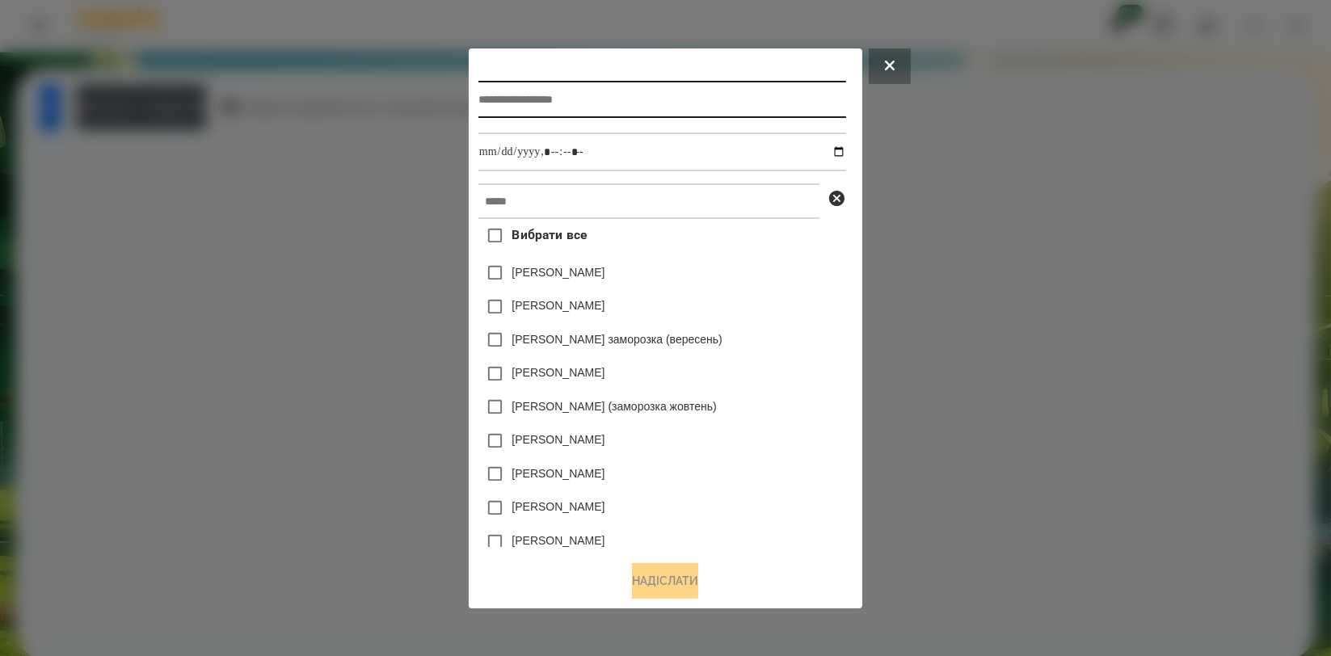
click at [592, 113] on input "text" at bounding box center [663, 99] width 368 height 37
type input "**********"
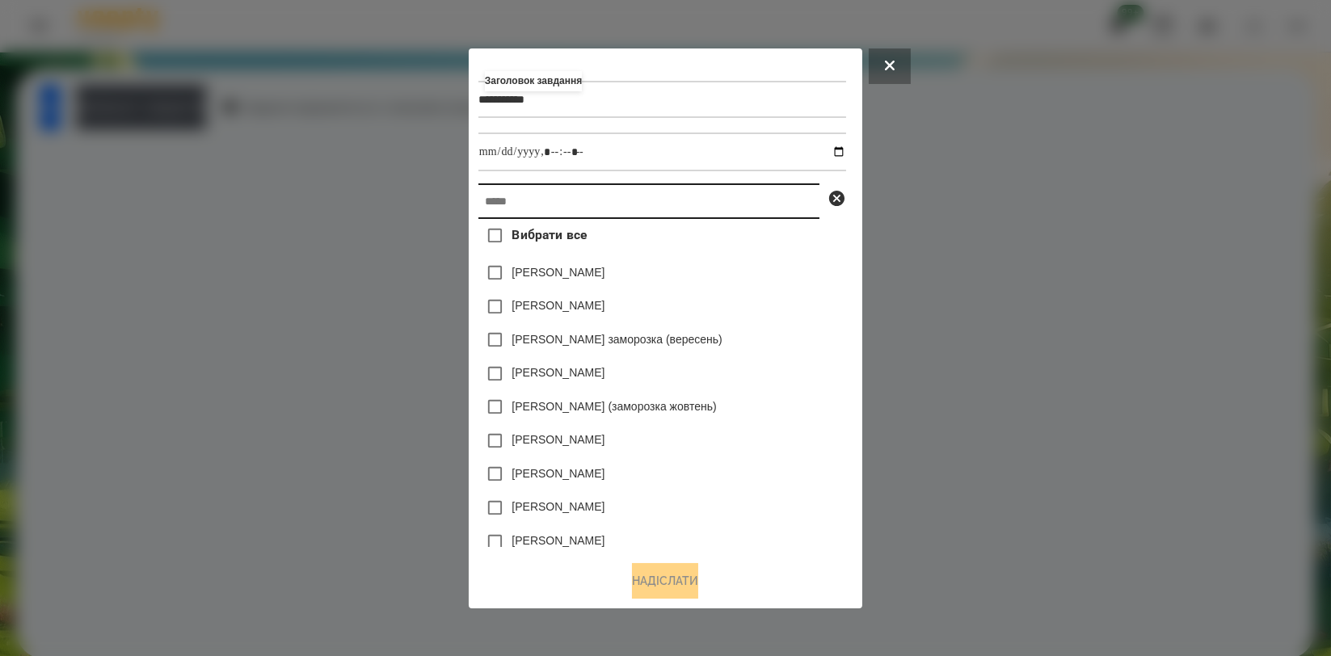
click at [560, 207] on input "text" at bounding box center [649, 202] width 341 height 36
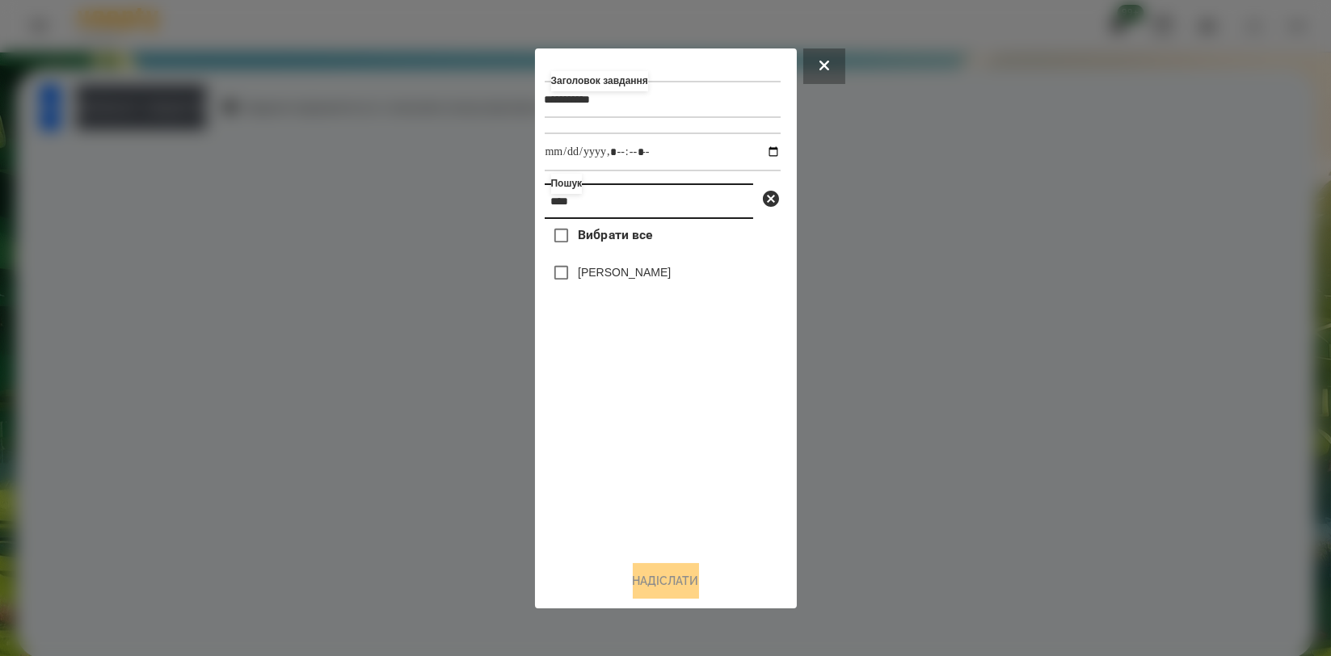
type input "****"
click at [629, 266] on label "[PERSON_NAME]" at bounding box center [624, 272] width 93 height 16
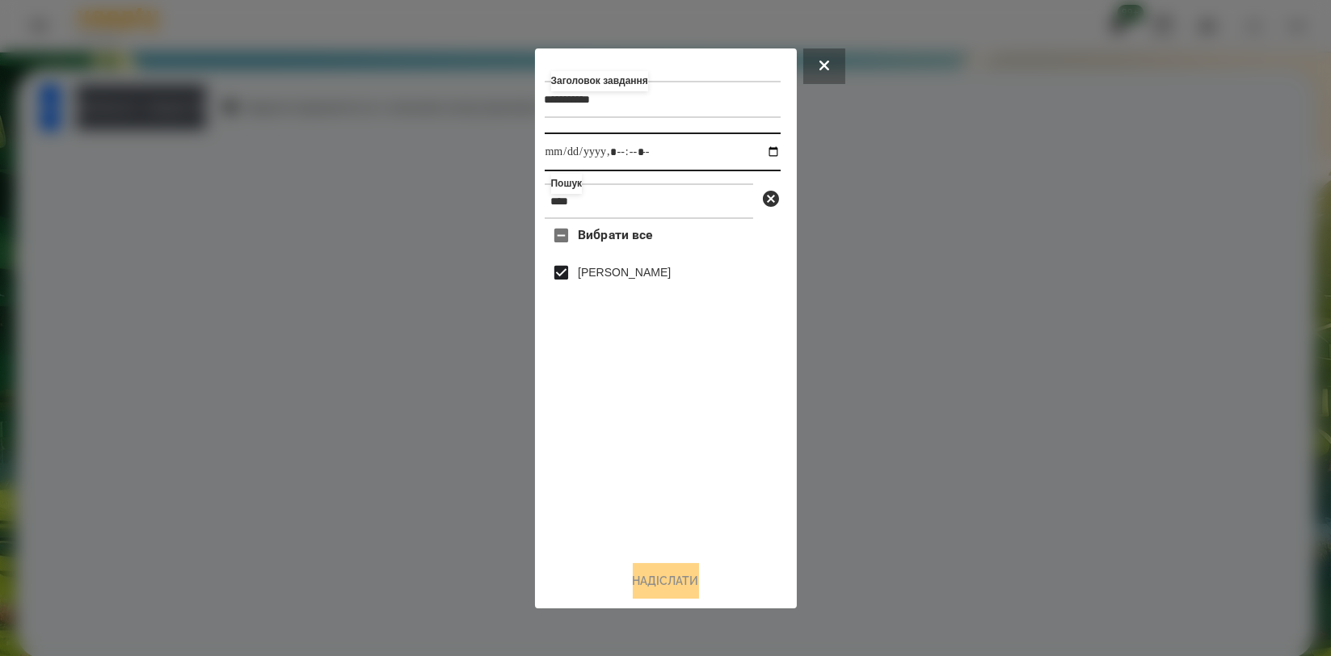
click at [757, 146] on input "datetime-local" at bounding box center [663, 152] width 236 height 39
type input "**********"
click at [733, 447] on div "Вибрати все [PERSON_NAME]" at bounding box center [663, 383] width 236 height 328
drag, startPoint x: 694, startPoint y: 579, endPoint x: 715, endPoint y: 532, distance: 51.1
click at [694, 580] on button "Надіслати" at bounding box center [666, 581] width 66 height 36
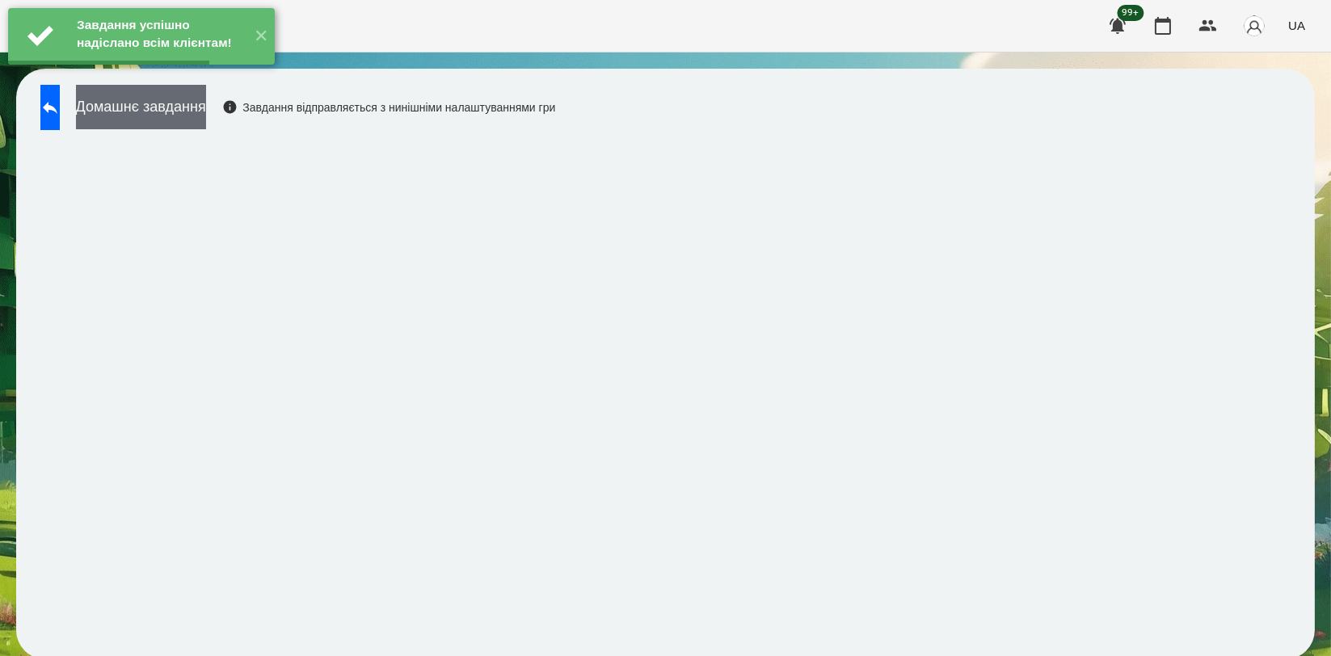
click at [164, 100] on button "Домашнє завдання" at bounding box center [141, 107] width 130 height 44
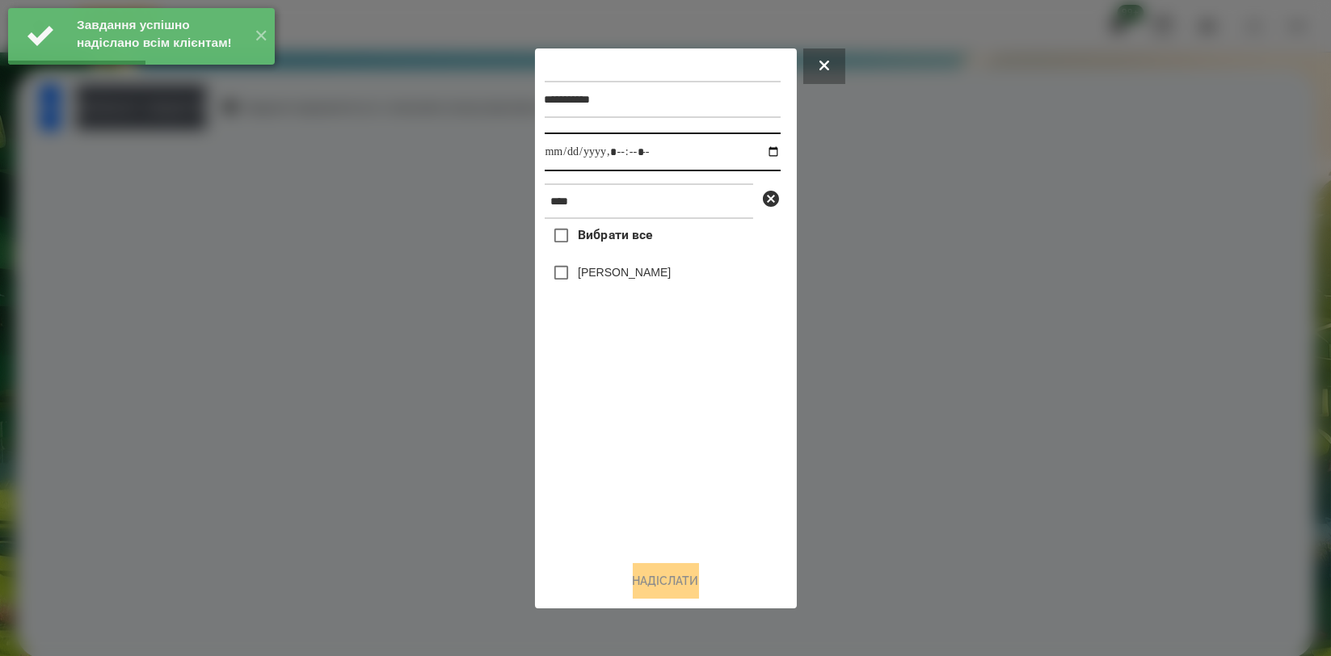
click at [769, 158] on input "datetime-local" at bounding box center [663, 152] width 236 height 39
click at [767, 150] on input "datetime-local" at bounding box center [663, 152] width 236 height 39
type input "**********"
click at [610, 424] on div "Вибрати все [PERSON_NAME]" at bounding box center [663, 383] width 236 height 328
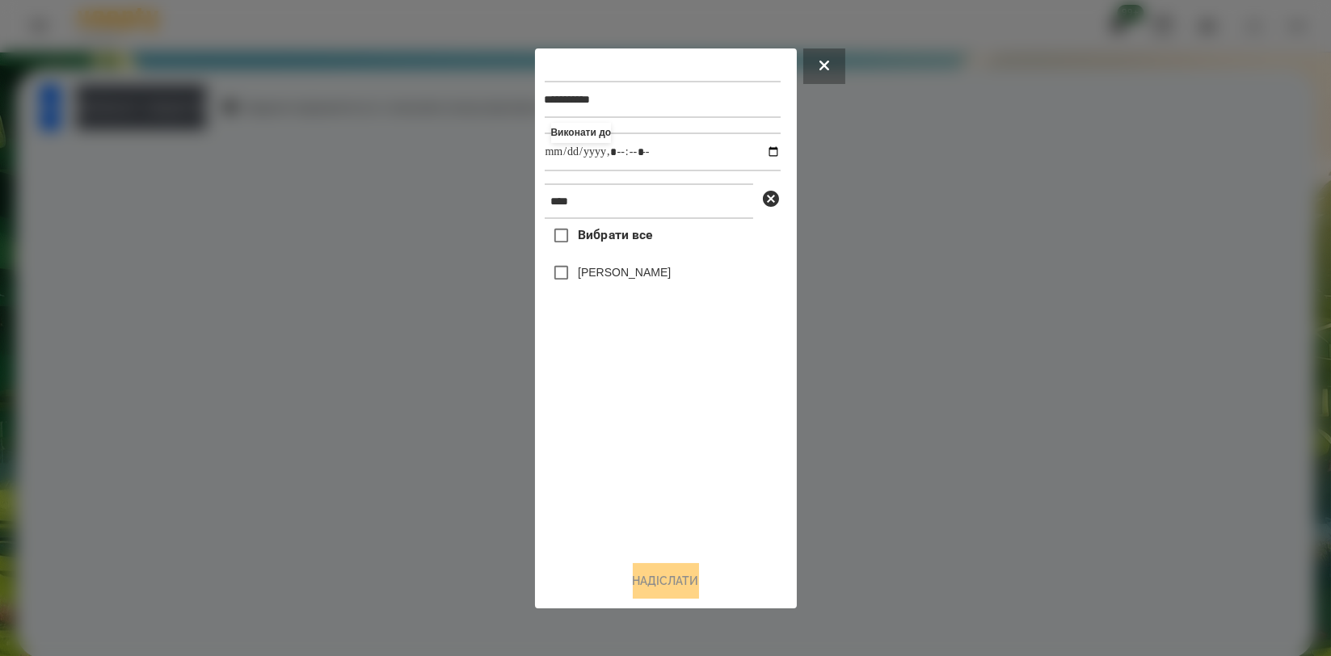
click at [640, 270] on label "[PERSON_NAME]" at bounding box center [624, 272] width 93 height 16
click at [644, 571] on button "Надіслати" at bounding box center [666, 581] width 66 height 36
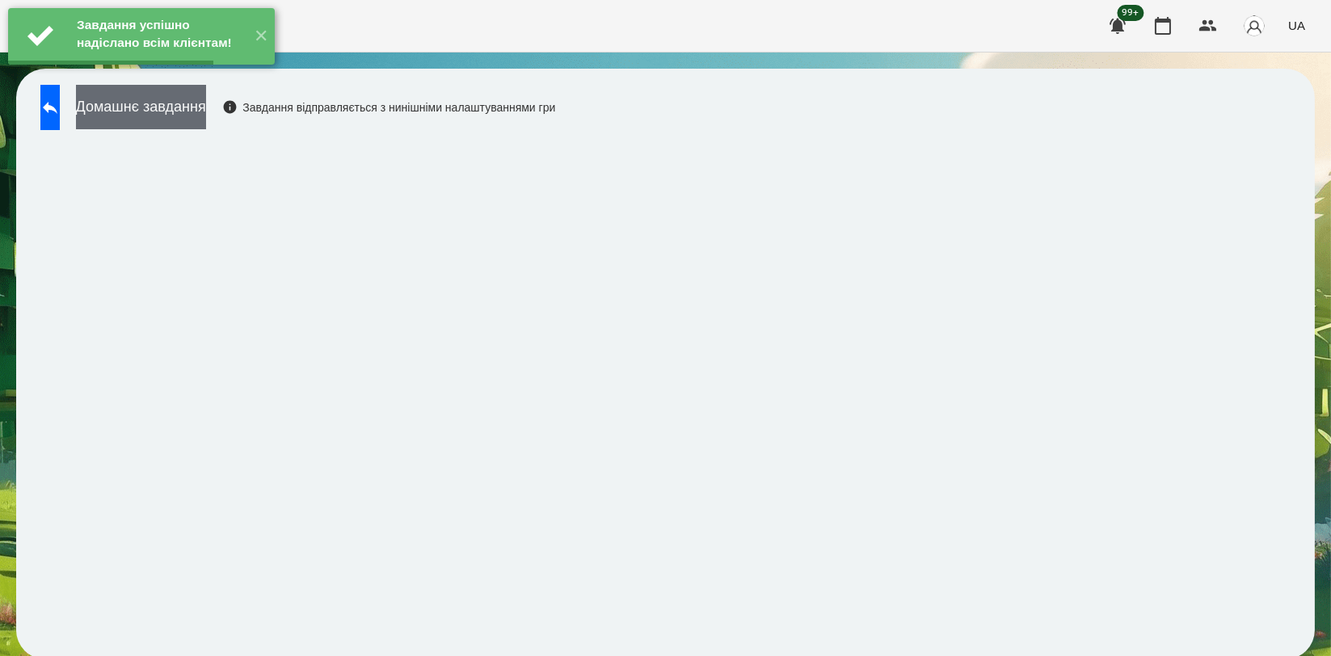
click at [206, 112] on button "Домашнє завдання" at bounding box center [141, 107] width 130 height 44
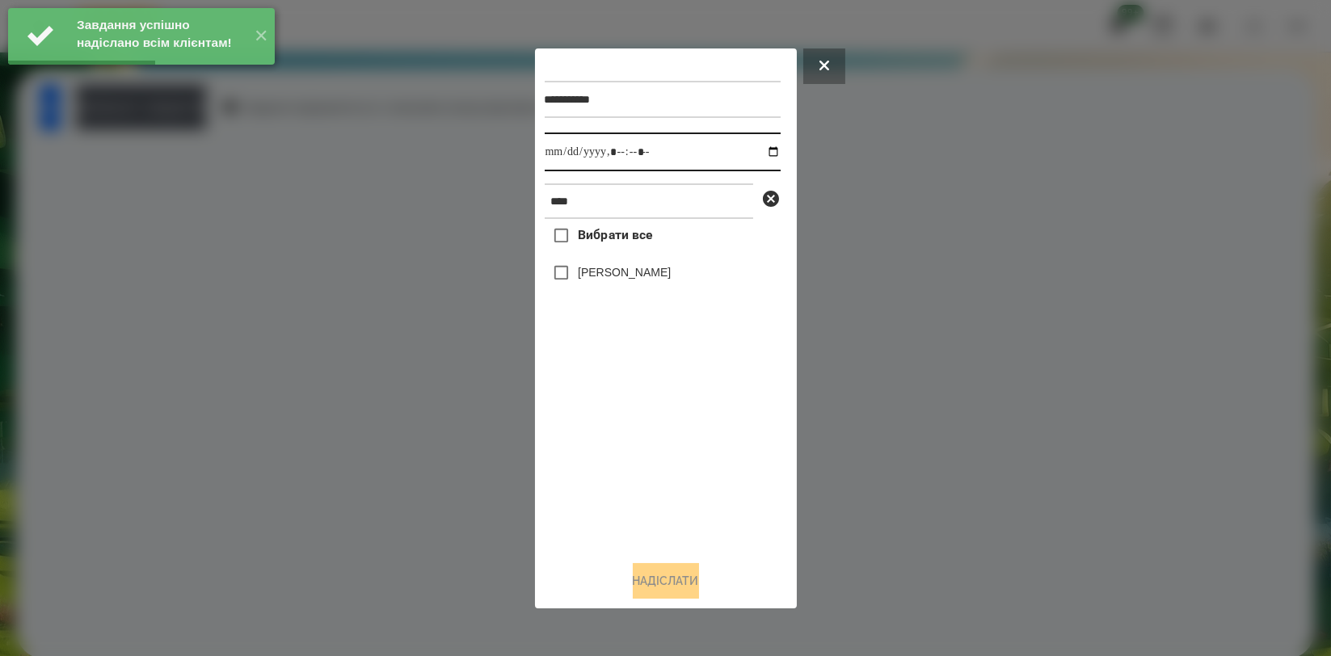
click at [759, 154] on input "datetime-local" at bounding box center [663, 152] width 236 height 39
type input "**********"
drag, startPoint x: 622, startPoint y: 439, endPoint x: 621, endPoint y: 341, distance: 97.8
click at [622, 437] on div "Вибрати все [PERSON_NAME]" at bounding box center [663, 383] width 236 height 328
click at [639, 275] on label "[PERSON_NAME]" at bounding box center [624, 272] width 93 height 16
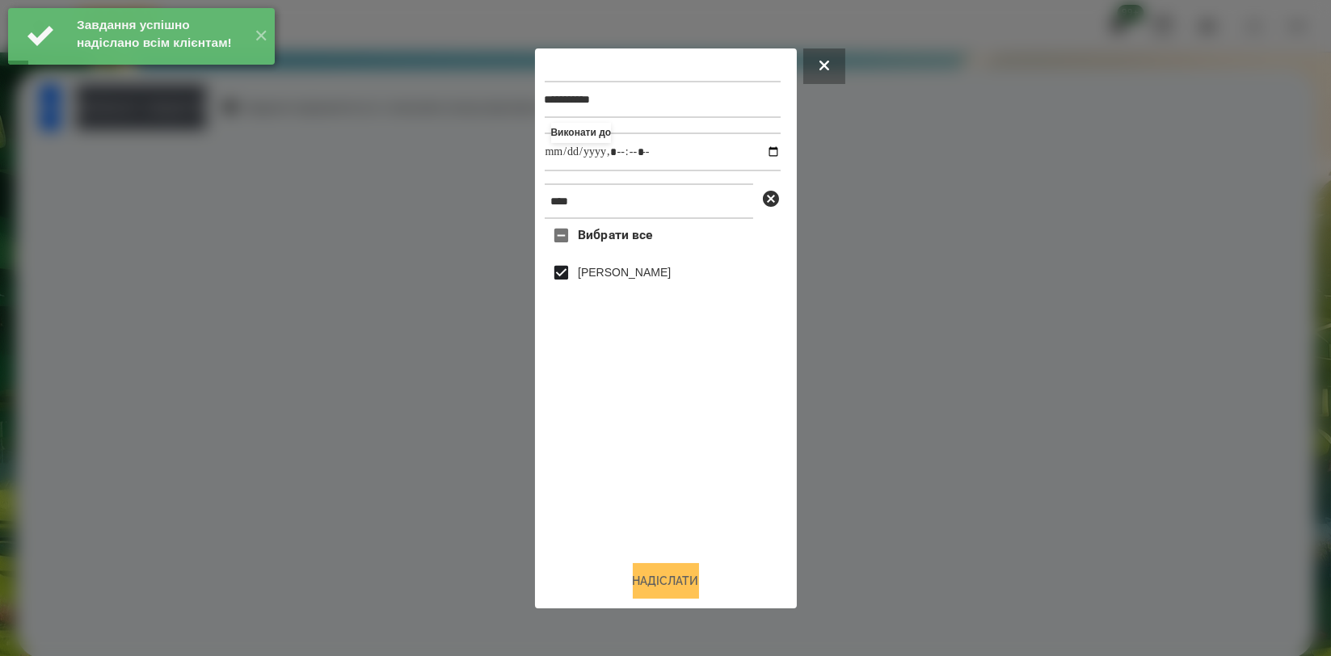
click at [682, 580] on button "Надіслати" at bounding box center [666, 581] width 66 height 36
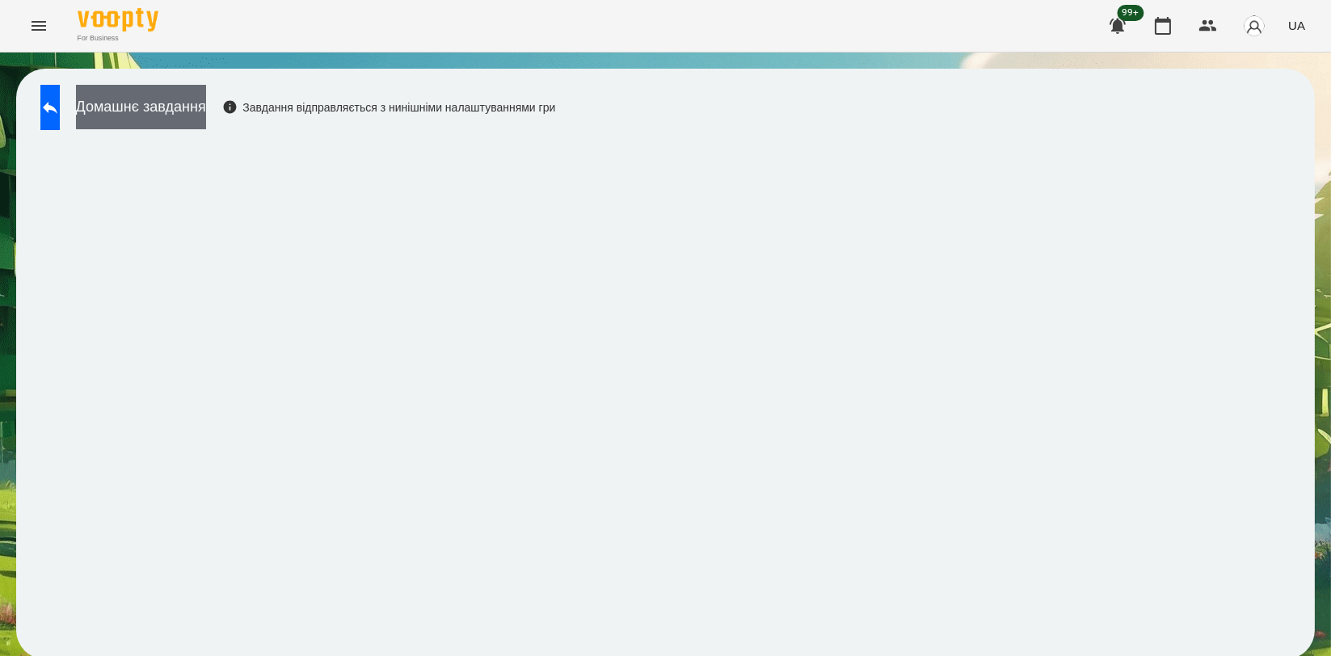
click at [189, 103] on button "Домашнє завдання" at bounding box center [141, 107] width 130 height 44
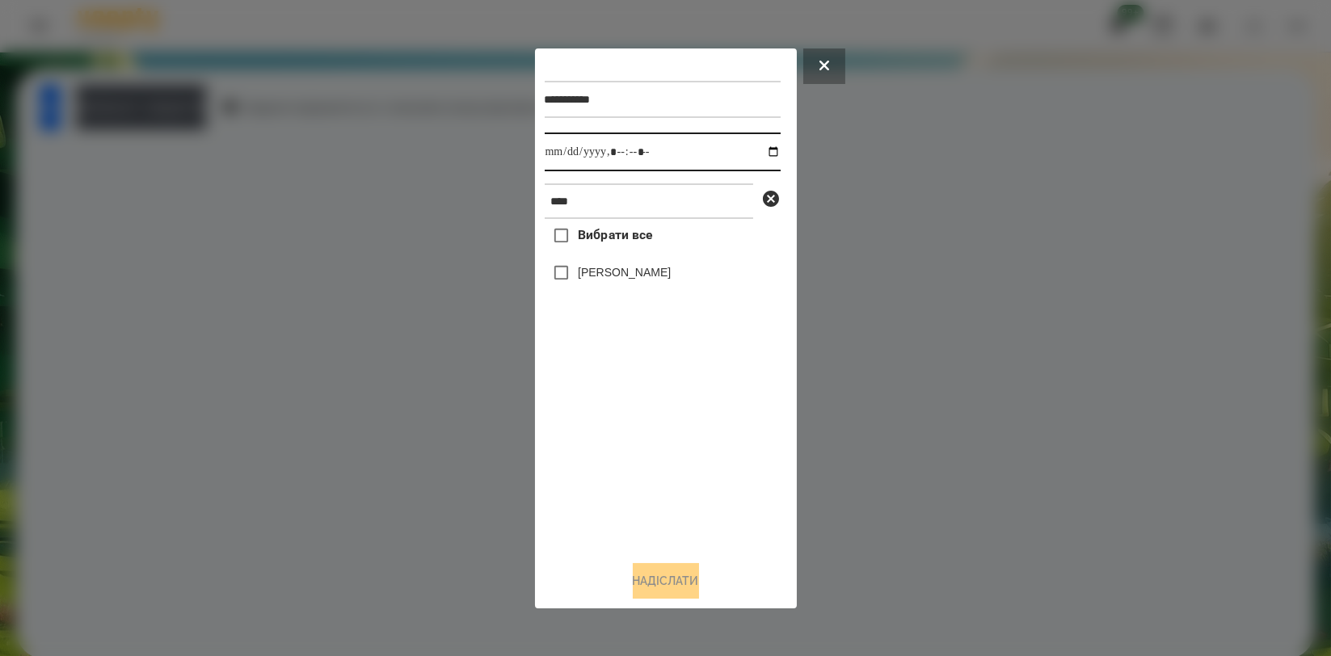
click at [761, 154] on input "datetime-local" at bounding box center [663, 152] width 236 height 39
type input "**********"
click at [657, 428] on div "Вибрати все [PERSON_NAME]" at bounding box center [663, 383] width 236 height 328
click at [651, 276] on label "[PERSON_NAME]" at bounding box center [624, 272] width 93 height 16
click at [664, 567] on button "Надіслати" at bounding box center [666, 581] width 66 height 36
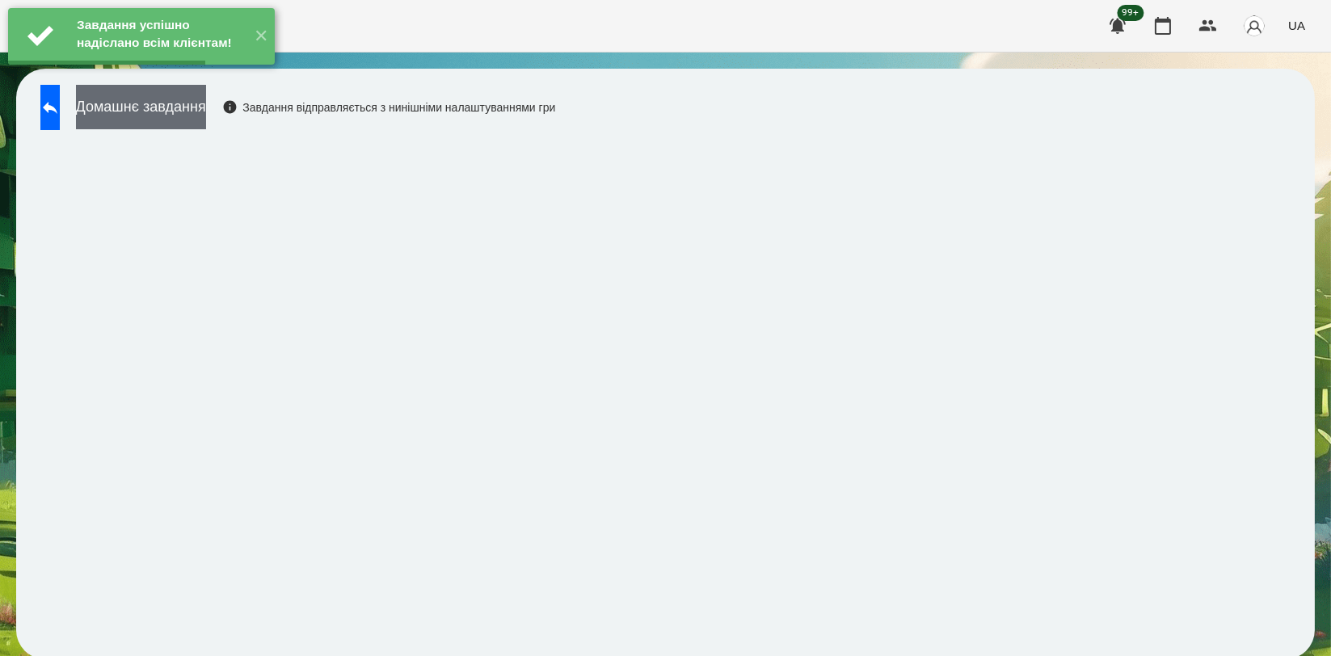
click at [206, 113] on button "Домашнє завдання" at bounding box center [141, 107] width 130 height 44
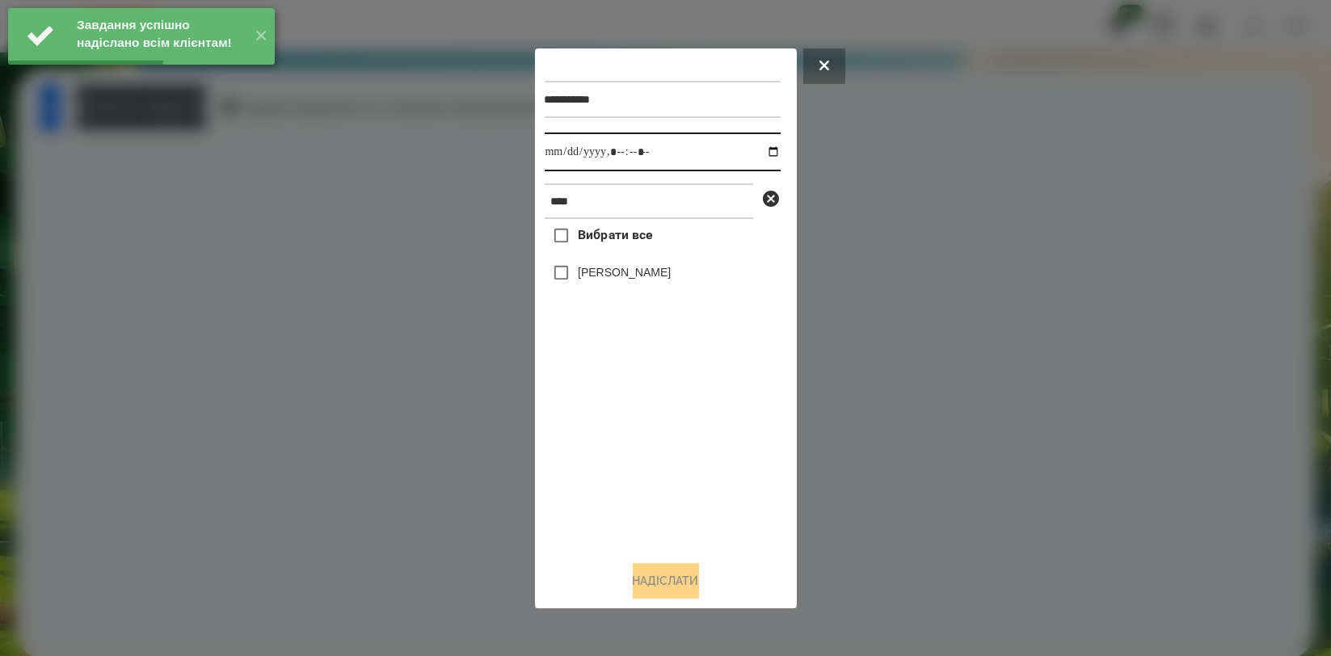
click at [759, 147] on input "datetime-local" at bounding box center [663, 152] width 236 height 39
type input "**********"
click at [680, 436] on div "Вибрати все [PERSON_NAME]" at bounding box center [663, 383] width 236 height 328
click at [657, 265] on div "[PERSON_NAME]" at bounding box center [663, 273] width 236 height 34
click at [658, 270] on label "[PERSON_NAME]" at bounding box center [624, 272] width 93 height 16
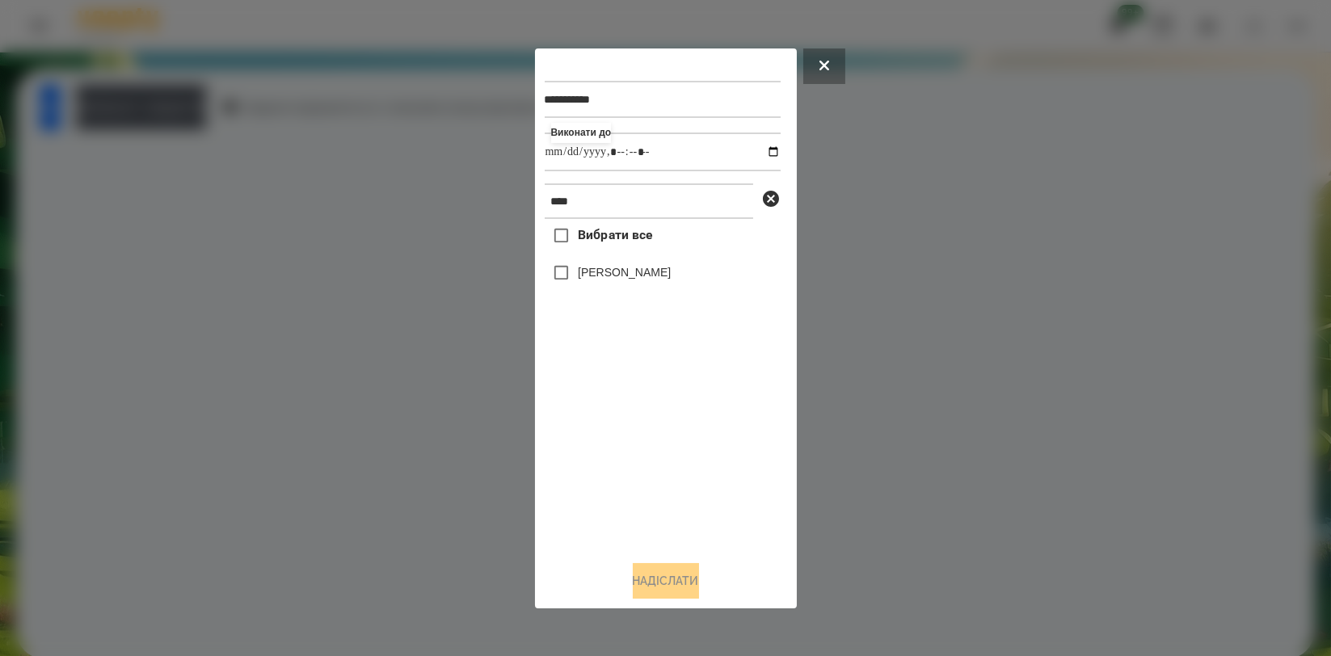
click at [634, 286] on div "[PERSON_NAME]" at bounding box center [663, 273] width 236 height 34
click at [639, 275] on label "[PERSON_NAME]" at bounding box center [624, 272] width 93 height 16
drag, startPoint x: 652, startPoint y: 577, endPoint x: 664, endPoint y: 561, distance: 20.7
click at [652, 580] on button "Надіслати" at bounding box center [666, 581] width 66 height 36
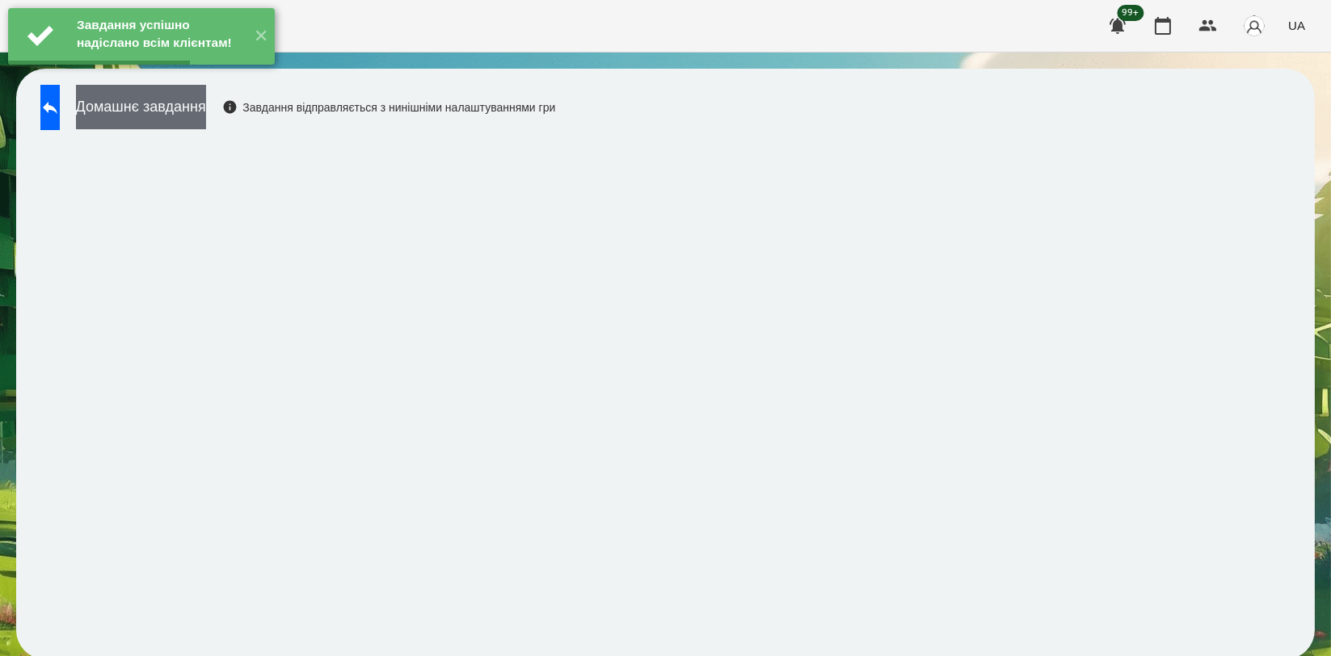
click at [206, 108] on button "Домашнє завдання" at bounding box center [141, 107] width 130 height 44
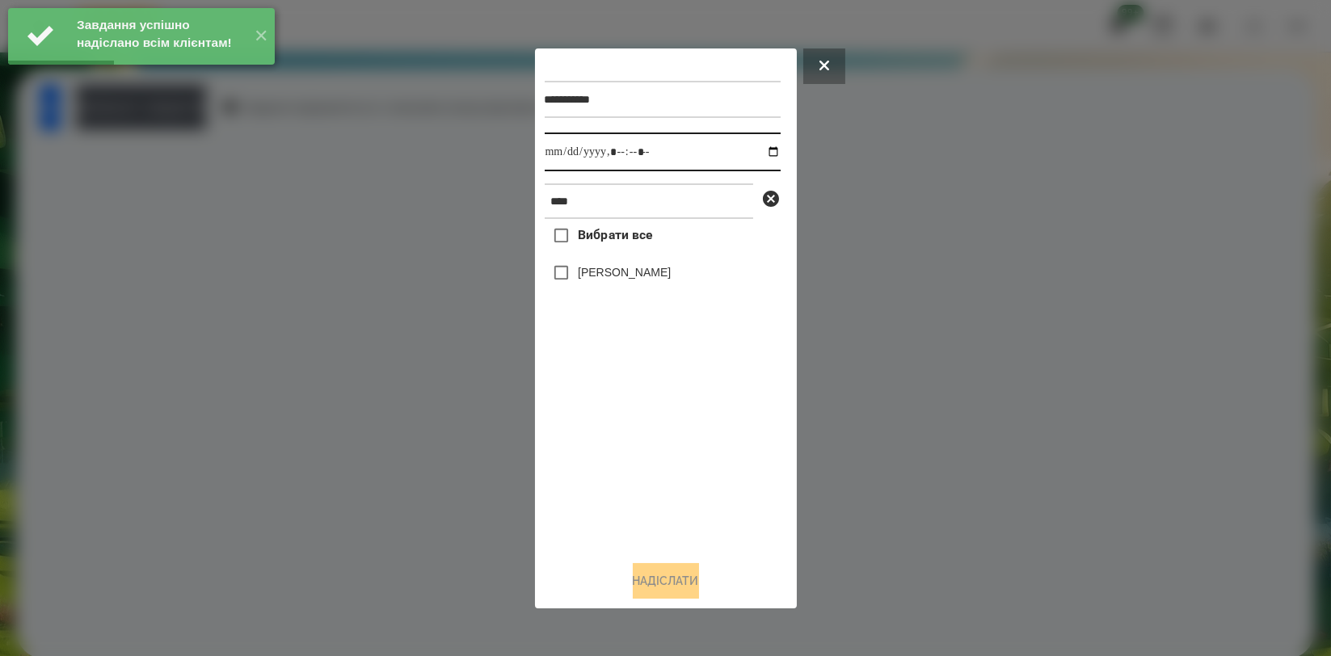
click at [763, 150] on input "datetime-local" at bounding box center [663, 152] width 236 height 39
type input "**********"
click at [592, 424] on div "Вибрати все [PERSON_NAME]" at bounding box center [663, 383] width 236 height 328
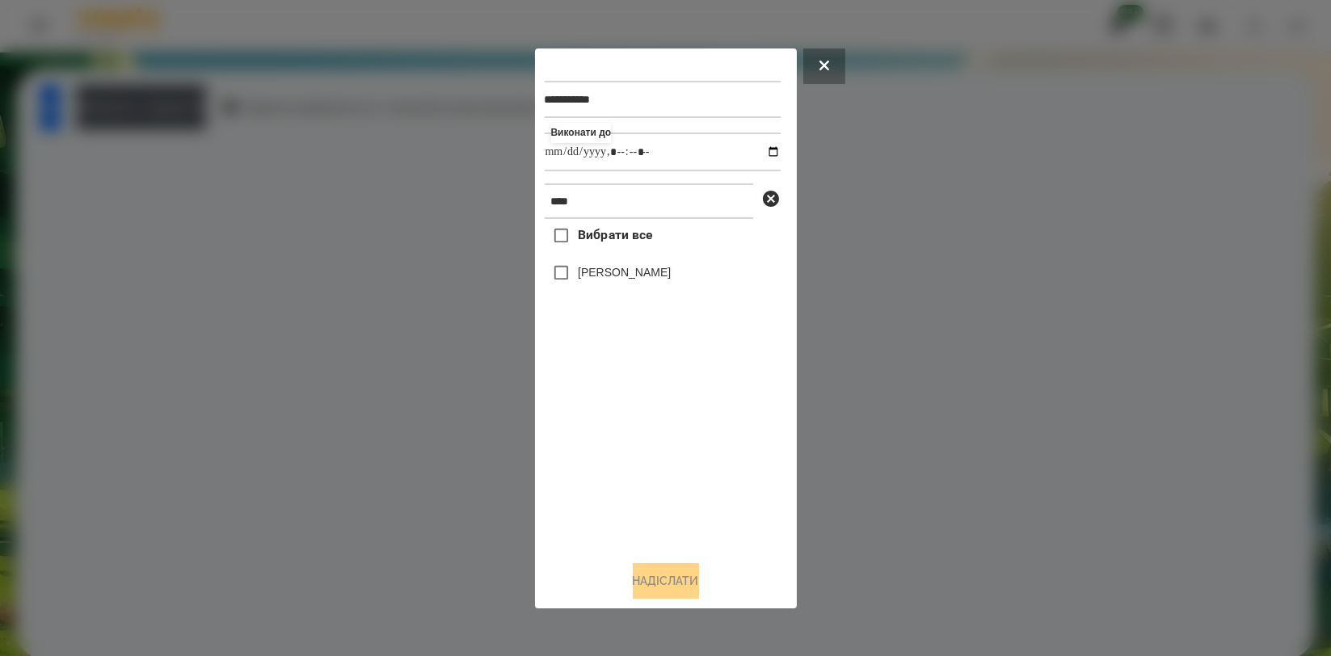
click at [611, 274] on label "[PERSON_NAME]" at bounding box center [624, 272] width 93 height 16
click at [662, 596] on button "Надіслати" at bounding box center [666, 581] width 66 height 36
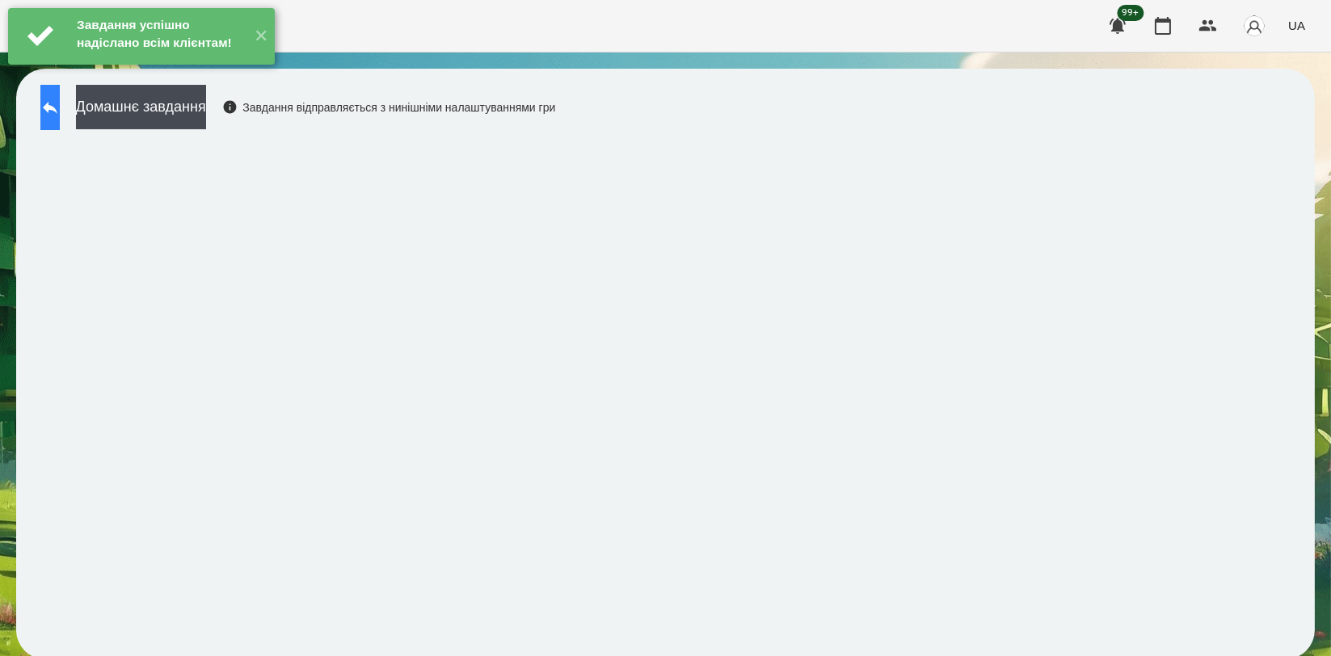
drag, startPoint x: 78, startPoint y: 92, endPoint x: 78, endPoint y: 108, distance: 15.4
click at [74, 64] on div "Завдання успішно надіслано всім клієнтам!" at bounding box center [160, 36] width 174 height 56
click at [60, 115] on button at bounding box center [49, 107] width 19 height 45
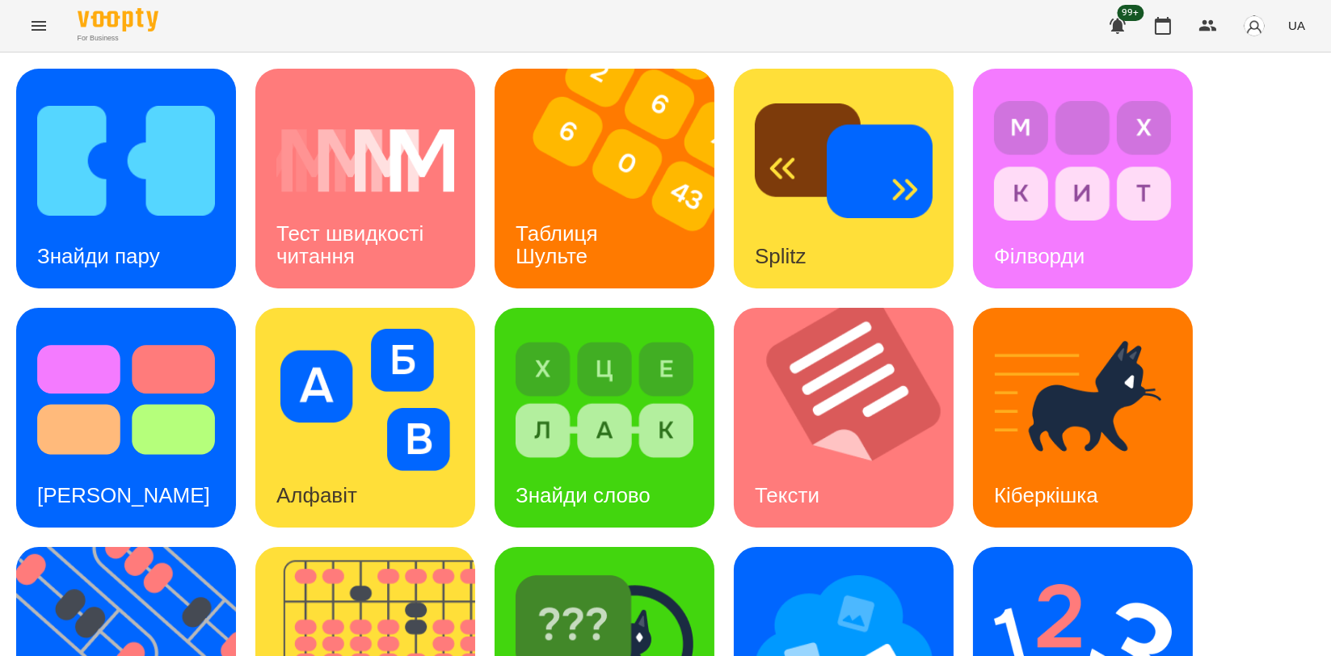
scroll to position [359, 0]
click at [648, 568] on img at bounding box center [605, 639] width 178 height 142
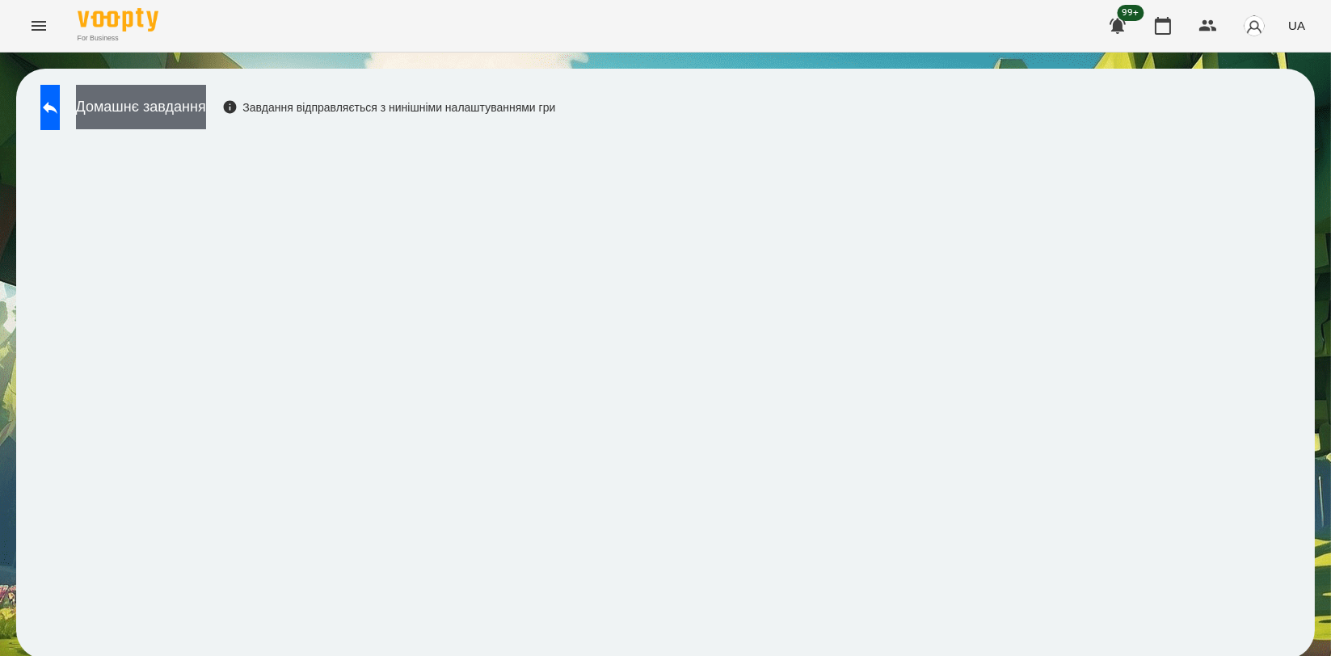
click at [206, 121] on button "Домашнє завдання" at bounding box center [141, 107] width 130 height 44
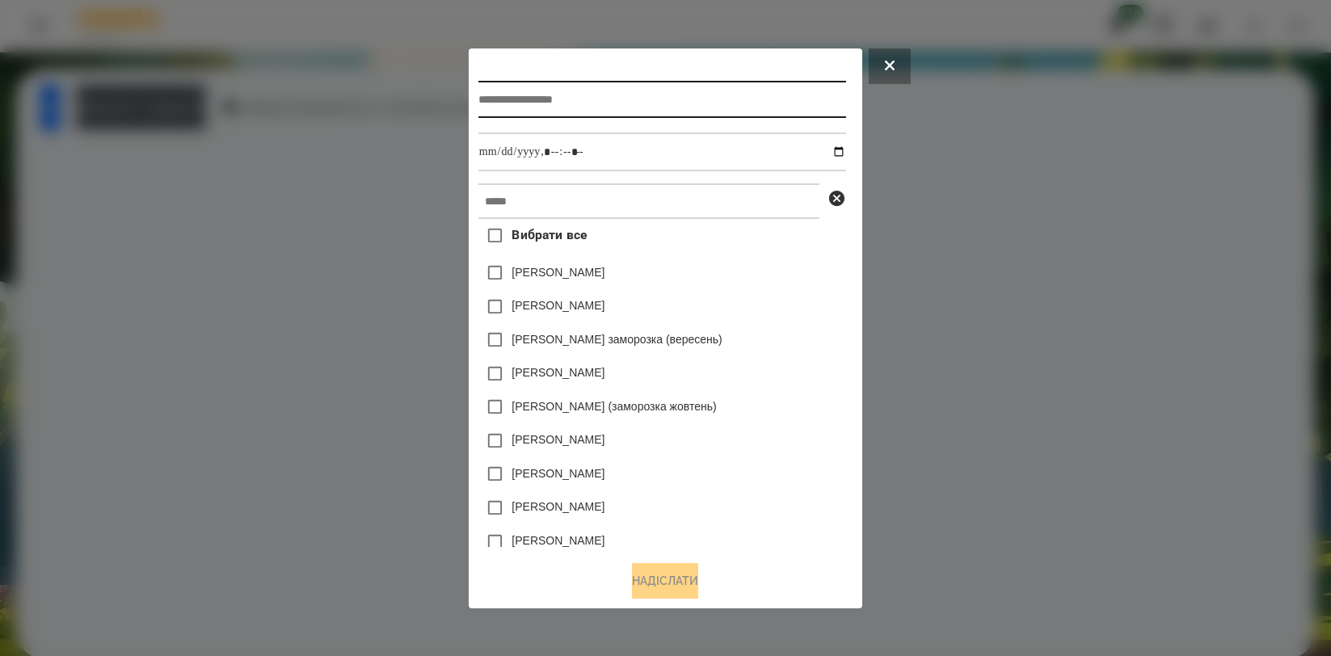
click at [661, 94] on input "text" at bounding box center [663, 99] width 368 height 37
type input "**********"
click at [584, 225] on div "Вибрати все [PERSON_NAME] [PERSON_NAME] [PERSON_NAME] заморозка (вересень) [PER…" at bounding box center [663, 383] width 368 height 328
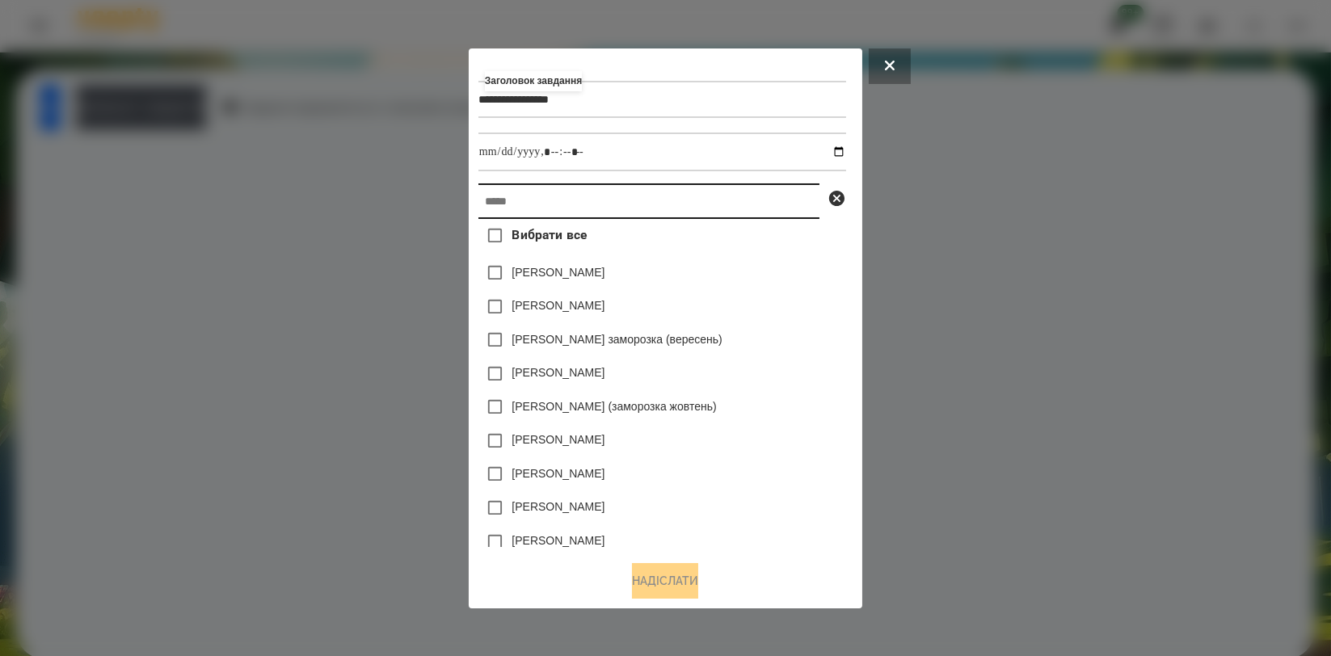
click at [588, 209] on input "text" at bounding box center [649, 202] width 341 height 36
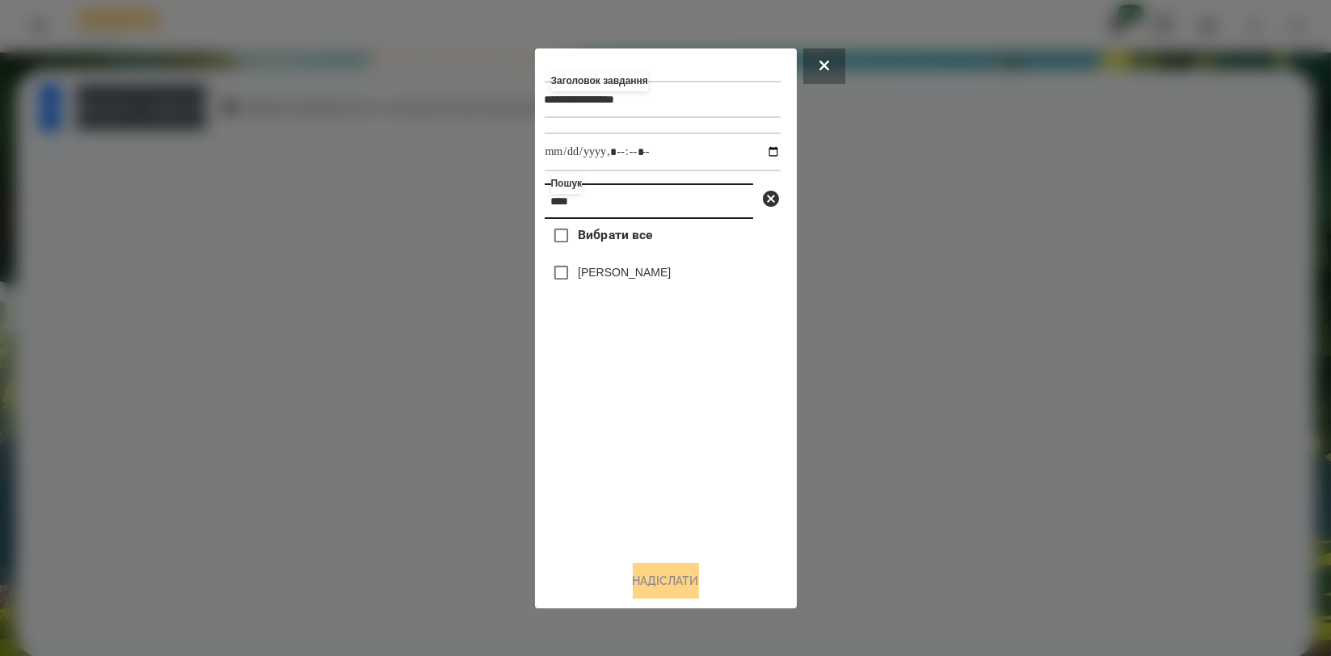
type input "****"
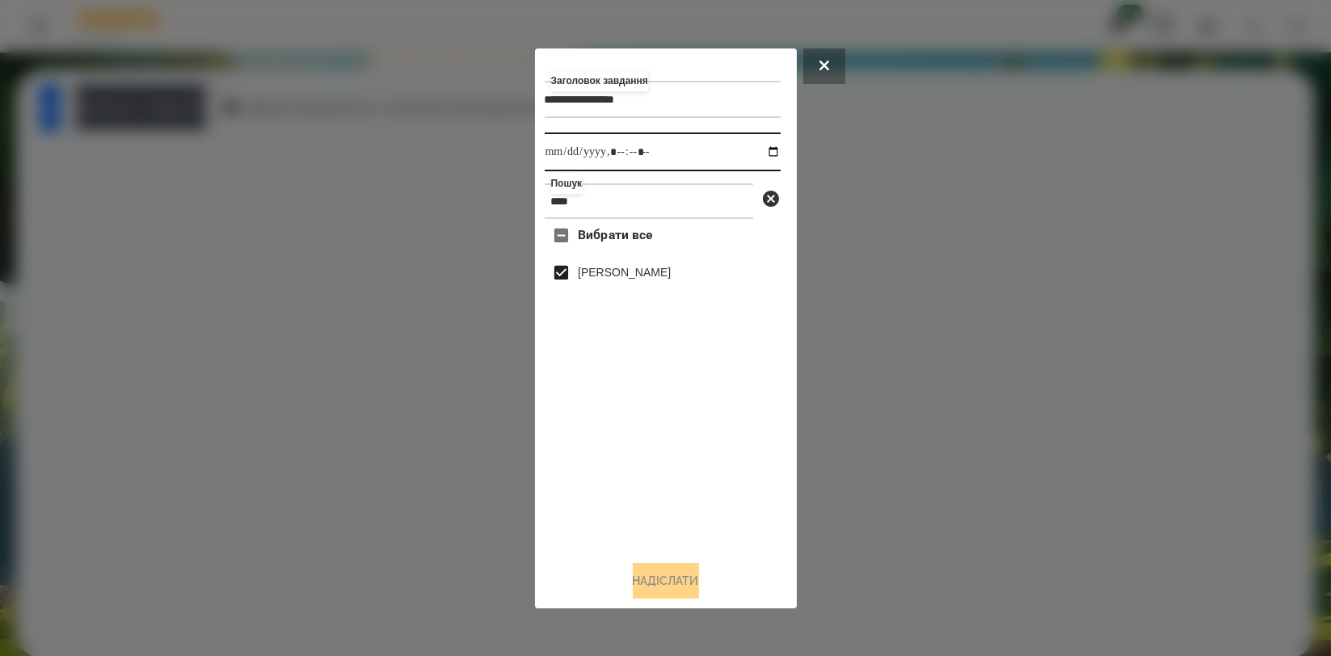
click at [757, 147] on input "datetime-local" at bounding box center [663, 152] width 236 height 39
type input "**********"
click at [757, 528] on div "Вибрати все [PERSON_NAME]" at bounding box center [663, 383] width 236 height 328
click at [684, 587] on button "Надіслати" at bounding box center [666, 581] width 66 height 36
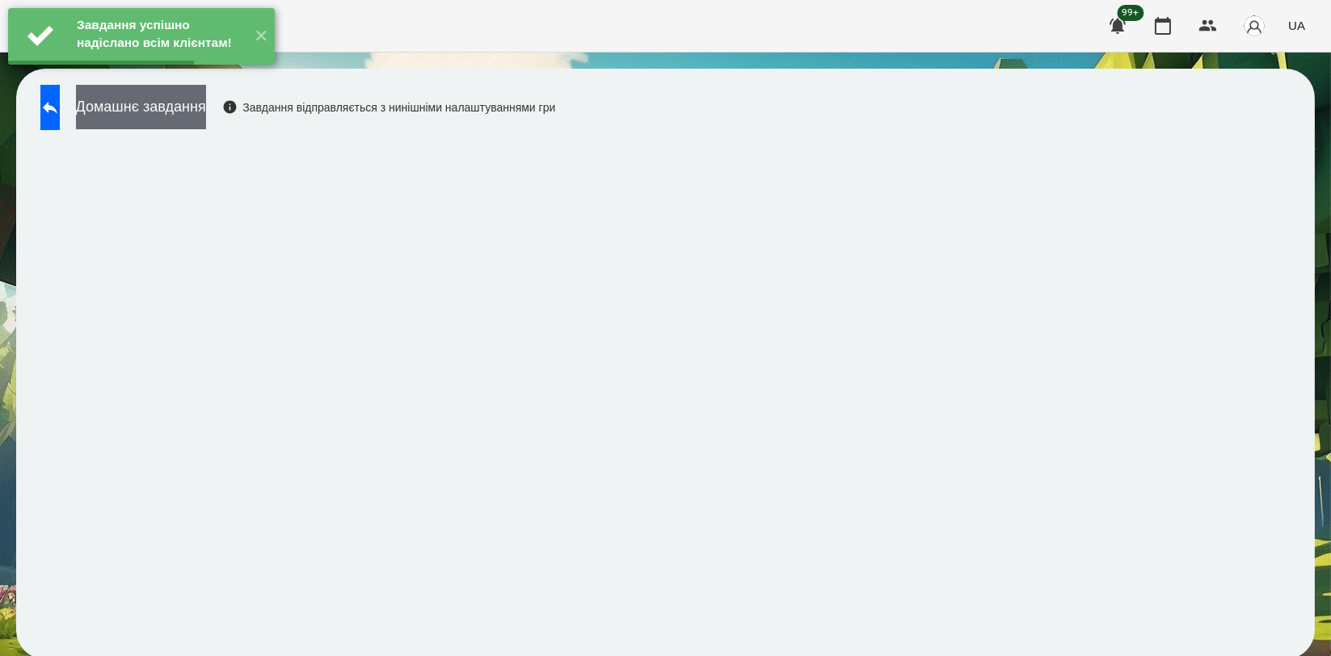
click at [206, 105] on button "Домашнє завдання" at bounding box center [141, 107] width 130 height 44
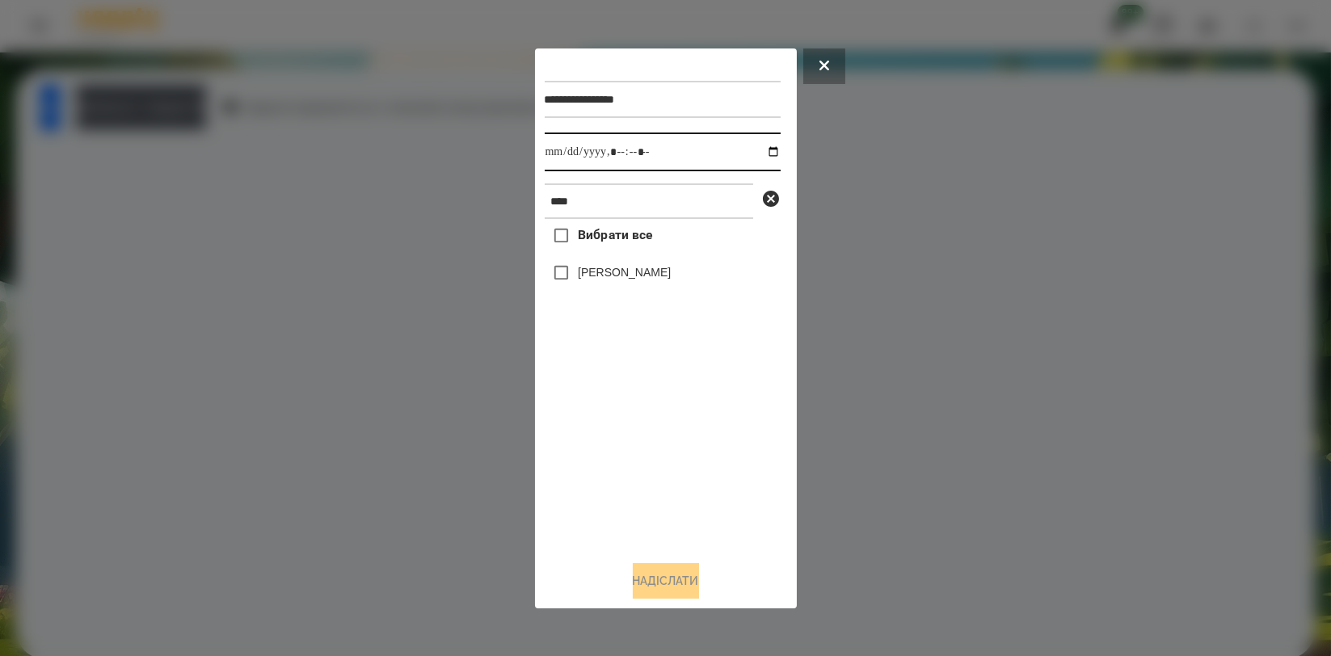
click at [757, 150] on input "datetime-local" at bounding box center [663, 152] width 236 height 39
type input "**********"
click at [645, 412] on div "Вибрати все [PERSON_NAME]" at bounding box center [663, 383] width 236 height 328
click at [634, 276] on label "[PERSON_NAME]" at bounding box center [624, 272] width 93 height 16
click at [681, 580] on button "Надіслати" at bounding box center [666, 581] width 66 height 36
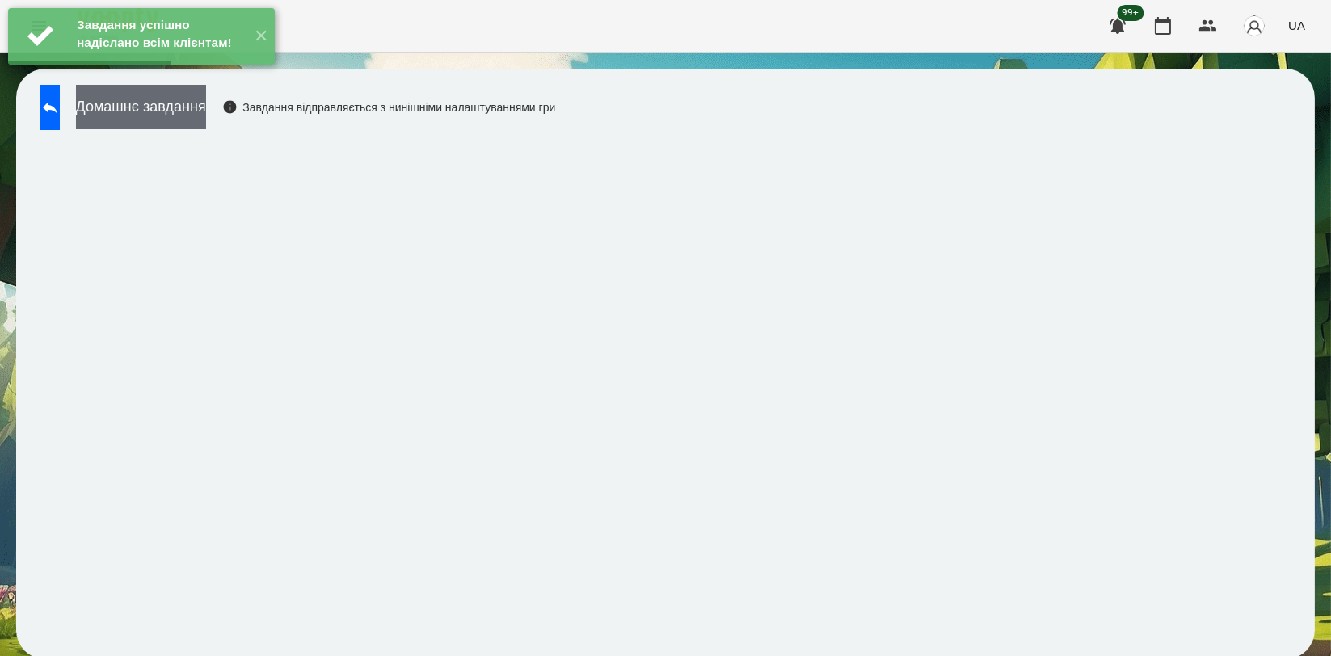
click at [206, 117] on button "Домашнє завдання" at bounding box center [141, 107] width 130 height 44
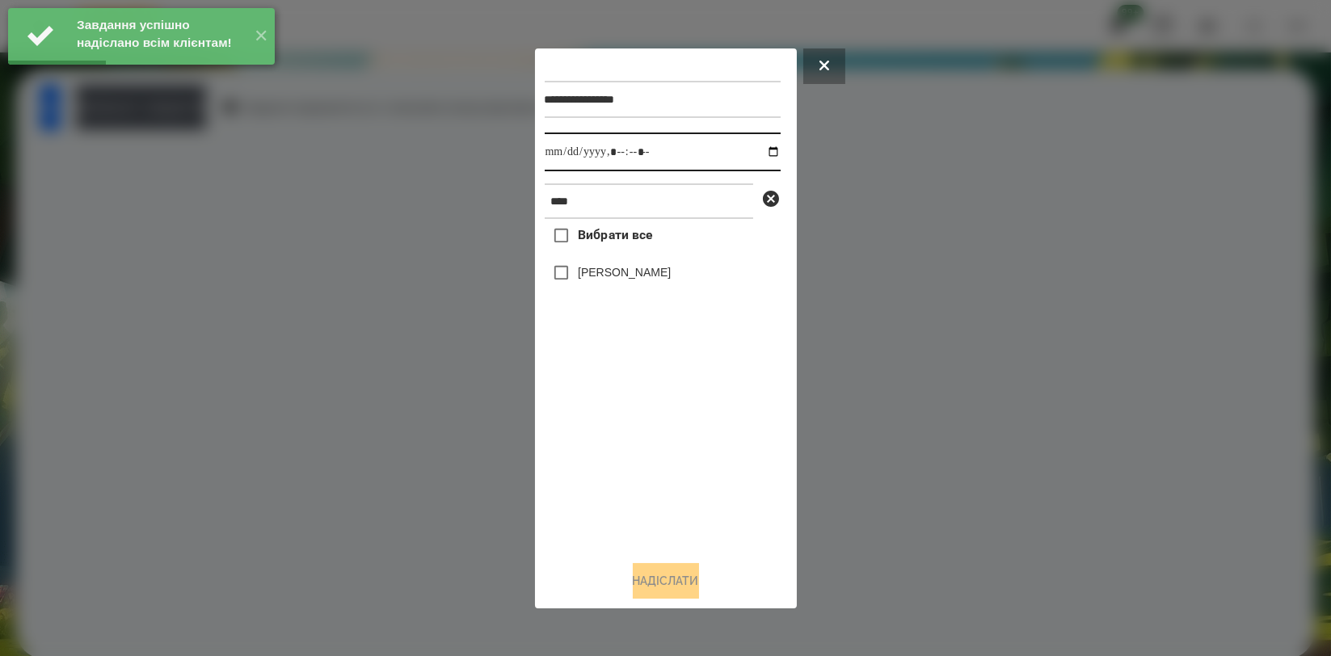
click at [757, 154] on input "datetime-local" at bounding box center [663, 152] width 236 height 39
type input "**********"
click at [649, 458] on div "Вибрати все [PERSON_NAME]" at bounding box center [663, 383] width 236 height 328
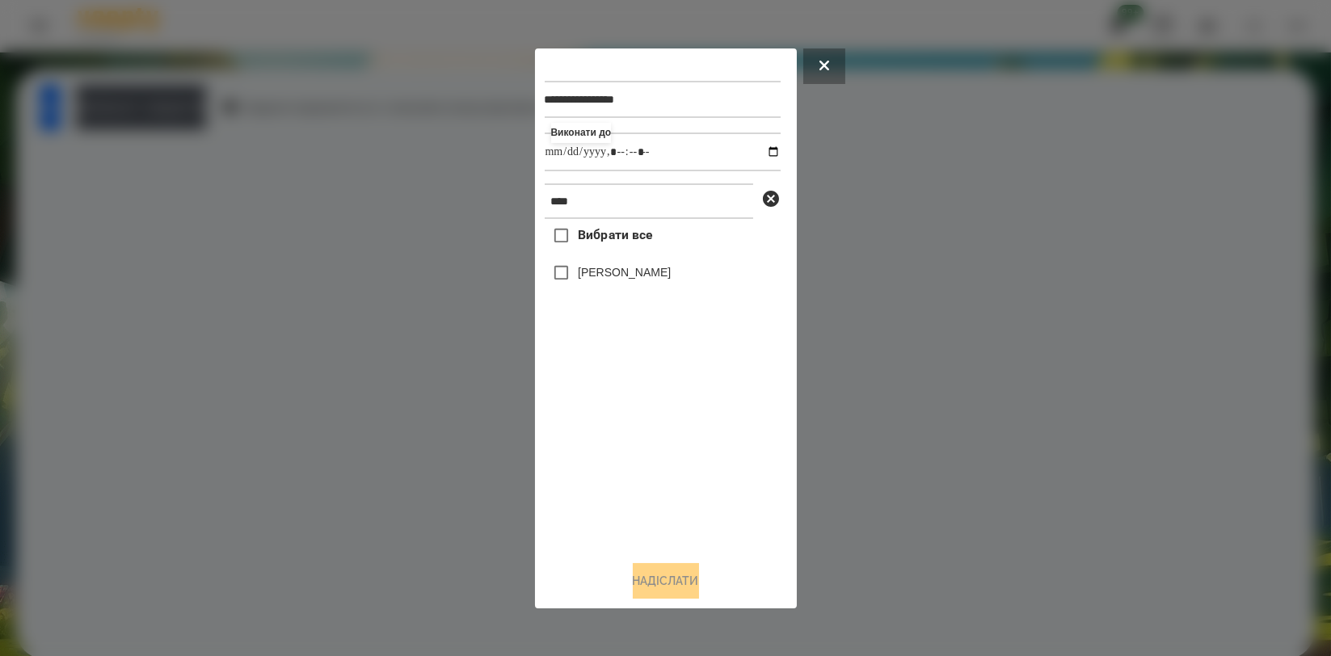
click at [651, 276] on label "[PERSON_NAME]" at bounding box center [624, 272] width 93 height 16
click at [671, 562] on div "**********" at bounding box center [666, 328] width 243 height 541
click at [656, 572] on button "Надіслати" at bounding box center [666, 581] width 66 height 36
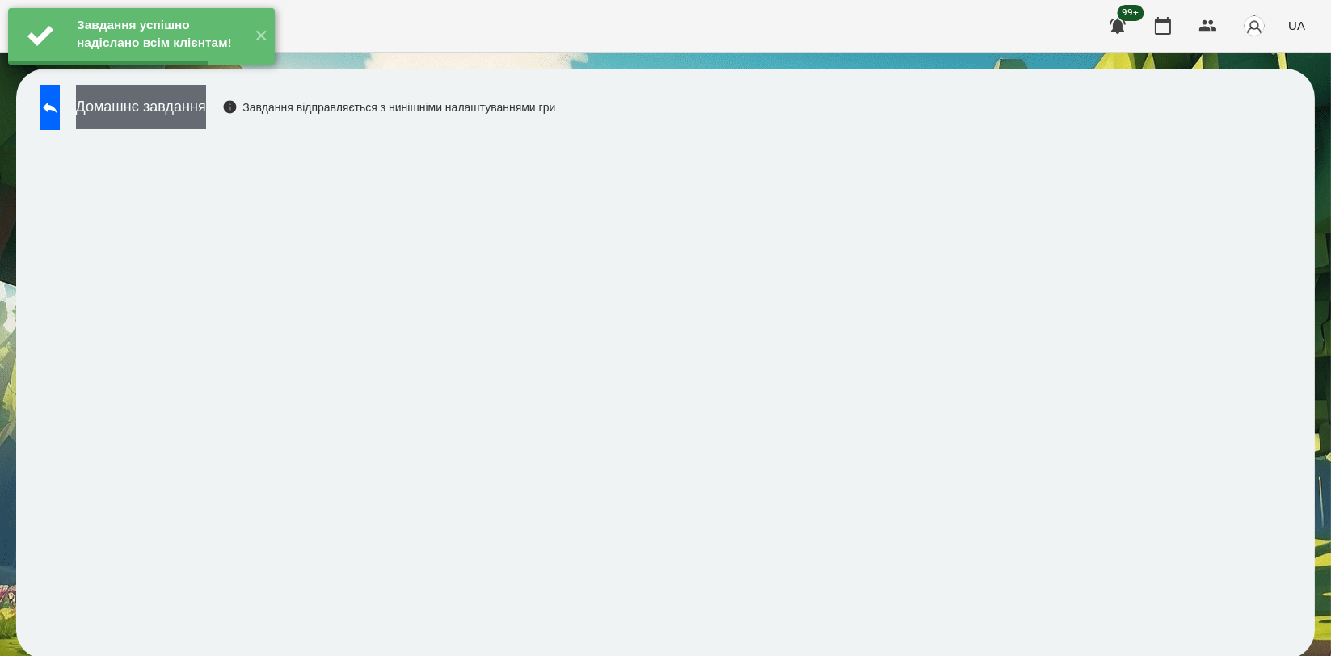
click at [206, 111] on button "Домашнє завдання" at bounding box center [141, 107] width 130 height 44
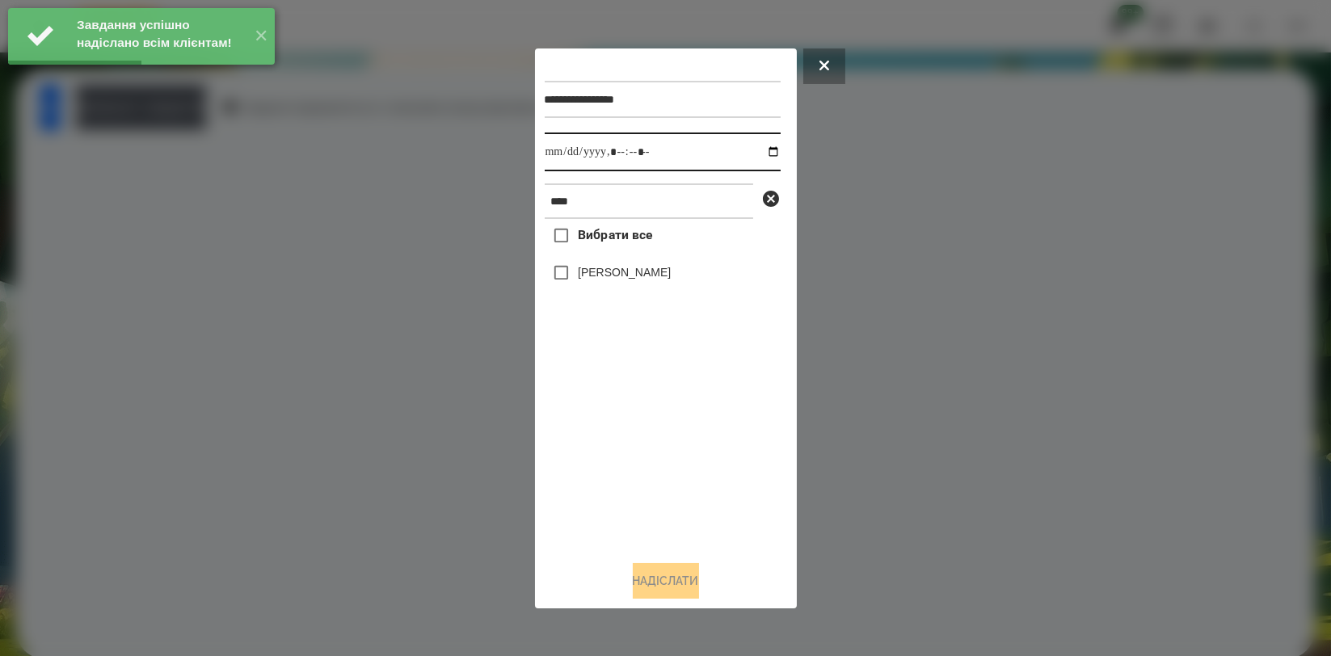
click at [761, 146] on input "datetime-local" at bounding box center [663, 152] width 236 height 39
type input "**********"
click at [692, 445] on div "Вибрати все [PERSON_NAME]" at bounding box center [663, 383] width 236 height 328
click at [645, 281] on label "[PERSON_NAME]" at bounding box center [624, 272] width 93 height 16
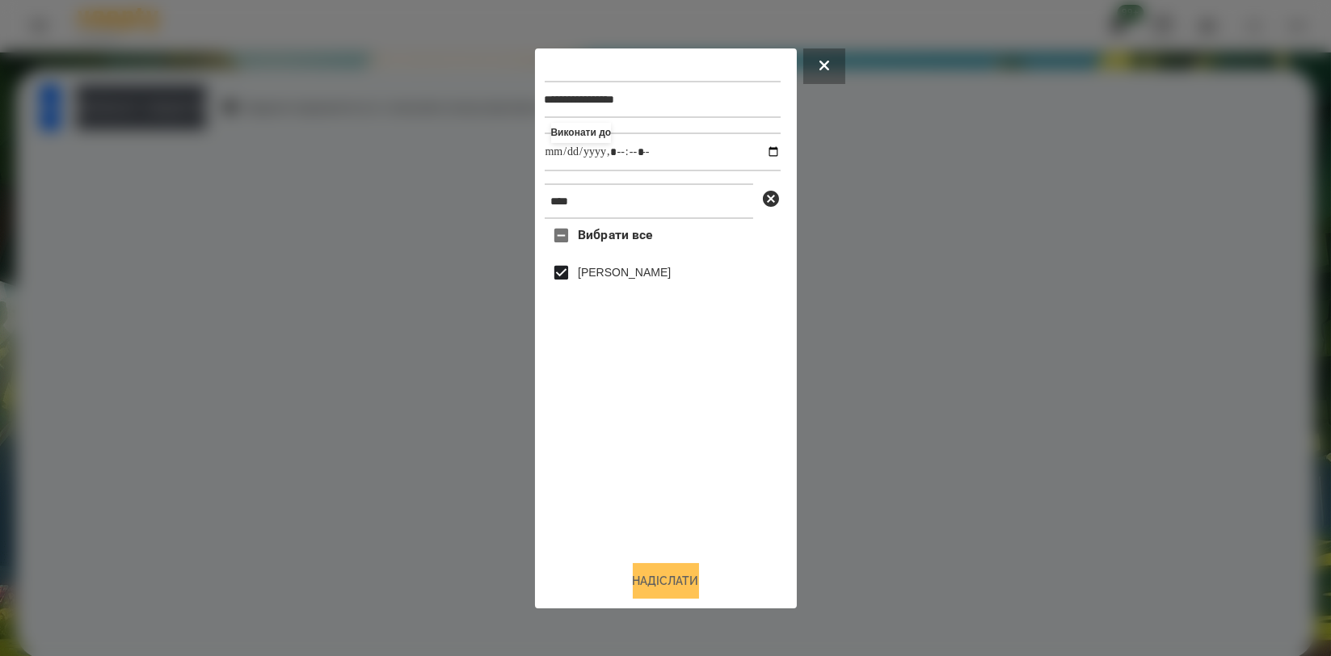
click at [681, 574] on button "Надіслати" at bounding box center [666, 581] width 66 height 36
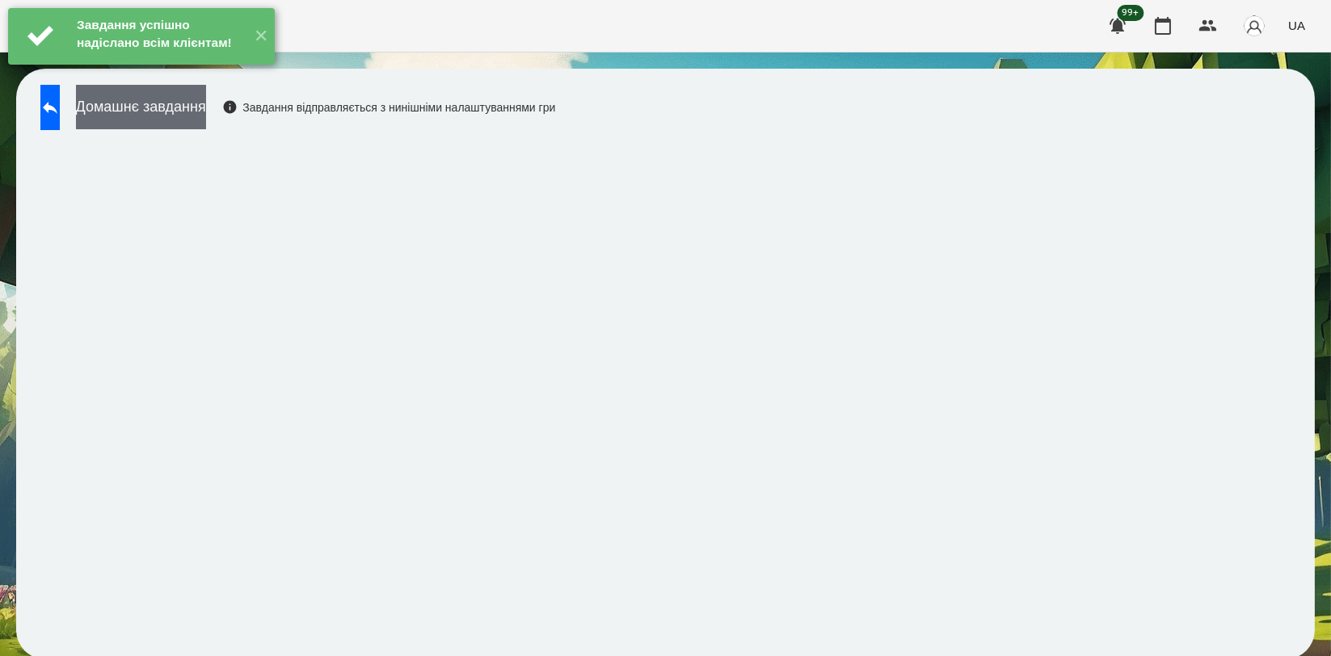
click at [154, 99] on button "Домашнє завдання" at bounding box center [141, 107] width 130 height 44
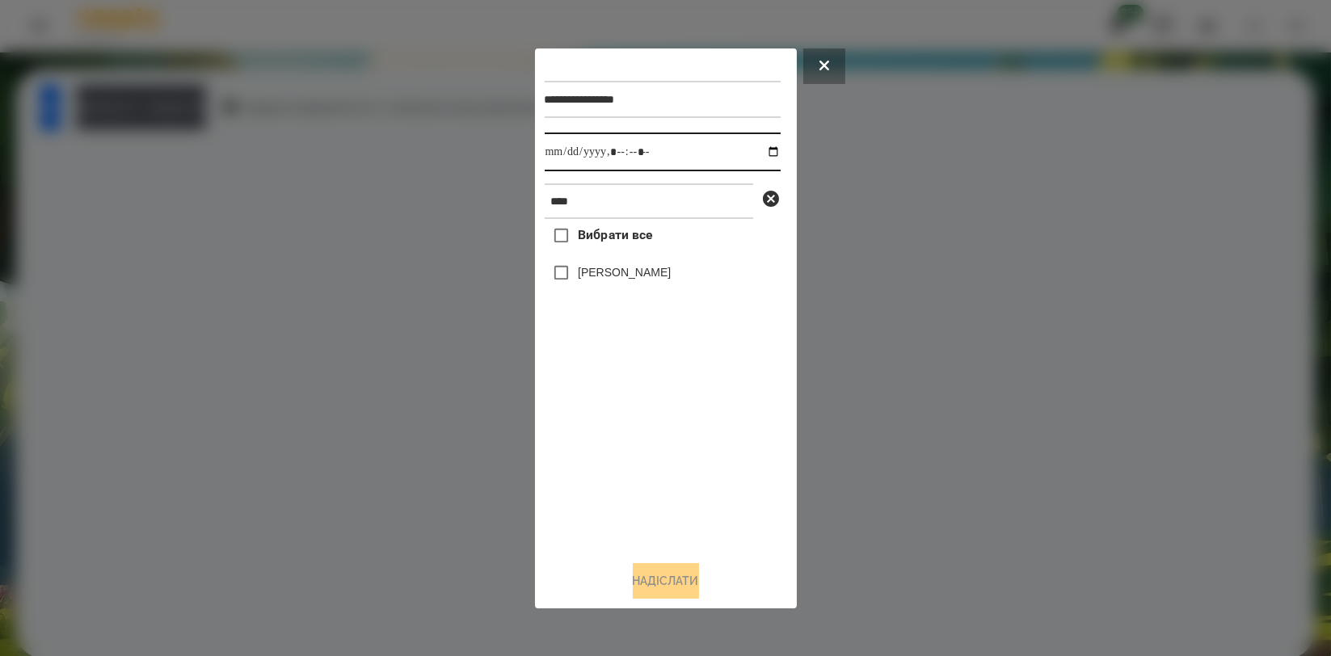
click at [766, 148] on input "datetime-local" at bounding box center [663, 152] width 236 height 39
type input "**********"
drag, startPoint x: 709, startPoint y: 427, endPoint x: 664, endPoint y: 353, distance: 86.4
click at [707, 428] on div "Вибрати все [PERSON_NAME]" at bounding box center [663, 383] width 236 height 328
click at [654, 276] on label "[PERSON_NAME]" at bounding box center [624, 272] width 93 height 16
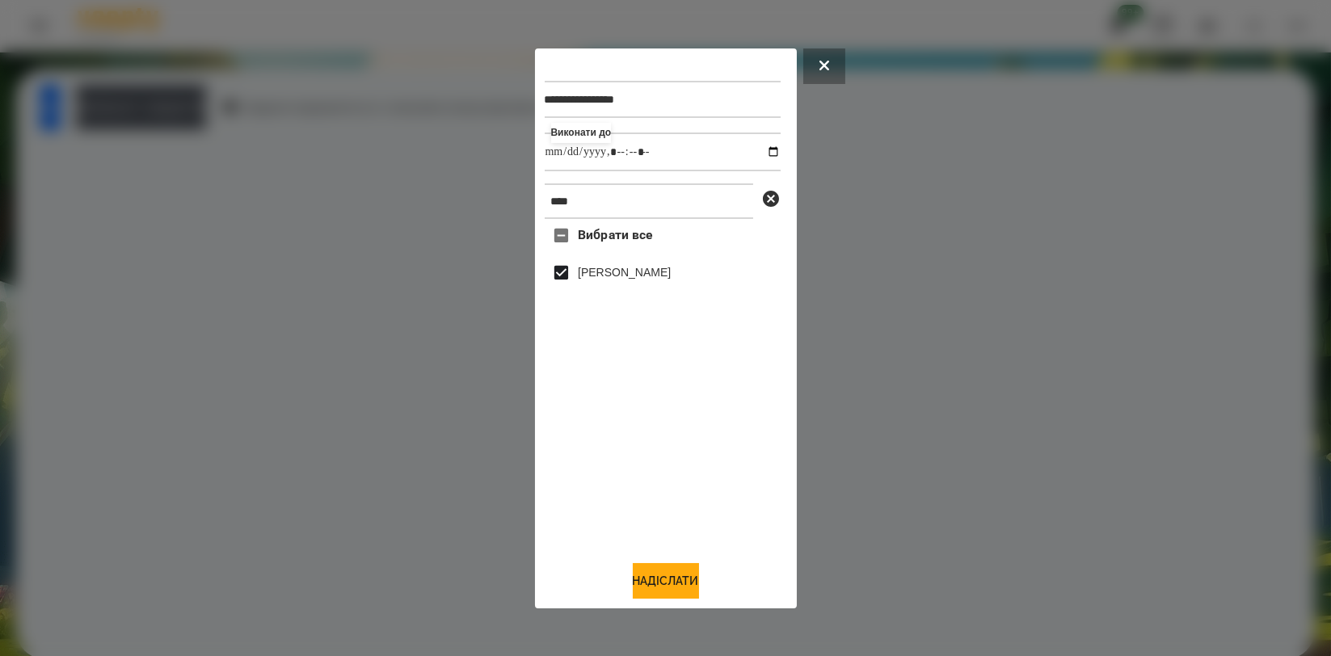
drag, startPoint x: 684, startPoint y: 572, endPoint x: 701, endPoint y: 555, distance: 24.6
click at [683, 574] on button "Надіслати" at bounding box center [666, 581] width 66 height 36
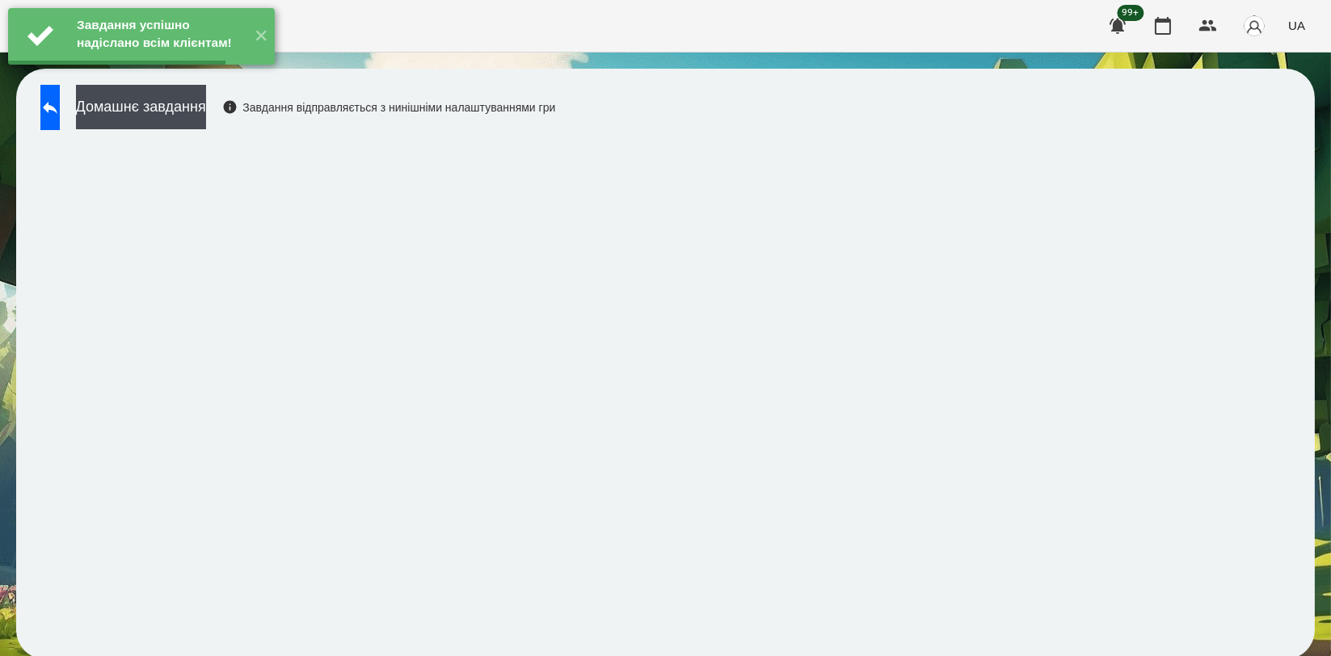
click at [206, 99] on button "Домашнє завдання" at bounding box center [141, 107] width 130 height 44
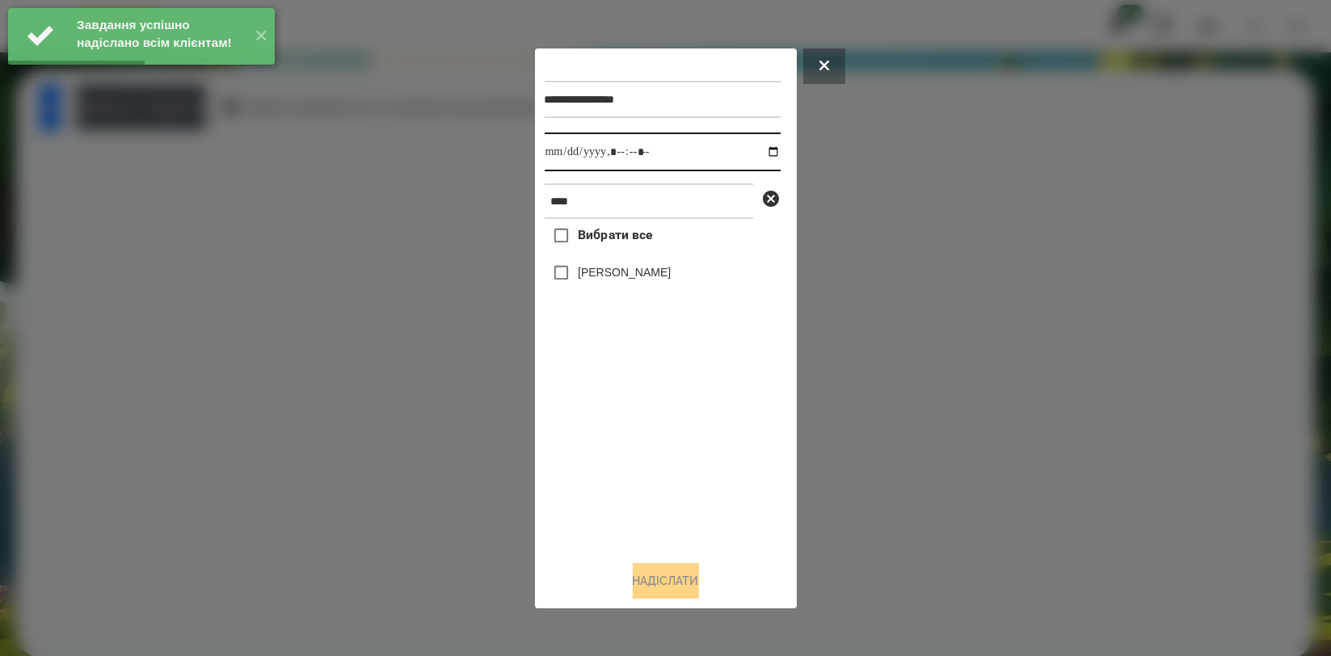
click at [755, 150] on input "datetime-local" at bounding box center [663, 152] width 236 height 39
type input "**********"
drag, startPoint x: 580, startPoint y: 415, endPoint x: 581, endPoint y: 405, distance: 9.7
click at [581, 415] on div "Вибрати все [PERSON_NAME]" at bounding box center [663, 383] width 236 height 328
click at [601, 281] on label "[PERSON_NAME]" at bounding box center [624, 272] width 93 height 16
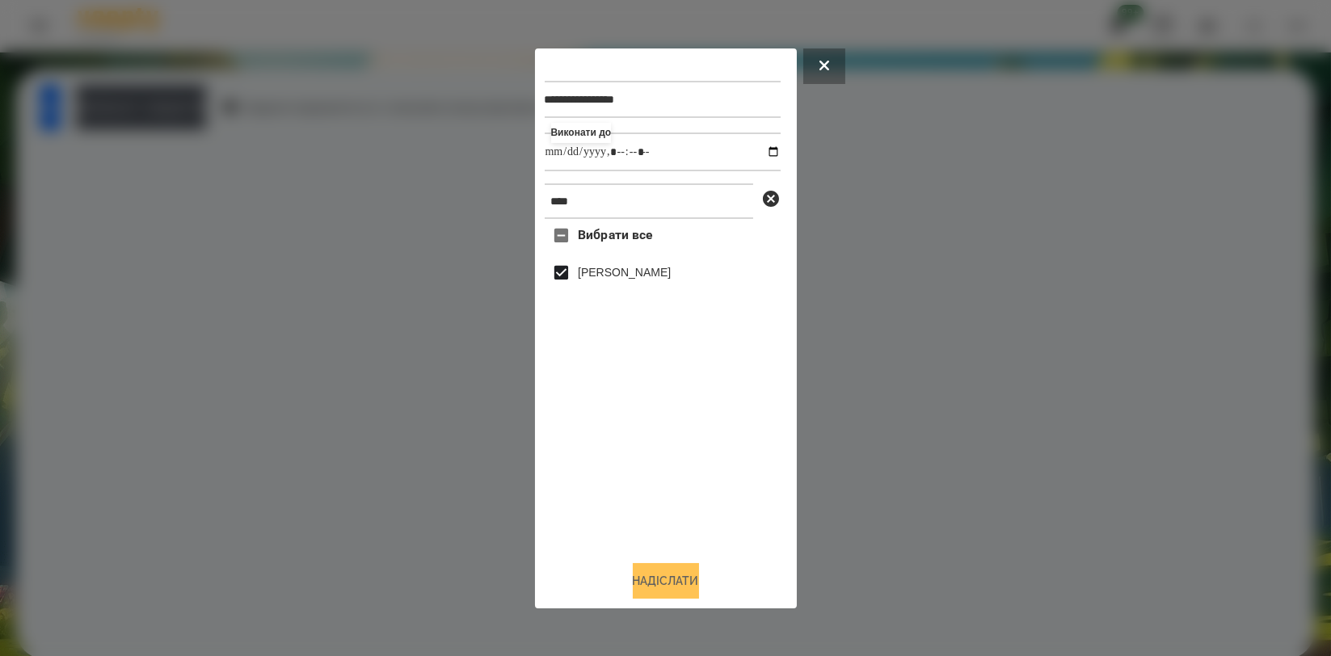
click at [656, 579] on button "Надіслати" at bounding box center [666, 581] width 66 height 36
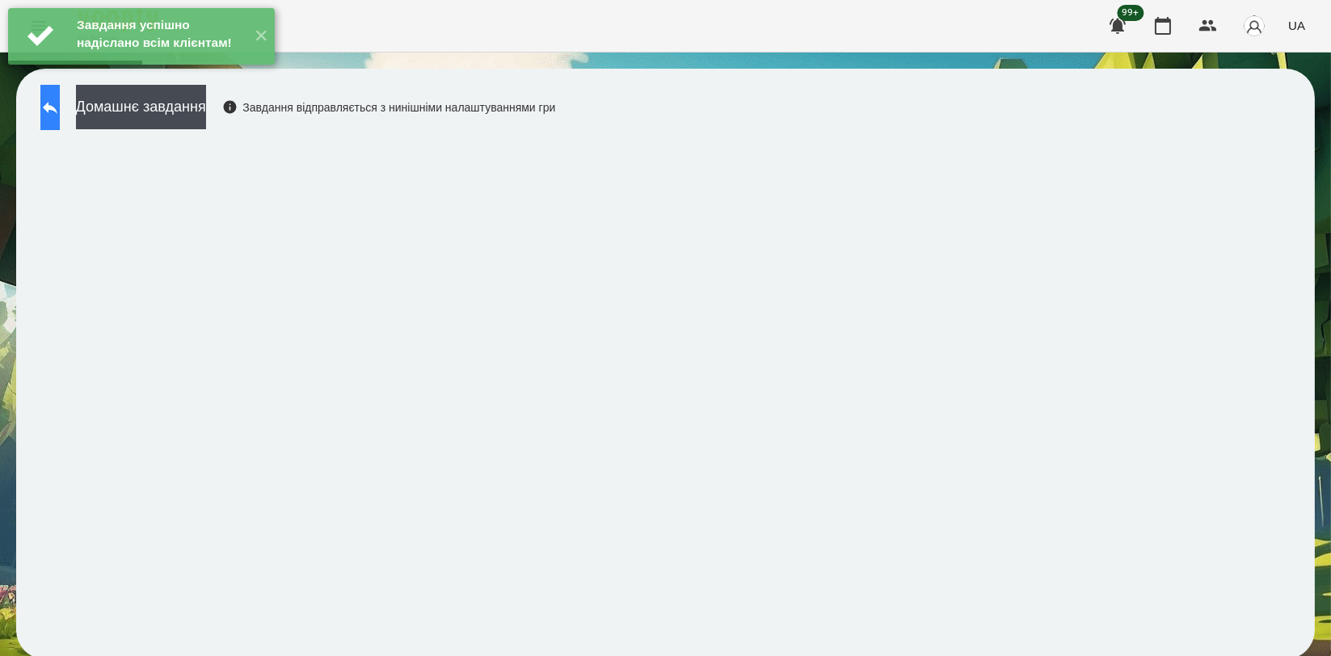
click at [60, 115] on button at bounding box center [49, 107] width 19 height 45
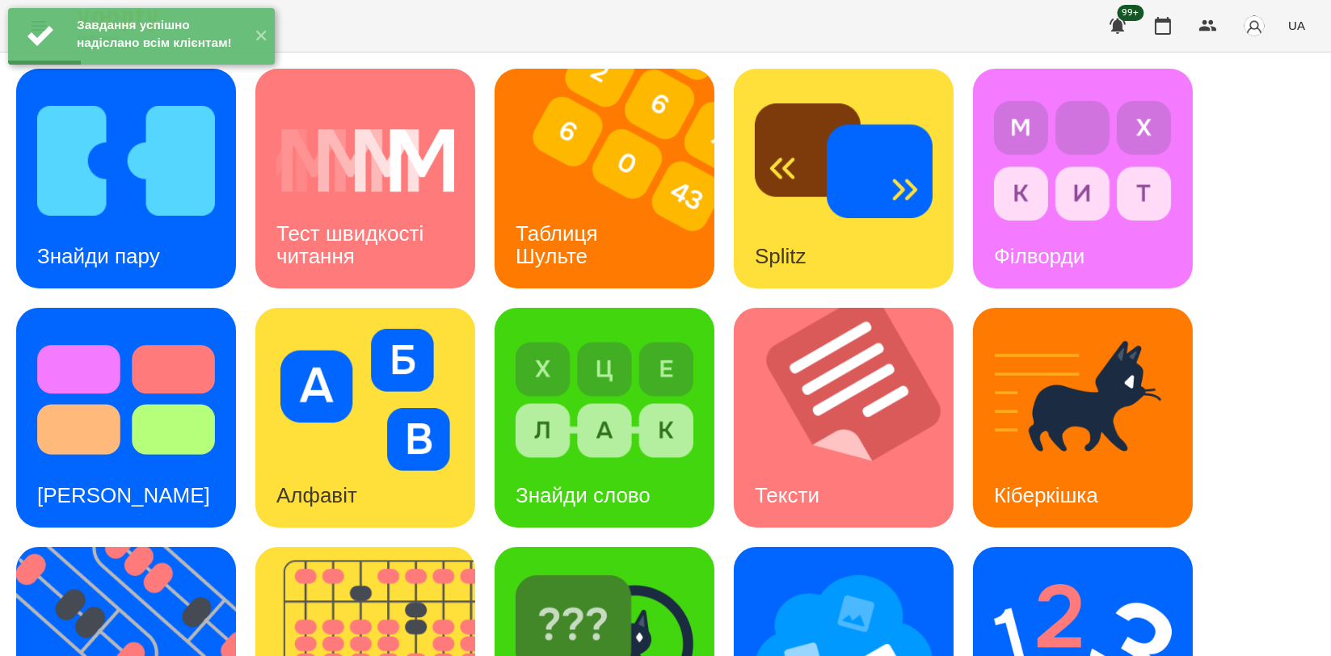
scroll to position [269, 0]
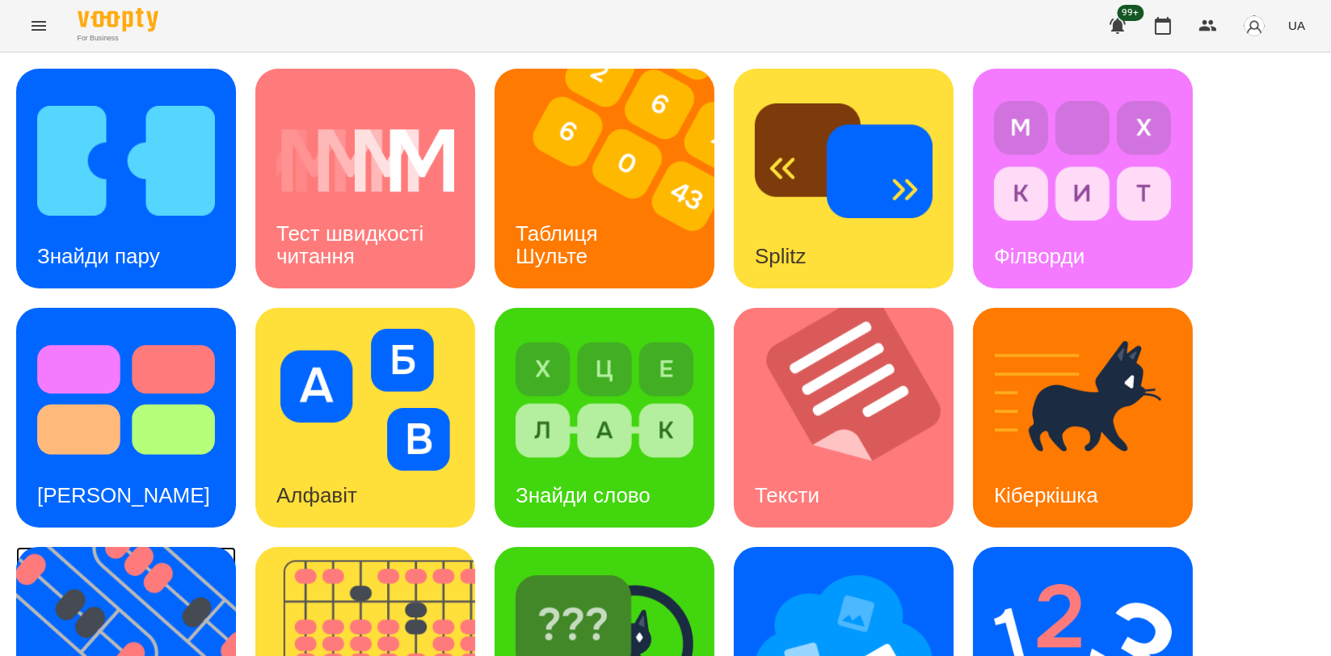
click at [148, 547] on img at bounding box center [136, 657] width 240 height 220
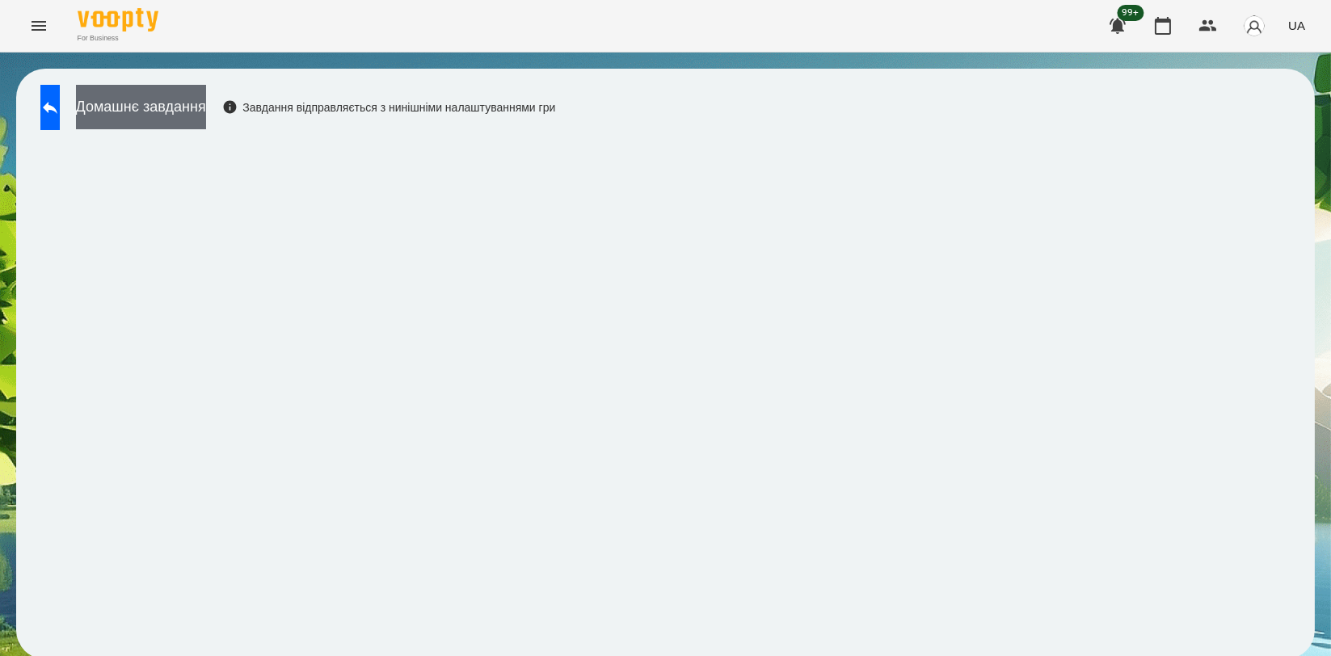
click at [199, 102] on button "Домашнє завдання" at bounding box center [141, 107] width 130 height 44
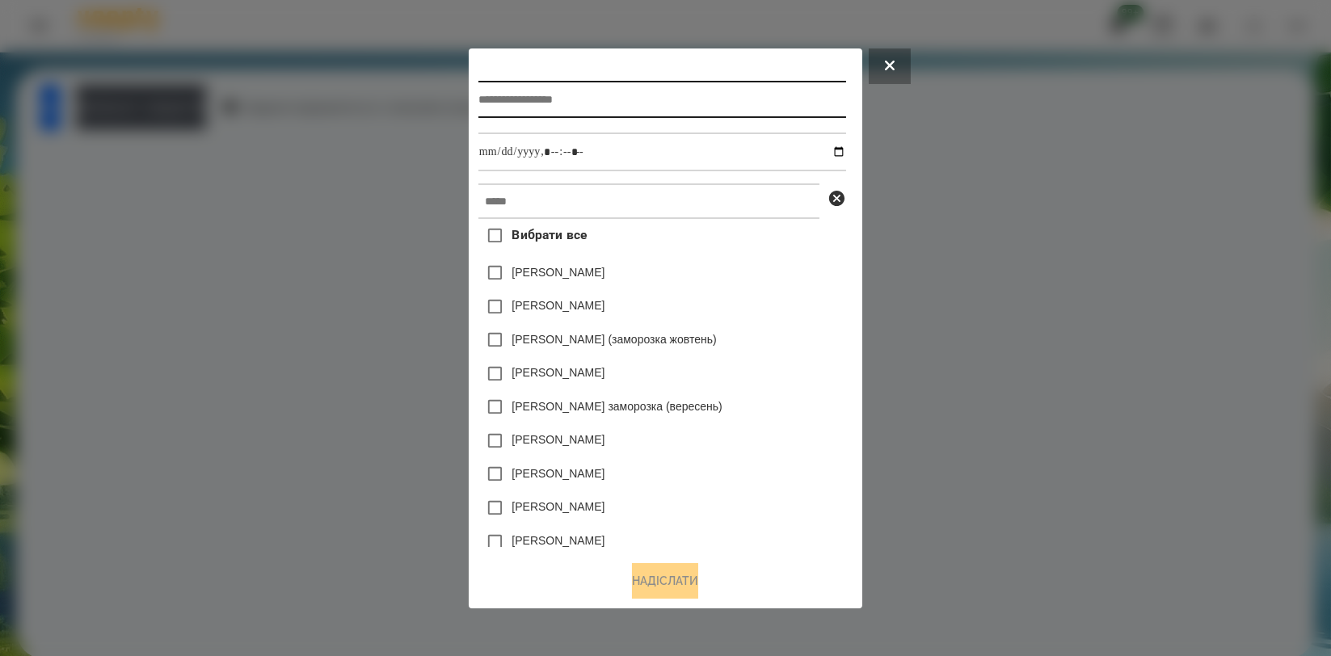
click at [559, 86] on input "text" at bounding box center [663, 99] width 368 height 37
type input "**********"
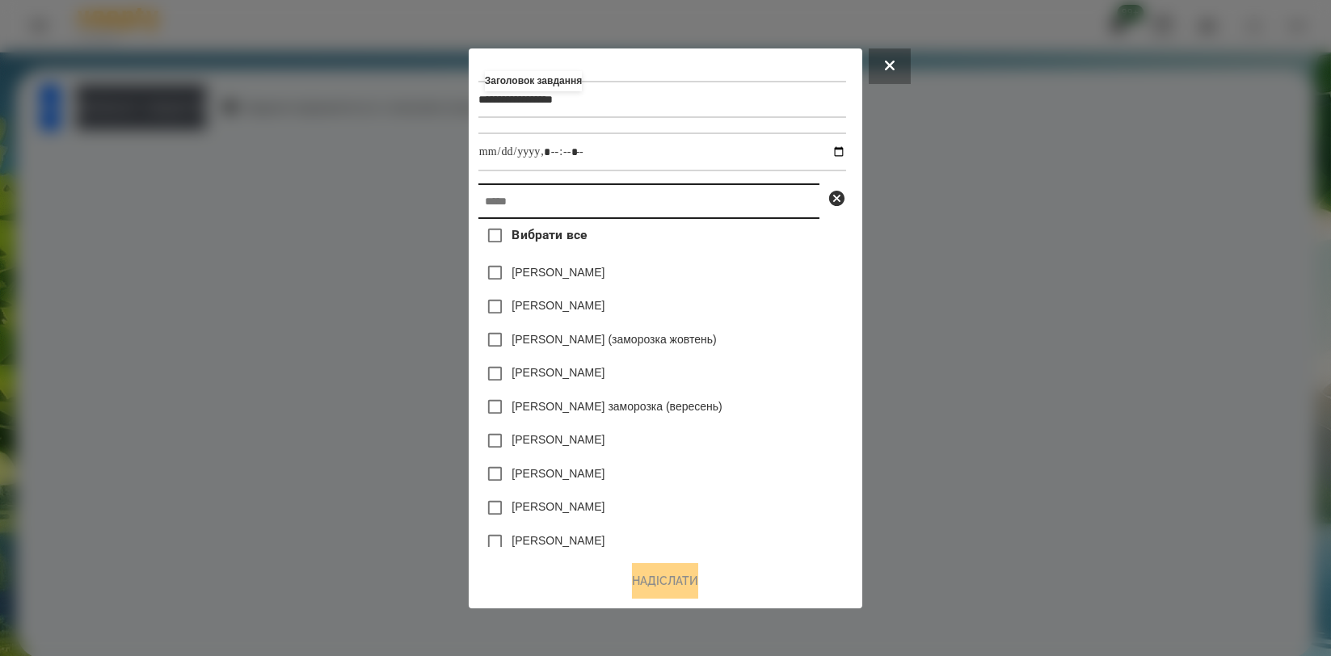
click at [609, 209] on input "text" at bounding box center [649, 202] width 341 height 36
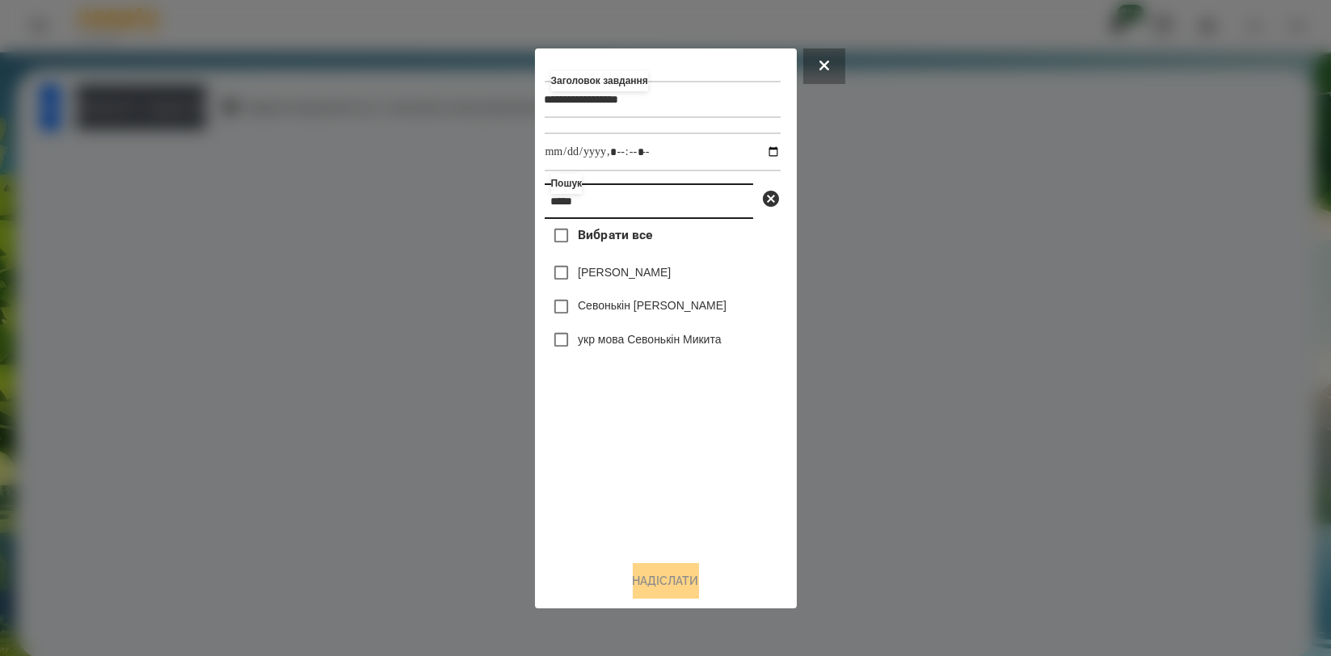
type input "*****"
click at [613, 302] on label "Севонькін [PERSON_NAME]" at bounding box center [652, 305] width 149 height 16
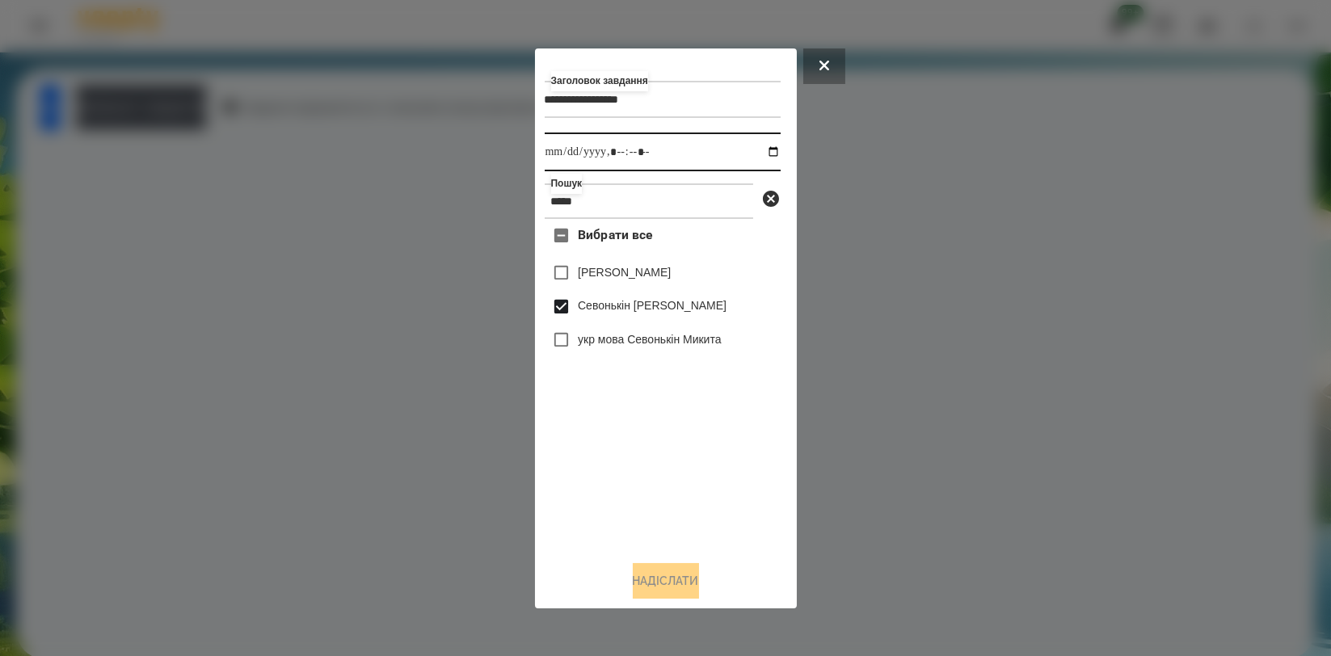
click at [761, 150] on input "datetime-local" at bounding box center [663, 152] width 236 height 39
type input "**********"
click at [707, 458] on div "Вибрати все [PERSON_NAME] Севонькіна Севонькін [PERSON_NAME] укр мова Севонькін…" at bounding box center [663, 383] width 236 height 328
click at [648, 593] on button "Надіслати" at bounding box center [666, 581] width 66 height 36
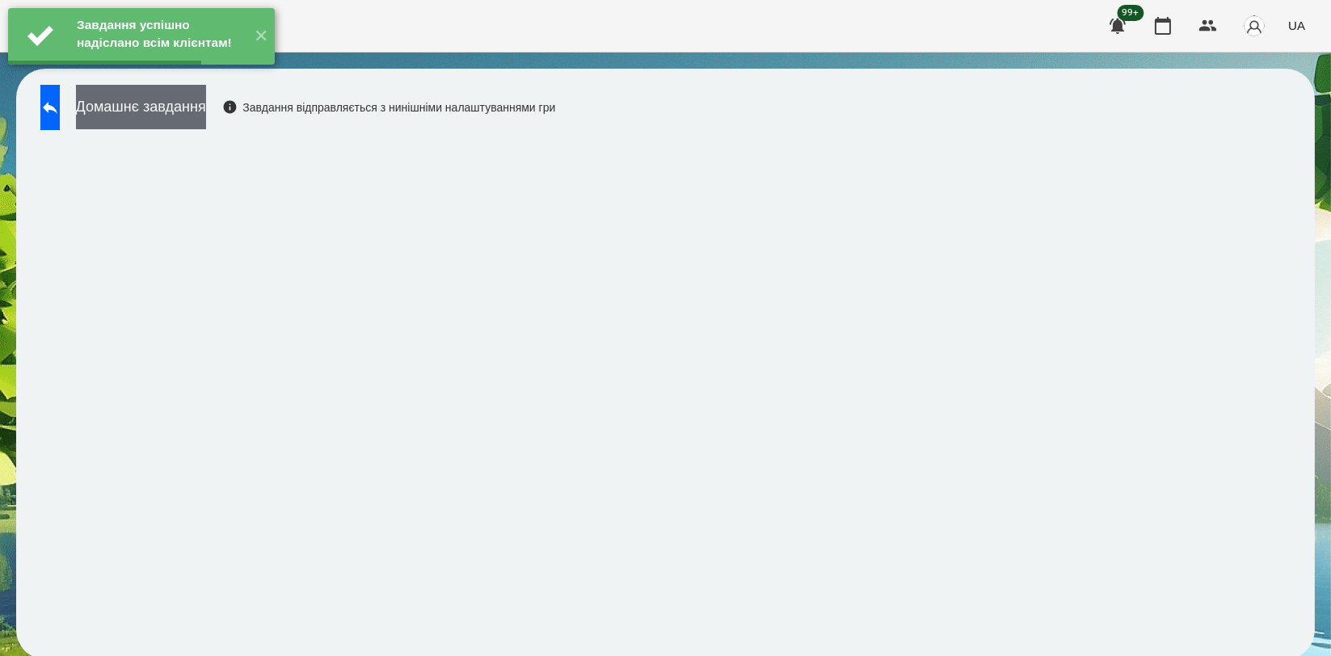
click at [195, 121] on button "Домашнє завдання" at bounding box center [141, 107] width 130 height 44
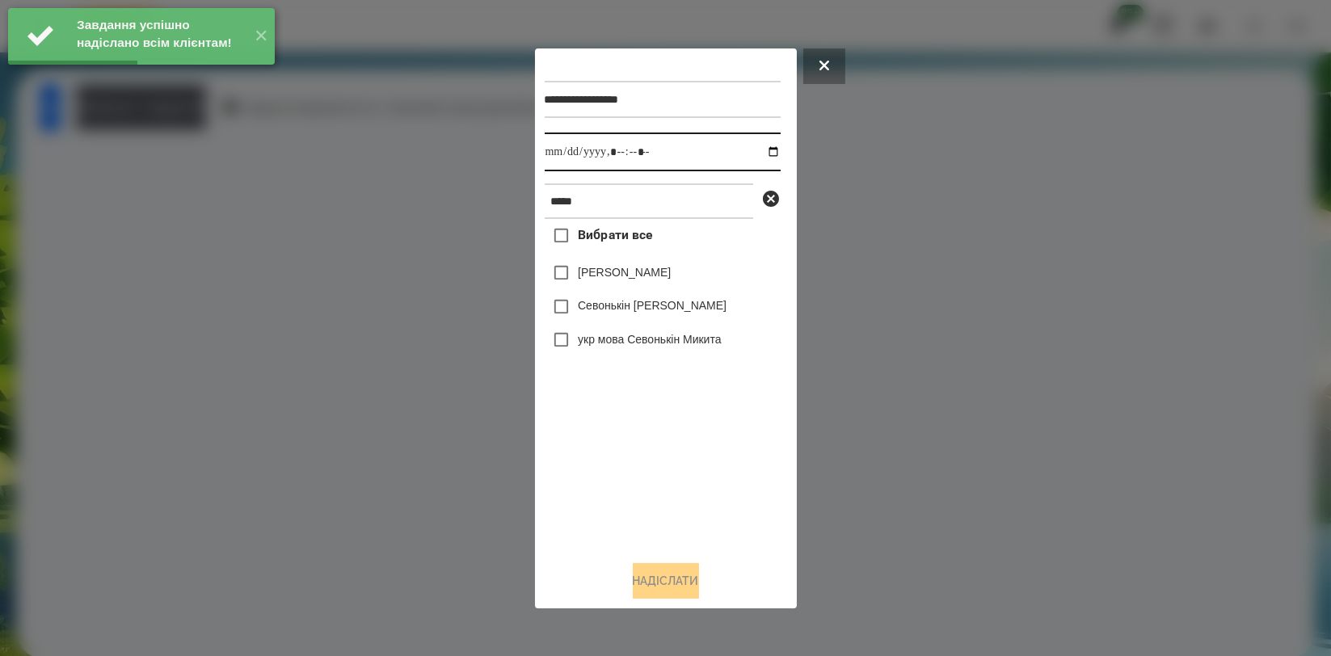
click at [765, 147] on input "datetime-local" at bounding box center [663, 152] width 236 height 39
type input "**********"
click at [621, 422] on div "Вибрати все [PERSON_NAME] Севонькіна Севонькін [PERSON_NAME] укр мова Севонькін…" at bounding box center [663, 383] width 236 height 328
click at [634, 303] on label "Севонькін [PERSON_NAME]" at bounding box center [652, 305] width 149 height 16
click at [677, 584] on button "Надіслати" at bounding box center [666, 581] width 66 height 36
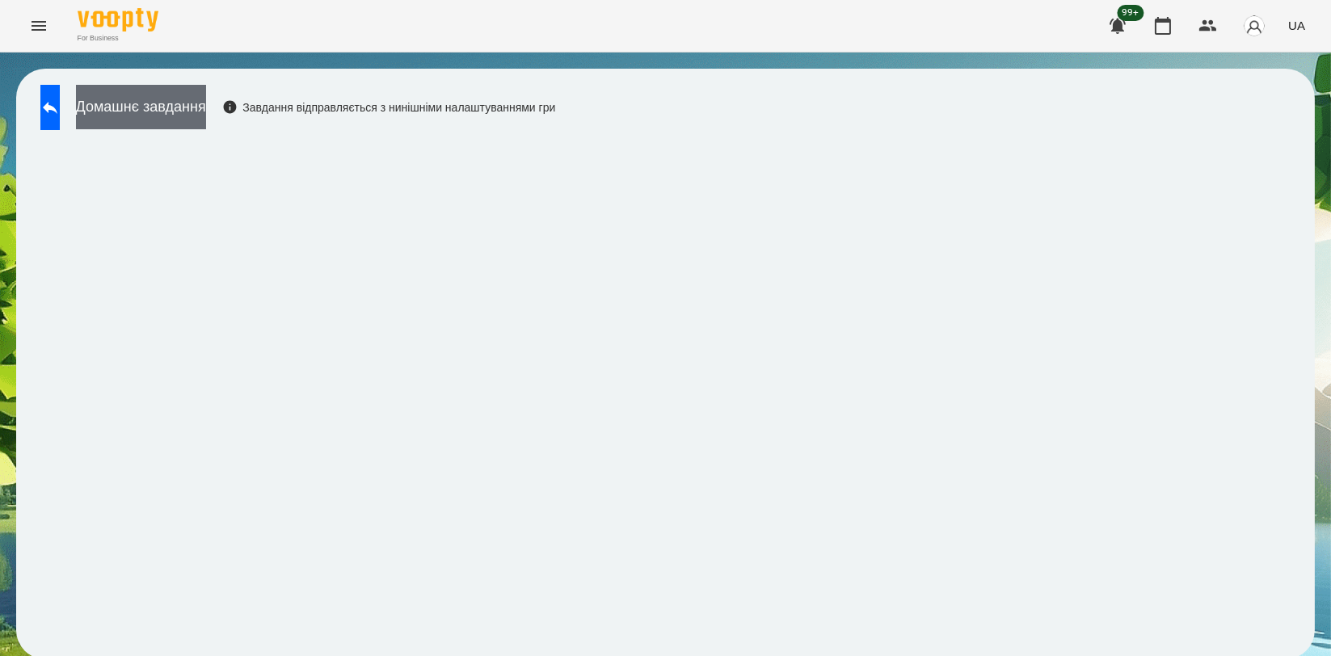
click at [206, 113] on button "Домашнє завдання" at bounding box center [141, 107] width 130 height 44
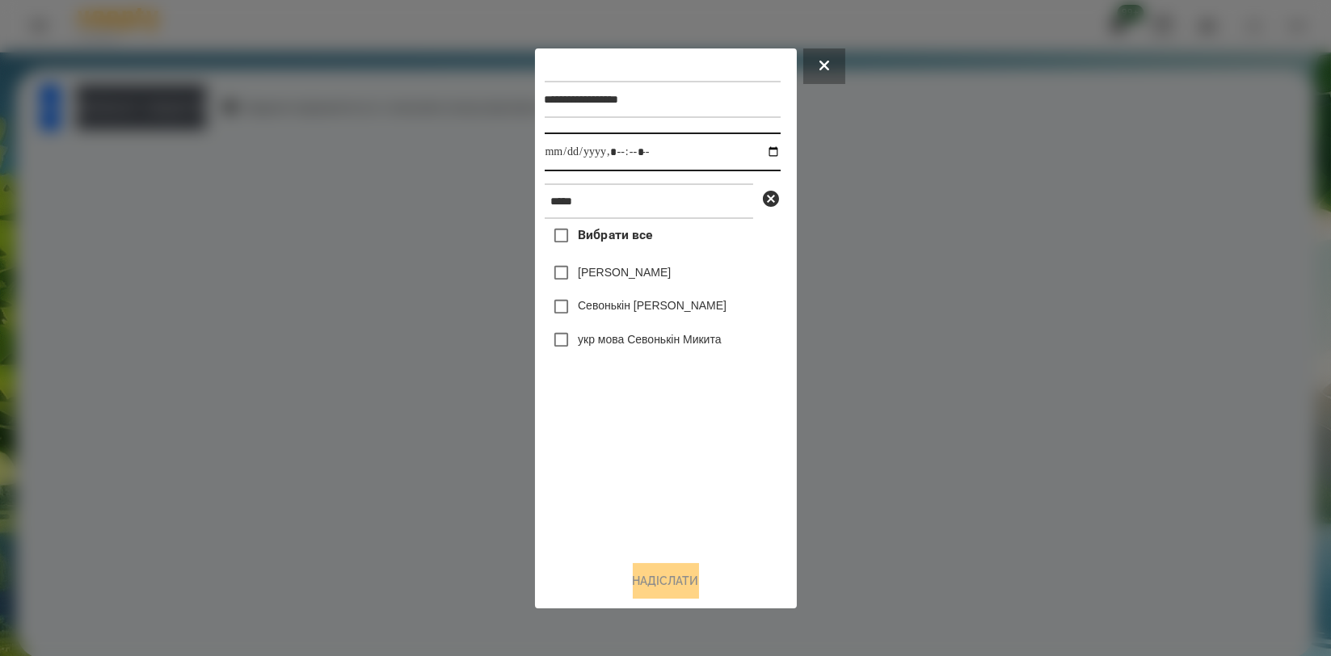
click at [761, 156] on input "datetime-local" at bounding box center [663, 152] width 236 height 39
type input "**********"
click at [643, 419] on div "Вибрати все [PERSON_NAME] Севонькіна Севонькін [PERSON_NAME] укр мова Севонькін…" at bounding box center [663, 383] width 236 height 328
click at [628, 314] on label "Севонькін [PERSON_NAME]" at bounding box center [652, 305] width 149 height 16
click at [674, 575] on button "Надіслати" at bounding box center [666, 581] width 66 height 36
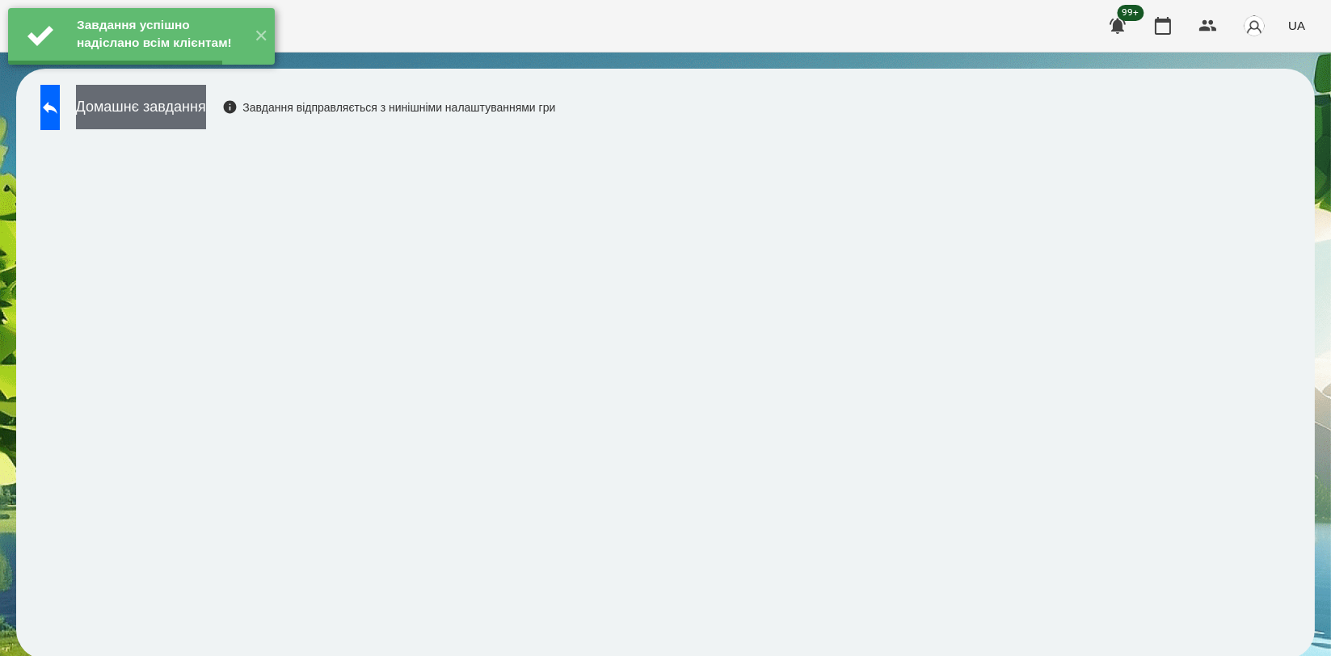
click at [199, 116] on button "Домашнє завдання" at bounding box center [141, 107] width 130 height 44
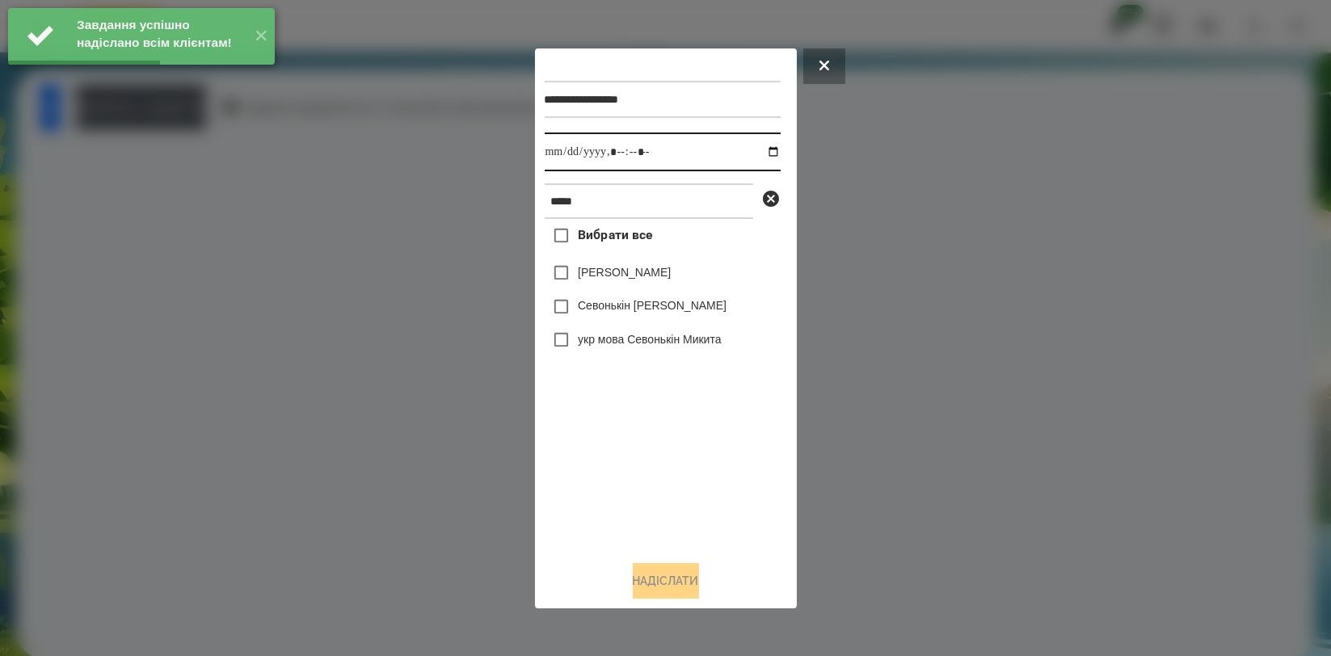
click at [755, 155] on input "datetime-local" at bounding box center [663, 152] width 236 height 39
type input "**********"
drag, startPoint x: 654, startPoint y: 435, endPoint x: 640, endPoint y: 355, distance: 81.2
click at [654, 436] on div "Вибрати все [PERSON_NAME] Севонькіна Севонькін [PERSON_NAME] укр мова Севонькін…" at bounding box center [663, 383] width 236 height 328
click at [648, 314] on label "Севонькін [PERSON_NAME]" at bounding box center [652, 305] width 149 height 16
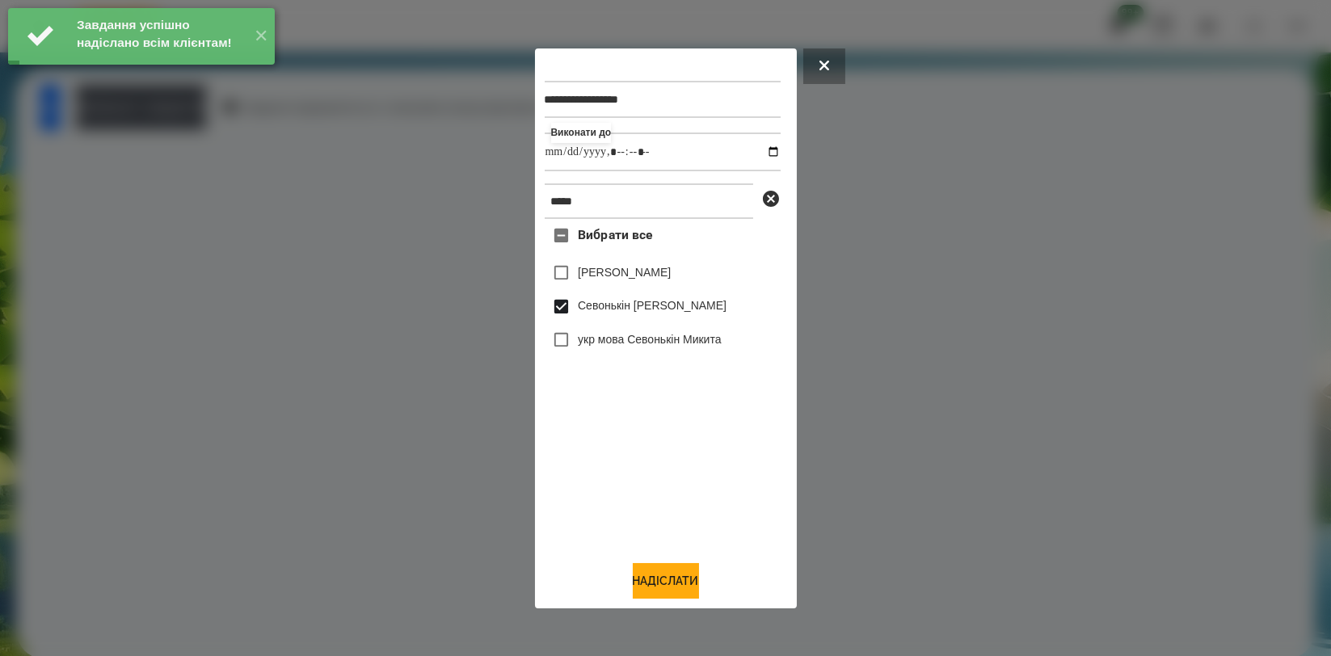
click at [659, 579] on button "Надіслати" at bounding box center [666, 581] width 66 height 36
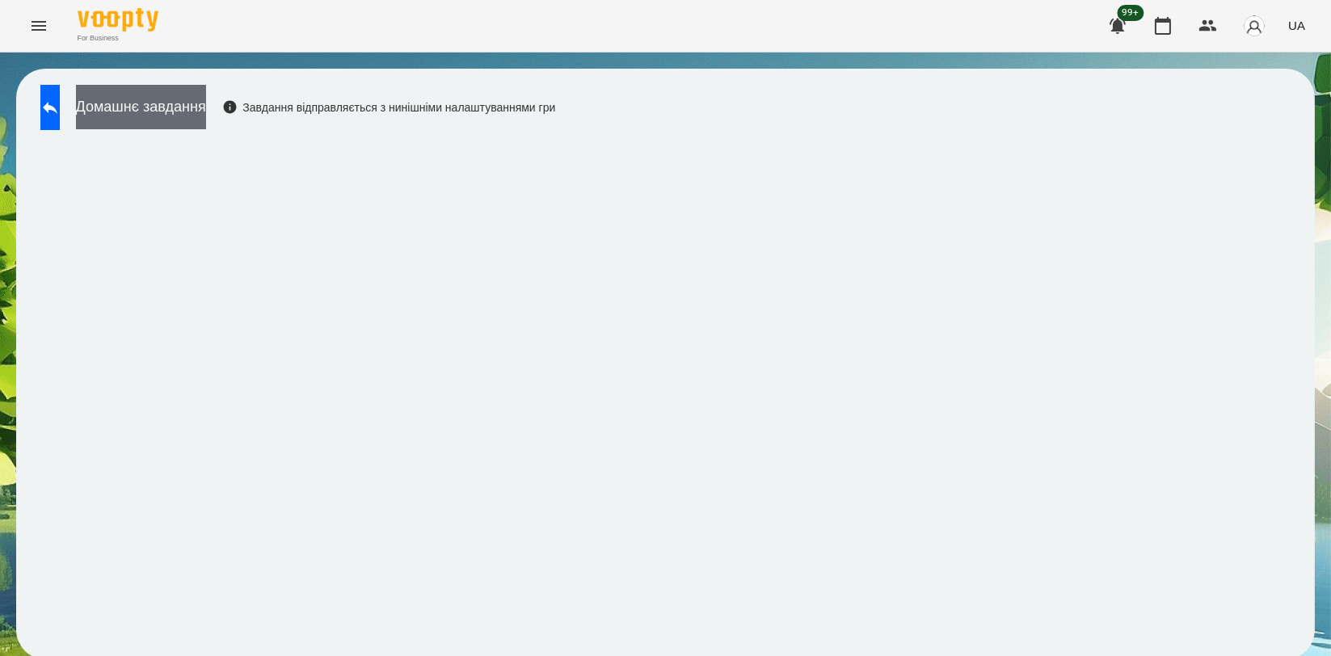
click at [205, 120] on button "Домашнє завдання" at bounding box center [141, 107] width 130 height 44
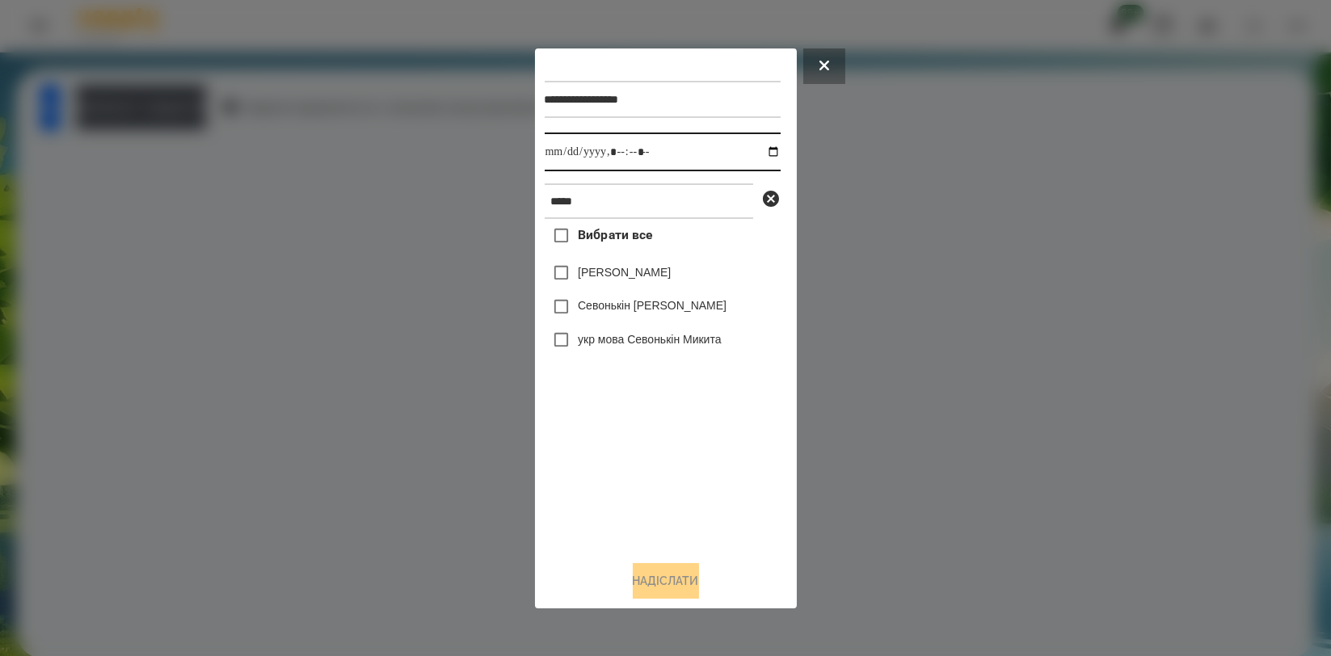
click at [763, 154] on input "datetime-local" at bounding box center [663, 152] width 236 height 39
type input "**********"
click at [686, 425] on div "Вибрати все [PERSON_NAME] Севонькіна Севонькін [PERSON_NAME] укр мова Севонькін…" at bounding box center [663, 383] width 236 height 328
drag, startPoint x: 652, startPoint y: 308, endPoint x: 664, endPoint y: 390, distance: 82.4
click at [653, 308] on label "Севонькін [PERSON_NAME]" at bounding box center [652, 305] width 149 height 16
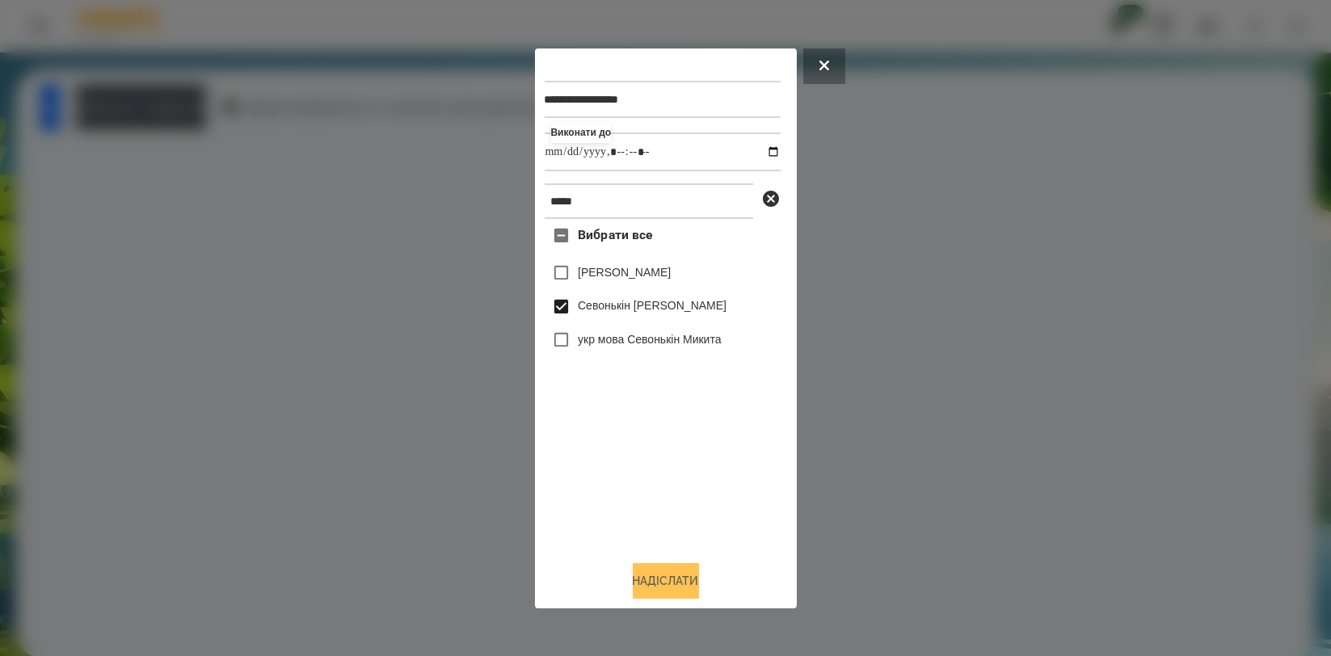
click at [694, 576] on button "Надіслати" at bounding box center [666, 581] width 66 height 36
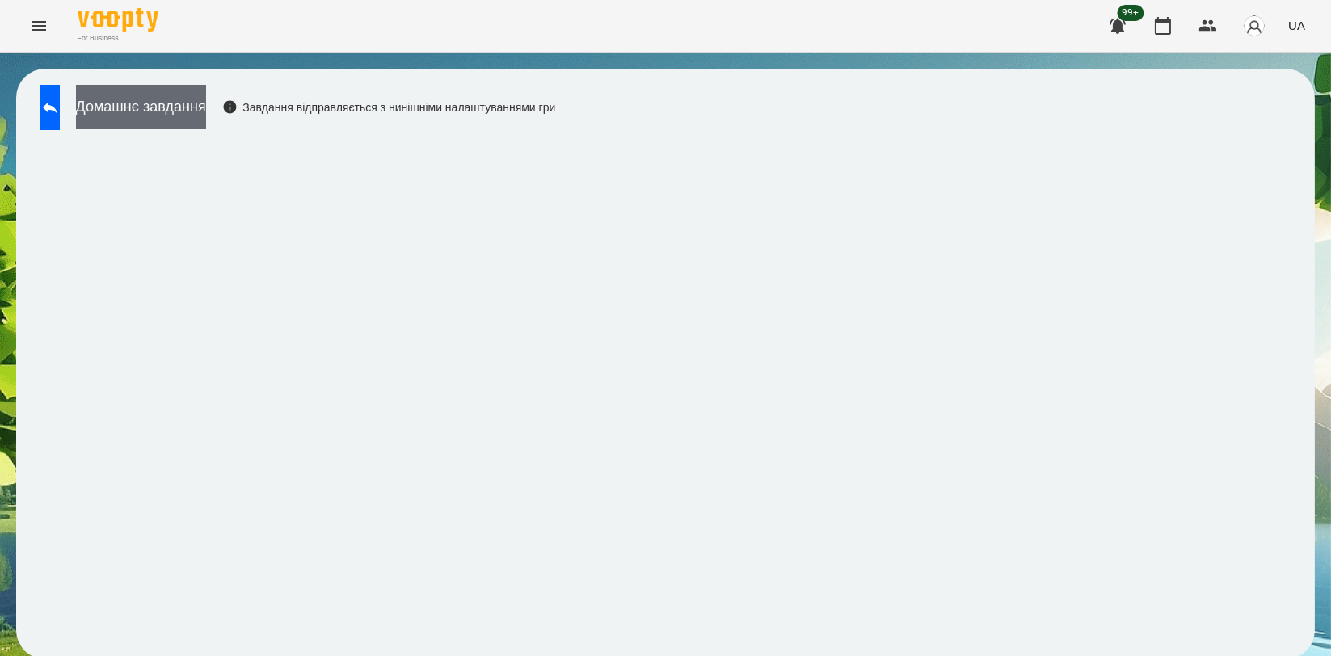
click at [204, 110] on button "Домашнє завдання" at bounding box center [141, 107] width 130 height 44
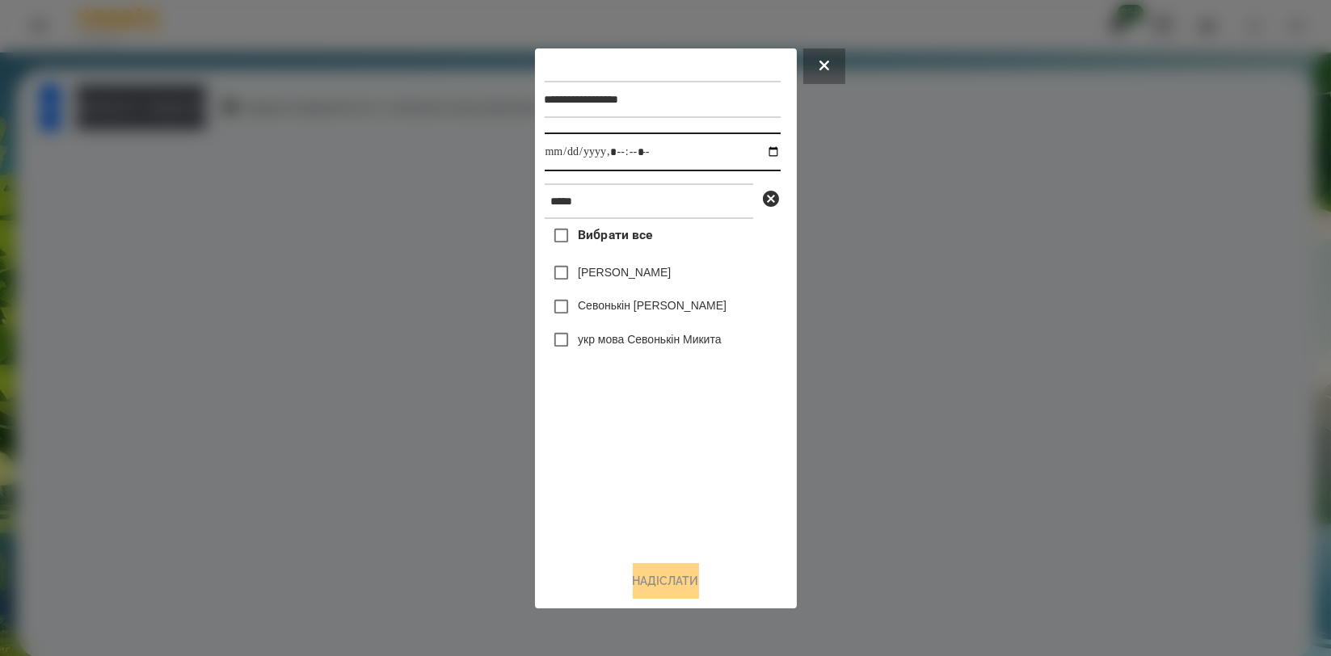
click at [754, 149] on input "datetime-local" at bounding box center [663, 152] width 236 height 39
type input "**********"
drag, startPoint x: 626, startPoint y: 477, endPoint x: 626, endPoint y: 447, distance: 29.9
click at [626, 477] on div "Вибрати все [PERSON_NAME] Севонькіна Севонькін [PERSON_NAME] укр мова Севонькін…" at bounding box center [663, 383] width 236 height 328
click at [610, 302] on label "Севонькін [PERSON_NAME]" at bounding box center [652, 305] width 149 height 16
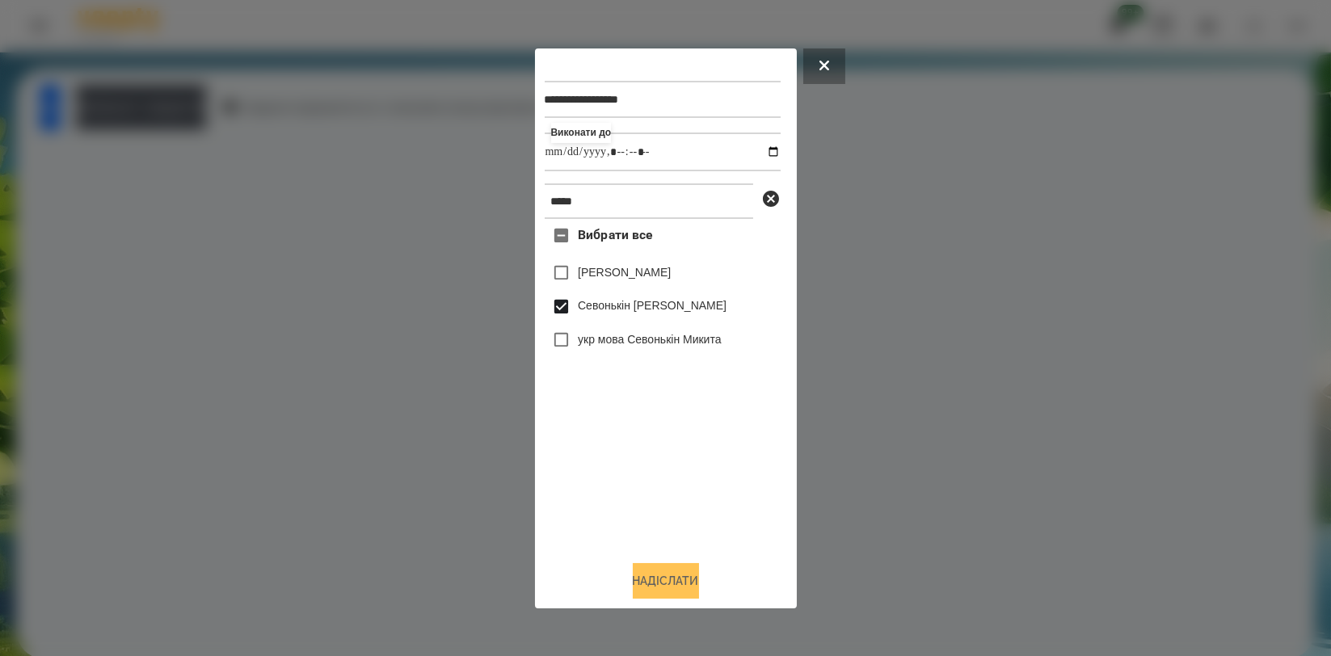
click at [643, 574] on button "Надіслати" at bounding box center [666, 581] width 66 height 36
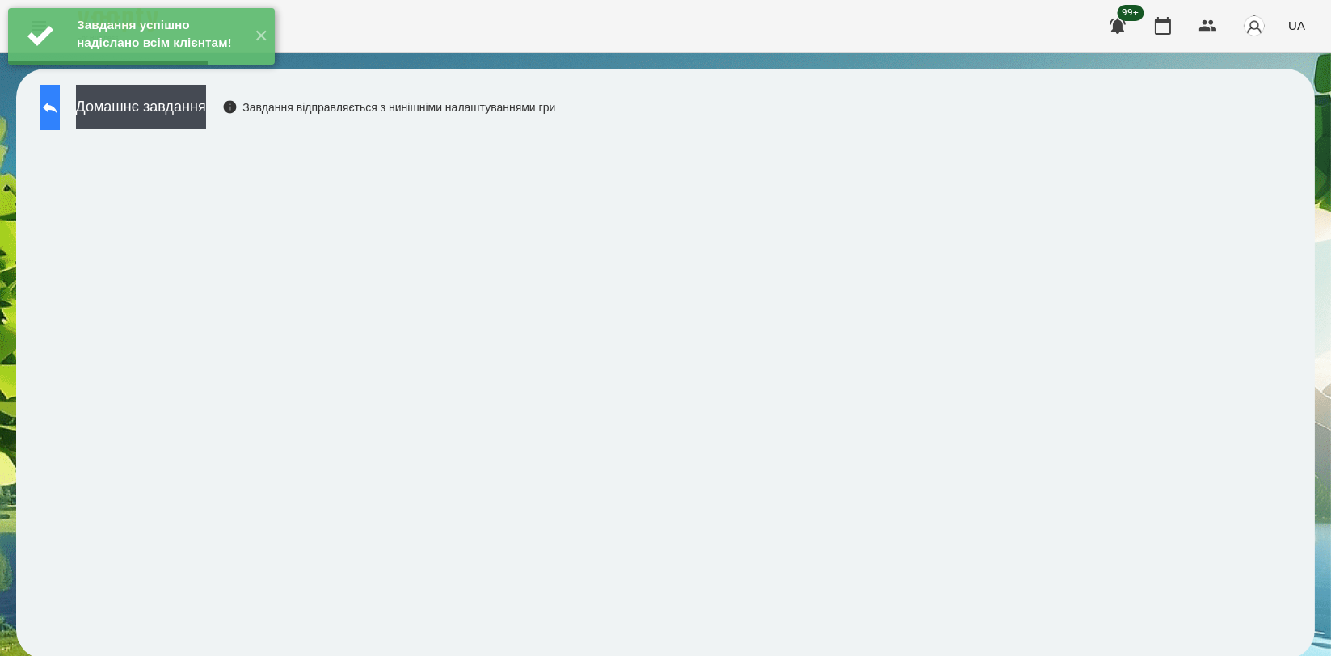
click at [57, 109] on icon at bounding box center [50, 108] width 15 height 12
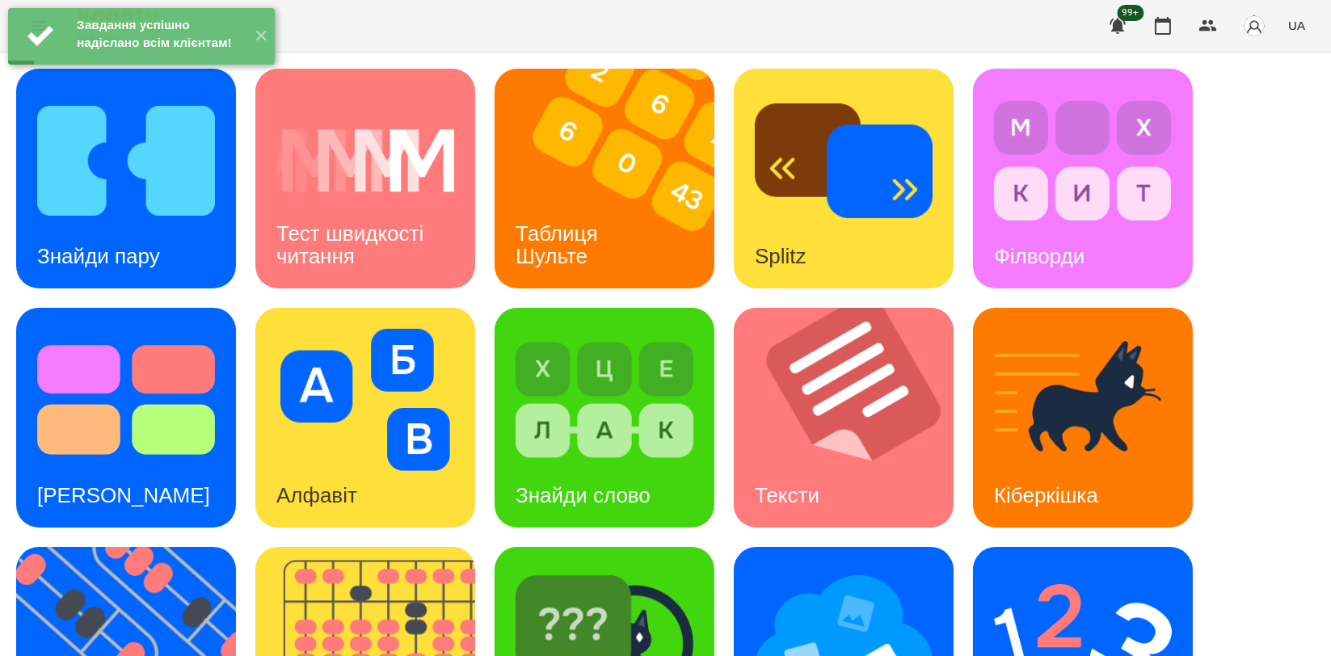
scroll to position [366, 0]
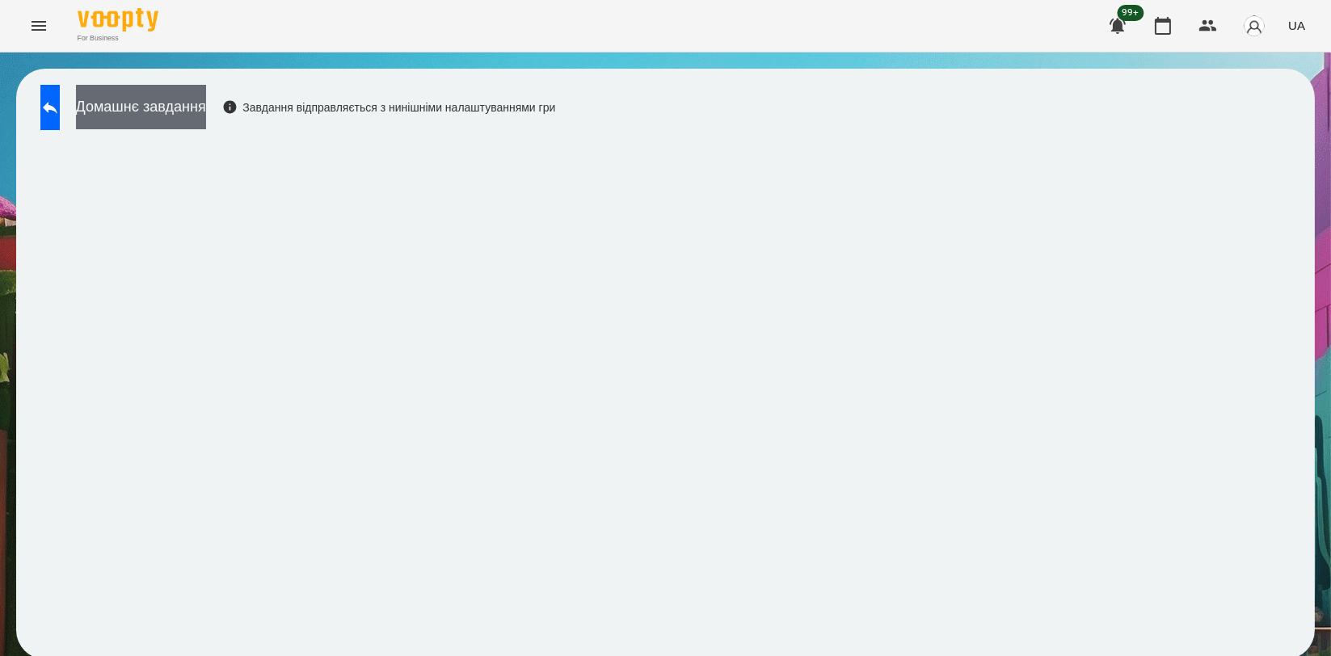
click at [206, 105] on button "Домашнє завдання" at bounding box center [141, 107] width 130 height 44
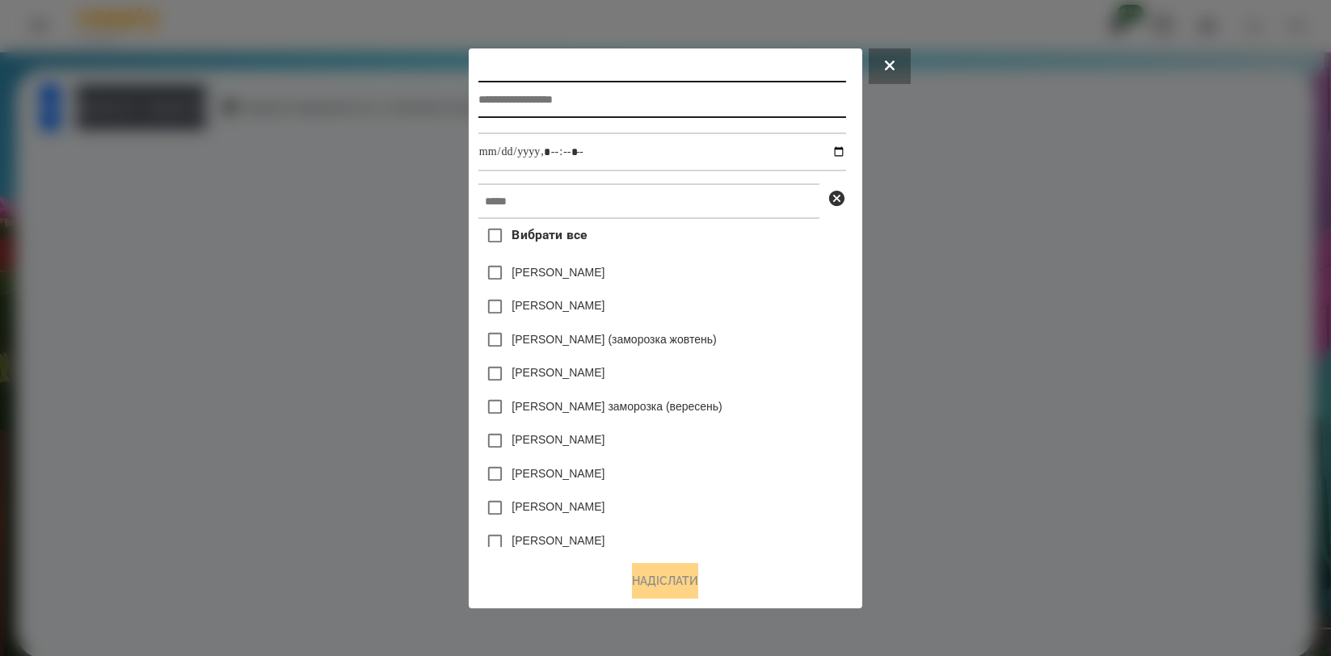
click at [780, 89] on input "text" at bounding box center [663, 99] width 368 height 37
type input "**********"
click at [724, 183] on div "**********" at bounding box center [666, 302] width 374 height 489
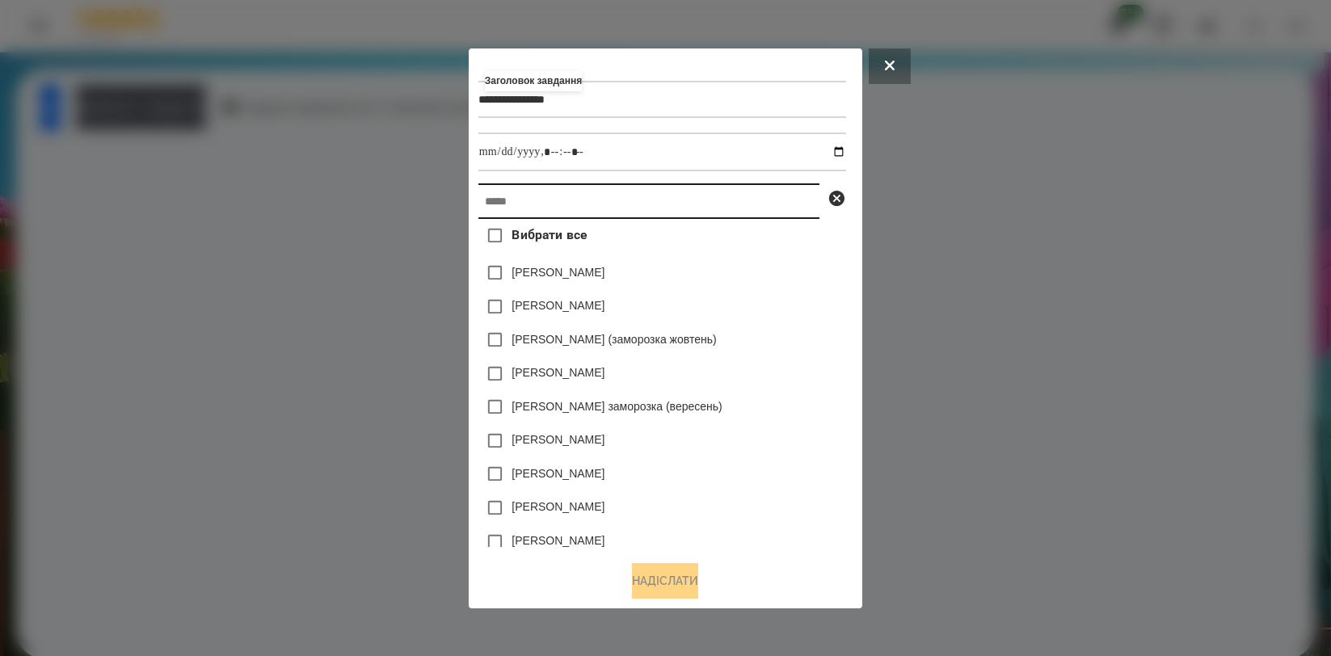
click at [724, 188] on input "text" at bounding box center [649, 202] width 341 height 36
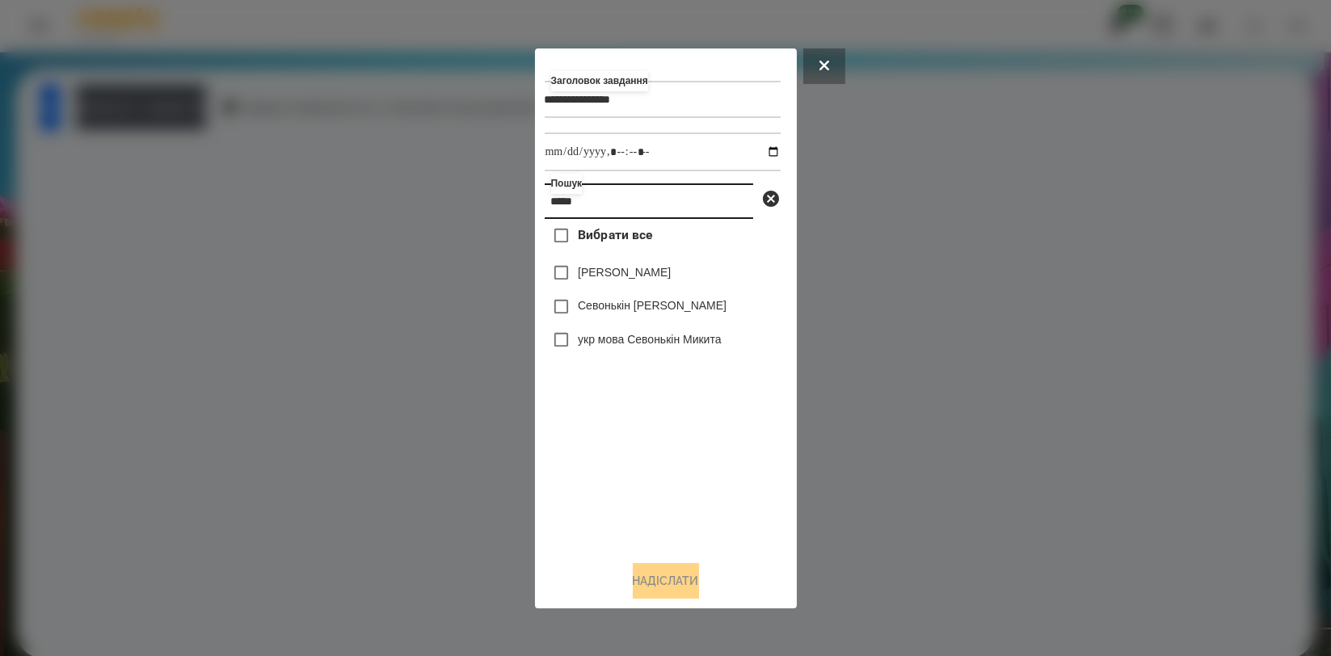
type input "*****"
click at [660, 305] on label "Севонькін [PERSON_NAME]" at bounding box center [652, 305] width 149 height 16
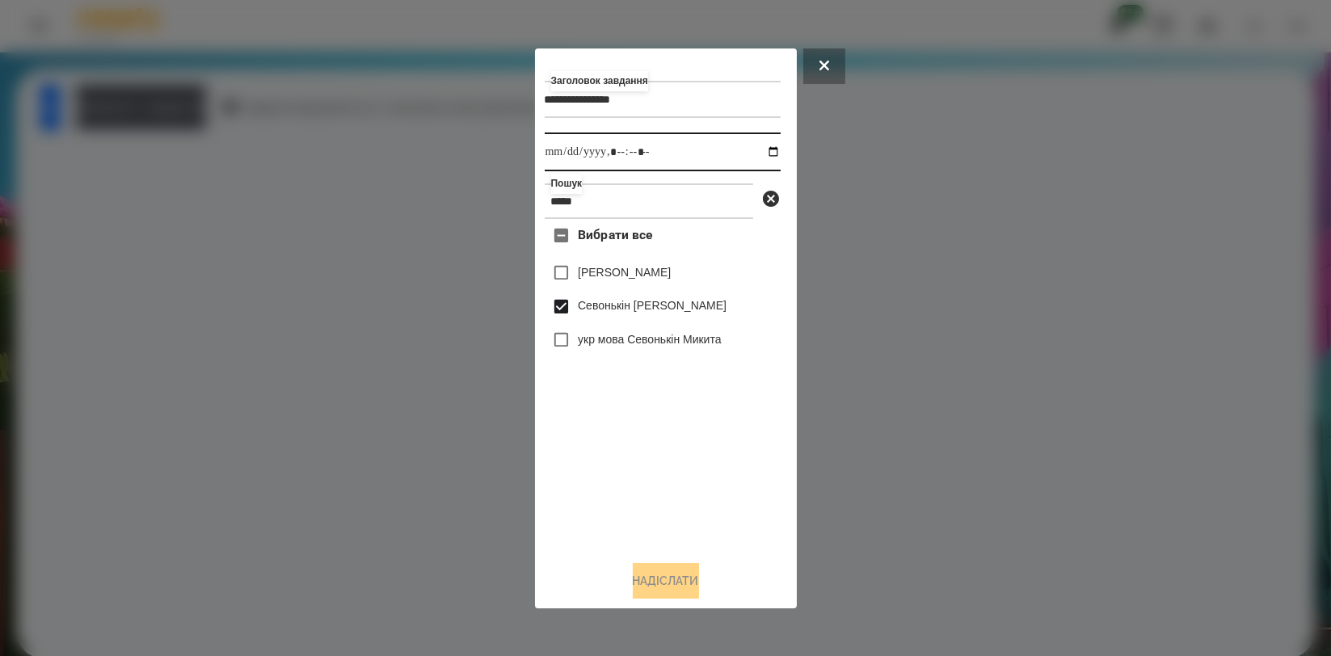
click at [759, 147] on input "datetime-local" at bounding box center [663, 152] width 236 height 39
type input "**********"
drag, startPoint x: 744, startPoint y: 422, endPoint x: 728, endPoint y: 443, distance: 26.0
click at [744, 422] on div "Вибрати все [PERSON_NAME] Севонькіна Севонькін [PERSON_NAME] укр мова Севонькін…" at bounding box center [663, 383] width 236 height 328
click at [652, 577] on button "Надіслати" at bounding box center [666, 581] width 66 height 36
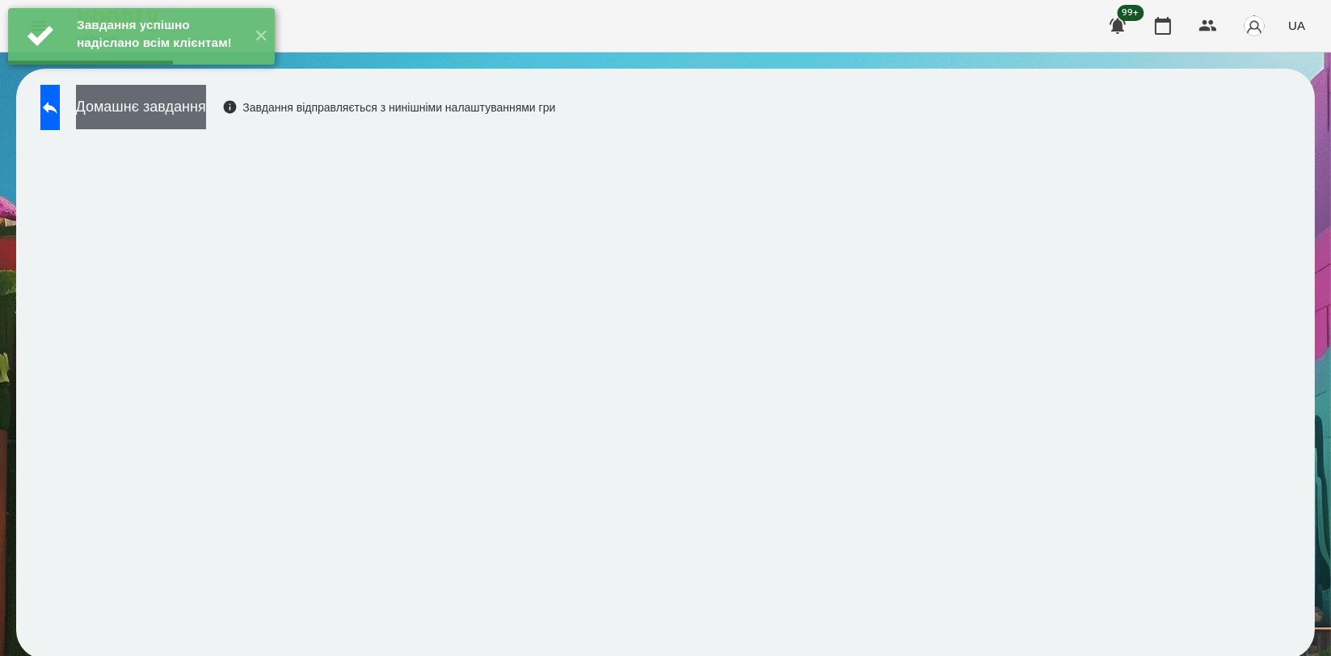
click at [206, 107] on button "Домашнє завдання" at bounding box center [141, 107] width 130 height 44
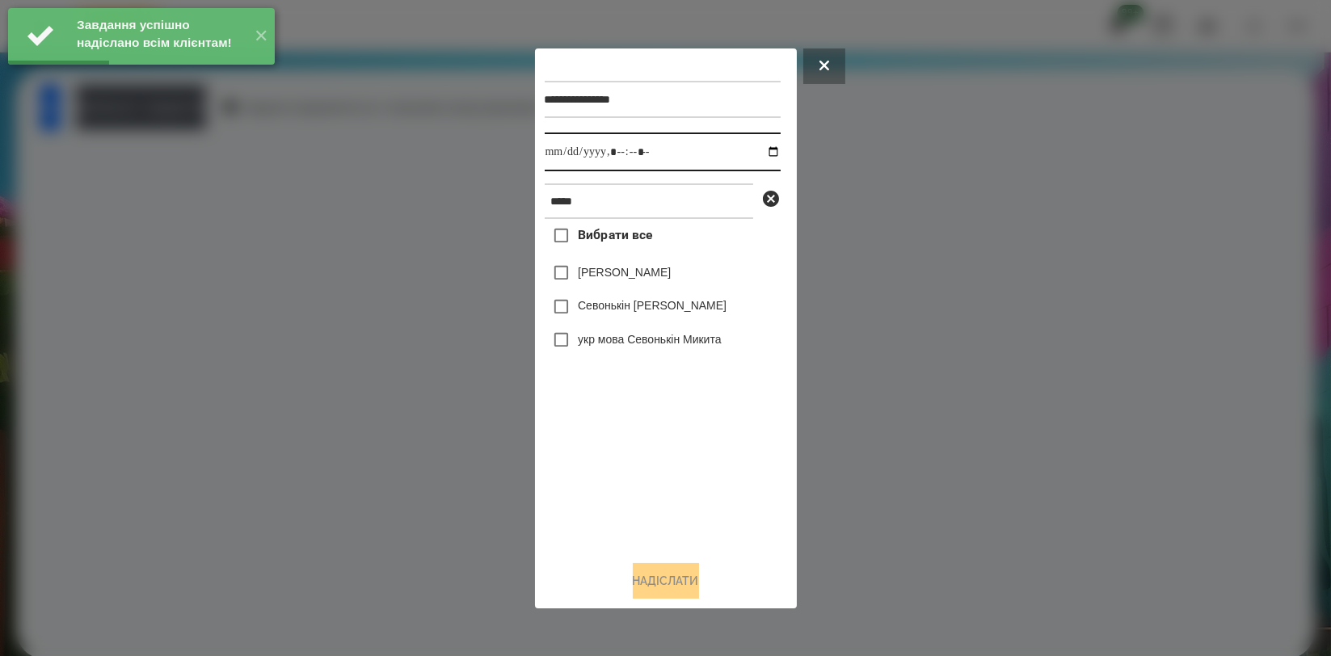
click at [752, 149] on input "datetime-local" at bounding box center [663, 152] width 236 height 39
click at [761, 156] on input "datetime-local" at bounding box center [663, 152] width 236 height 39
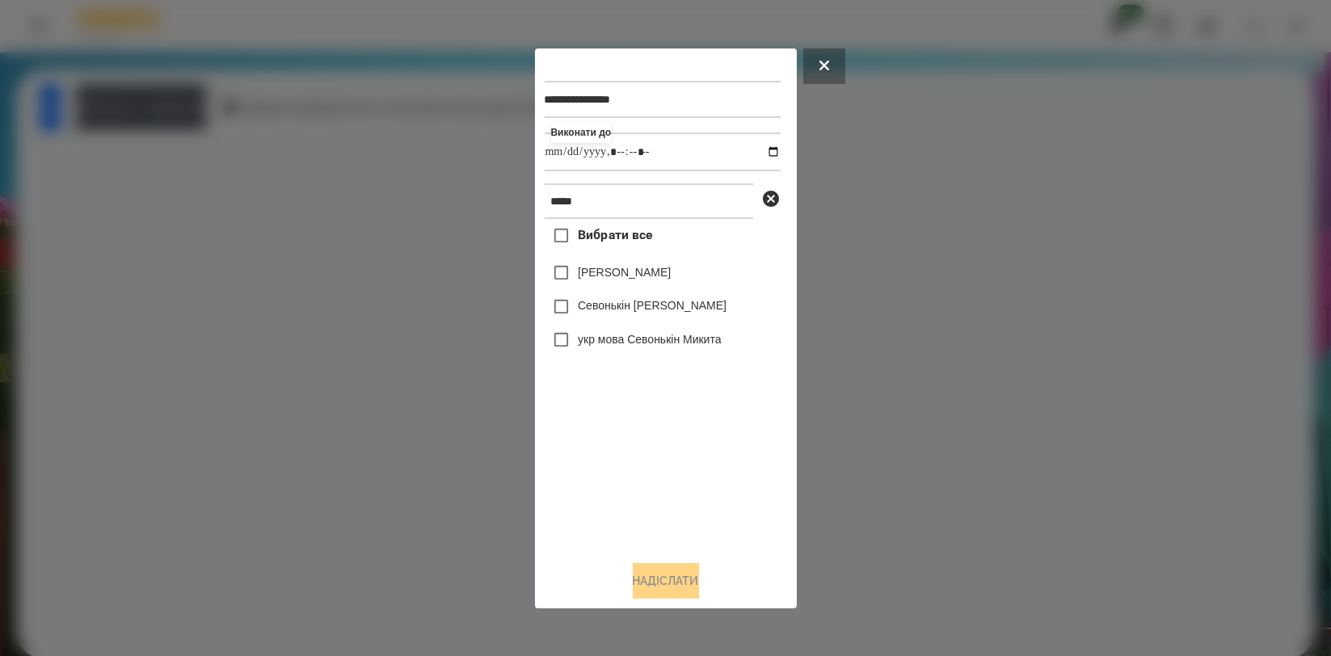
type input "**********"
click at [633, 432] on div "Вибрати все [PERSON_NAME] Севонькіна Севонькін [PERSON_NAME] укр мова Севонькін…" at bounding box center [663, 383] width 236 height 328
click at [626, 297] on div "Севонькін [PERSON_NAME]" at bounding box center [663, 307] width 236 height 34
click at [653, 306] on label "Севонькін [PERSON_NAME]" at bounding box center [652, 305] width 149 height 16
click at [651, 580] on button "Надіслати" at bounding box center [666, 581] width 66 height 36
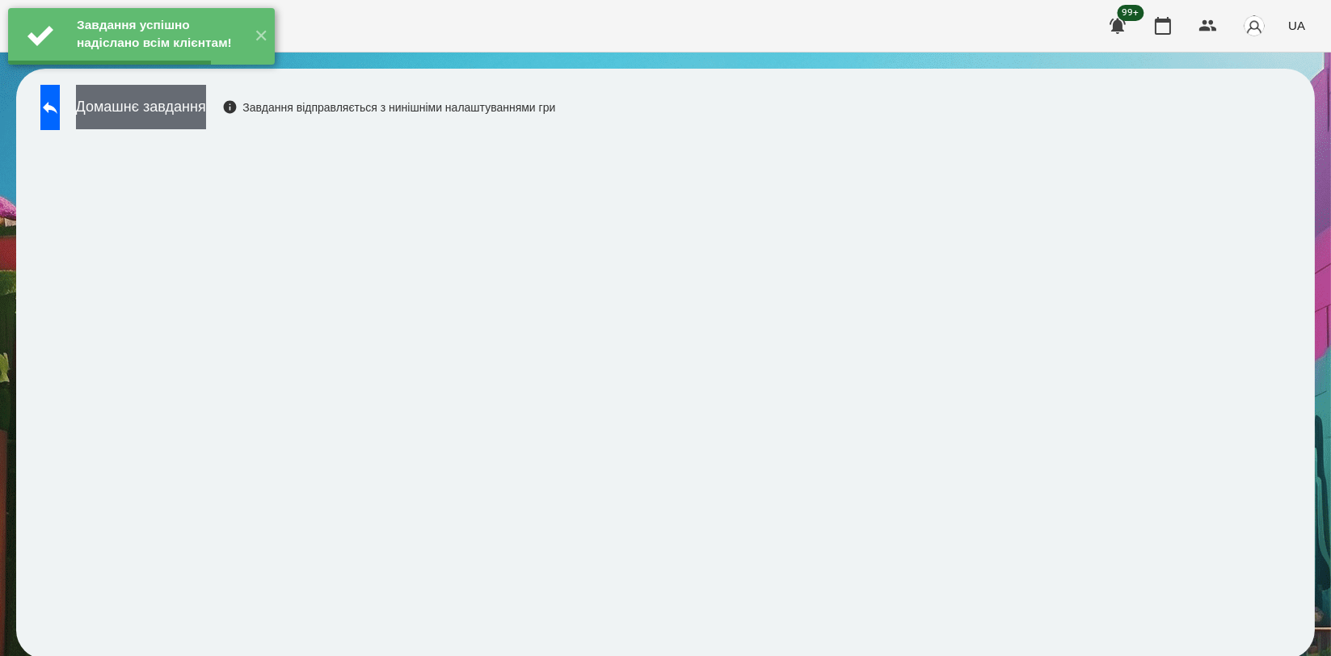
click at [206, 111] on button "Домашнє завдання" at bounding box center [141, 107] width 130 height 44
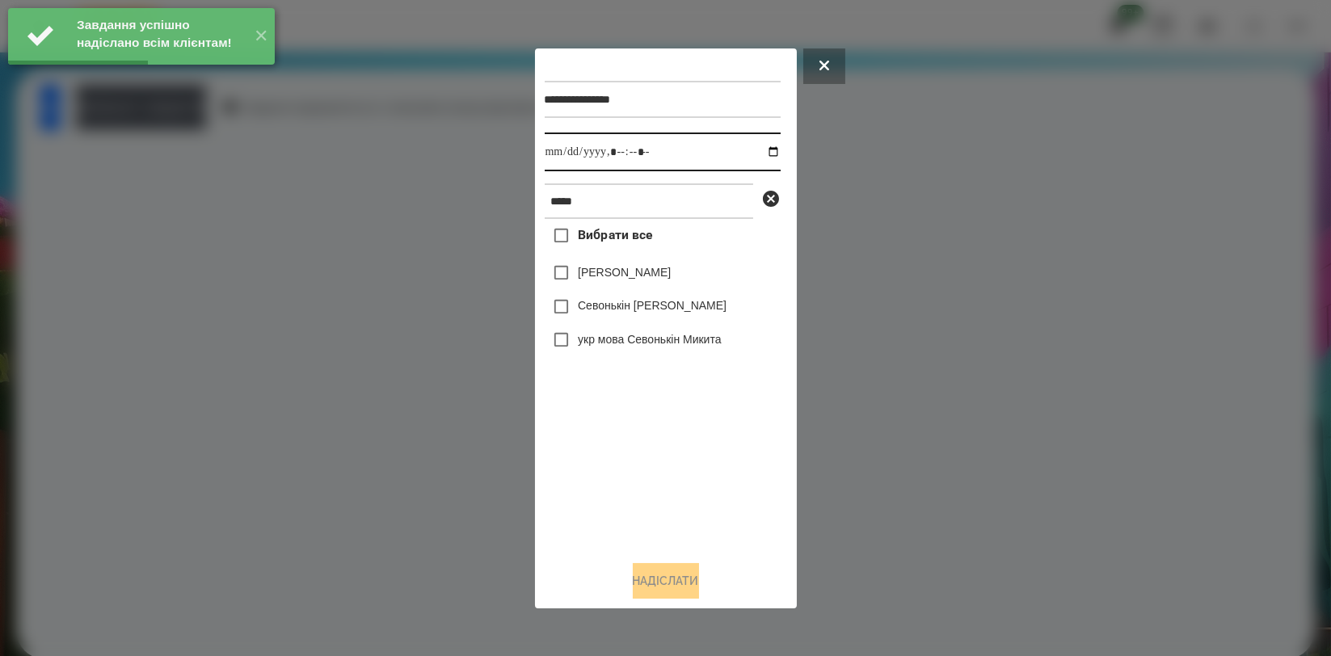
click at [761, 151] on input "datetime-local" at bounding box center [663, 152] width 236 height 39
type input "**********"
drag, startPoint x: 641, startPoint y: 421, endPoint x: 640, endPoint y: 394, distance: 26.7
click at [641, 419] on div "Вибрати все [PERSON_NAME] Севонькіна Севонькін [PERSON_NAME] укр мова Севонькін…" at bounding box center [663, 383] width 236 height 328
click at [636, 310] on label "Севонькін [PERSON_NAME]" at bounding box center [652, 305] width 149 height 16
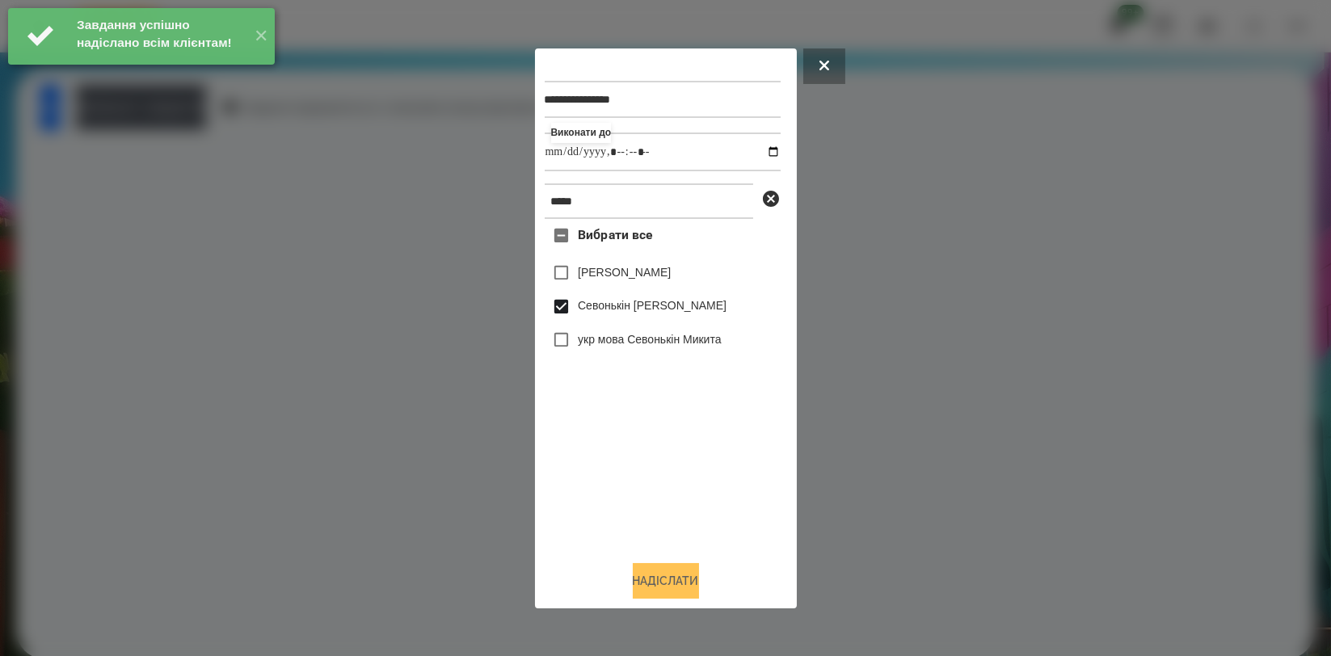
click at [663, 581] on button "Надіслати" at bounding box center [666, 581] width 66 height 36
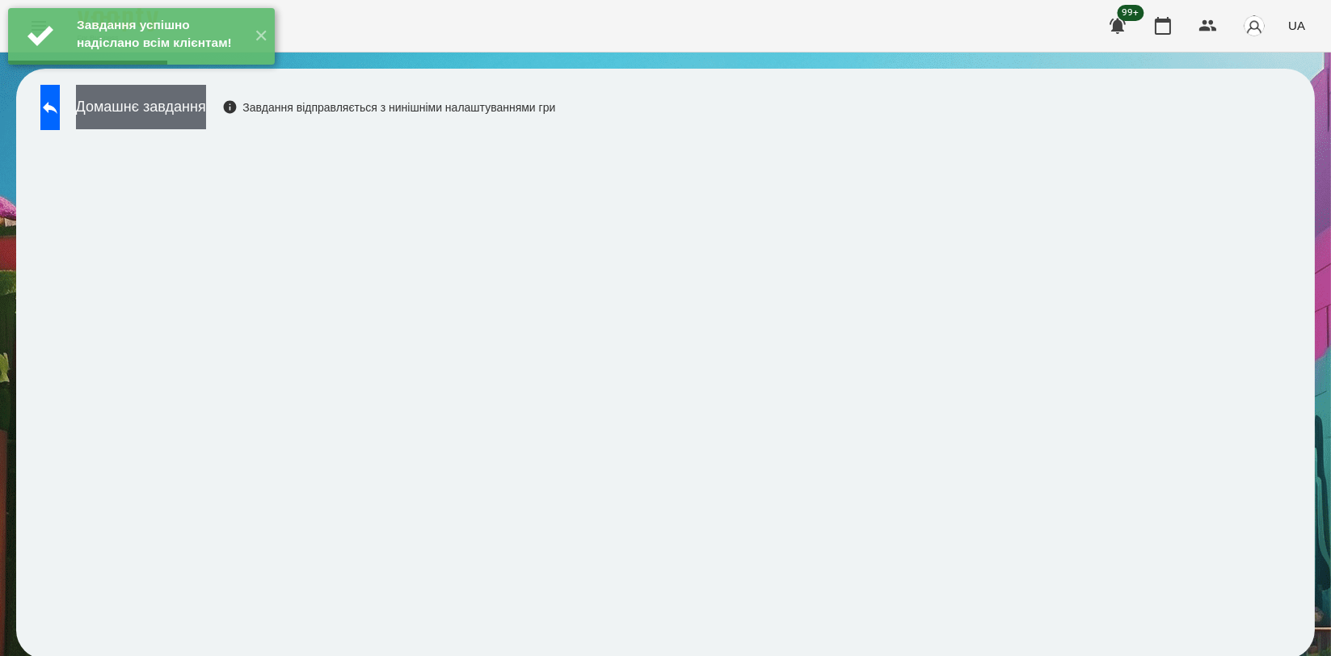
click at [206, 112] on button "Домашнє завдання" at bounding box center [141, 107] width 130 height 44
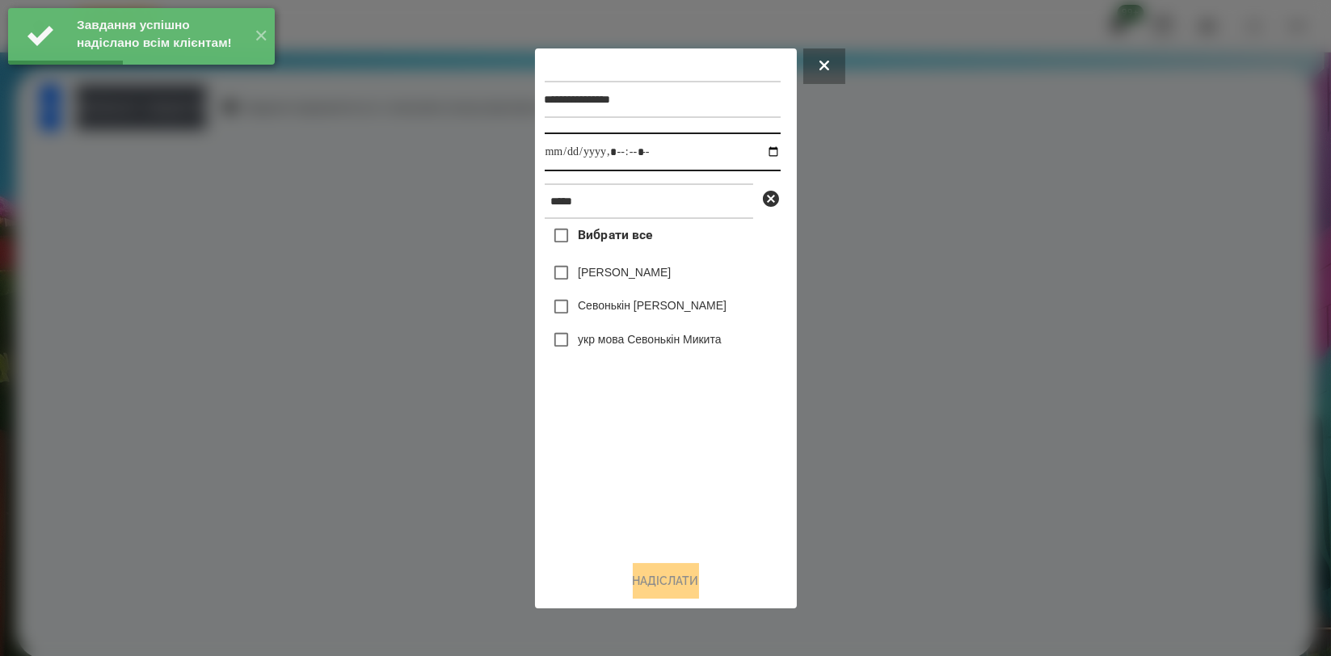
click at [763, 147] on input "datetime-local" at bounding box center [663, 152] width 236 height 39
type input "**********"
click at [664, 433] on div "Вибрати все [PERSON_NAME] Севонькіна Севонькін [PERSON_NAME] укр мова Севонькін…" at bounding box center [663, 383] width 236 height 328
click at [662, 314] on label "Севонькін [PERSON_NAME]" at bounding box center [652, 305] width 149 height 16
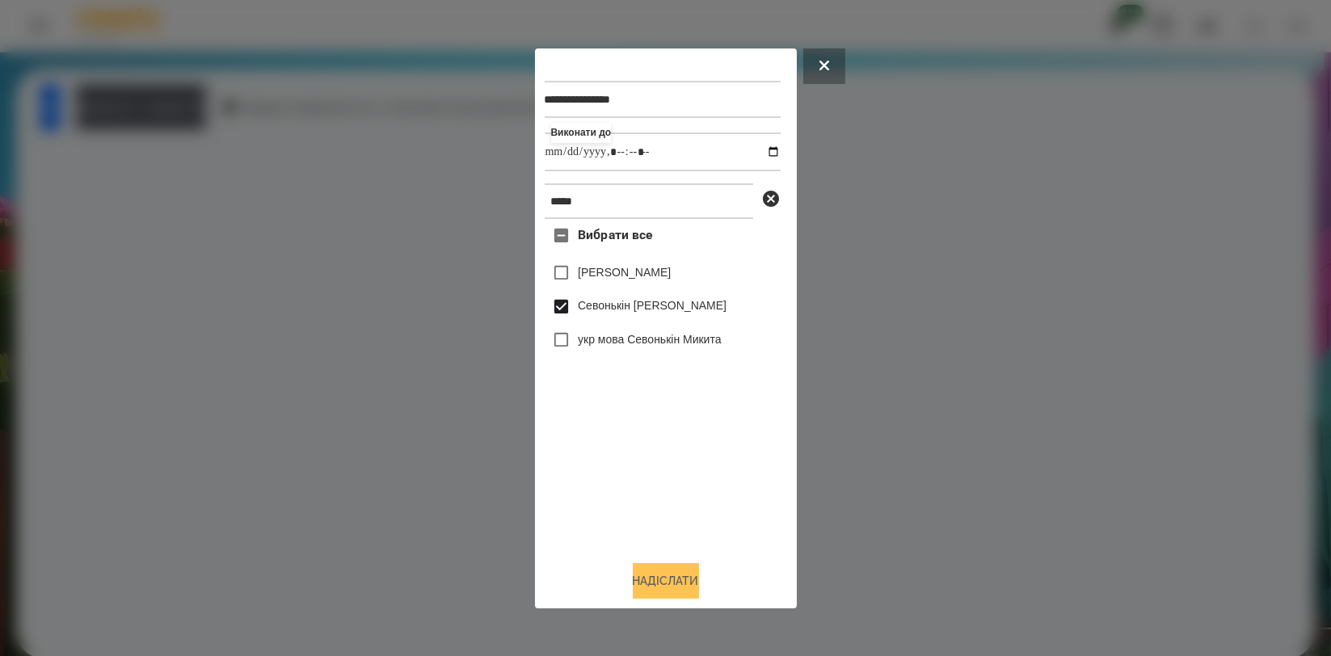
click at [665, 590] on button "Надіслати" at bounding box center [666, 581] width 66 height 36
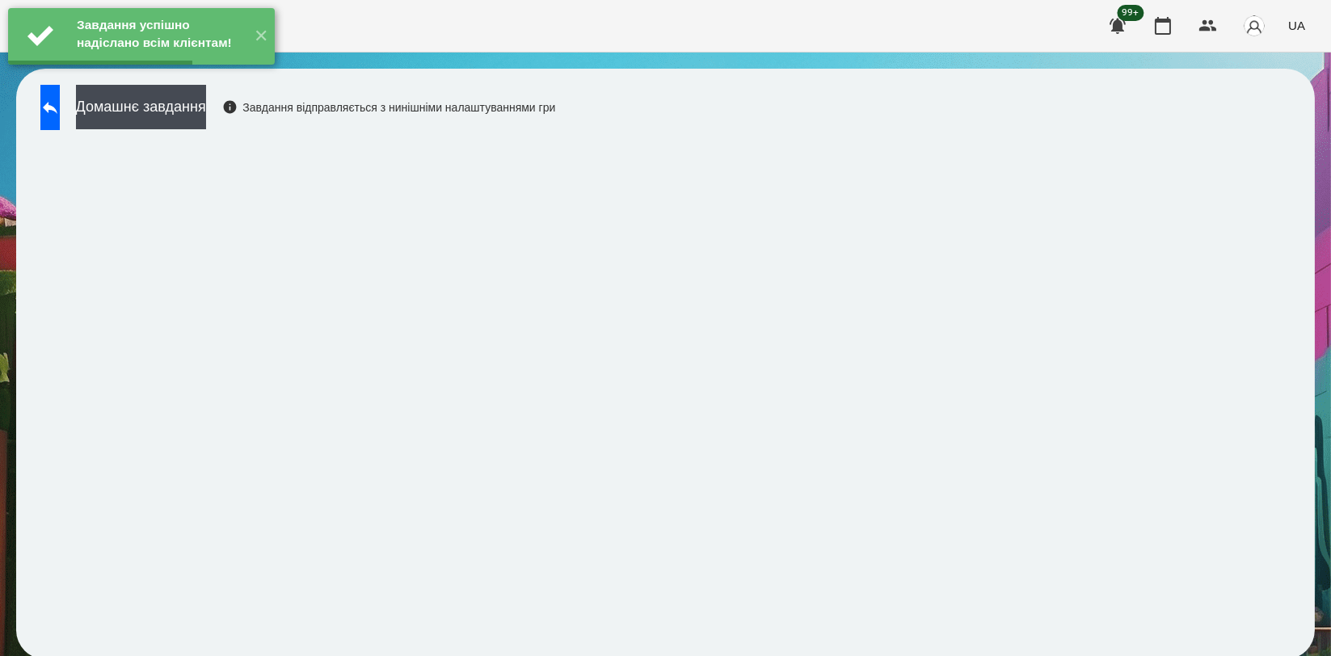
click at [240, 134] on div "Домашнє завдання Завдання відправляється з нинішніми налаштуваннями гри" at bounding box center [293, 111] width 523 height 53
click at [206, 114] on button "Домашнє завдання" at bounding box center [141, 107] width 130 height 44
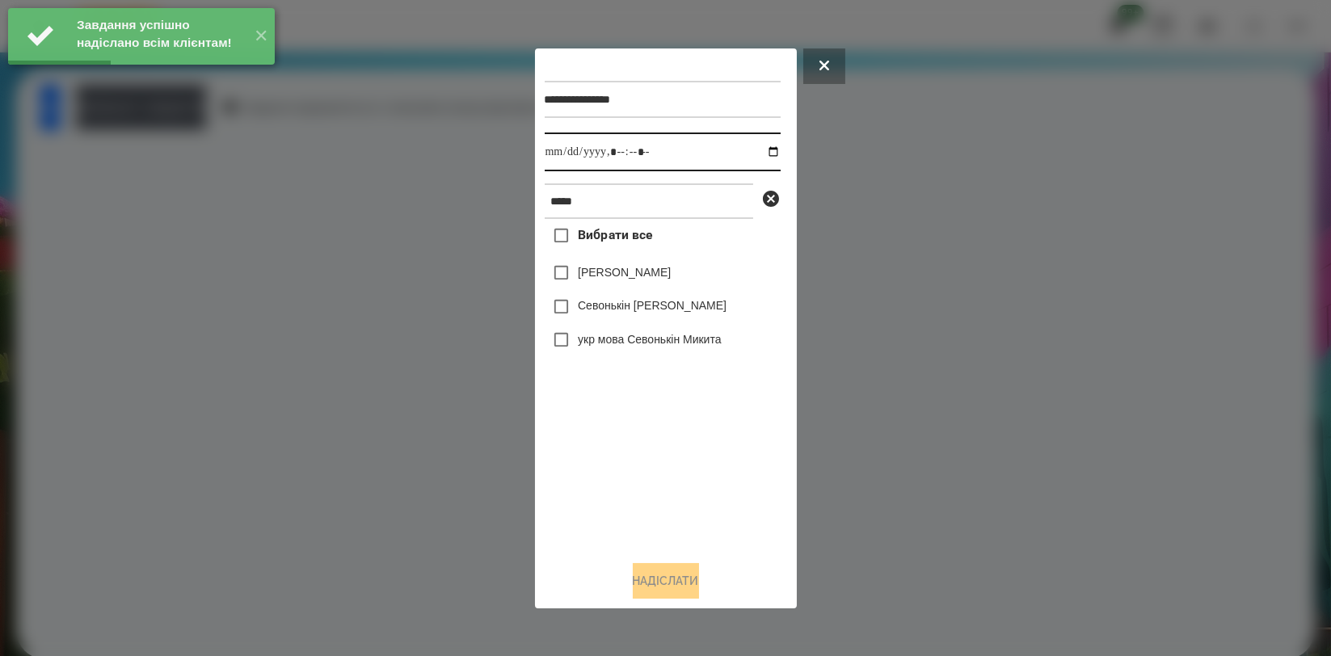
click at [763, 155] on input "datetime-local" at bounding box center [663, 152] width 236 height 39
type input "**********"
click at [669, 475] on div "Вибрати все [PERSON_NAME] Севонькіна Севонькін [PERSON_NAME] укр мова Севонькін…" at bounding box center [663, 383] width 236 height 328
click at [652, 309] on label "Севонькін [PERSON_NAME]" at bounding box center [652, 305] width 149 height 16
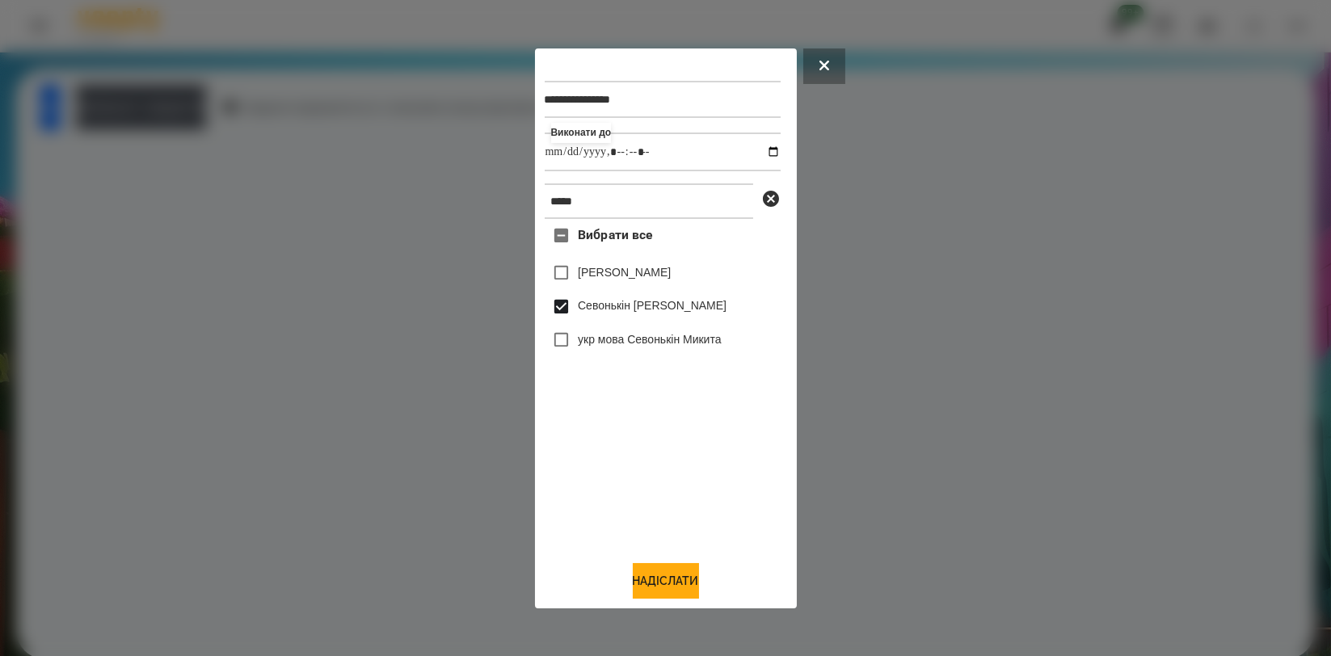
click at [672, 601] on div "**********" at bounding box center [666, 329] width 262 height 560
click at [669, 587] on button "Надіслати" at bounding box center [666, 581] width 66 height 36
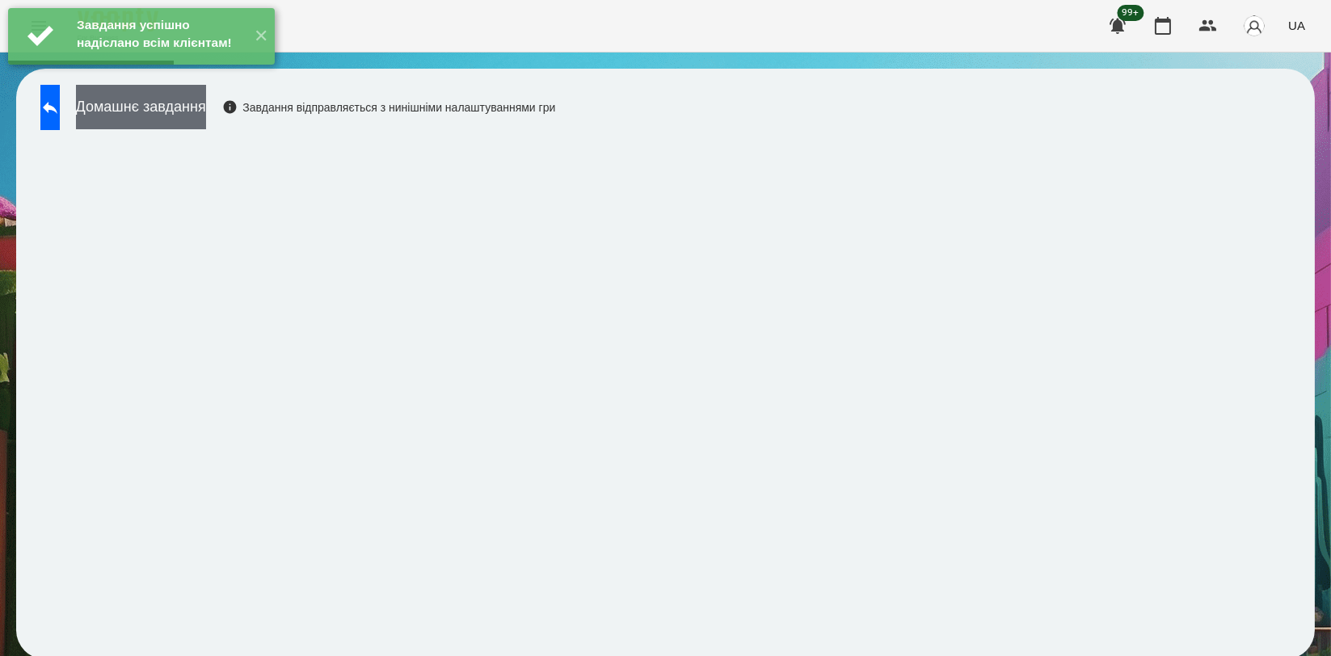
click at [206, 111] on button "Домашнє завдання" at bounding box center [141, 107] width 130 height 44
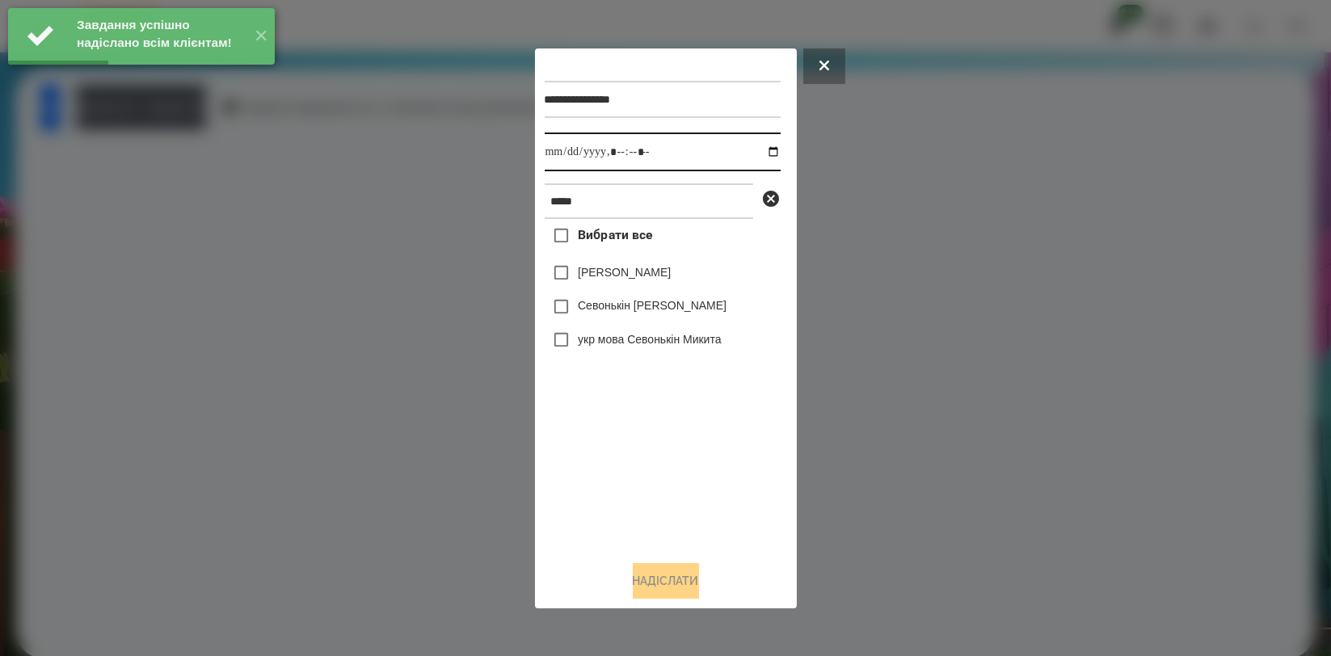
click at [760, 144] on input "datetime-local" at bounding box center [663, 152] width 236 height 39
type input "**********"
click at [605, 466] on div "Вибрати все [PERSON_NAME] Севонькіна Севонькін [PERSON_NAME] укр мова Севонькін…" at bounding box center [663, 383] width 236 height 328
click at [639, 314] on label "Севонькін [PERSON_NAME]" at bounding box center [652, 305] width 149 height 16
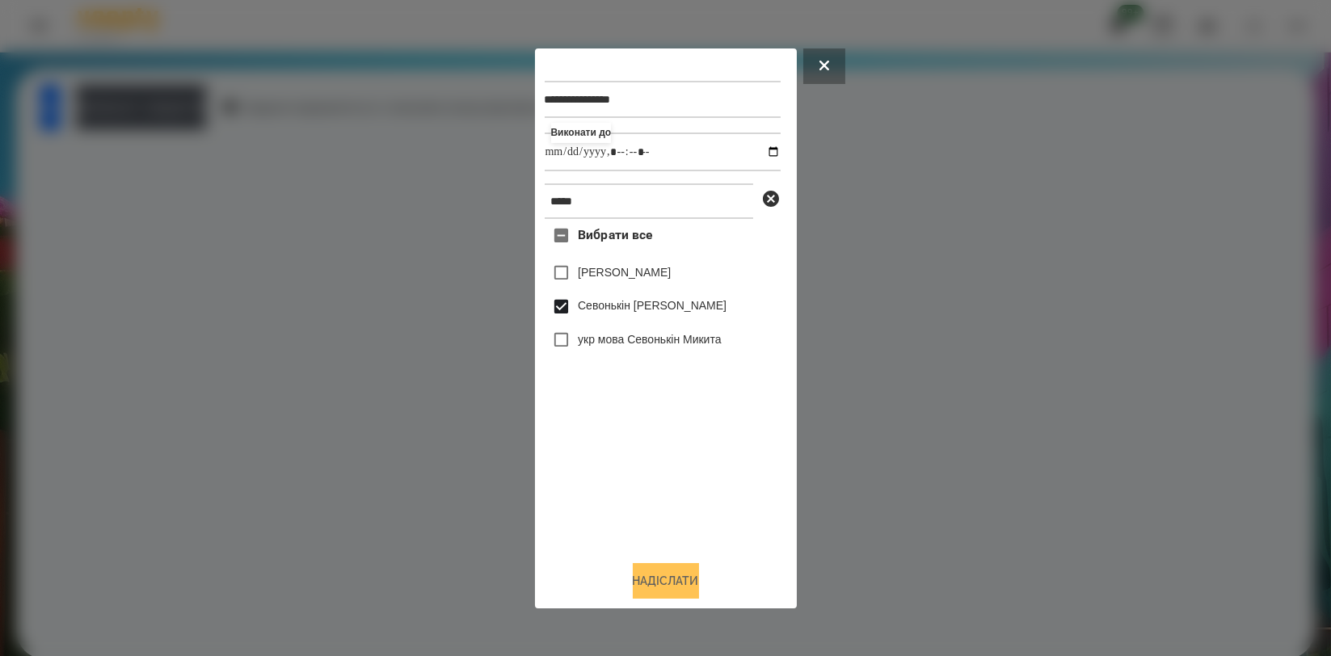
click at [677, 593] on button "Надіслати" at bounding box center [666, 581] width 66 height 36
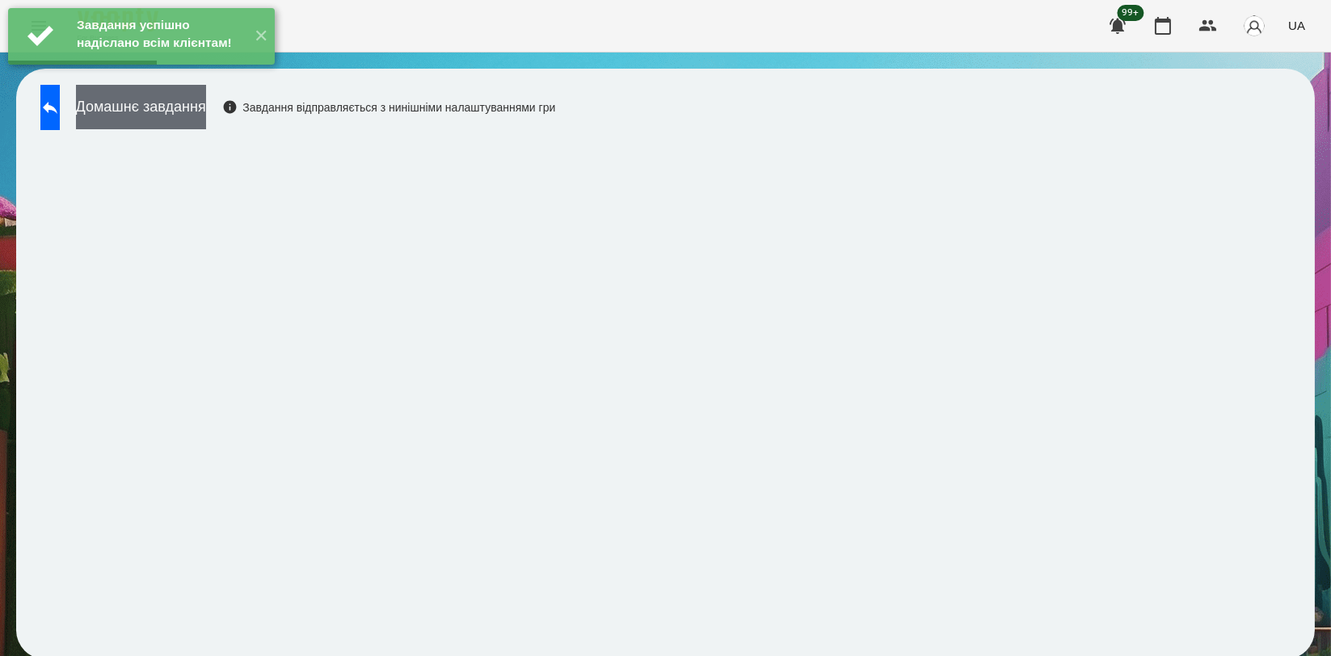
click at [194, 119] on button "Домашнє завдання" at bounding box center [141, 107] width 130 height 44
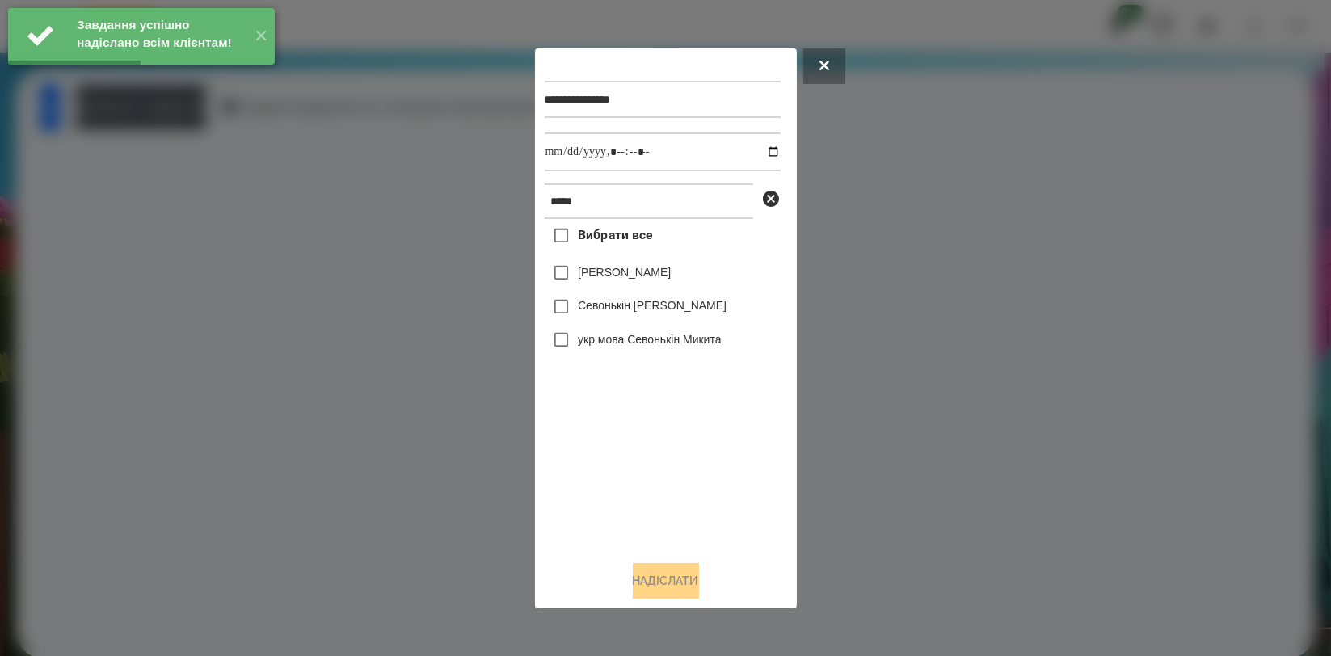
click at [162, 201] on div at bounding box center [665, 328] width 1331 height 656
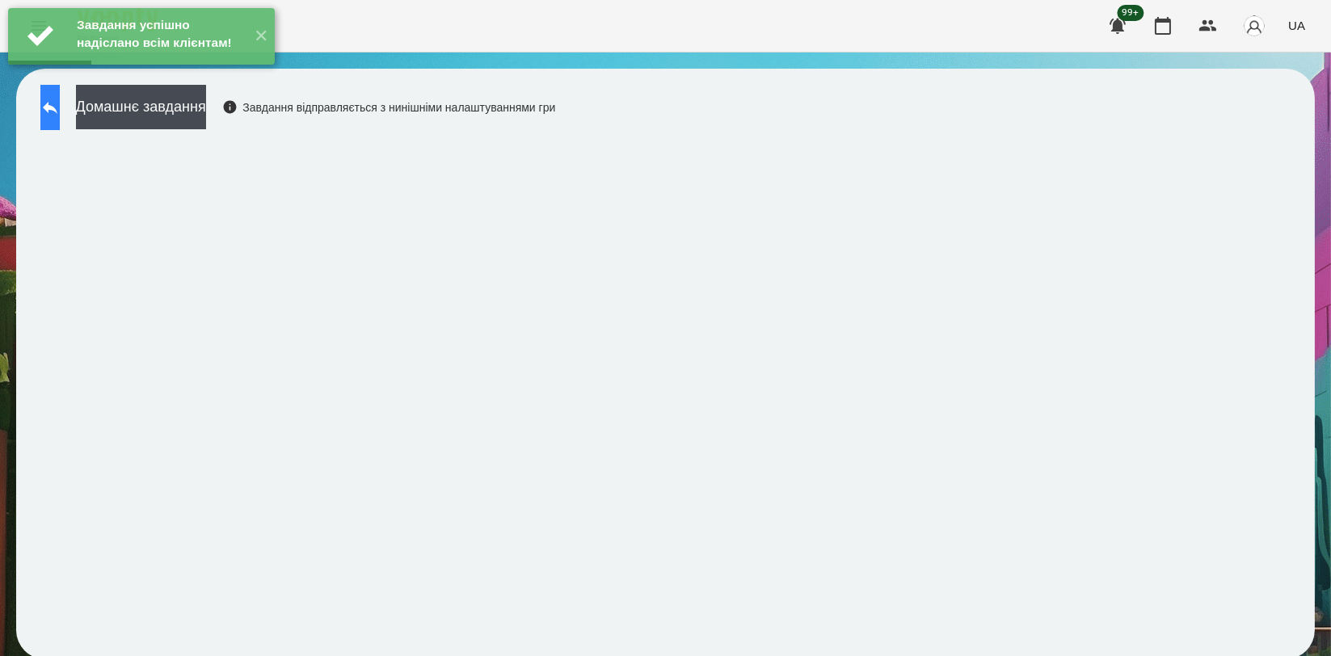
click at [53, 115] on button at bounding box center [49, 107] width 19 height 45
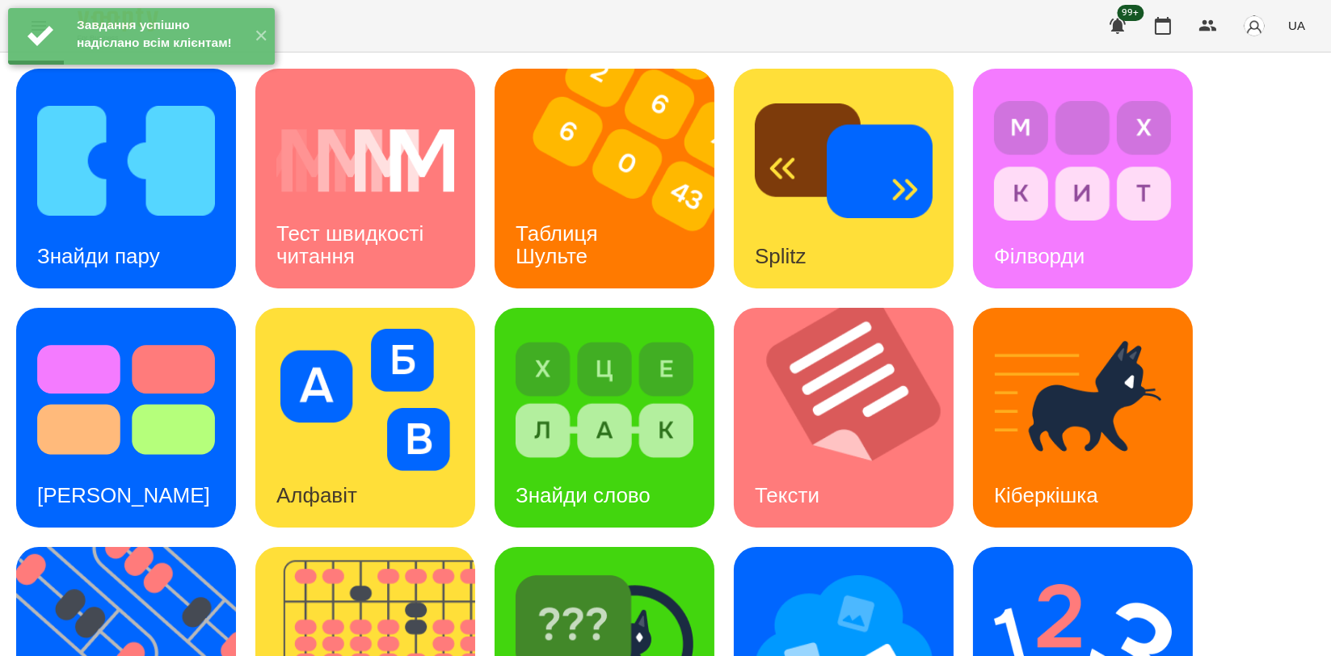
scroll to position [366, 0]
click at [1027, 568] on img at bounding box center [1083, 639] width 178 height 142
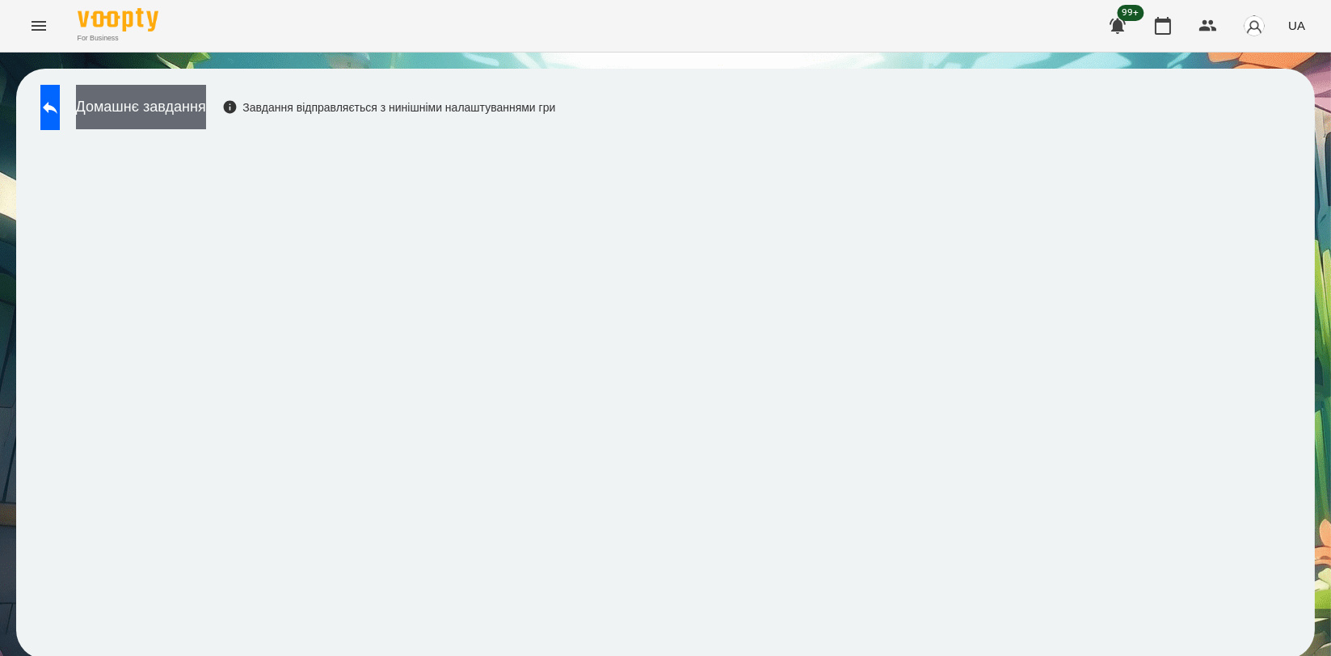
click at [206, 110] on button "Домашнє завдання" at bounding box center [141, 107] width 130 height 44
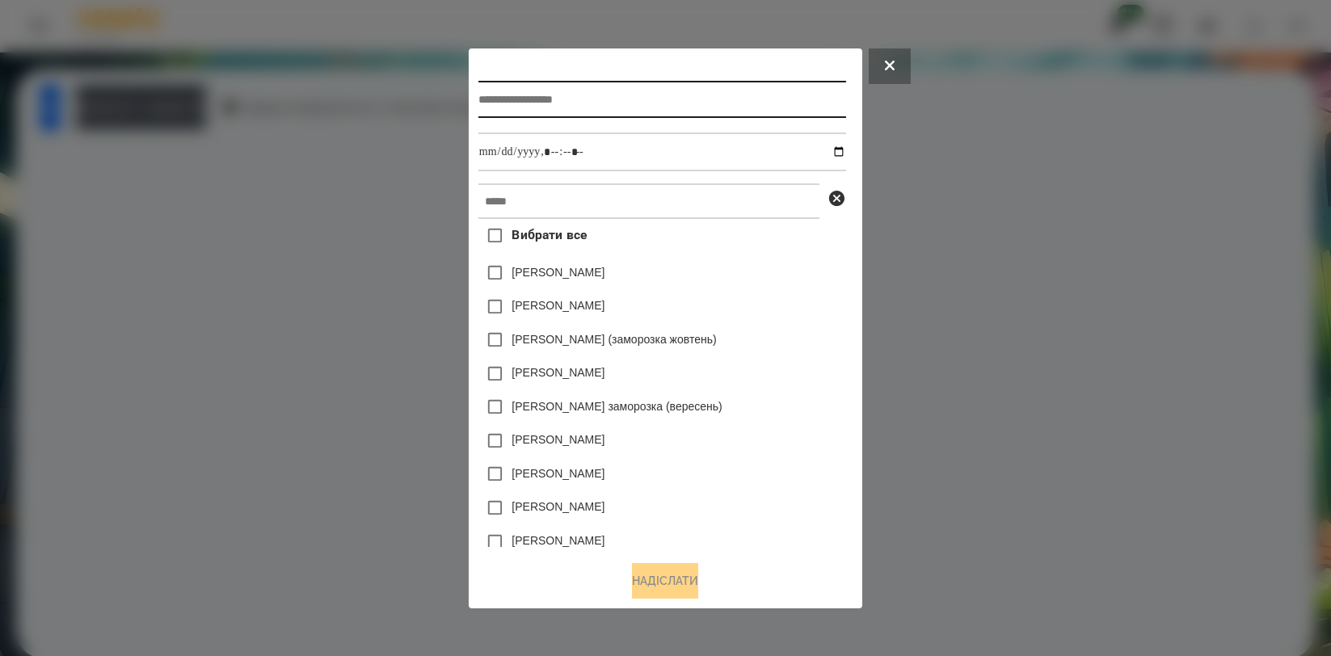
click at [587, 99] on input "text" at bounding box center [663, 99] width 368 height 37
type input "*"
type input "**********"
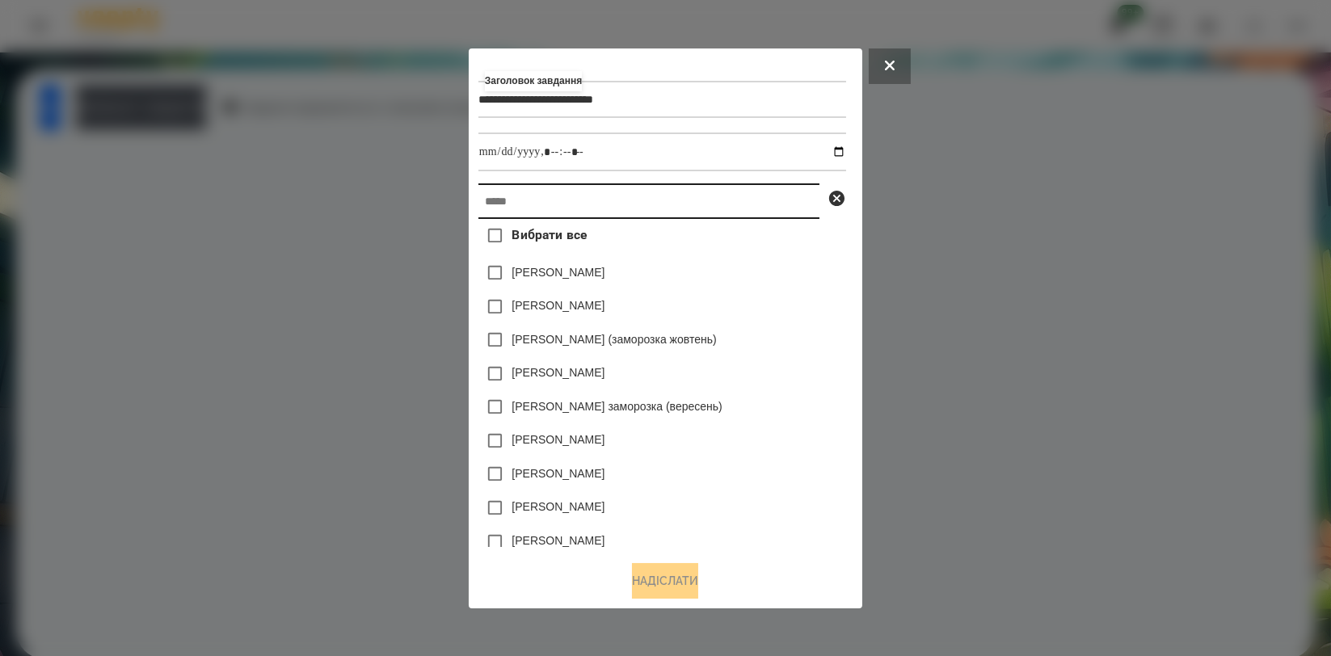
click at [580, 193] on input "text" at bounding box center [649, 202] width 341 height 36
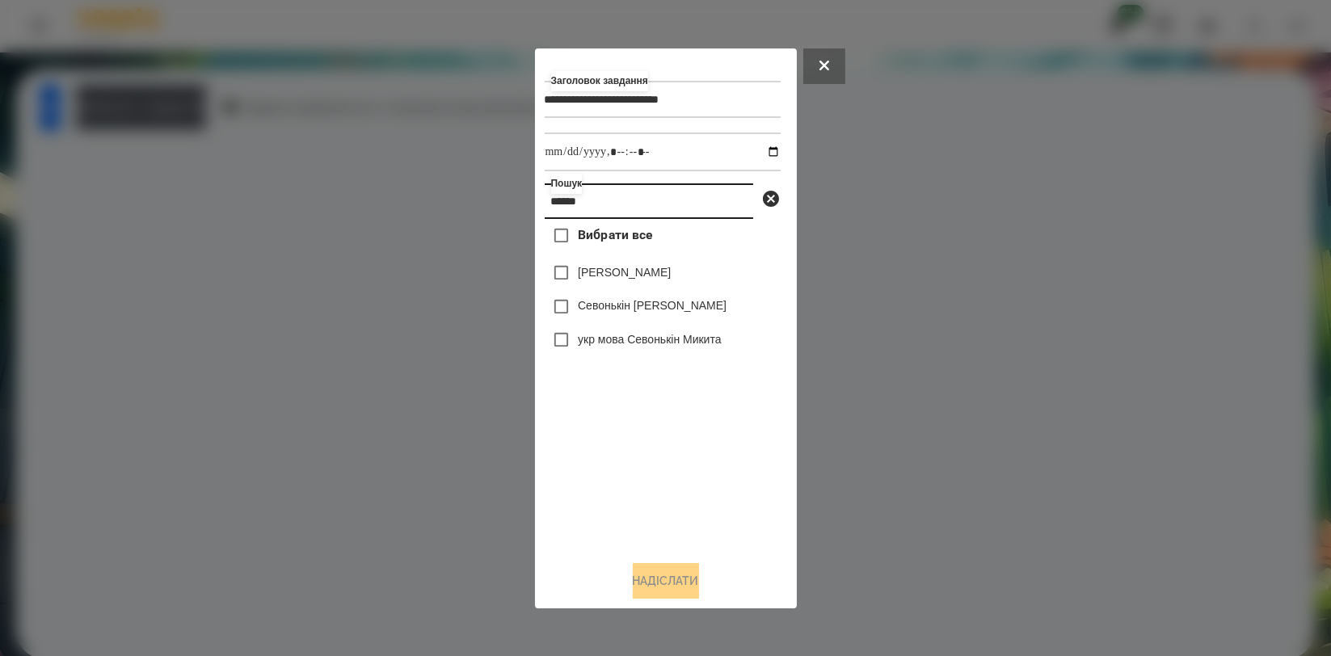
type input "******"
click at [621, 302] on label "Севонькін [PERSON_NAME]" at bounding box center [652, 305] width 149 height 16
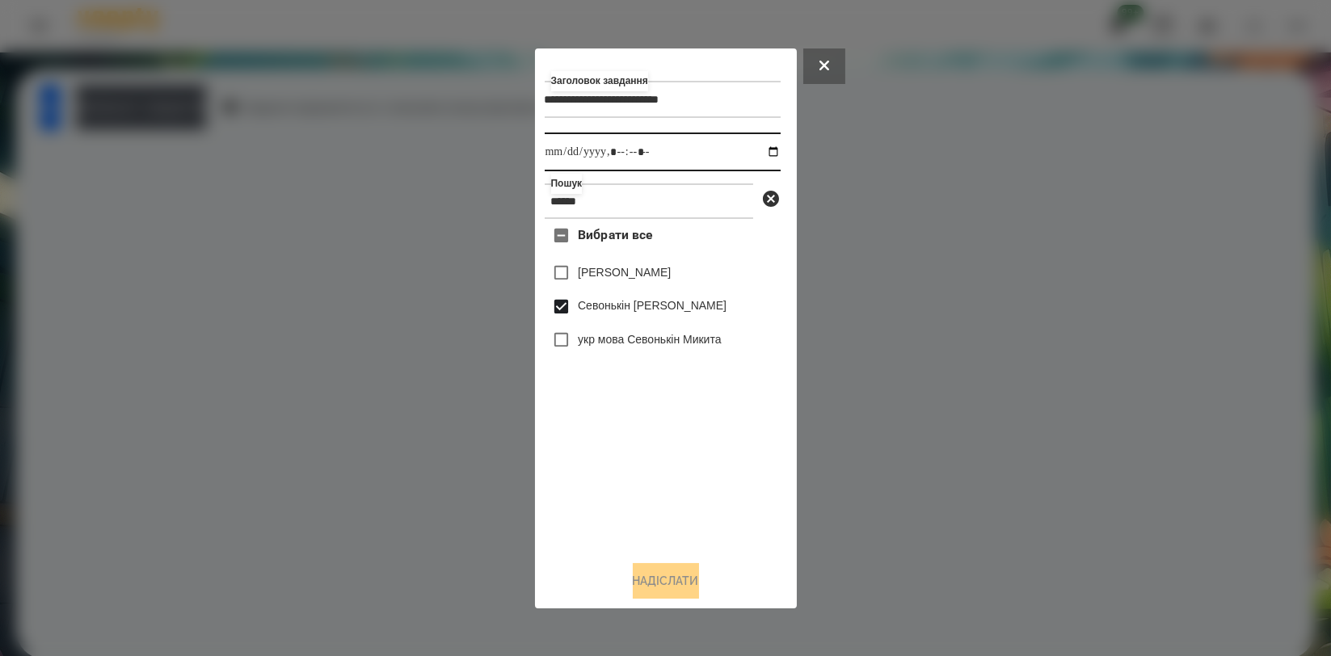
click at [751, 154] on input "datetime-local" at bounding box center [663, 152] width 236 height 39
click at [756, 155] on input "datetime-local" at bounding box center [663, 152] width 236 height 39
type input "**********"
click at [705, 455] on div "Вибрати все [PERSON_NAME] Севонькіна Севонькін [PERSON_NAME] укр мова Севонькін…" at bounding box center [663, 383] width 236 height 328
click at [661, 580] on button "Надіслати" at bounding box center [666, 581] width 66 height 36
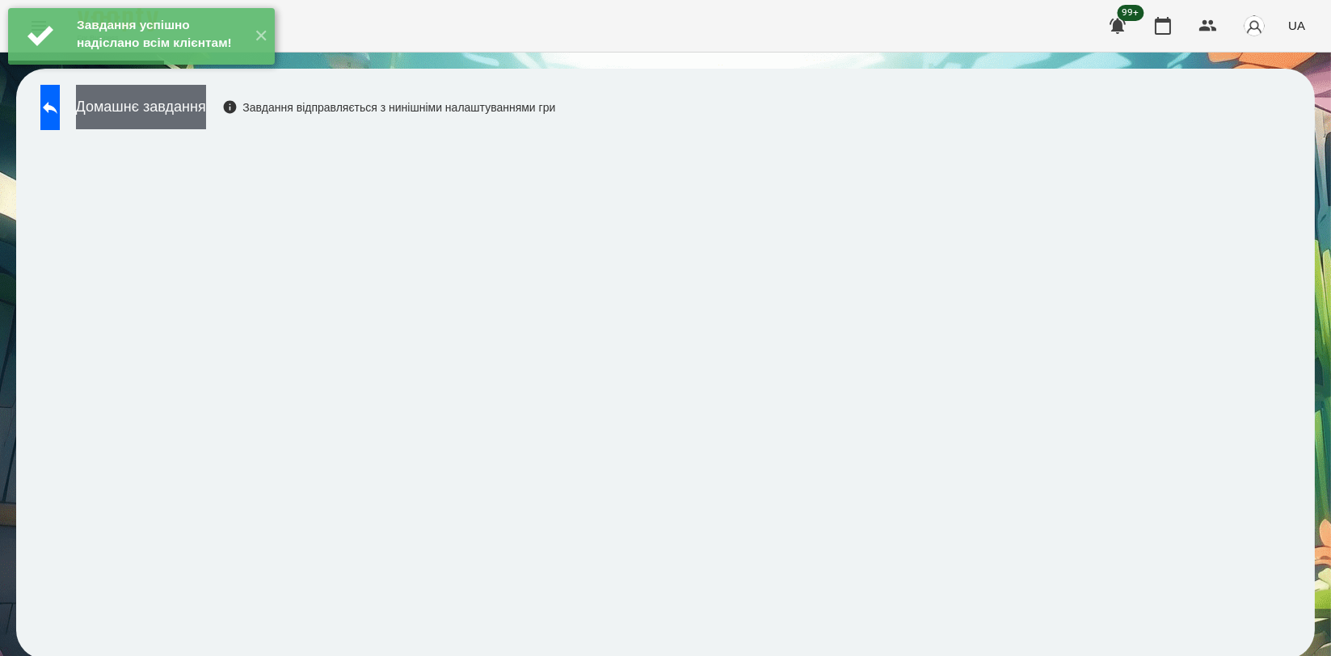
click at [206, 120] on button "Домашнє завдання" at bounding box center [141, 107] width 130 height 44
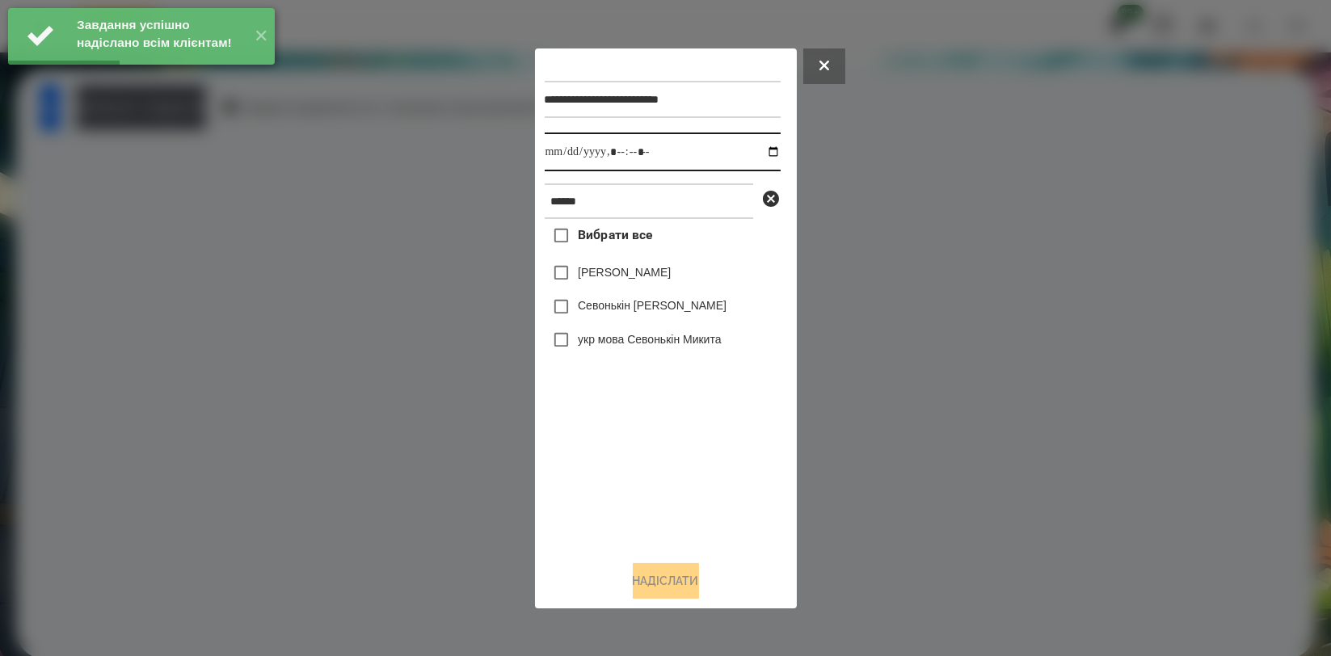
click at [761, 147] on input "datetime-local" at bounding box center [663, 152] width 236 height 39
type input "**********"
click at [652, 416] on div "Вибрати все [PERSON_NAME] Севонькіна Севонькін [PERSON_NAME] укр мова Севонькін…" at bounding box center [663, 383] width 236 height 328
click at [658, 307] on label "Севонькін [PERSON_NAME]" at bounding box center [652, 305] width 149 height 16
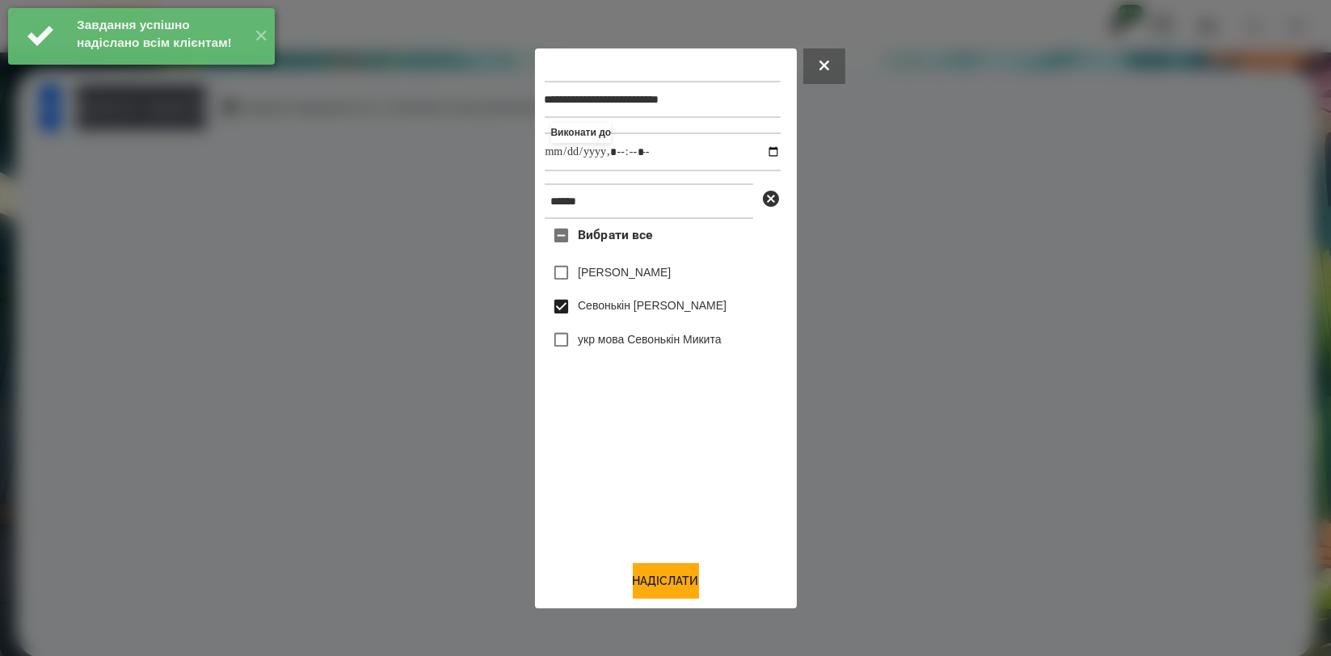
drag, startPoint x: 678, startPoint y: 584, endPoint x: 528, endPoint y: 483, distance: 181.2
click at [678, 585] on button "Надіслати" at bounding box center [666, 581] width 66 height 36
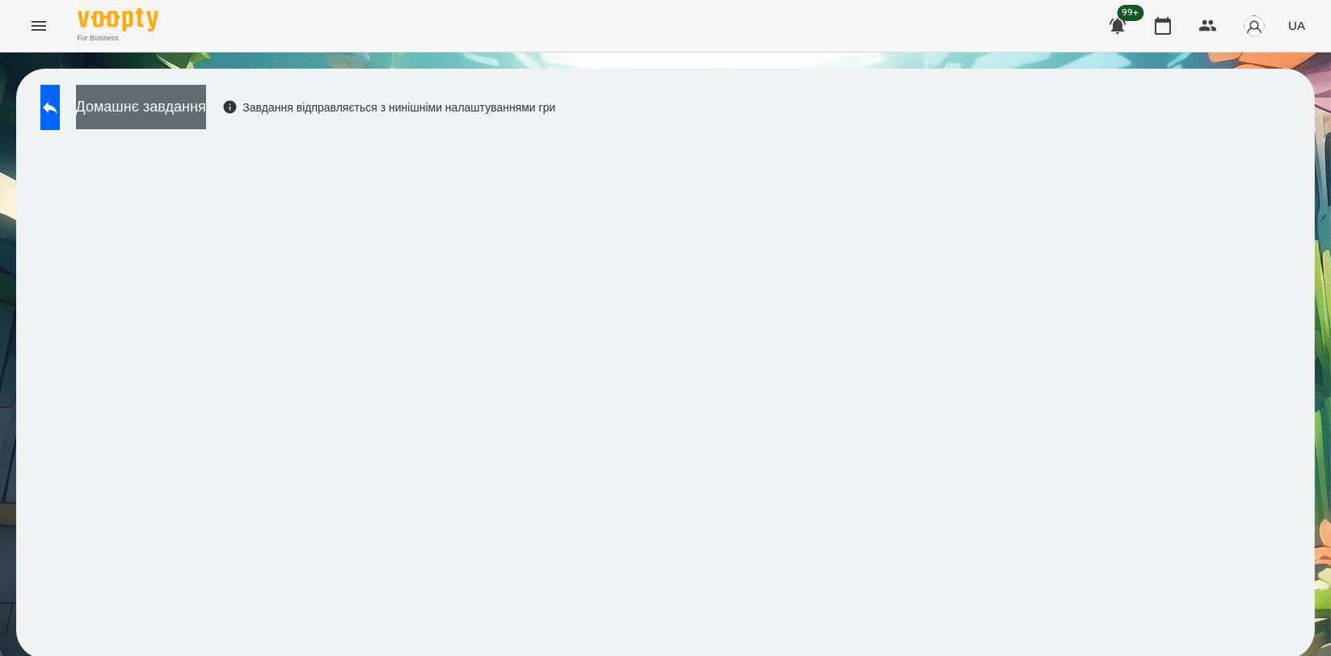
click at [206, 110] on button "Домашнє завдання" at bounding box center [141, 107] width 130 height 44
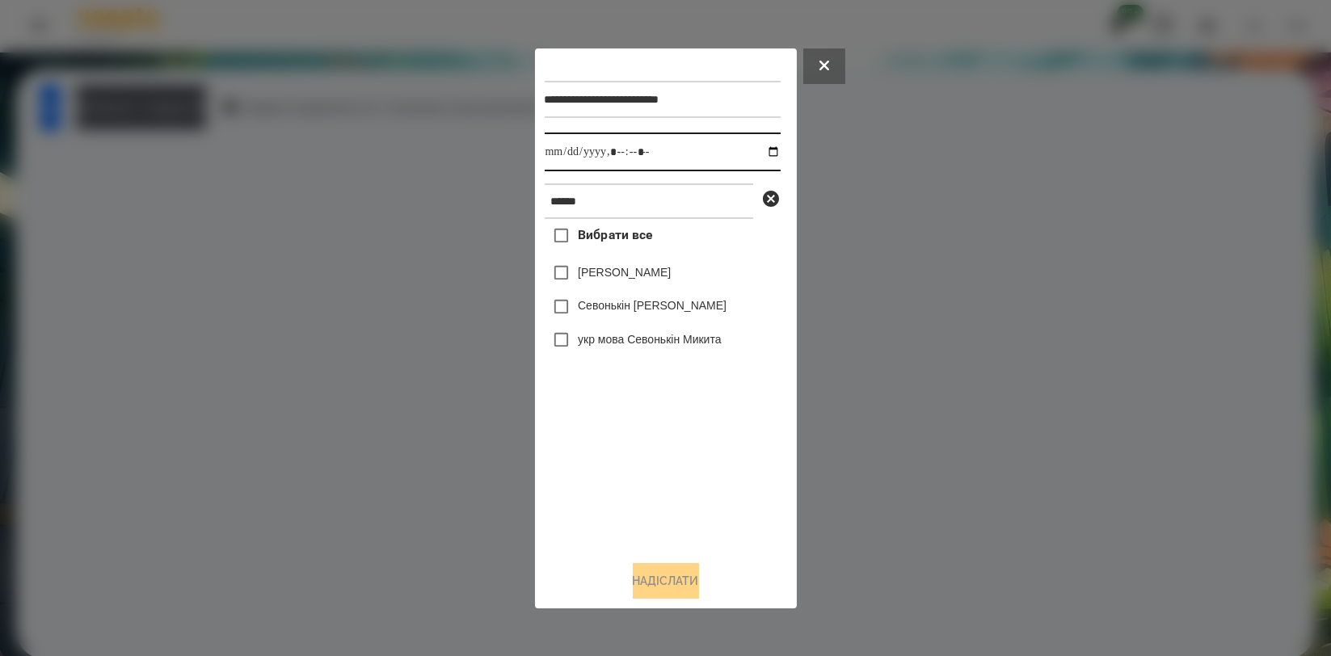
click at [768, 154] on input "datetime-local" at bounding box center [663, 152] width 236 height 39
type input "**********"
click at [645, 449] on div "Вибрати все [PERSON_NAME] Севонькіна Севонькін [PERSON_NAME] укр мова Севонькін…" at bounding box center [663, 383] width 236 height 328
click at [658, 298] on div "Севонькін [PERSON_NAME]" at bounding box center [663, 307] width 236 height 34
click at [657, 314] on label "Севонькін [PERSON_NAME]" at bounding box center [652, 305] width 149 height 16
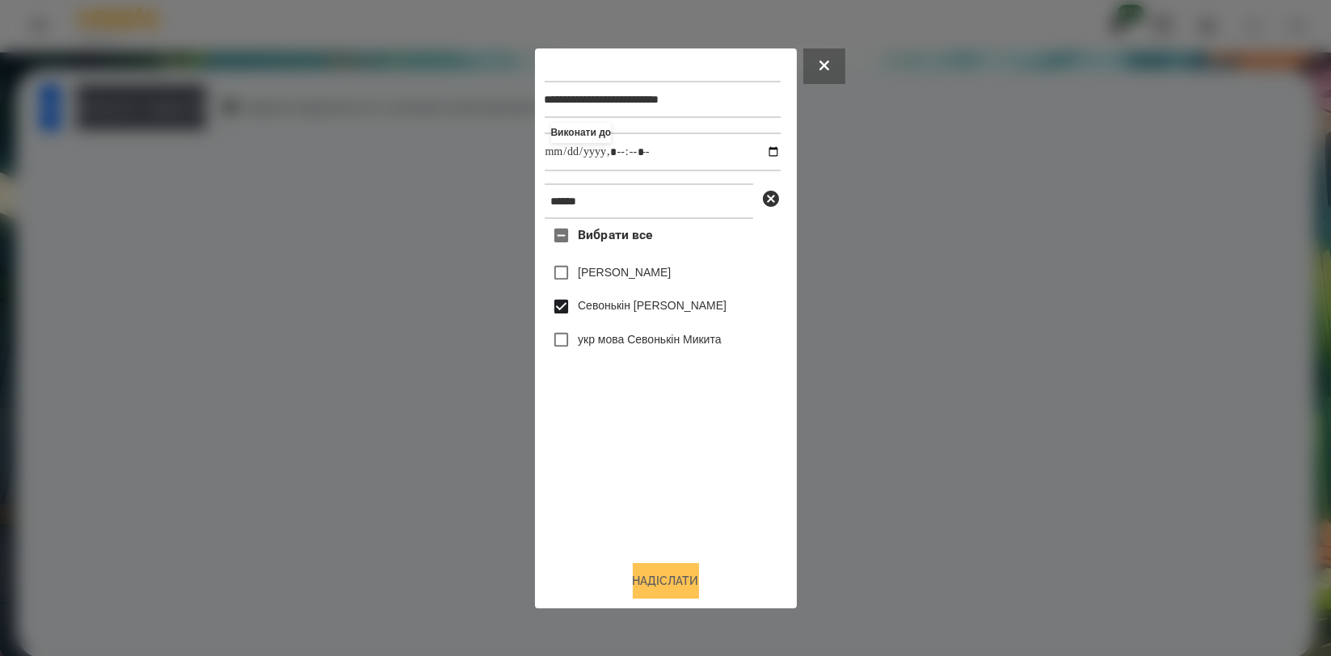
click at [677, 582] on button "Надіслати" at bounding box center [666, 581] width 66 height 36
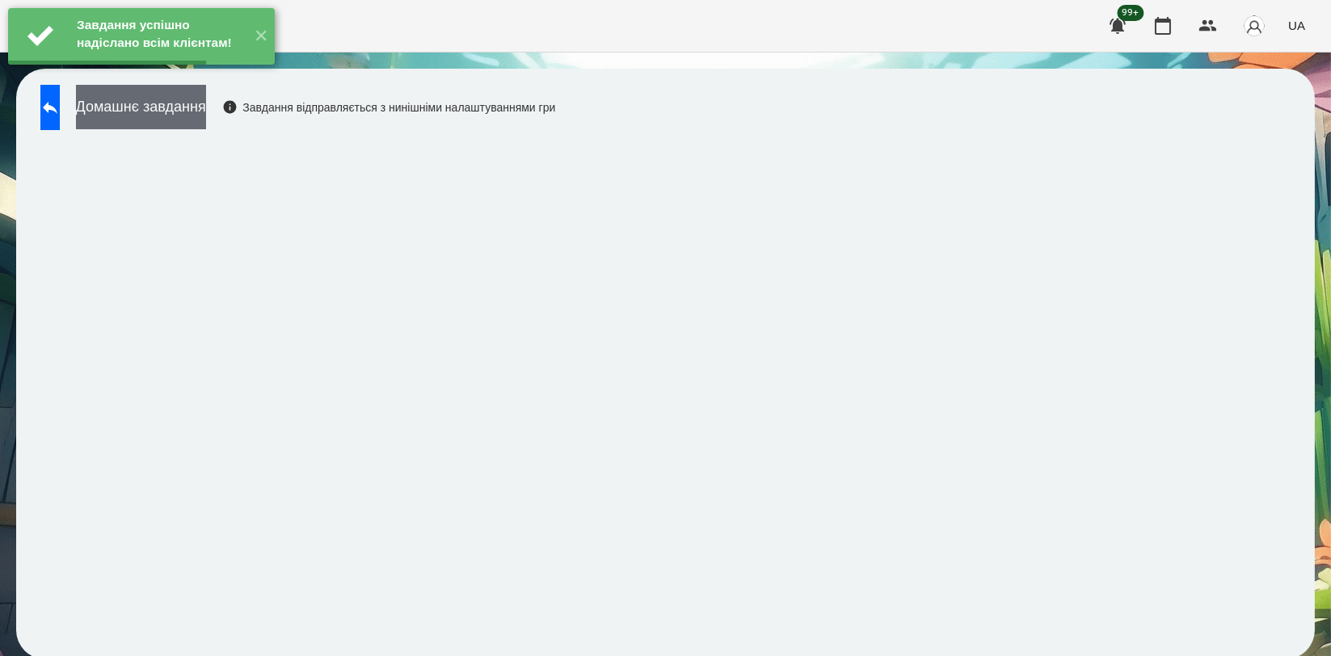
click at [206, 112] on button "Домашнє завдання" at bounding box center [141, 107] width 130 height 44
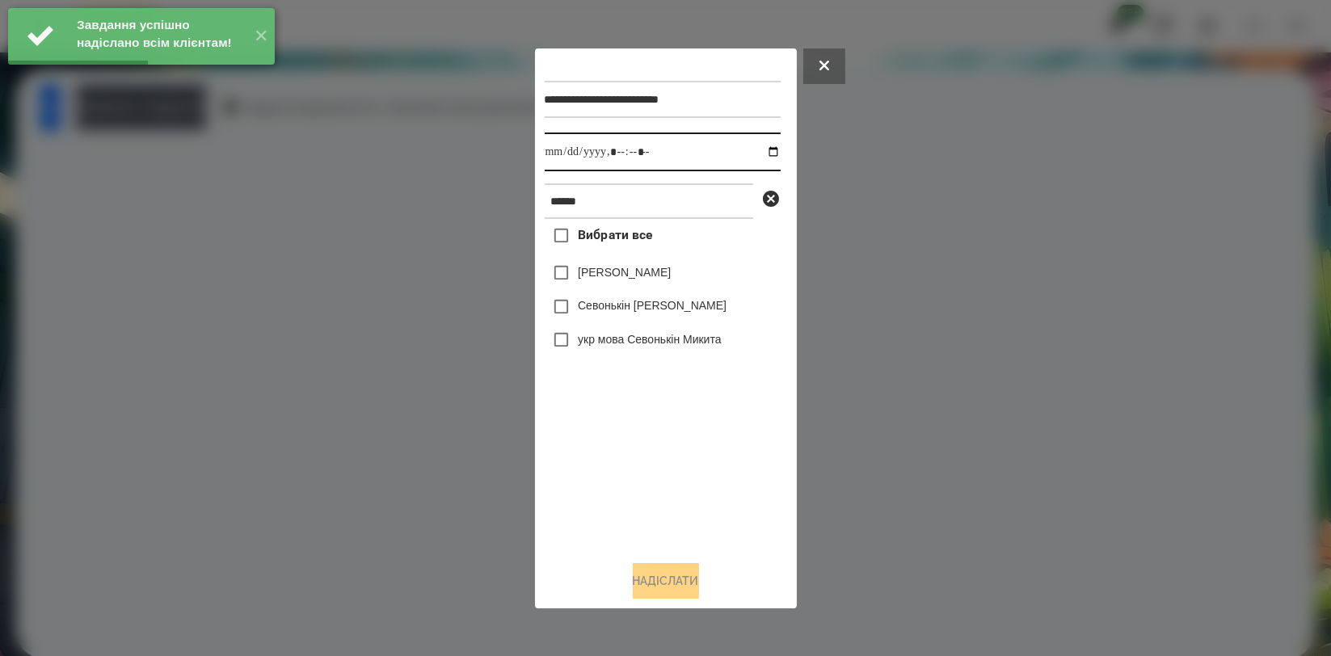
click at [753, 147] on input "datetime-local" at bounding box center [663, 152] width 236 height 39
click at [760, 154] on input "datetime-local" at bounding box center [663, 152] width 236 height 39
type input "**********"
click at [643, 462] on div "Вибрати все [PERSON_NAME] Севонькіна Севонькін [PERSON_NAME] укр мова Севонькін…" at bounding box center [663, 383] width 236 height 328
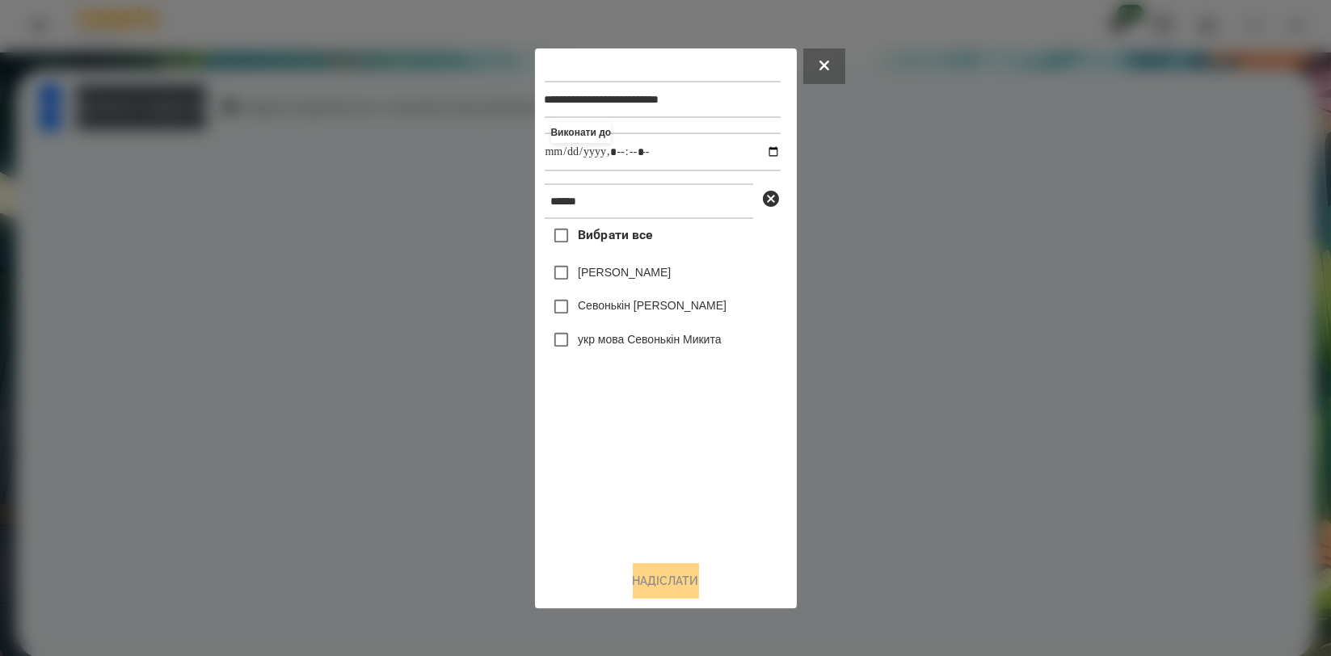
click at [635, 308] on label "Севонькін [PERSON_NAME]" at bounding box center [652, 305] width 149 height 16
click at [661, 582] on button "Надіслати" at bounding box center [666, 581] width 66 height 36
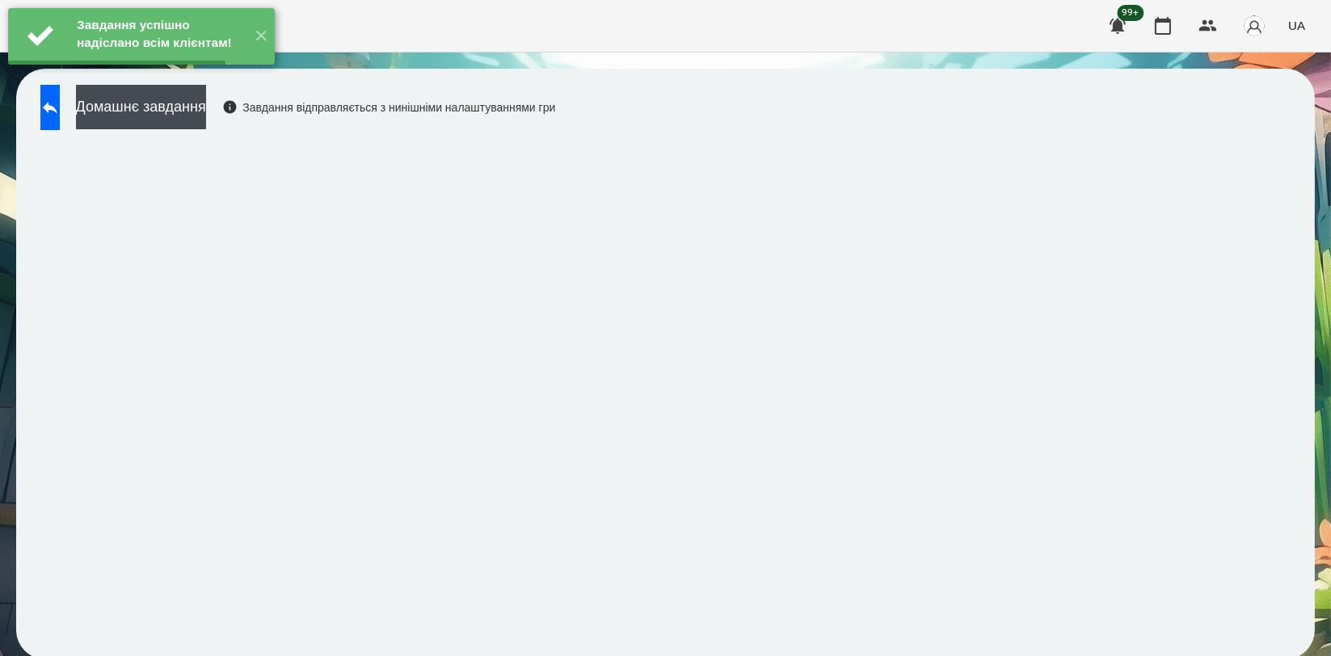
click at [206, 115] on button "Домашнє завдання" at bounding box center [141, 107] width 130 height 44
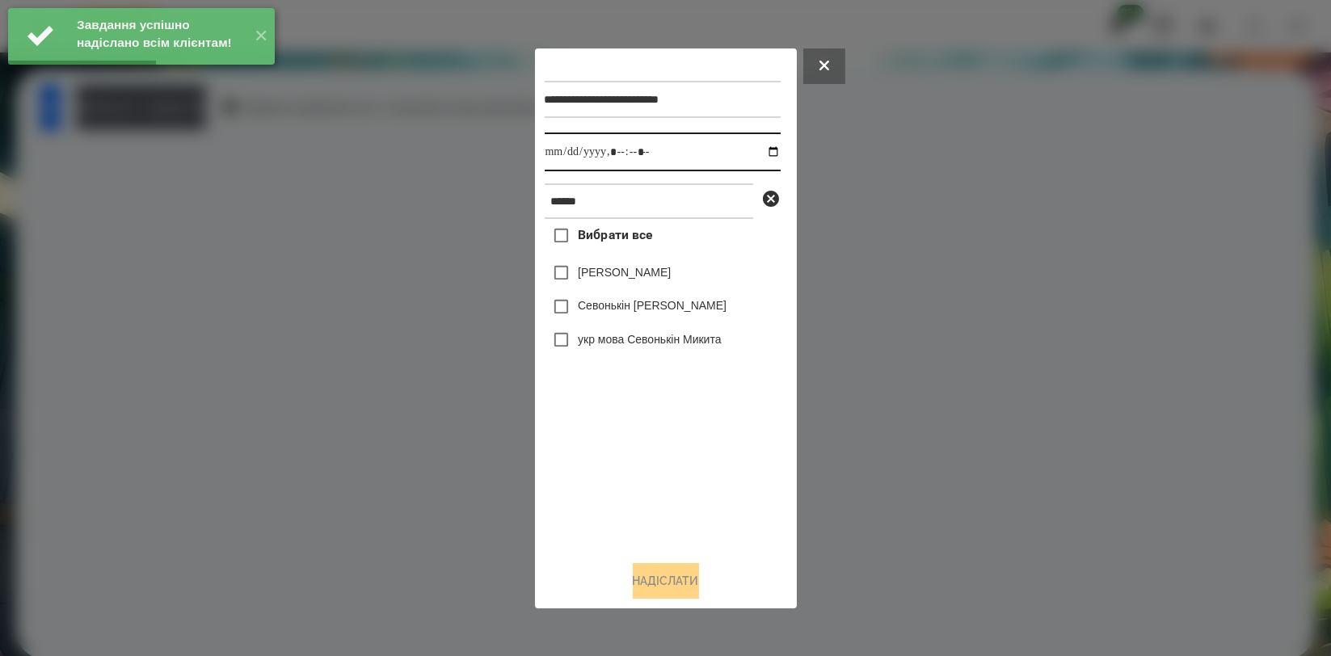
click at [758, 152] on input "datetime-local" at bounding box center [663, 152] width 236 height 39
type input "**********"
click at [675, 448] on div "Вибрати все [PERSON_NAME] Севонькіна Севонькін [PERSON_NAME] укр мова Севонькін…" at bounding box center [663, 383] width 236 height 328
click at [663, 306] on label "Севонькін [PERSON_NAME]" at bounding box center [652, 305] width 149 height 16
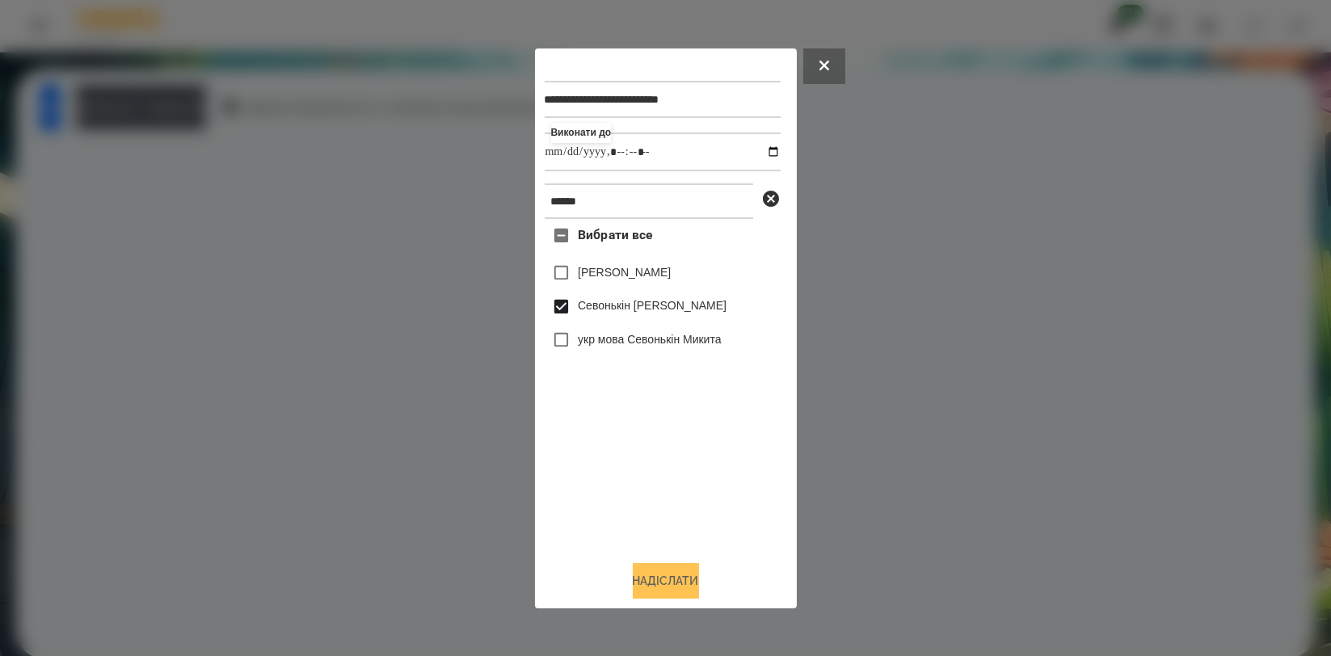
click at [681, 576] on button "Надіслати" at bounding box center [666, 581] width 66 height 36
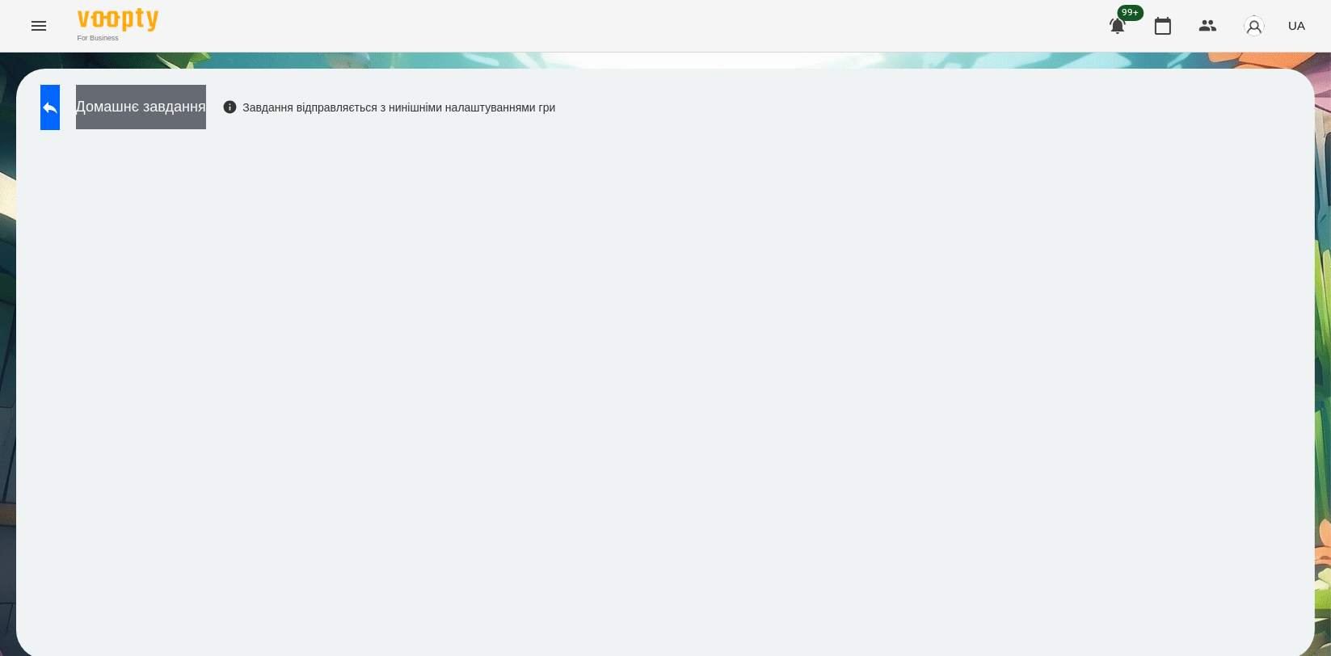
click at [173, 100] on button "Домашнє завдання" at bounding box center [141, 107] width 130 height 44
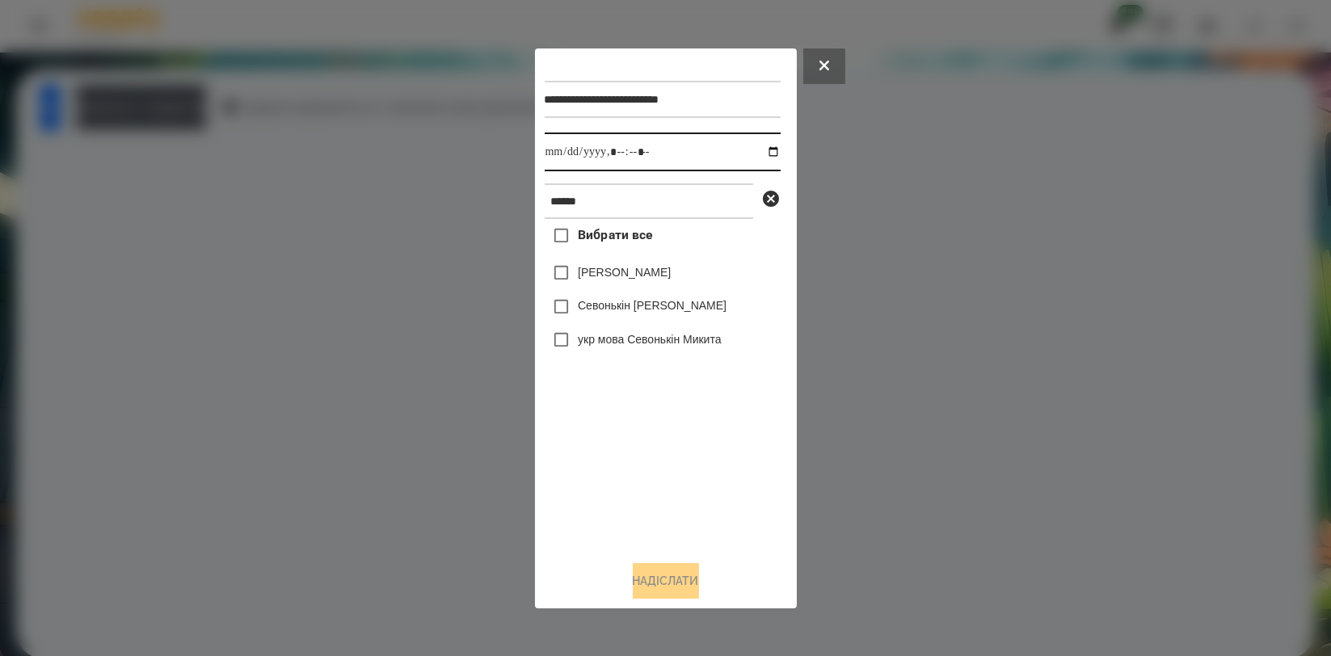
click at [770, 151] on input "datetime-local" at bounding box center [663, 152] width 236 height 39
drag, startPoint x: 770, startPoint y: 151, endPoint x: 760, endPoint y: 156, distance: 10.8
click at [770, 150] on input "datetime-local" at bounding box center [663, 152] width 236 height 39
click at [760, 156] on input "datetime-local" at bounding box center [663, 152] width 236 height 39
type input "**********"
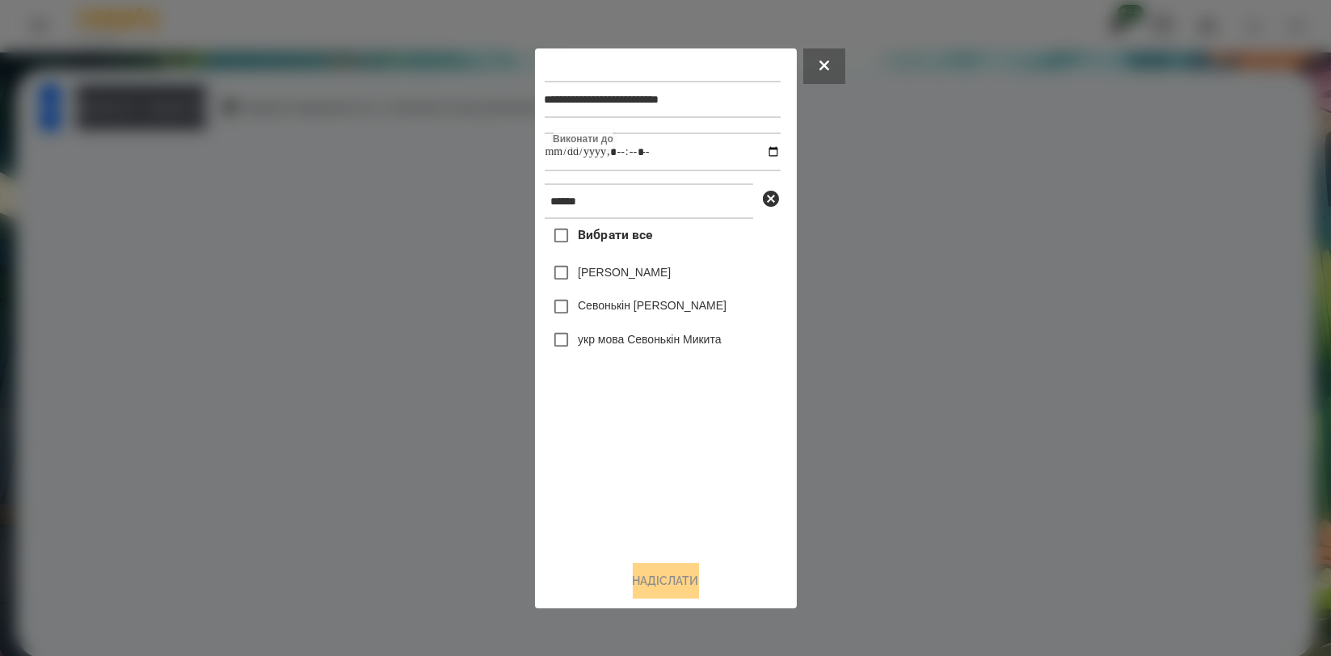
click at [572, 432] on div "Вибрати все [PERSON_NAME] Севонькіна Севонькін [PERSON_NAME] укр мова Севонькін…" at bounding box center [663, 383] width 236 height 328
click at [605, 310] on label "Севонькін [PERSON_NAME]" at bounding box center [652, 305] width 149 height 16
drag, startPoint x: 660, startPoint y: 574, endPoint x: 556, endPoint y: 466, distance: 149.8
click at [654, 563] on div "**********" at bounding box center [666, 328] width 243 height 541
drag, startPoint x: 669, startPoint y: 587, endPoint x: 681, endPoint y: 580, distance: 13.7
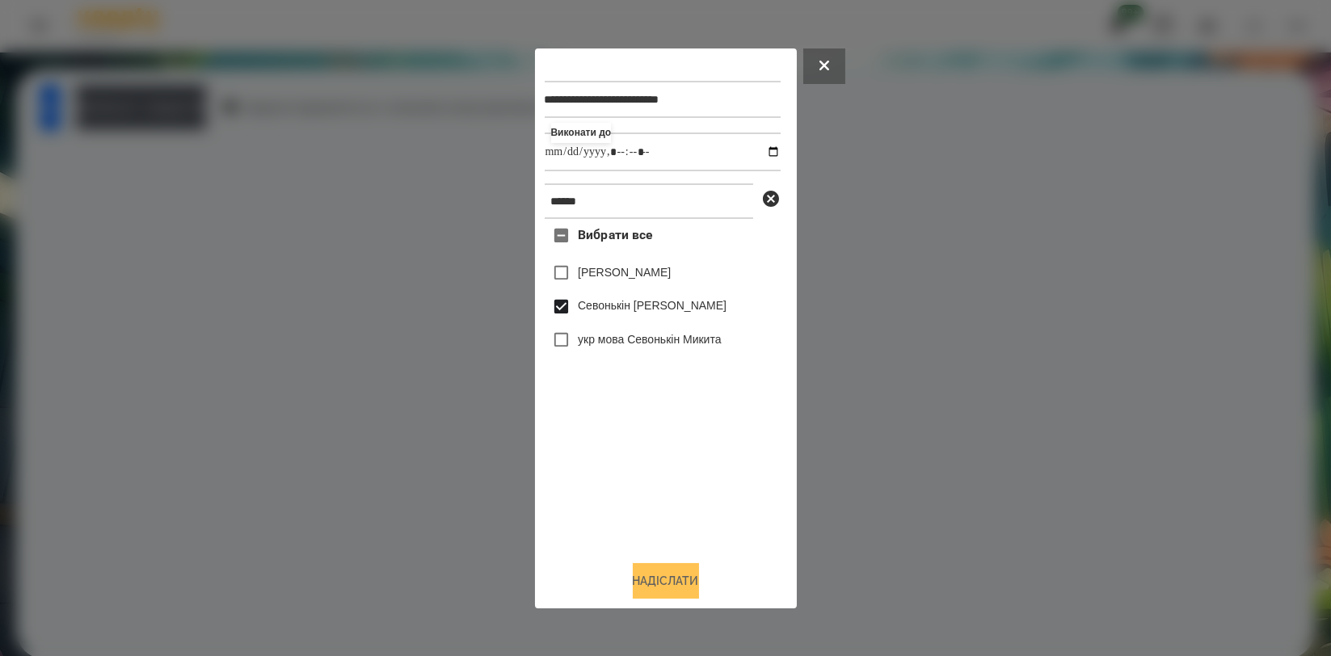
click at [669, 587] on button "Надіслати" at bounding box center [666, 581] width 66 height 36
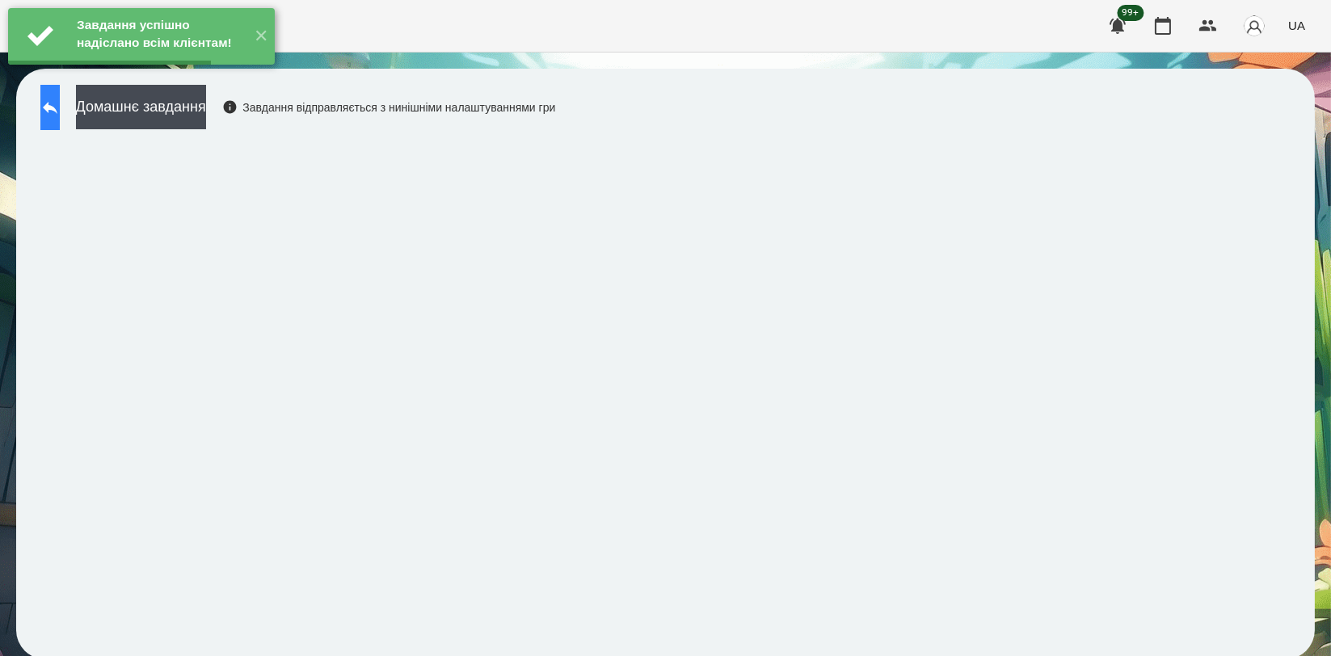
click at [60, 102] on icon at bounding box center [49, 107] width 19 height 19
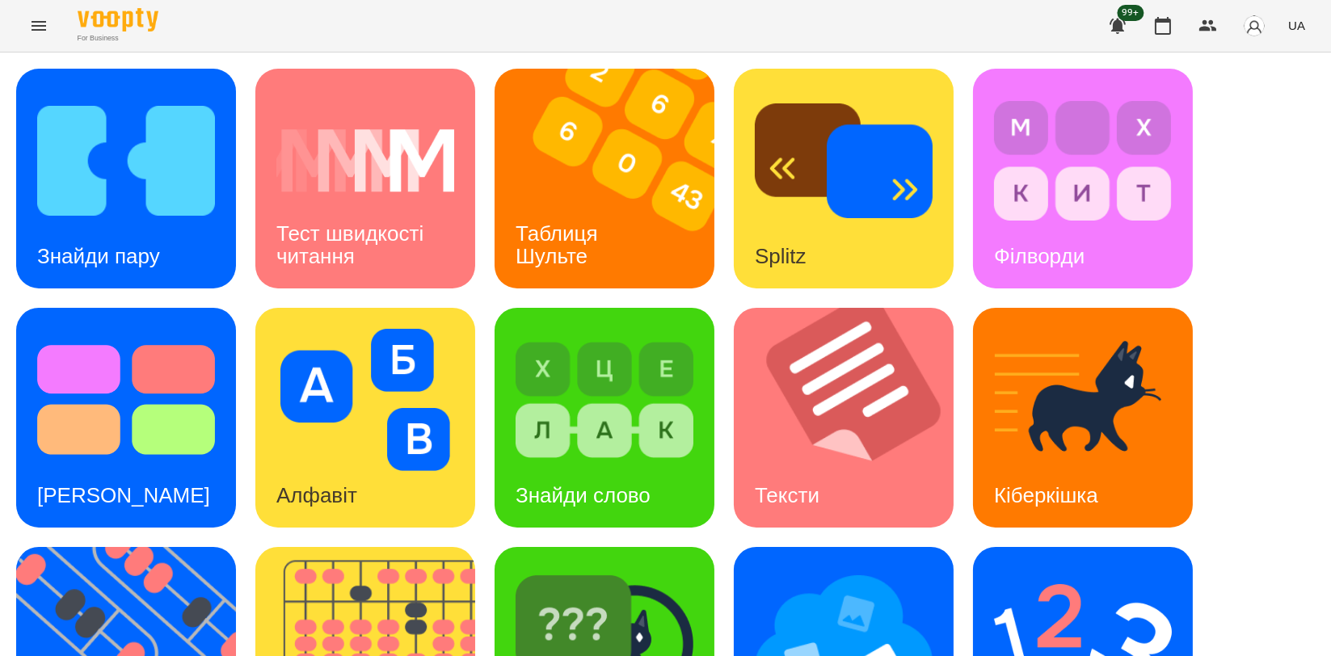
scroll to position [269, 0]
click at [164, 547] on img at bounding box center [136, 657] width 240 height 220
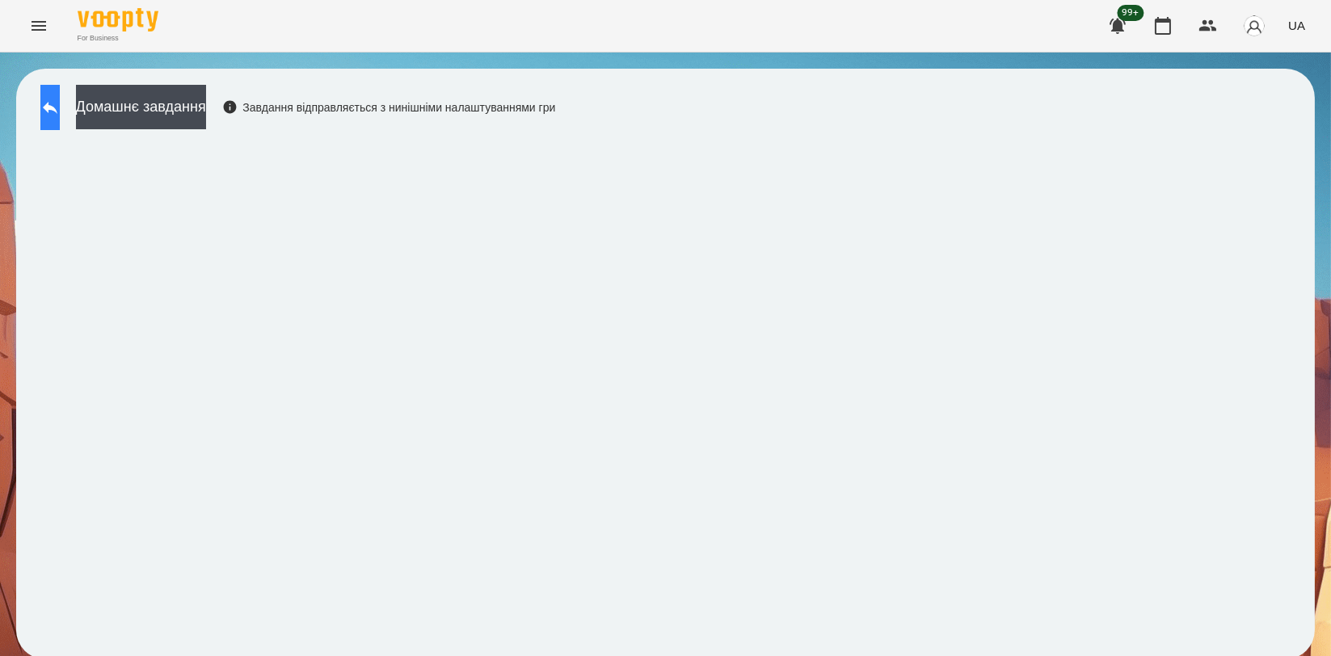
click at [60, 120] on button at bounding box center [49, 107] width 19 height 45
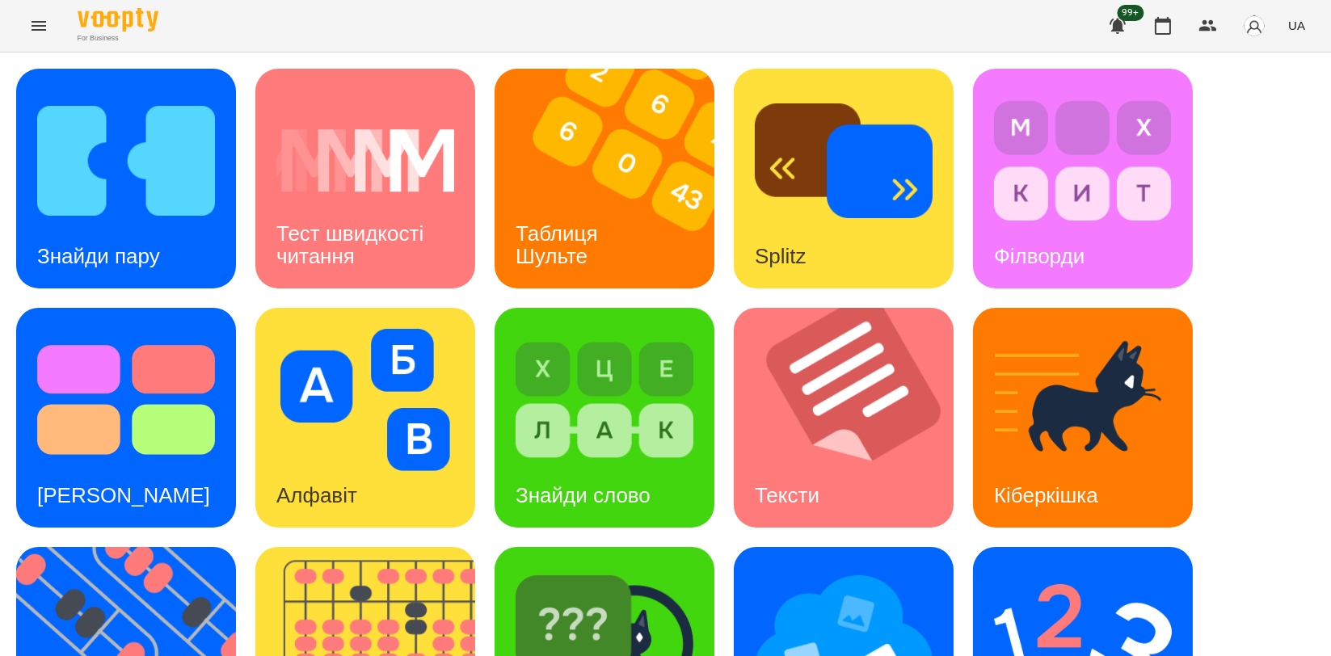
scroll to position [269, 0]
click at [312, 547] on img at bounding box center [375, 657] width 240 height 220
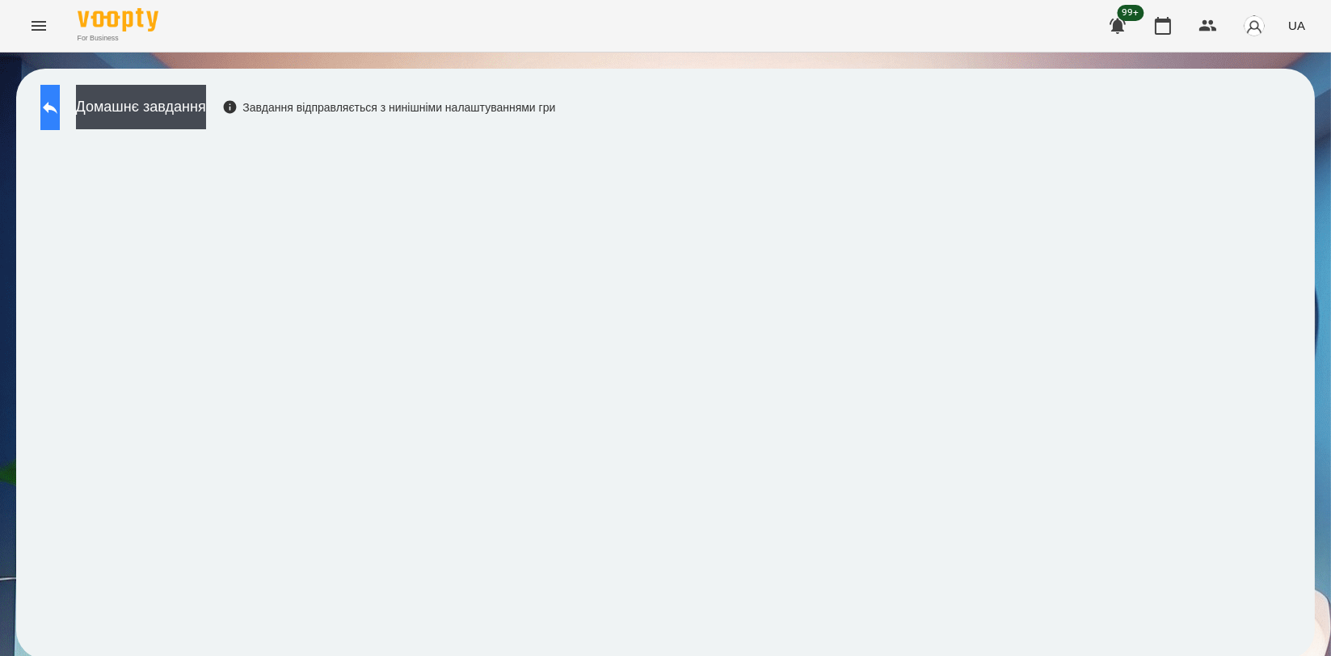
click at [60, 124] on button at bounding box center [49, 107] width 19 height 45
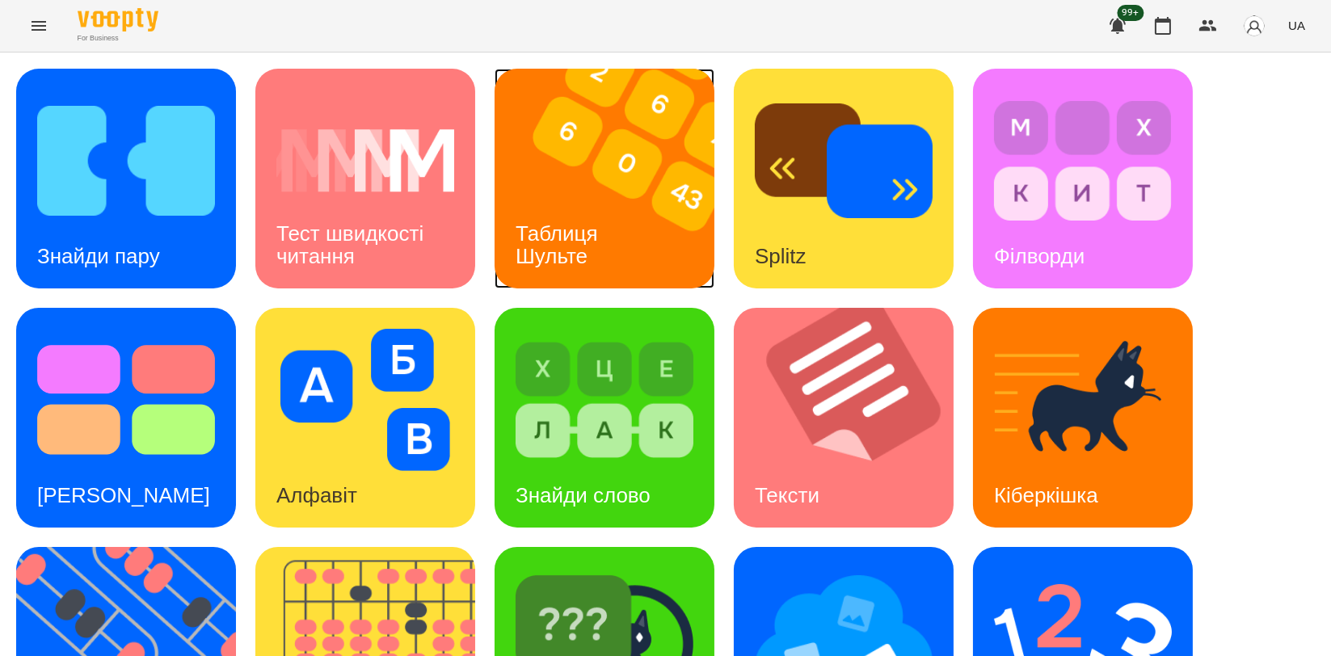
click at [610, 166] on img at bounding box center [615, 179] width 240 height 220
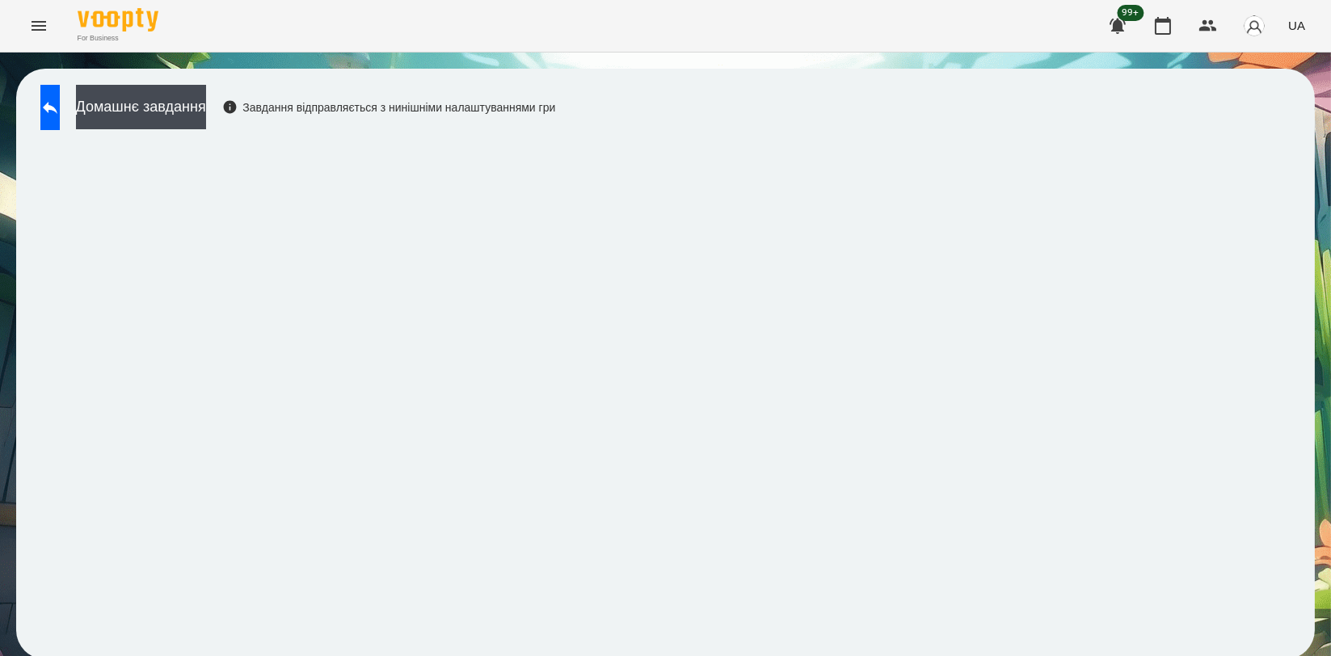
scroll to position [2, 0]
click at [52, 85] on button at bounding box center [49, 107] width 19 height 45
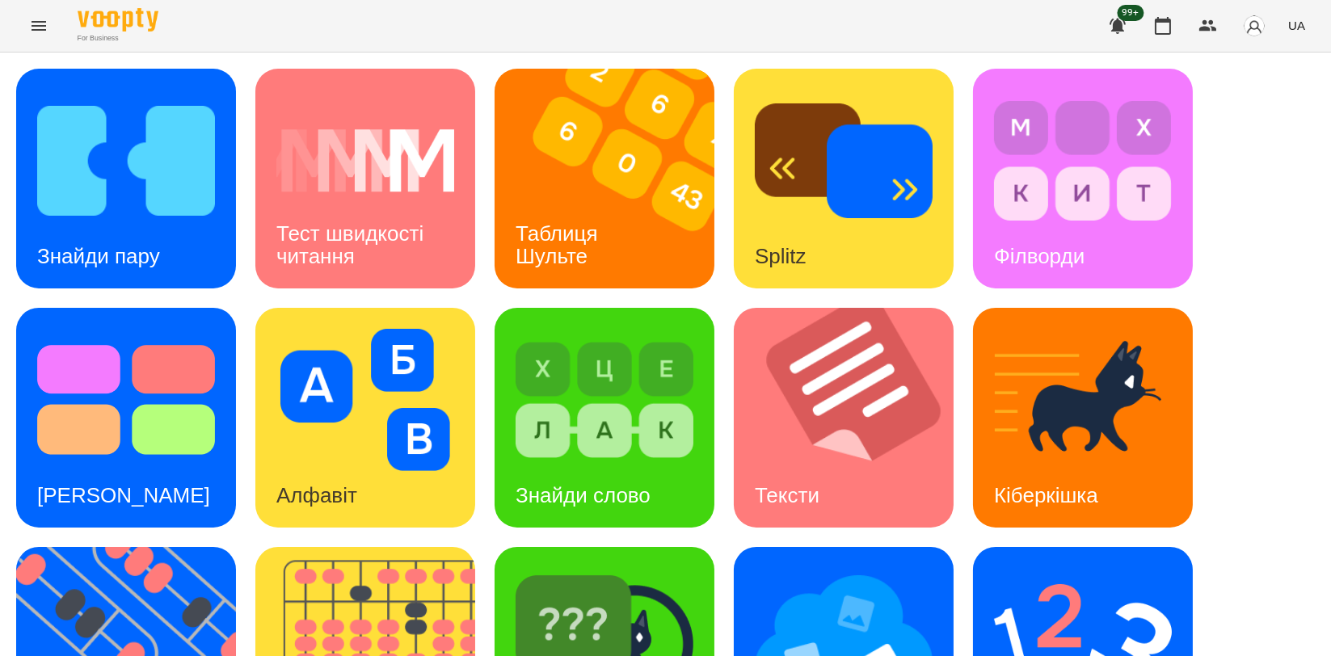
scroll to position [366, 0]
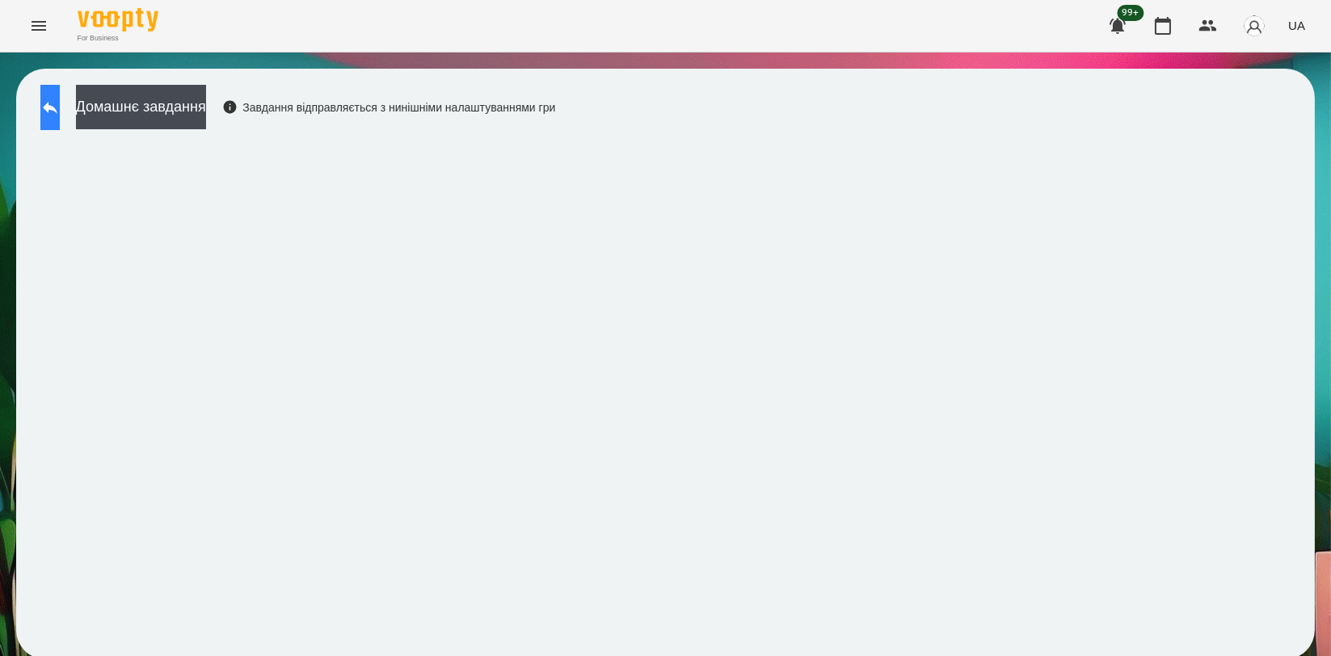
click at [60, 113] on button at bounding box center [49, 107] width 19 height 45
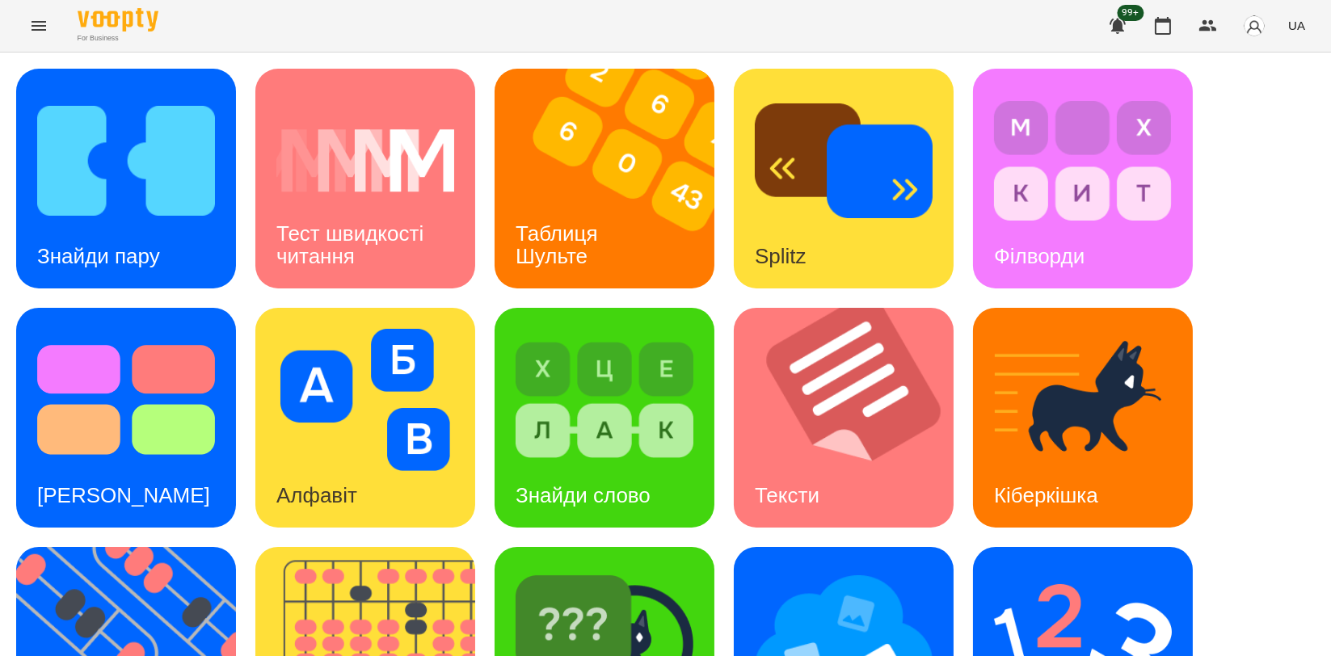
scroll to position [366, 0]
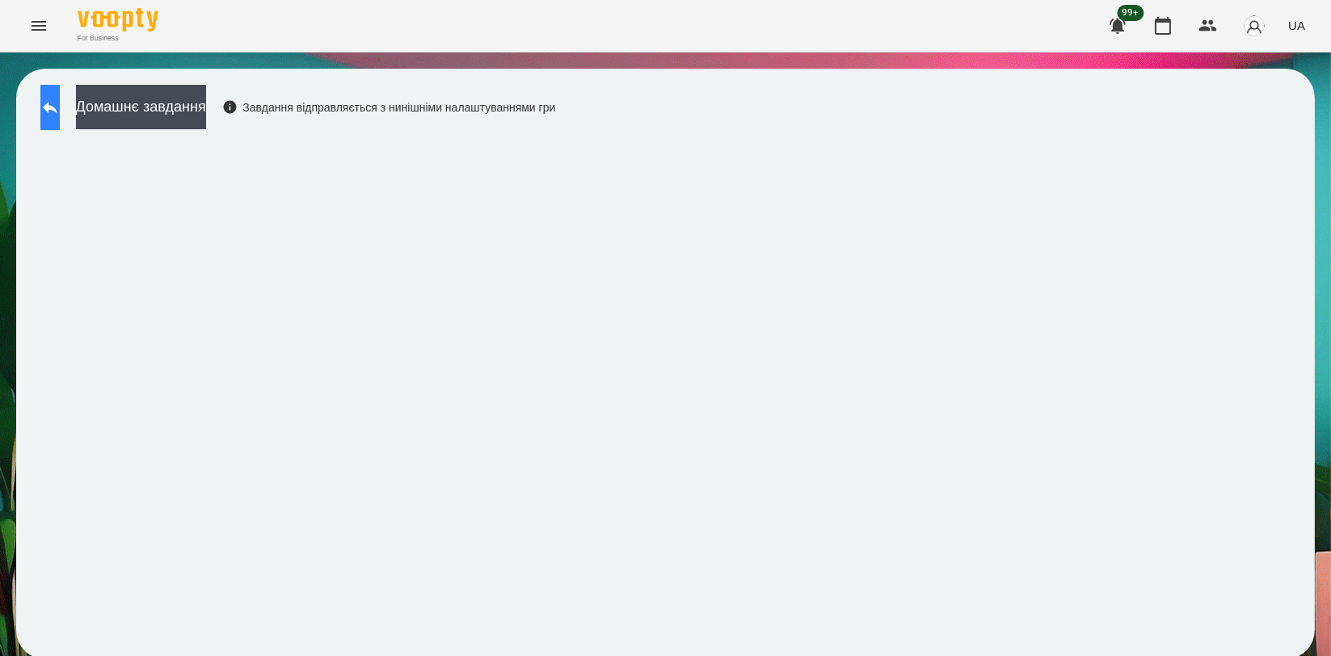
click at [57, 115] on icon at bounding box center [49, 107] width 19 height 19
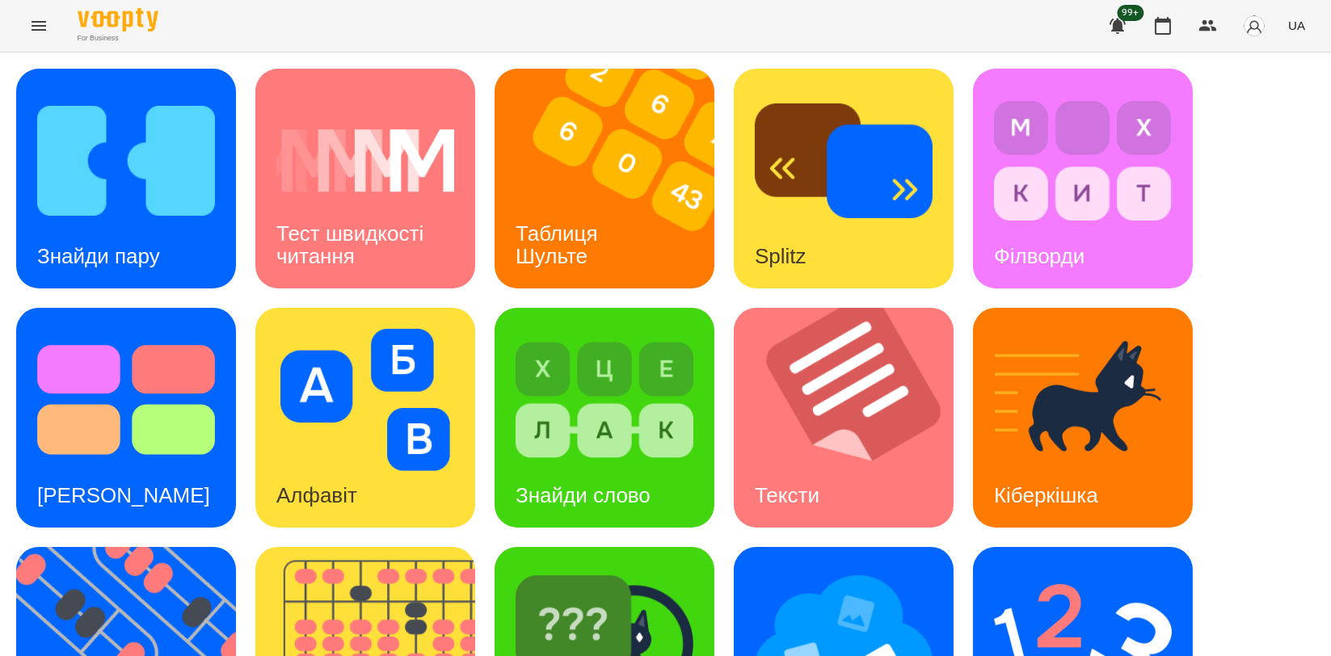
scroll to position [269, 0]
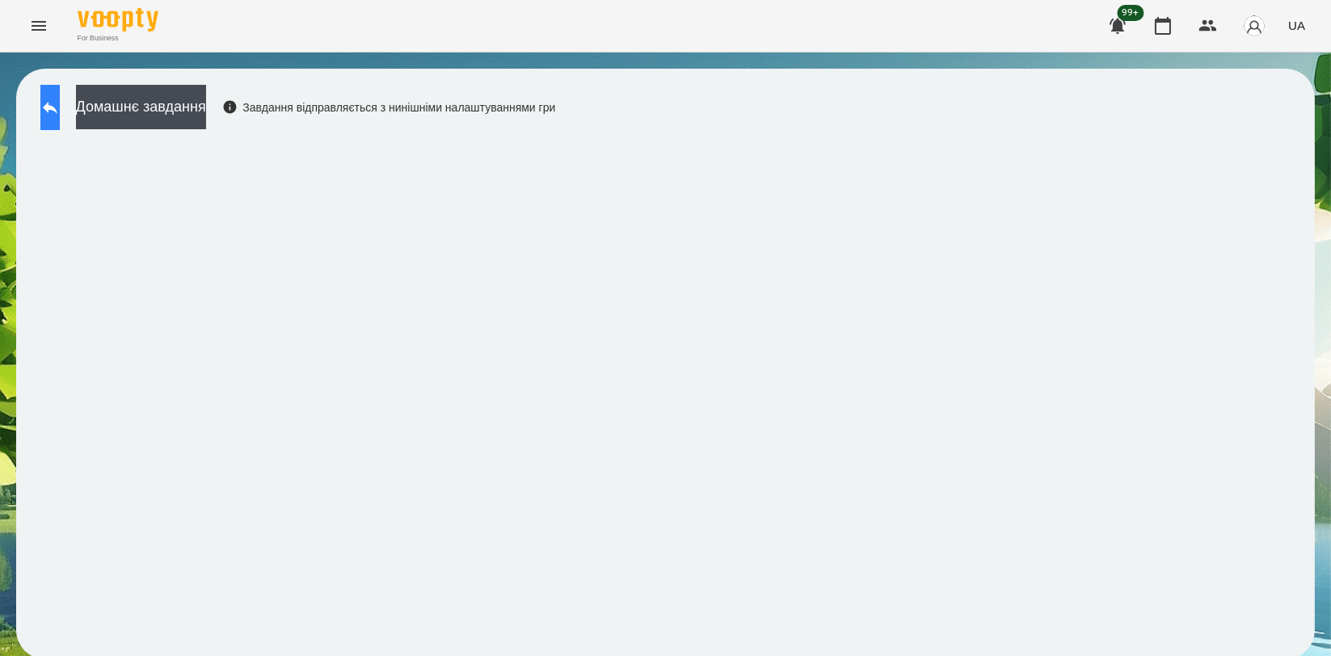
click at [57, 109] on icon at bounding box center [50, 108] width 15 height 12
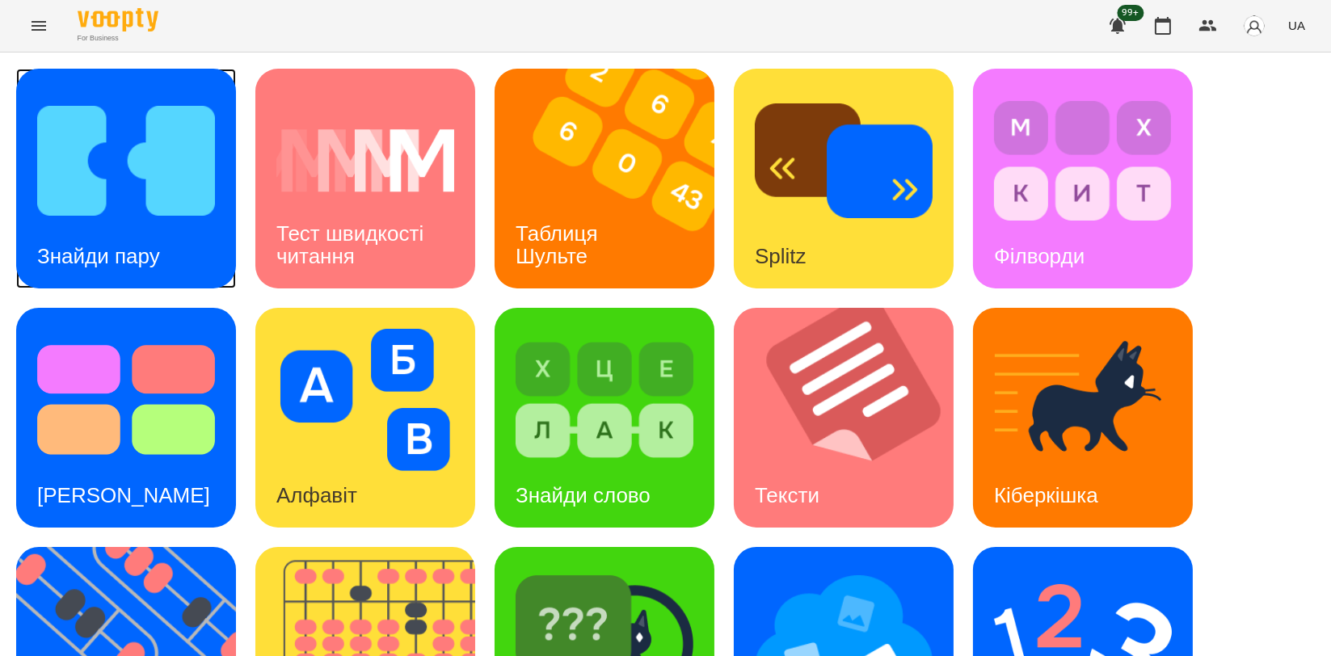
click at [159, 218] on img at bounding box center [126, 161] width 178 height 142
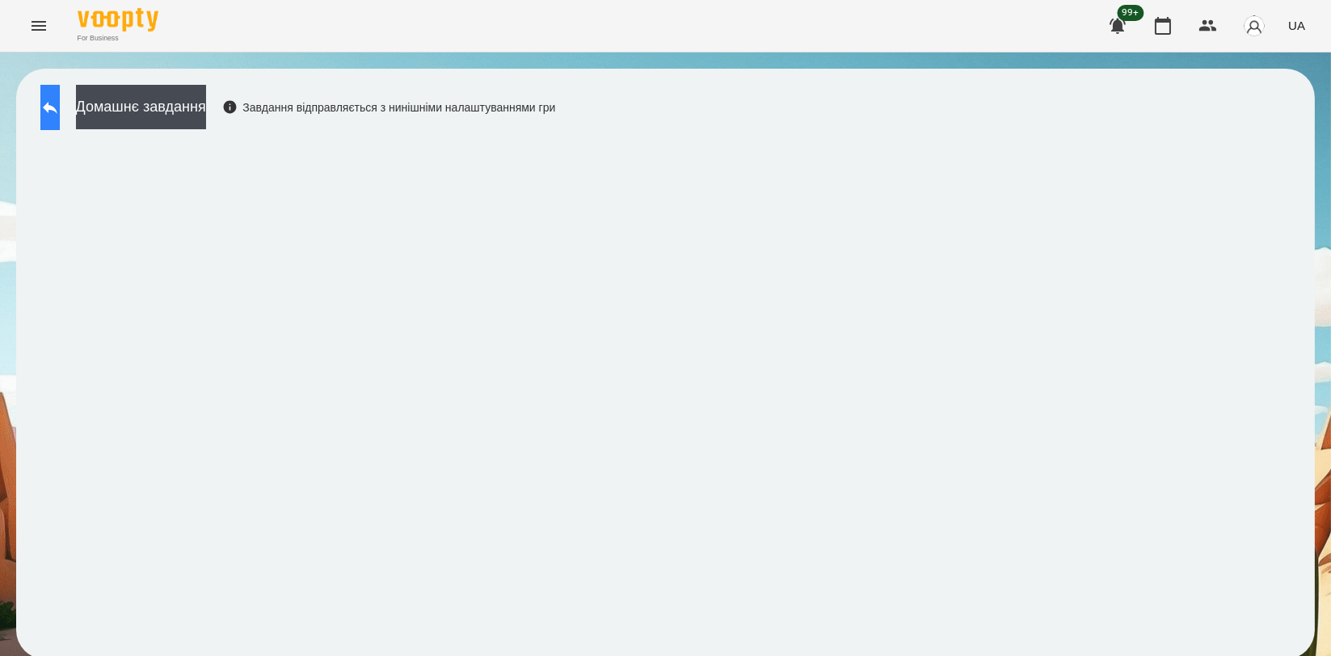
click at [60, 99] on icon at bounding box center [49, 107] width 19 height 19
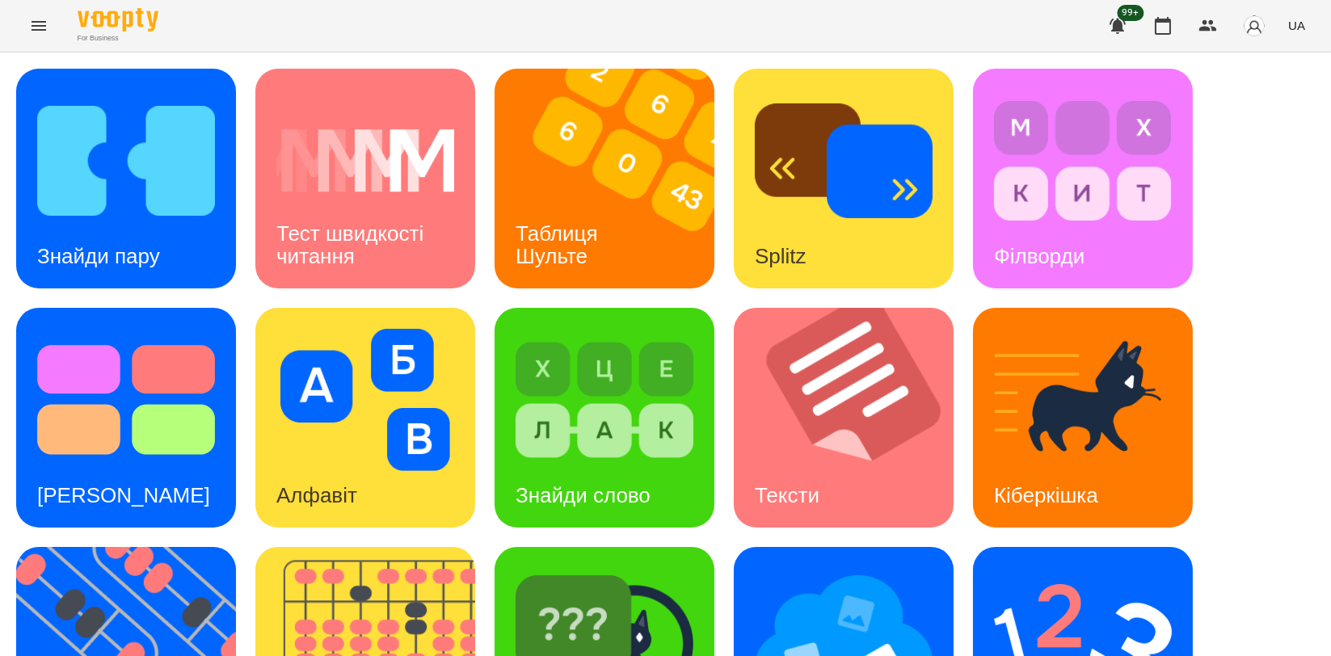
scroll to position [359, 0]
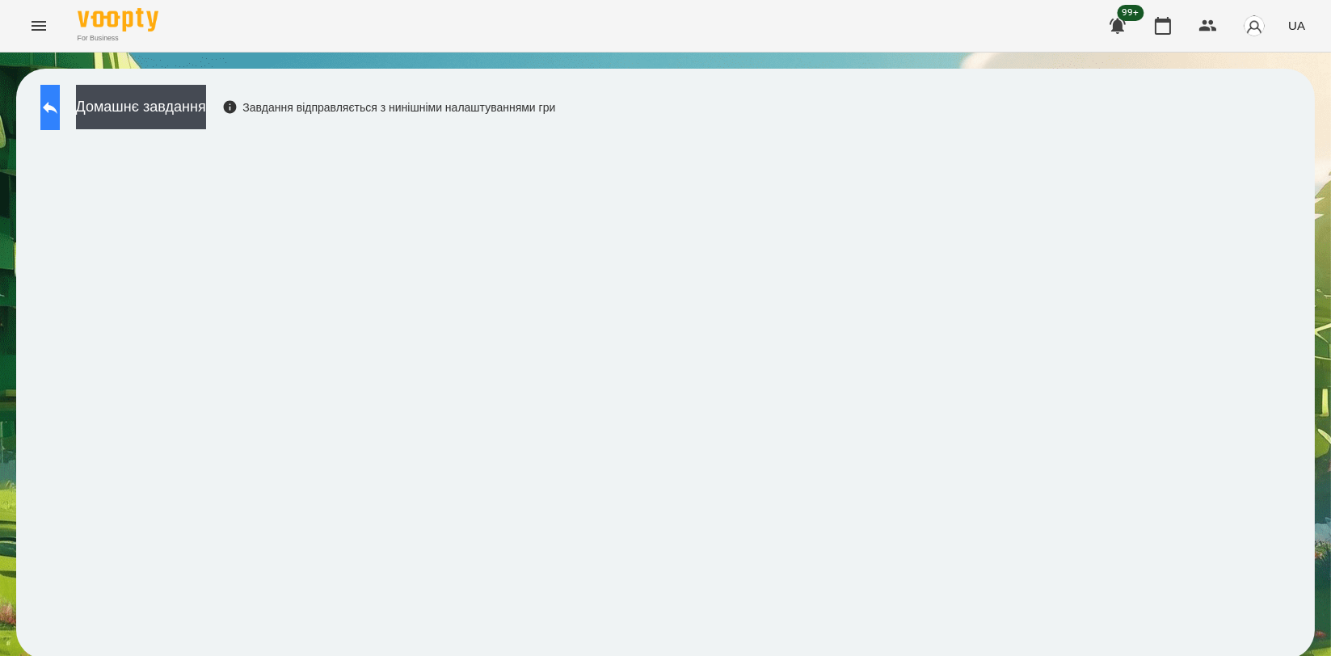
click at [40, 112] on button at bounding box center [49, 107] width 19 height 45
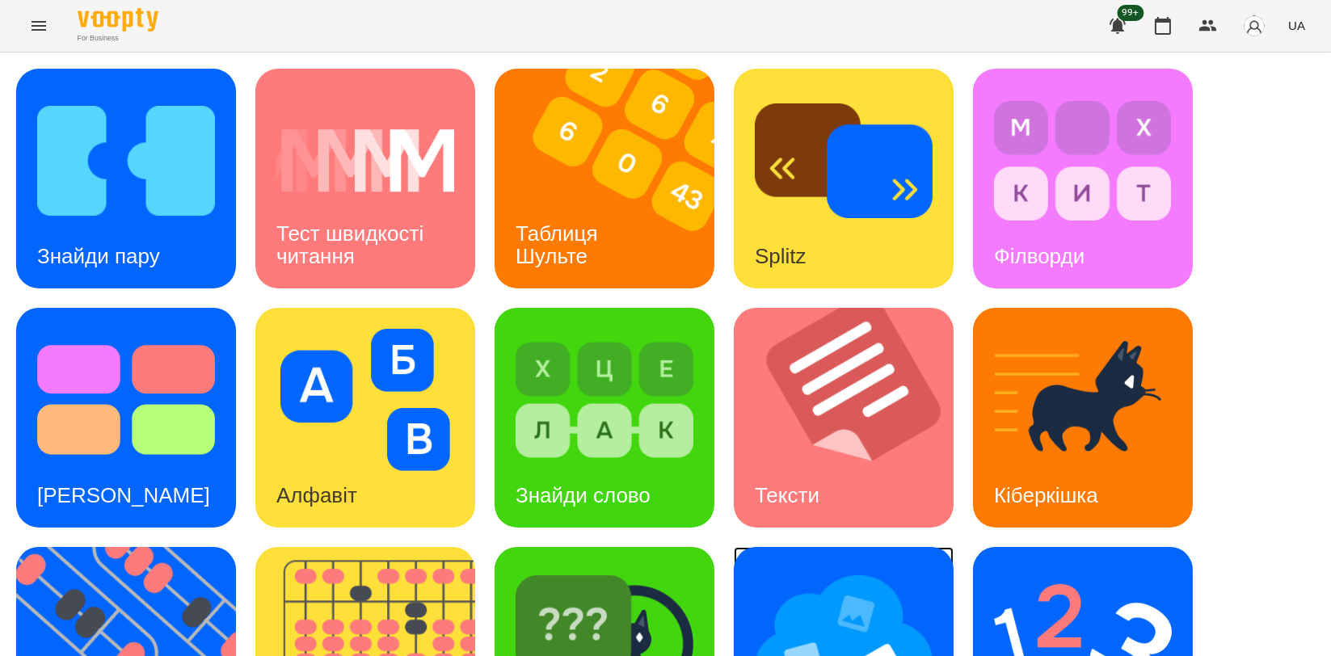
click at [878, 648] on img at bounding box center [844, 639] width 178 height 142
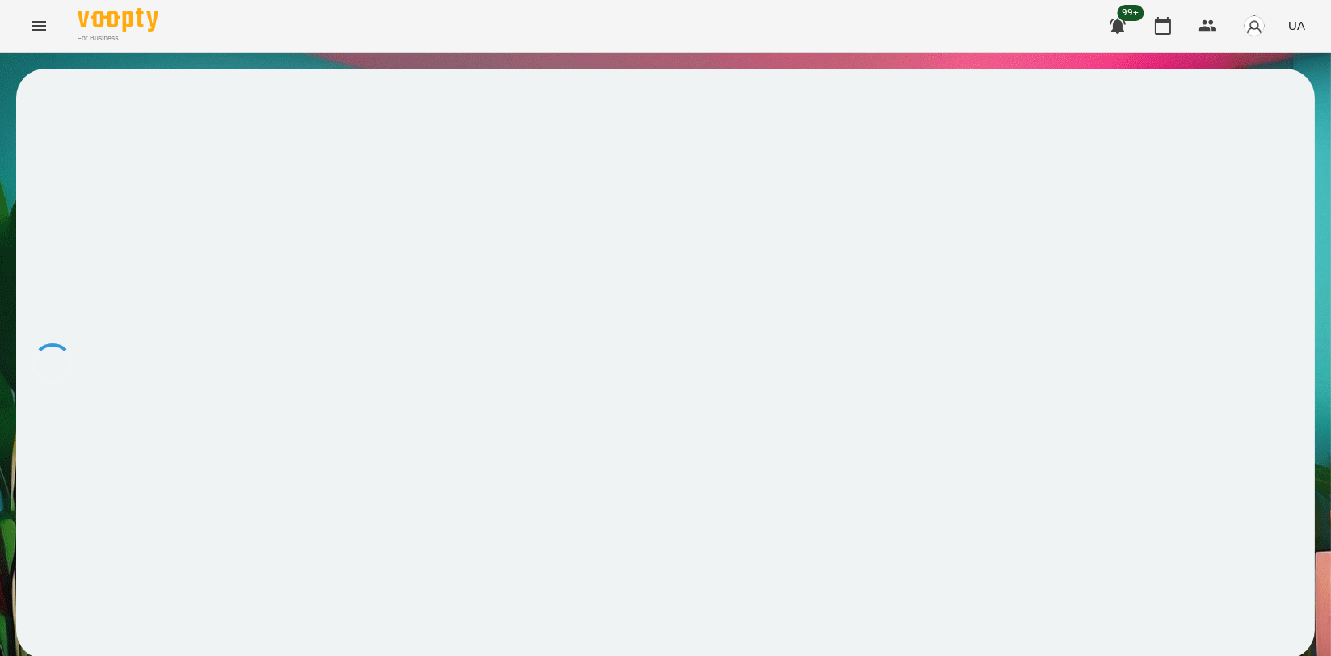
click at [886, 593] on div at bounding box center [665, 364] width 1299 height 591
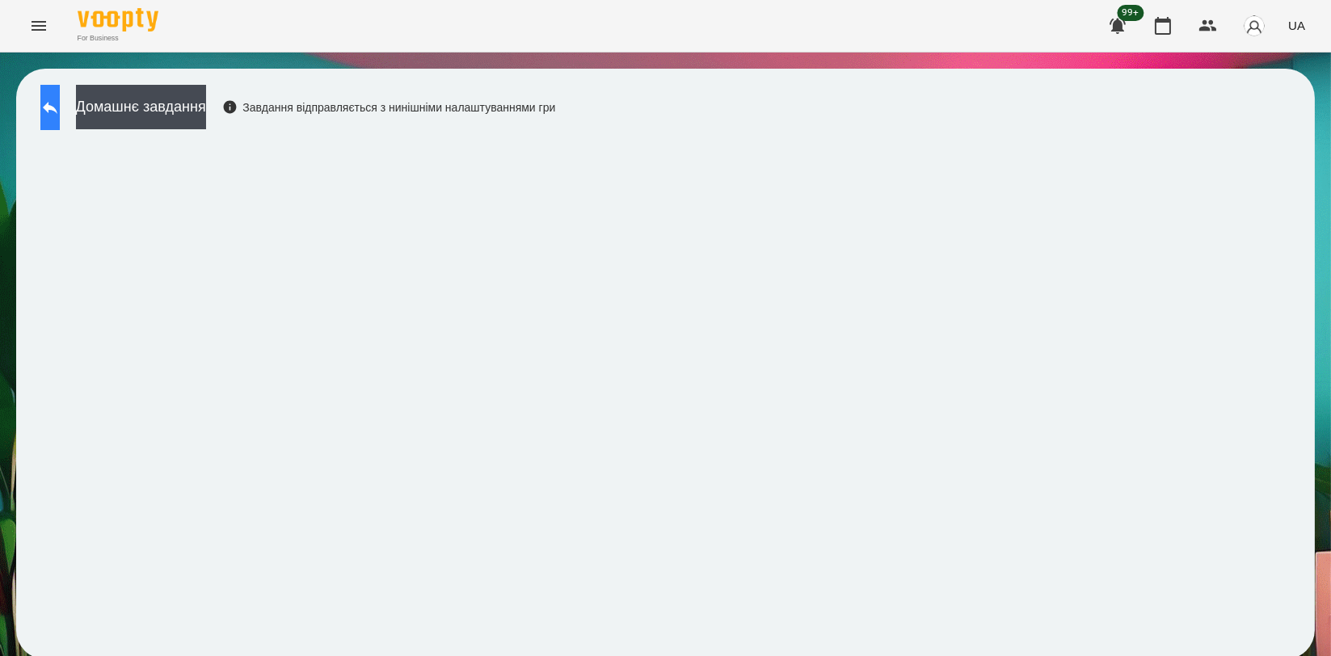
click at [47, 101] on button at bounding box center [49, 107] width 19 height 45
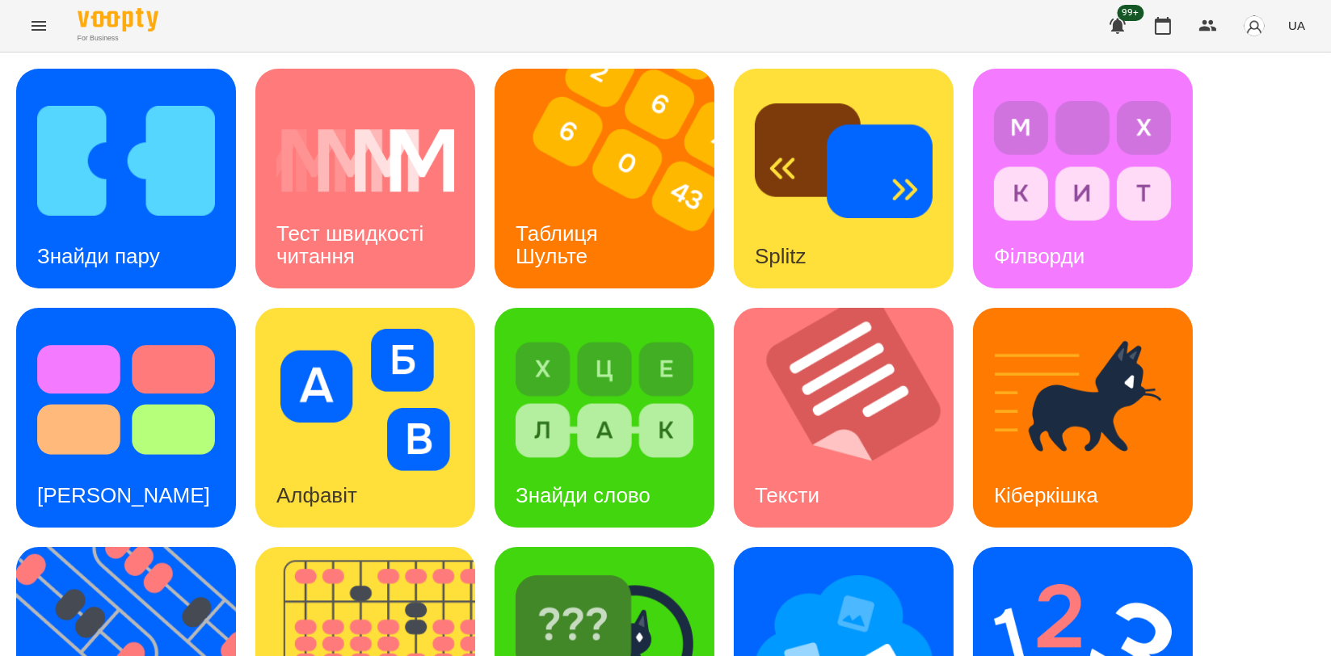
scroll to position [366, 0]
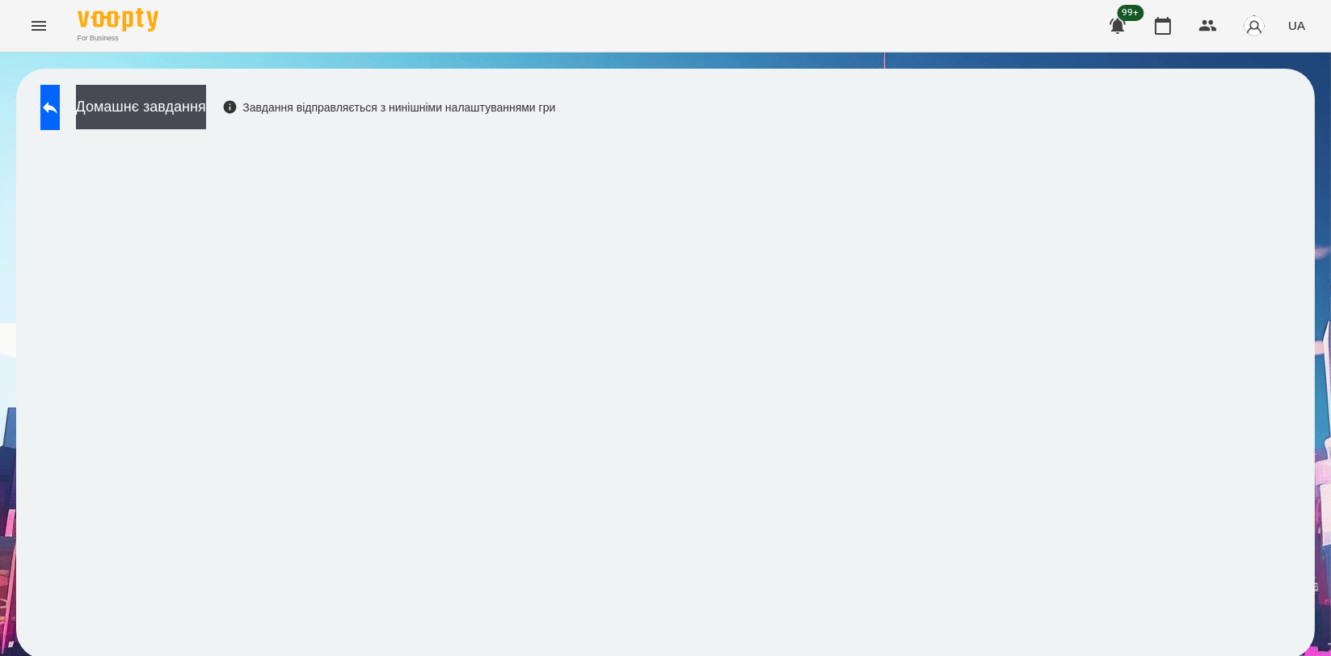
click at [1156, 130] on div "Домашнє завдання Завдання відправляється з нинішніми налаштуваннями гри" at bounding box center [665, 364] width 1299 height 591
click at [60, 103] on icon at bounding box center [49, 107] width 19 height 19
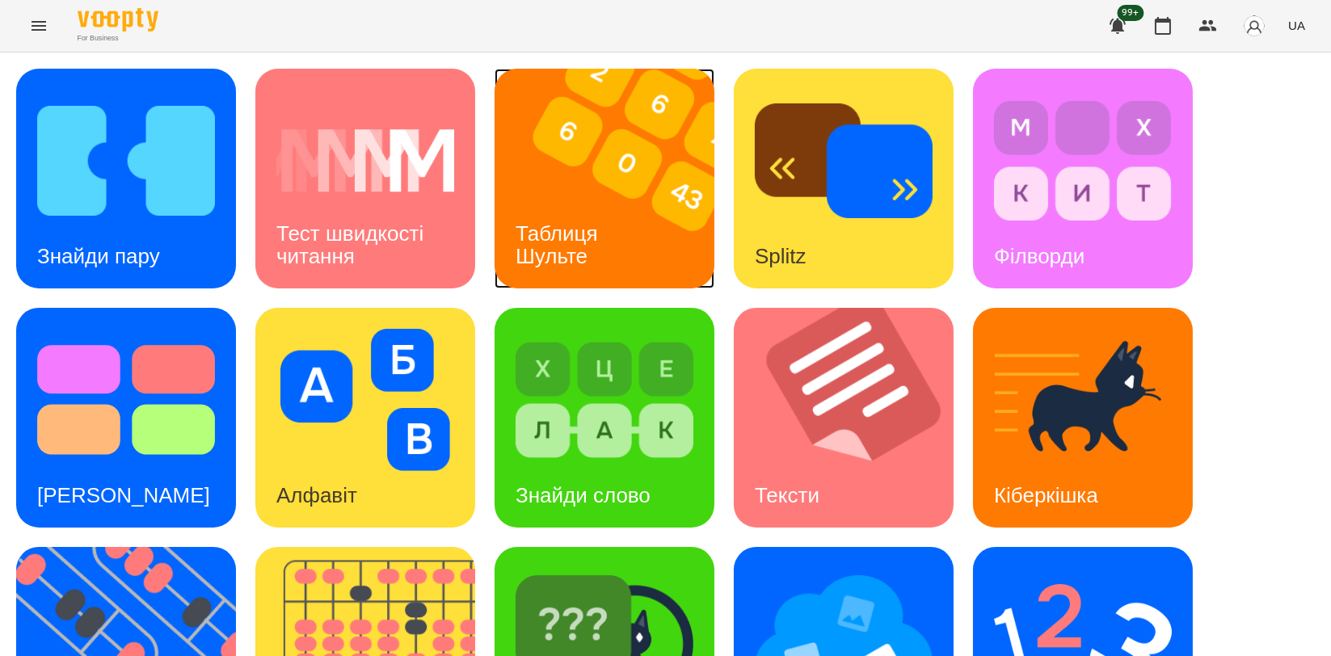
click at [604, 165] on img at bounding box center [615, 179] width 240 height 220
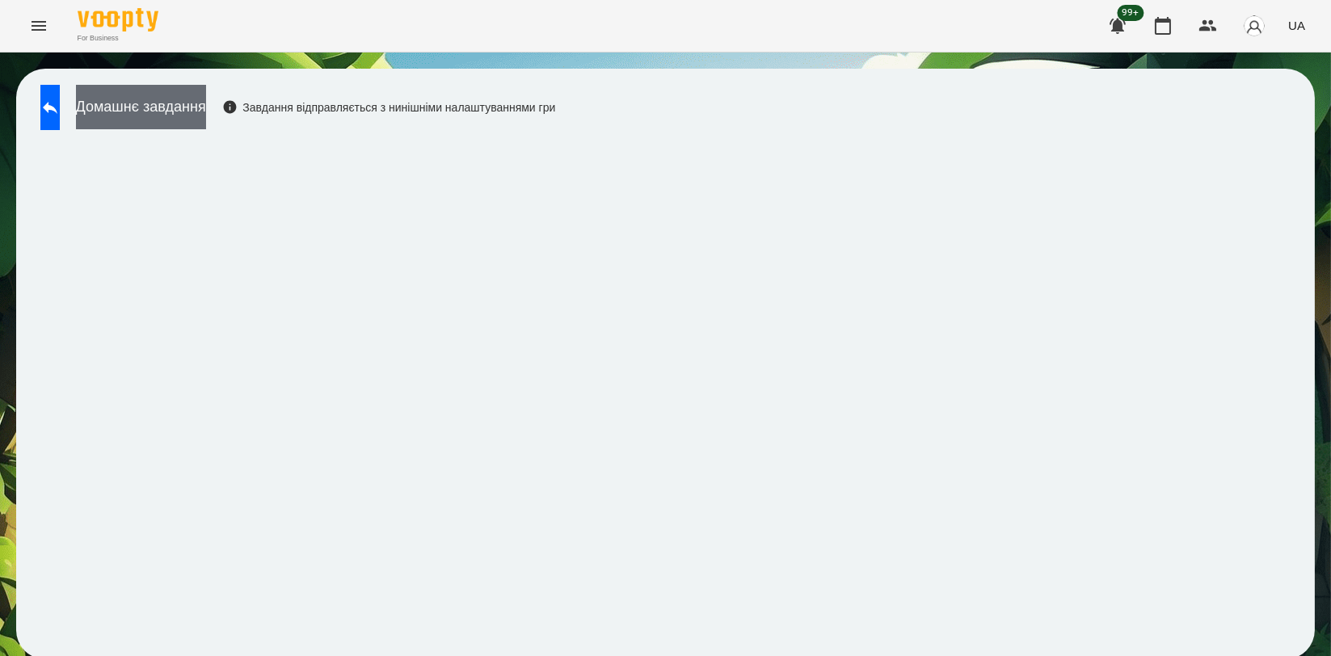
click at [206, 91] on button "Домашнє завдання" at bounding box center [141, 107] width 130 height 44
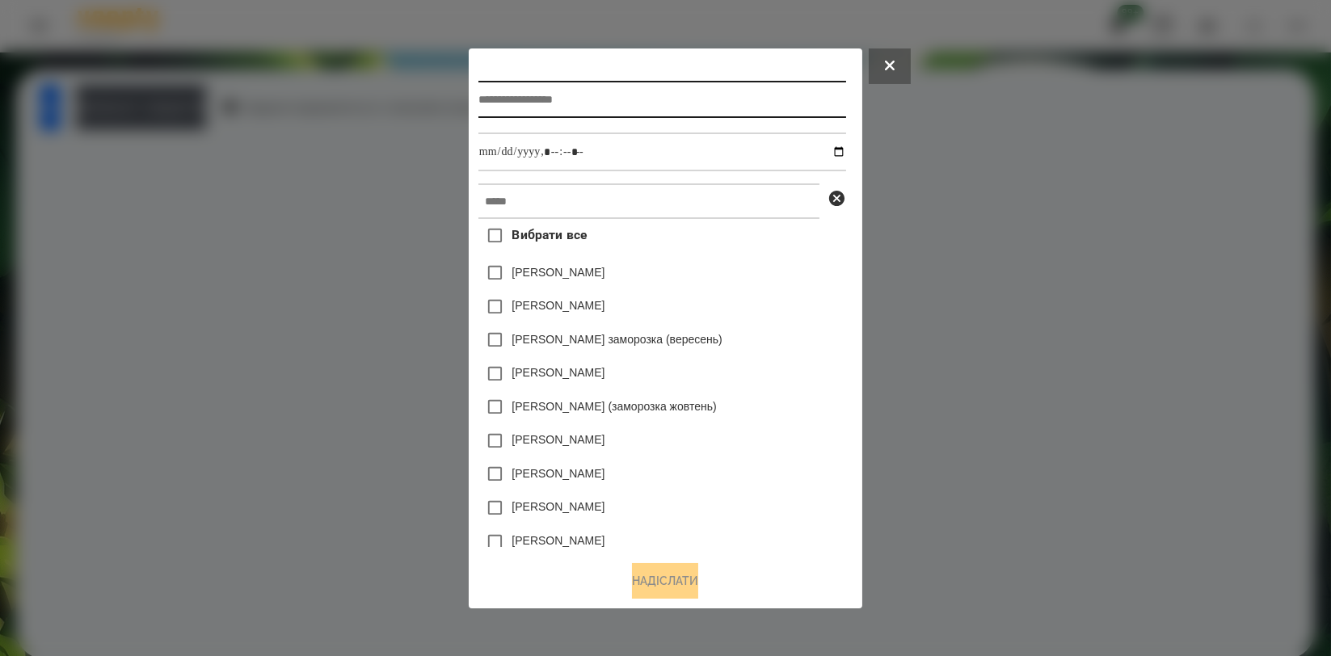
click at [678, 85] on input "text" at bounding box center [663, 99] width 368 height 37
type input "****"
click at [98, 241] on div at bounding box center [665, 328] width 1331 height 656
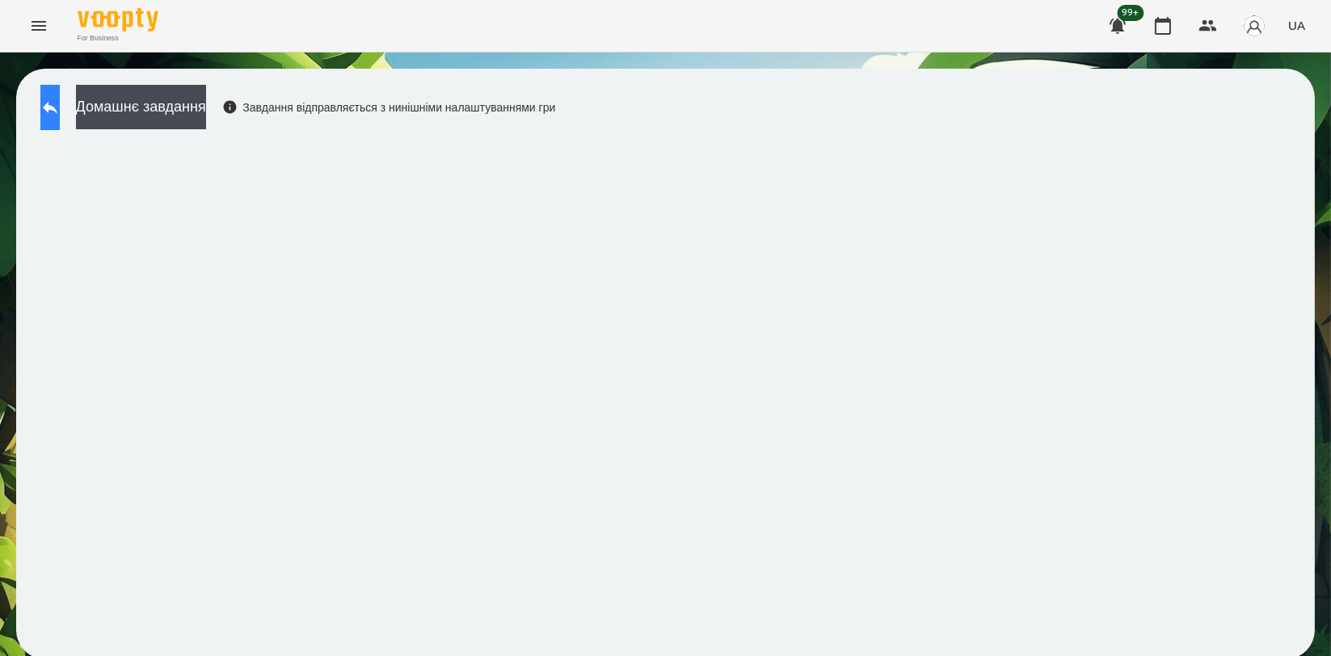
click at [57, 108] on icon at bounding box center [49, 107] width 19 height 19
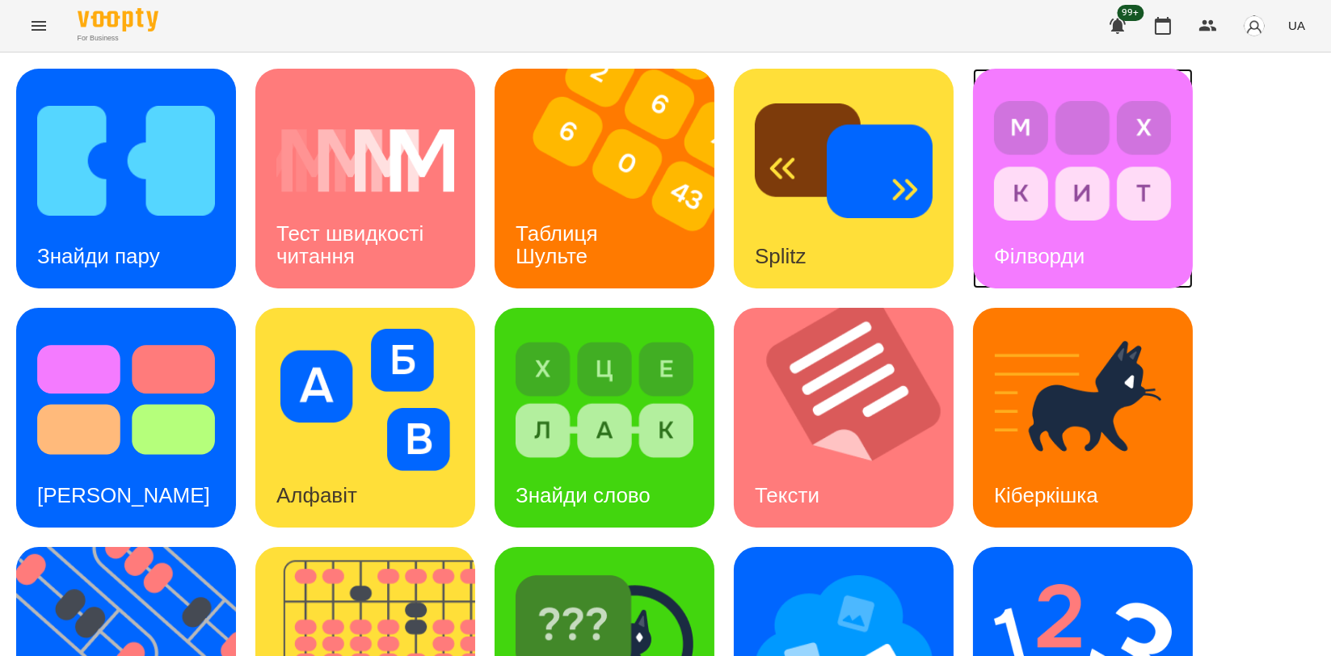
click at [1106, 251] on div "Філворди" at bounding box center [1039, 257] width 133 height 64
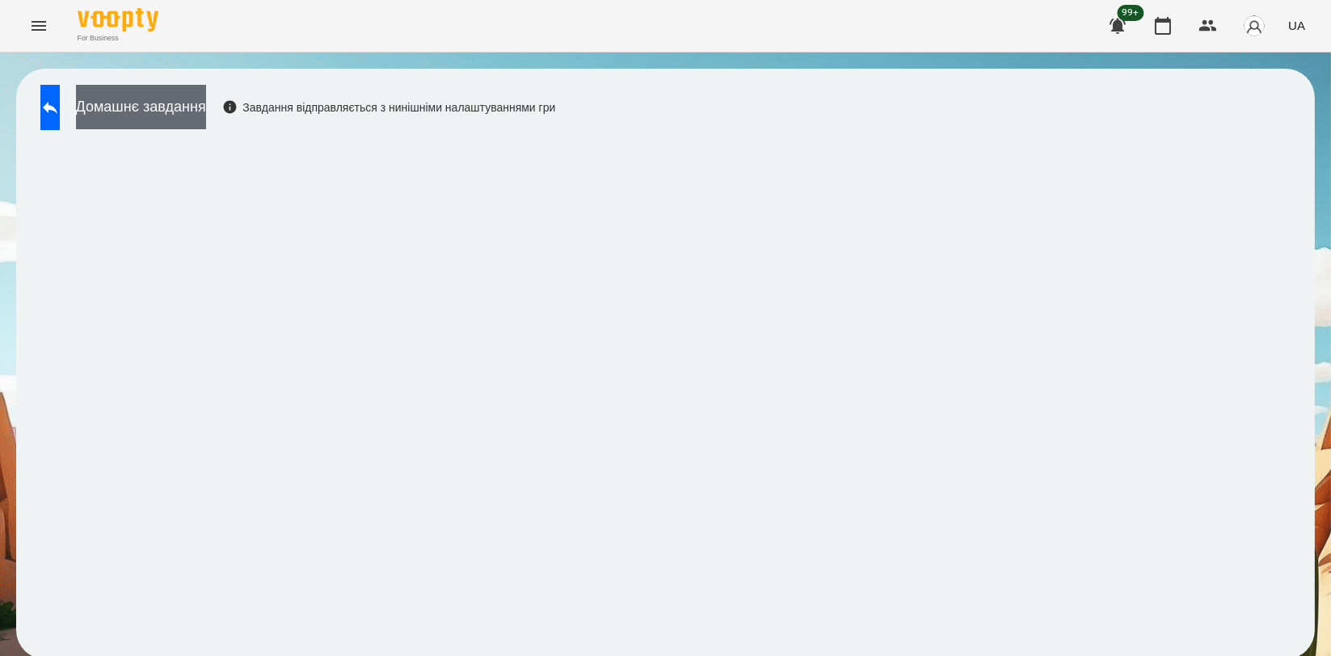
click at [206, 109] on button "Домашнє завдання" at bounding box center [141, 107] width 130 height 44
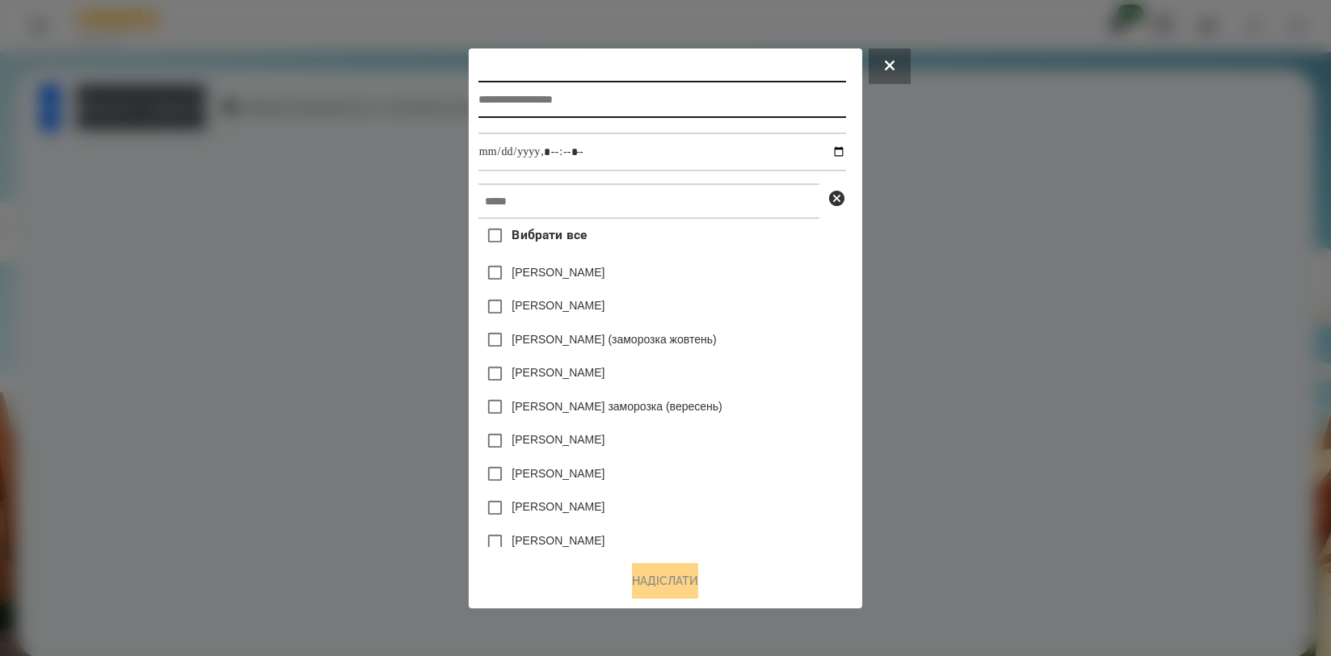
click at [724, 114] on input "text" at bounding box center [663, 99] width 368 height 37
type input "********"
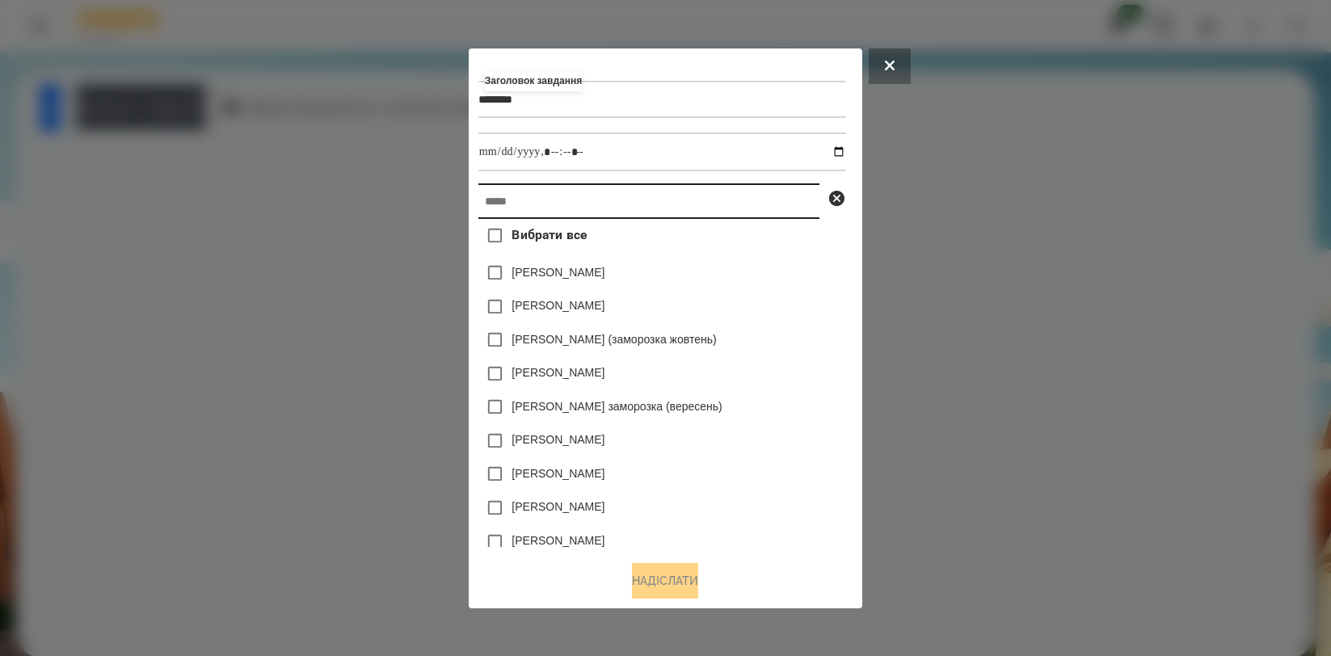
click at [701, 212] on input "text" at bounding box center [649, 202] width 341 height 36
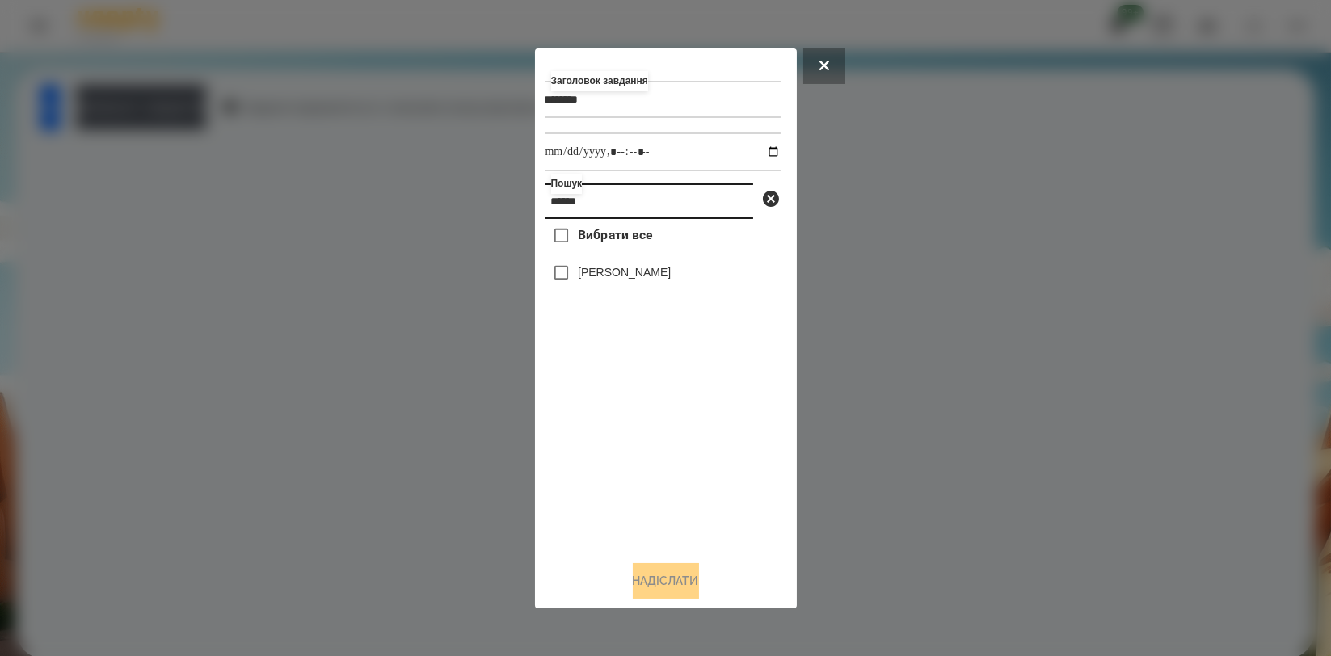
type input "******"
click at [628, 276] on label "[PERSON_NAME]" at bounding box center [624, 272] width 93 height 16
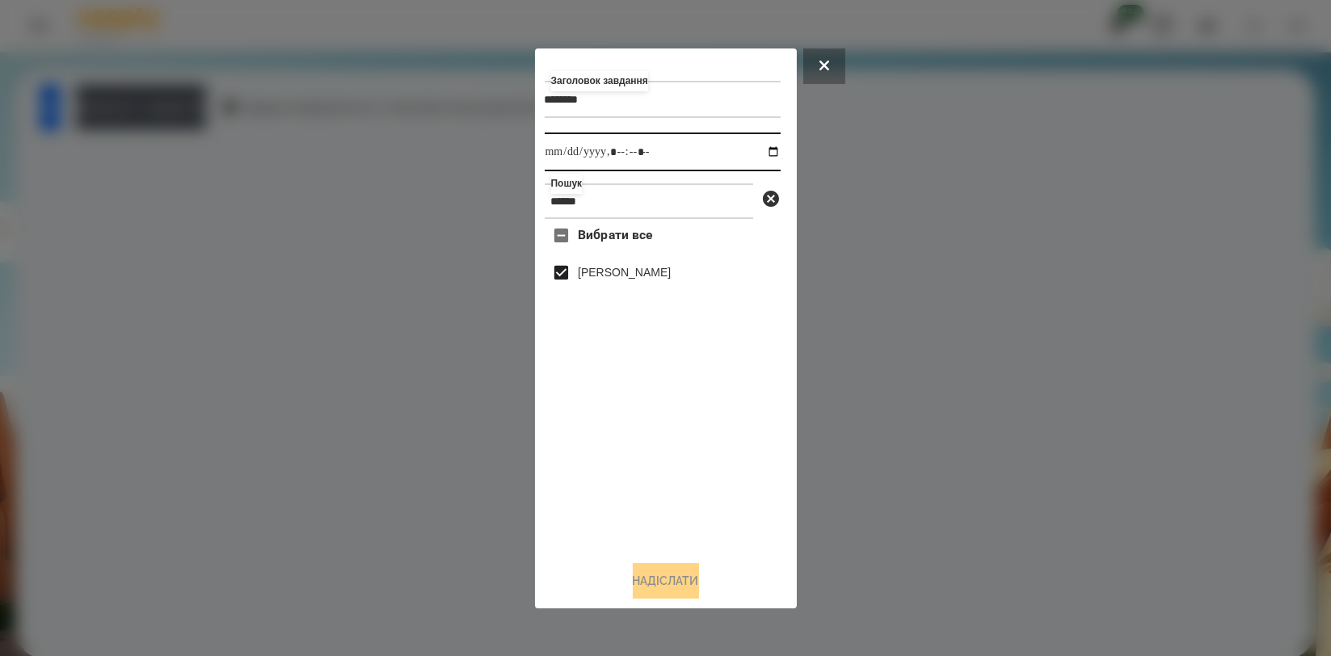
click at [761, 153] on input "datetime-local" at bounding box center [663, 152] width 236 height 39
type input "**********"
click at [690, 496] on div "Вибрати все [PERSON_NAME]" at bounding box center [663, 383] width 236 height 328
click at [679, 580] on button "Надіслати" at bounding box center [666, 581] width 66 height 36
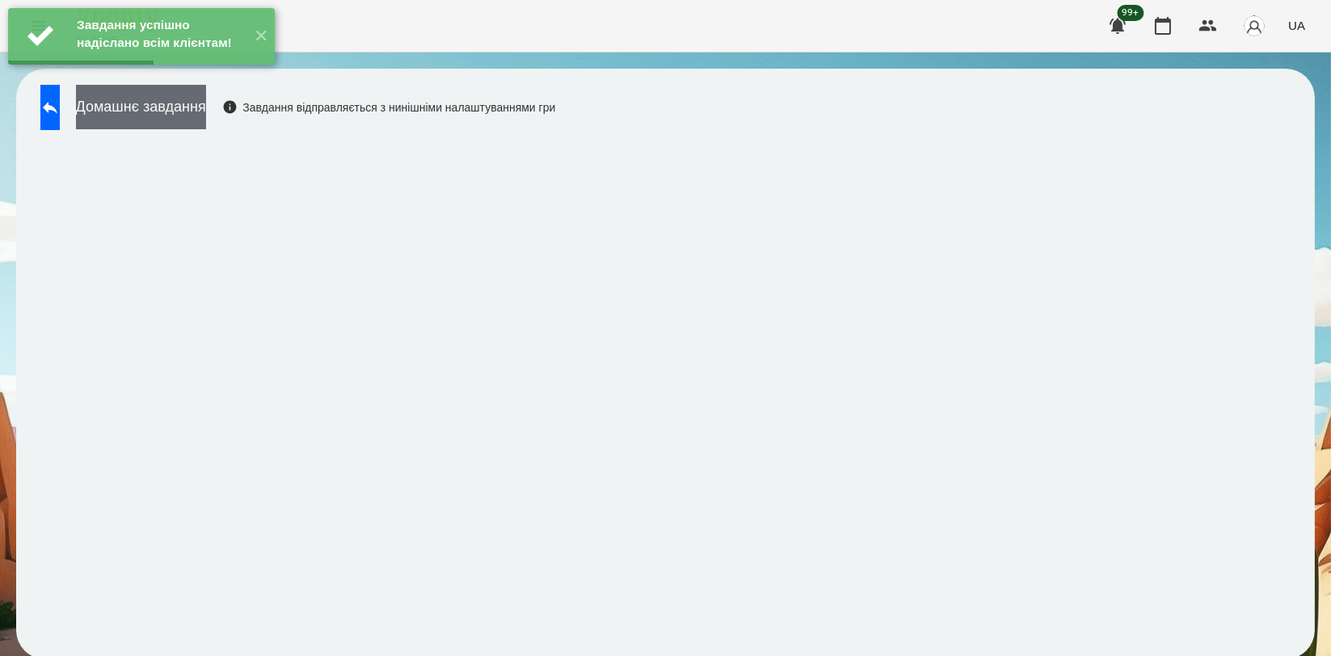
click at [206, 101] on button "Домашнє завдання" at bounding box center [141, 107] width 130 height 44
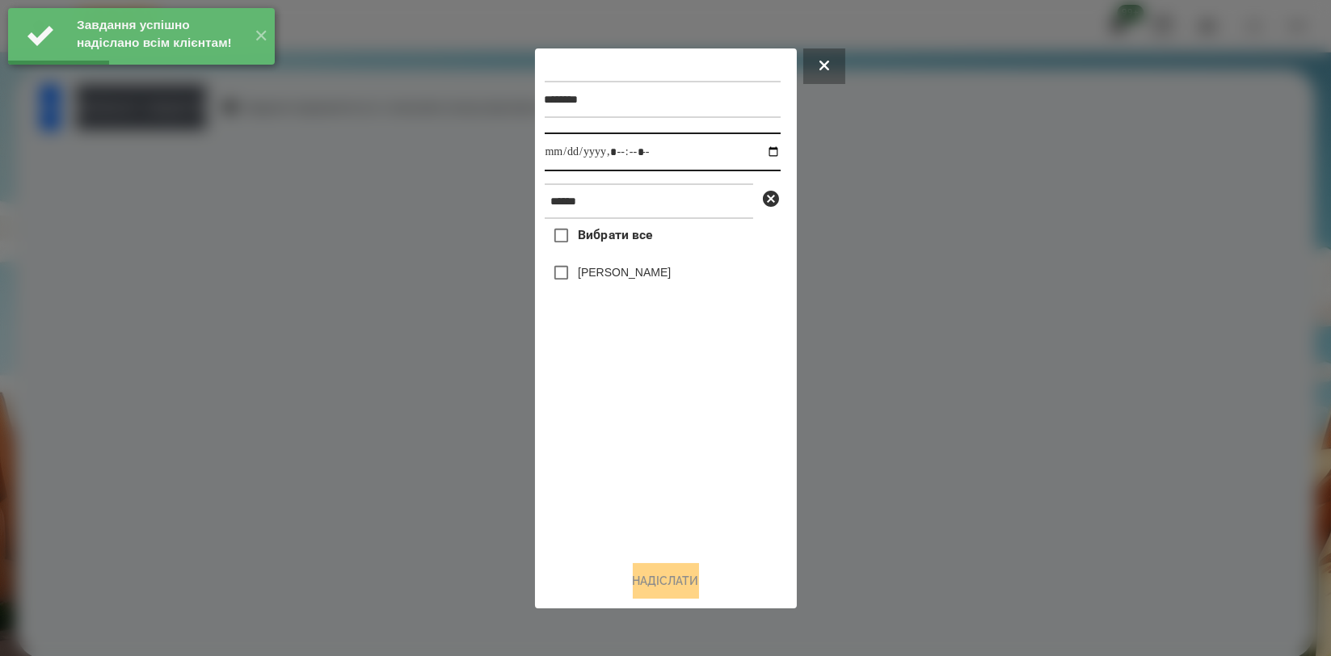
click at [763, 154] on input "datetime-local" at bounding box center [663, 152] width 236 height 39
type input "**********"
click at [618, 425] on div "Вибрати все [PERSON_NAME]" at bounding box center [663, 383] width 236 height 328
click at [635, 275] on label "[PERSON_NAME]" at bounding box center [624, 272] width 93 height 16
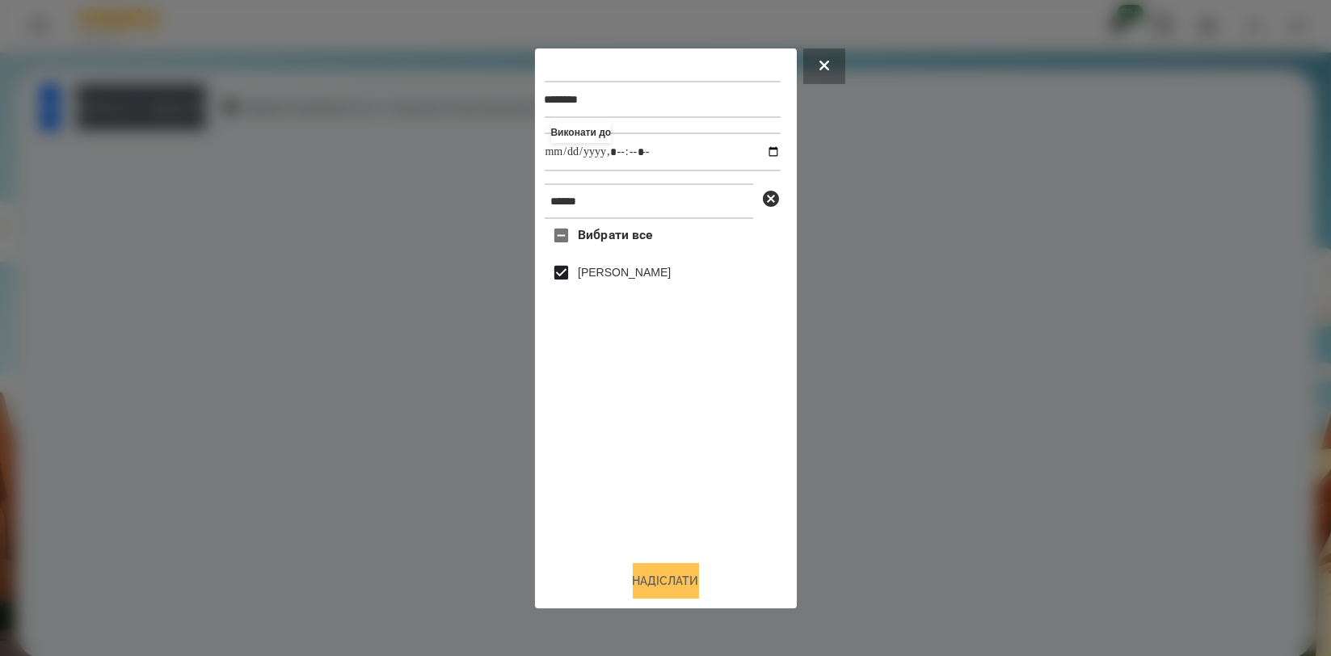
click at [663, 575] on button "Надіслати" at bounding box center [666, 581] width 66 height 36
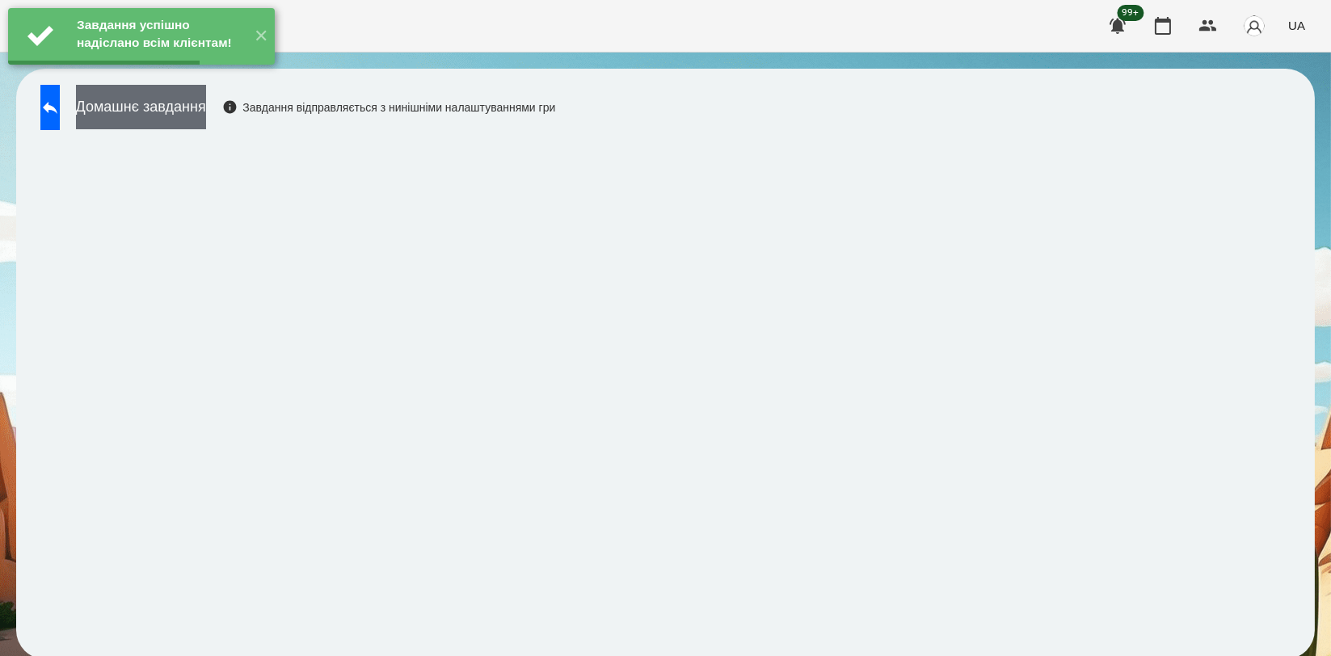
click at [206, 103] on button "Домашнє завдання" at bounding box center [141, 107] width 130 height 44
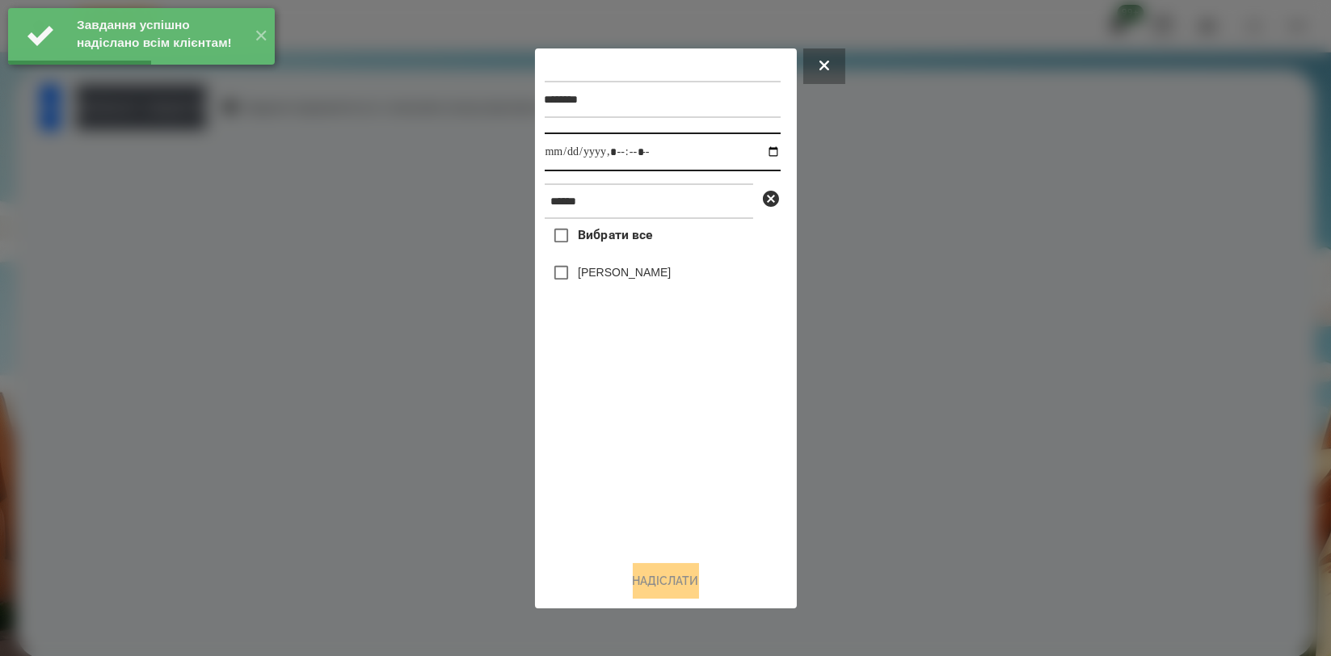
click at [761, 151] on input "datetime-local" at bounding box center [663, 152] width 236 height 39
type input "**********"
click at [633, 419] on div "Вибрати все [PERSON_NAME]" at bounding box center [663, 383] width 236 height 328
click at [652, 276] on label "[PERSON_NAME]" at bounding box center [624, 272] width 93 height 16
click at [656, 587] on button "Надіслати" at bounding box center [666, 581] width 66 height 36
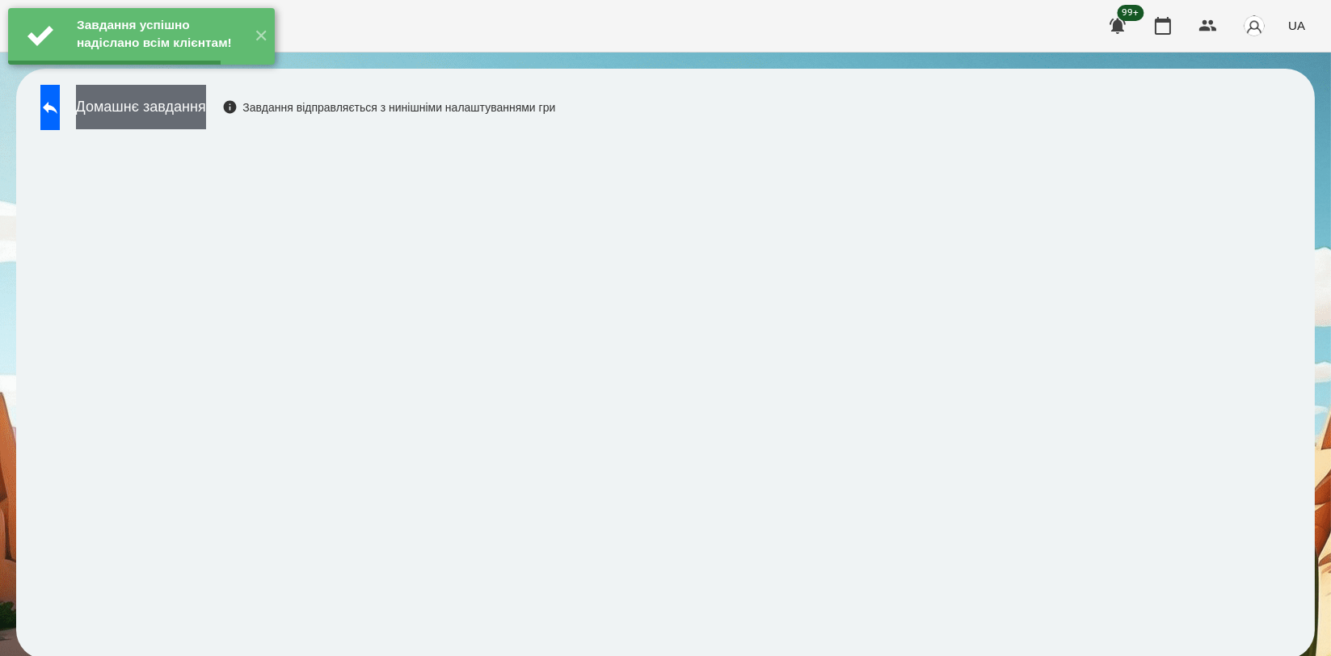
click at [201, 108] on button "Домашнє завдання" at bounding box center [141, 107] width 130 height 44
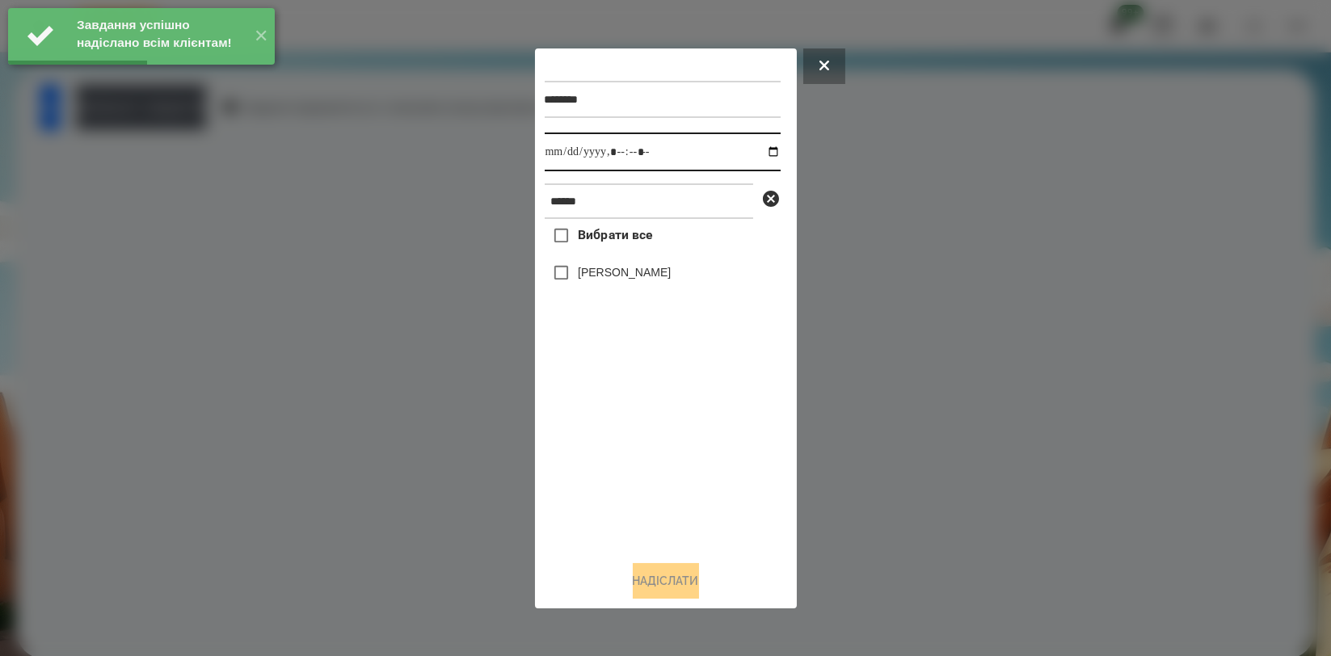
click at [753, 147] on input "datetime-local" at bounding box center [663, 152] width 236 height 39
type input "**********"
click at [652, 411] on div "Вибрати все [PERSON_NAME]" at bounding box center [663, 383] width 236 height 328
click at [648, 280] on label "[PERSON_NAME]" at bounding box center [624, 272] width 93 height 16
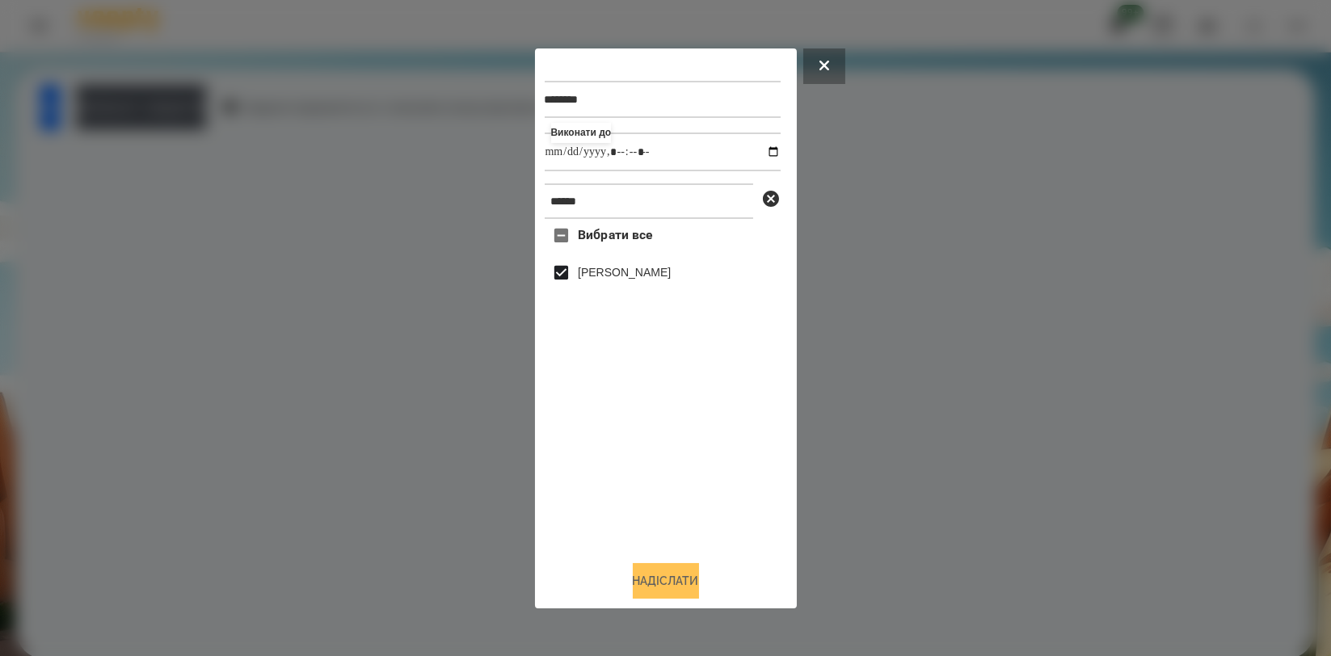
click at [675, 580] on button "Надіслати" at bounding box center [666, 581] width 66 height 36
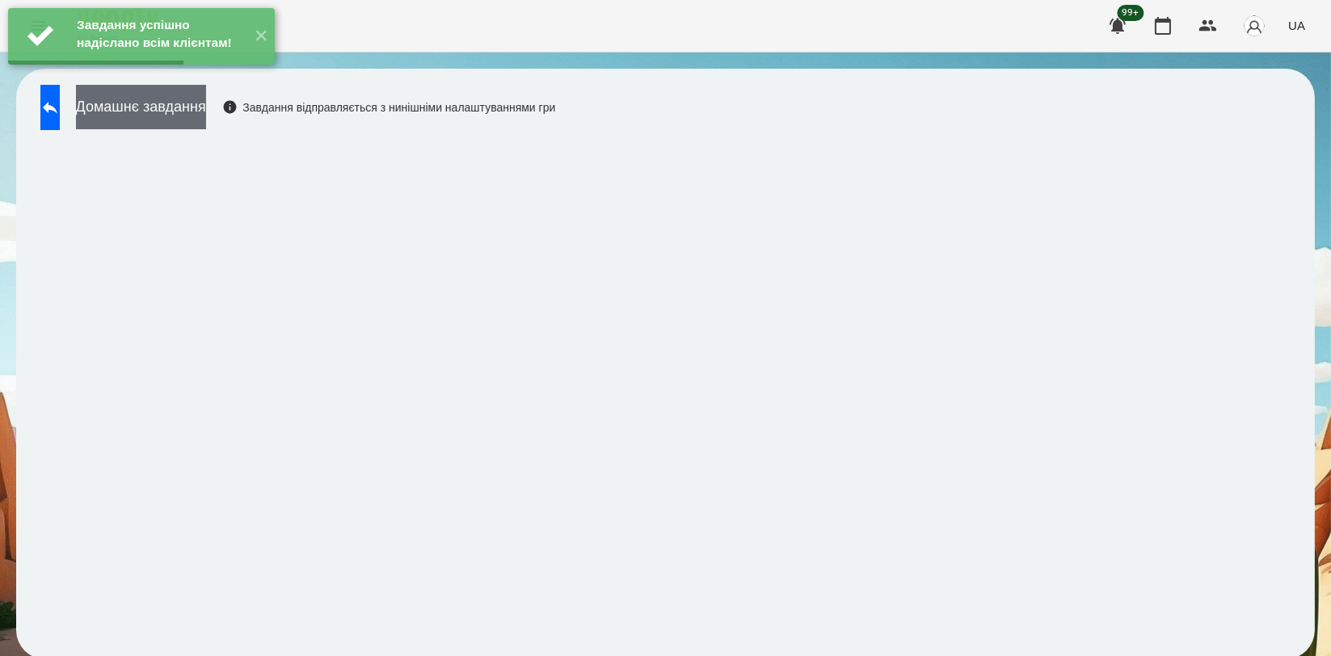
click at [186, 108] on button "Домашнє завдання" at bounding box center [141, 107] width 130 height 44
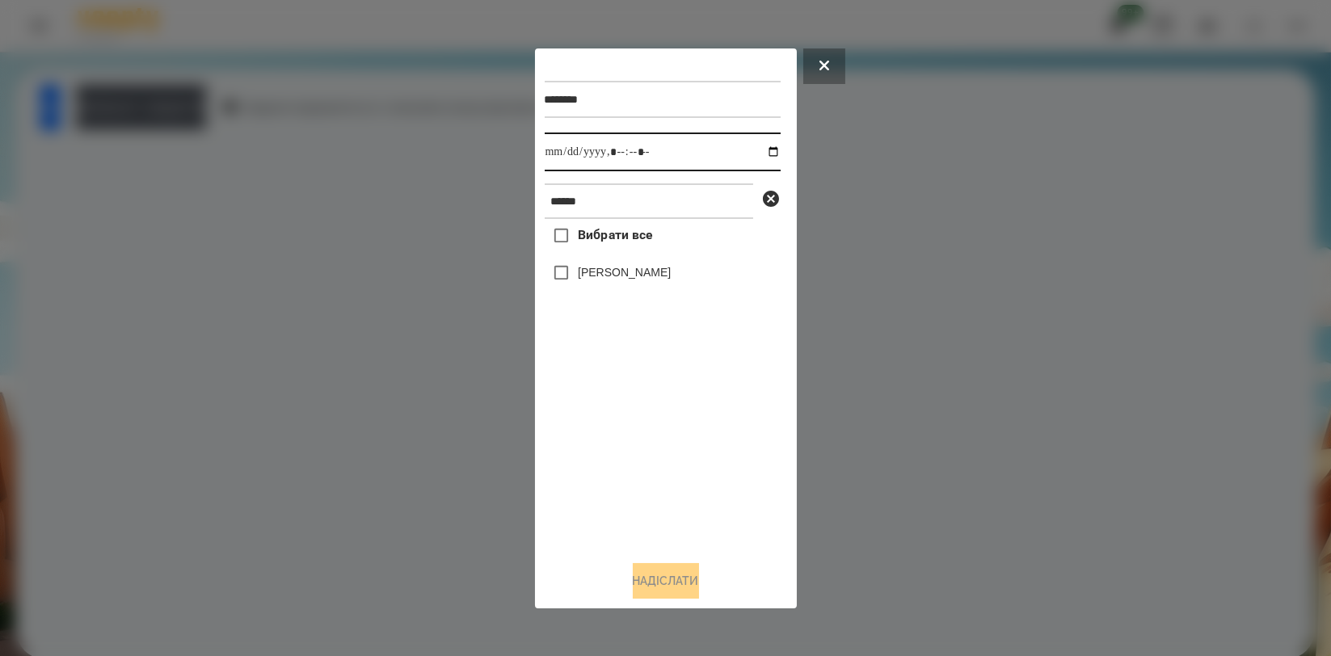
click at [757, 151] on input "datetime-local" at bounding box center [663, 152] width 236 height 39
type input "**********"
drag, startPoint x: 683, startPoint y: 447, endPoint x: 678, endPoint y: 438, distance: 10.1
click at [683, 447] on div "Вибрати все [PERSON_NAME]" at bounding box center [663, 383] width 236 height 328
click at [652, 276] on label "[PERSON_NAME]" at bounding box center [624, 272] width 93 height 16
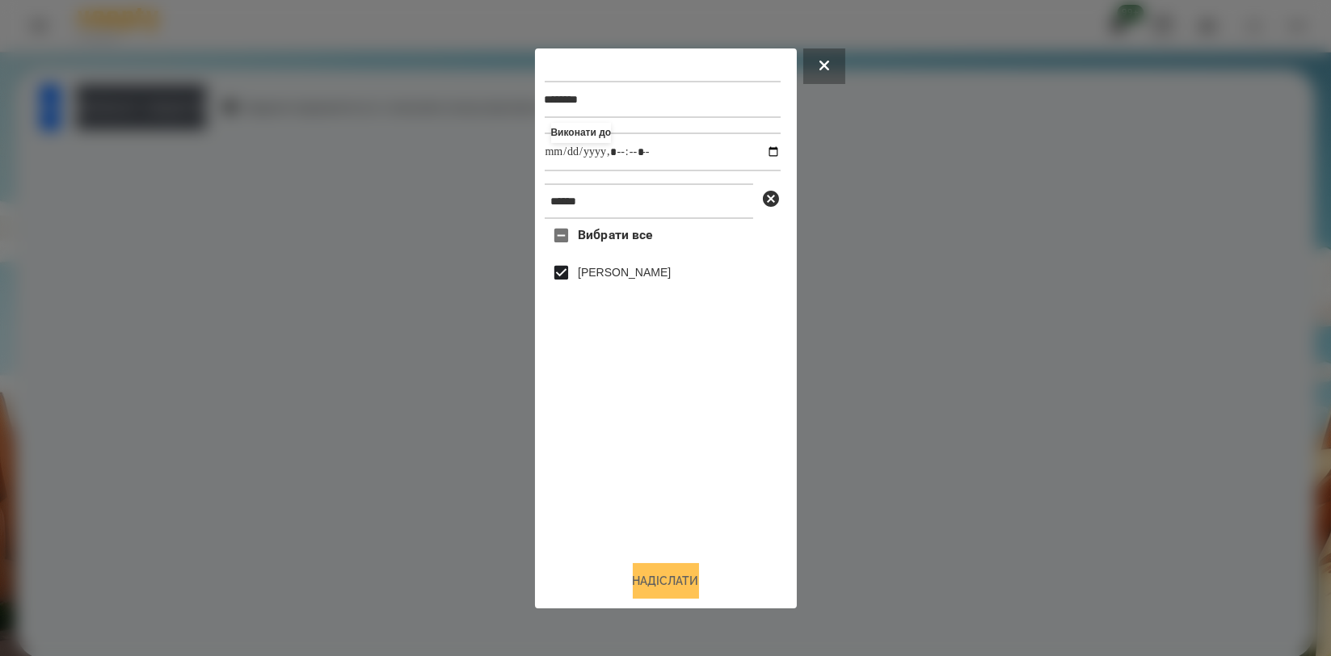
click at [669, 587] on button "Надіслати" at bounding box center [666, 581] width 66 height 36
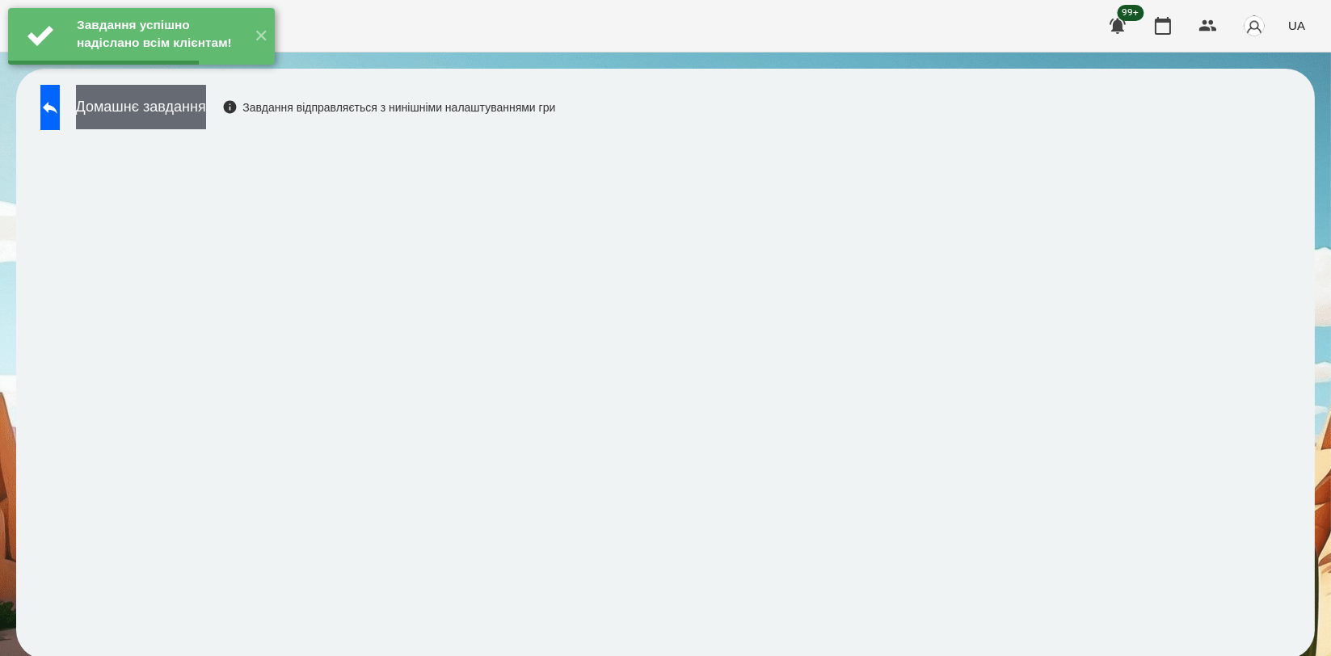
click at [206, 117] on button "Домашнє завдання" at bounding box center [141, 107] width 130 height 44
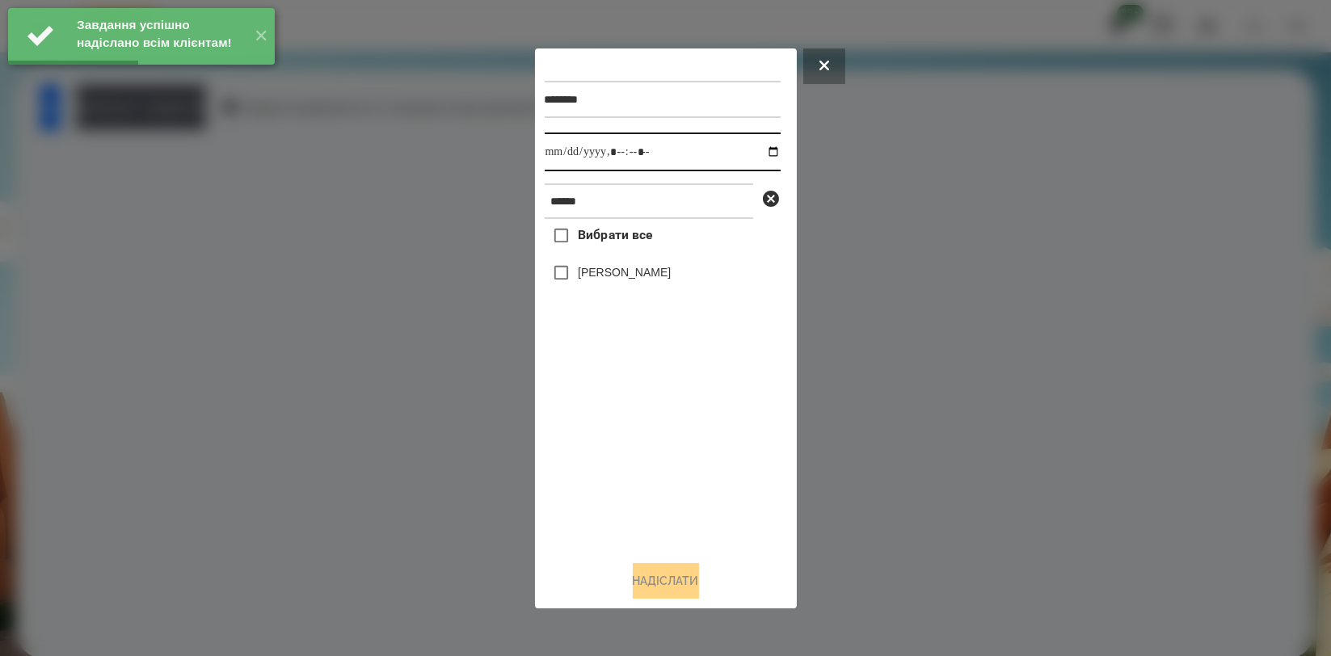
click at [751, 149] on input "datetime-local" at bounding box center [663, 152] width 236 height 39
click at [755, 153] on input "datetime-local" at bounding box center [663, 152] width 236 height 39
type input "**********"
drag, startPoint x: 574, startPoint y: 433, endPoint x: 594, endPoint y: 375, distance: 61.6
click at [574, 435] on div "Вибрати все [PERSON_NAME]" at bounding box center [663, 383] width 236 height 328
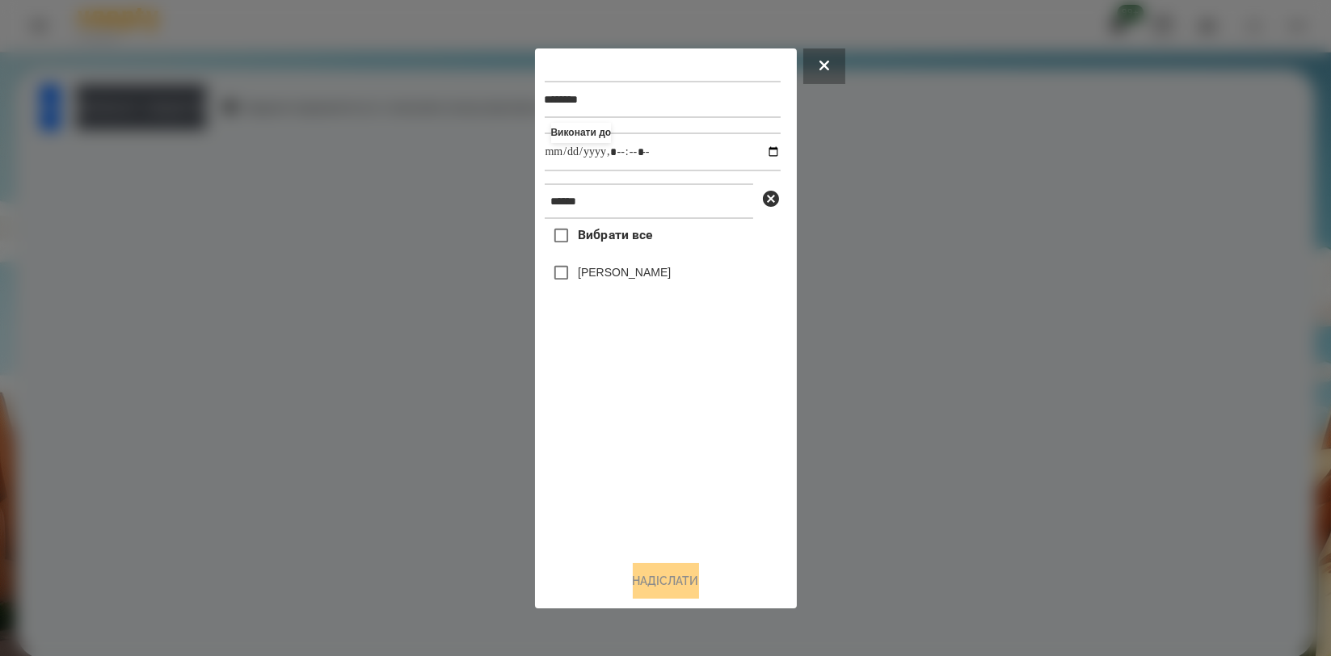
click at [638, 280] on label "[PERSON_NAME]" at bounding box center [624, 272] width 93 height 16
click at [664, 567] on button "Надіслати" at bounding box center [666, 581] width 66 height 36
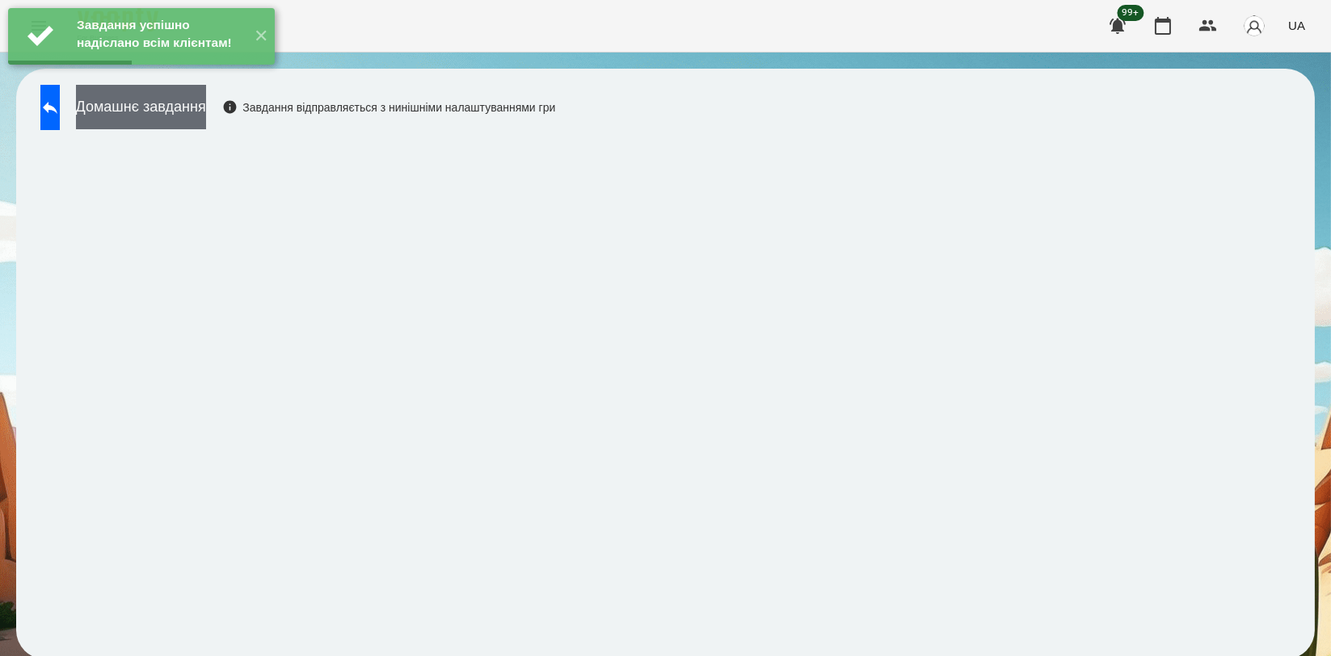
click at [206, 114] on button "Домашнє завдання" at bounding box center [141, 107] width 130 height 44
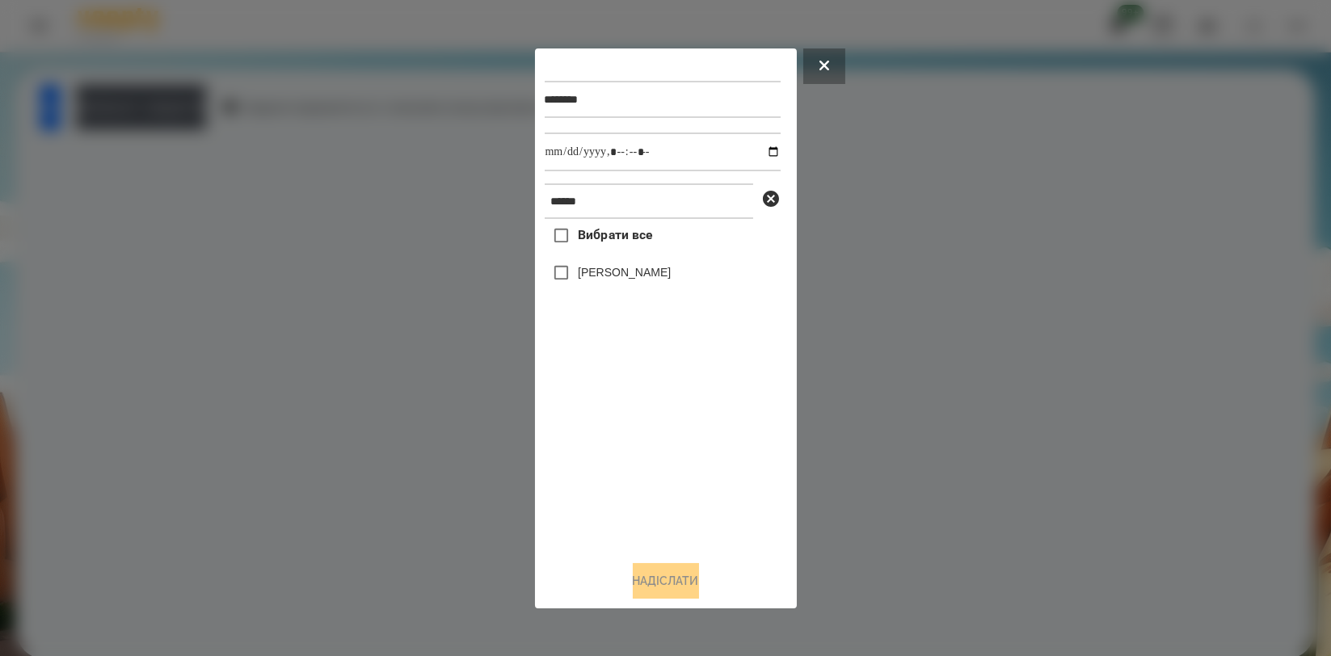
click at [205, 223] on div at bounding box center [665, 328] width 1331 height 656
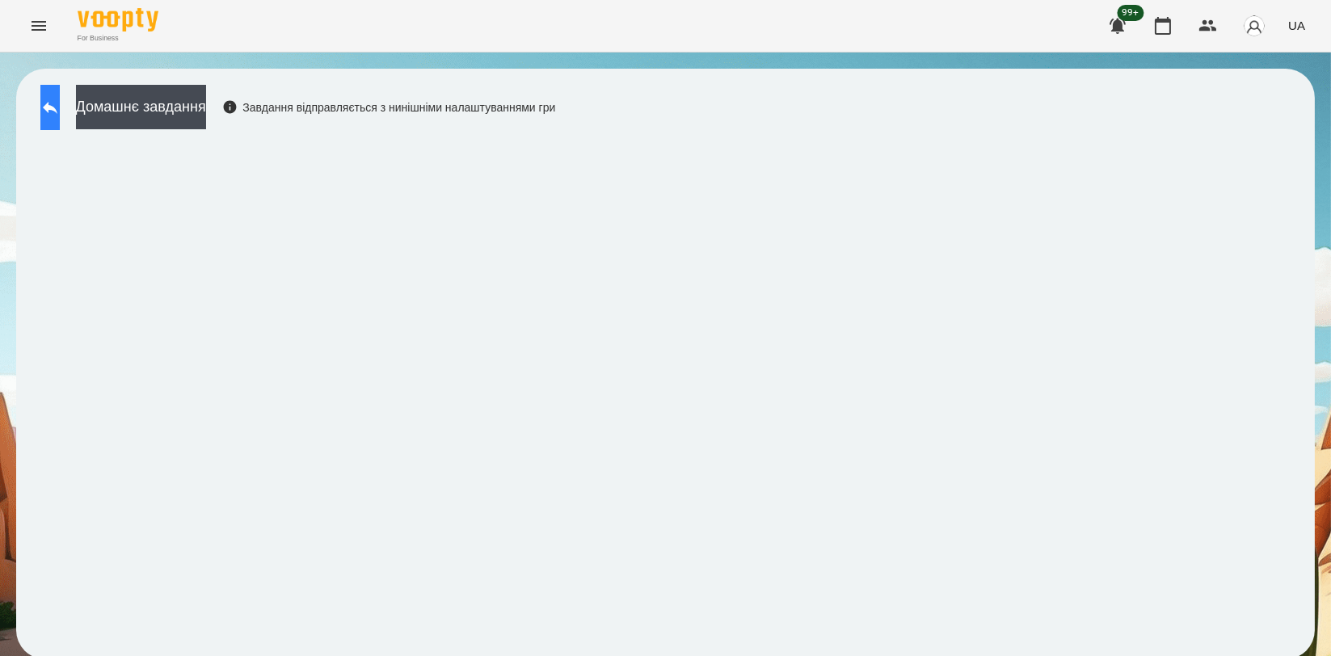
click at [57, 108] on icon at bounding box center [50, 108] width 15 height 12
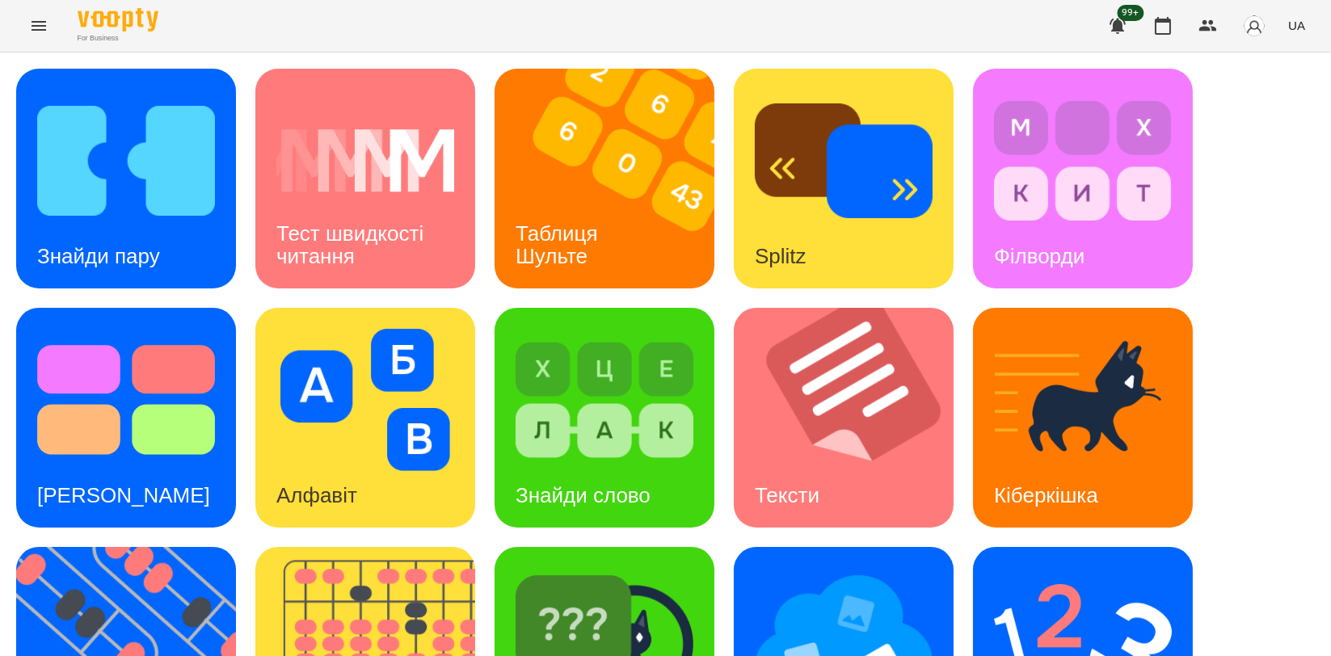
scroll to position [179, 0]
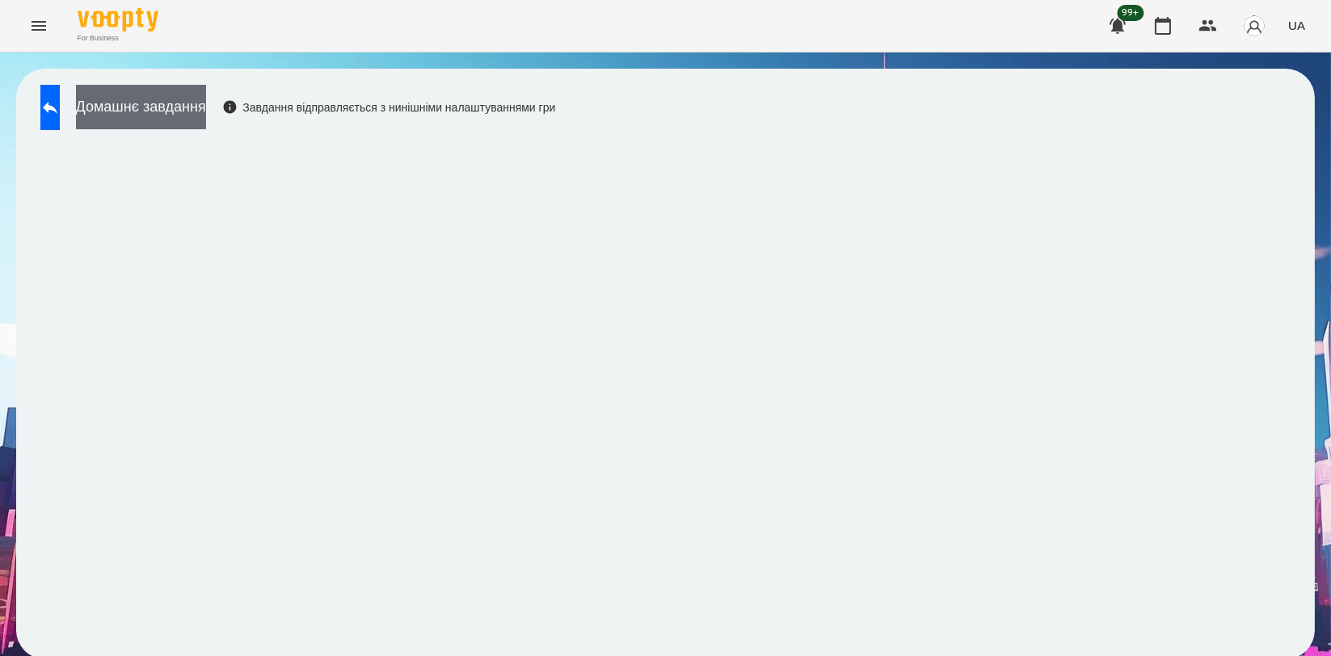
click at [196, 98] on button "Домашнє завдання" at bounding box center [141, 107] width 130 height 44
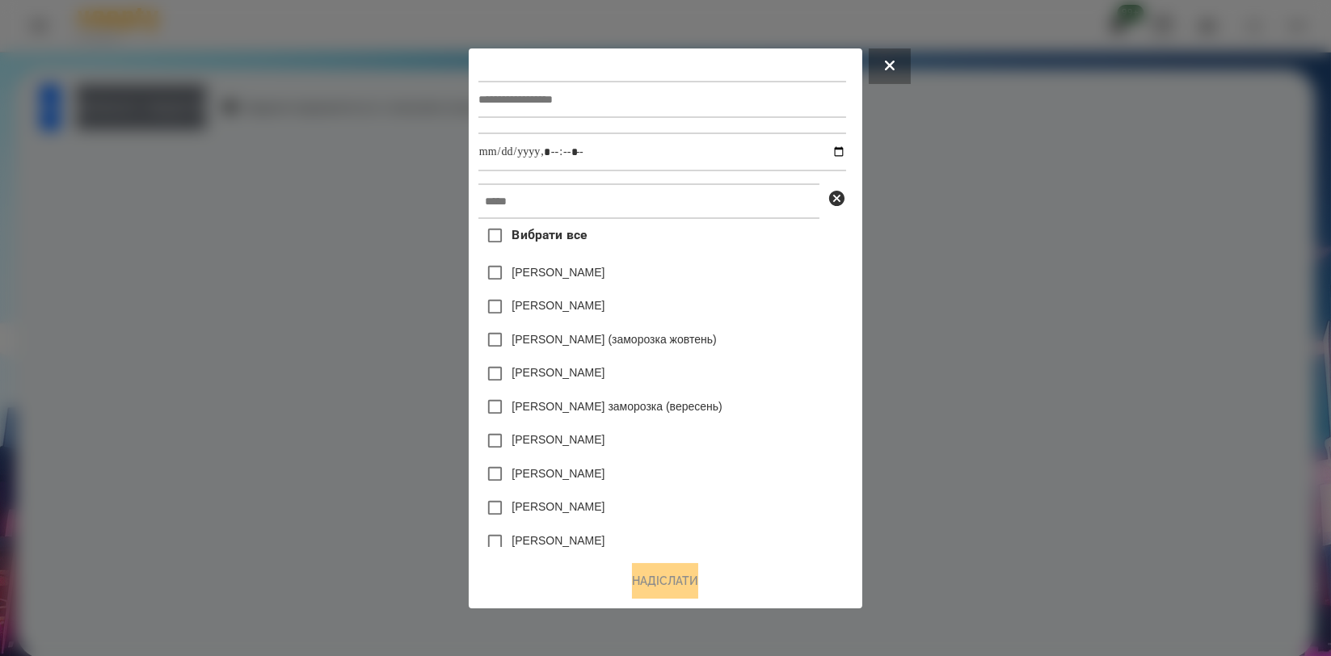
click at [589, 105] on input "text" at bounding box center [663, 99] width 368 height 37
type input "**********"
click at [575, 183] on div "**********" at bounding box center [666, 302] width 374 height 489
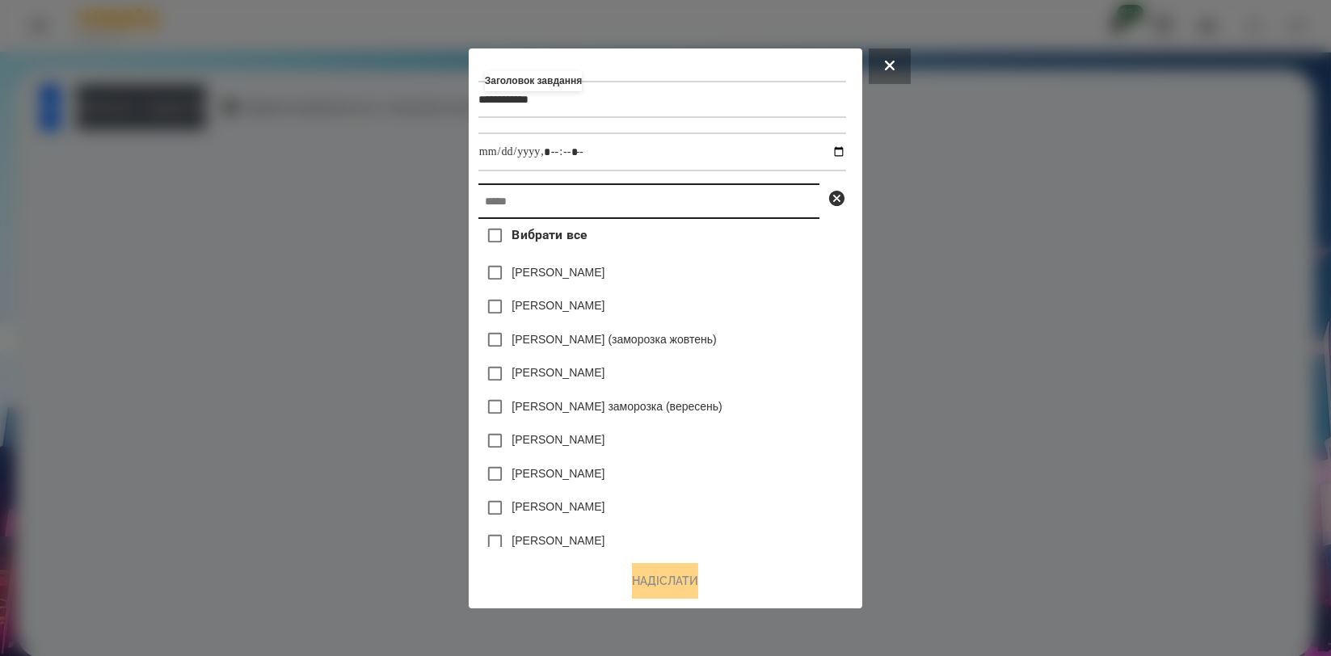
click at [574, 199] on input "text" at bounding box center [649, 202] width 341 height 36
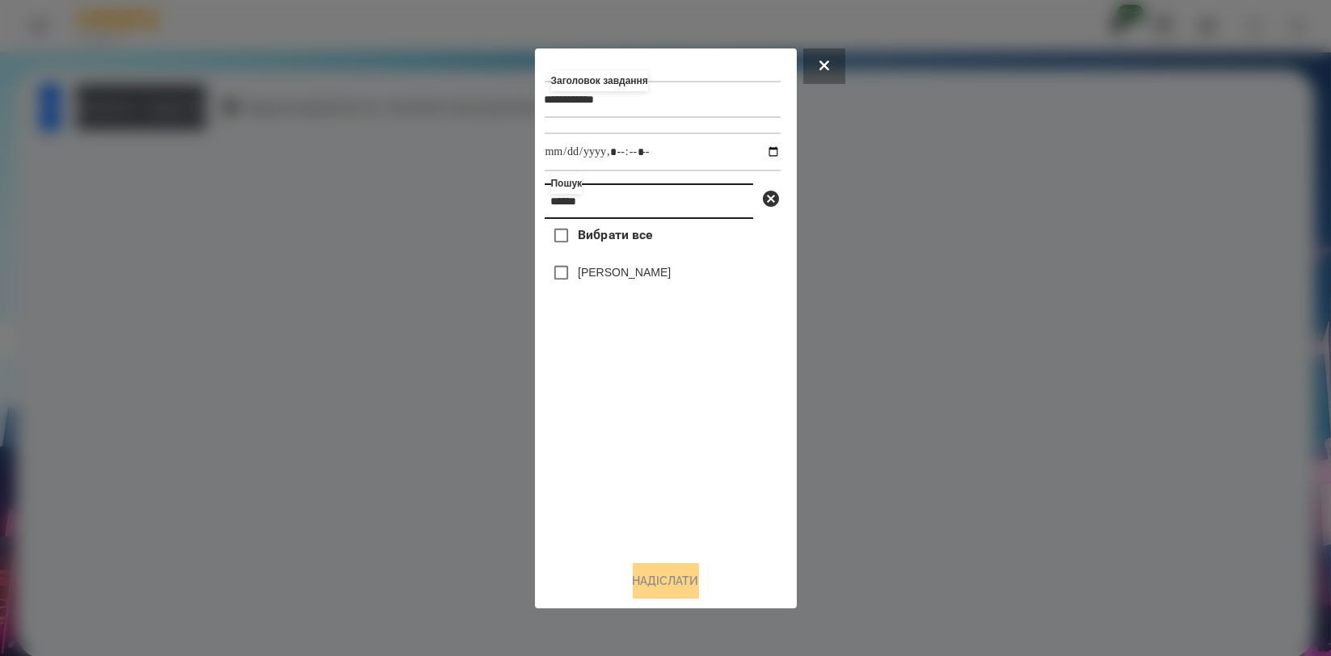
type input "******"
click at [604, 281] on label "[PERSON_NAME]" at bounding box center [624, 272] width 93 height 16
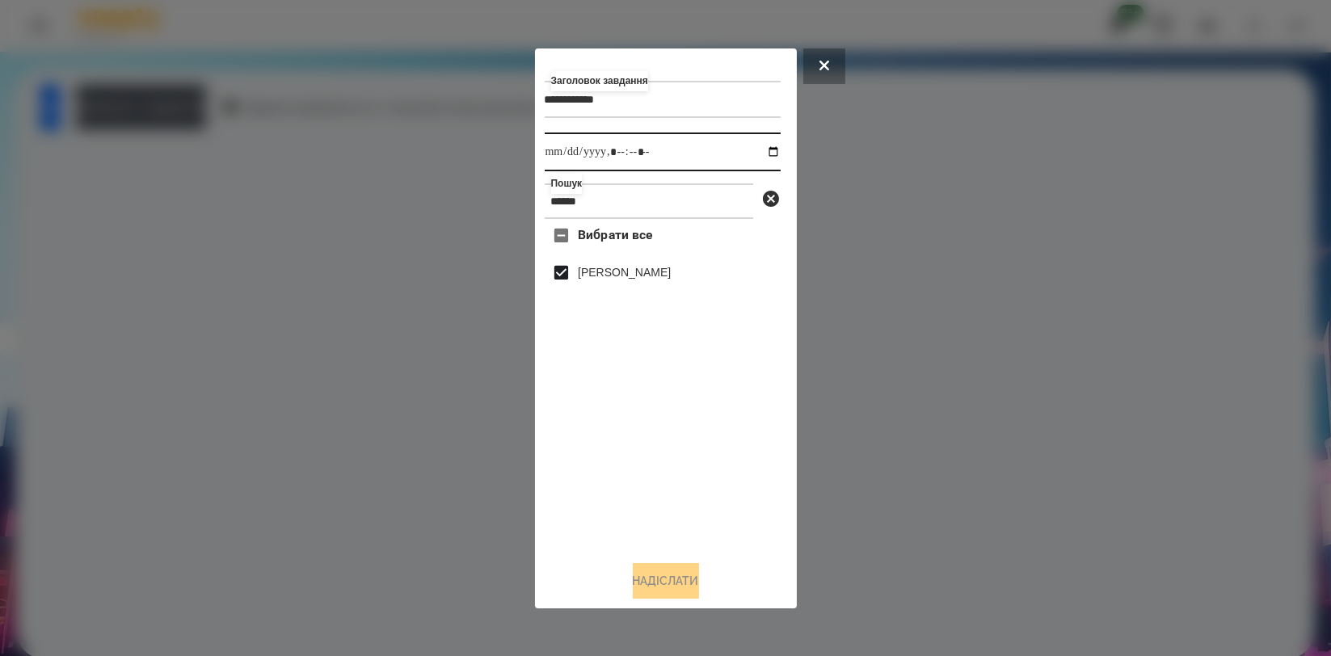
click at [766, 150] on input "datetime-local" at bounding box center [663, 152] width 236 height 39
type input "**********"
click at [664, 462] on div "Вибрати все [PERSON_NAME]" at bounding box center [663, 383] width 236 height 328
click at [662, 595] on button "Надіслати" at bounding box center [666, 581] width 66 height 36
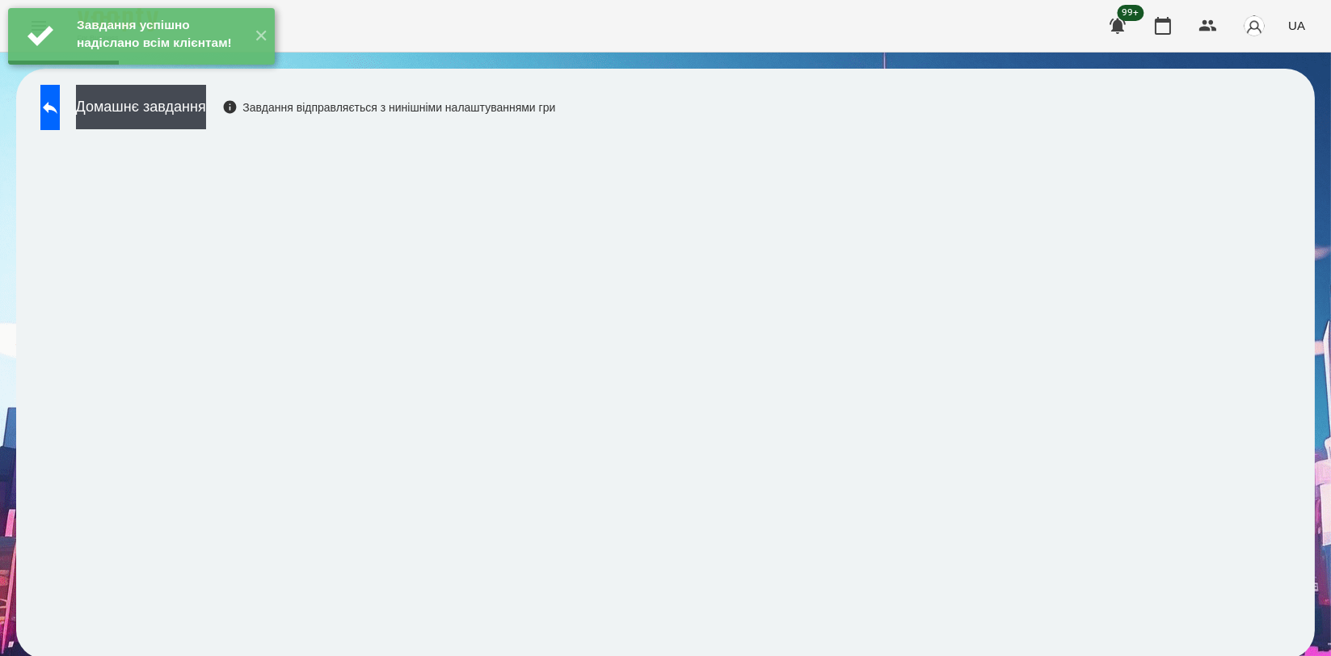
click at [202, 73] on div "Завдання успішно надіслано всім клієнтам! ✕" at bounding box center [141, 36] width 283 height 73
click at [196, 102] on button "Домашнє завдання" at bounding box center [141, 107] width 130 height 44
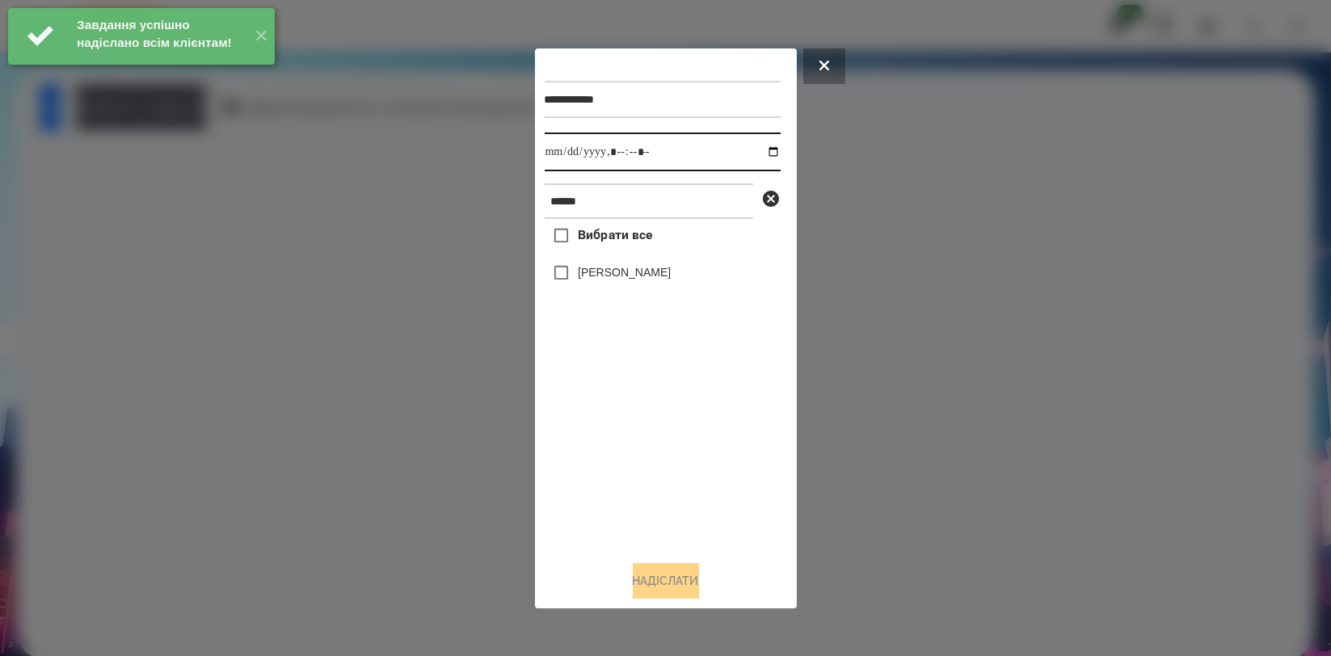
click at [763, 153] on input "datetime-local" at bounding box center [663, 152] width 236 height 39
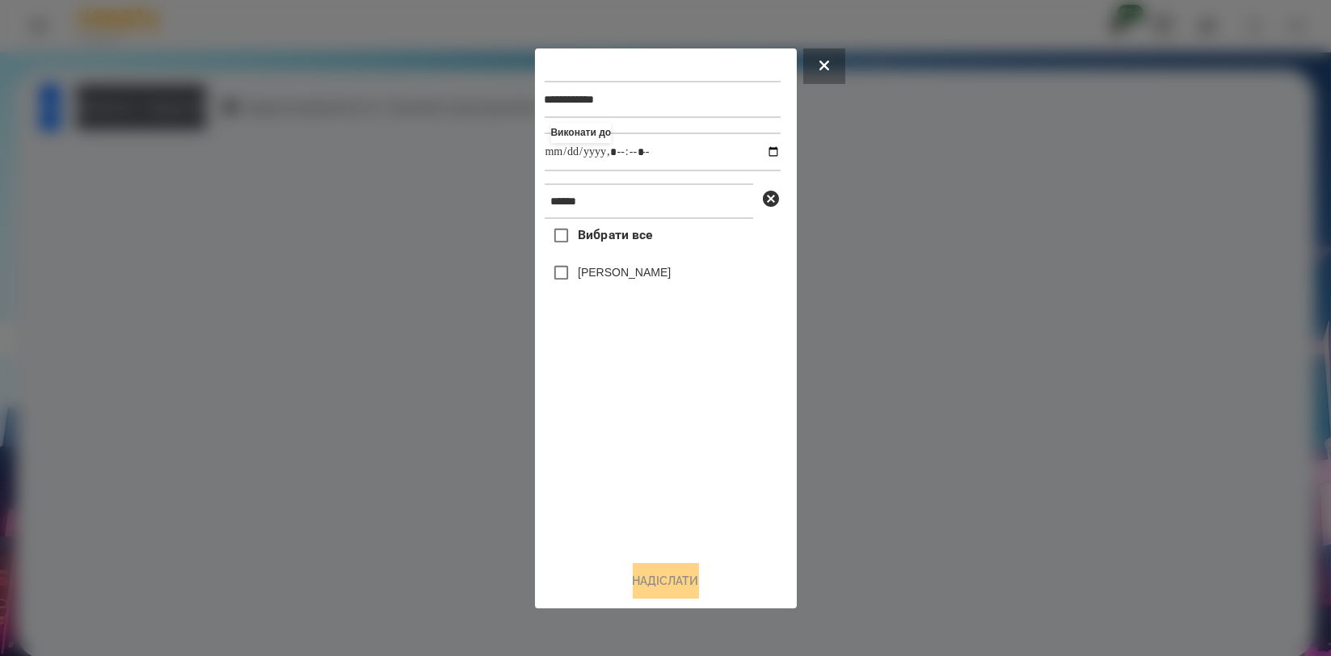
type input "**********"
drag, startPoint x: 630, startPoint y: 455, endPoint x: 635, endPoint y: 370, distance: 85.0
click at [630, 452] on div "Вибрати все [PERSON_NAME]" at bounding box center [663, 383] width 236 height 328
click at [650, 281] on label "[PERSON_NAME]" at bounding box center [624, 272] width 93 height 16
click at [664, 568] on button "Надіслати" at bounding box center [666, 581] width 66 height 36
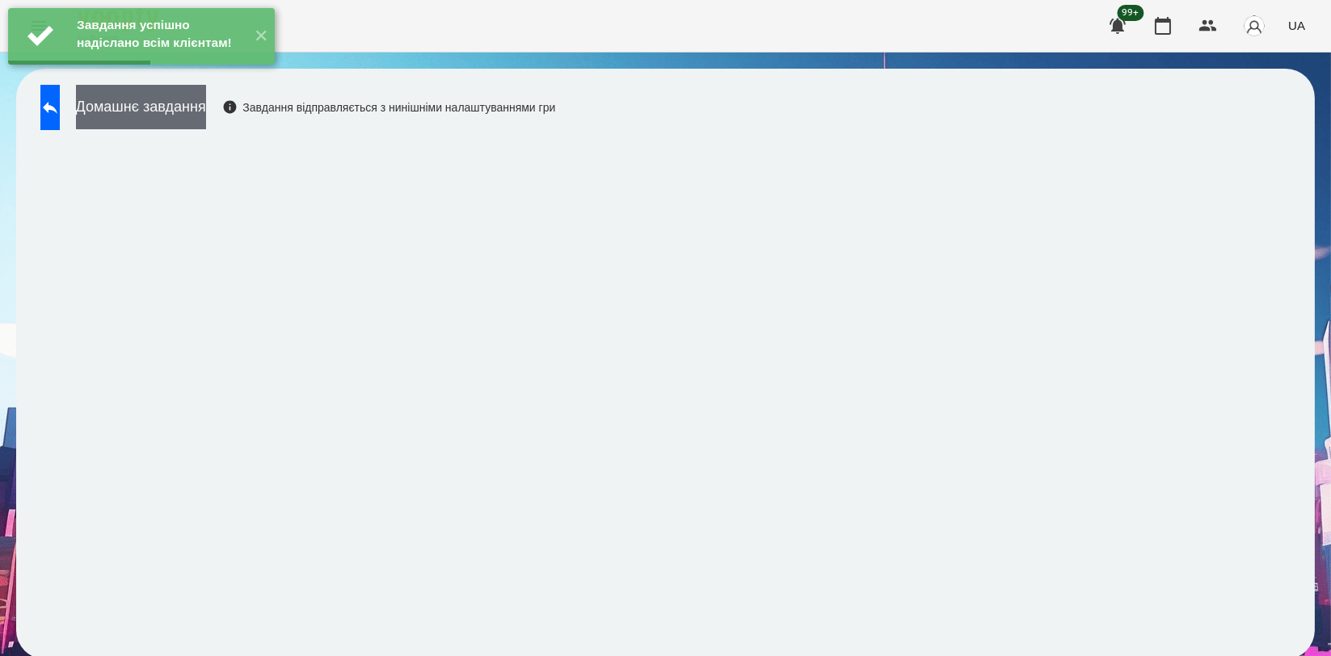
click at [206, 114] on button "Домашнє завдання" at bounding box center [141, 107] width 130 height 44
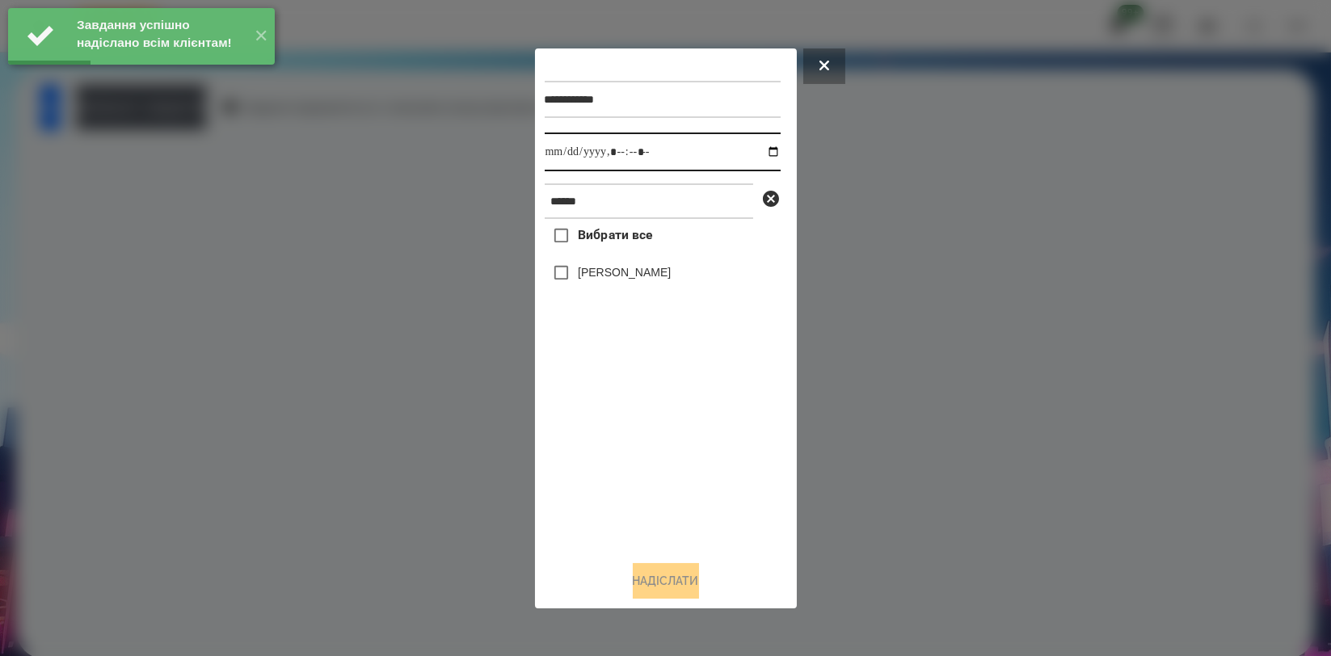
click at [771, 150] on input "datetime-local" at bounding box center [663, 152] width 236 height 39
click at [755, 145] on input "datetime-local" at bounding box center [663, 152] width 236 height 39
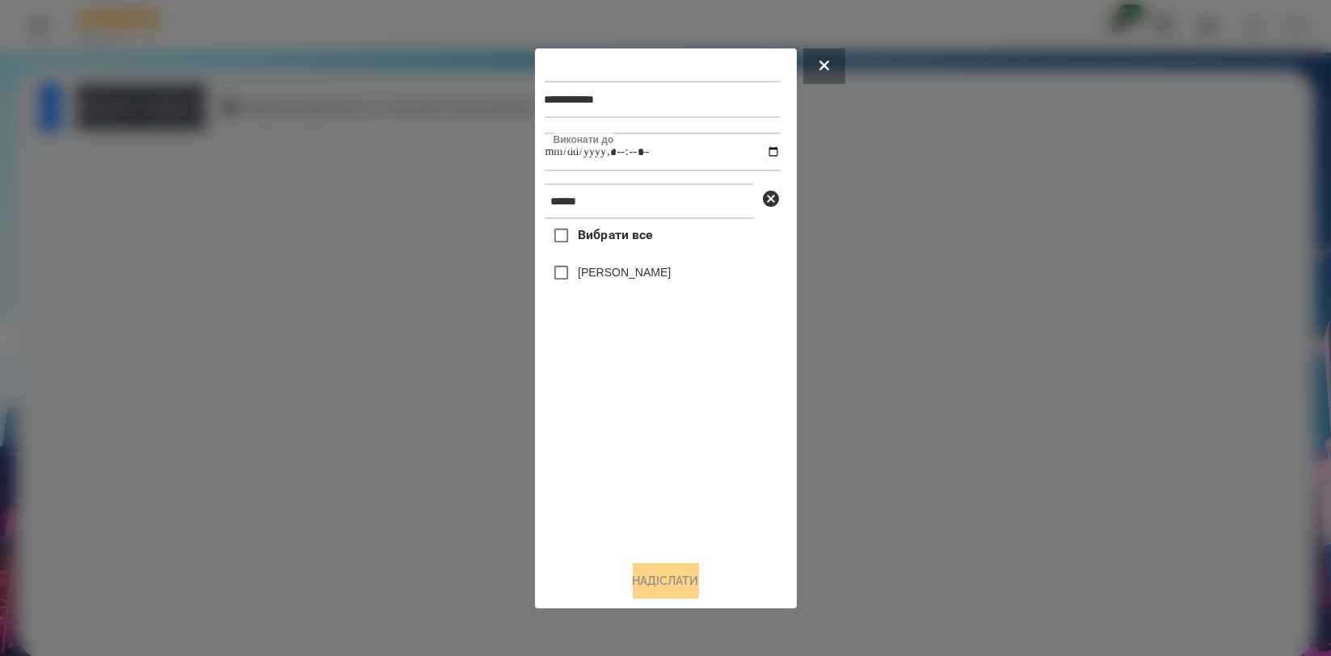
type input "**********"
click at [645, 419] on div "Вибрати все [PERSON_NAME]" at bounding box center [663, 383] width 236 height 328
click at [658, 289] on div "[PERSON_NAME]" at bounding box center [663, 273] width 236 height 34
click at [667, 271] on label "[PERSON_NAME]" at bounding box center [624, 272] width 93 height 16
click at [674, 588] on button "Надіслати" at bounding box center [666, 581] width 66 height 36
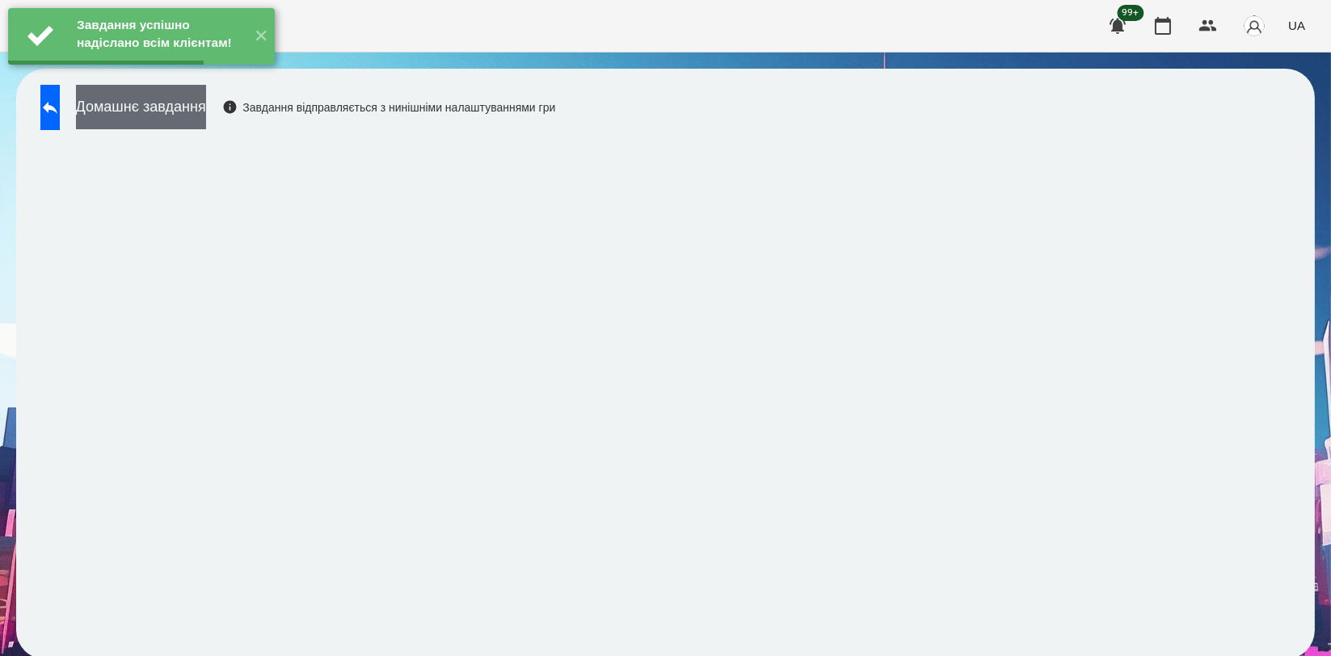
click at [169, 114] on button "Домашнє завдання" at bounding box center [141, 107] width 130 height 44
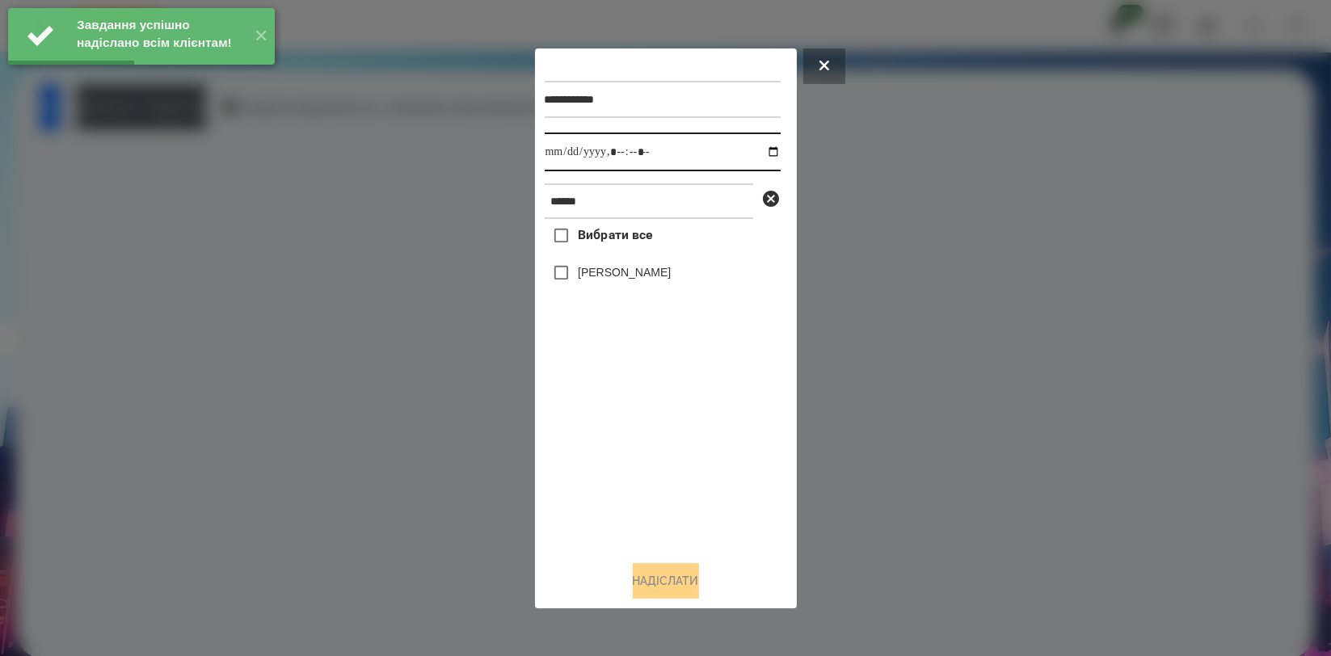
click at [761, 155] on input "datetime-local" at bounding box center [663, 152] width 236 height 39
type input "**********"
click at [655, 415] on div "Вибрати все [PERSON_NAME]" at bounding box center [663, 383] width 236 height 328
click at [671, 288] on div "[PERSON_NAME]" at bounding box center [663, 273] width 236 height 34
click at [671, 275] on label "[PERSON_NAME]" at bounding box center [624, 272] width 93 height 16
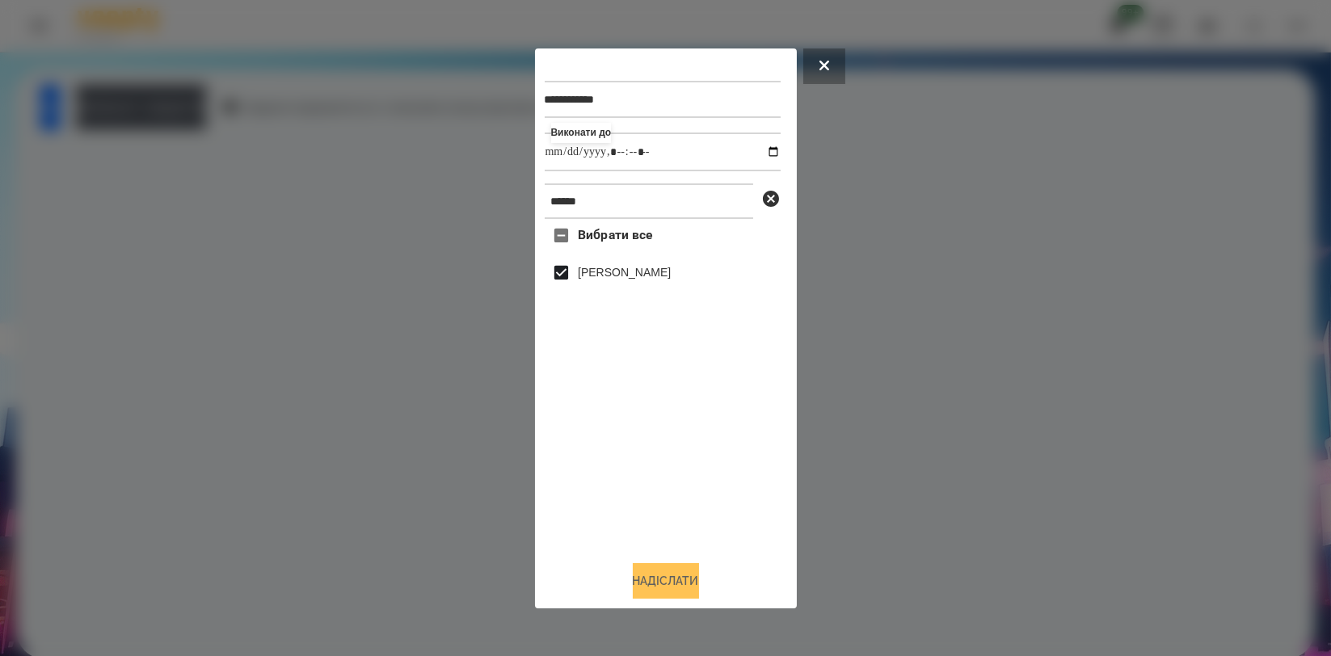
click at [672, 587] on button "Надіслати" at bounding box center [666, 581] width 66 height 36
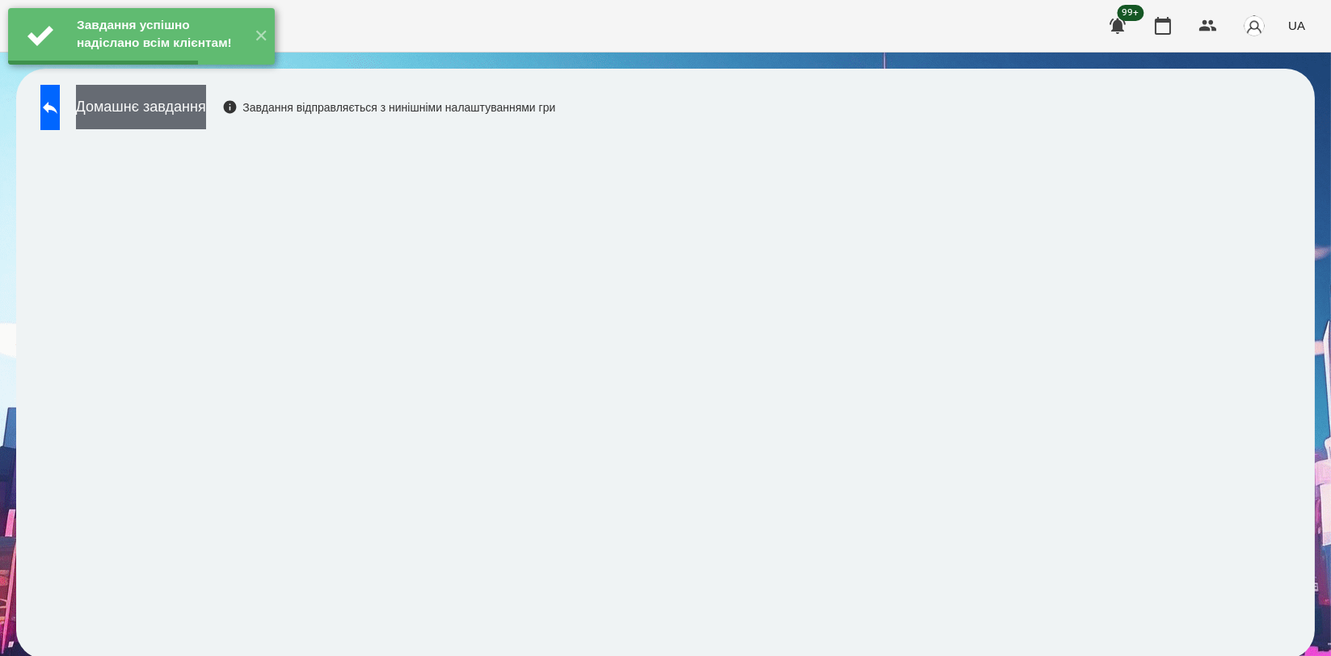
click at [206, 102] on button "Домашнє завдання" at bounding box center [141, 107] width 130 height 44
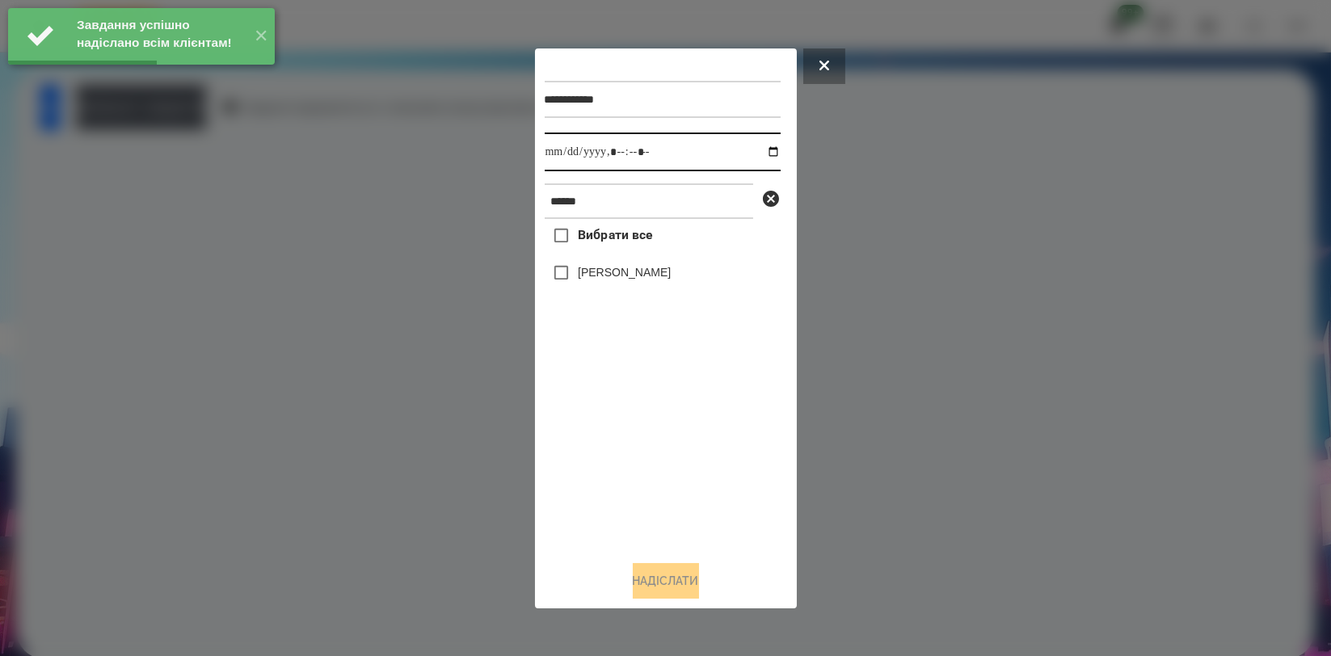
click at [756, 154] on input "datetime-local" at bounding box center [663, 152] width 236 height 39
type input "**********"
click at [674, 465] on div "Вибрати все [PERSON_NAME]" at bounding box center [663, 383] width 236 height 328
click at [656, 277] on label "[PERSON_NAME]" at bounding box center [624, 272] width 93 height 16
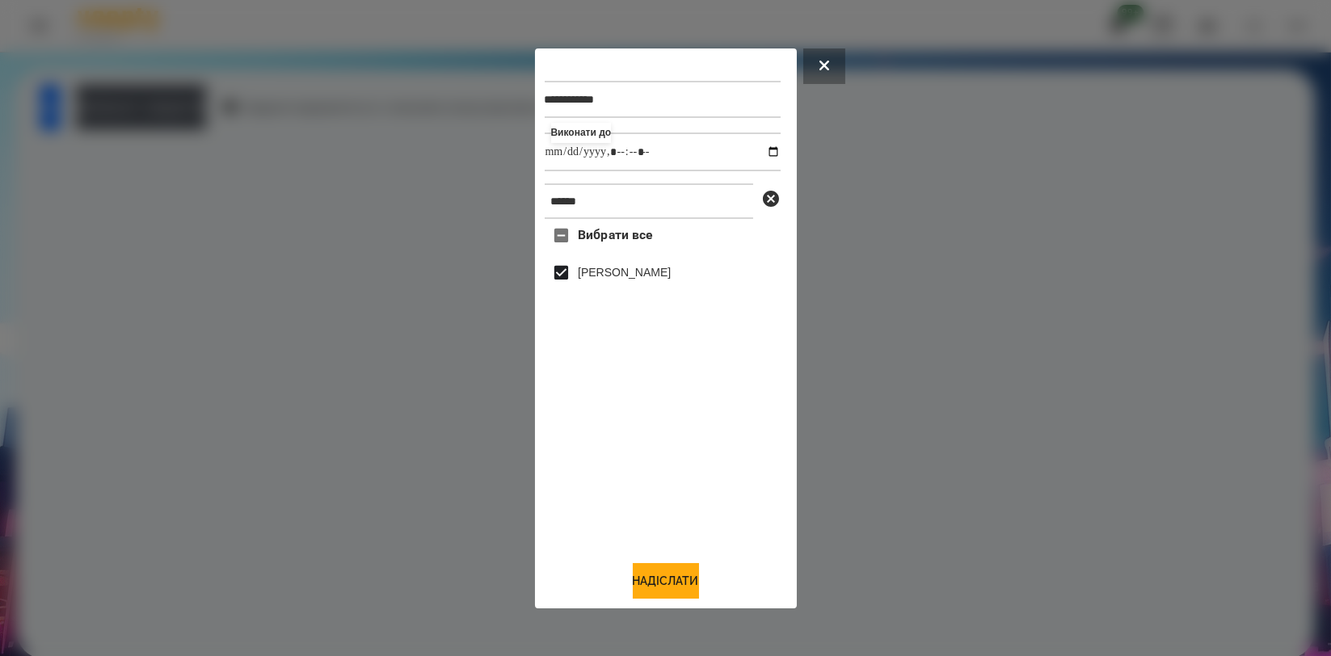
drag, startPoint x: 654, startPoint y: 575, endPoint x: 677, endPoint y: 553, distance: 31.4
click at [654, 576] on button "Надіслати" at bounding box center [666, 581] width 66 height 36
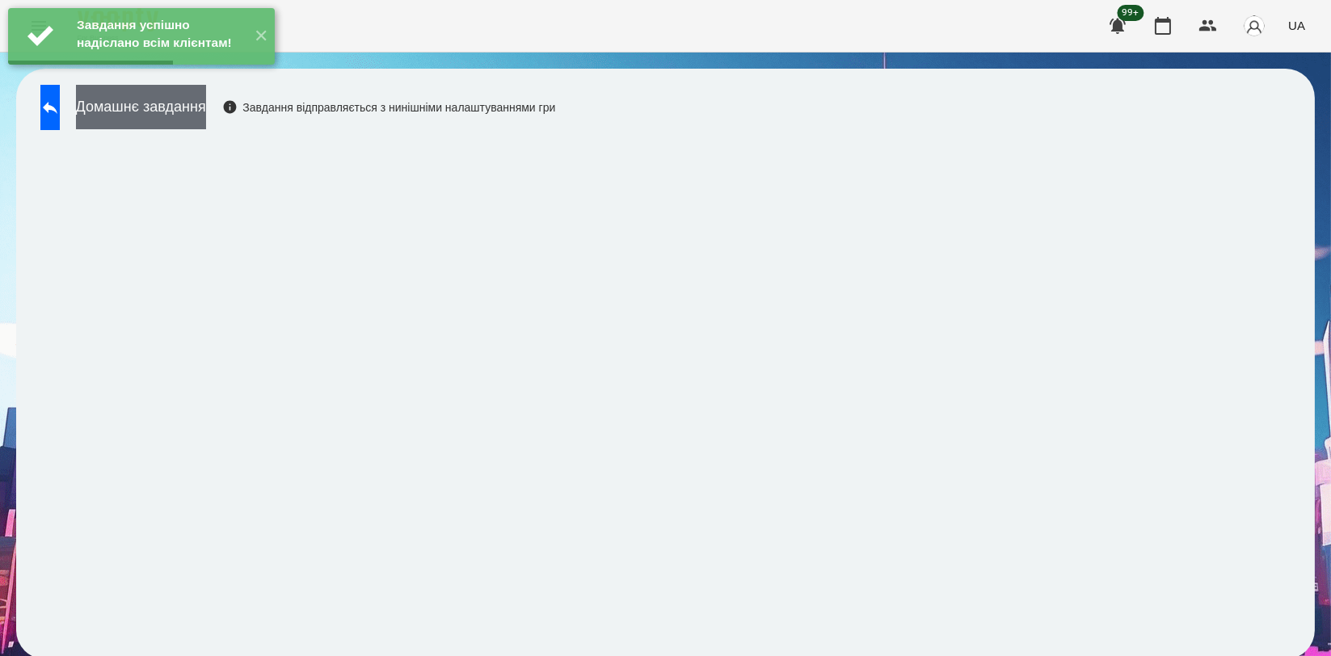
click at [206, 114] on button "Домашнє завдання" at bounding box center [141, 107] width 130 height 44
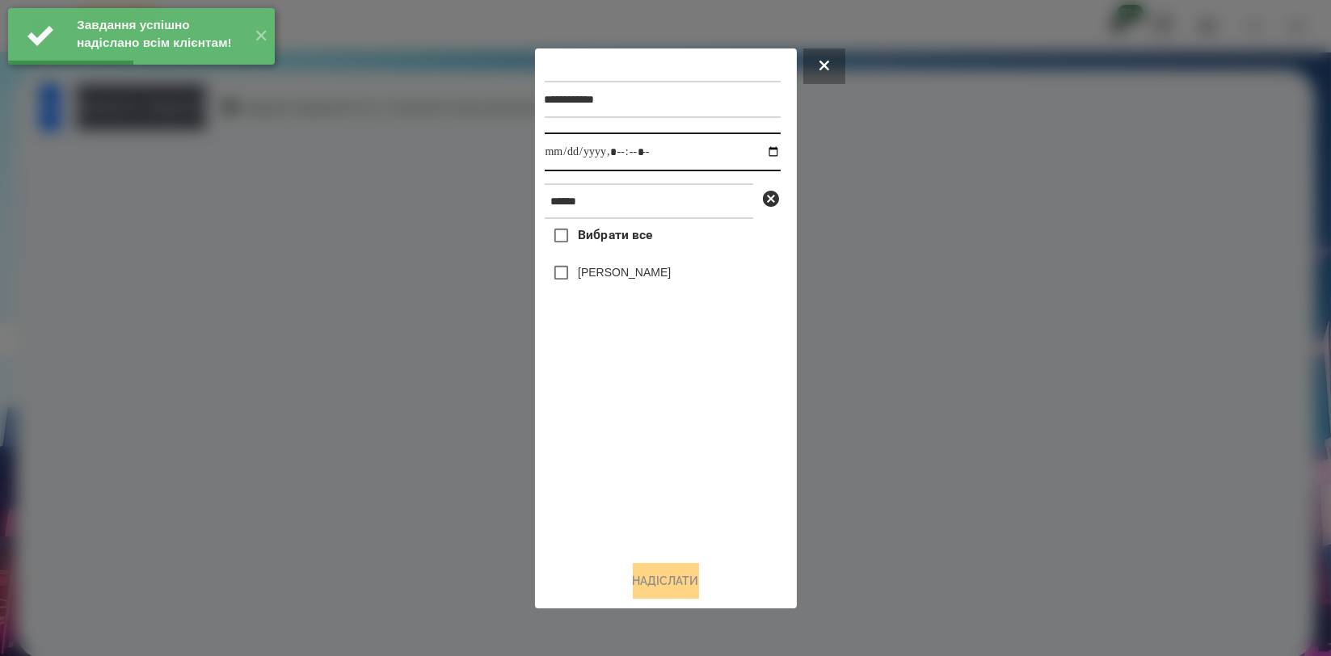
click at [766, 153] on input "datetime-local" at bounding box center [663, 152] width 236 height 39
type input "**********"
click at [604, 462] on div "Вибрати все [PERSON_NAME]" at bounding box center [663, 383] width 236 height 328
click at [629, 276] on label "[PERSON_NAME]" at bounding box center [624, 272] width 93 height 16
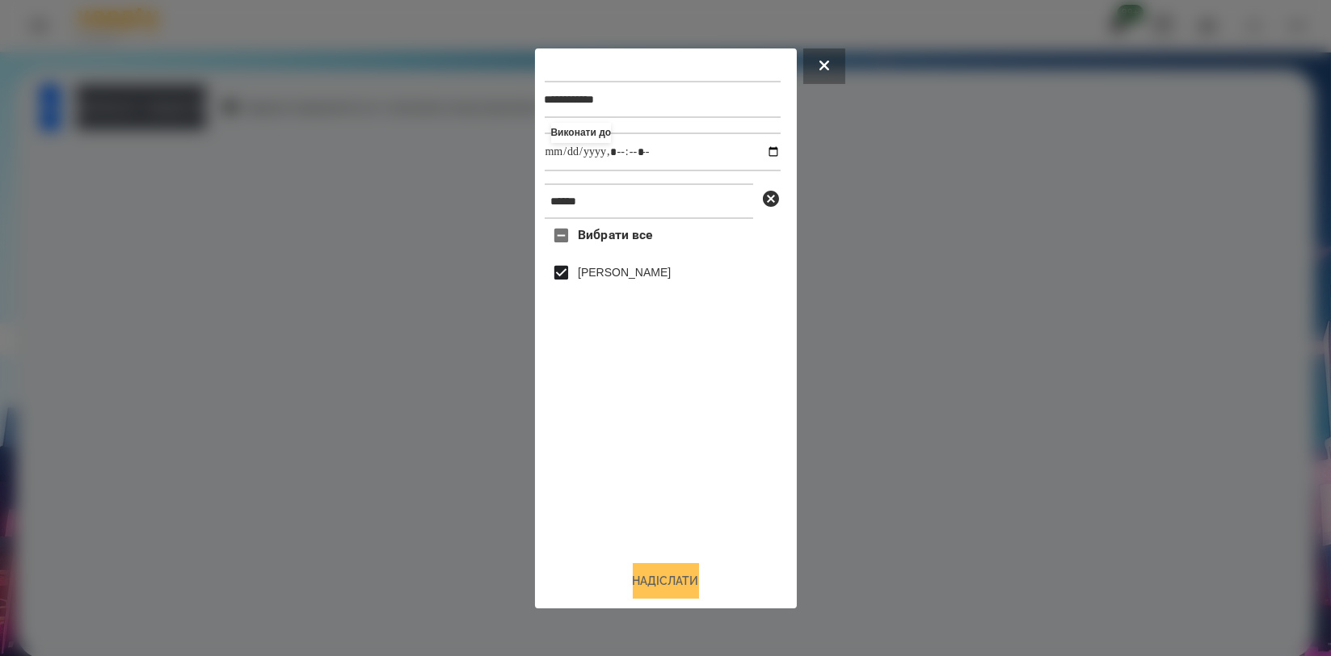
click at [648, 567] on button "Надіслати" at bounding box center [666, 581] width 66 height 36
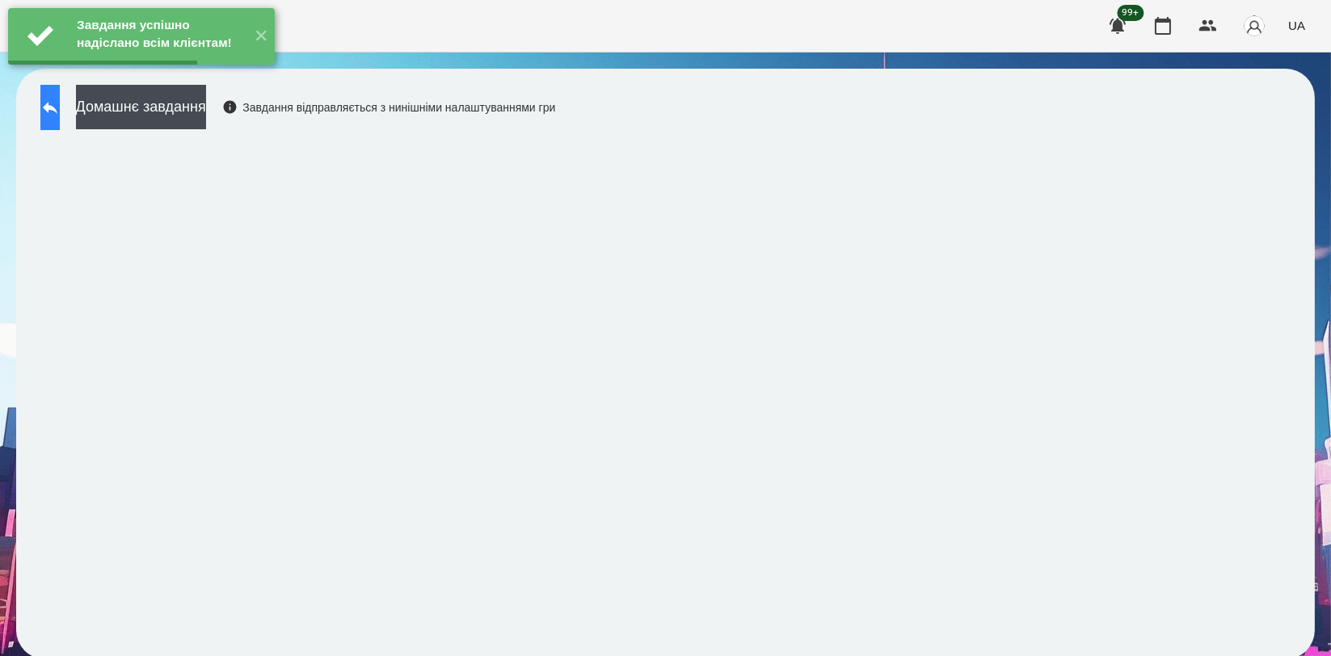
click at [60, 115] on button at bounding box center [49, 107] width 19 height 45
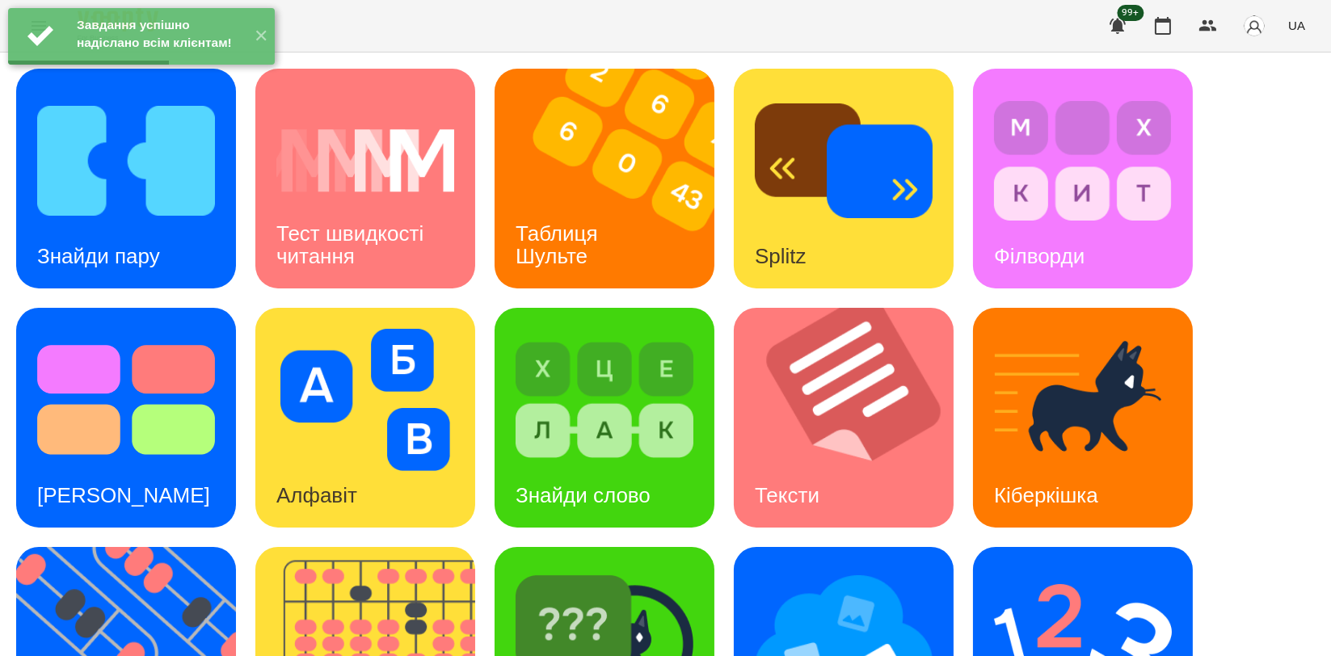
scroll to position [269, 0]
click at [891, 308] on img at bounding box center [854, 418] width 240 height 220
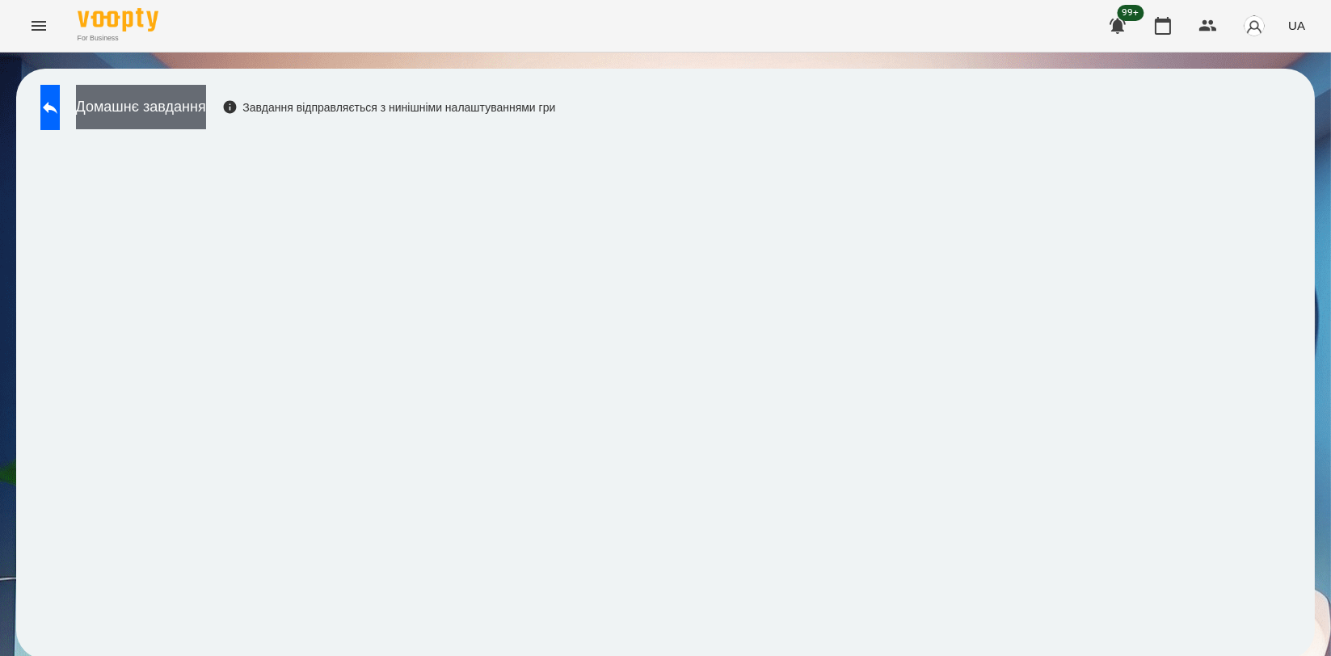
click at [200, 89] on button "Домашнє завдання" at bounding box center [141, 107] width 130 height 44
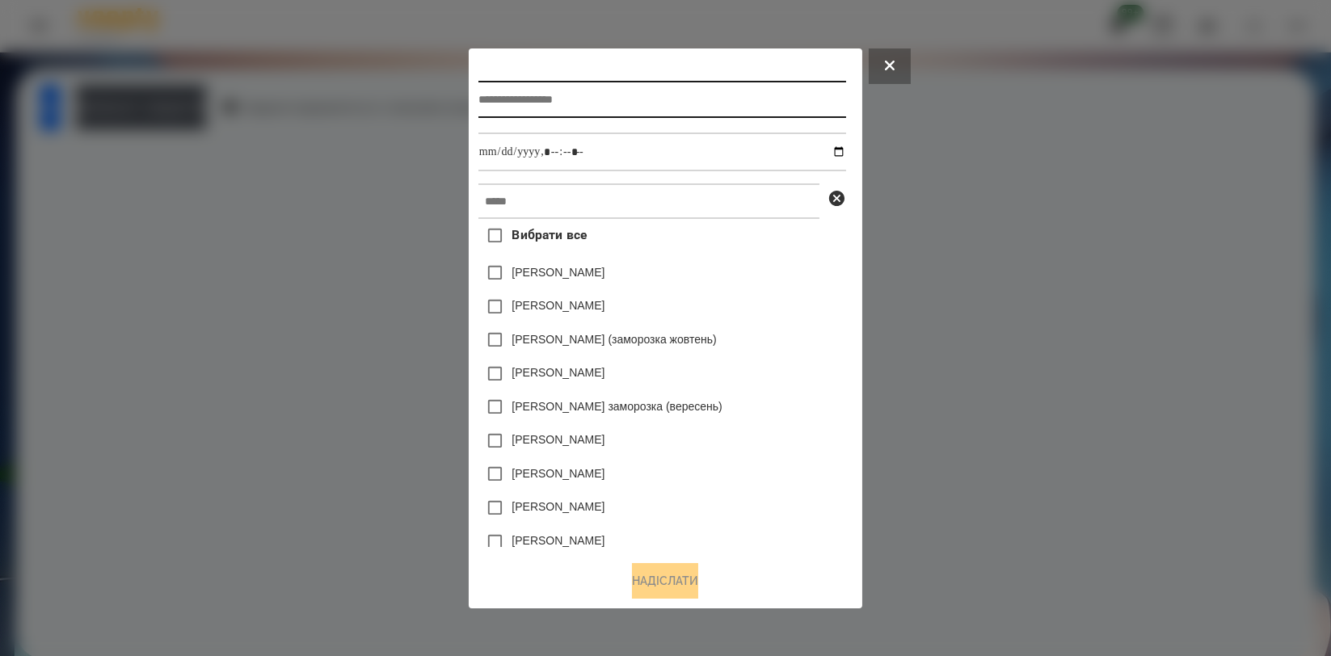
click at [576, 96] on input "text" at bounding box center [663, 99] width 368 height 37
type input "*****"
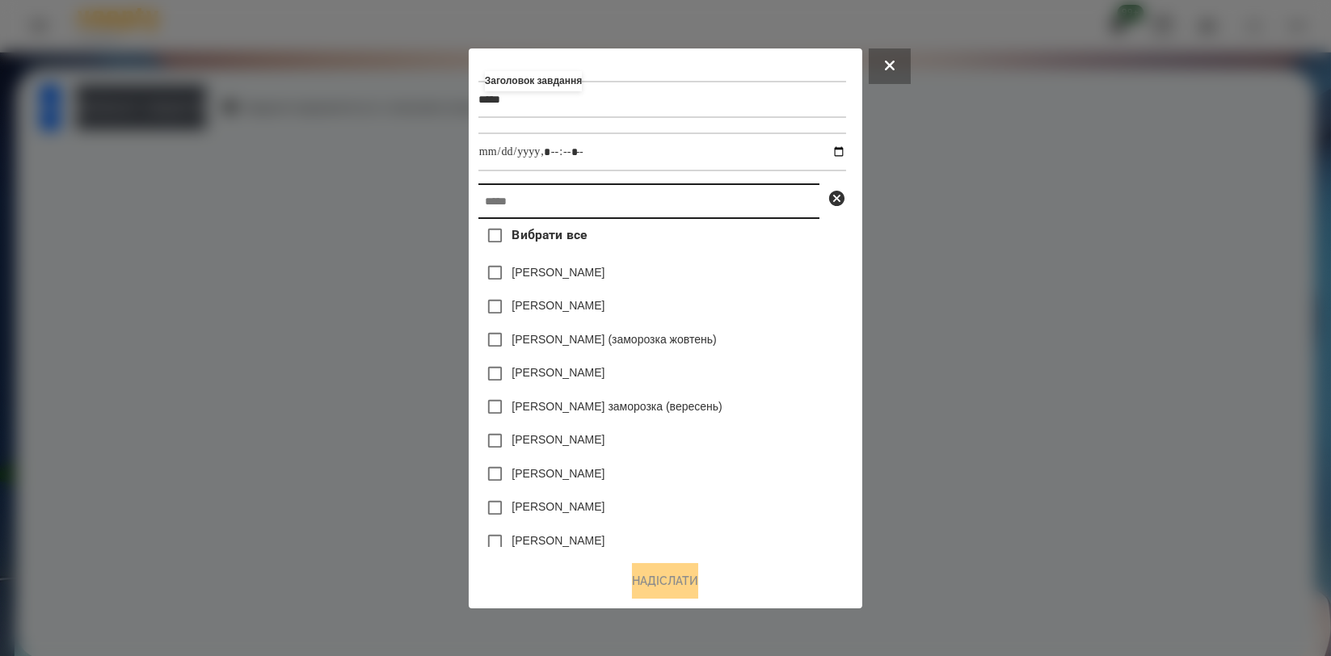
click at [648, 212] on input "text" at bounding box center [649, 202] width 341 height 36
type input "*"
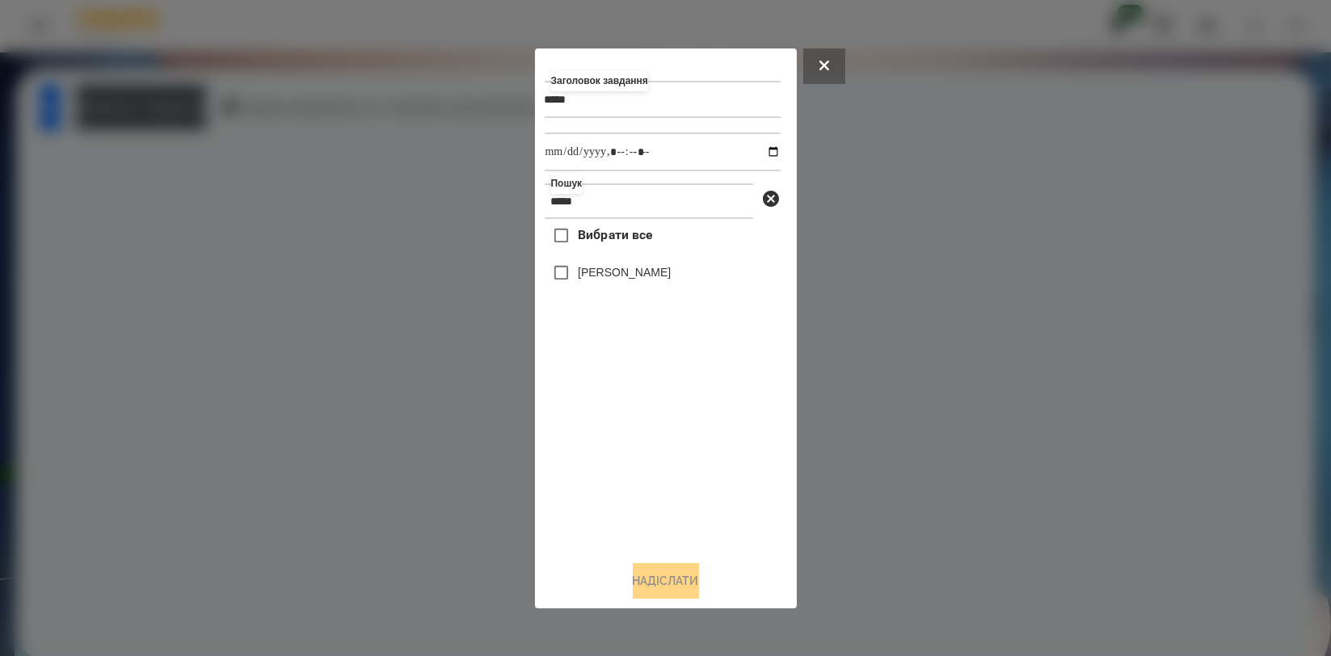
type input "*****"
click at [615, 265] on div "[PERSON_NAME]" at bounding box center [663, 273] width 236 height 34
drag, startPoint x: 614, startPoint y: 270, endPoint x: 632, endPoint y: 270, distance: 18.6
click at [614, 271] on label "[PERSON_NAME]" at bounding box center [624, 272] width 93 height 16
click at [761, 150] on input "datetime-local" at bounding box center [663, 152] width 236 height 39
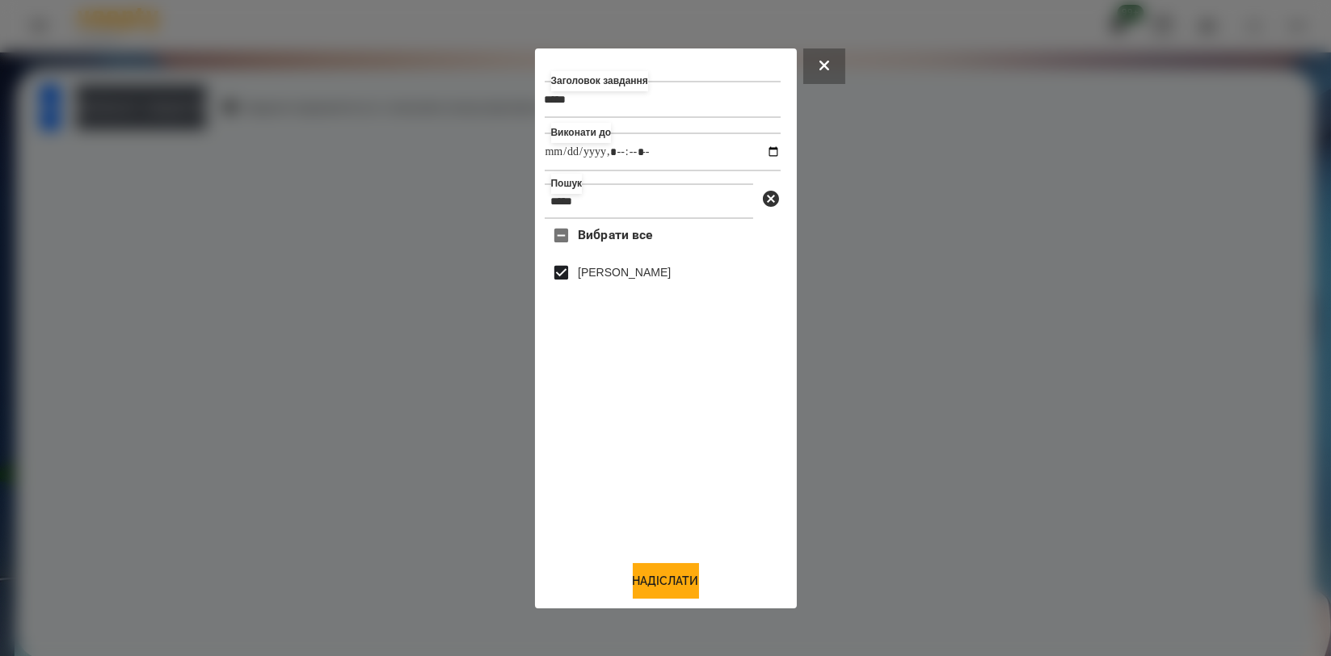
type input "**********"
click at [664, 521] on div "Вибрати все [PERSON_NAME]" at bounding box center [663, 383] width 236 height 328
click at [648, 577] on button "Надіслати" at bounding box center [666, 581] width 66 height 36
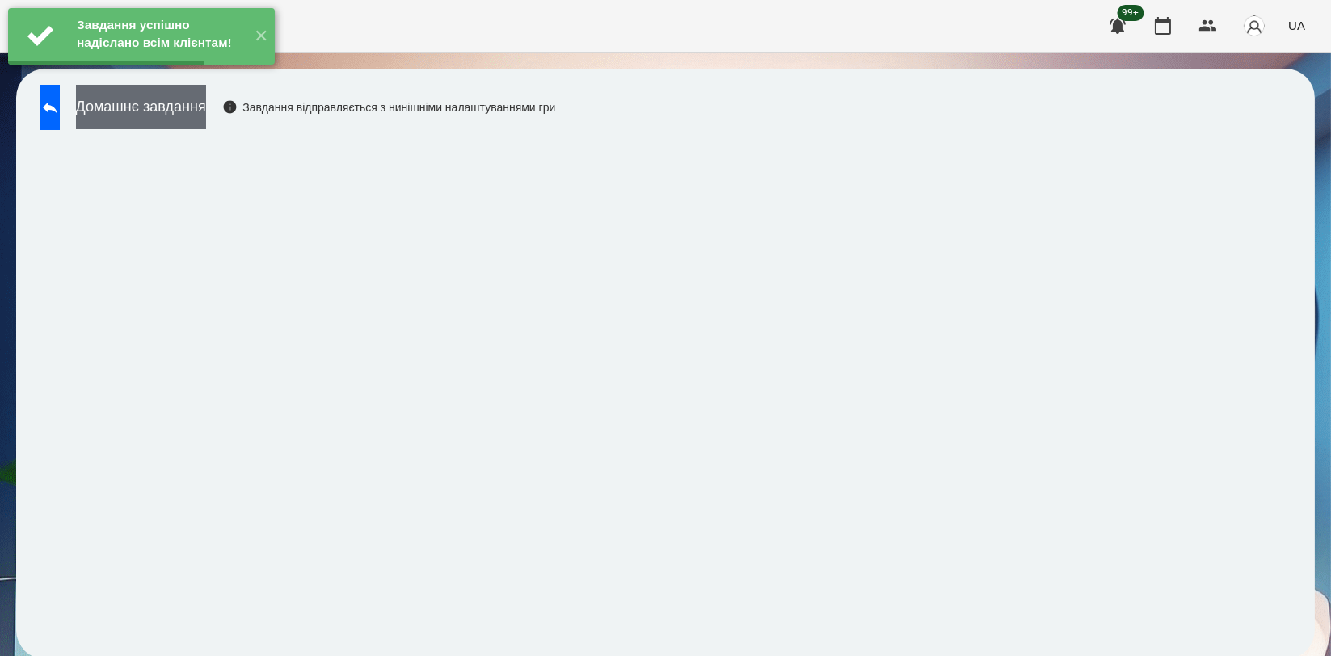
click at [201, 108] on button "Домашнє завдання" at bounding box center [141, 107] width 130 height 44
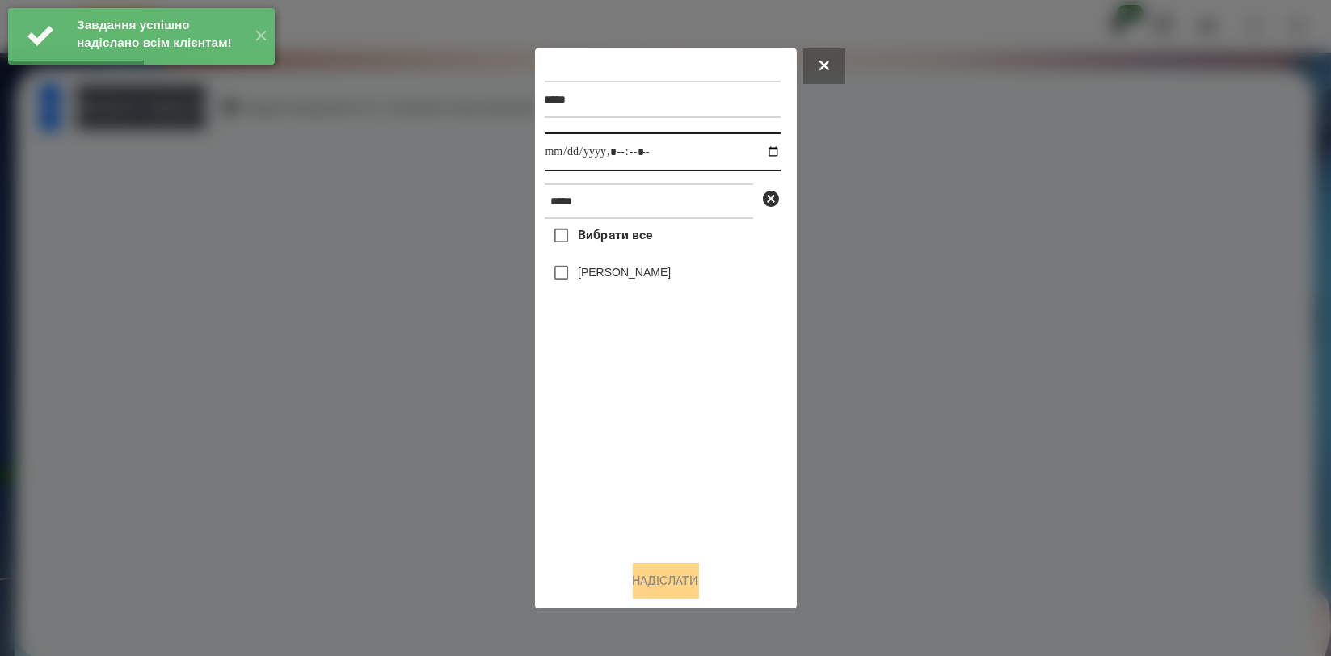
click at [757, 154] on input "datetime-local" at bounding box center [663, 152] width 236 height 39
type input "**********"
click at [628, 458] on div "Вибрати все [PERSON_NAME]" at bounding box center [663, 383] width 236 height 328
click at [671, 271] on label "[PERSON_NAME]" at bounding box center [624, 272] width 93 height 16
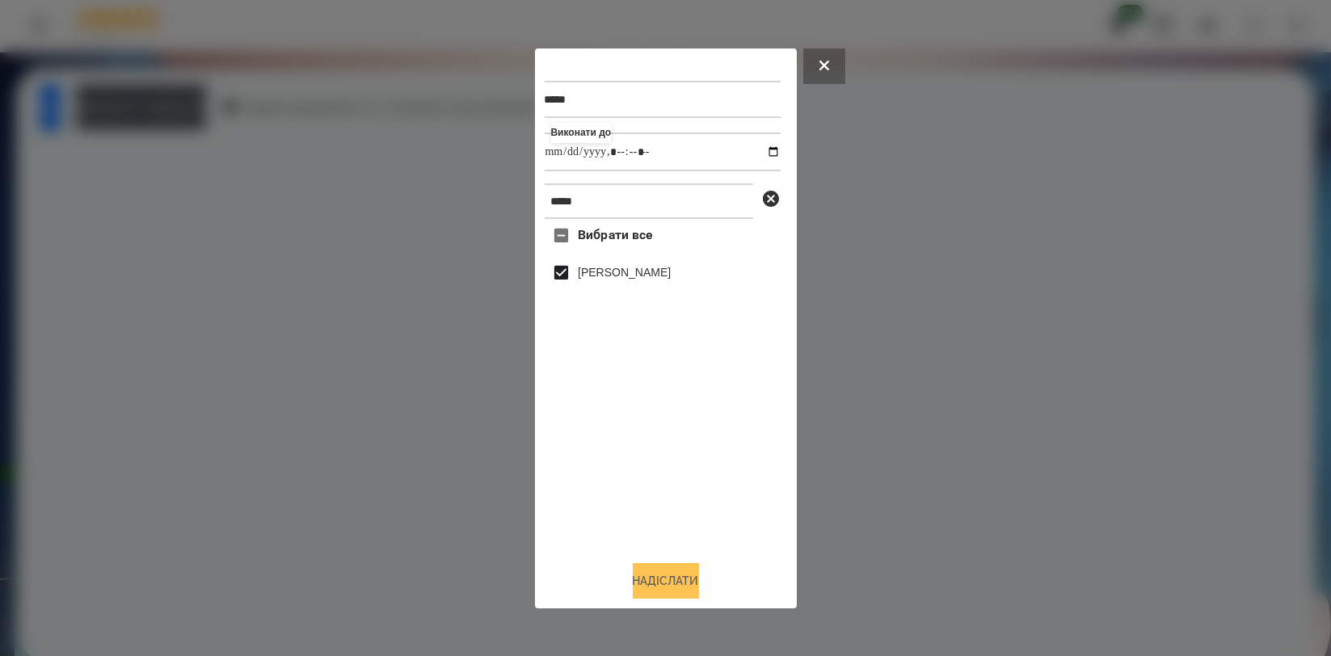
click at [682, 572] on button "Надіслати" at bounding box center [666, 581] width 66 height 36
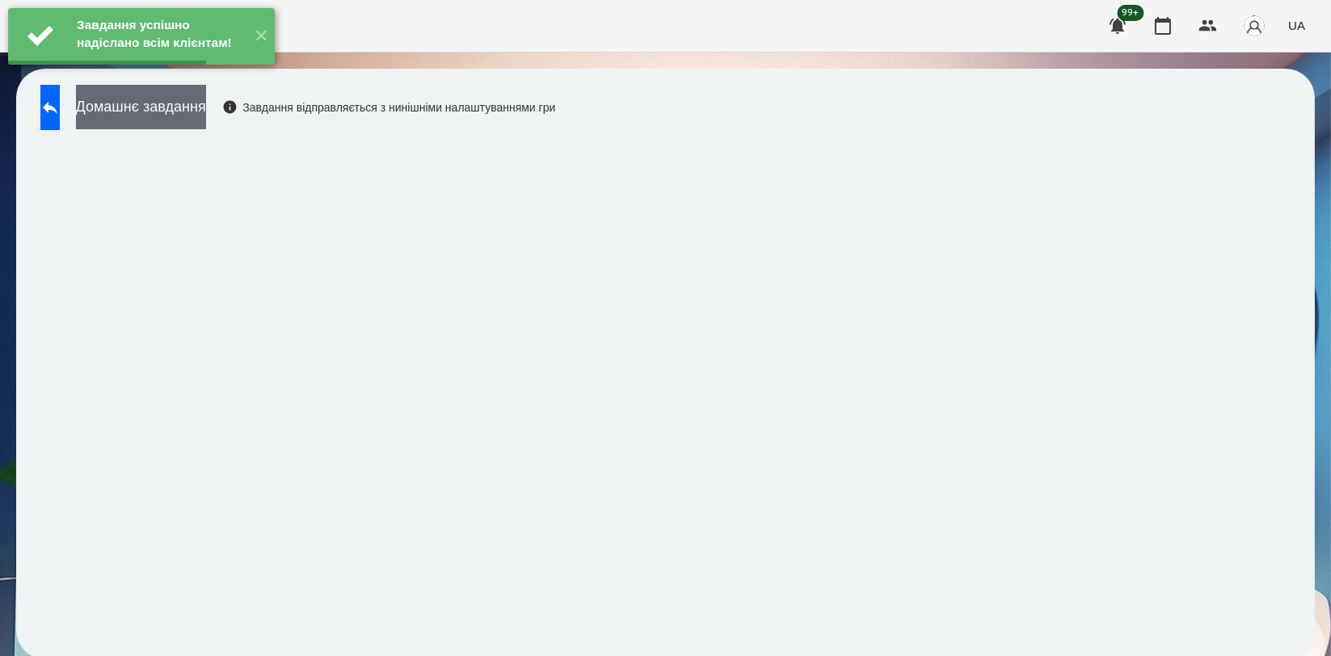
click at [163, 98] on button "Домашнє завдання" at bounding box center [141, 107] width 130 height 44
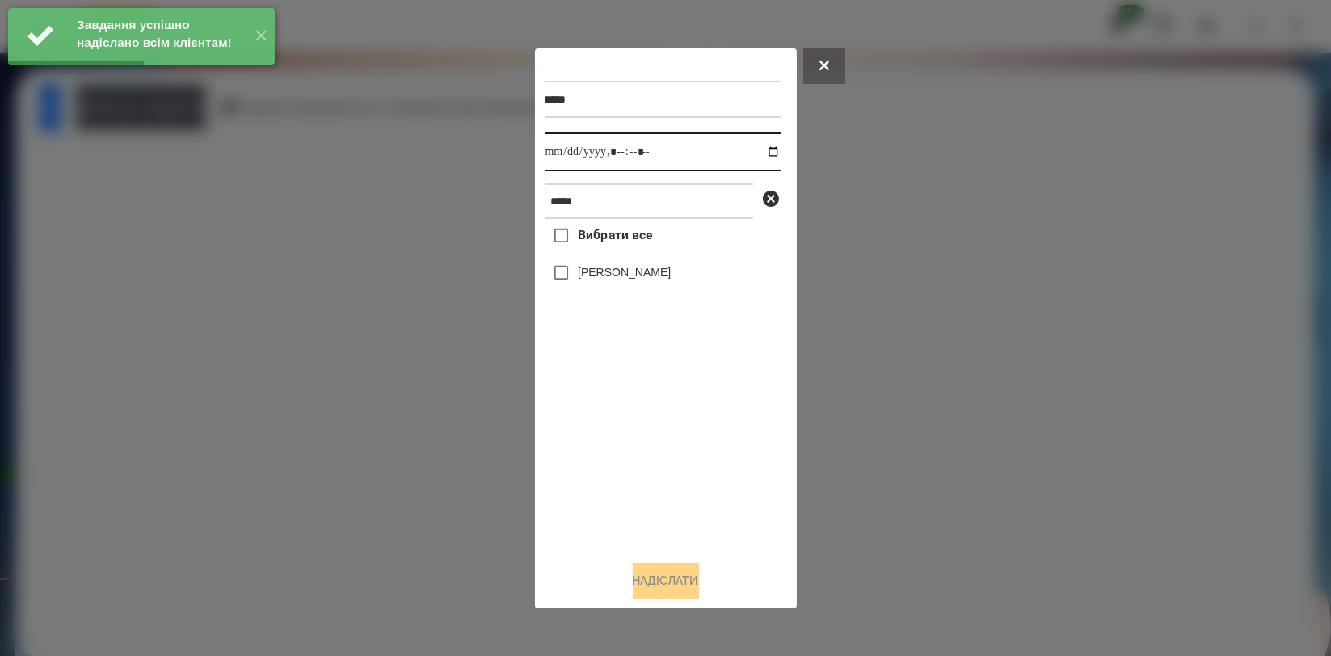
click at [764, 156] on input "datetime-local" at bounding box center [663, 152] width 236 height 39
type input "**********"
click at [618, 446] on div "Вибрати все [PERSON_NAME]" at bounding box center [663, 383] width 236 height 328
click at [641, 276] on label "[PERSON_NAME]" at bounding box center [624, 272] width 93 height 16
click at [649, 581] on button "Надіслати" at bounding box center [666, 581] width 66 height 36
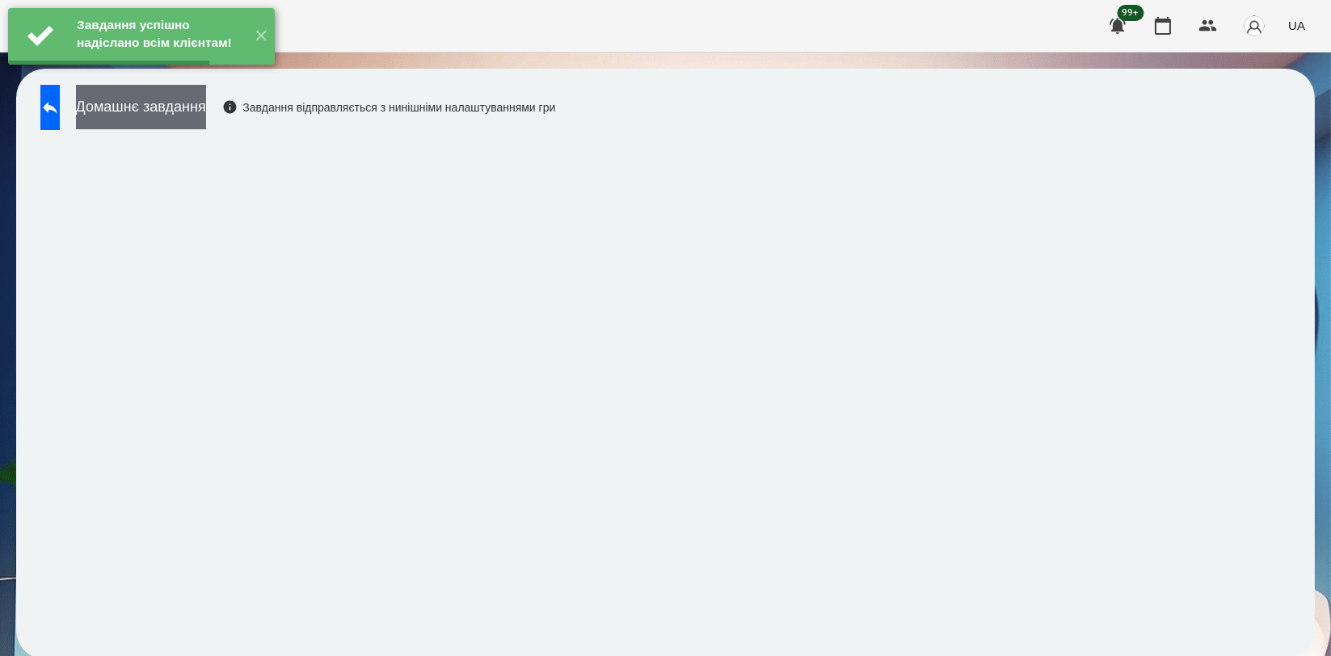
click at [195, 112] on button "Домашнє завдання" at bounding box center [141, 107] width 130 height 44
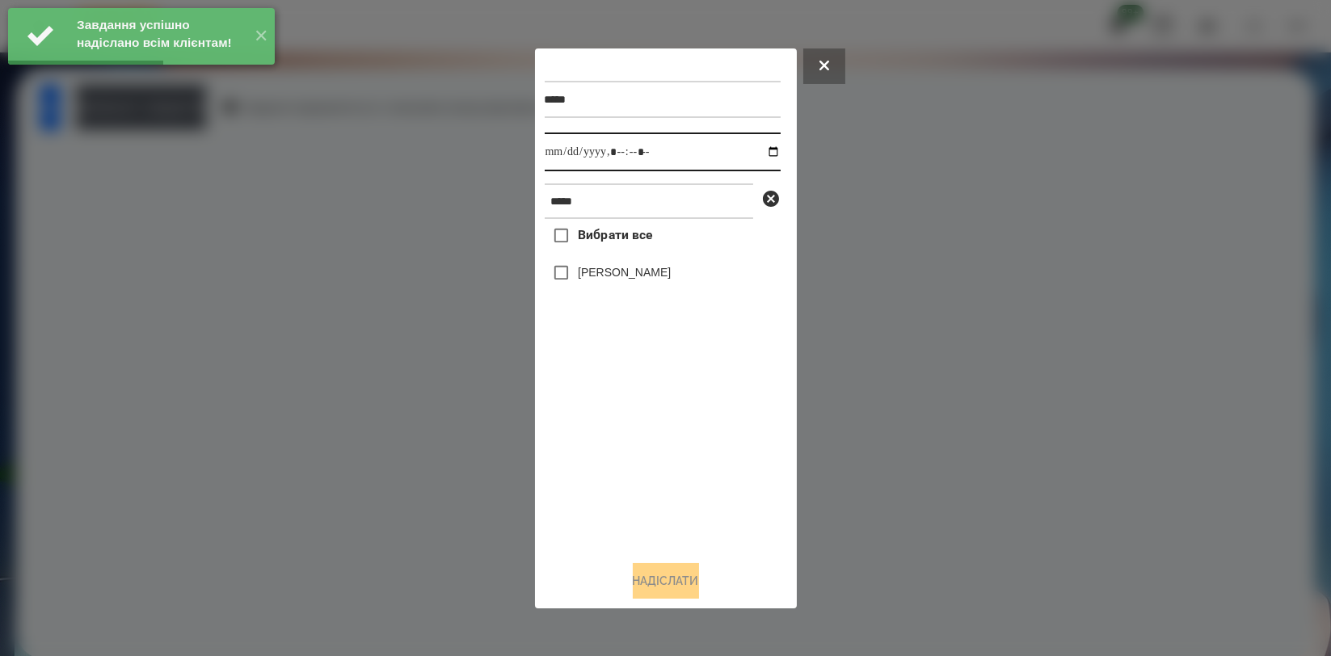
click at [757, 147] on input "datetime-local" at bounding box center [663, 152] width 236 height 39
type input "**********"
drag, startPoint x: 652, startPoint y: 442, endPoint x: 632, endPoint y: 322, distance: 122.1
click at [652, 444] on div "Вибрати все [PERSON_NAME]" at bounding box center [663, 383] width 236 height 328
click at [629, 280] on label "[PERSON_NAME]" at bounding box center [624, 272] width 93 height 16
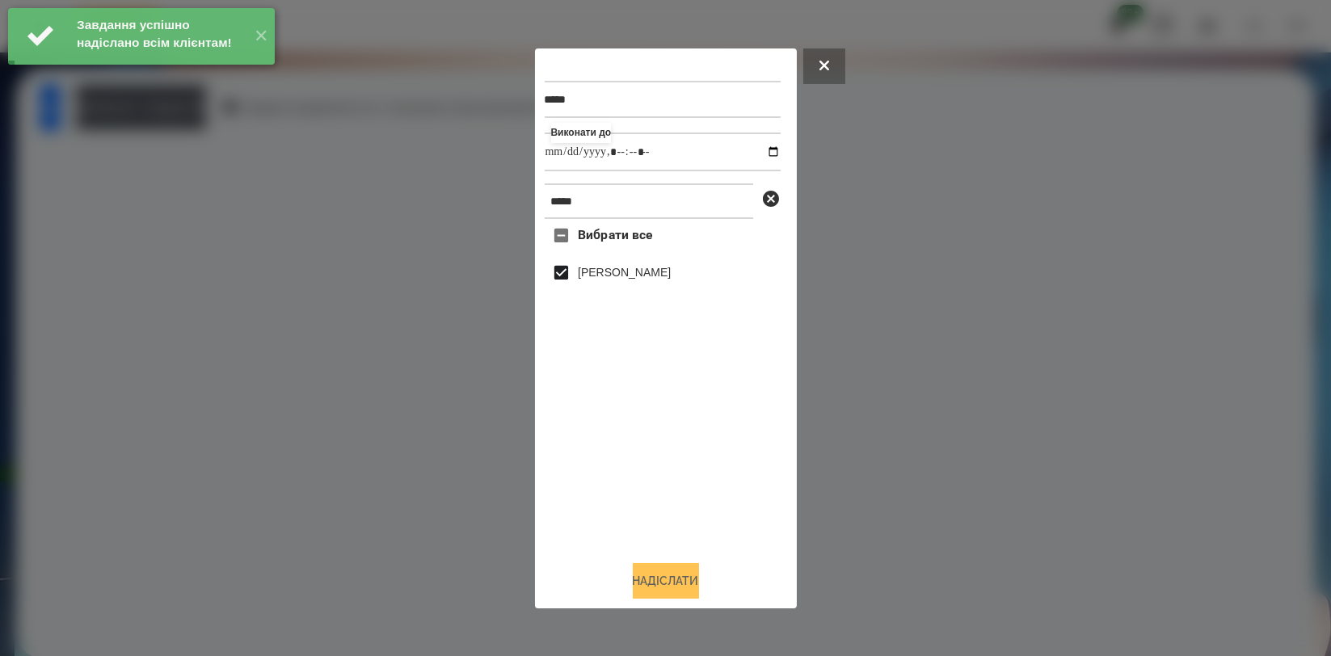
click at [648, 594] on button "Надіслати" at bounding box center [666, 581] width 66 height 36
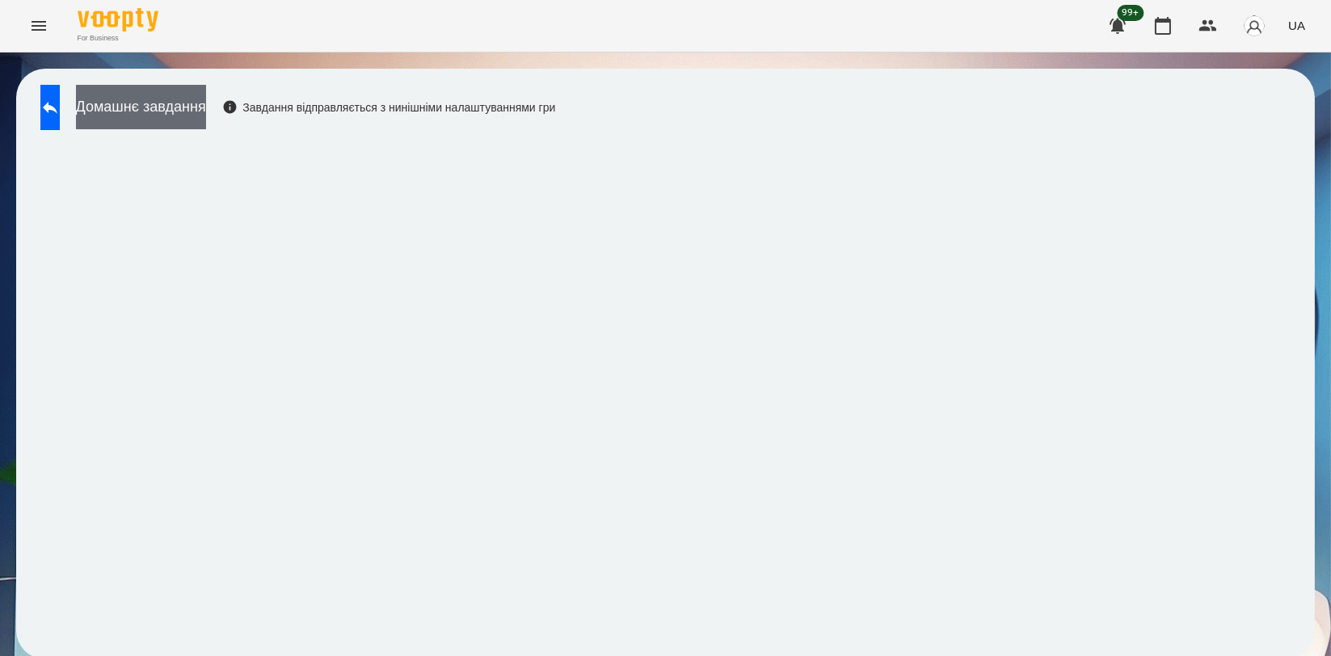
click at [206, 121] on button "Домашнє завдання" at bounding box center [141, 107] width 130 height 44
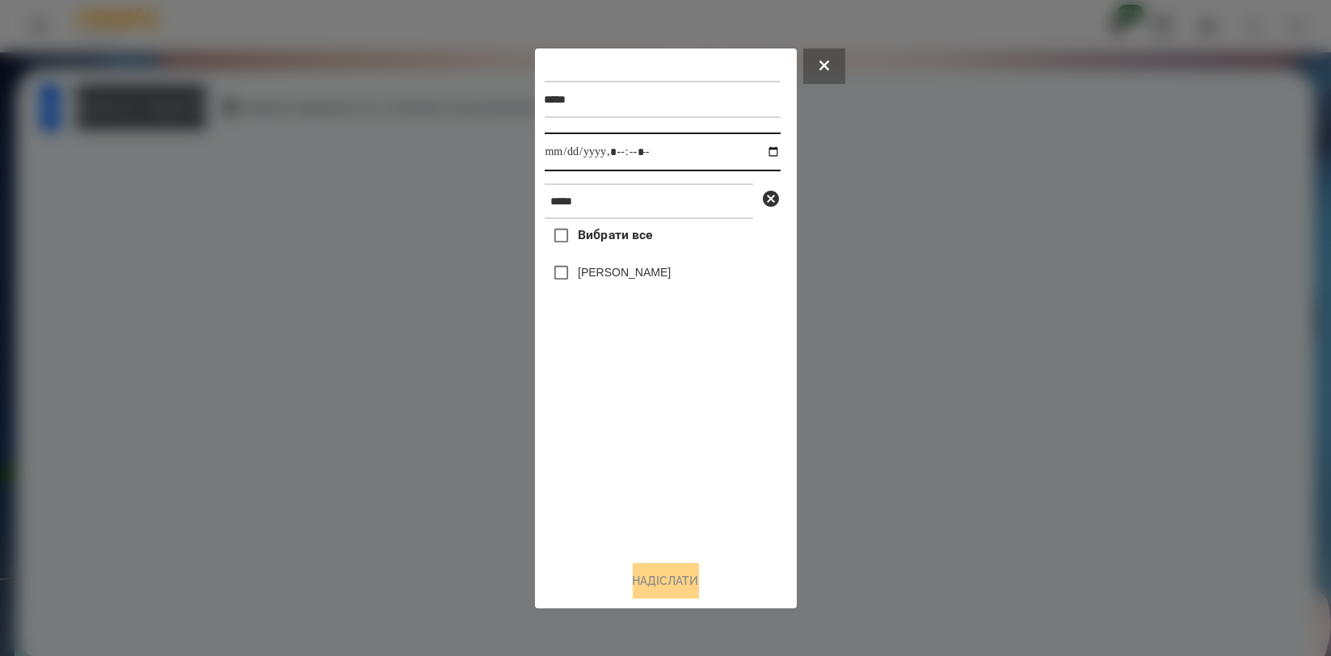
click at [755, 152] on input "datetime-local" at bounding box center [663, 152] width 236 height 39
type input "**********"
drag, startPoint x: 658, startPoint y: 473, endPoint x: 654, endPoint y: 445, distance: 28.6
click at [658, 475] on div "Вибрати все [PERSON_NAME]" at bounding box center [663, 383] width 236 height 328
click at [650, 276] on label "[PERSON_NAME]" at bounding box center [624, 272] width 93 height 16
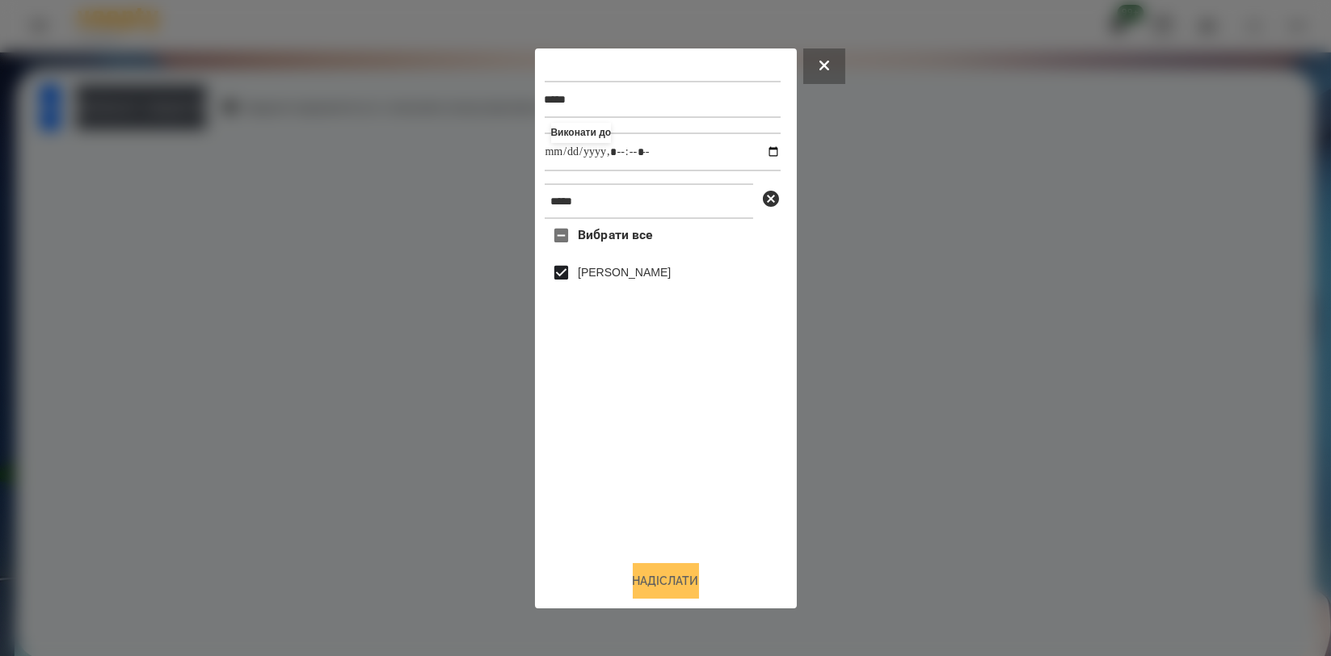
click at [643, 575] on button "Надіслати" at bounding box center [666, 581] width 66 height 36
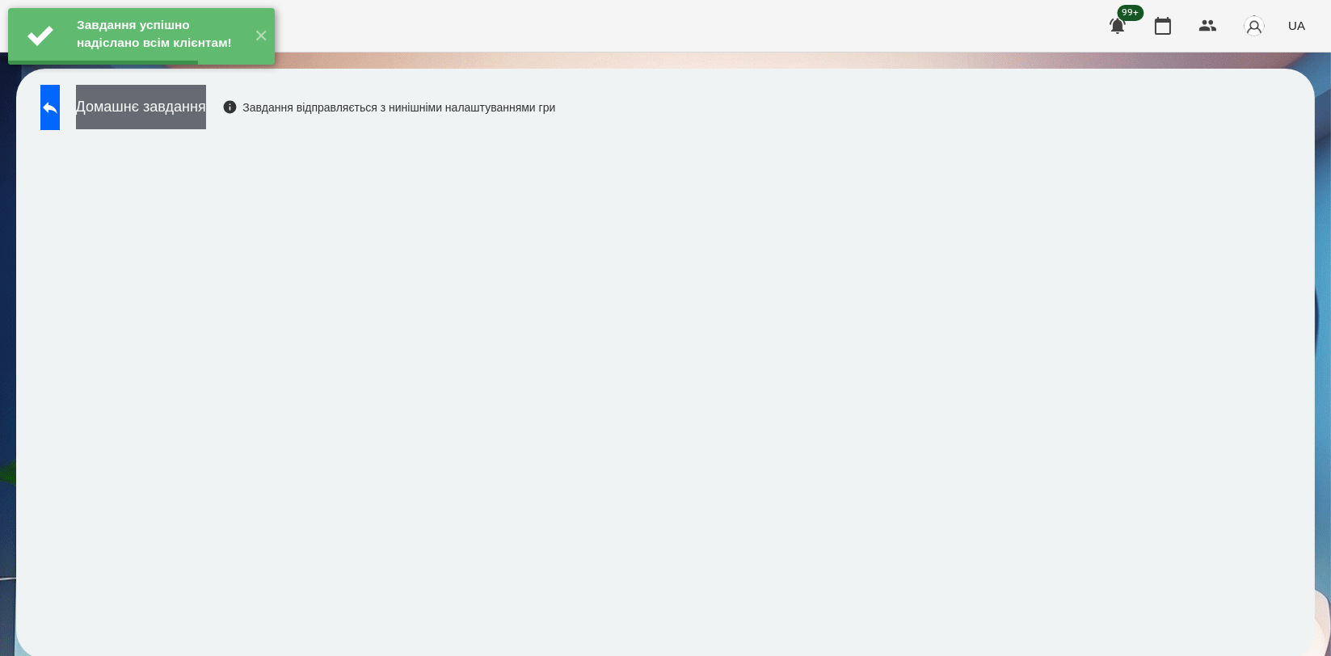
click at [206, 102] on button "Домашнє завдання" at bounding box center [141, 107] width 130 height 44
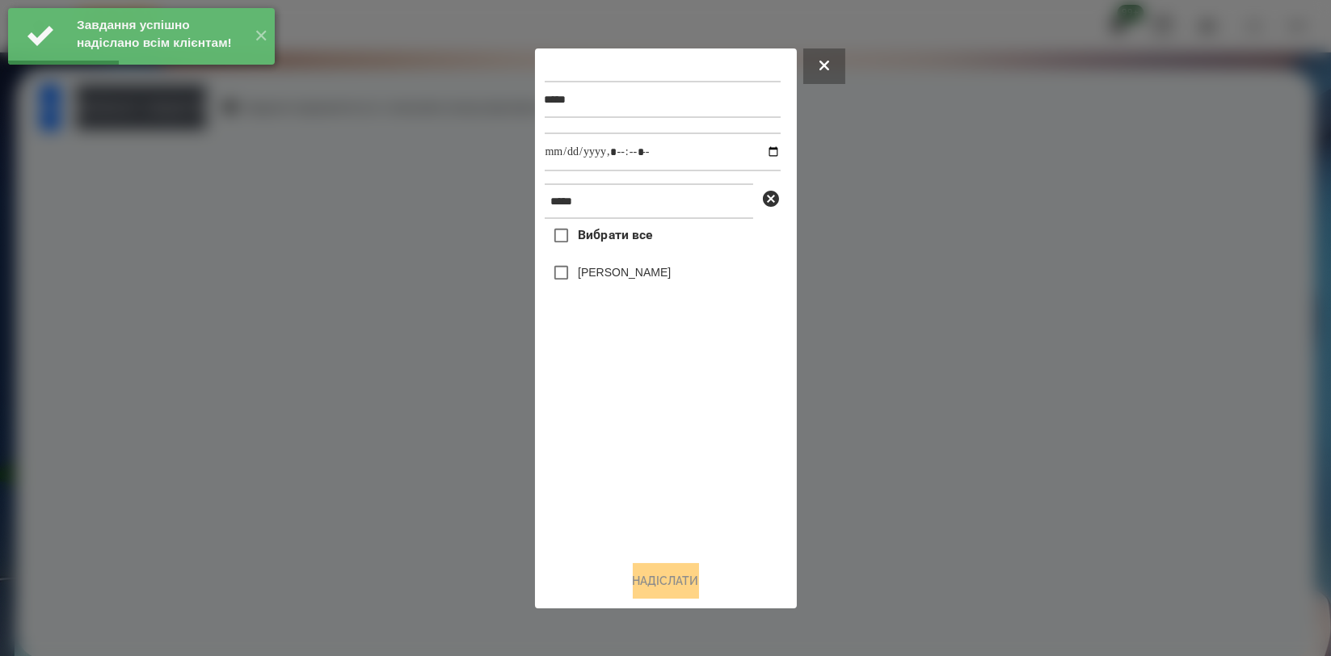
click at [420, 223] on div at bounding box center [665, 328] width 1331 height 656
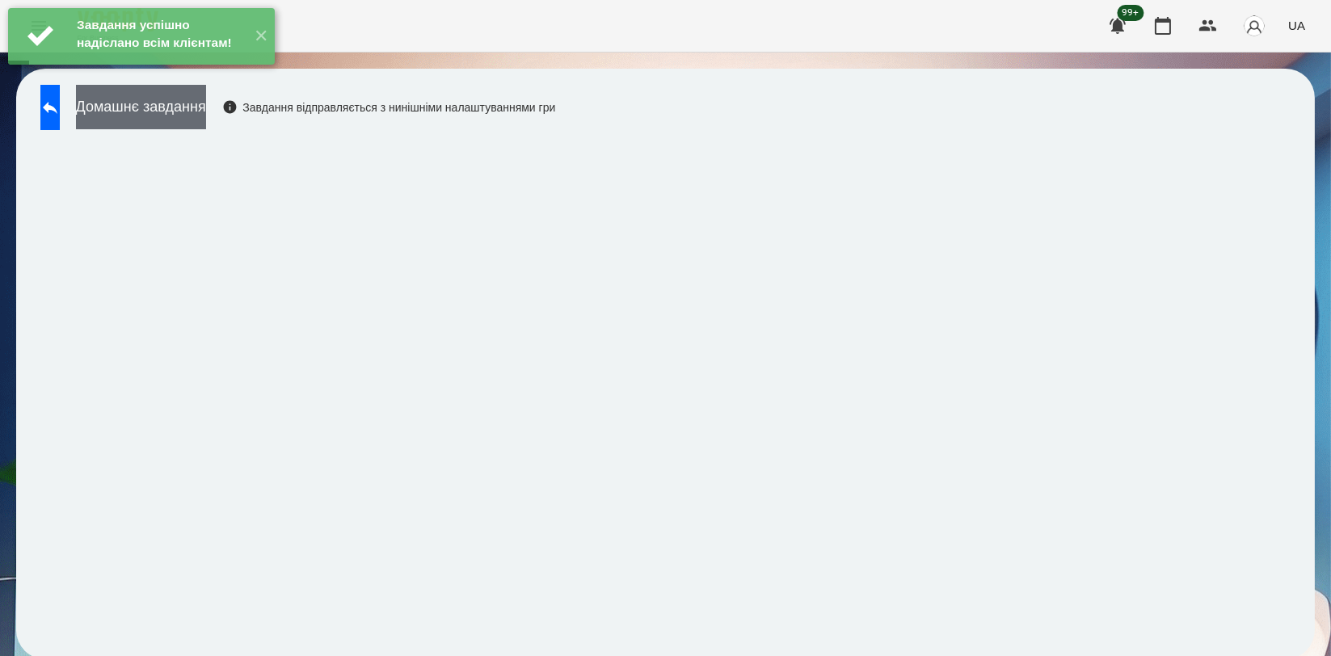
click at [206, 111] on button "Домашнє завдання" at bounding box center [141, 107] width 130 height 44
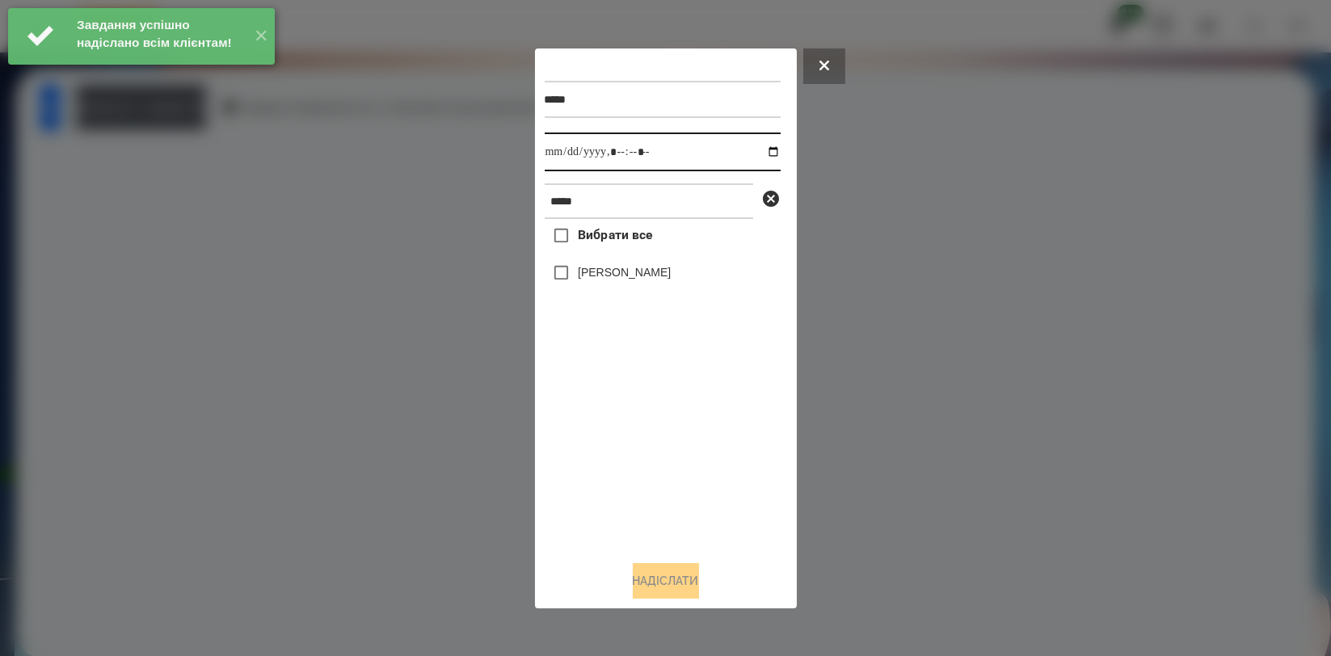
click at [761, 148] on input "datetime-local" at bounding box center [663, 152] width 236 height 39
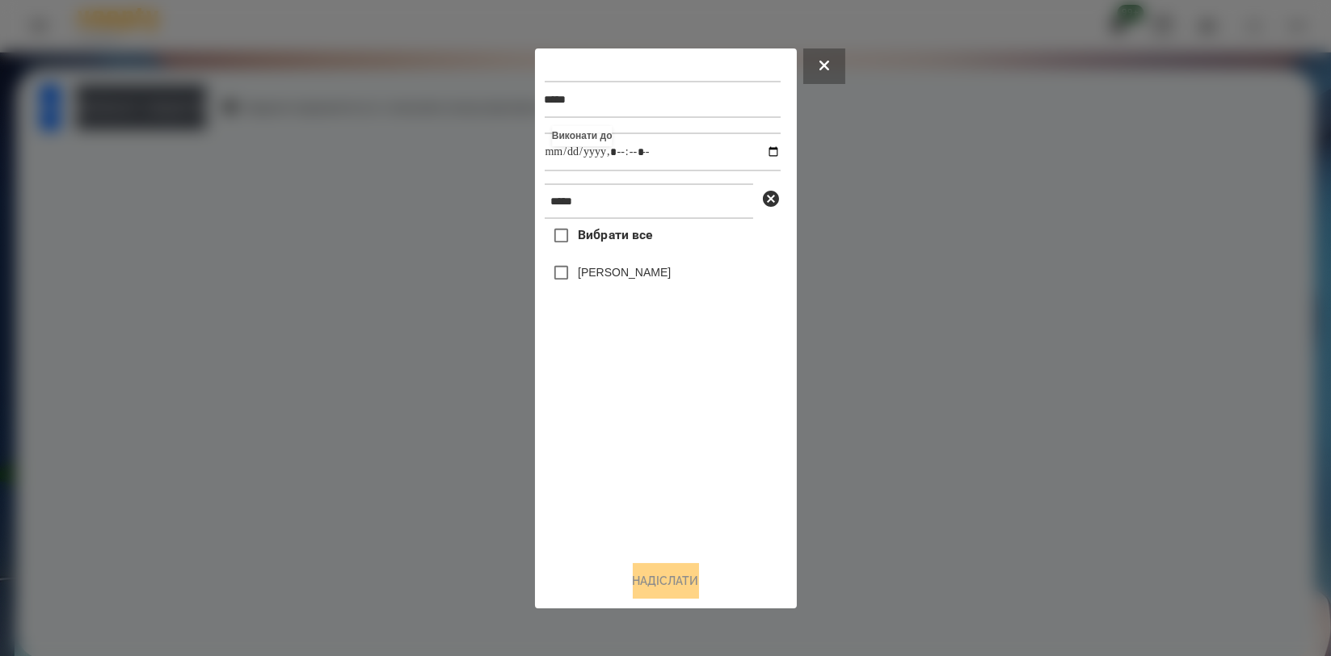
type input "**********"
click at [618, 429] on div "Вибрати все [PERSON_NAME]" at bounding box center [663, 383] width 236 height 328
click at [639, 280] on label "[PERSON_NAME]" at bounding box center [624, 272] width 93 height 16
click at [633, 570] on button "Надіслати" at bounding box center [666, 581] width 66 height 36
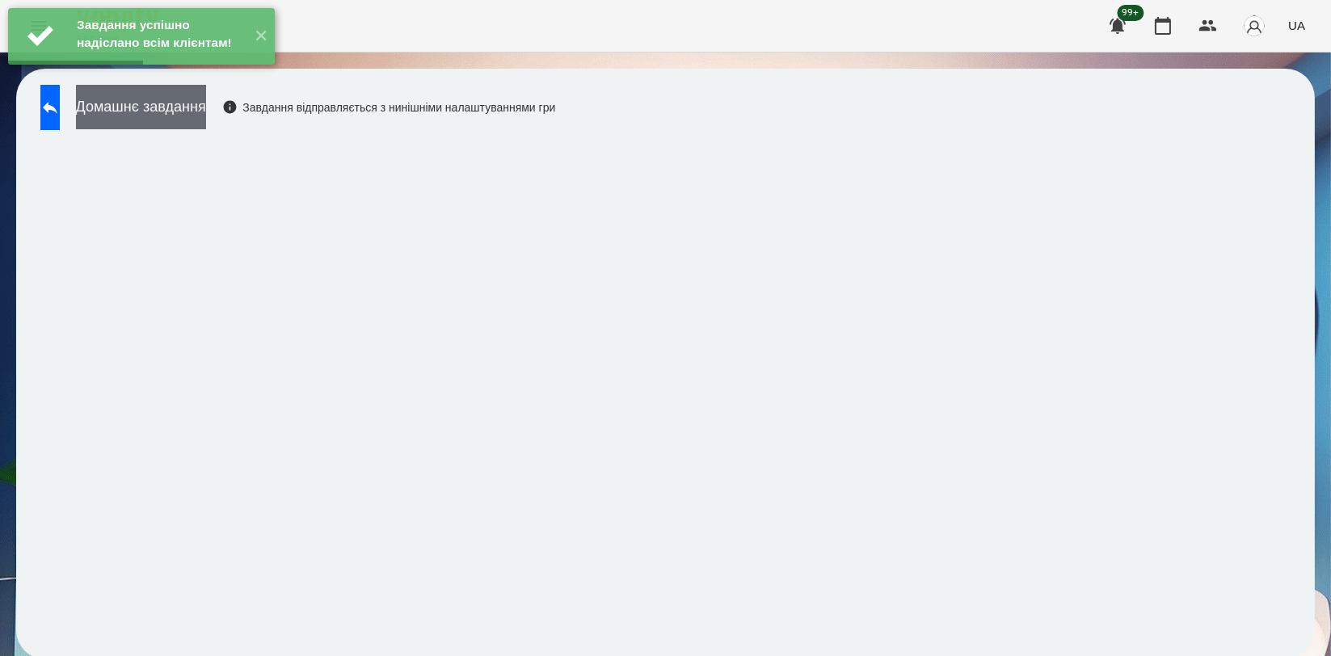
click at [206, 106] on button "Домашнє завдання" at bounding box center [141, 107] width 130 height 44
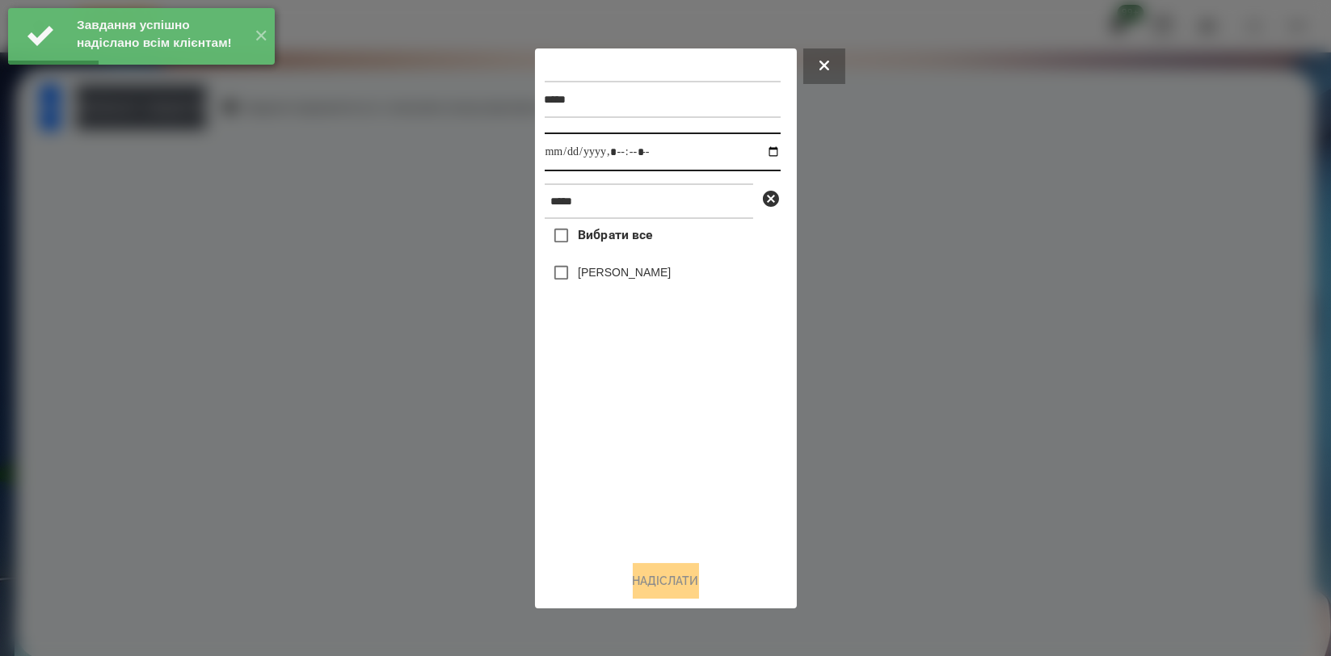
click at [763, 147] on input "datetime-local" at bounding box center [663, 152] width 236 height 39
type input "**********"
click at [646, 409] on div "Вибрати все [PERSON_NAME]" at bounding box center [663, 383] width 236 height 328
click at [656, 276] on label "[PERSON_NAME]" at bounding box center [624, 272] width 93 height 16
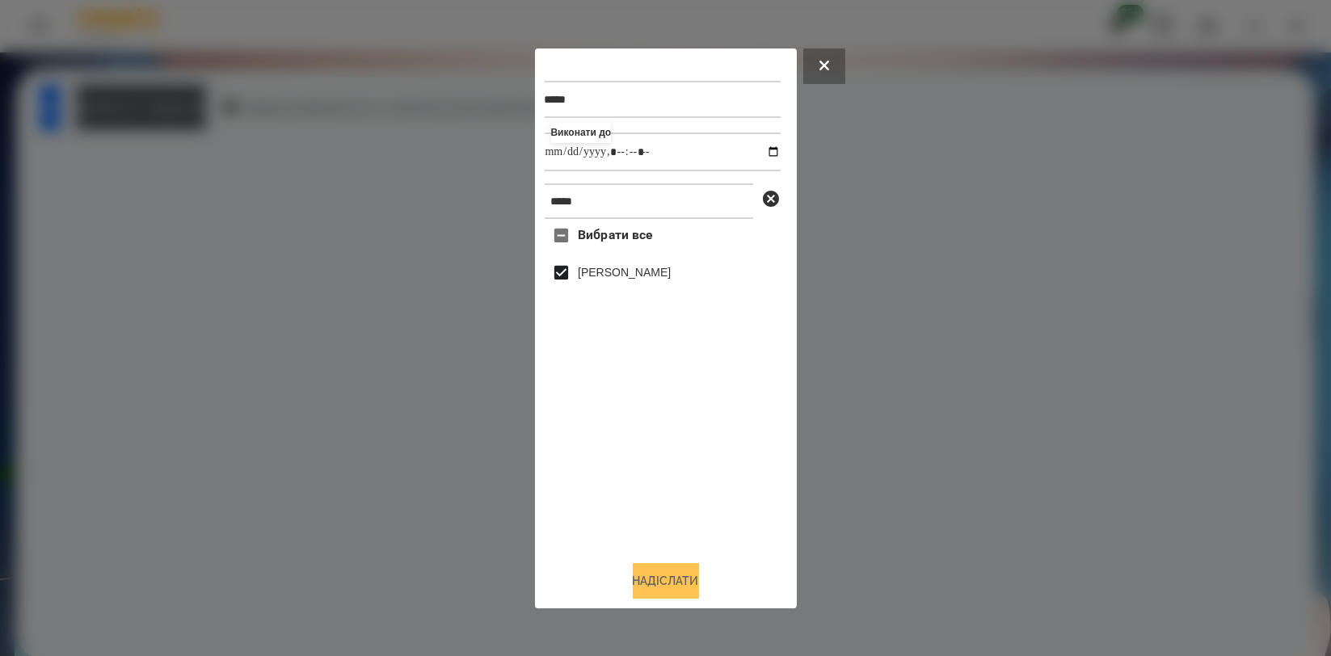
click at [655, 586] on button "Надіслати" at bounding box center [666, 581] width 66 height 36
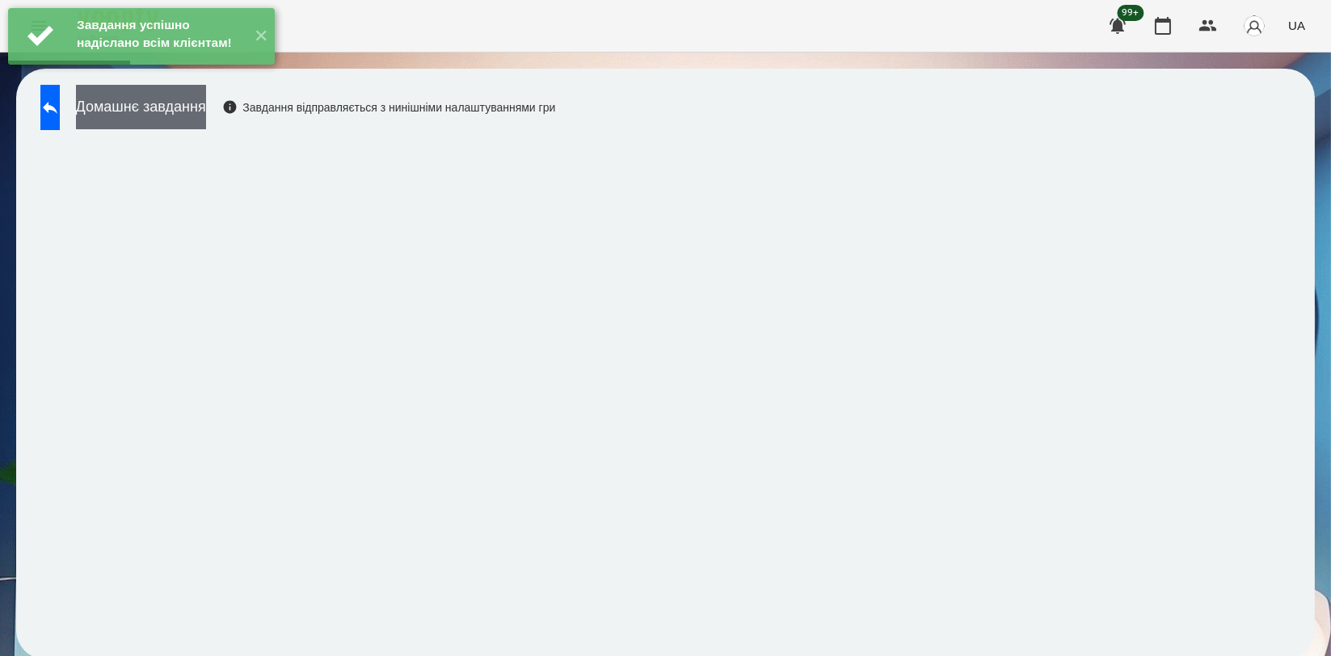
click at [206, 106] on button "Домашнє завдання" at bounding box center [141, 107] width 130 height 44
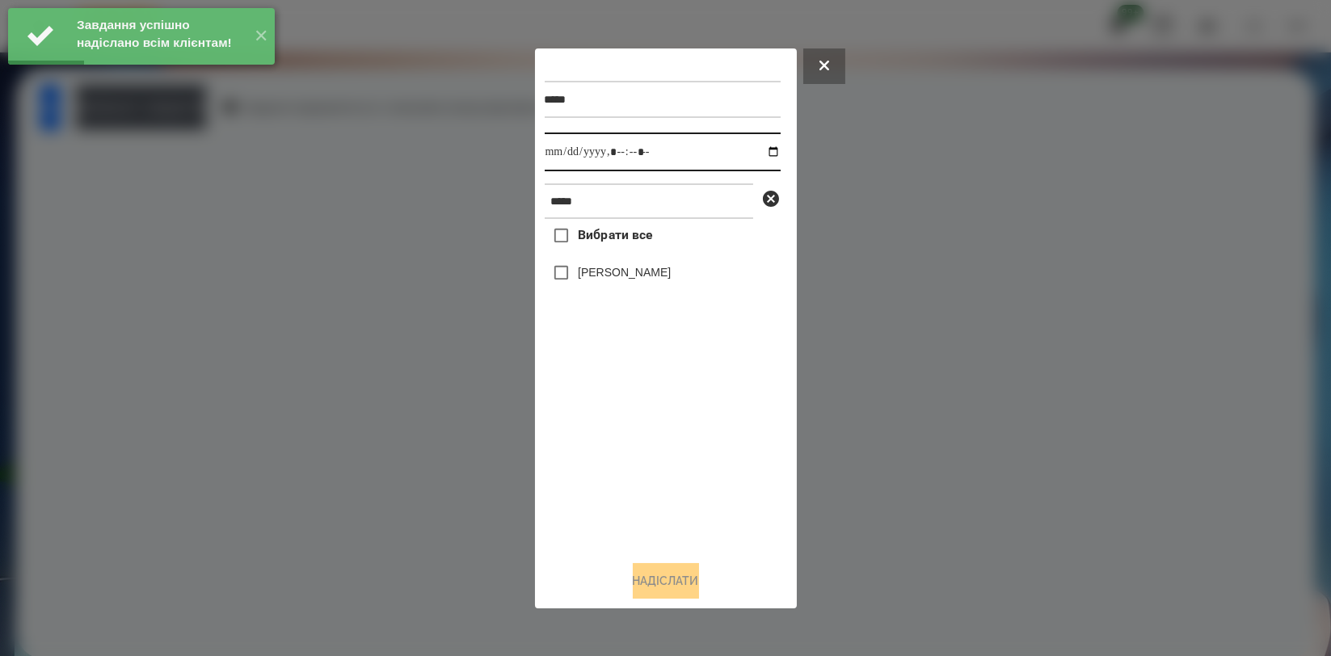
click at [766, 154] on input "datetime-local" at bounding box center [663, 152] width 236 height 39
type input "**********"
drag, startPoint x: 672, startPoint y: 427, endPoint x: 669, endPoint y: 386, distance: 40.5
click at [672, 428] on div "Вибрати все [PERSON_NAME]" at bounding box center [663, 383] width 236 height 328
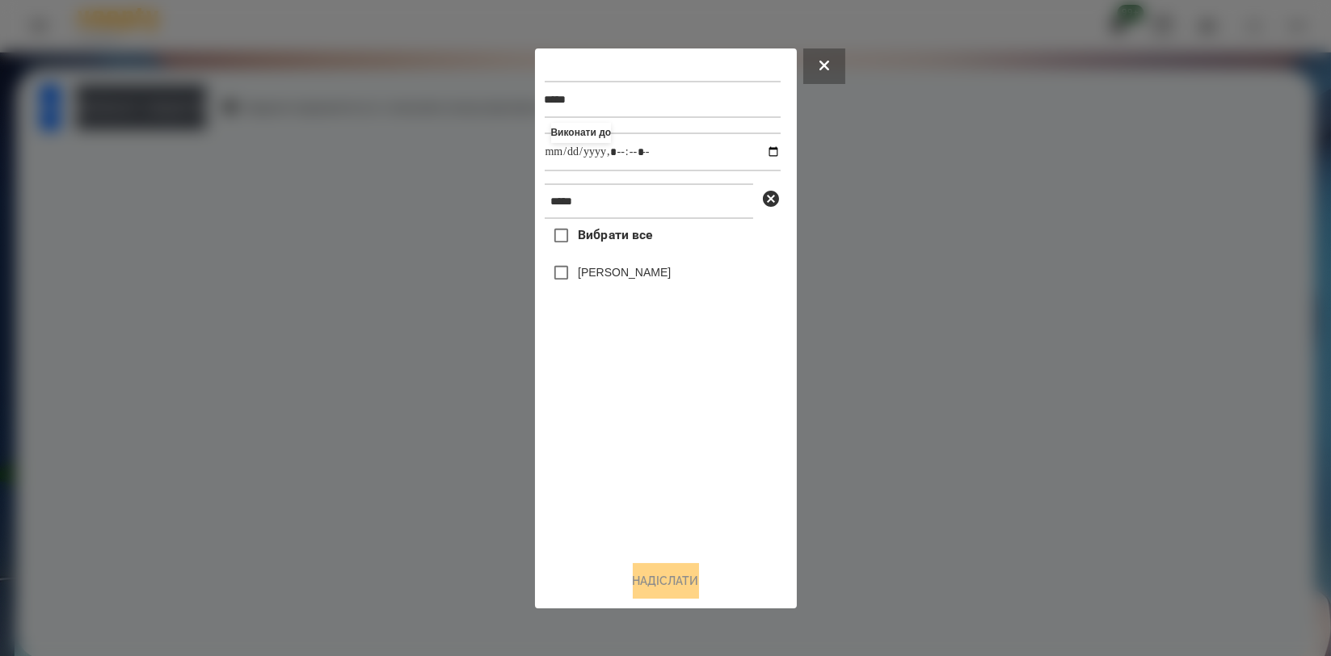
click at [671, 275] on label "[PERSON_NAME]" at bounding box center [624, 272] width 93 height 16
click at [664, 593] on button "Надіслати" at bounding box center [666, 581] width 66 height 36
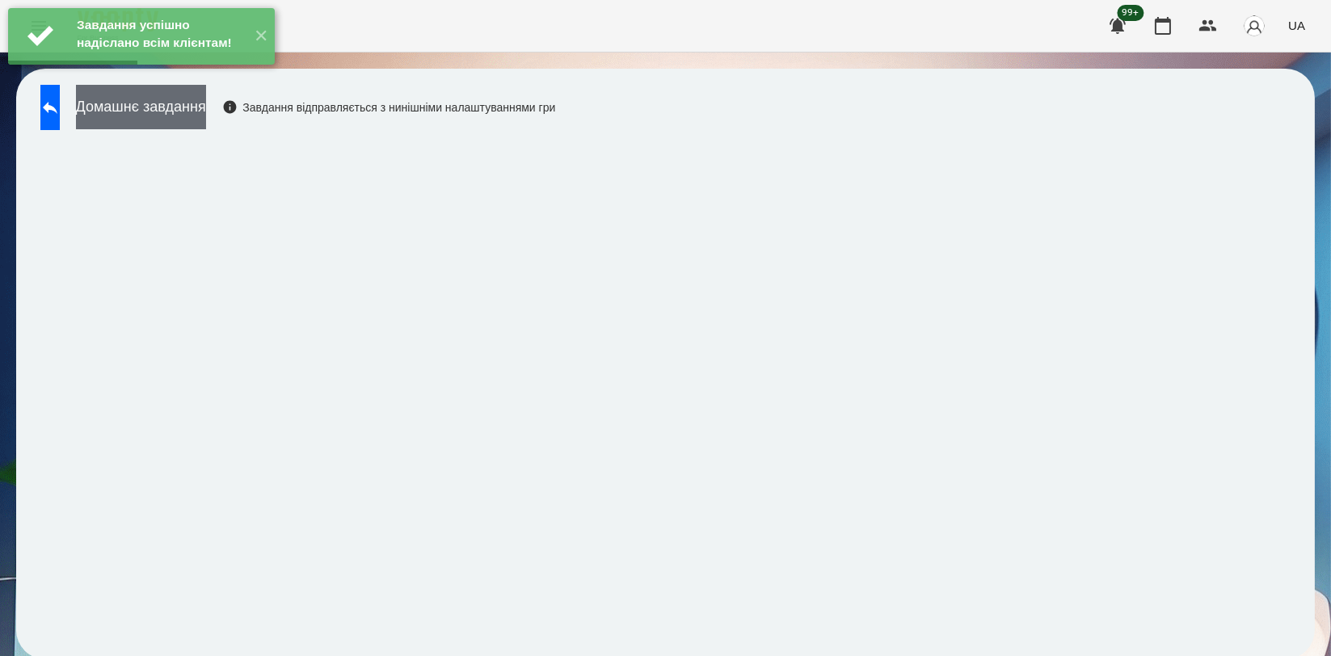
click at [206, 111] on button "Домашнє завдання" at bounding box center [141, 107] width 130 height 44
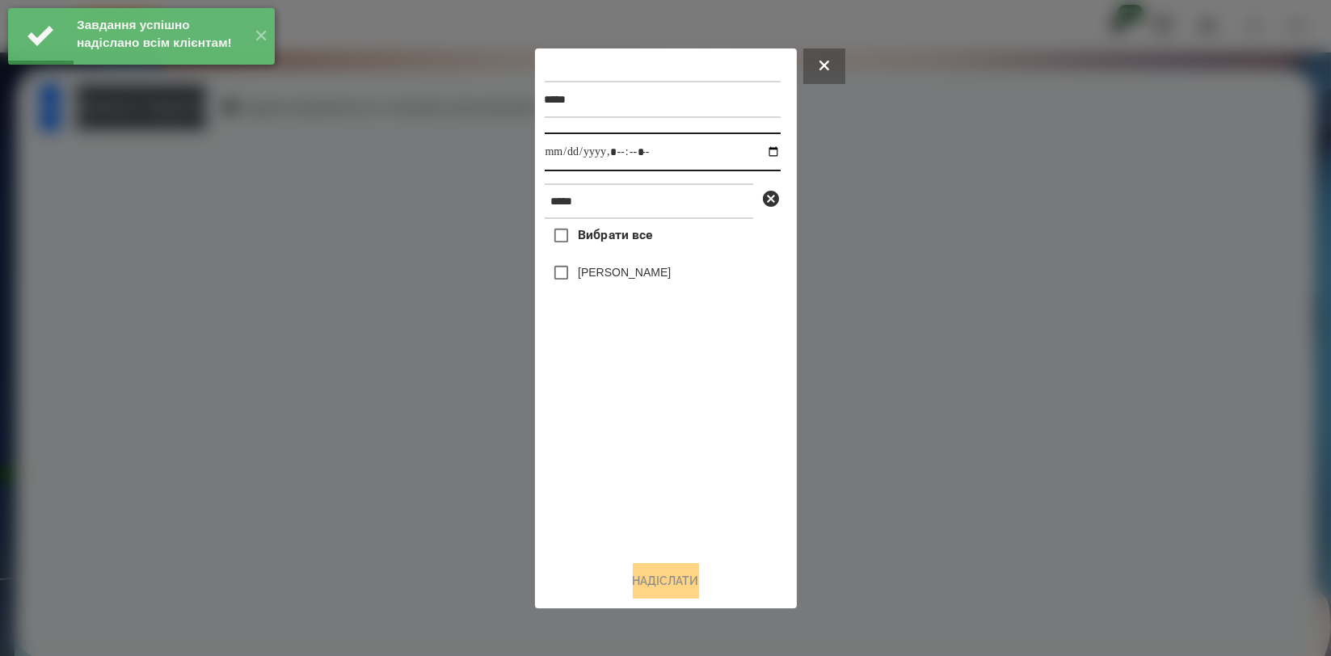
click at [761, 150] on input "datetime-local" at bounding box center [663, 152] width 236 height 39
type input "**********"
click at [652, 451] on div "Вибрати все [PERSON_NAME]" at bounding box center [663, 383] width 236 height 328
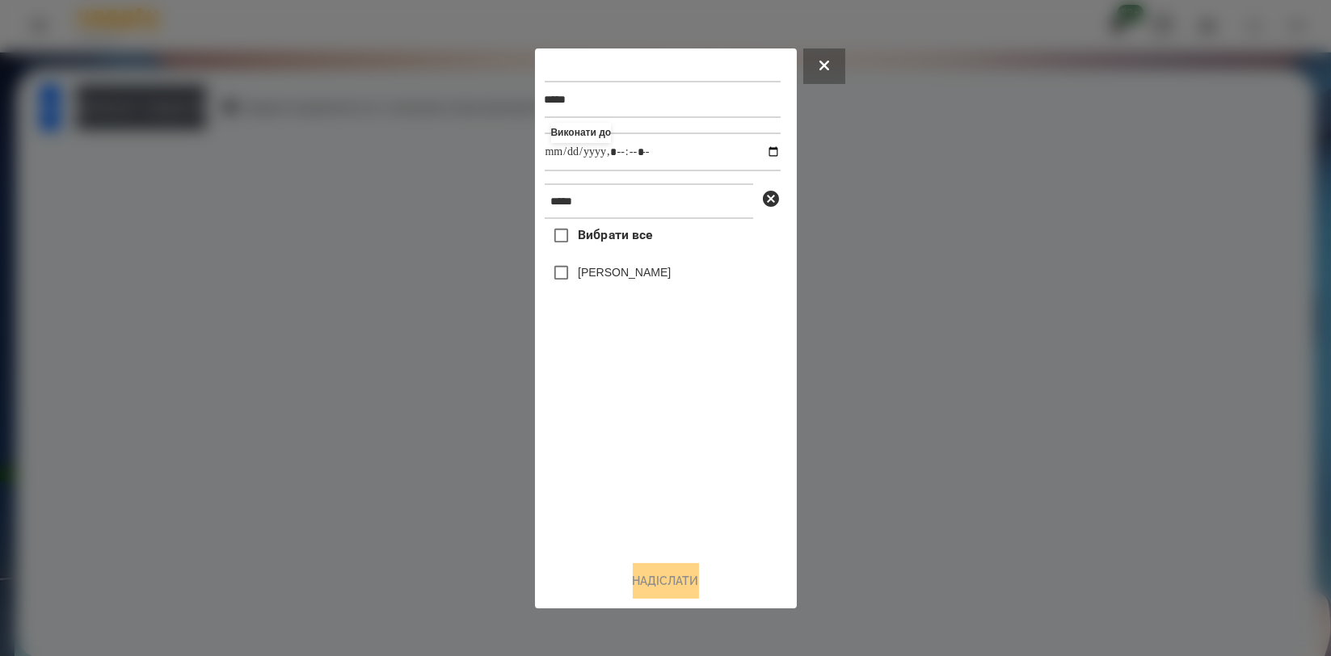
click at [650, 281] on label "[PERSON_NAME]" at bounding box center [624, 272] width 93 height 16
drag, startPoint x: 644, startPoint y: 573, endPoint x: 636, endPoint y: 553, distance: 21.8
click at [644, 574] on button "Надіслати" at bounding box center [666, 581] width 66 height 36
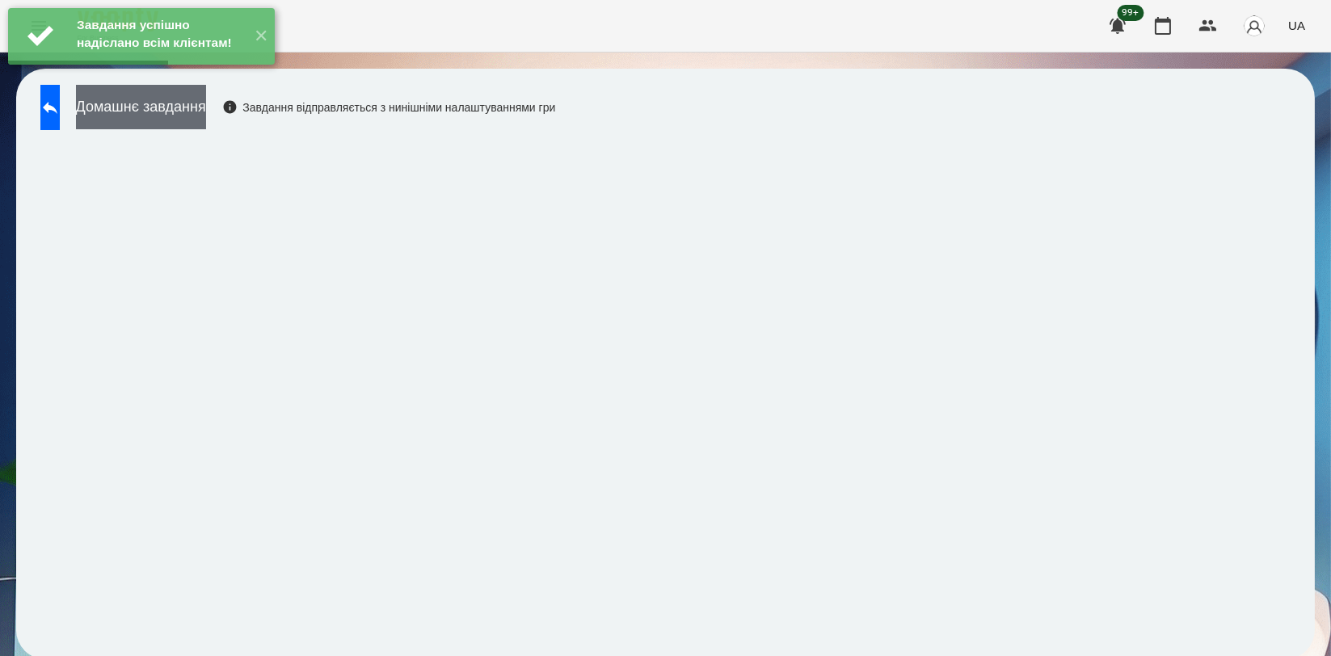
click at [205, 121] on button "Домашнє завдання" at bounding box center [141, 107] width 130 height 44
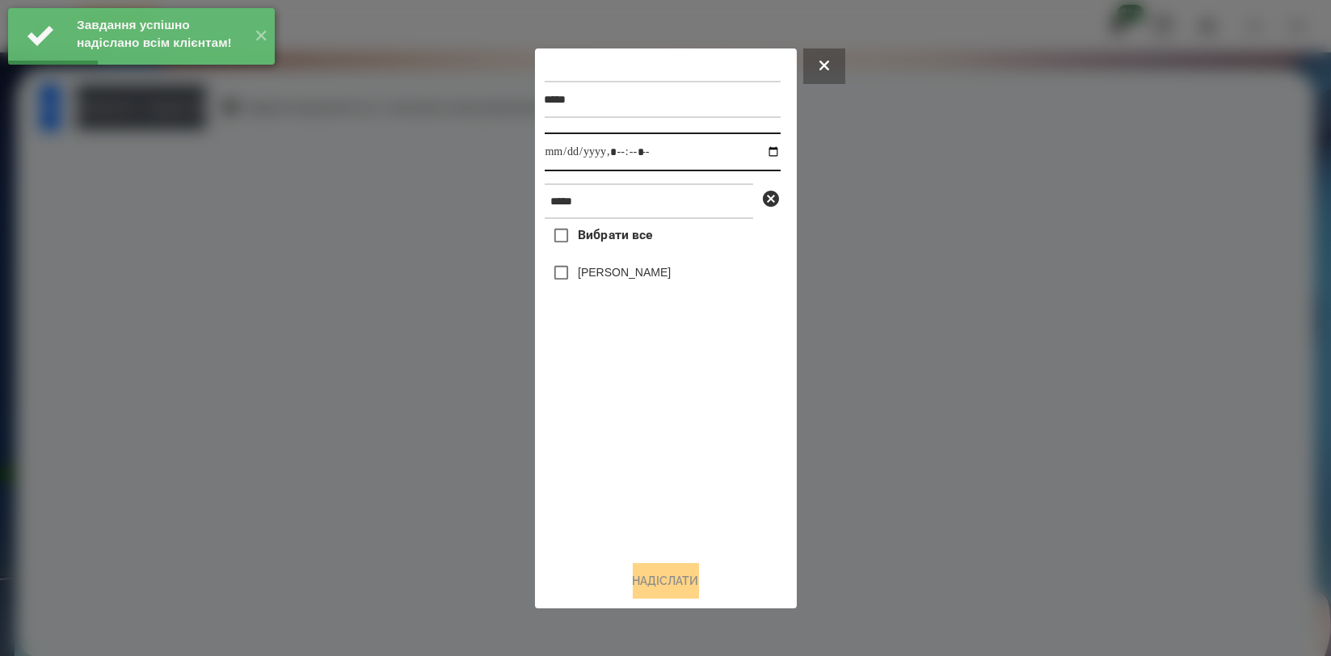
click at [760, 147] on input "datetime-local" at bounding box center [663, 152] width 236 height 39
type input "**********"
drag, startPoint x: 587, startPoint y: 419, endPoint x: 606, endPoint y: 319, distance: 101.3
click at [587, 419] on div "Вибрати все [PERSON_NAME]" at bounding box center [663, 383] width 236 height 328
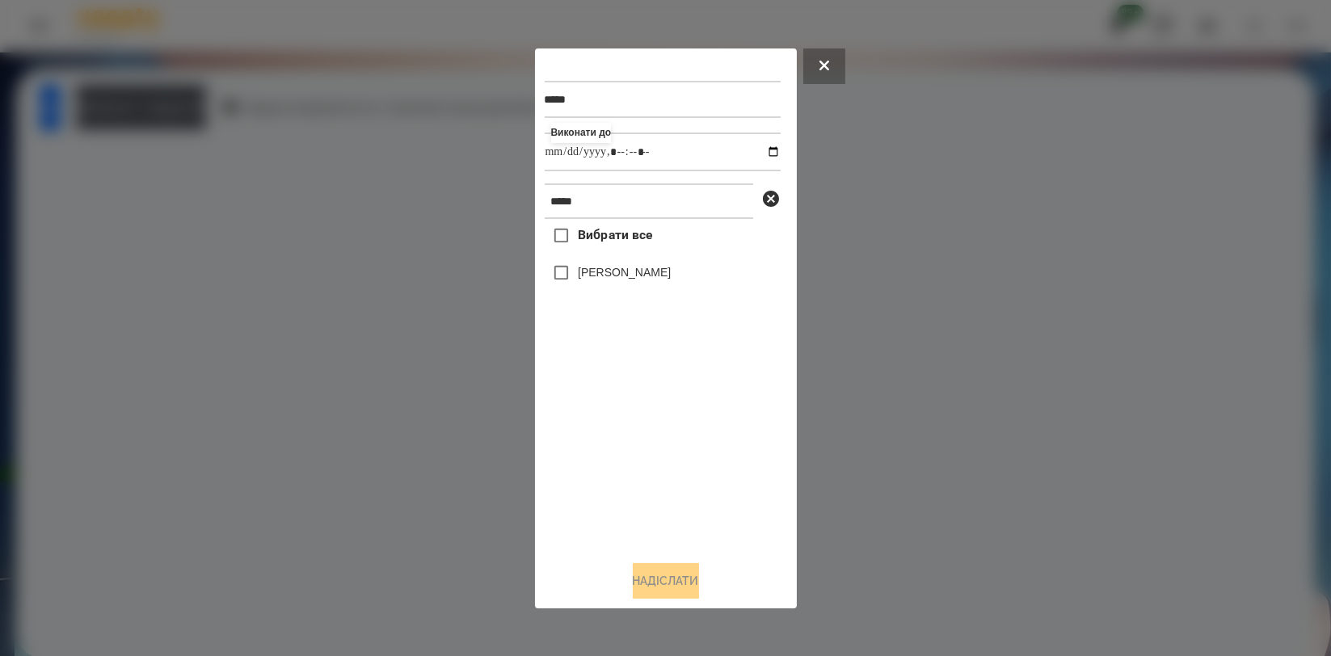
click at [626, 268] on label "[PERSON_NAME]" at bounding box center [624, 272] width 93 height 16
drag, startPoint x: 669, startPoint y: 572, endPoint x: 703, endPoint y: 544, distance: 43.7
click at [669, 572] on button "Надіслати" at bounding box center [666, 581] width 66 height 36
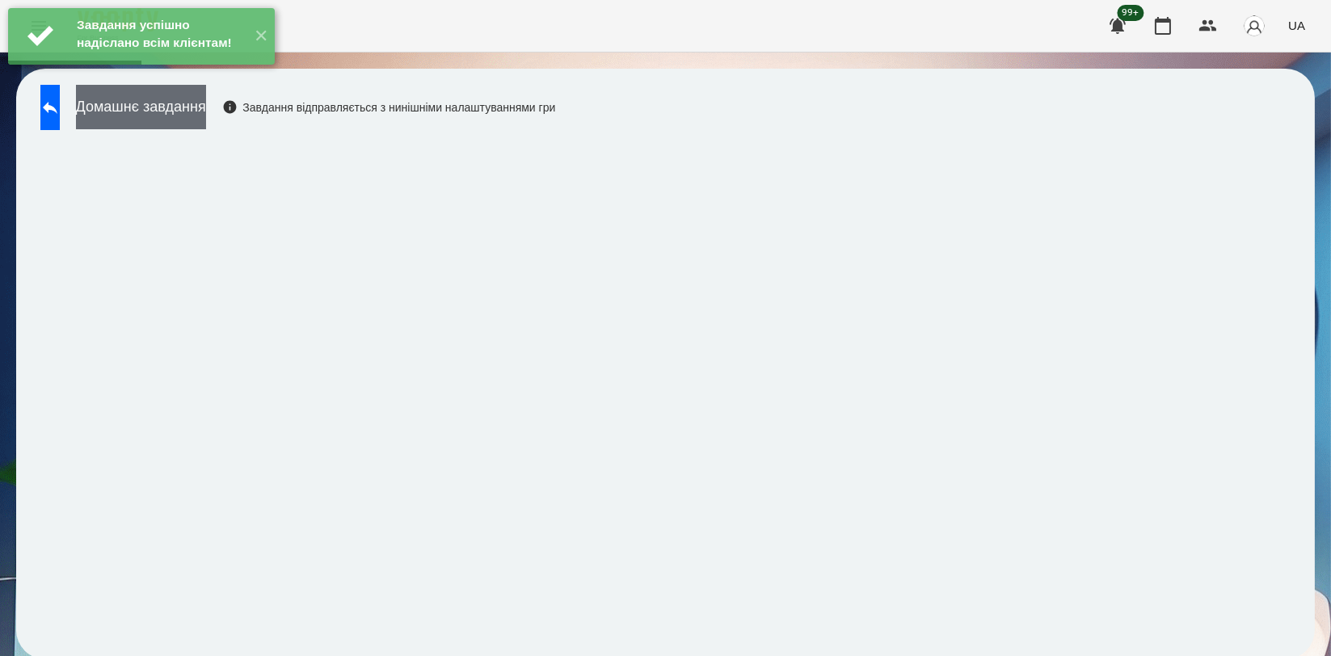
click at [206, 106] on button "Домашнє завдання" at bounding box center [141, 107] width 130 height 44
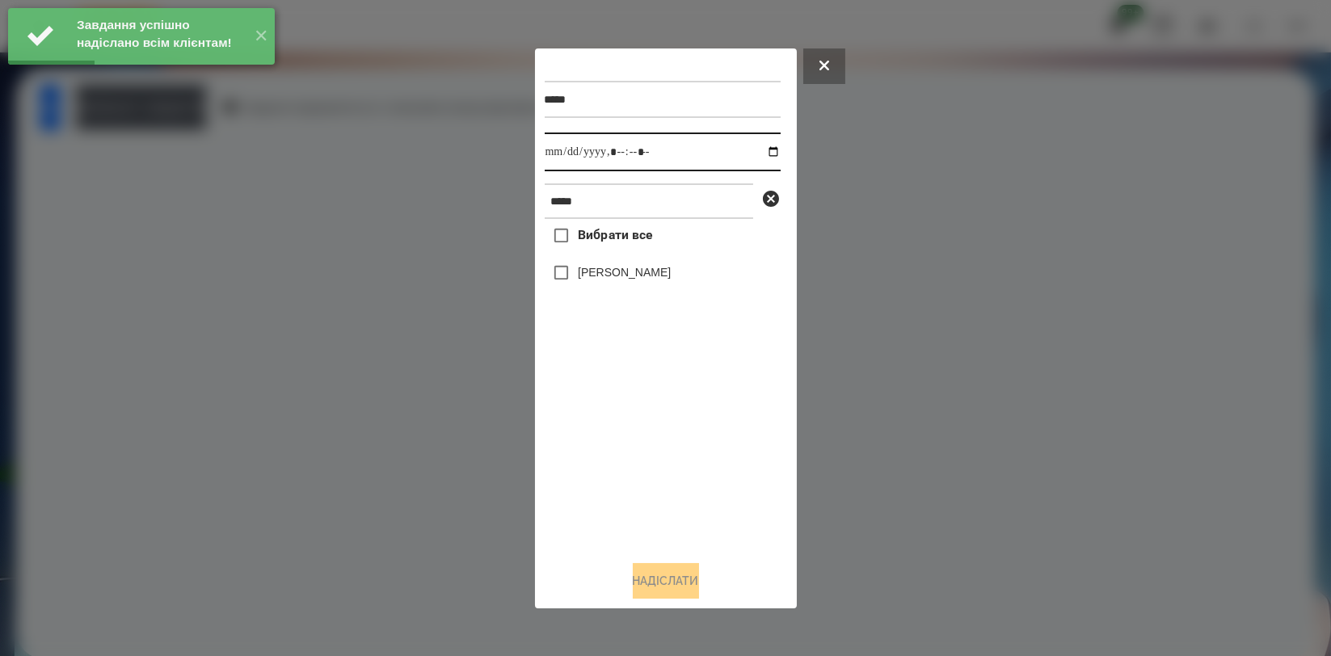
click at [764, 154] on input "datetime-local" at bounding box center [663, 152] width 236 height 39
click at [573, 451] on div "Вибрати все [PERSON_NAME]" at bounding box center [663, 383] width 236 height 328
click at [611, 276] on label "[PERSON_NAME]" at bounding box center [624, 272] width 93 height 16
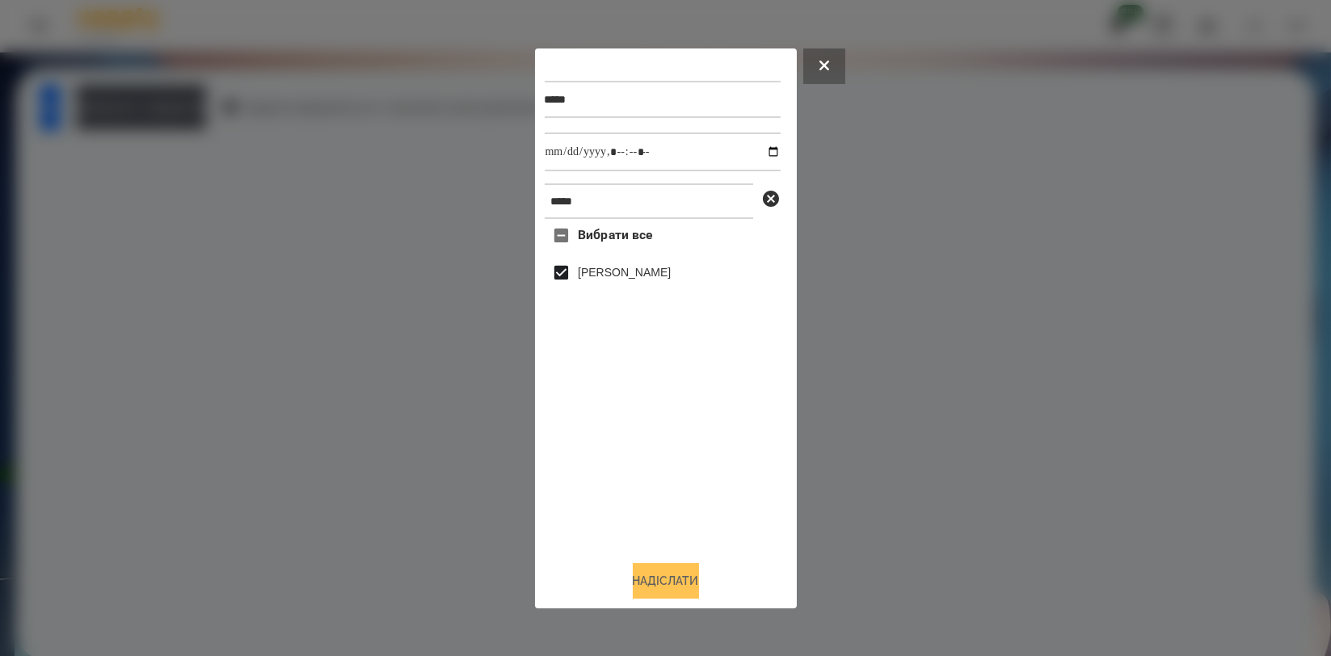
click at [650, 580] on button "Надіслати" at bounding box center [666, 581] width 66 height 36
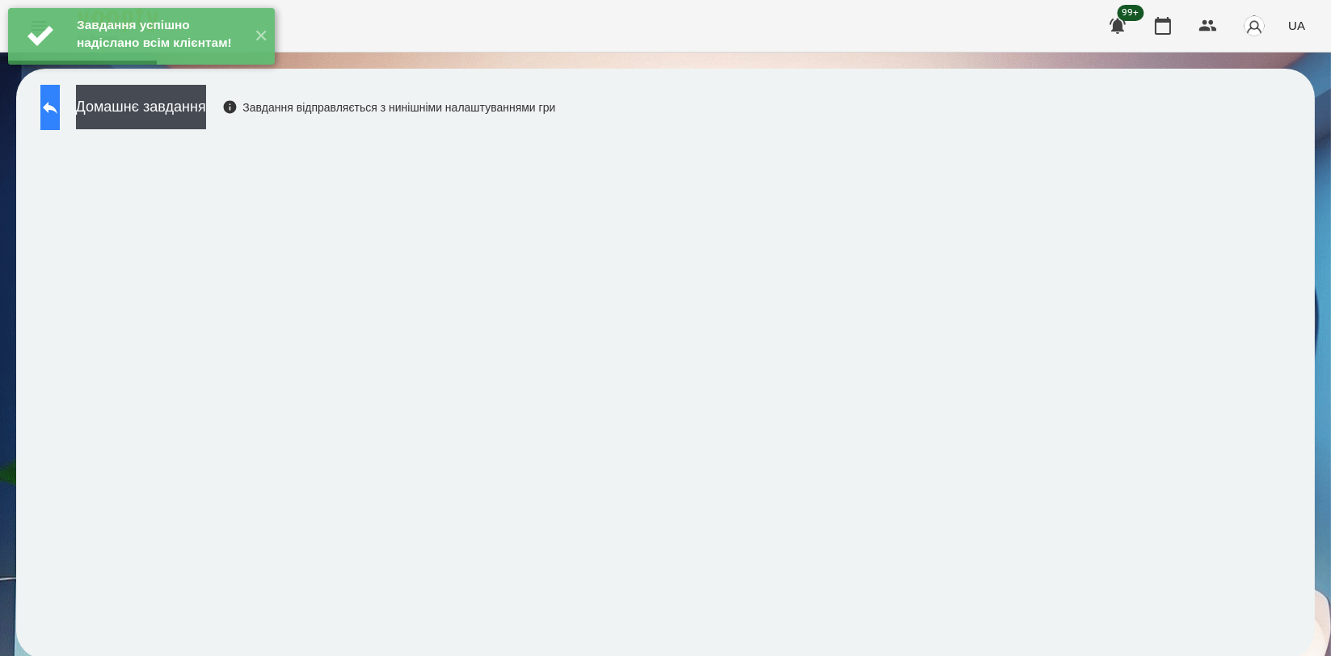
click at [60, 113] on icon at bounding box center [49, 107] width 19 height 19
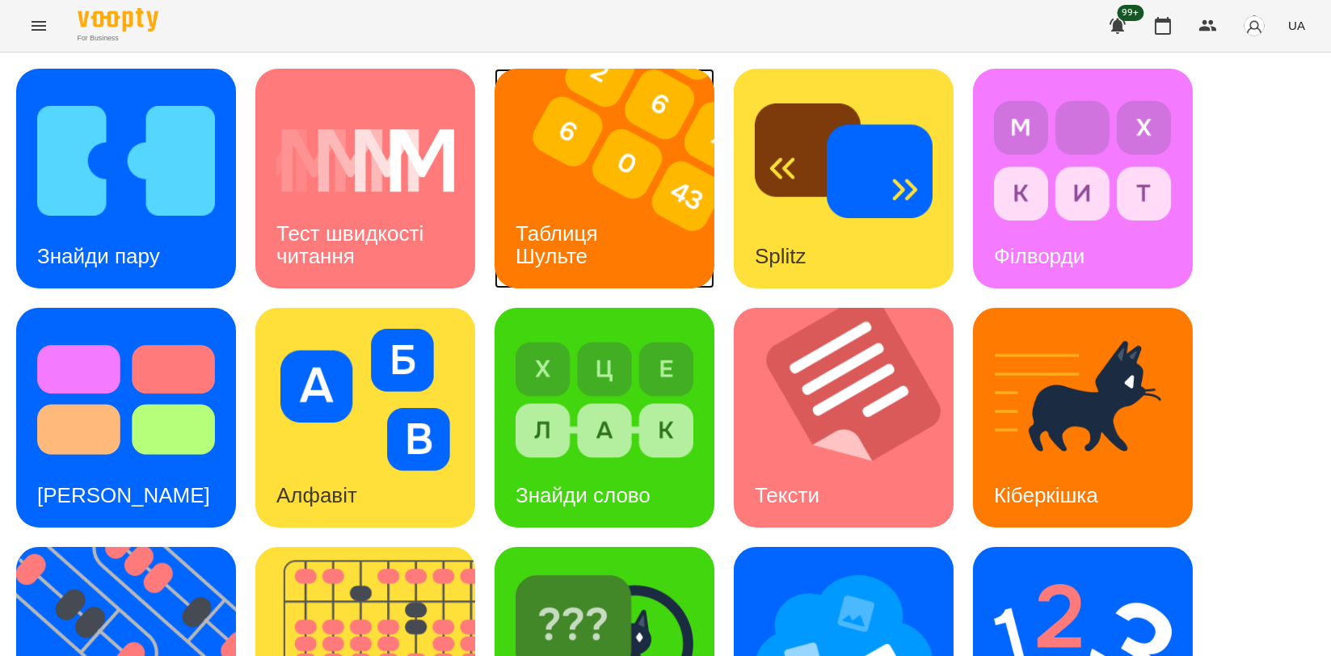
click at [598, 164] on img at bounding box center [615, 179] width 240 height 220
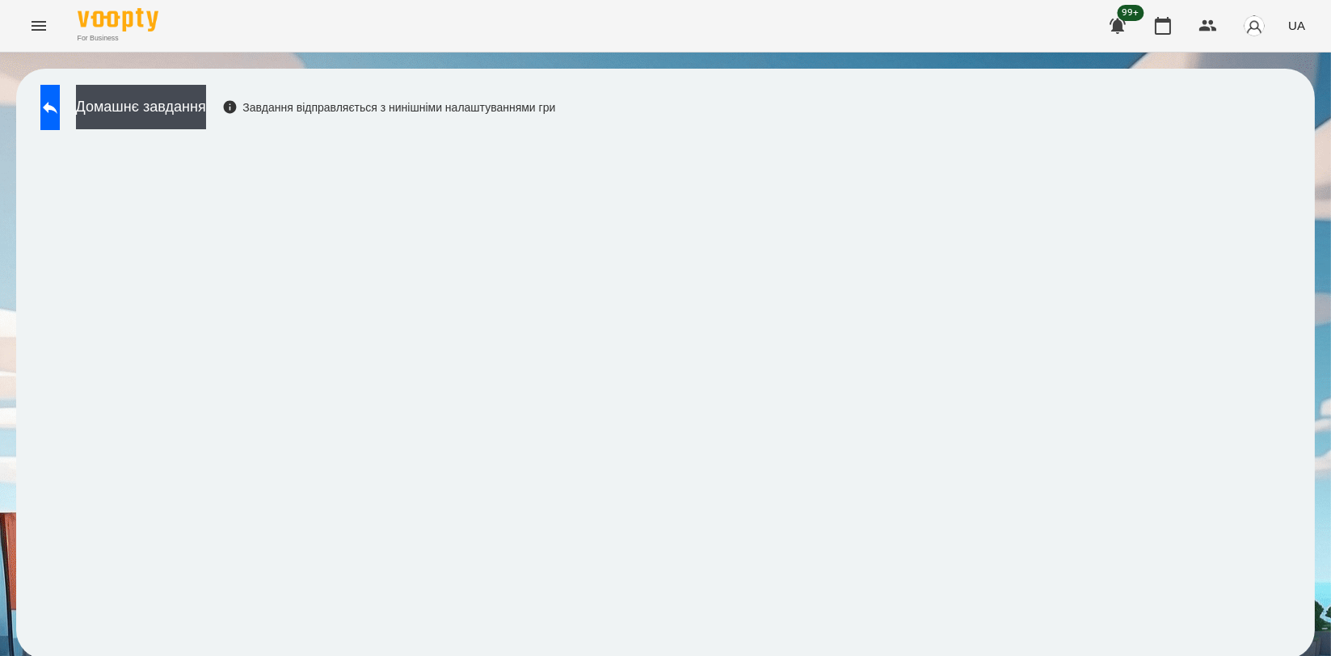
scroll to position [2, 0]
click at [57, 103] on icon at bounding box center [50, 108] width 15 height 12
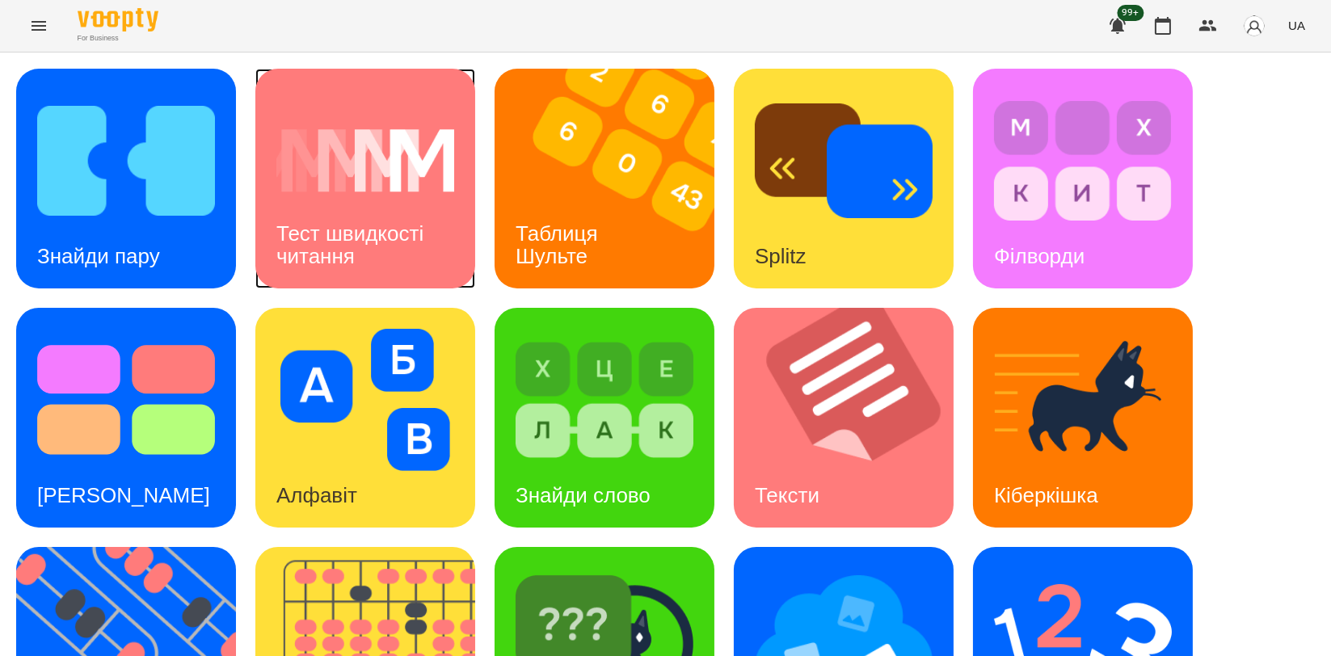
click at [380, 202] on div "Тест швидкості читання" at bounding box center [365, 245] width 220 height 86
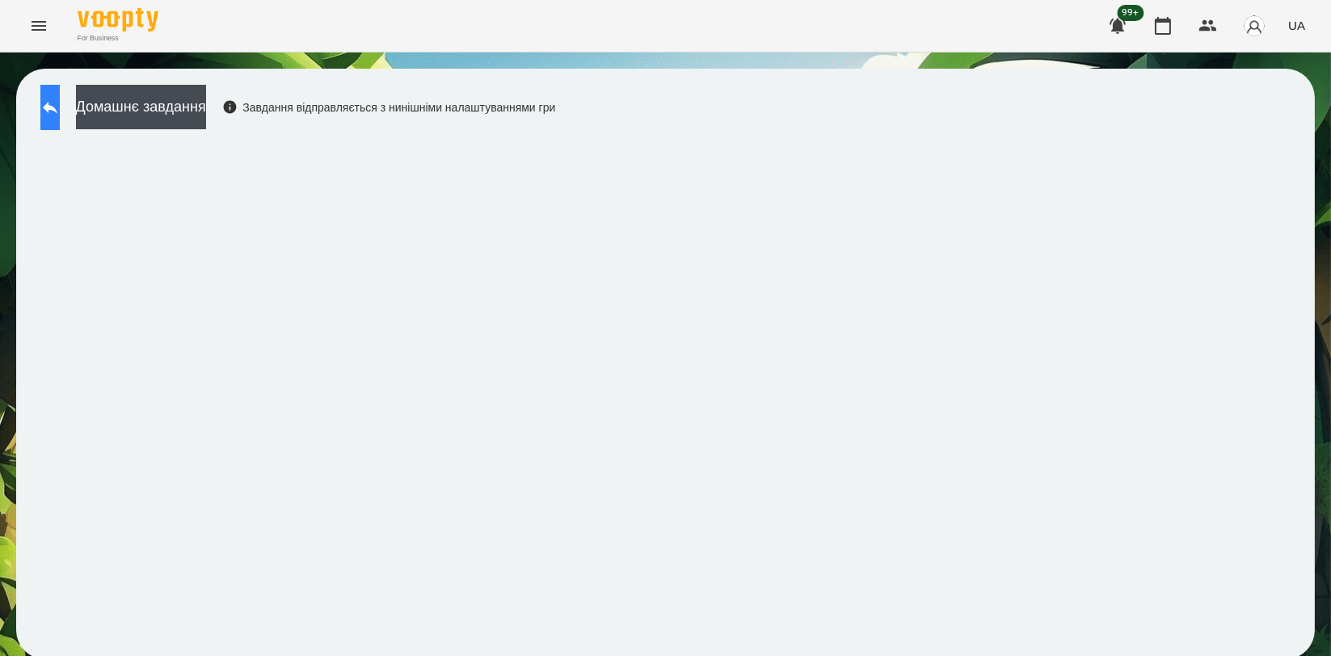
click at [56, 108] on button at bounding box center [49, 107] width 19 height 45
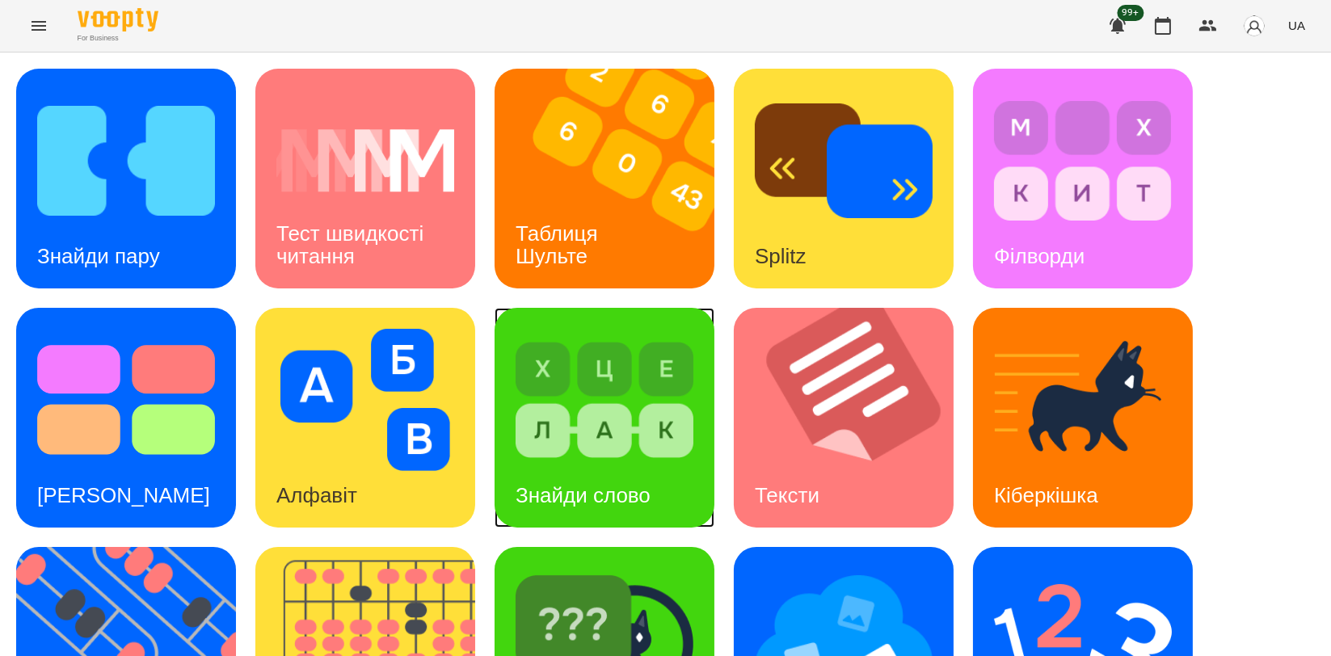
click at [631, 404] on img at bounding box center [605, 400] width 178 height 142
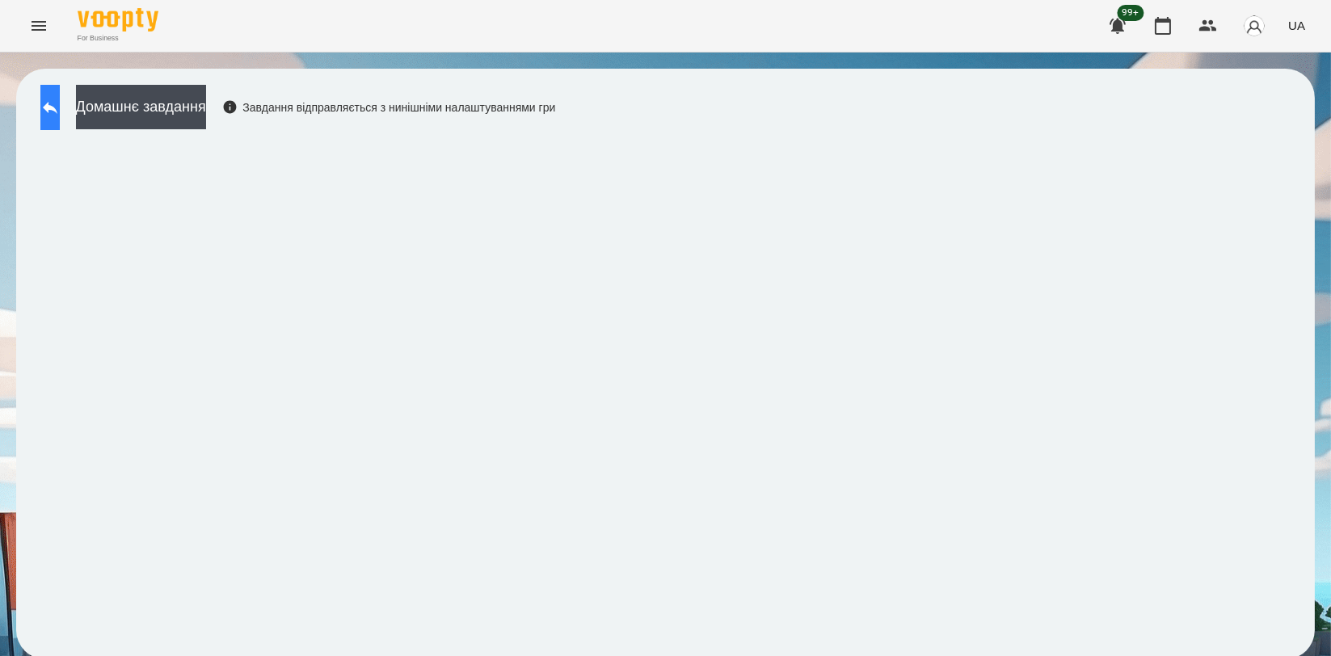
click at [52, 105] on button at bounding box center [49, 107] width 19 height 45
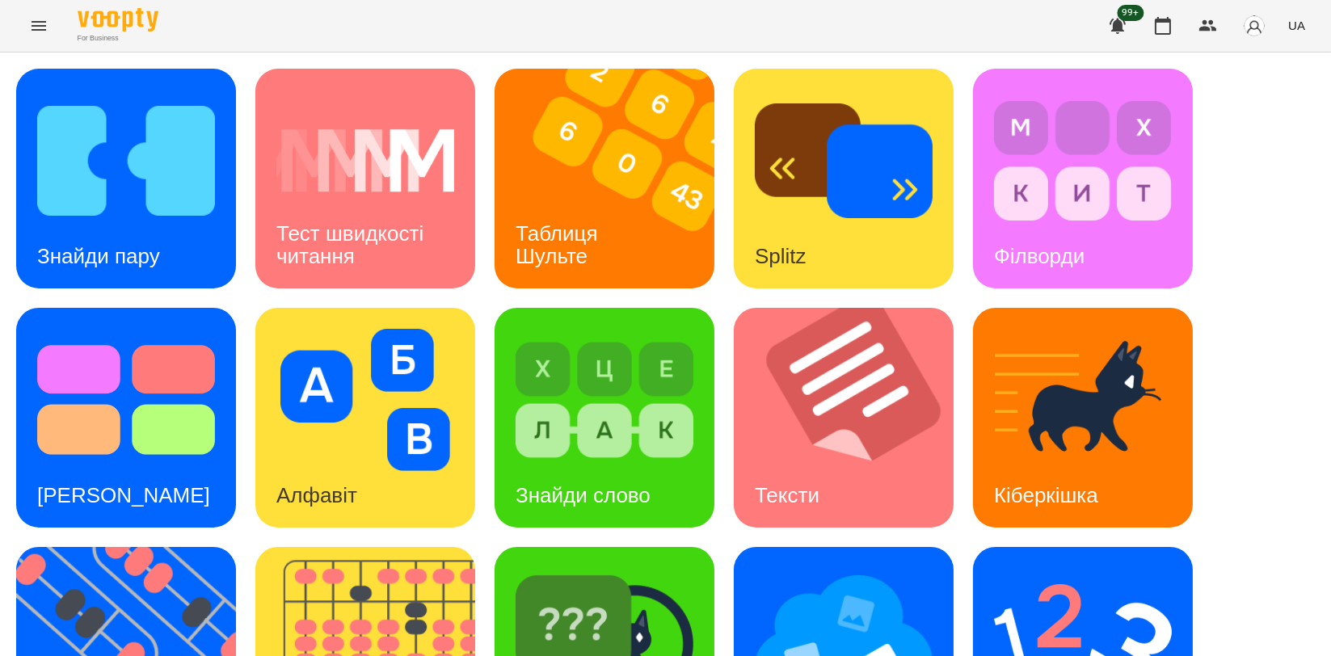
scroll to position [269, 0]
click at [597, 568] on img at bounding box center [605, 639] width 178 height 142
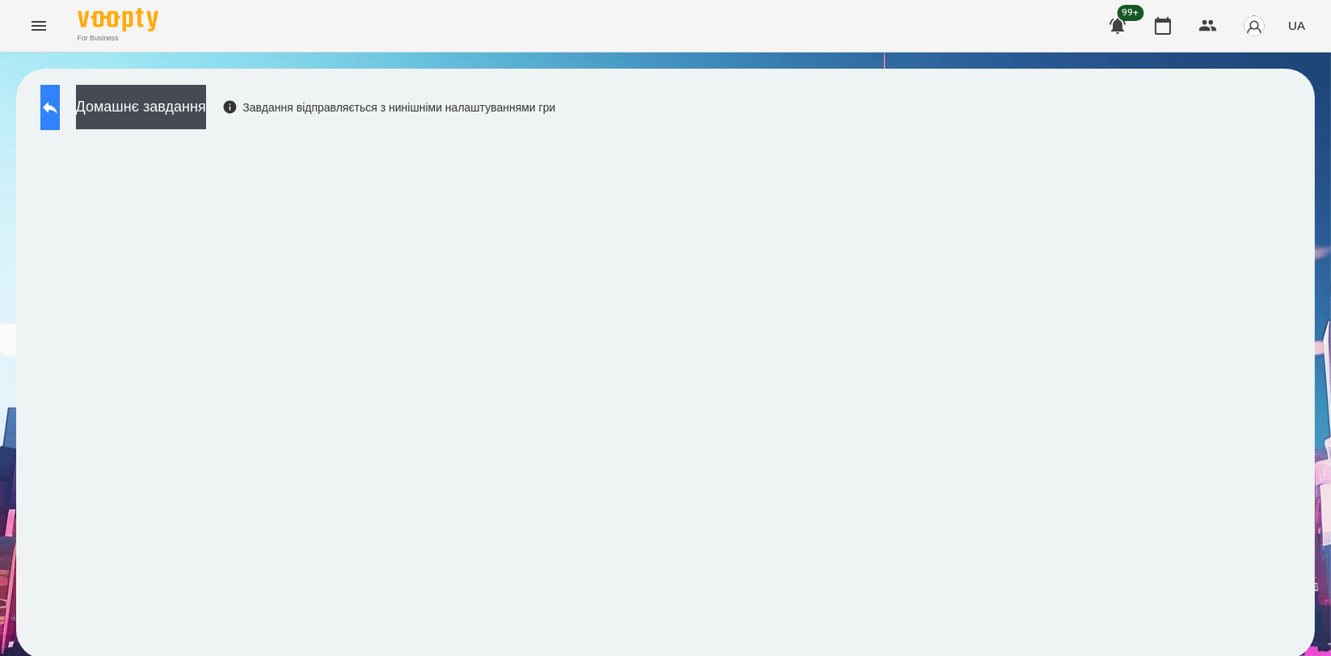
click at [57, 108] on icon at bounding box center [50, 108] width 15 height 12
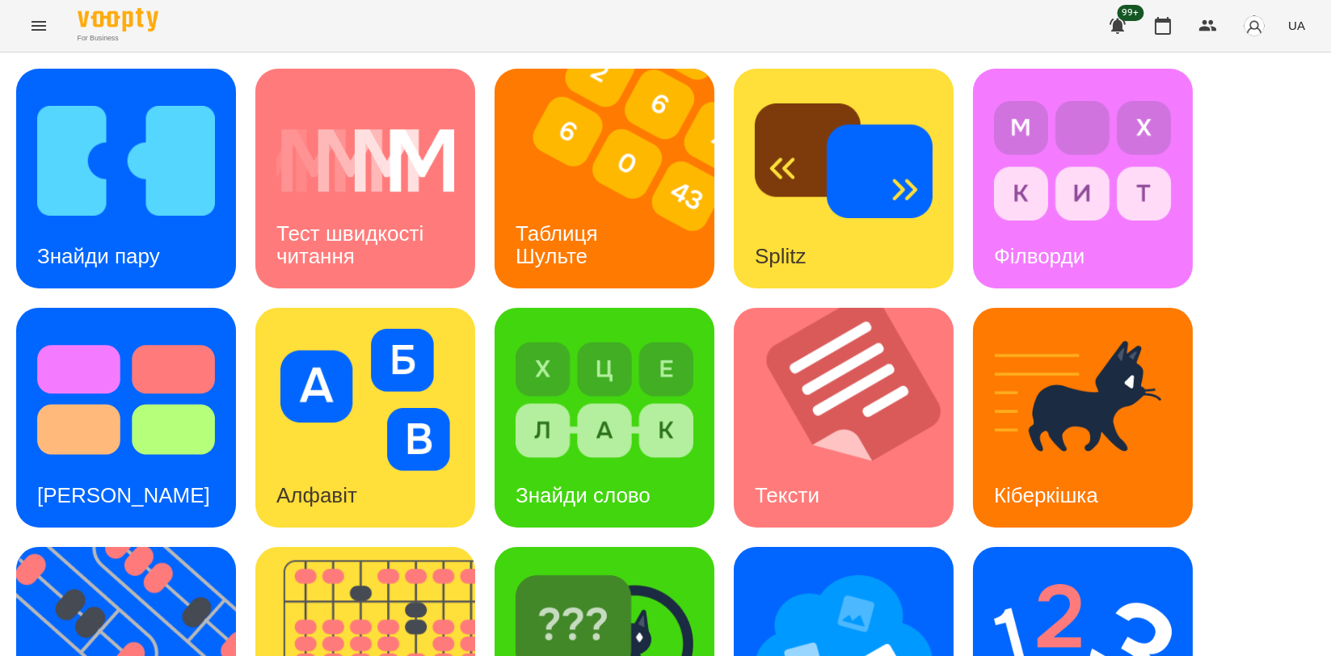
scroll to position [359, 0]
click at [437, 547] on img at bounding box center [375, 657] width 240 height 220
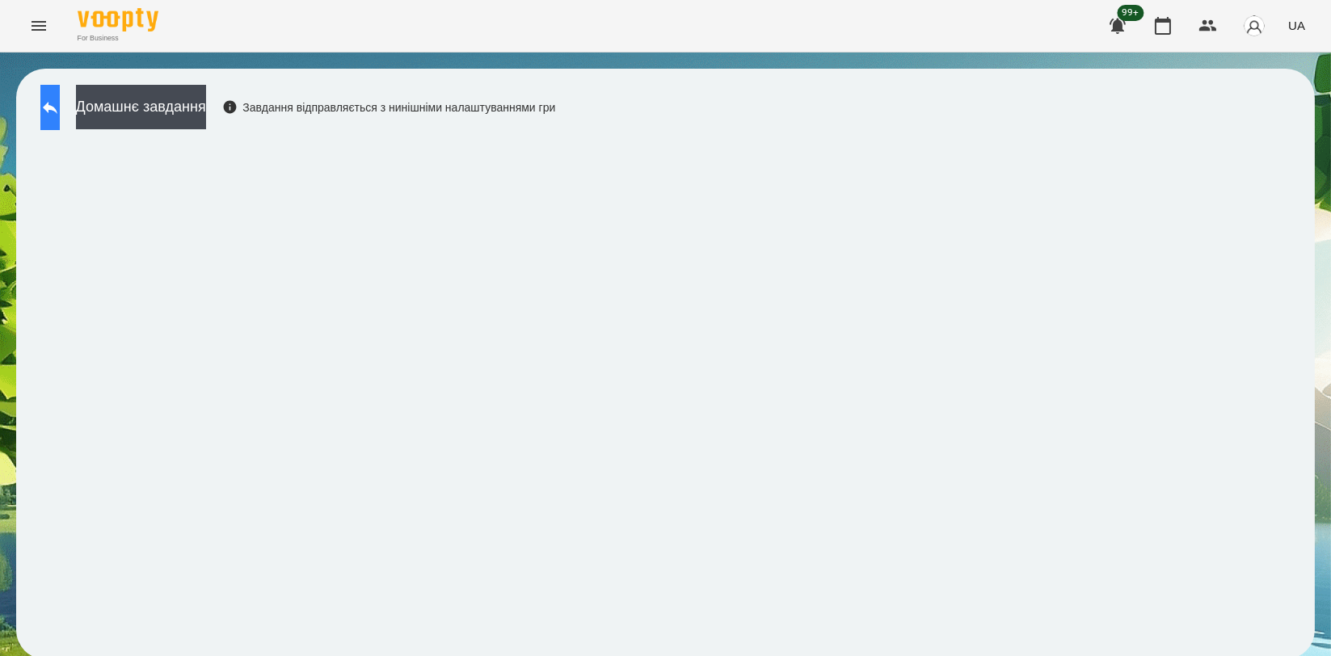
click at [60, 118] on button at bounding box center [49, 107] width 19 height 45
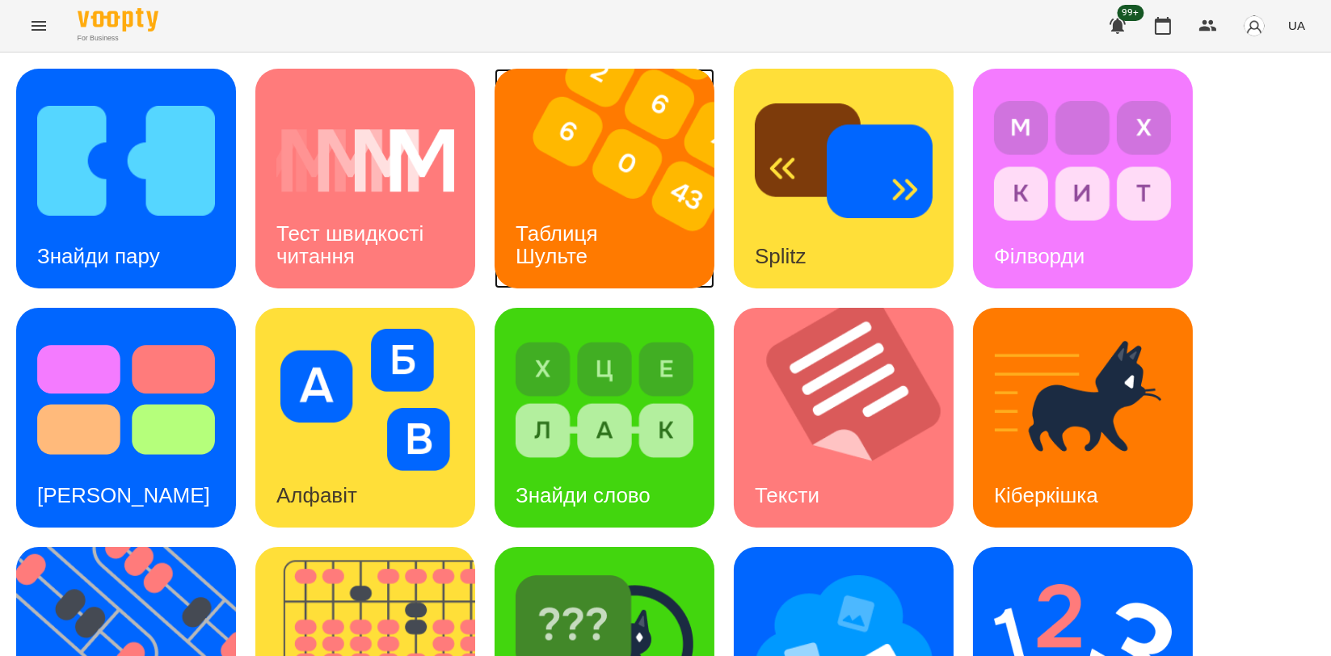
click at [576, 116] on img at bounding box center [615, 179] width 240 height 220
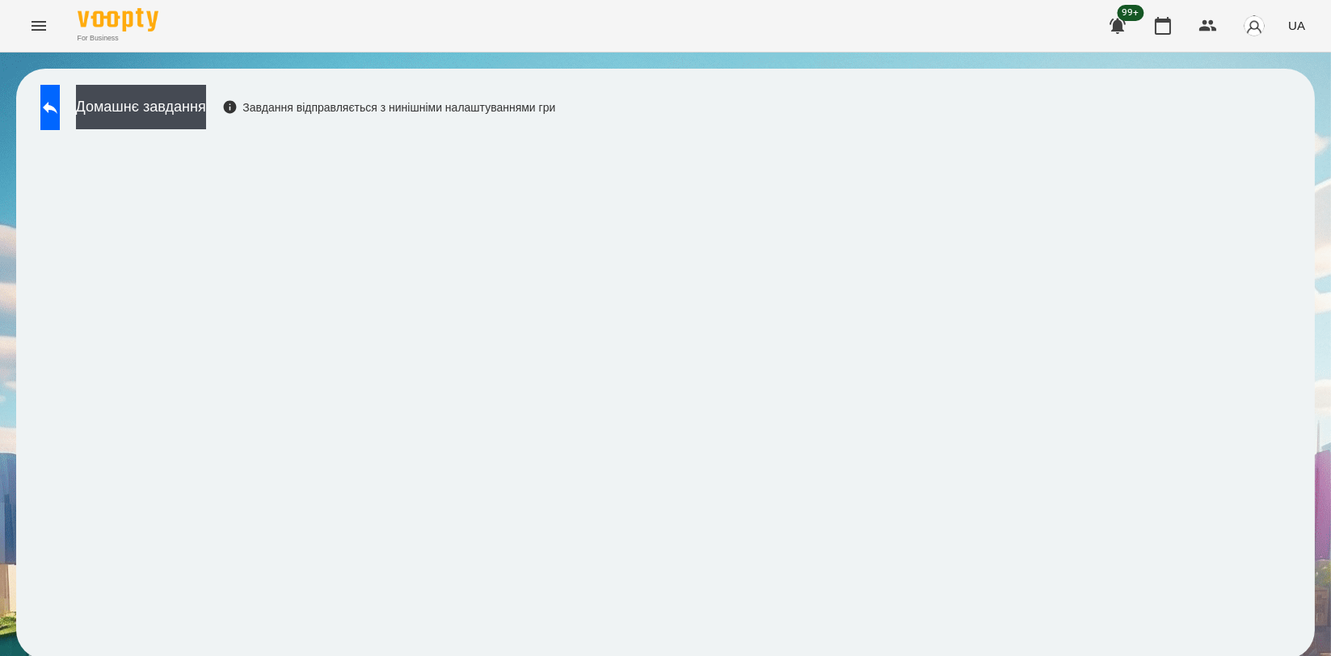
scroll to position [2, 0]
click at [60, 107] on icon at bounding box center [49, 107] width 19 height 19
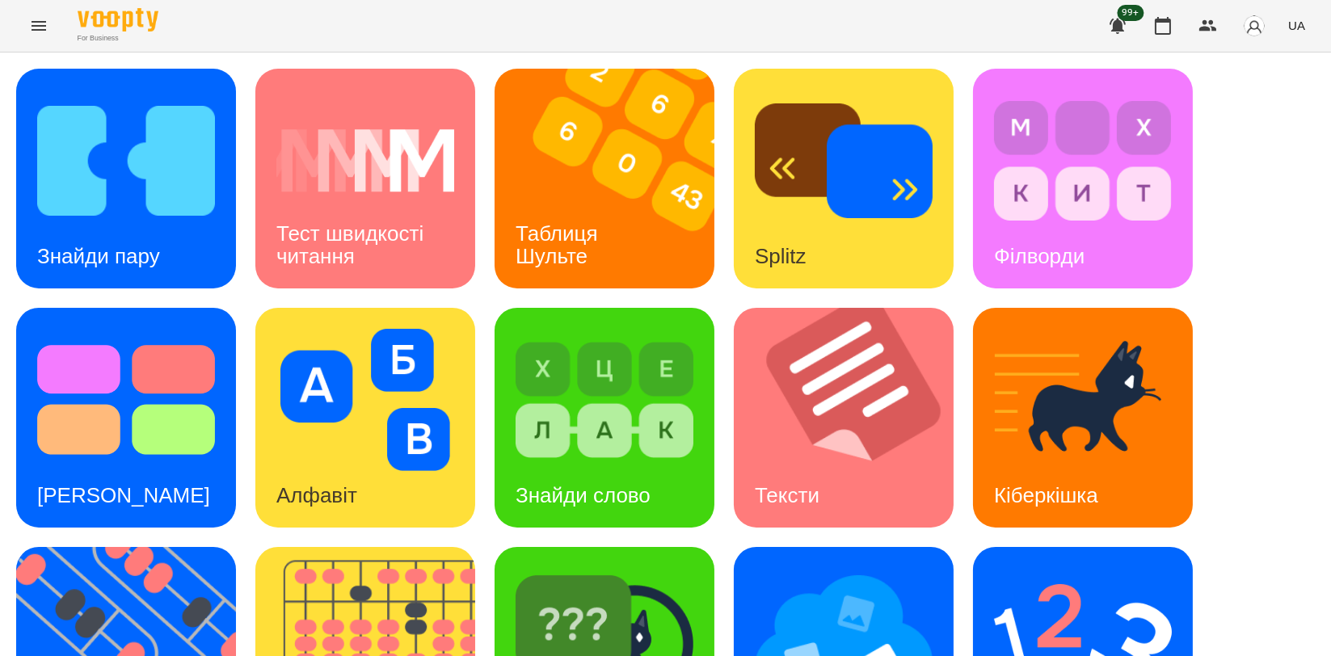
scroll to position [366, 0]
click at [175, 547] on img at bounding box center [136, 657] width 240 height 220
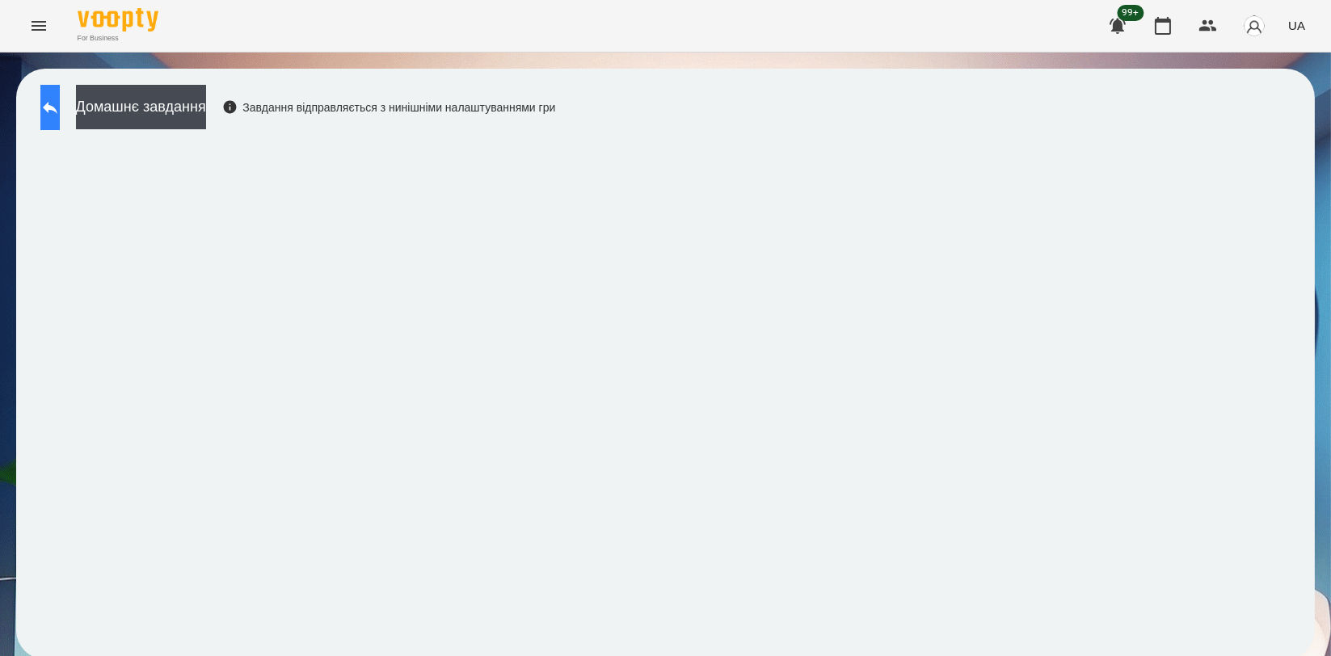
click at [60, 98] on icon at bounding box center [49, 107] width 19 height 19
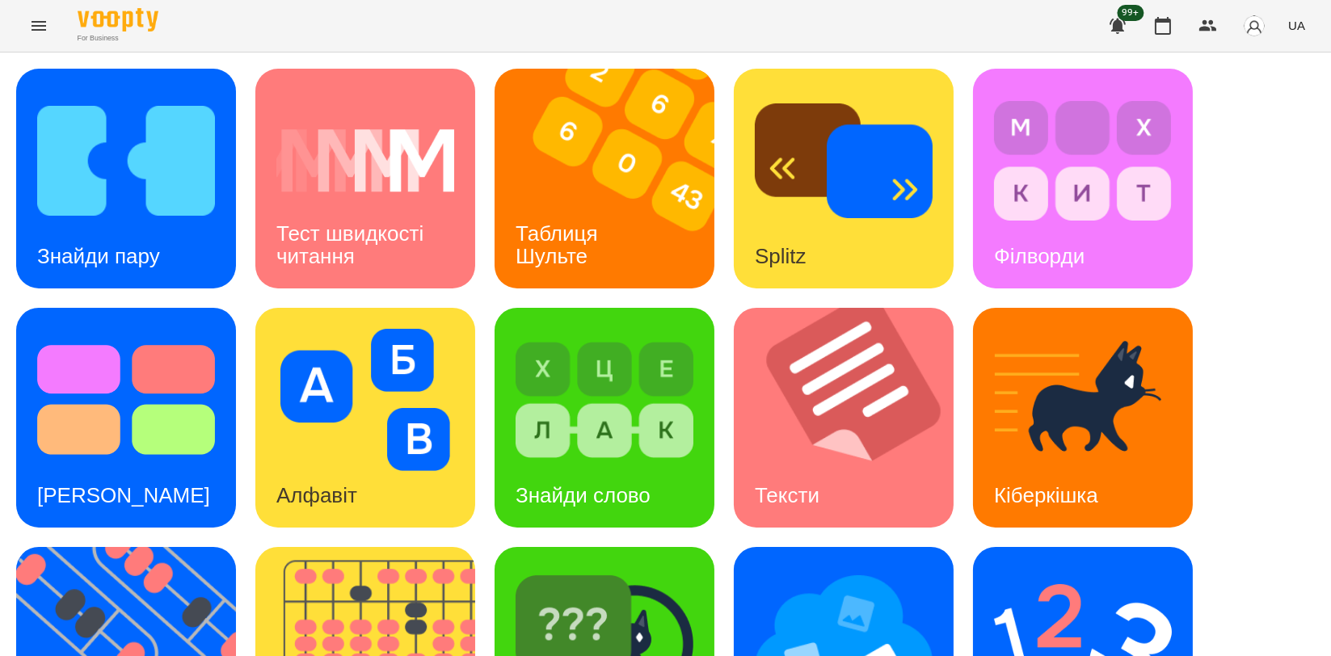
scroll to position [366, 0]
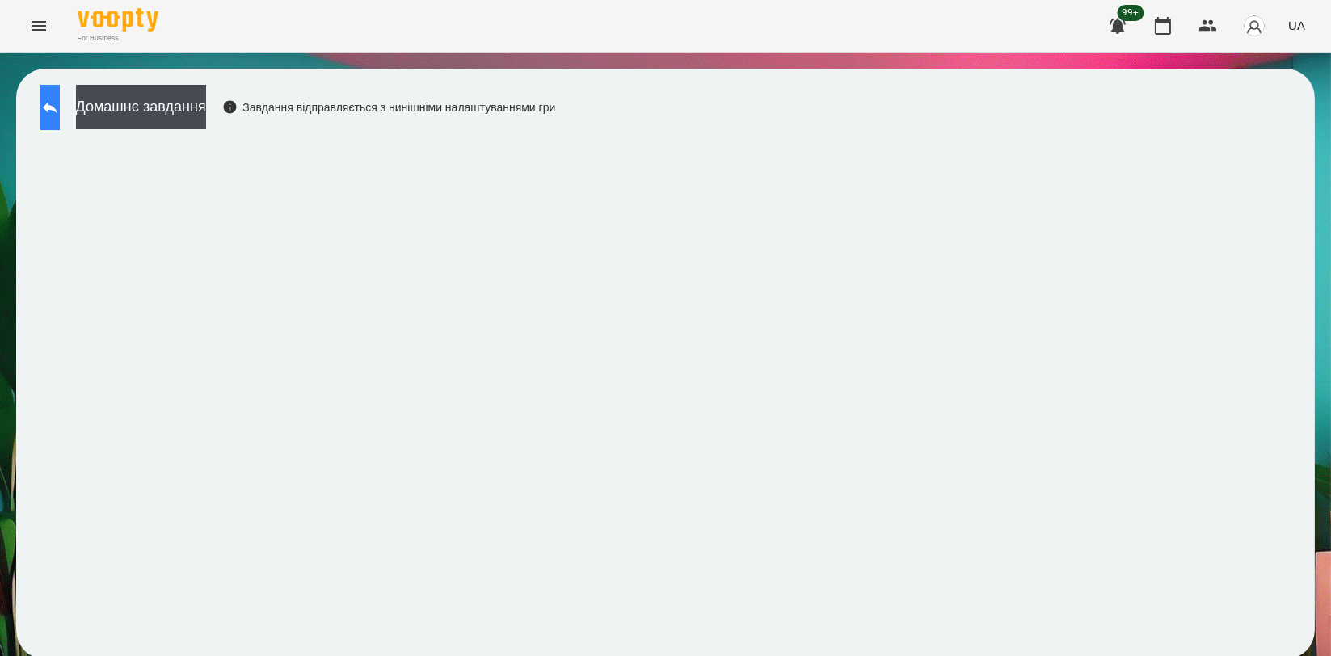
click at [51, 99] on button at bounding box center [49, 107] width 19 height 45
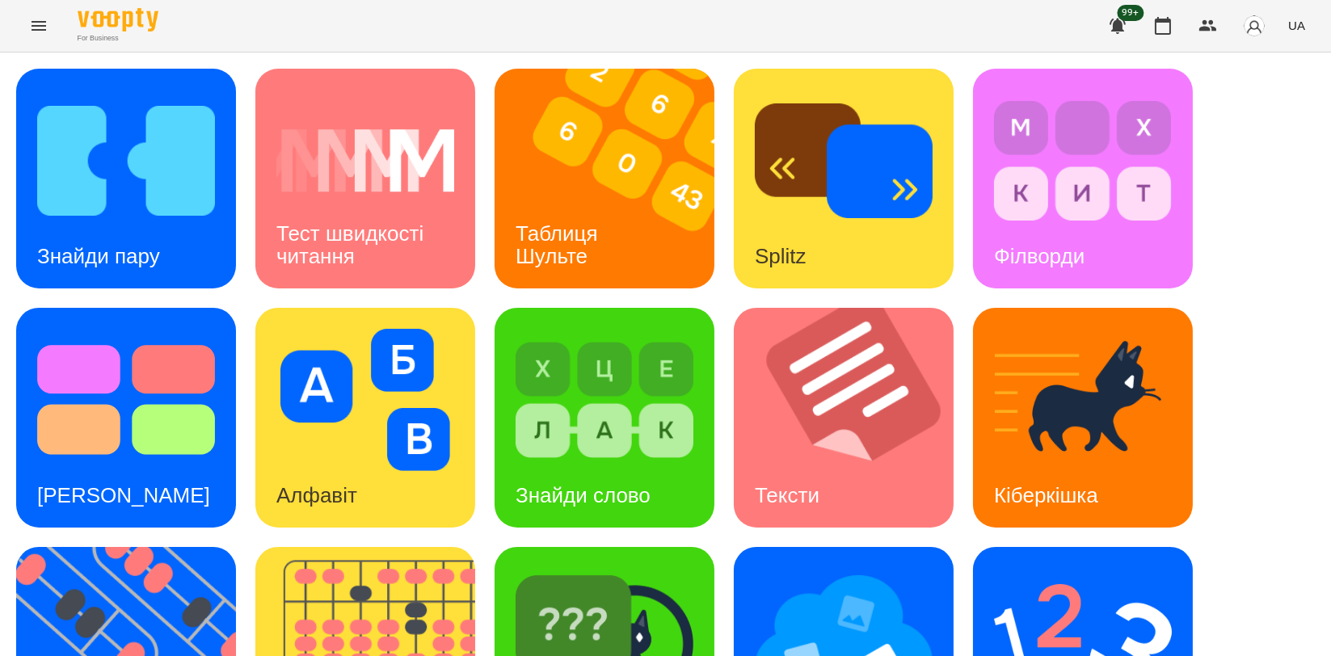
scroll to position [269, 0]
click at [1095, 568] on img at bounding box center [1083, 639] width 178 height 142
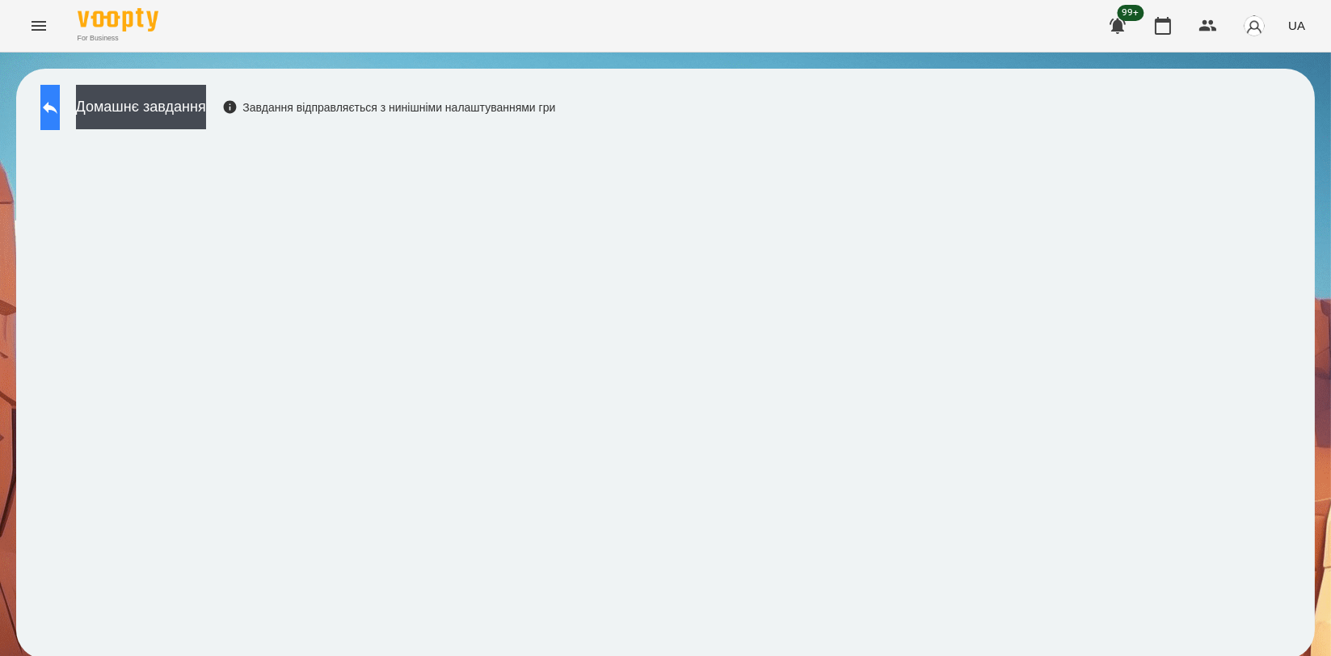
click at [57, 95] on button at bounding box center [49, 107] width 19 height 45
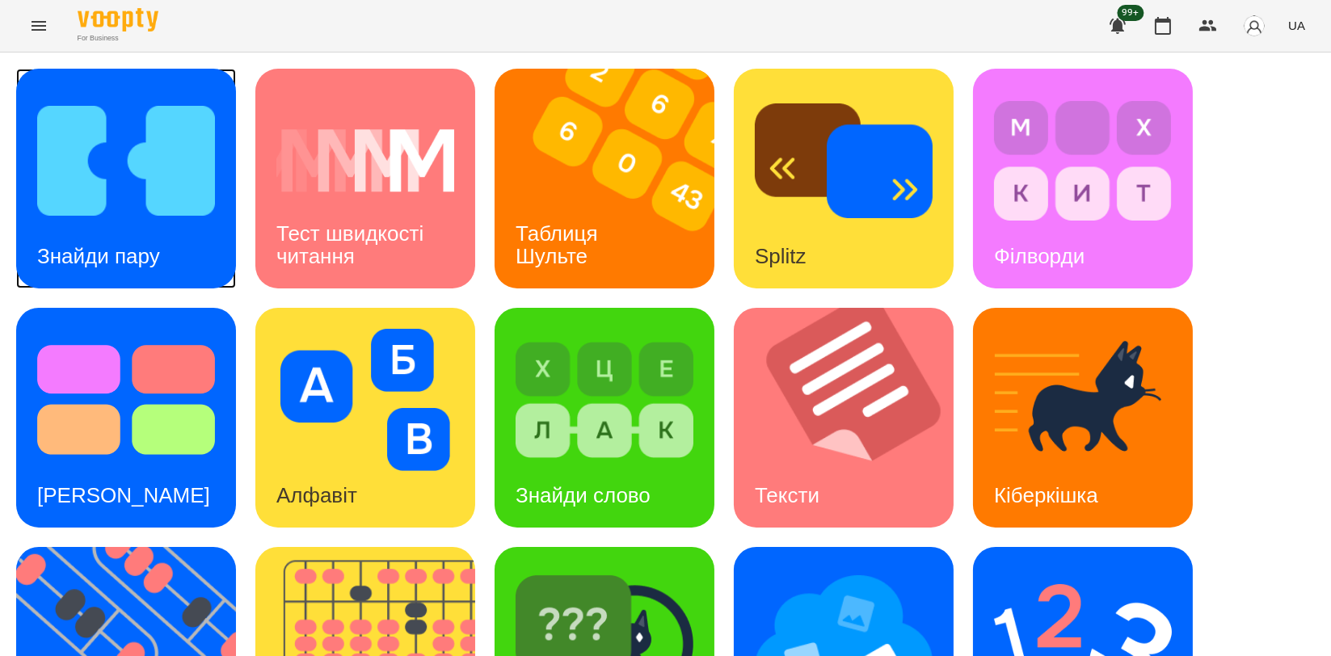
click at [182, 200] on img at bounding box center [126, 161] width 178 height 142
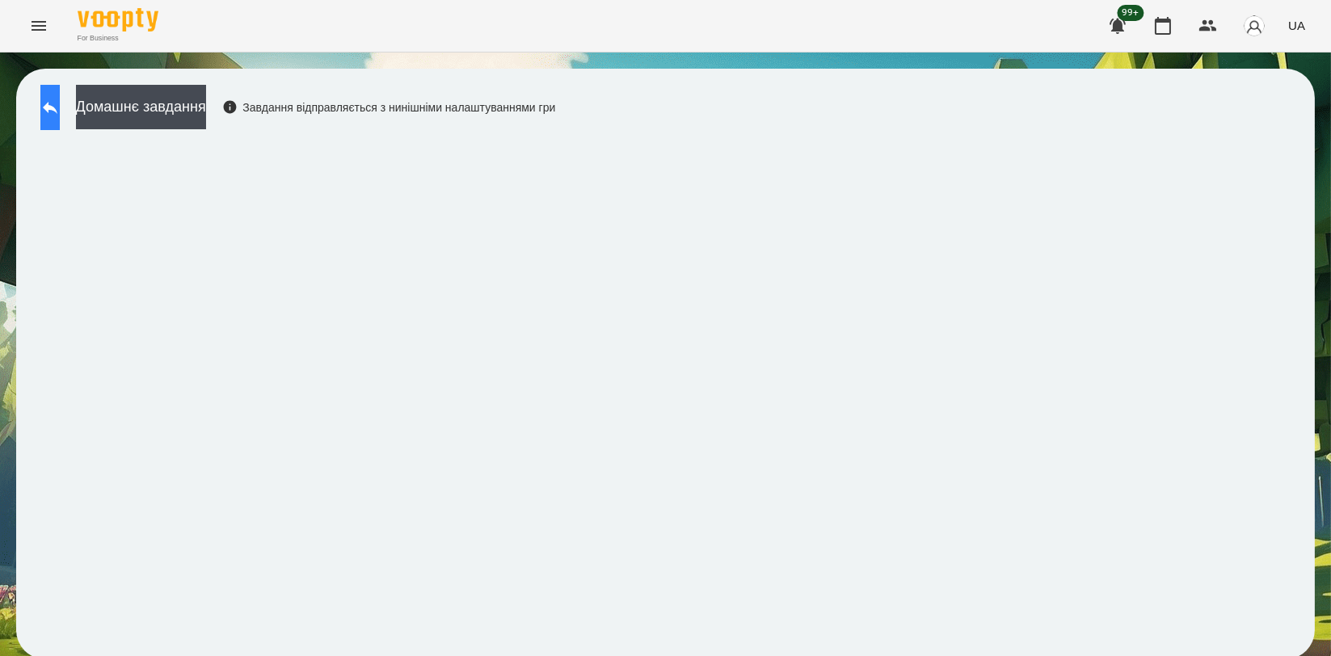
click at [60, 95] on button at bounding box center [49, 107] width 19 height 45
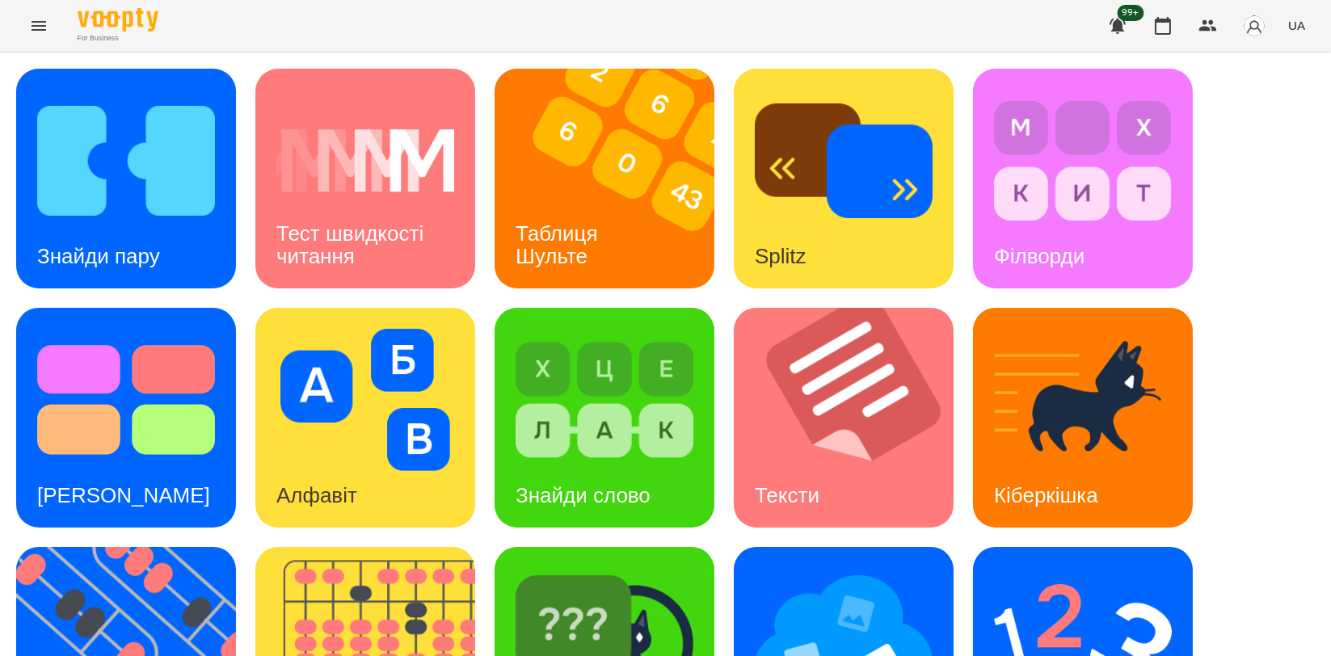
scroll to position [366, 0]
click at [561, 568] on img at bounding box center [605, 639] width 178 height 142
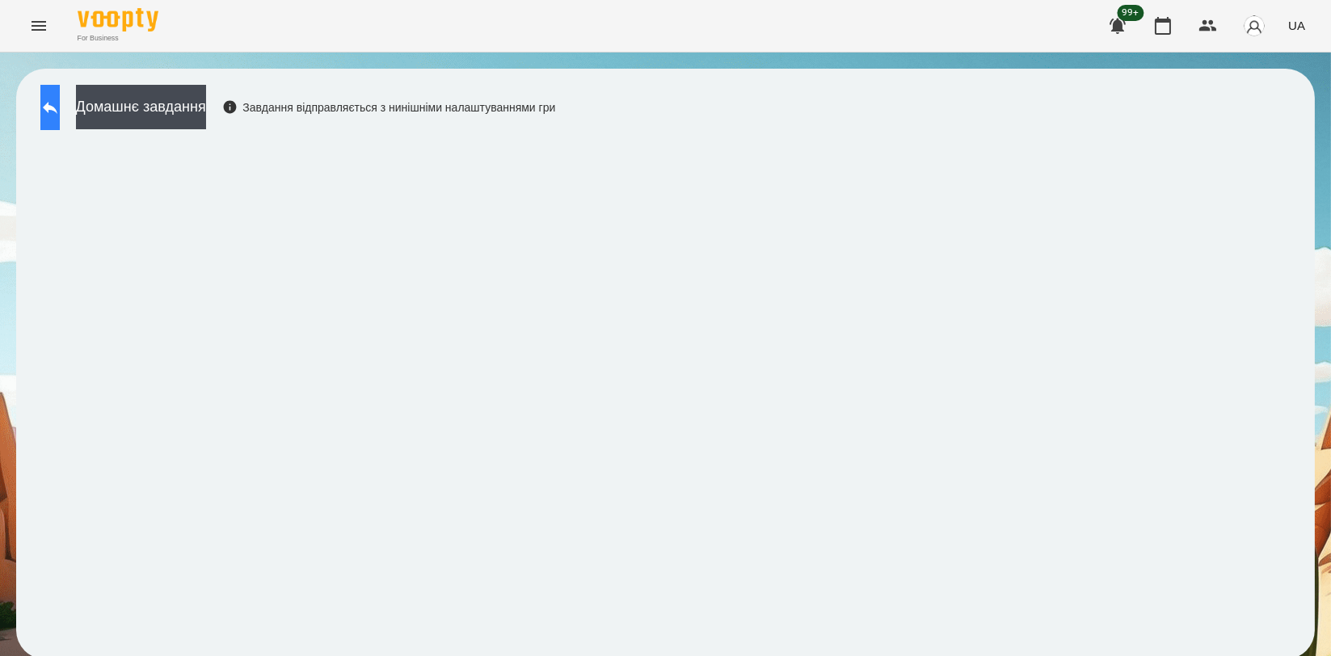
click at [60, 120] on button at bounding box center [49, 107] width 19 height 45
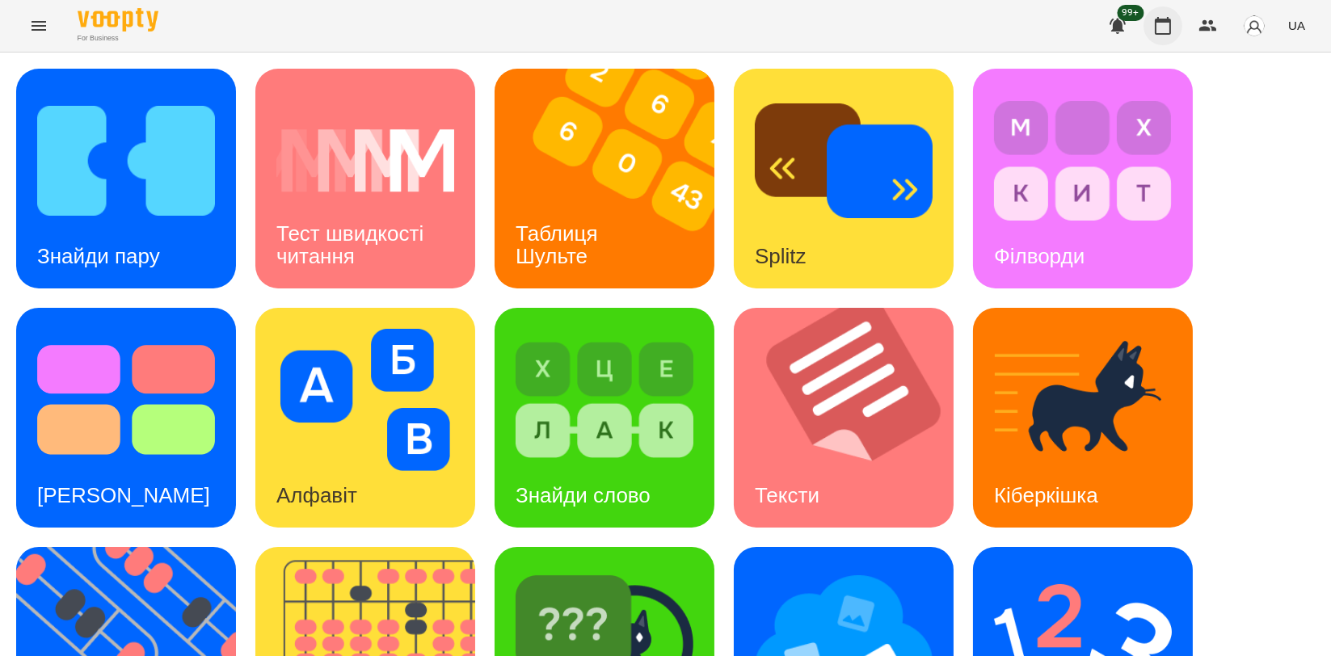
click at [1156, 36] on button "button" at bounding box center [1163, 25] width 39 height 39
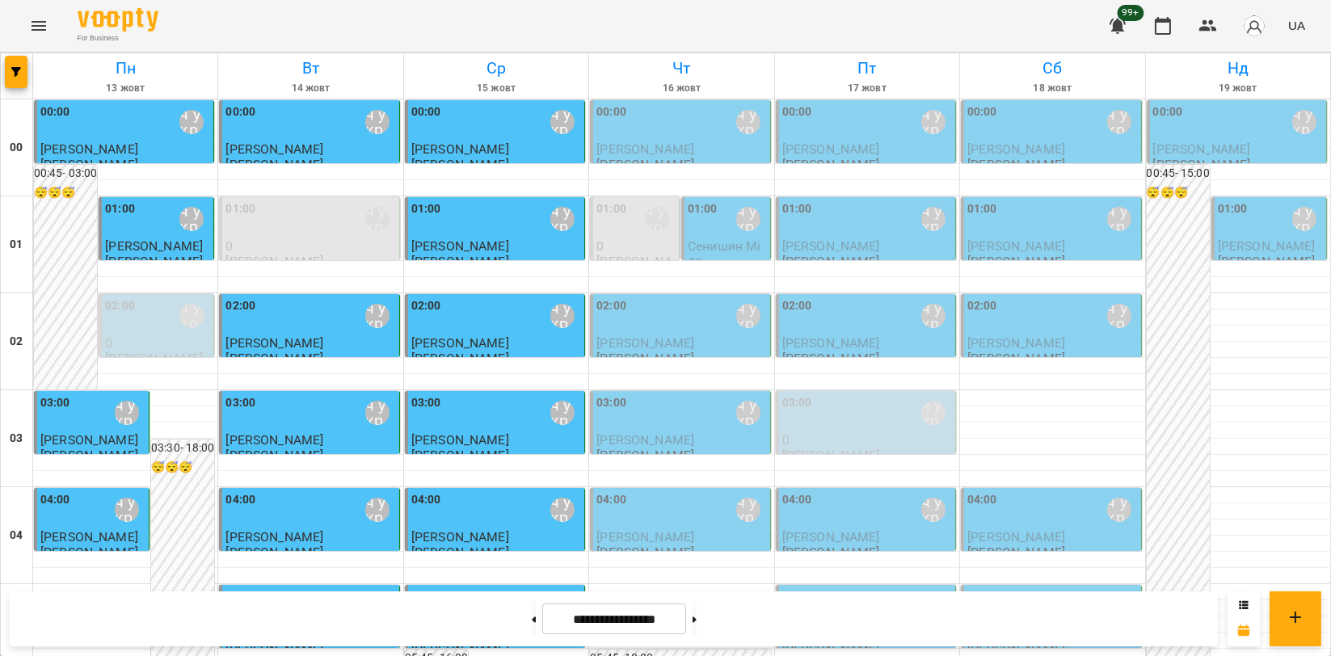
scroll to position [1844, 0]
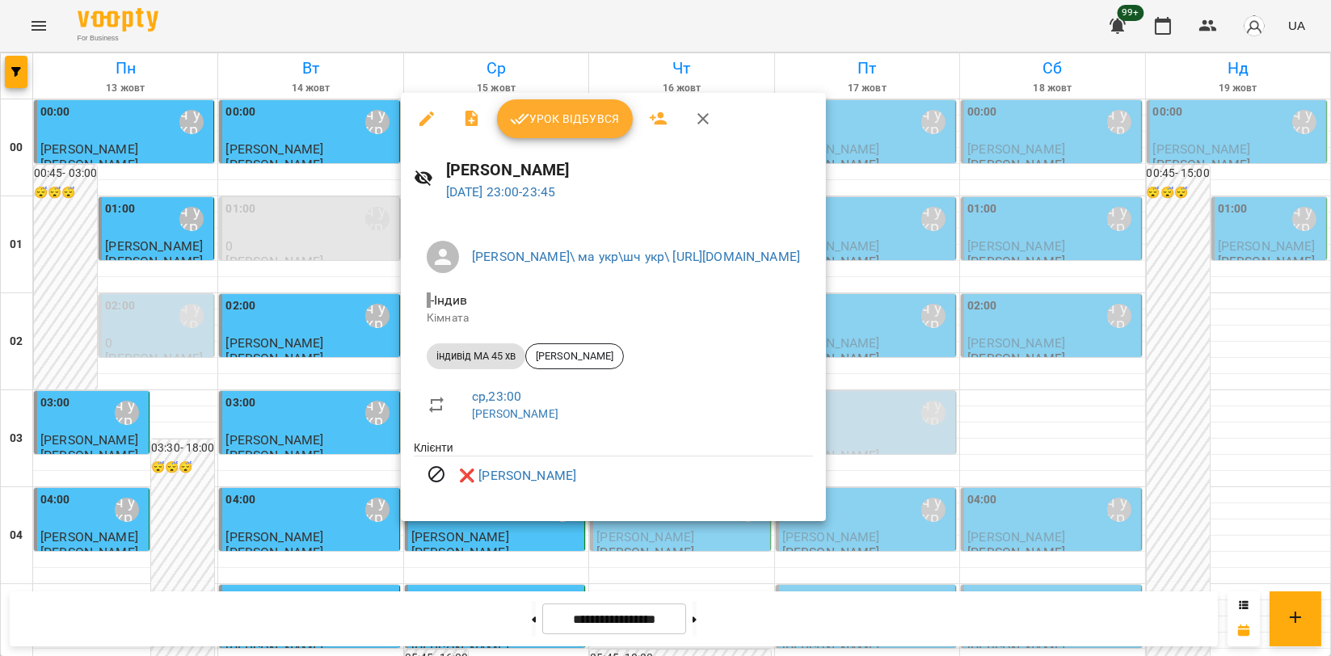
click at [707, 119] on icon "button" at bounding box center [703, 118] width 19 height 19
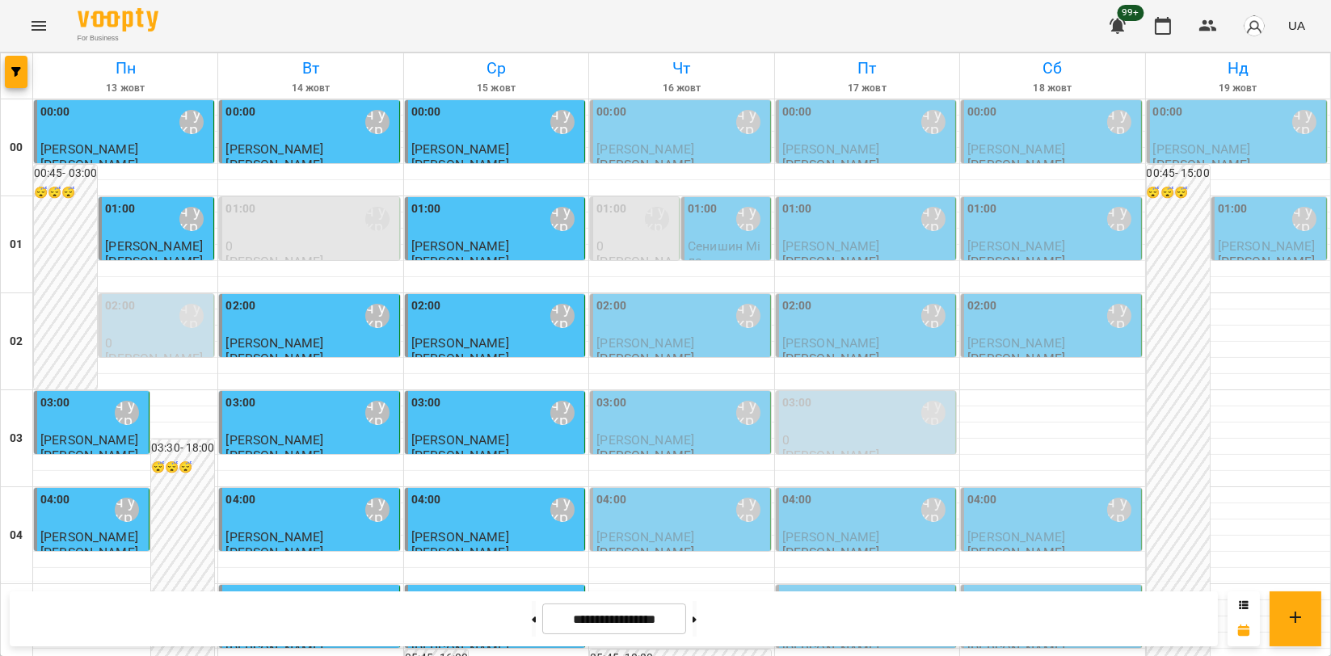
click at [43, 27] on icon "Menu" at bounding box center [38, 25] width 19 height 19
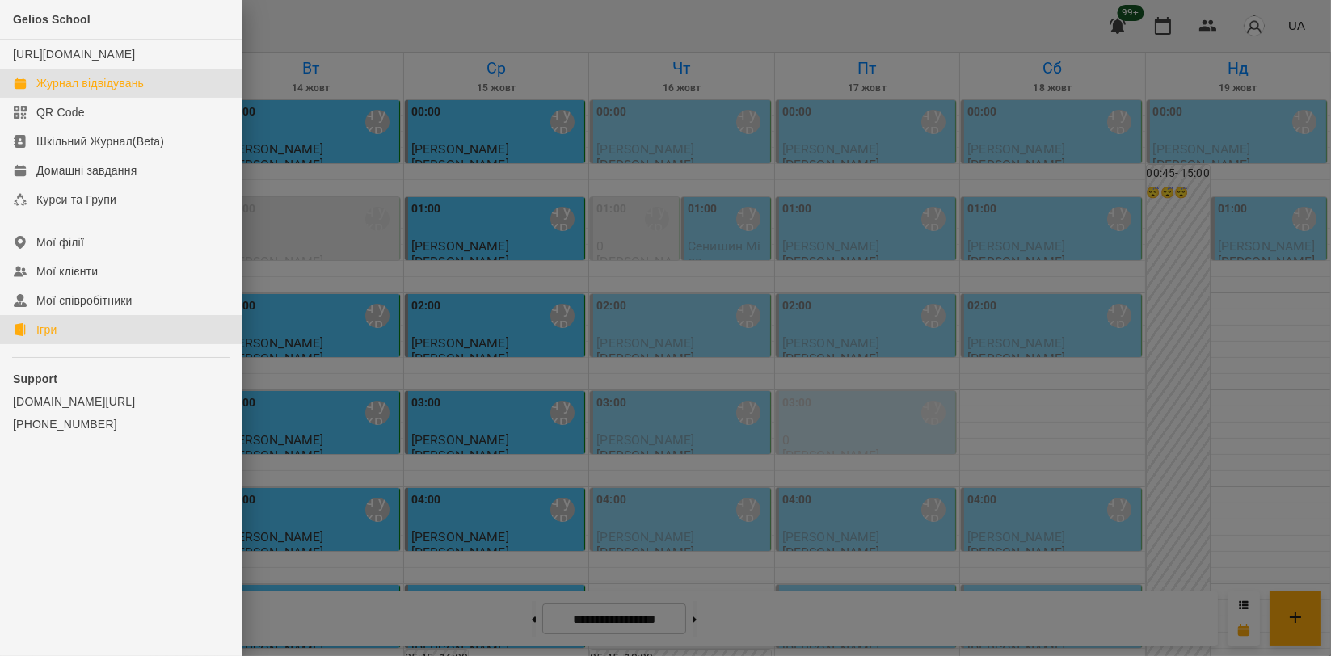
click at [62, 344] on link "Ігри" at bounding box center [121, 329] width 242 height 29
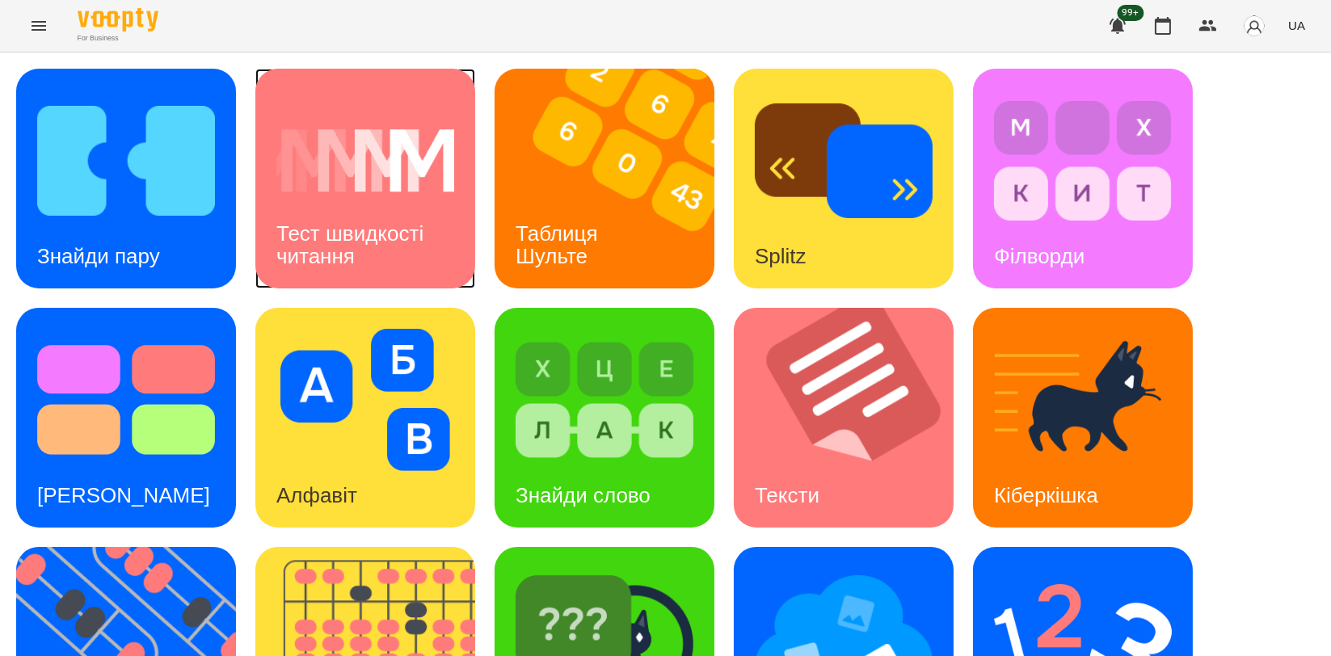
click at [354, 221] on h3 "Тест швидкості читання" at bounding box center [352, 244] width 153 height 46
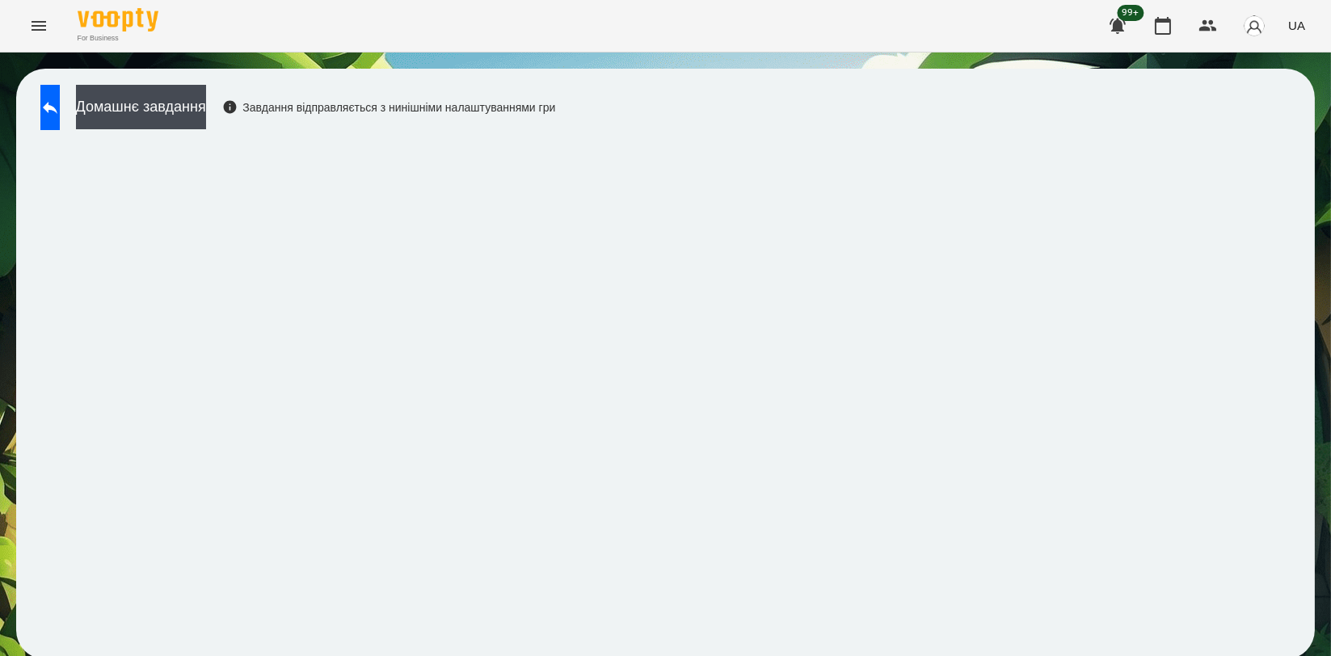
scroll to position [2, 0]
click at [57, 106] on icon at bounding box center [50, 108] width 15 height 12
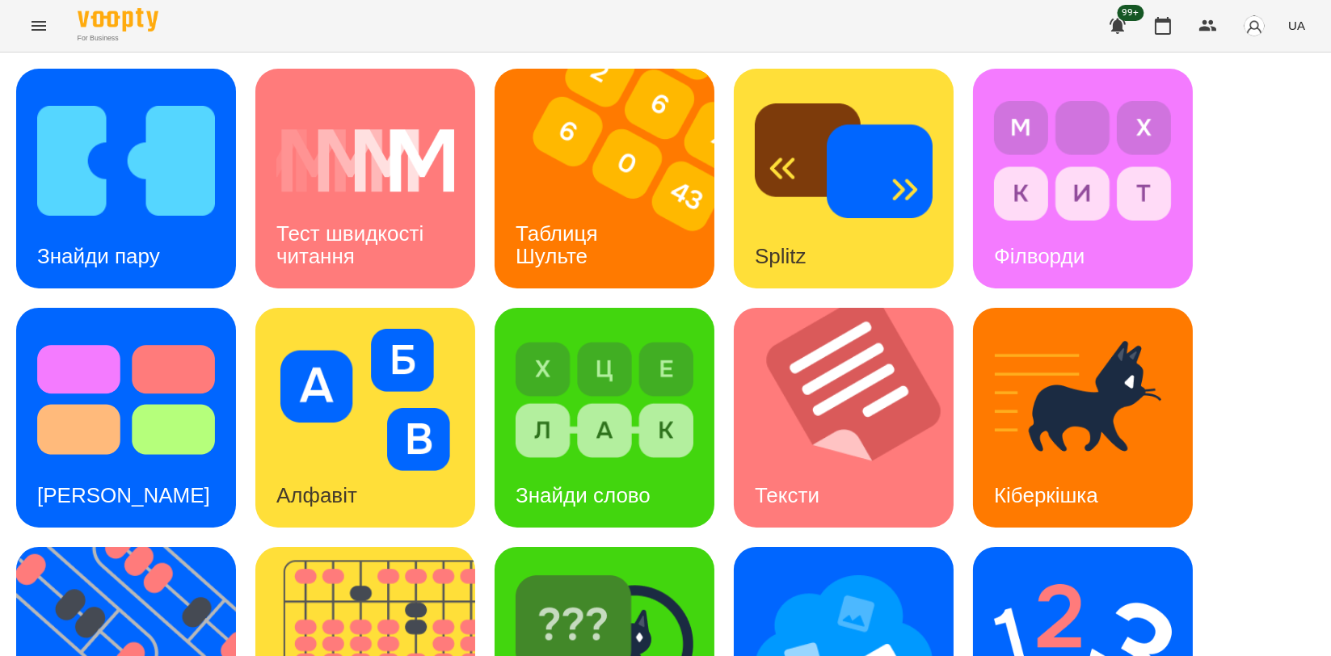
scroll to position [182, 0]
click at [807, 308] on img at bounding box center [854, 418] width 240 height 220
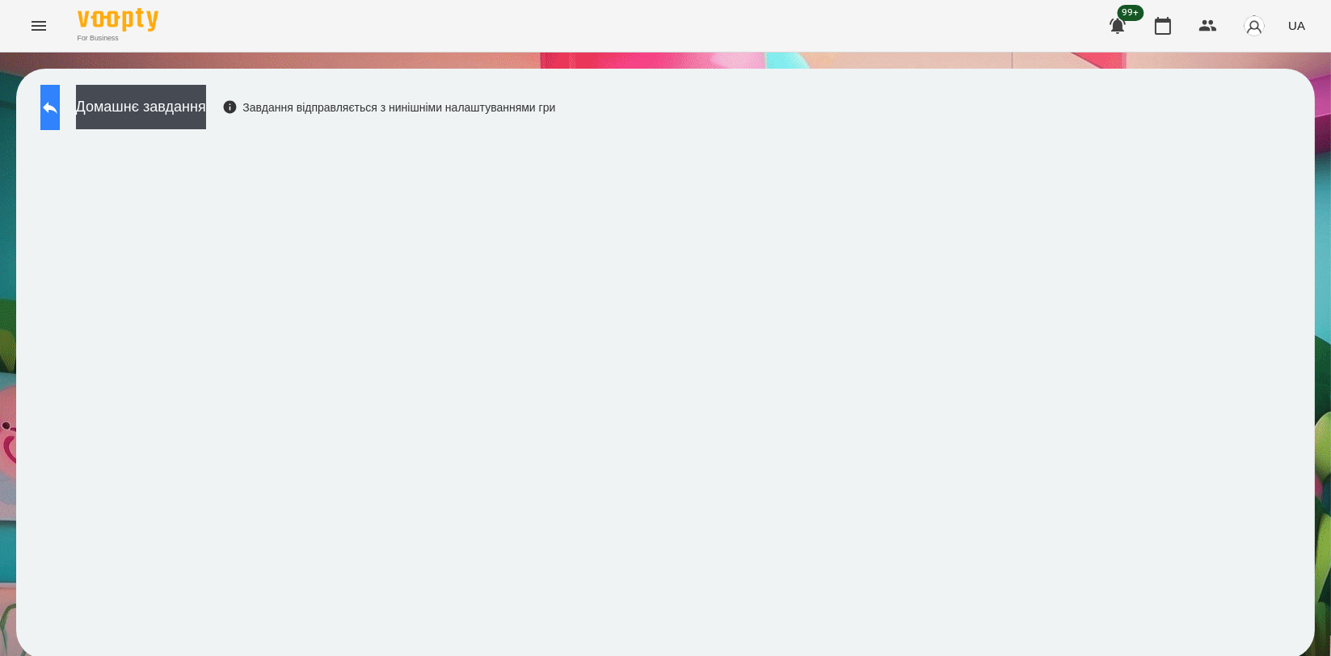
click at [60, 111] on icon at bounding box center [49, 107] width 19 height 19
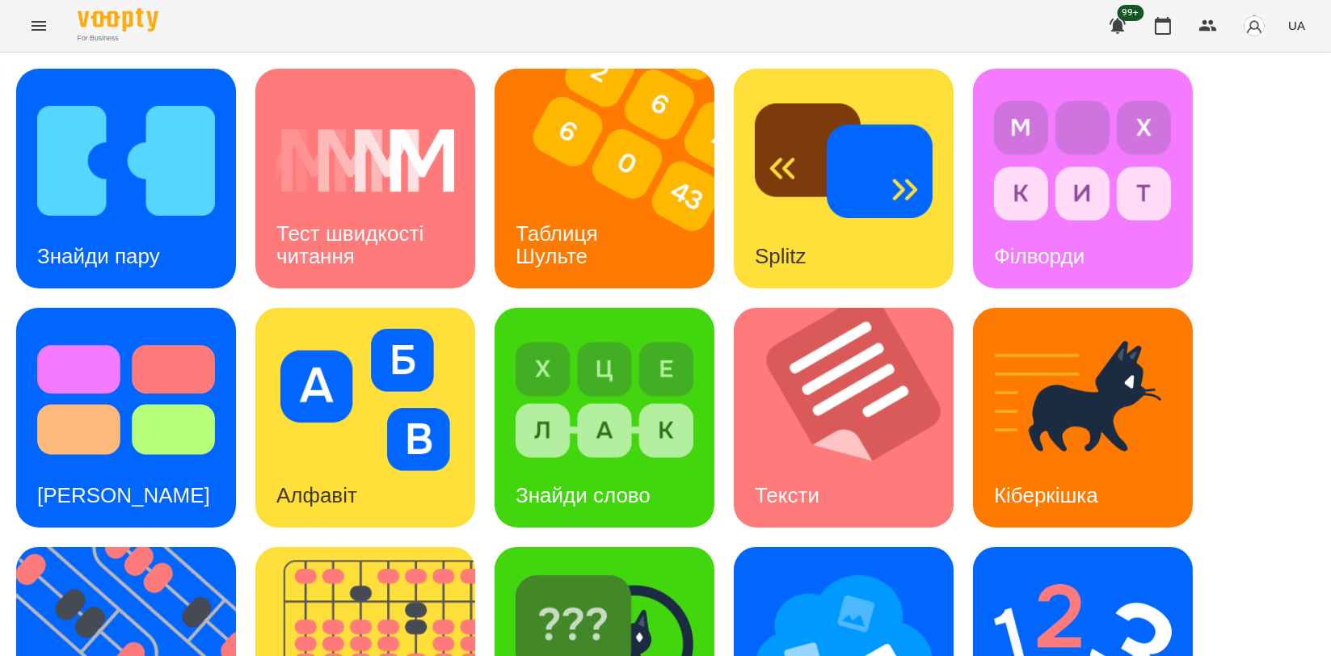
scroll to position [90, 0]
click at [824, 319] on img at bounding box center [854, 418] width 240 height 220
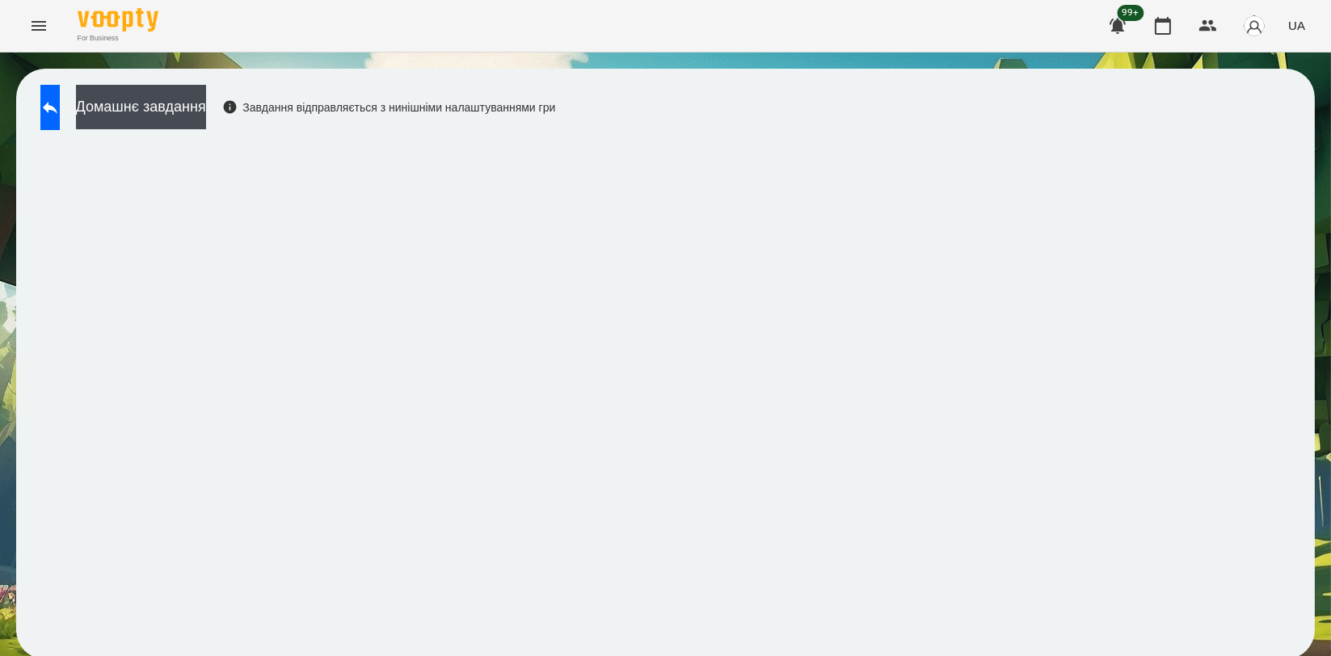
scroll to position [2, 0]
click at [60, 108] on icon at bounding box center [49, 107] width 19 height 19
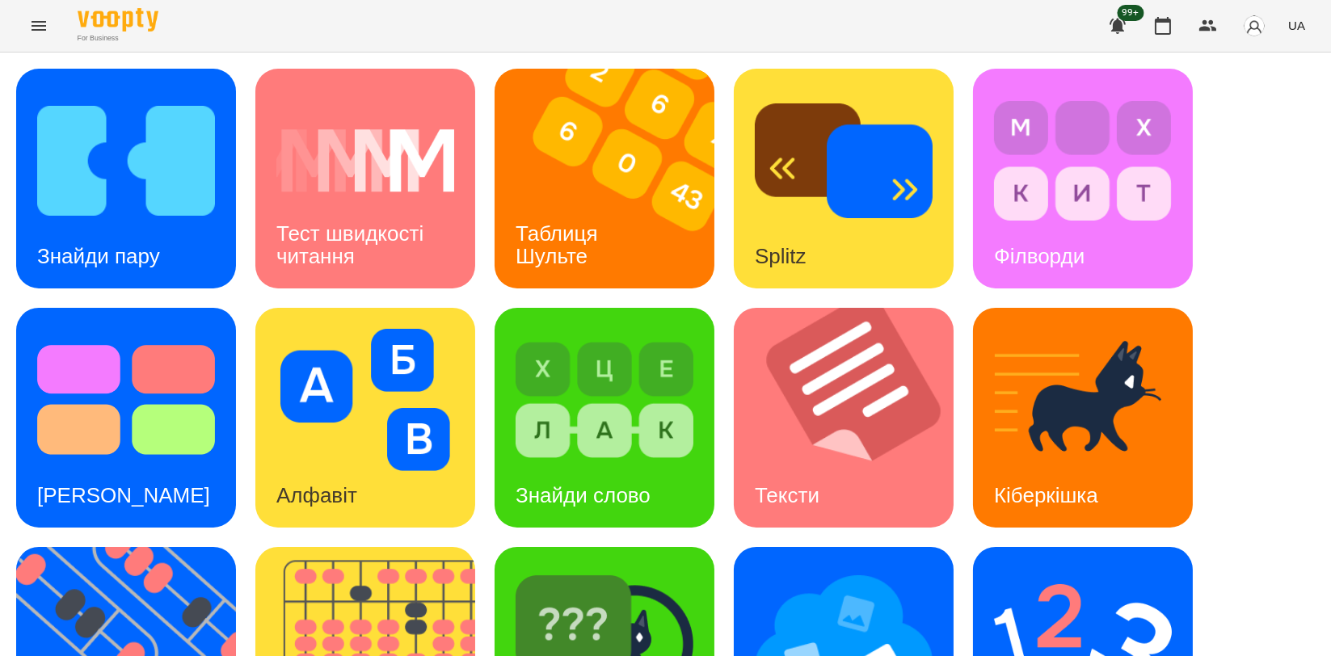
drag, startPoint x: 1166, startPoint y: 36, endPoint x: 1138, endPoint y: 57, distance: 34.6
click at [1165, 35] on button "button" at bounding box center [1163, 25] width 39 height 39
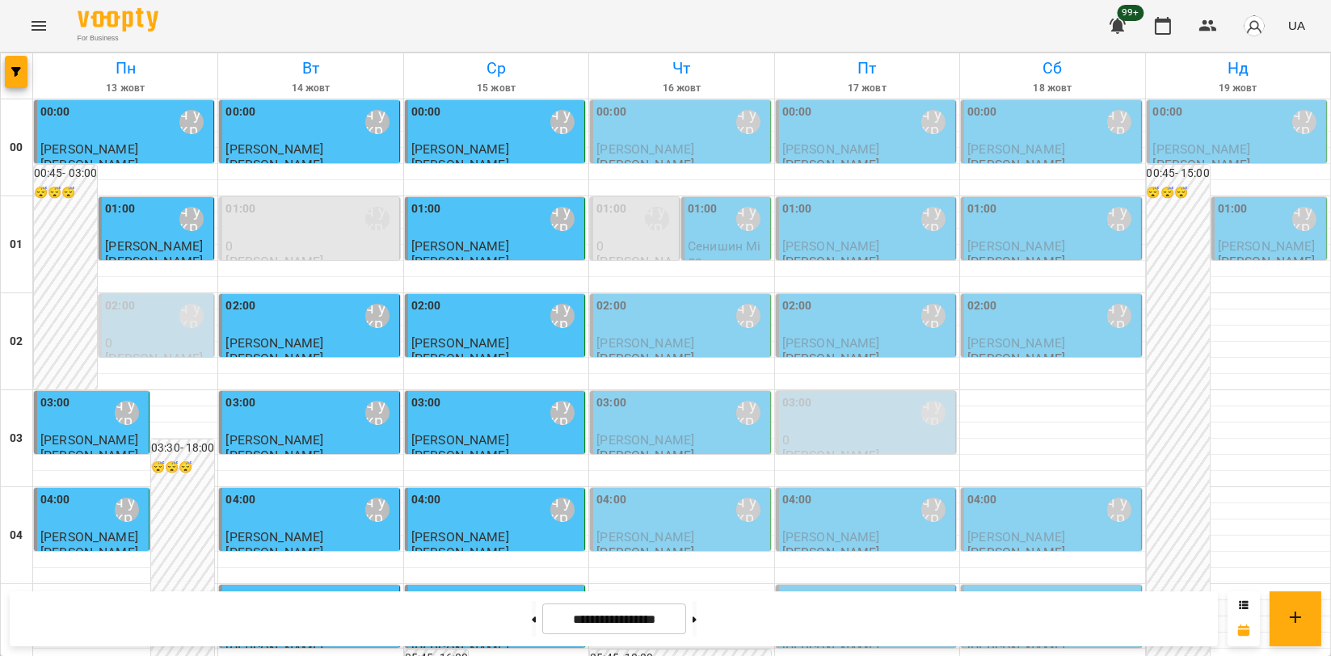
scroll to position [1167, 0]
click at [44, 33] on icon "Menu" at bounding box center [38, 25] width 19 height 19
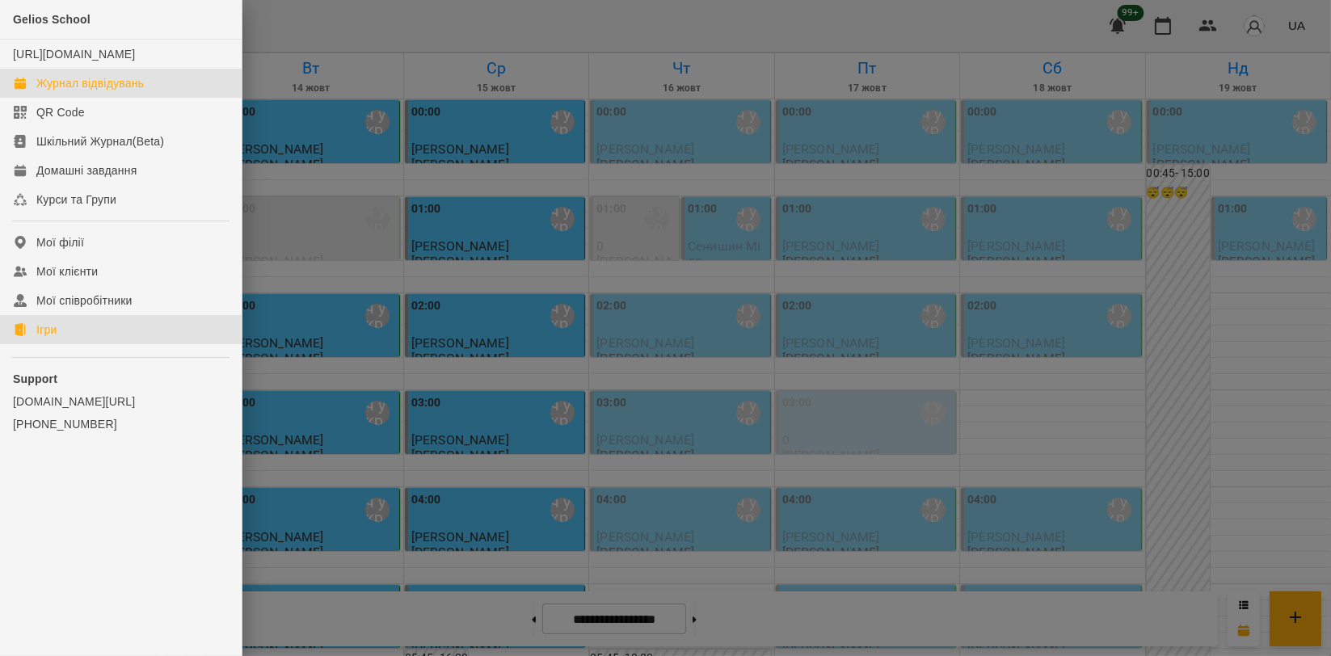
click at [86, 341] on link "Ігри" at bounding box center [121, 329] width 242 height 29
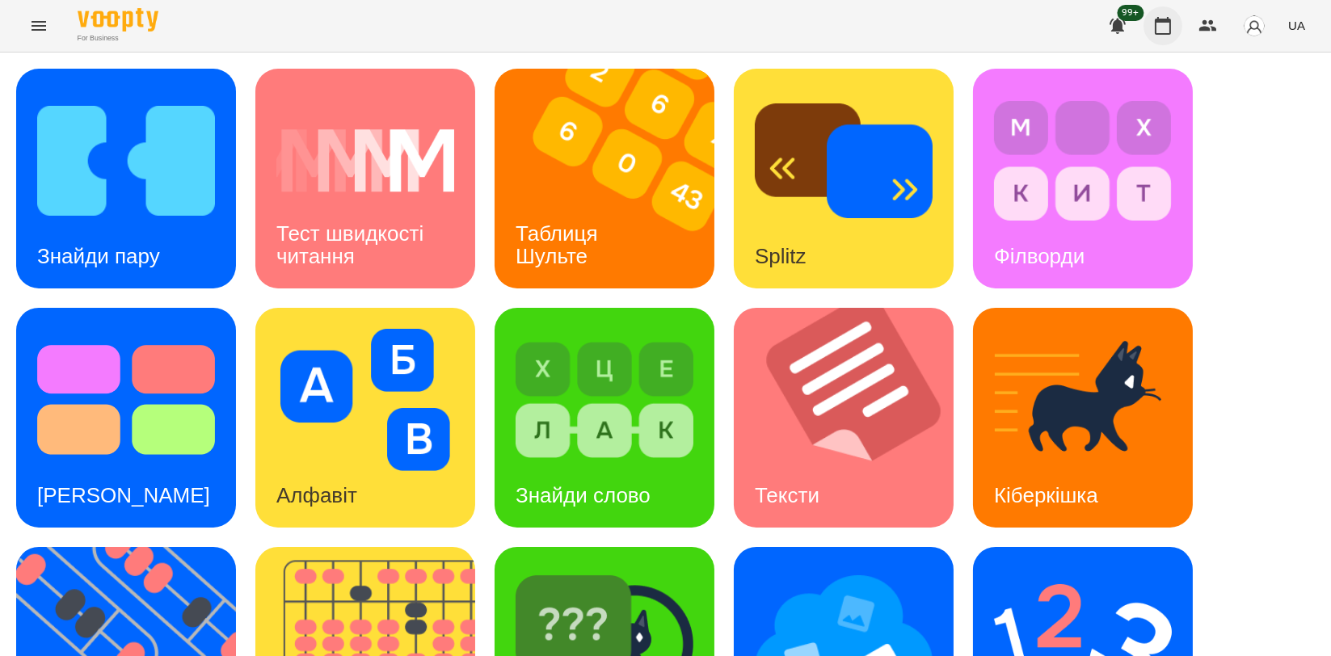
click at [1170, 27] on icon "button" at bounding box center [1163, 25] width 19 height 19
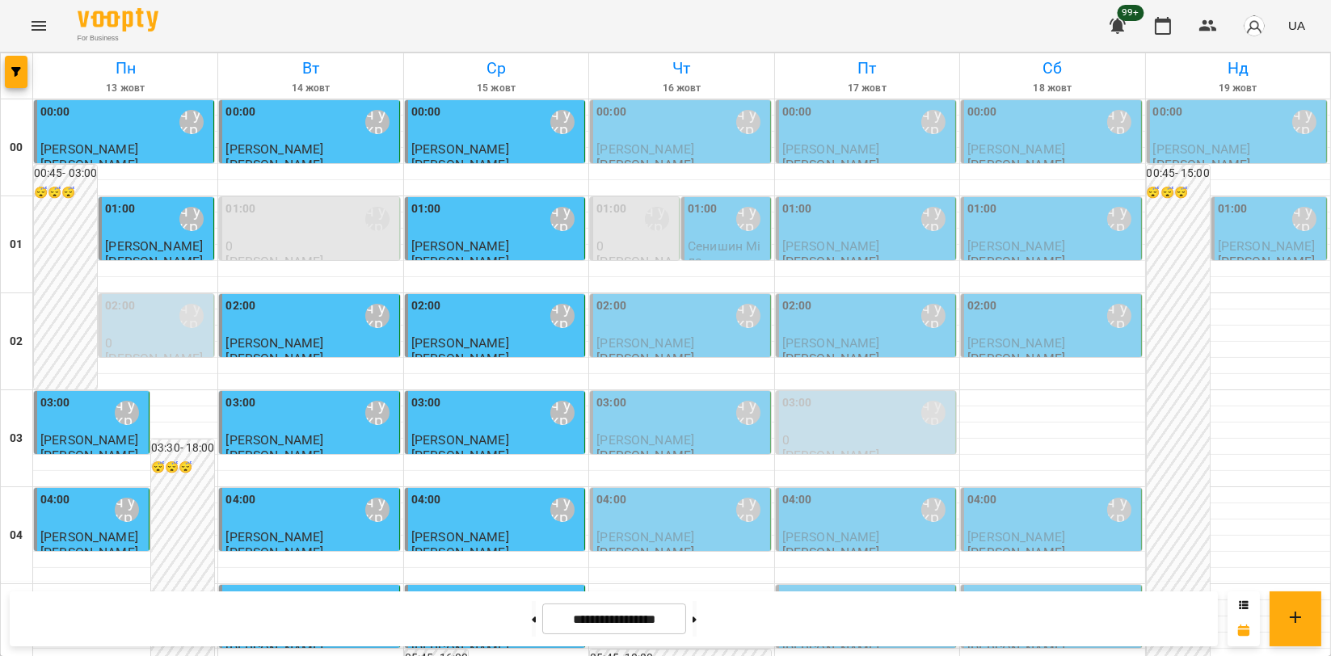
click at [31, 36] on button "Menu" at bounding box center [38, 25] width 39 height 39
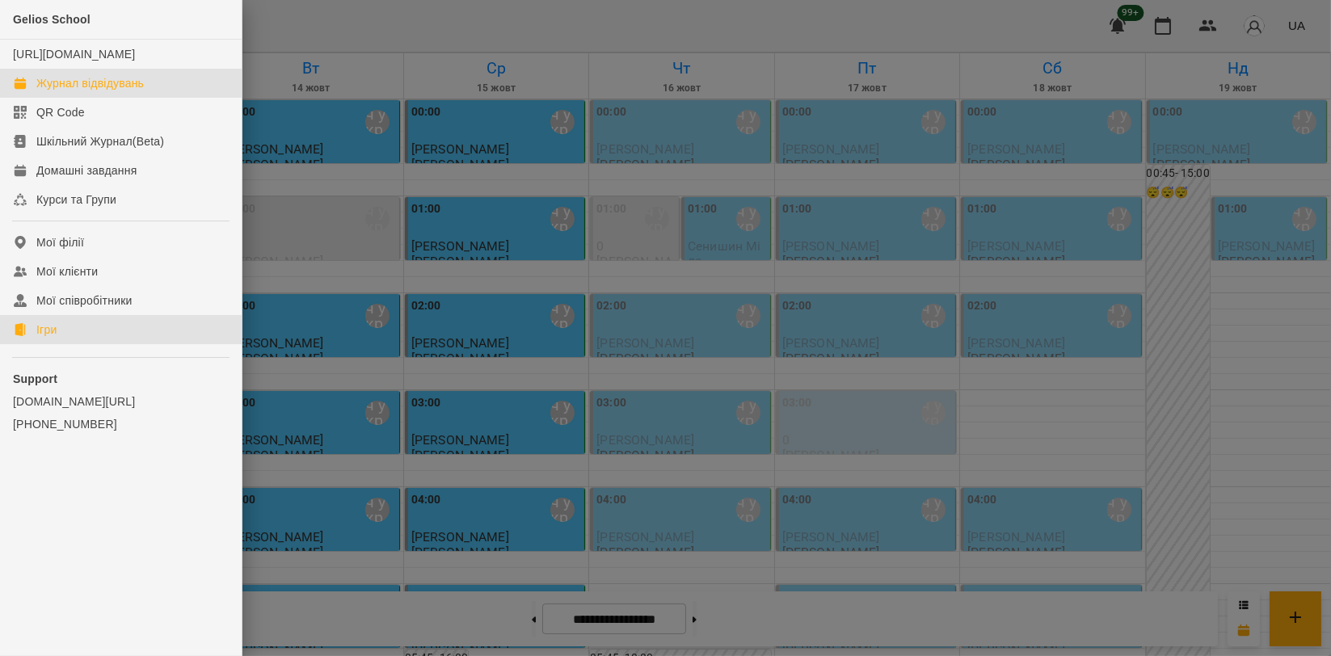
click at [95, 344] on link "Ігри" at bounding box center [121, 329] width 242 height 29
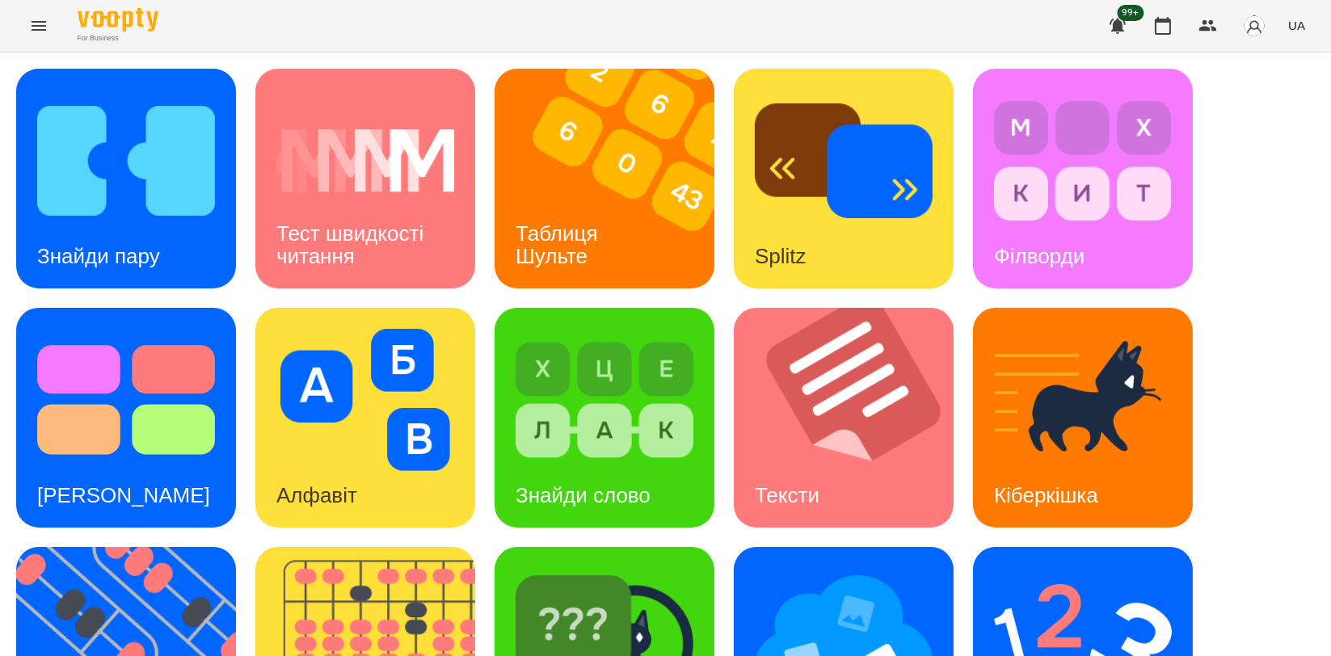
scroll to position [366, 0]
click at [428, 547] on img at bounding box center [375, 657] width 240 height 220
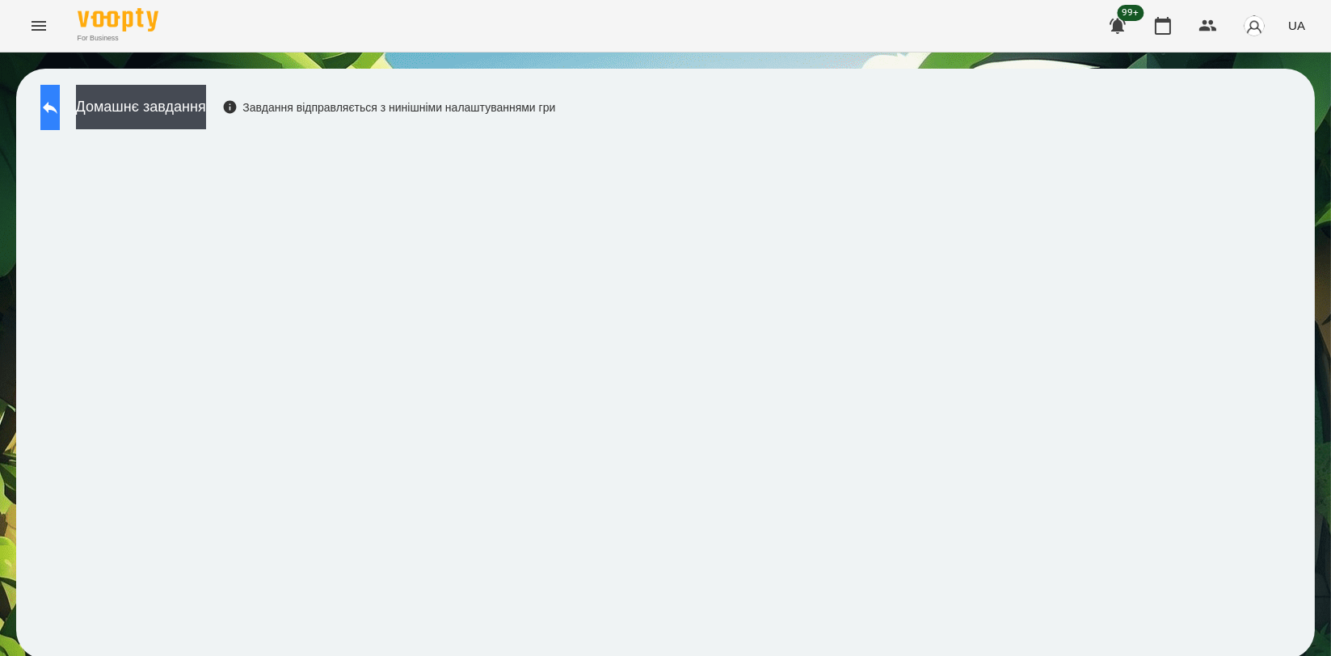
click at [60, 119] on button at bounding box center [49, 107] width 19 height 45
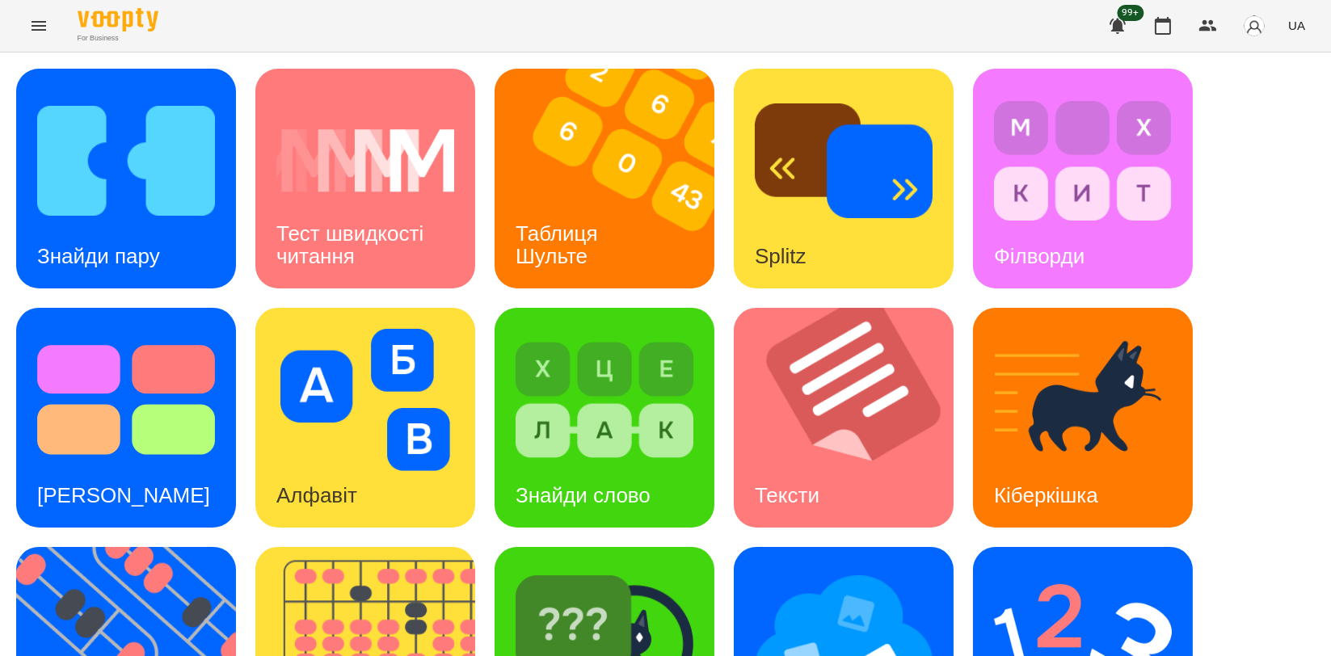
scroll to position [366, 0]
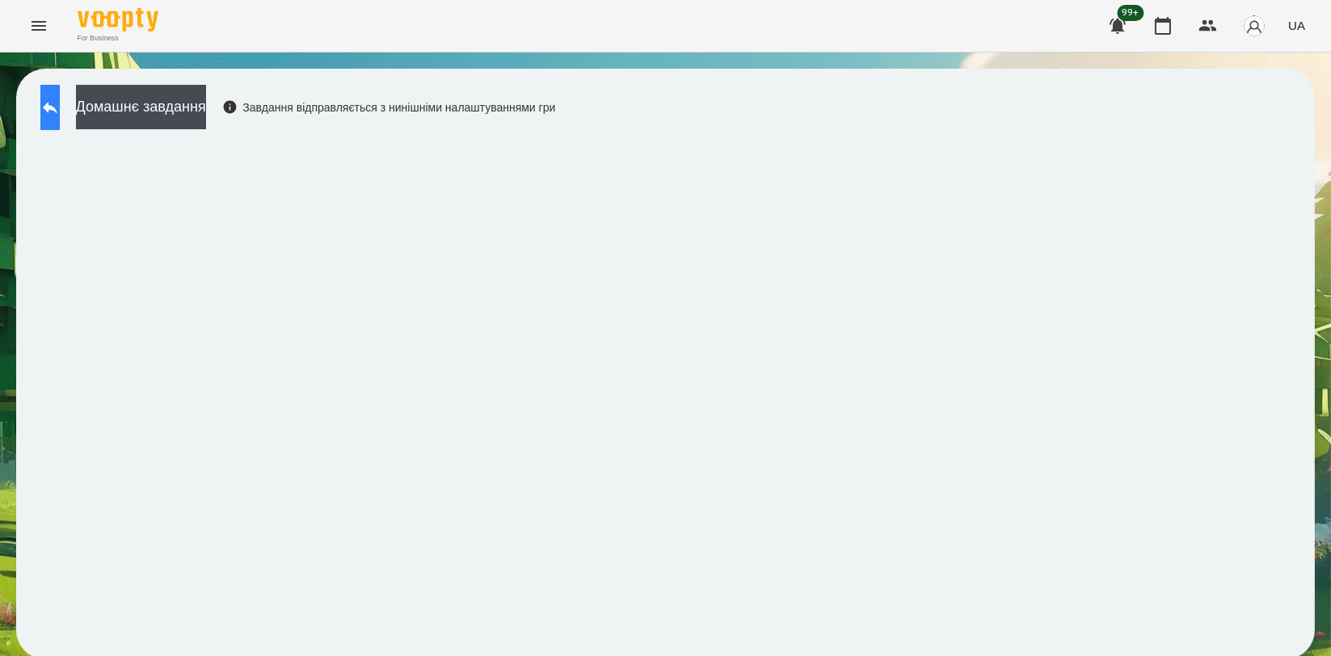
click at [55, 120] on button at bounding box center [49, 107] width 19 height 45
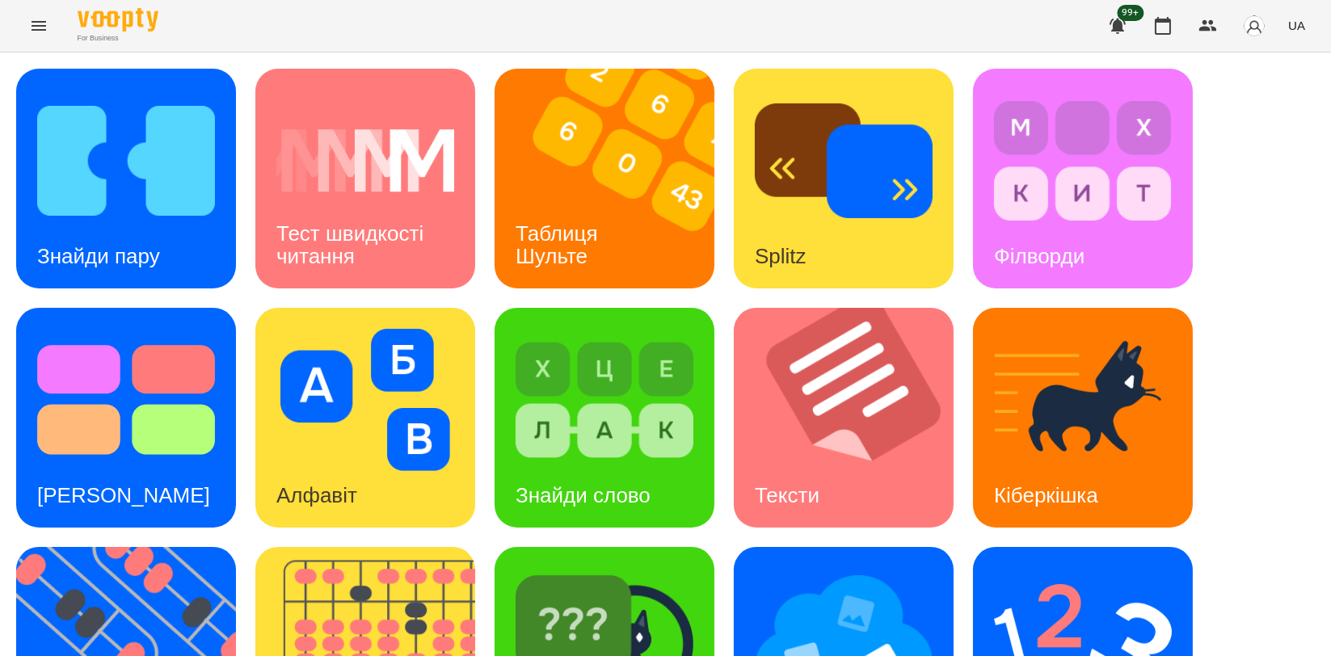
scroll to position [269, 0]
click at [1133, 568] on img at bounding box center [1083, 639] width 178 height 142
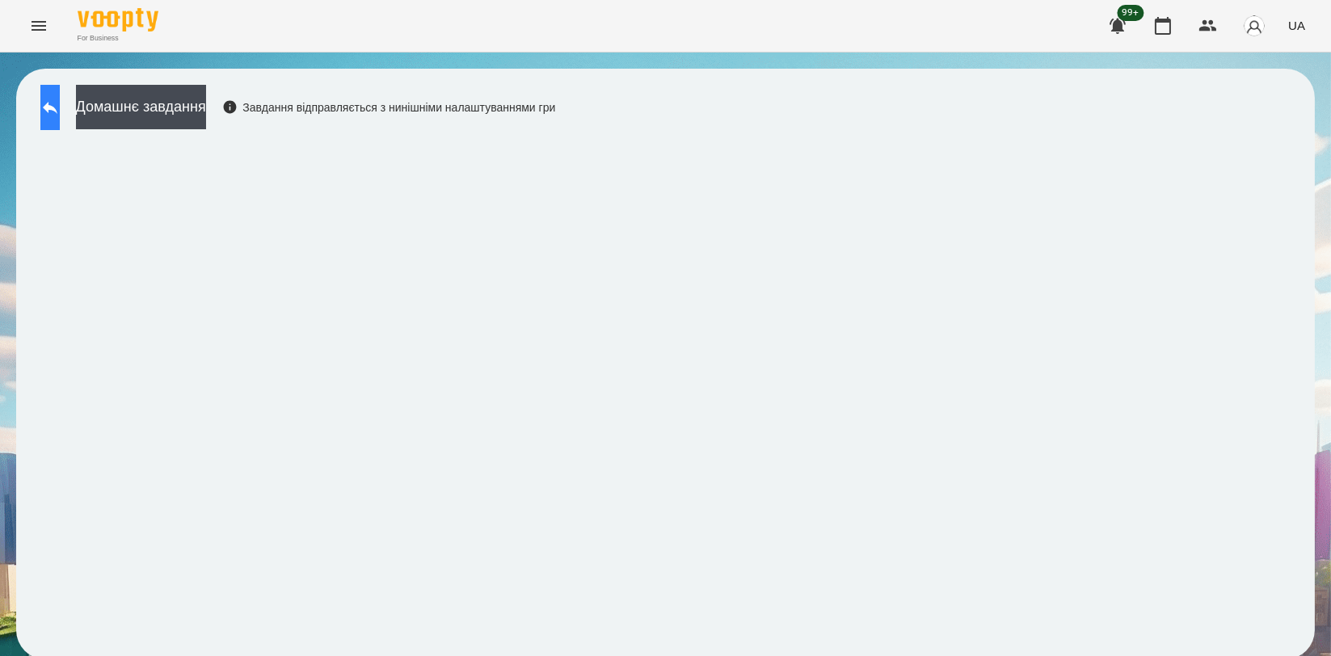
click at [55, 108] on button at bounding box center [49, 107] width 19 height 45
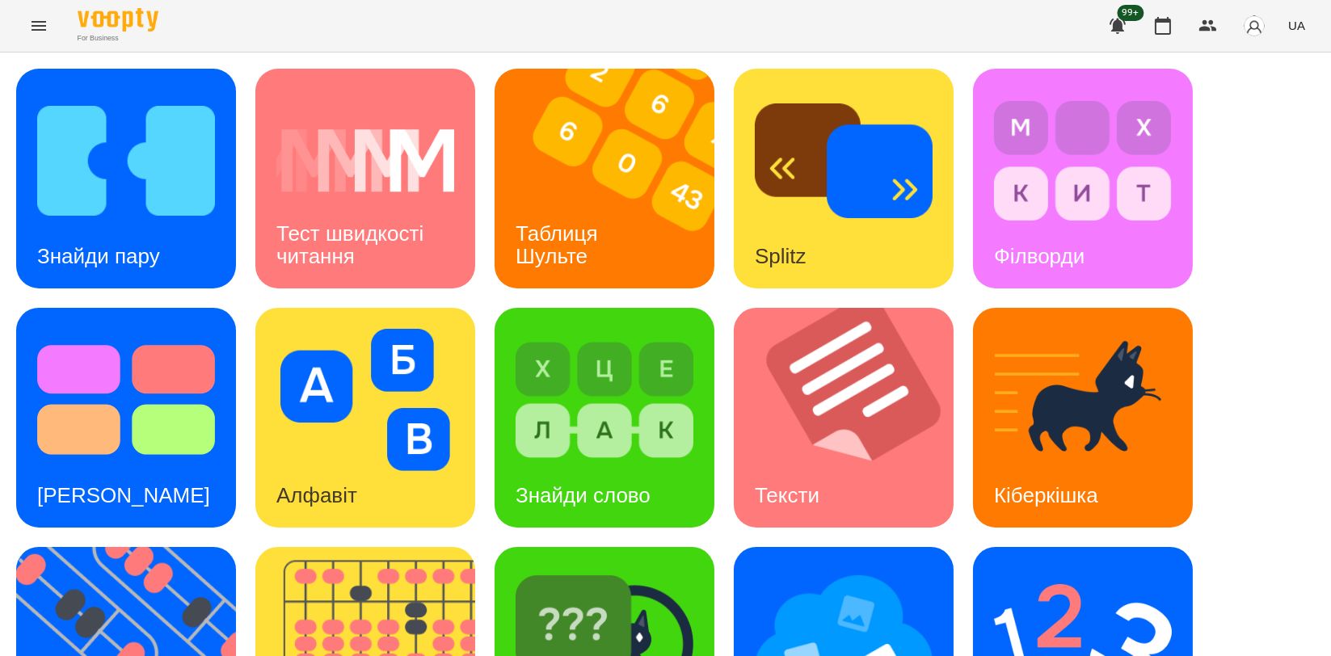
scroll to position [269, 0]
click at [167, 547] on img at bounding box center [136, 657] width 240 height 220
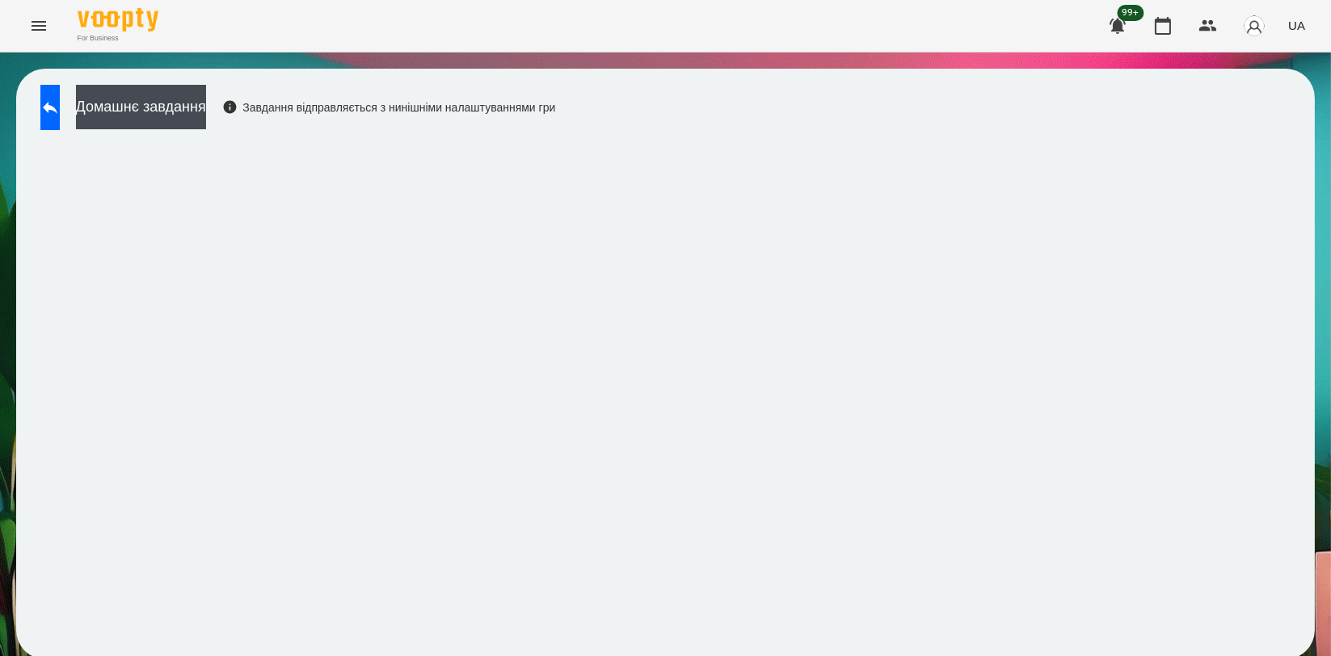
scroll to position [2, 0]
click at [55, 95] on button at bounding box center [49, 107] width 19 height 45
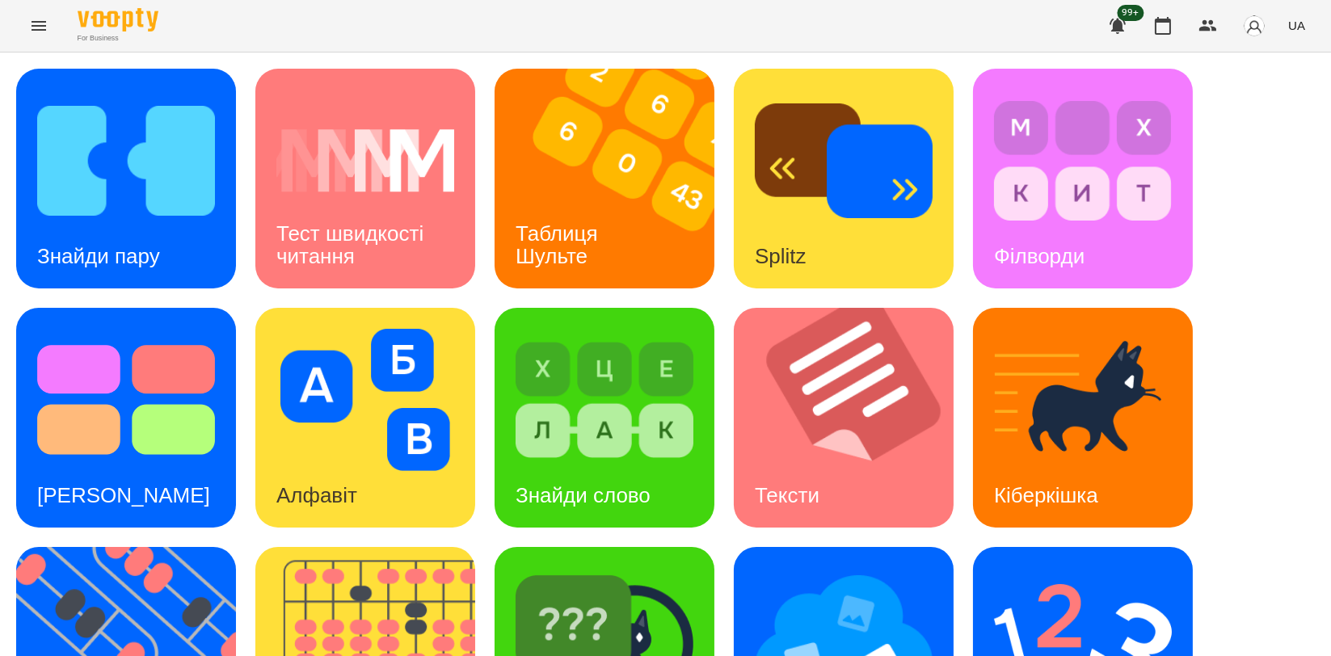
scroll to position [362, 0]
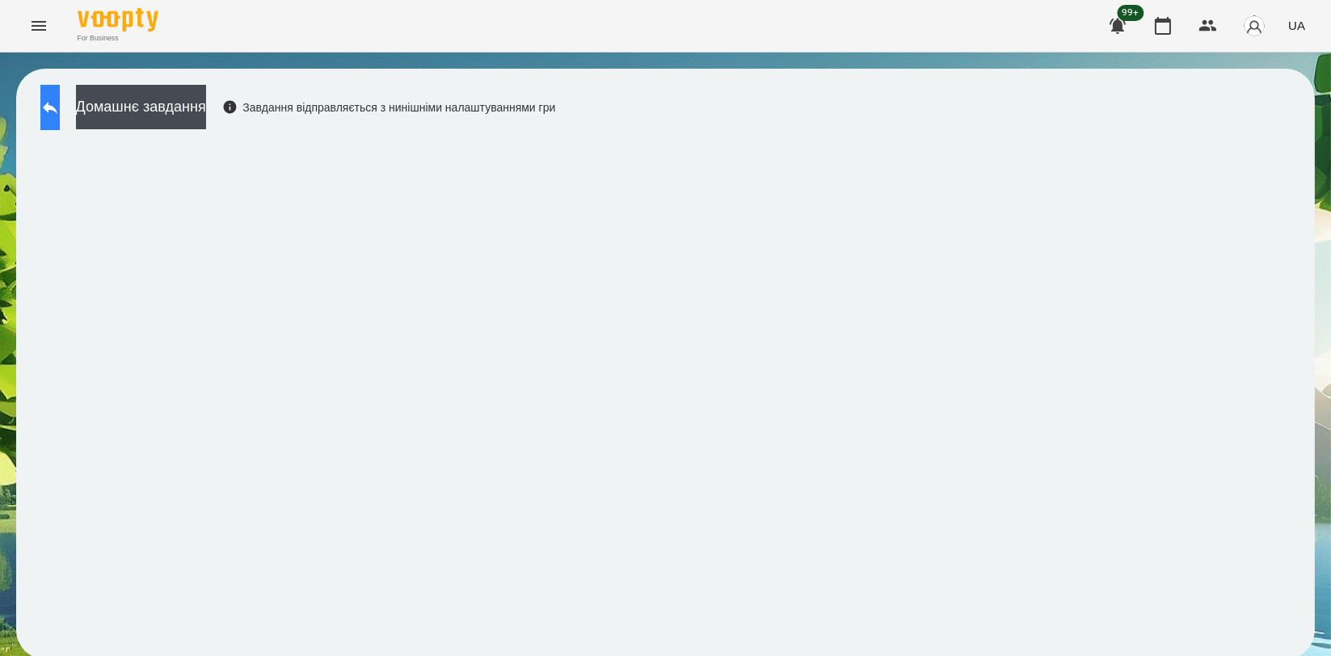
click at [60, 106] on icon at bounding box center [49, 107] width 19 height 19
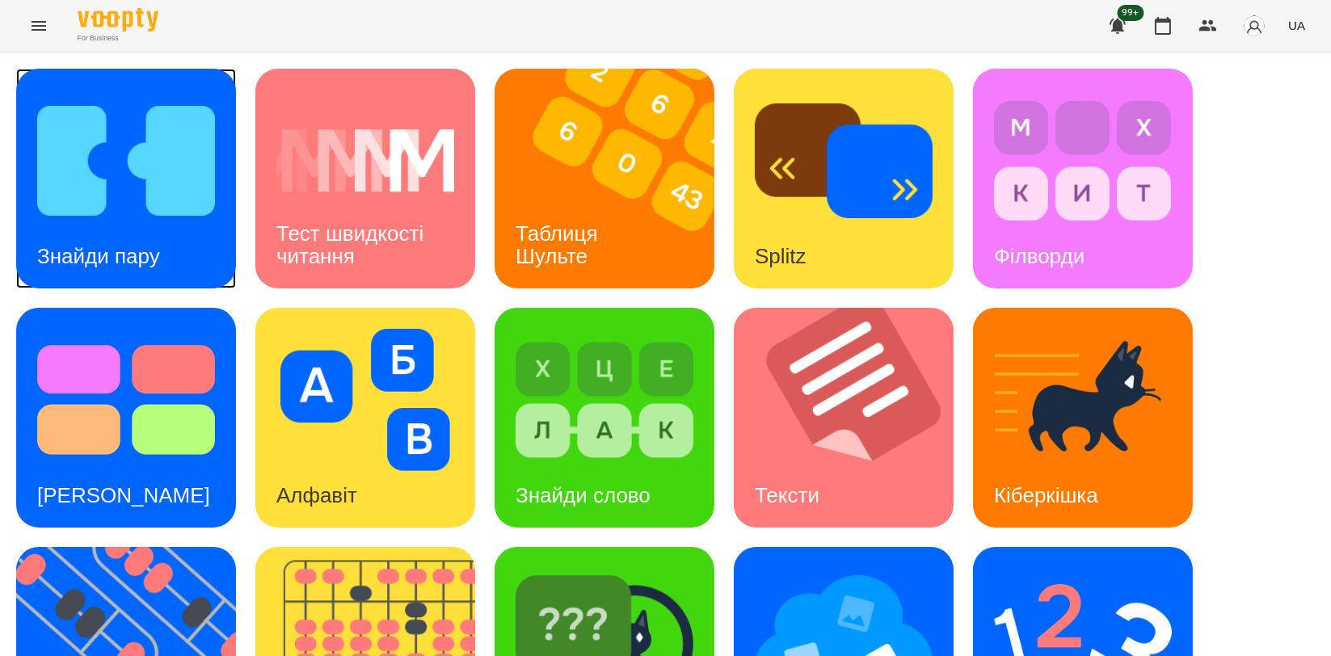
click at [137, 200] on img at bounding box center [126, 161] width 178 height 142
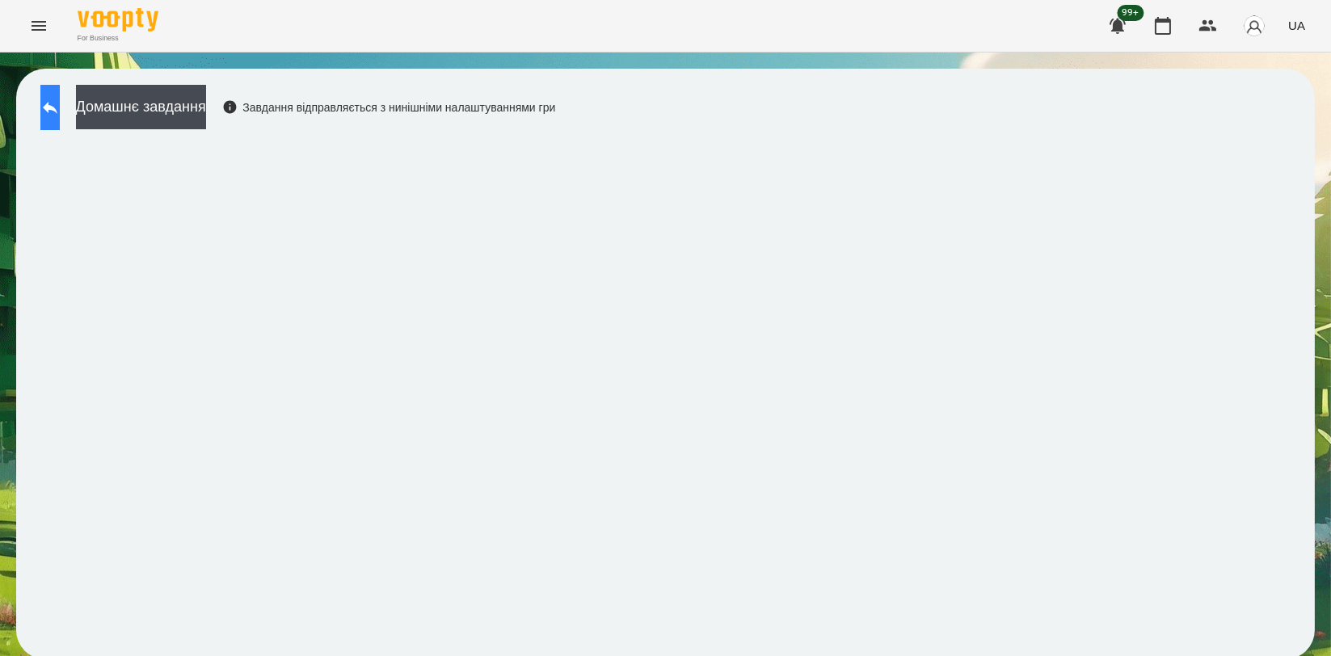
click at [60, 104] on icon at bounding box center [49, 107] width 19 height 19
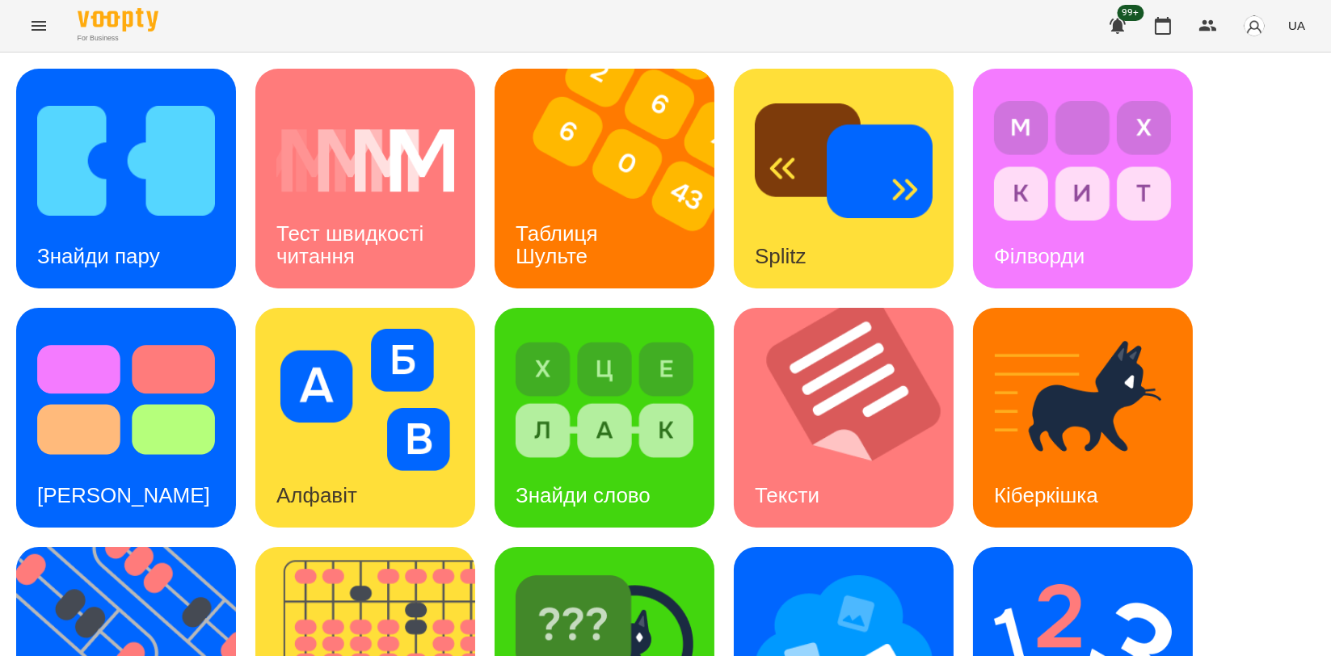
scroll to position [269, 0]
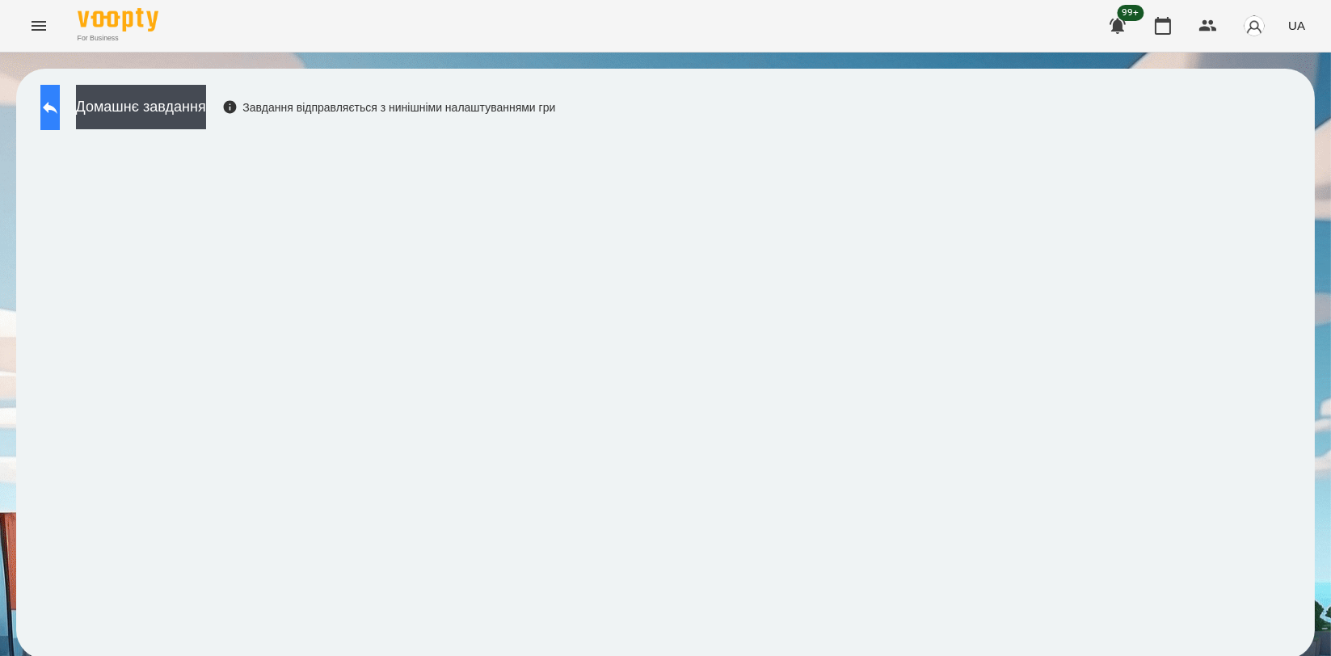
click at [60, 101] on icon at bounding box center [49, 107] width 19 height 19
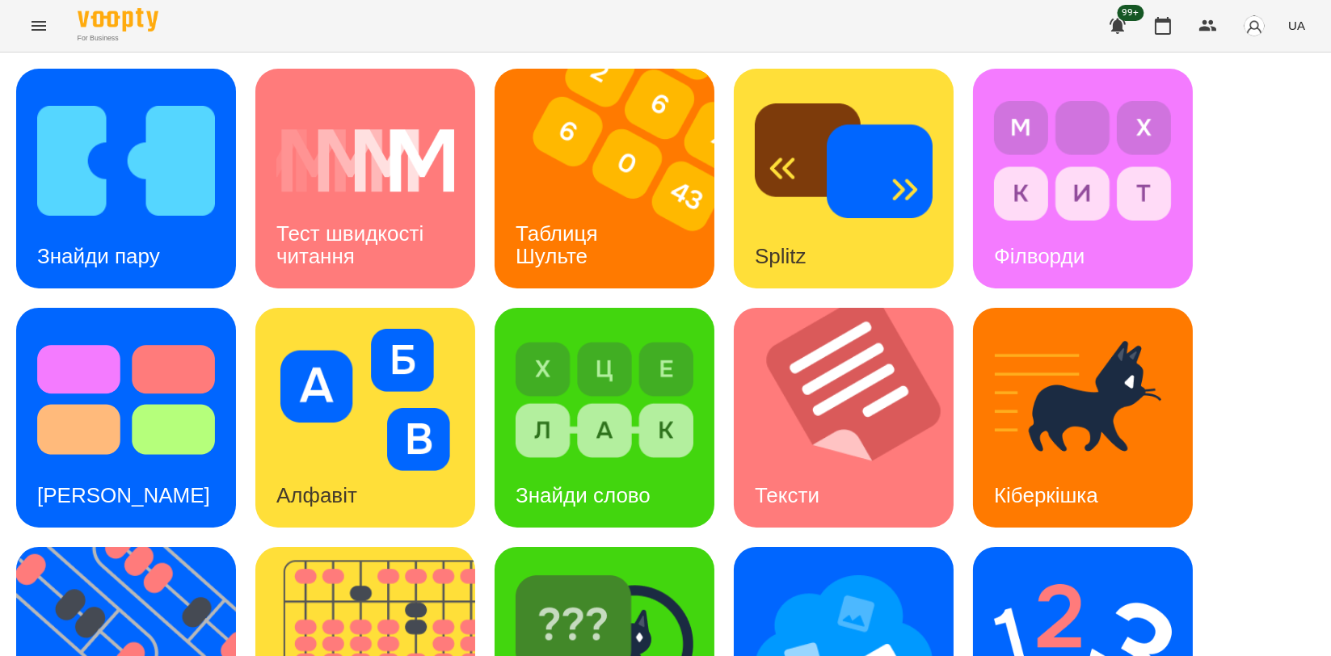
scroll to position [359, 0]
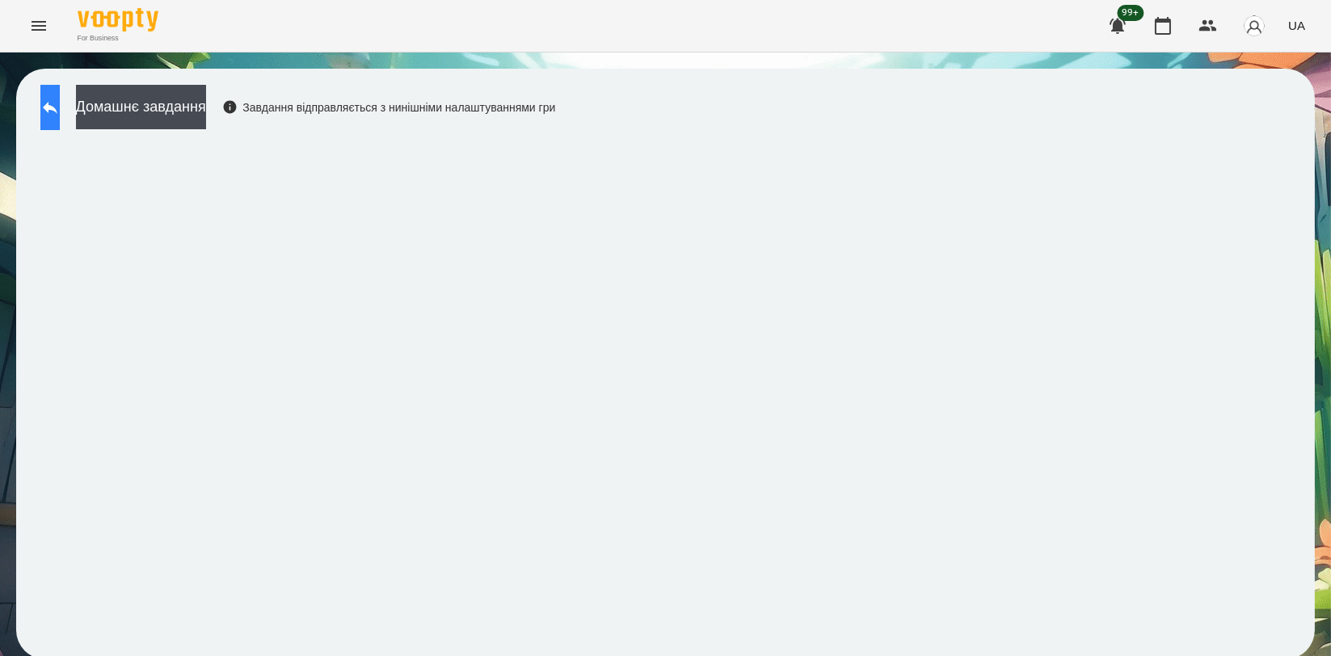
click at [54, 92] on button at bounding box center [49, 107] width 19 height 45
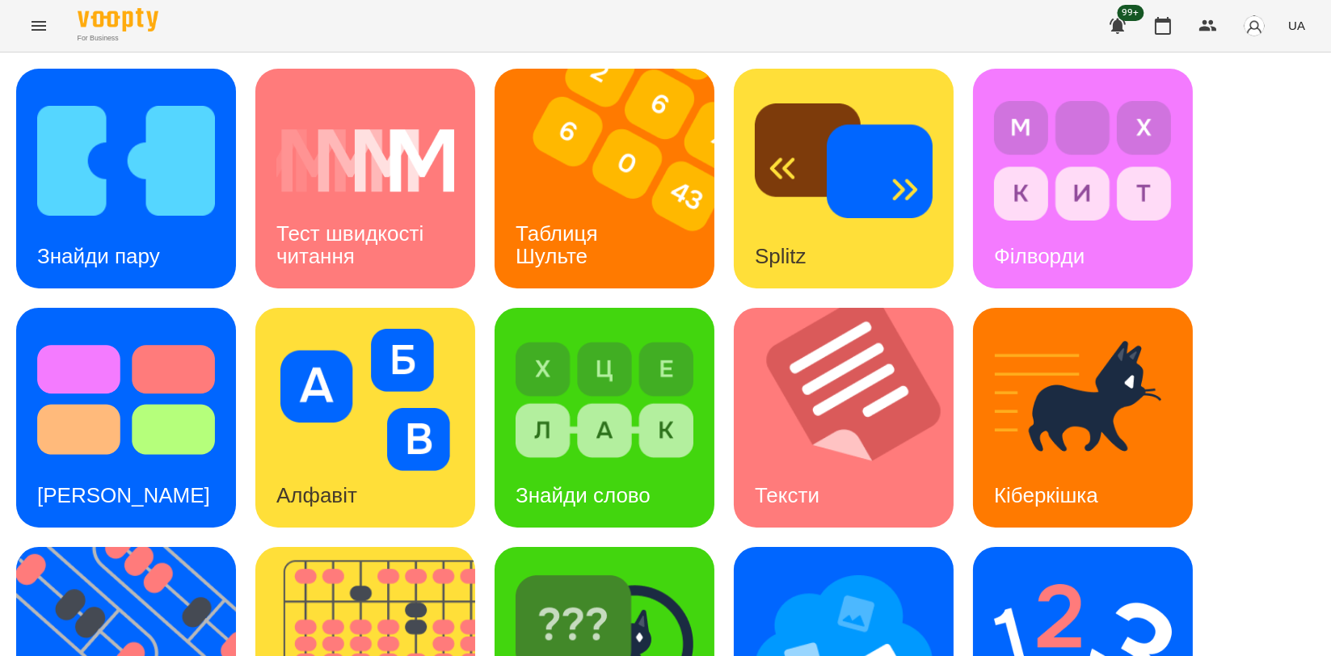
scroll to position [366, 0]
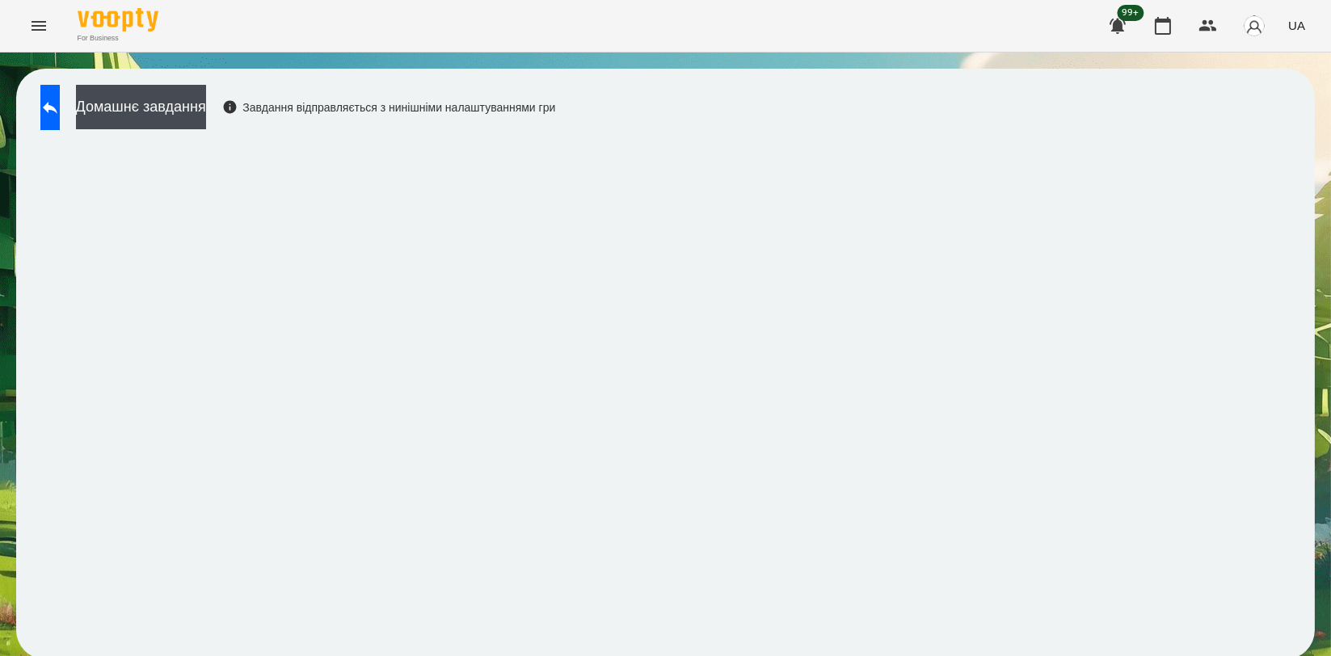
scroll to position [2, 0]
click at [60, 100] on icon at bounding box center [49, 107] width 19 height 19
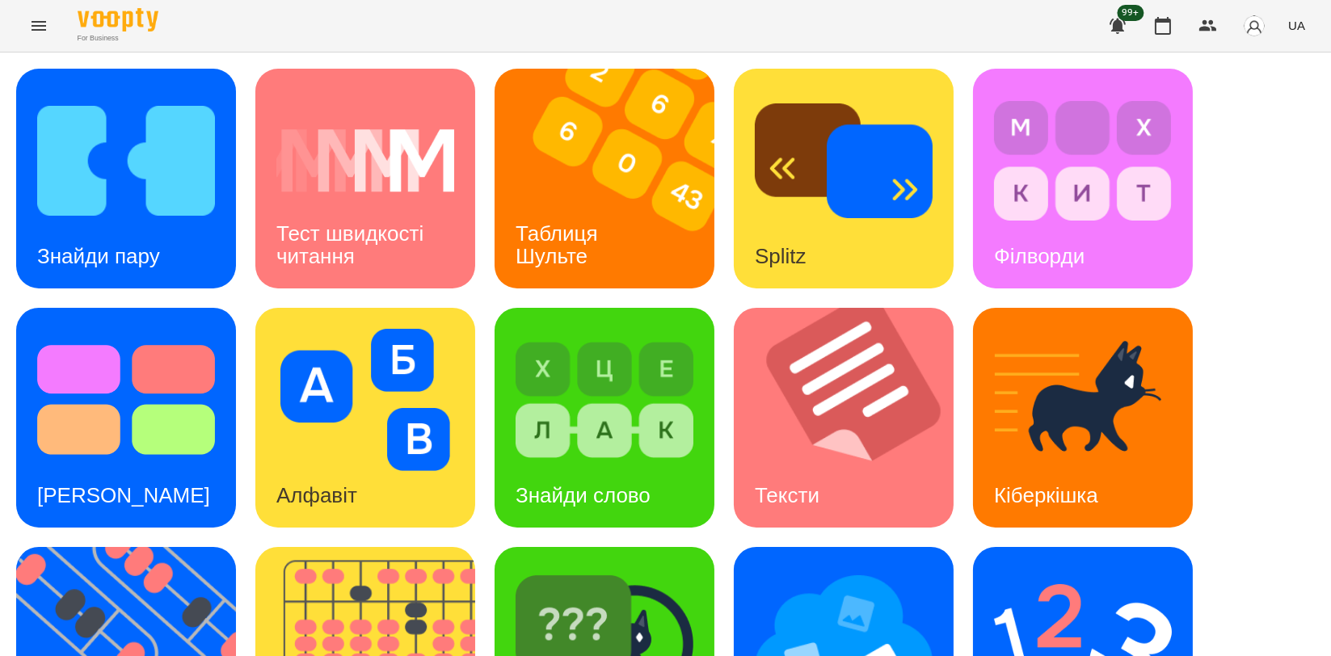
scroll to position [362, 0]
click at [844, 568] on img at bounding box center [844, 639] width 178 height 142
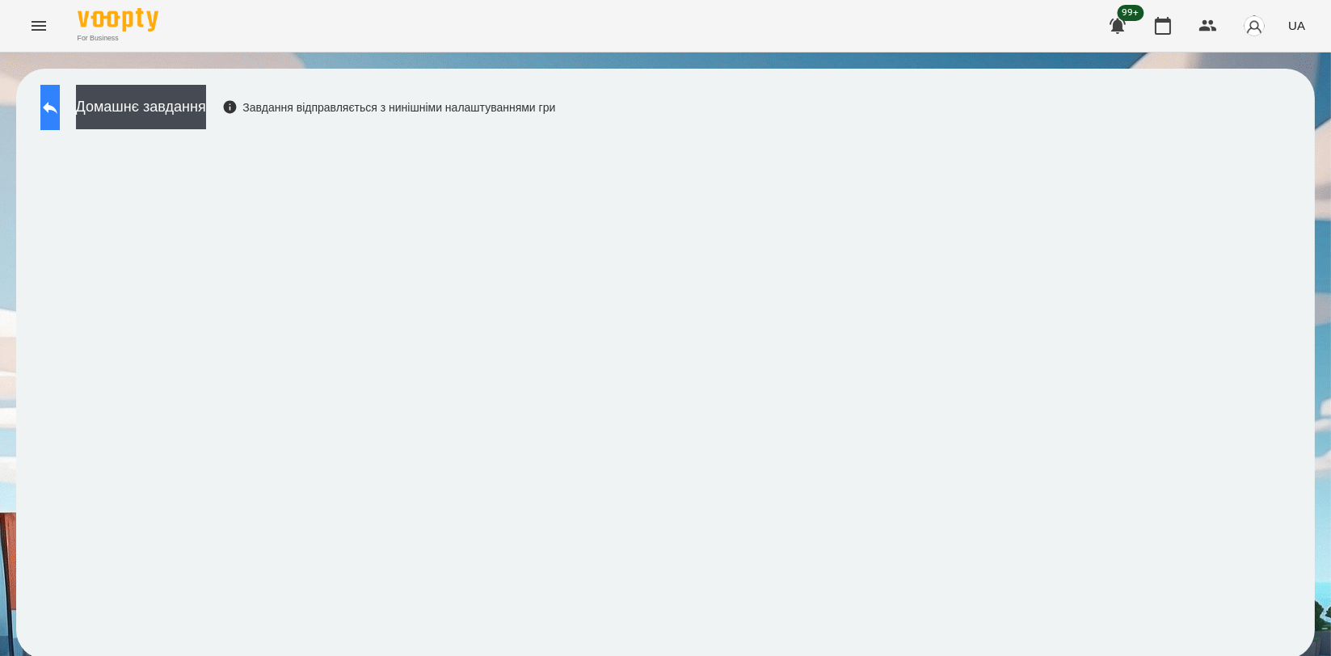
click at [60, 93] on button at bounding box center [49, 107] width 19 height 45
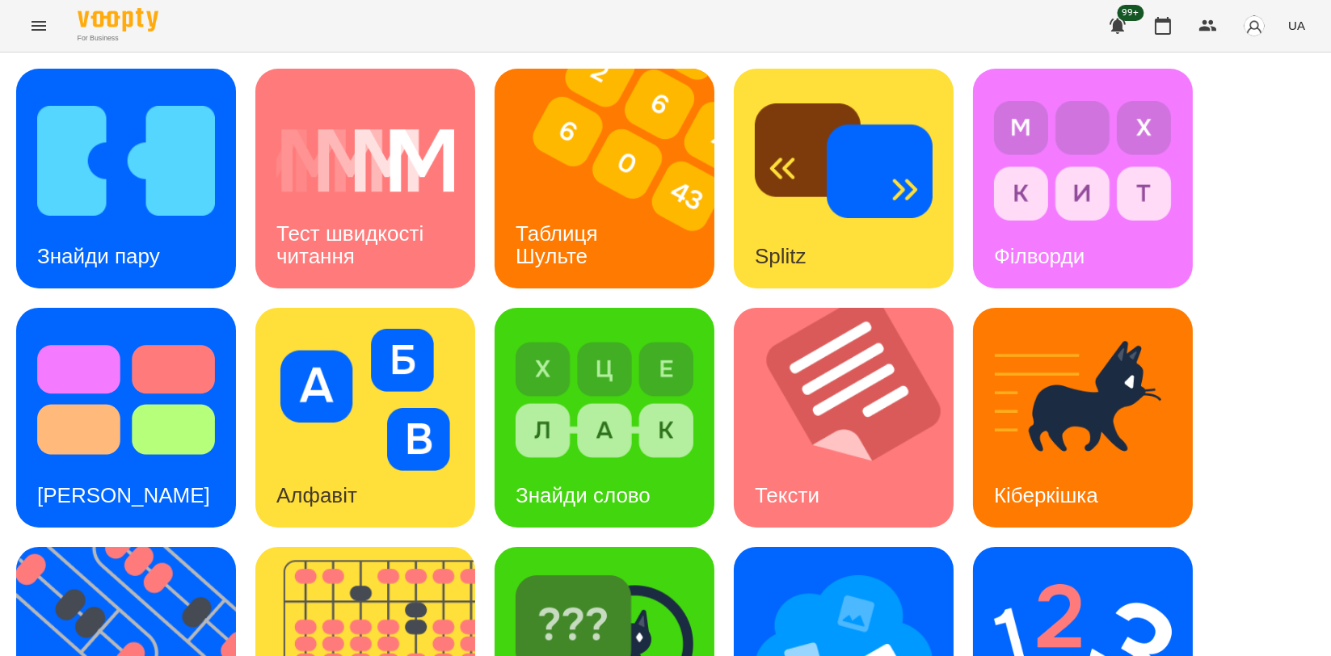
scroll to position [269, 0]
click at [613, 568] on img at bounding box center [605, 639] width 178 height 142
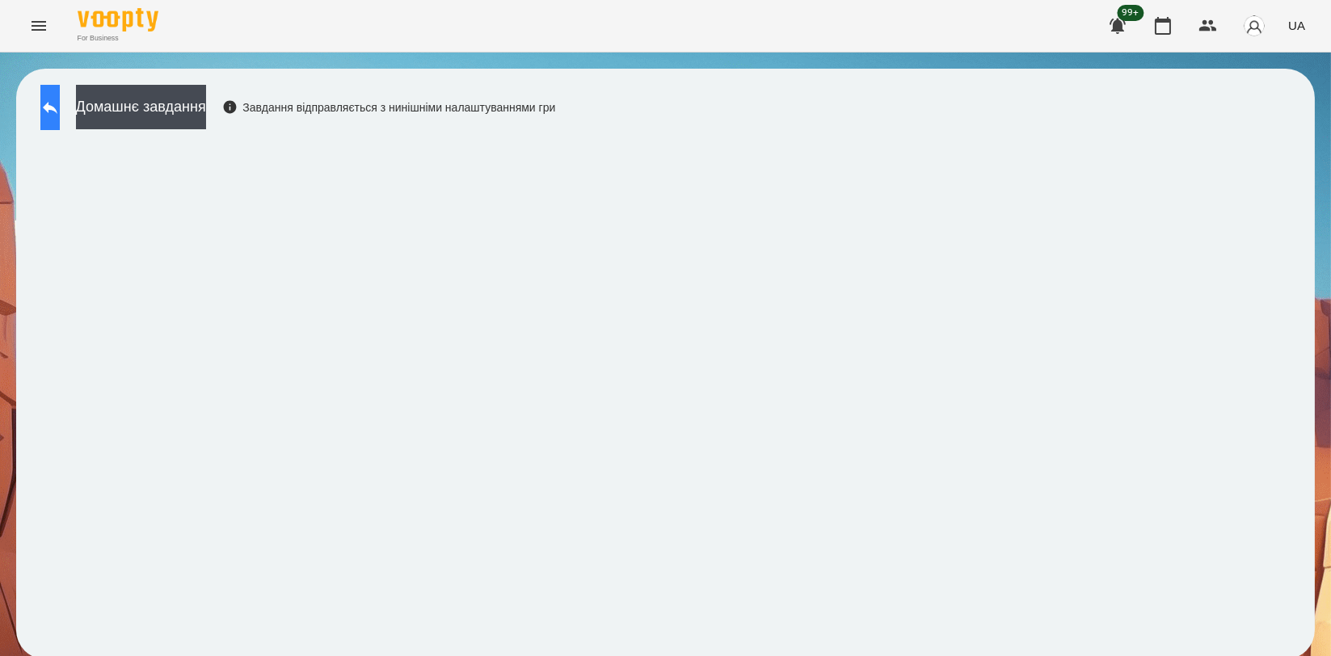
click at [60, 113] on button at bounding box center [49, 107] width 19 height 45
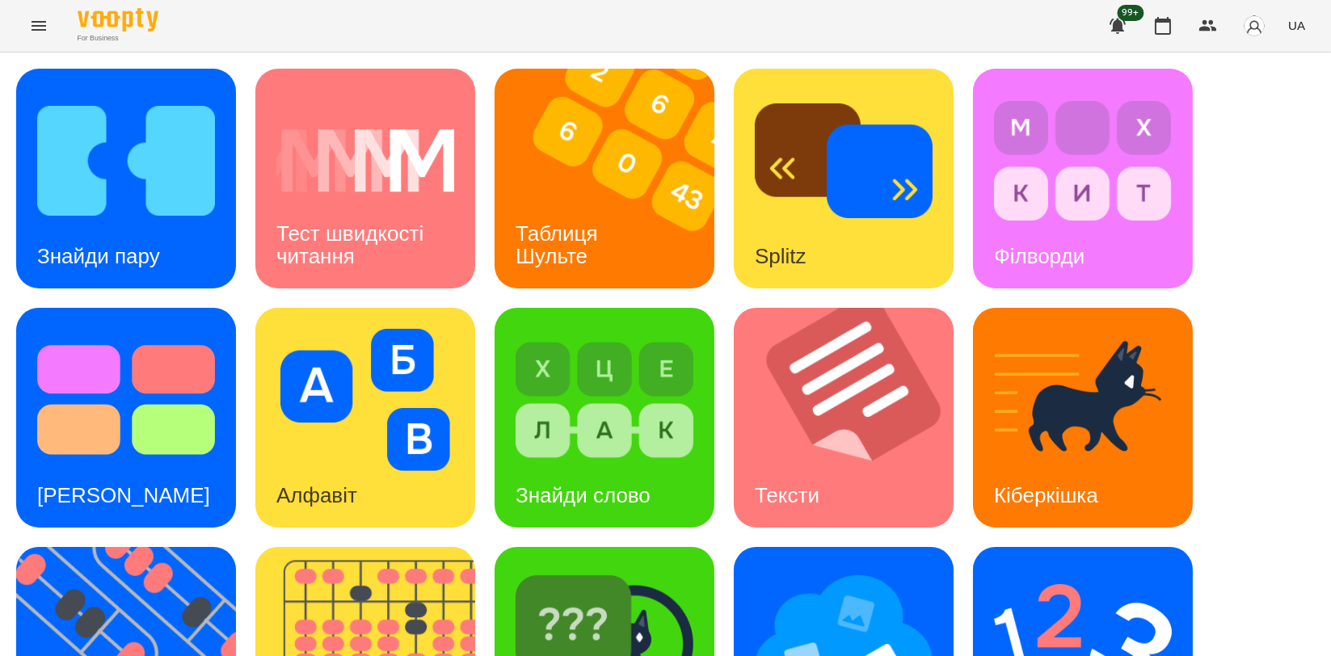
scroll to position [269, 0]
click at [1150, 21] on button "button" at bounding box center [1163, 25] width 39 height 39
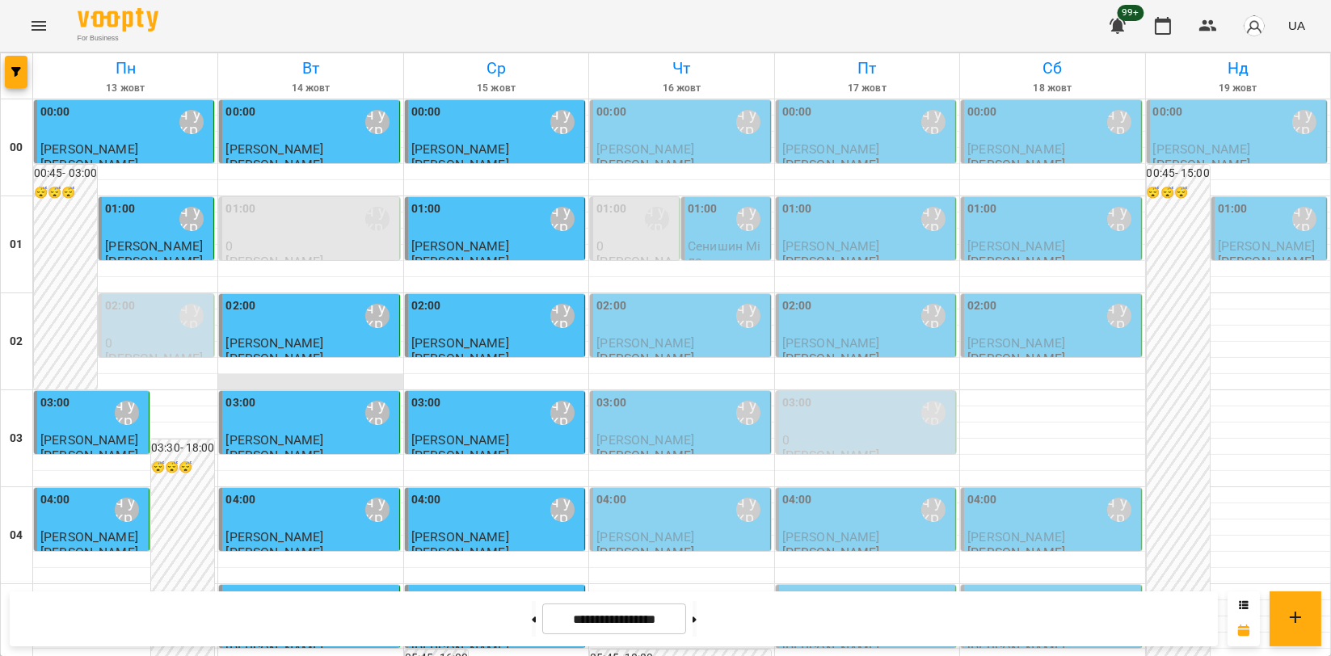
scroll to position [359, 0]
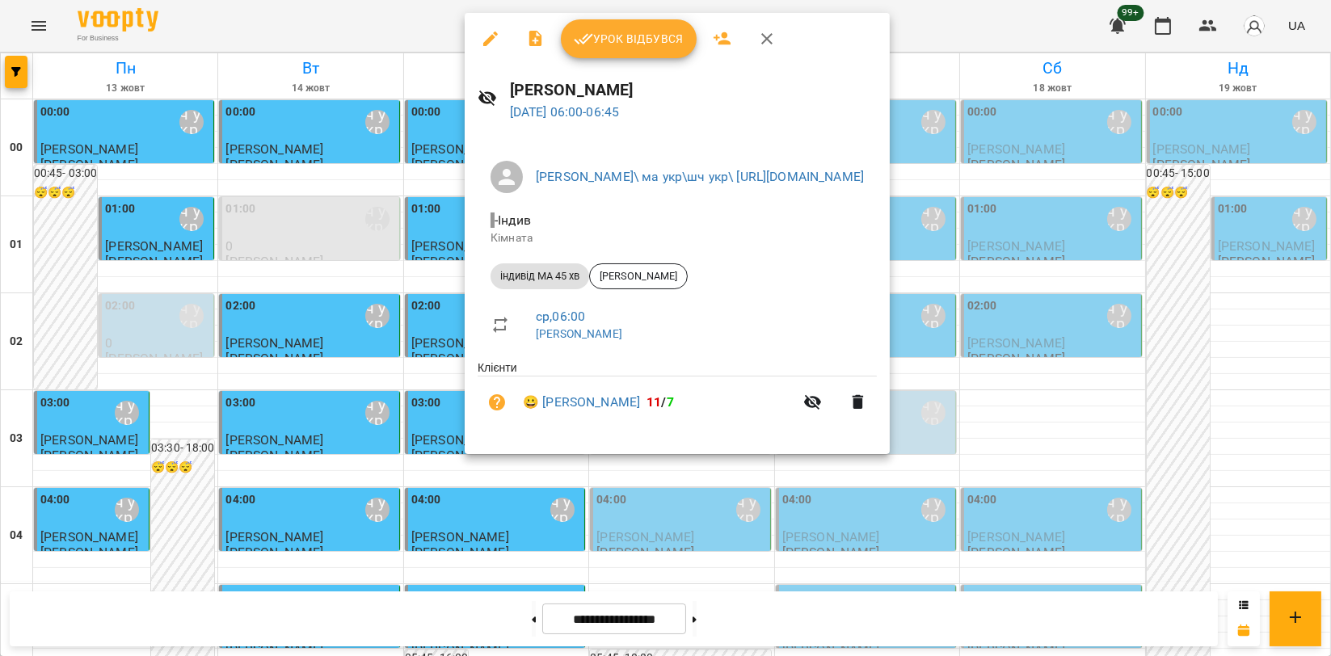
click at [628, 33] on span "Урок відбувся" at bounding box center [629, 38] width 110 height 19
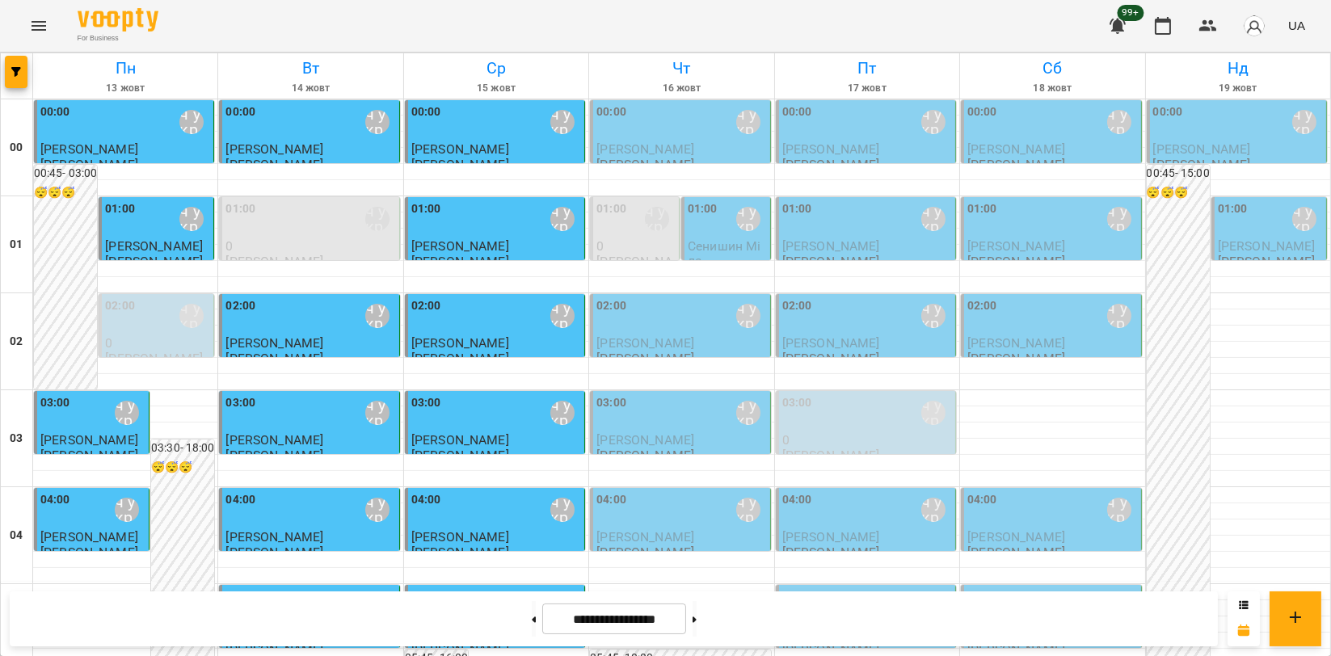
scroll to position [898, 0]
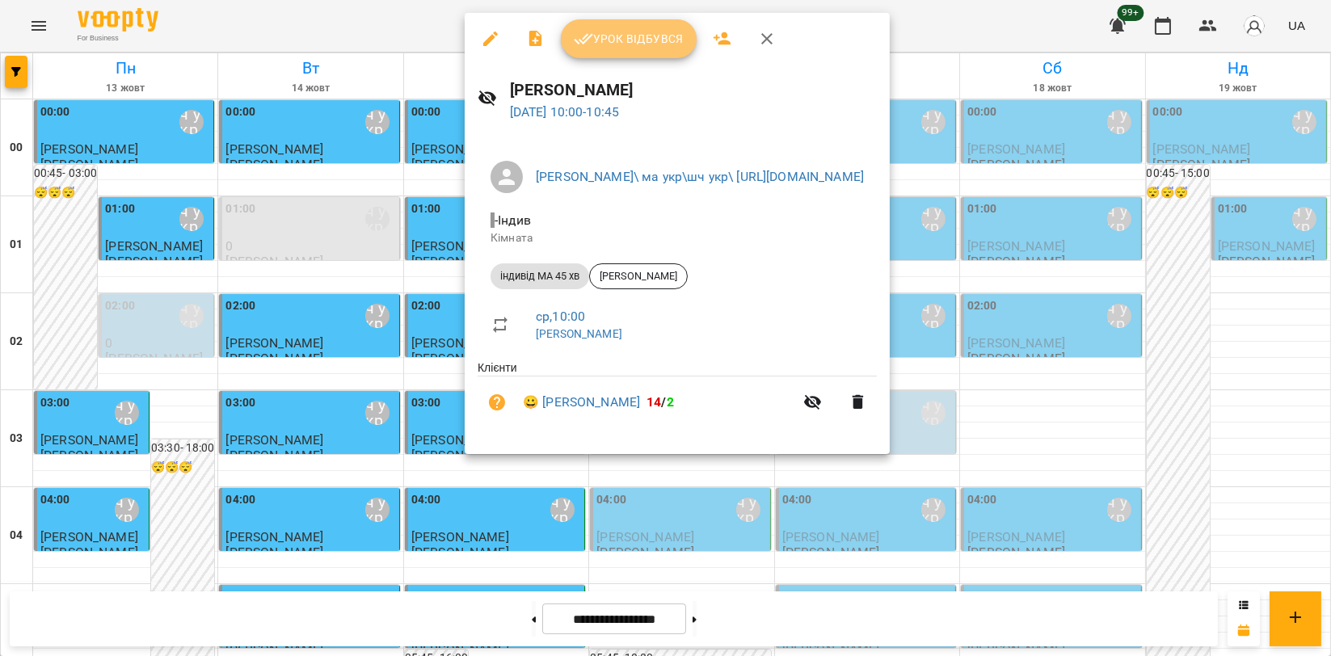
click at [599, 44] on span "Урок відбувся" at bounding box center [629, 38] width 110 height 19
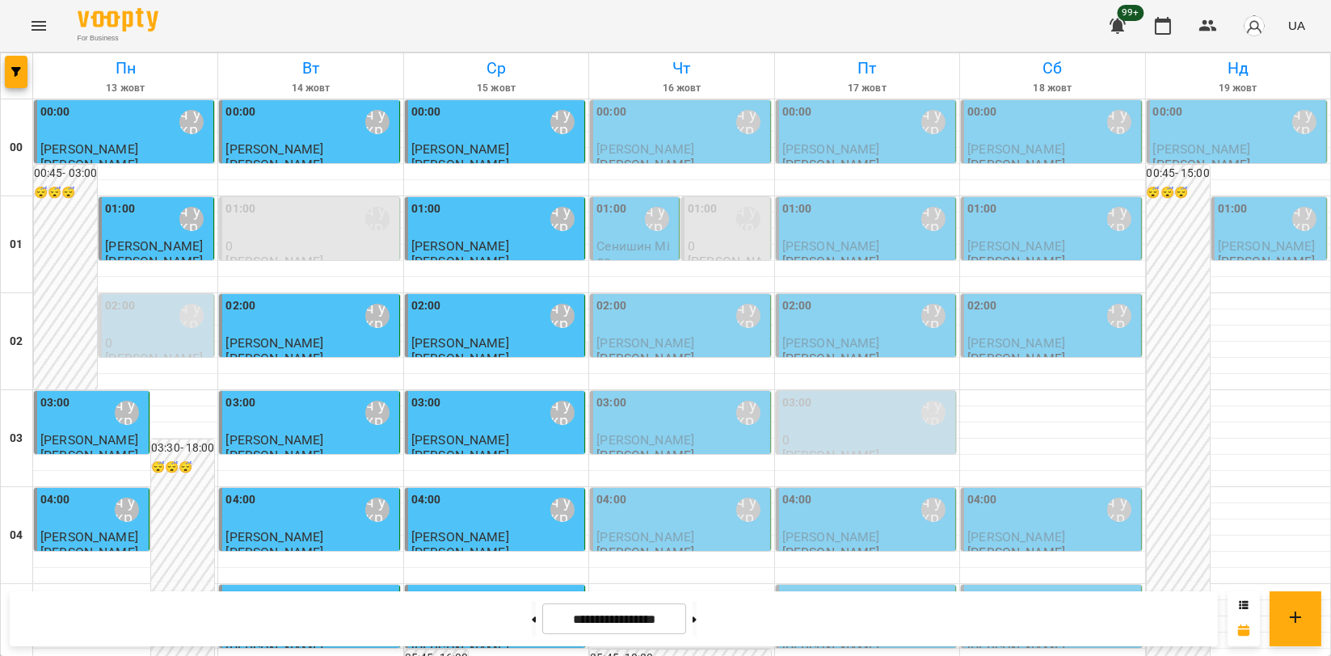
scroll to position [1436, 0]
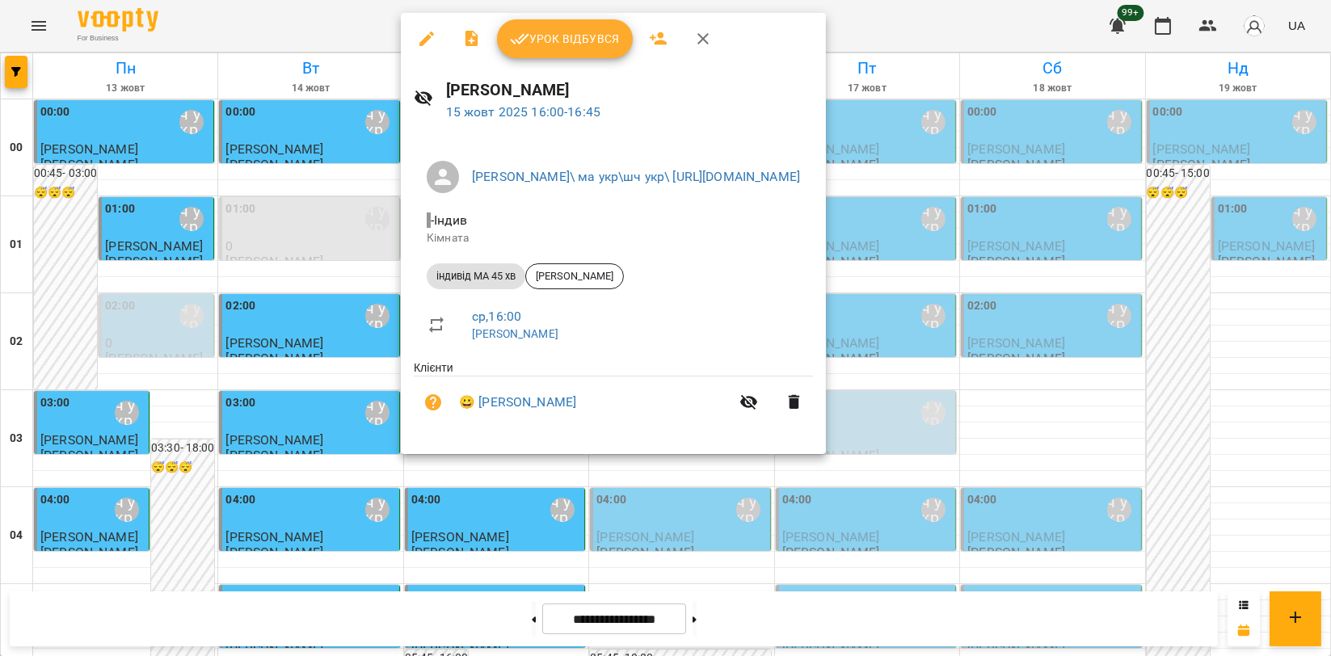
click at [577, 37] on span "Урок відбувся" at bounding box center [565, 38] width 110 height 19
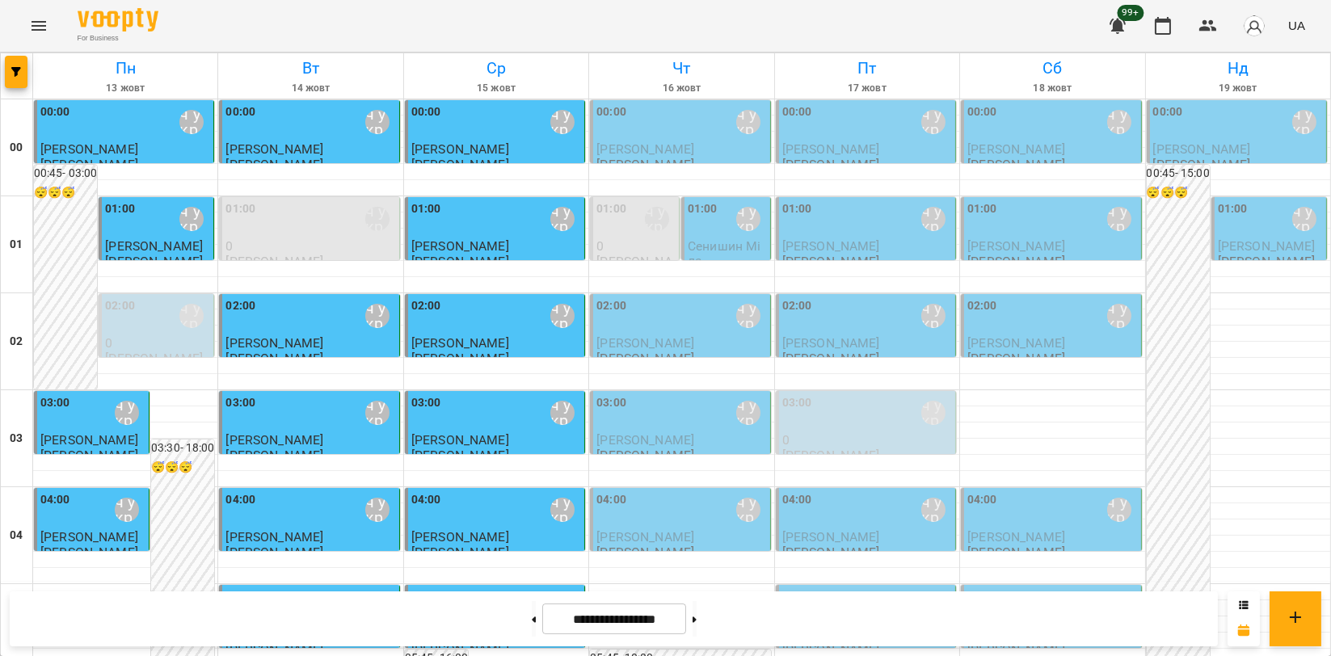
scroll to position [1257, 0]
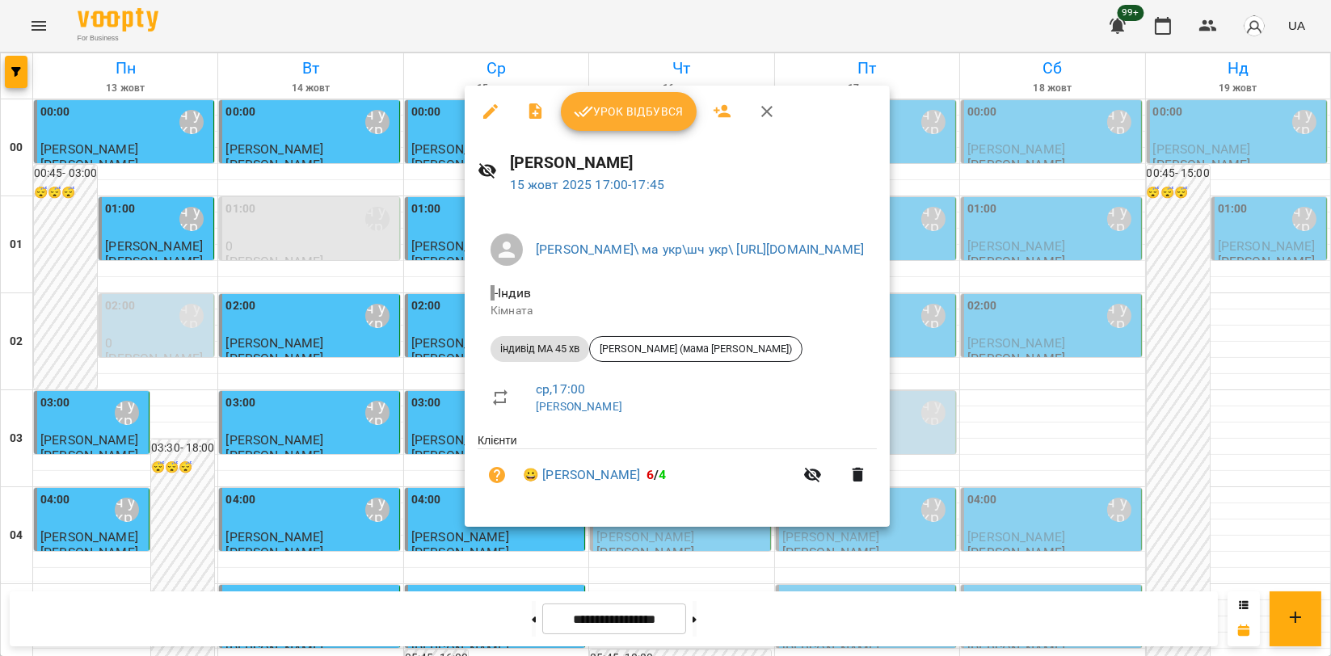
click at [654, 104] on span "Урок відбувся" at bounding box center [629, 111] width 110 height 19
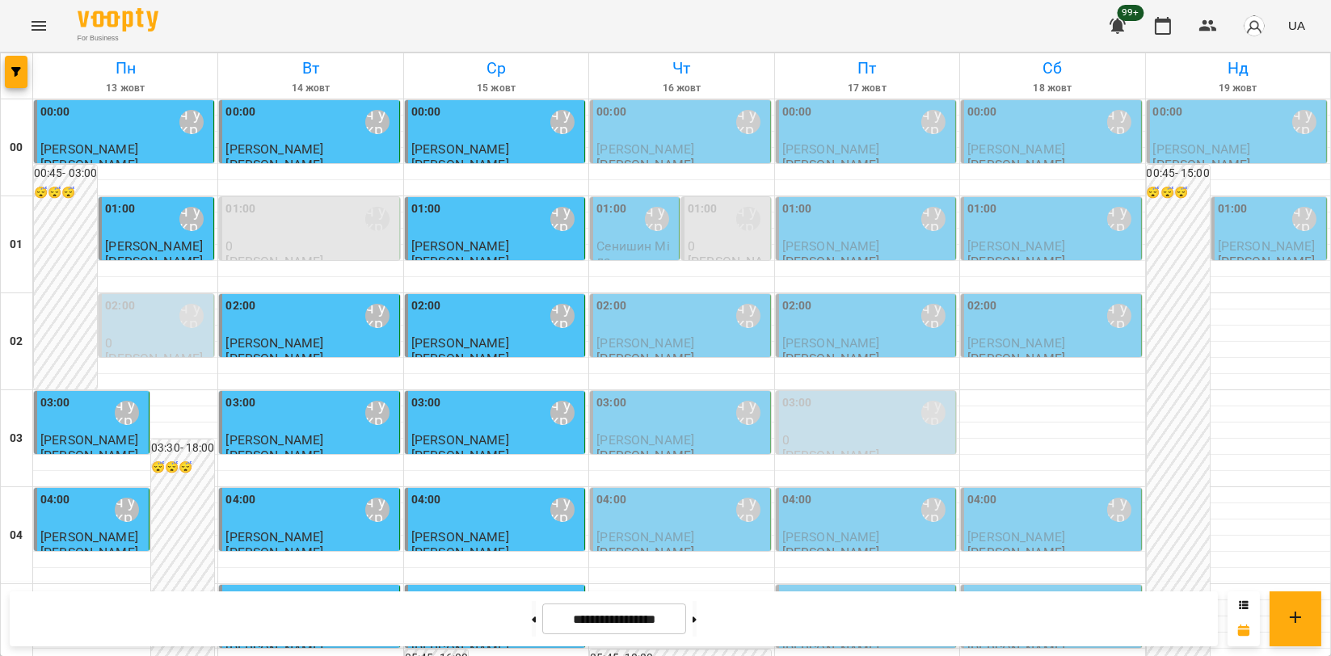
scroll to position [1664, 0]
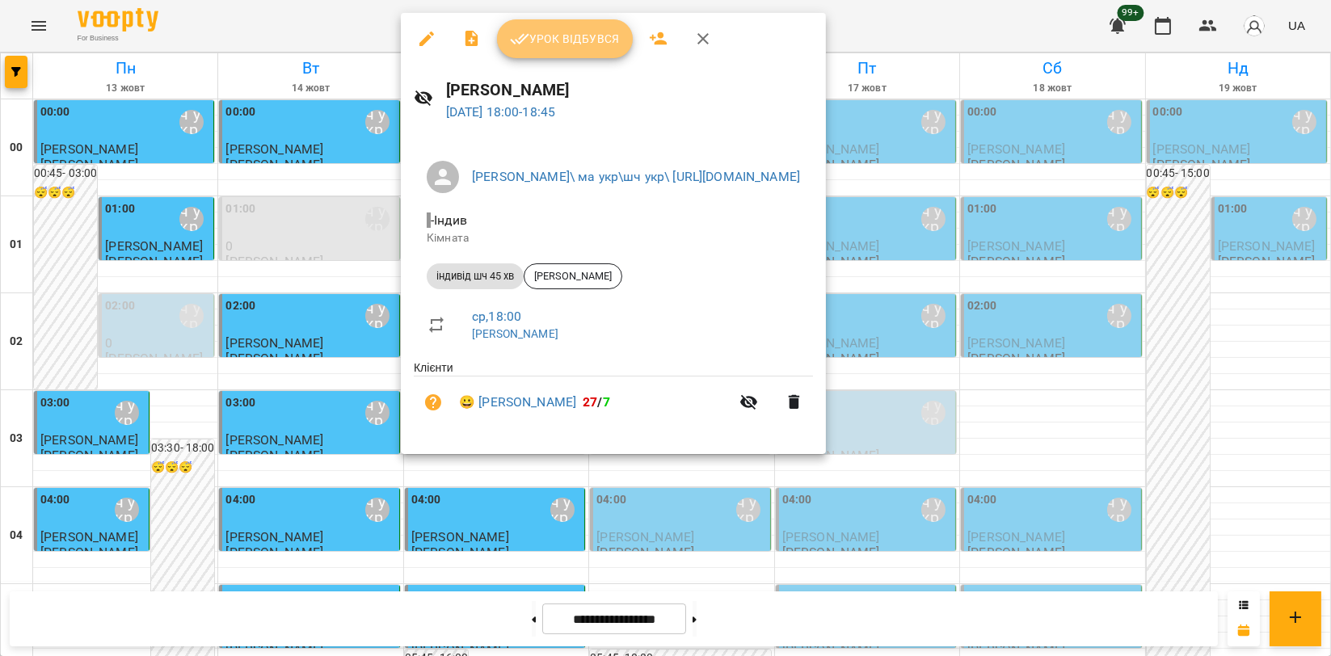
click at [582, 44] on span "Урок відбувся" at bounding box center [565, 38] width 110 height 19
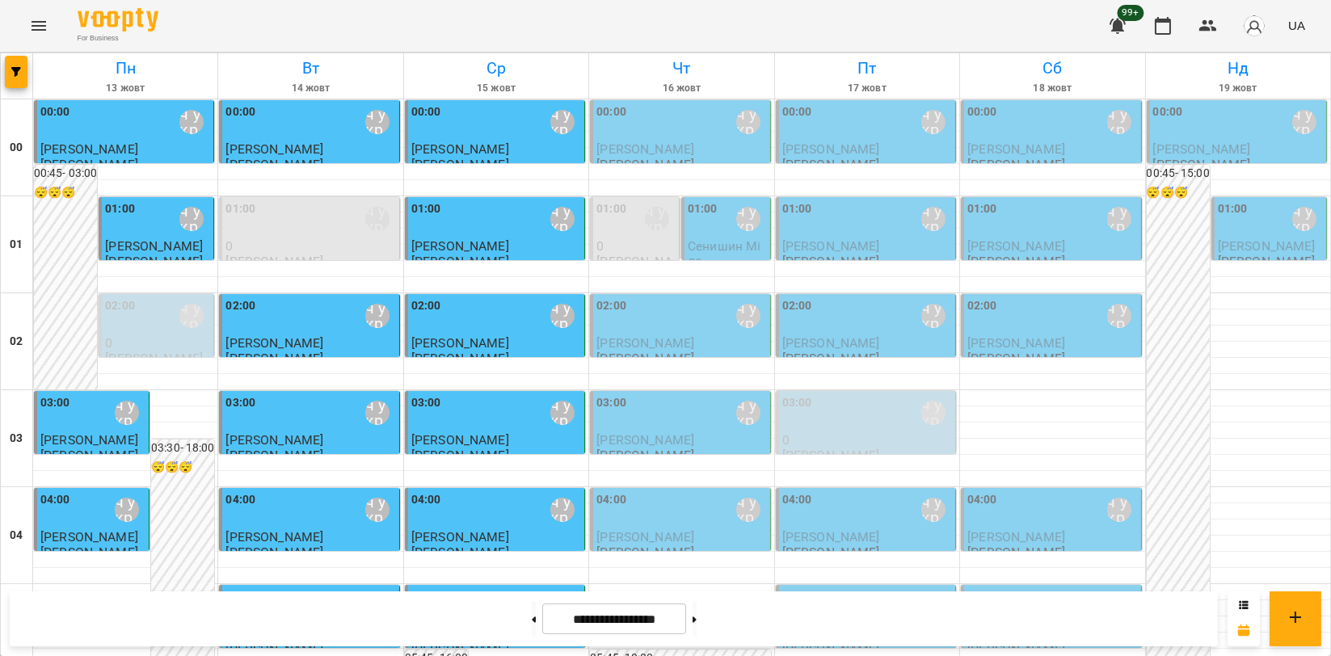
scroll to position [1796, 0]
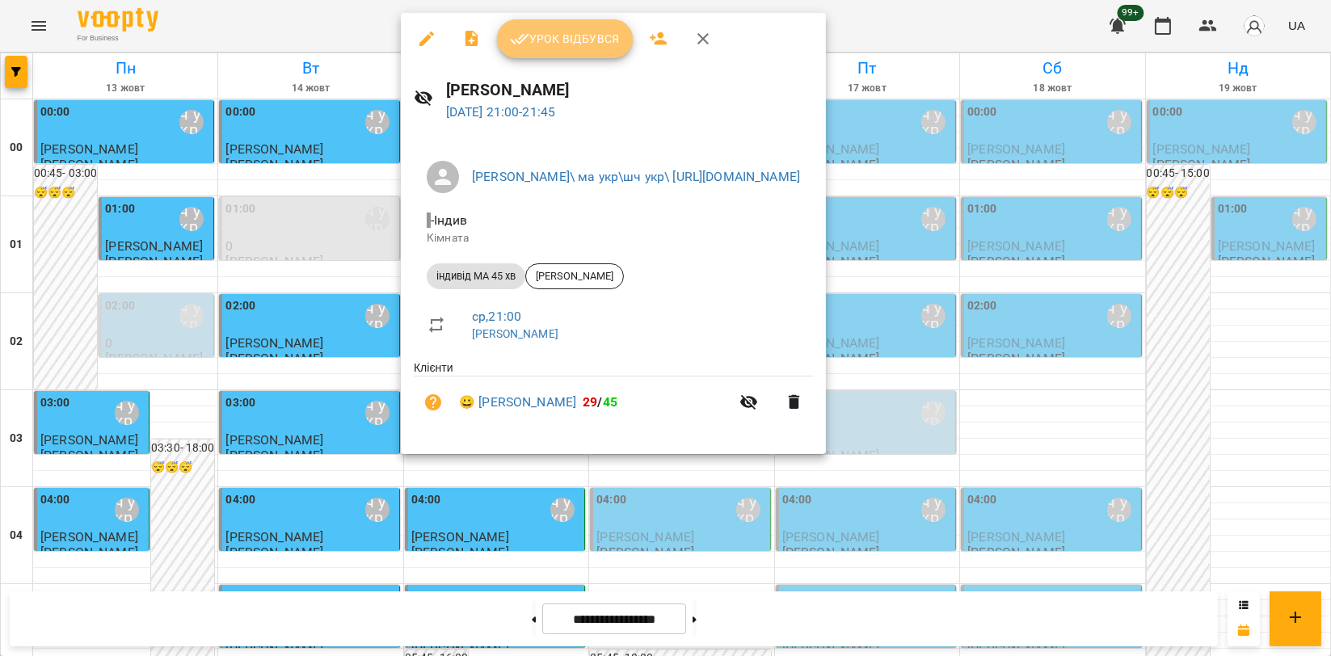
click at [576, 42] on span "Урок відбувся" at bounding box center [565, 38] width 110 height 19
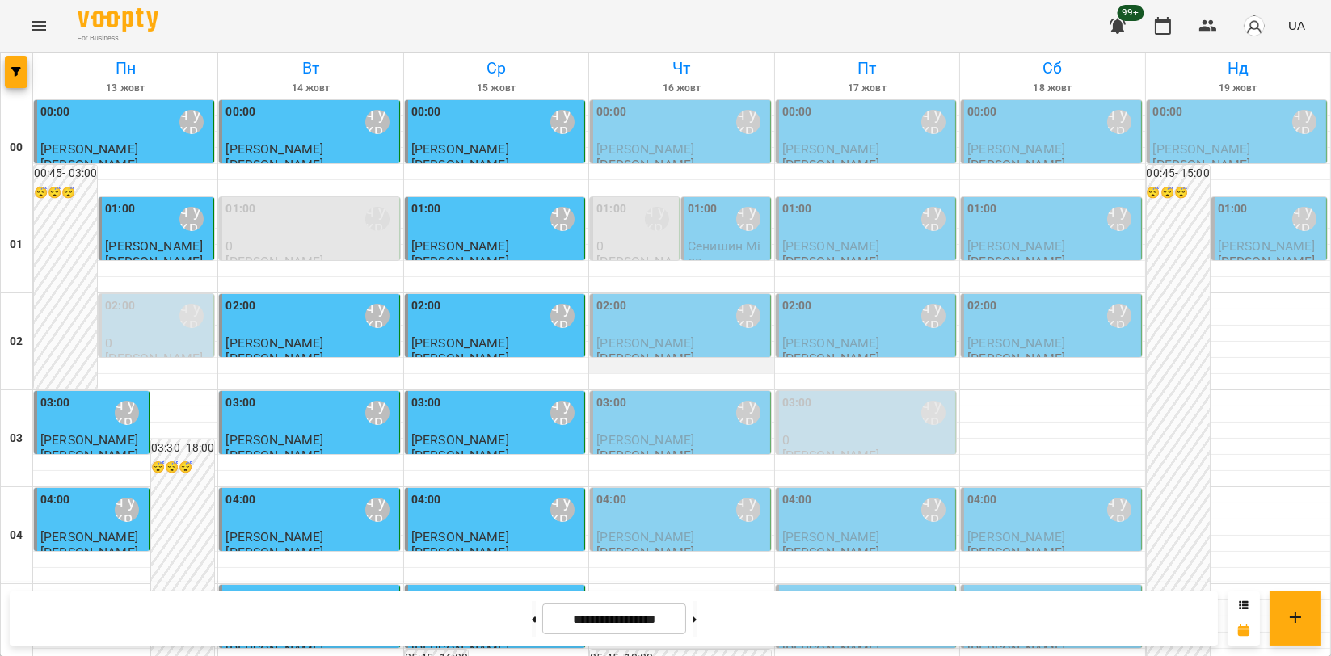
scroll to position [1844, 0]
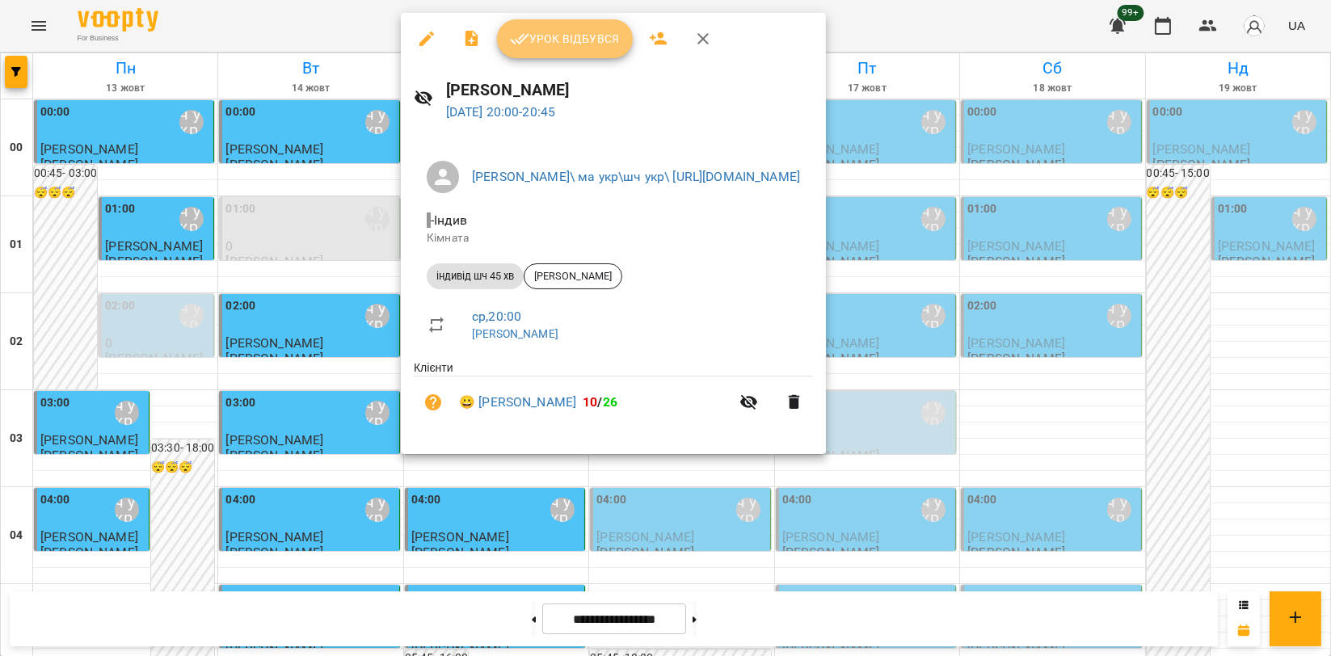
click at [546, 27] on button "Урок відбувся" at bounding box center [565, 38] width 136 height 39
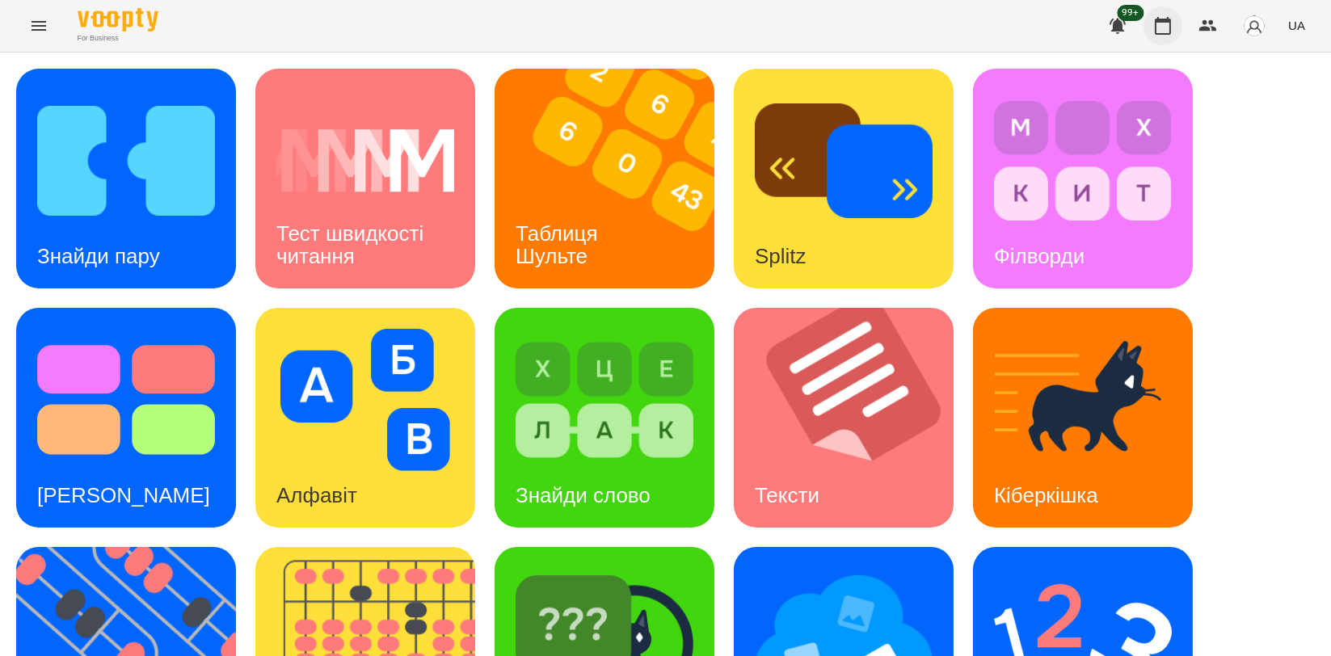
click at [1157, 30] on icon "button" at bounding box center [1163, 26] width 16 height 18
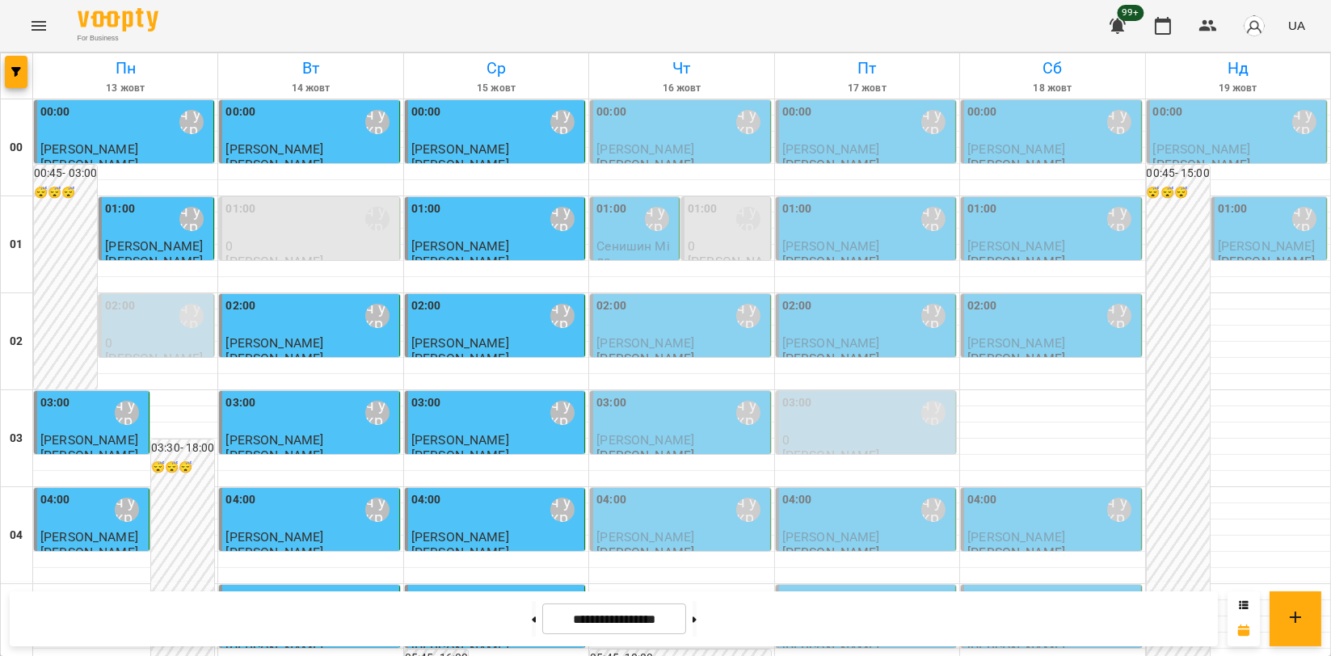
scroll to position [1526, 0]
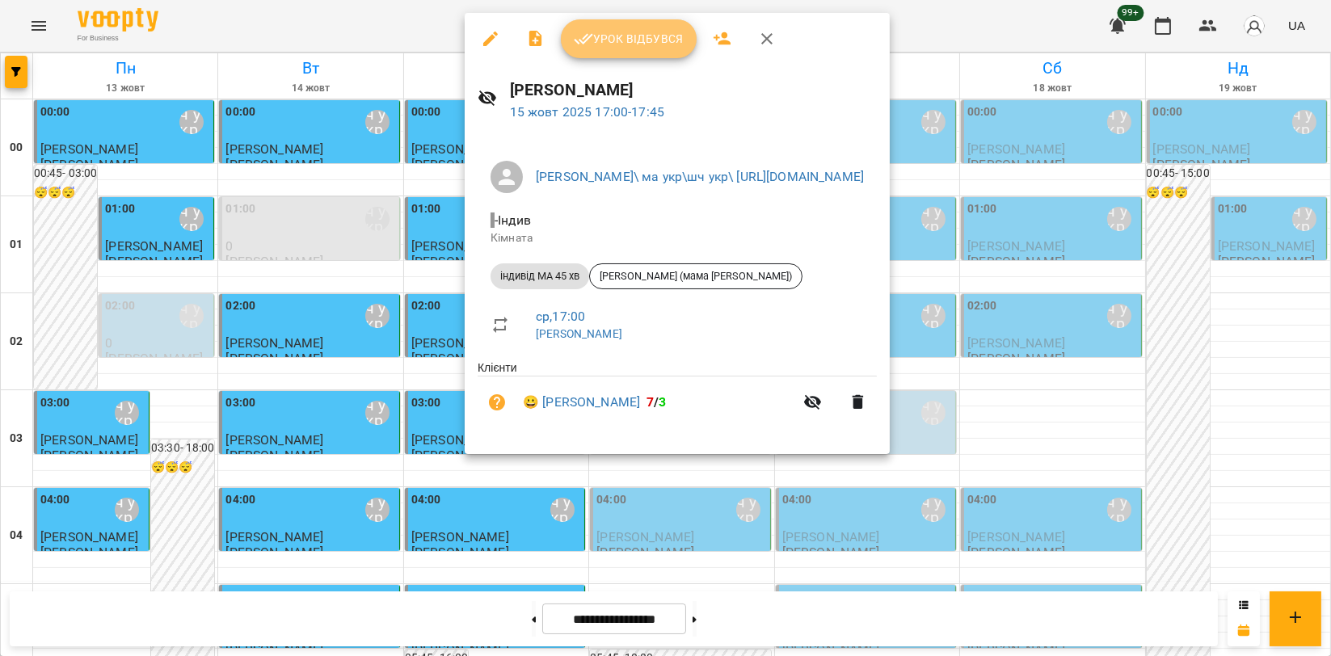
click at [633, 51] on button "Урок відбувся" at bounding box center [629, 38] width 136 height 39
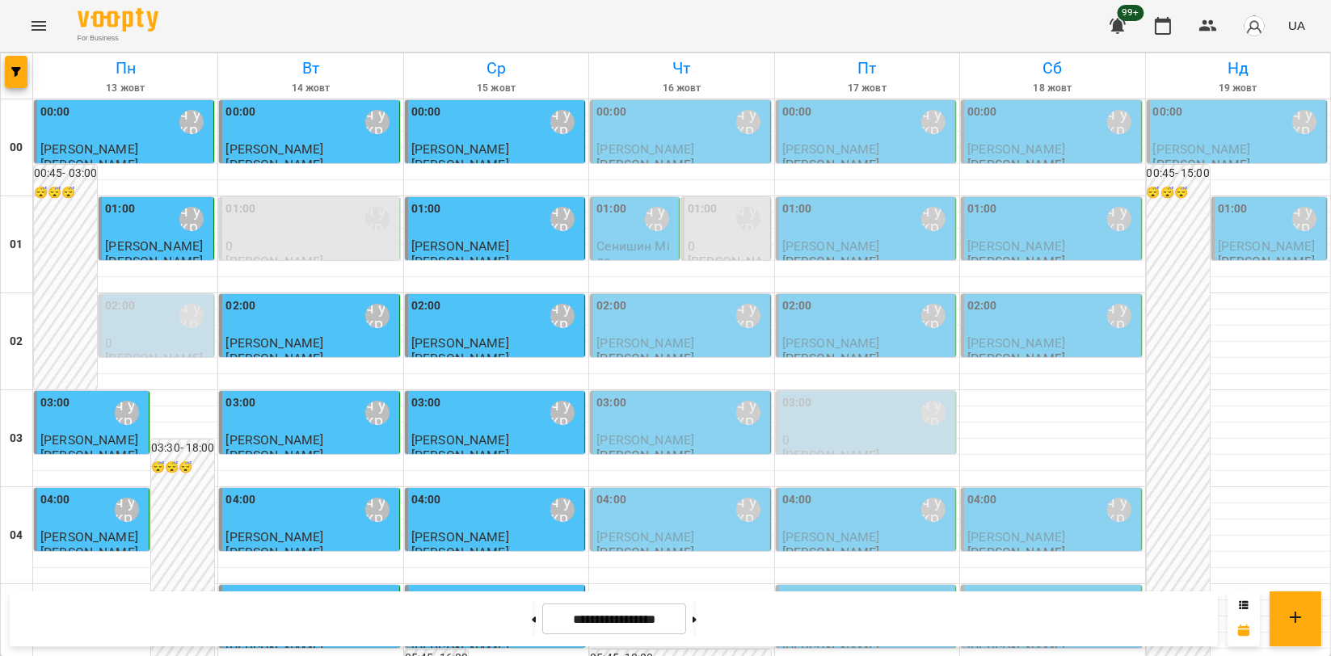
scroll to position [1526, 0]
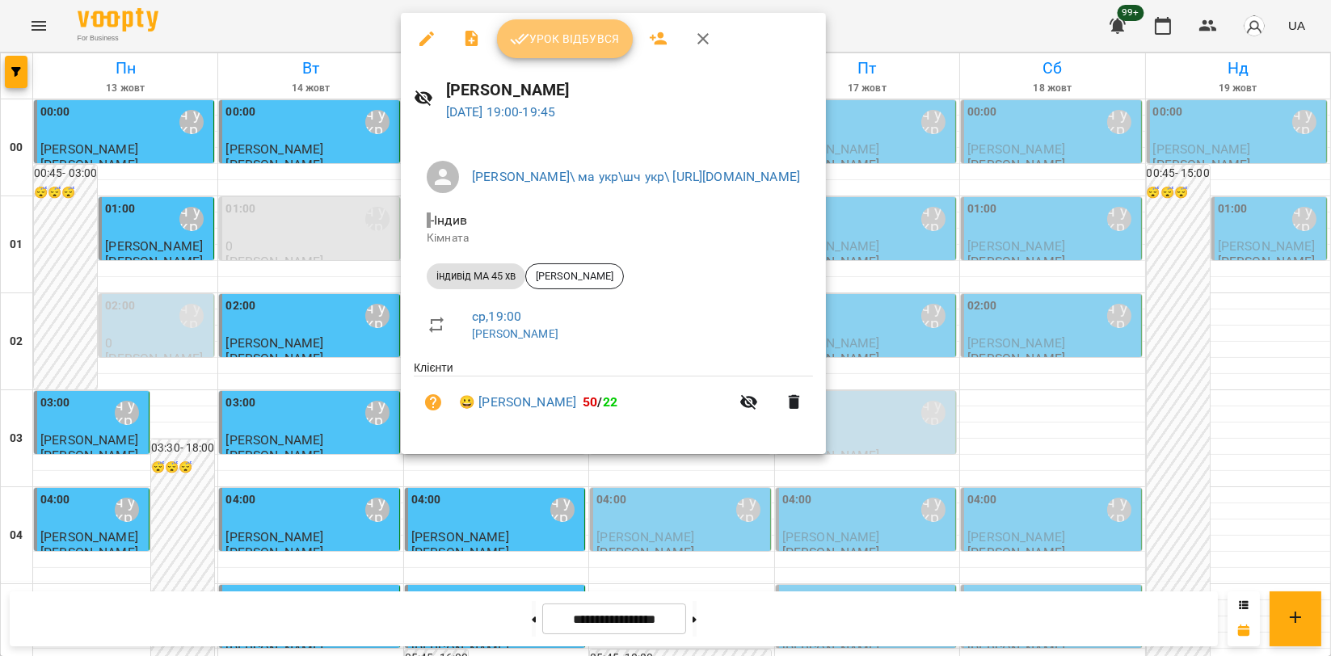
click at [560, 51] on button "Урок відбувся" at bounding box center [565, 38] width 136 height 39
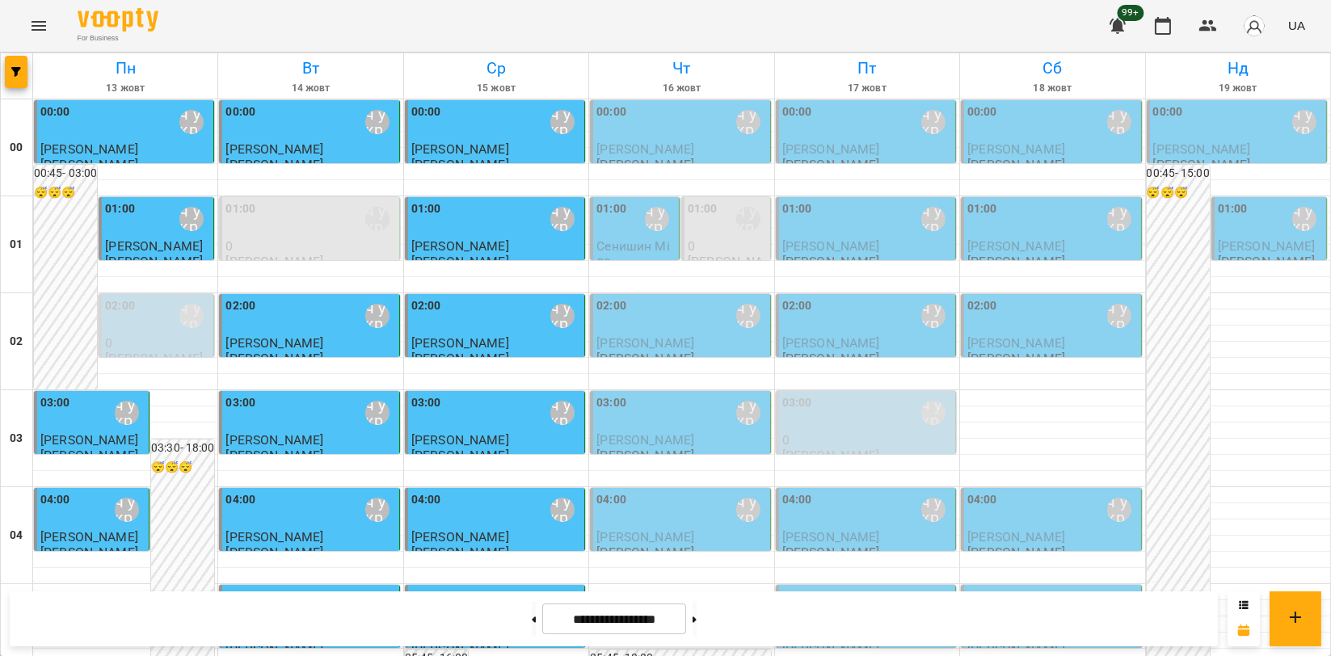
scroll to position [1706, 0]
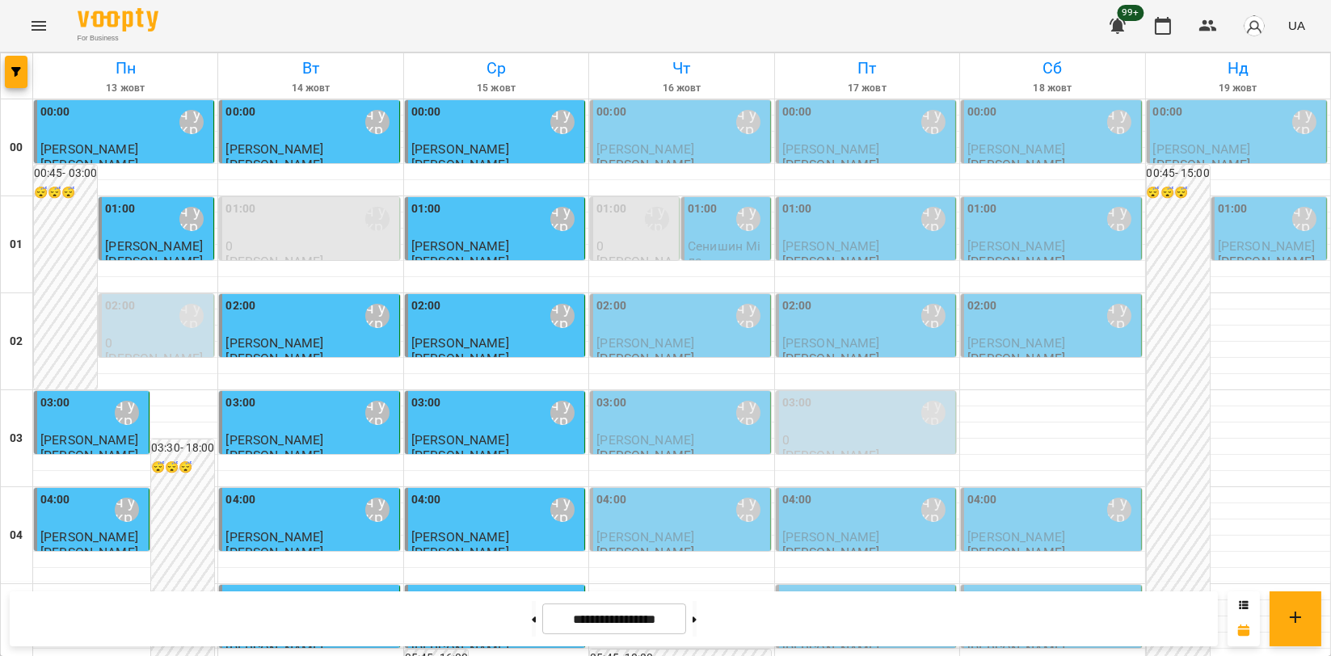
scroll to position [1844, 0]
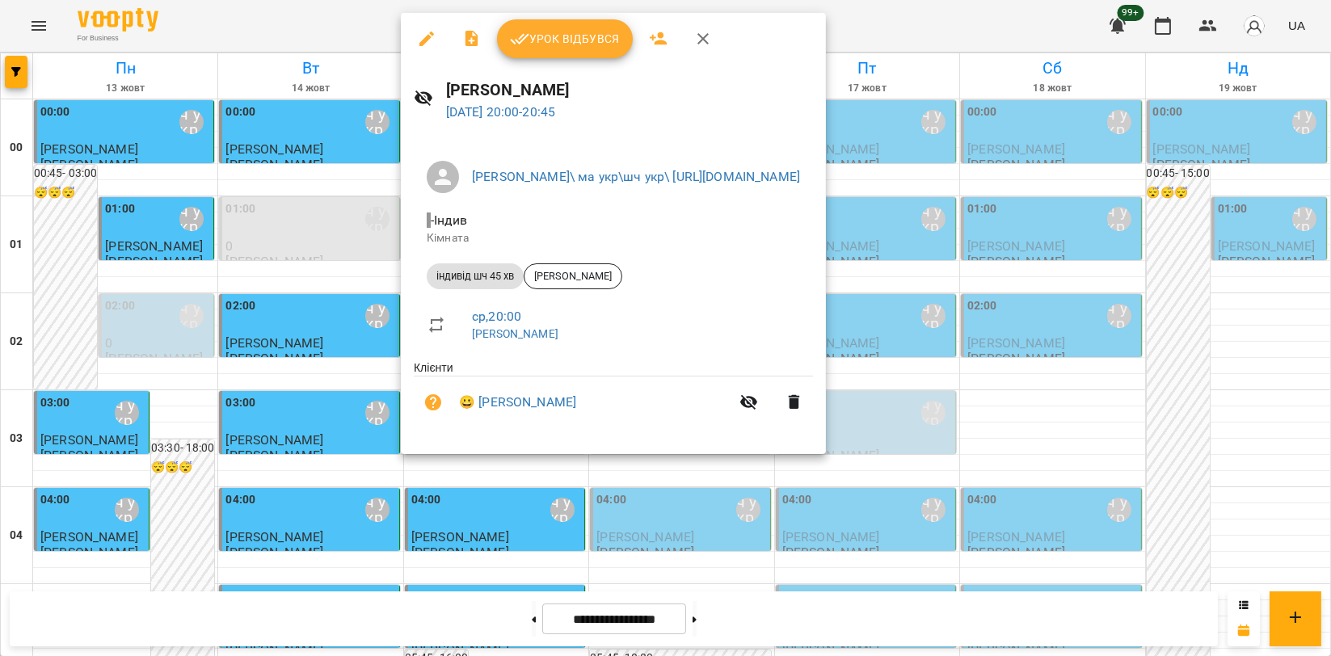
click at [580, 51] on button "Урок відбувся" at bounding box center [565, 38] width 136 height 39
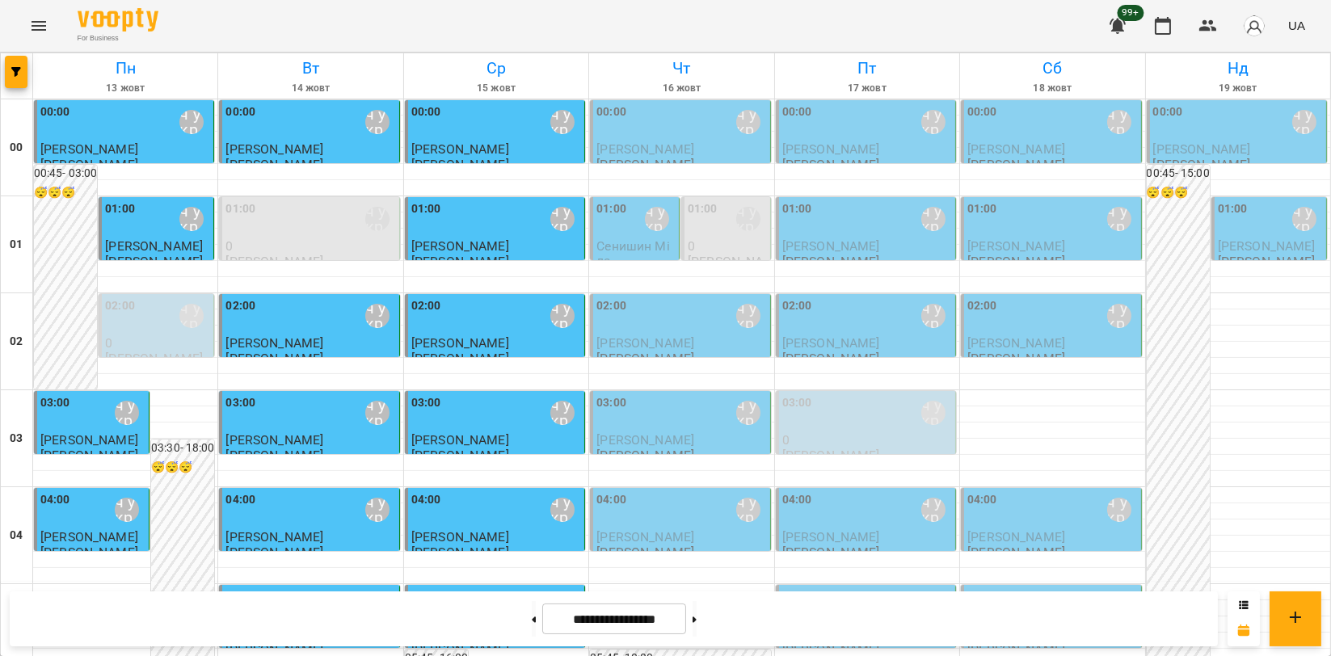
scroll to position [1844, 0]
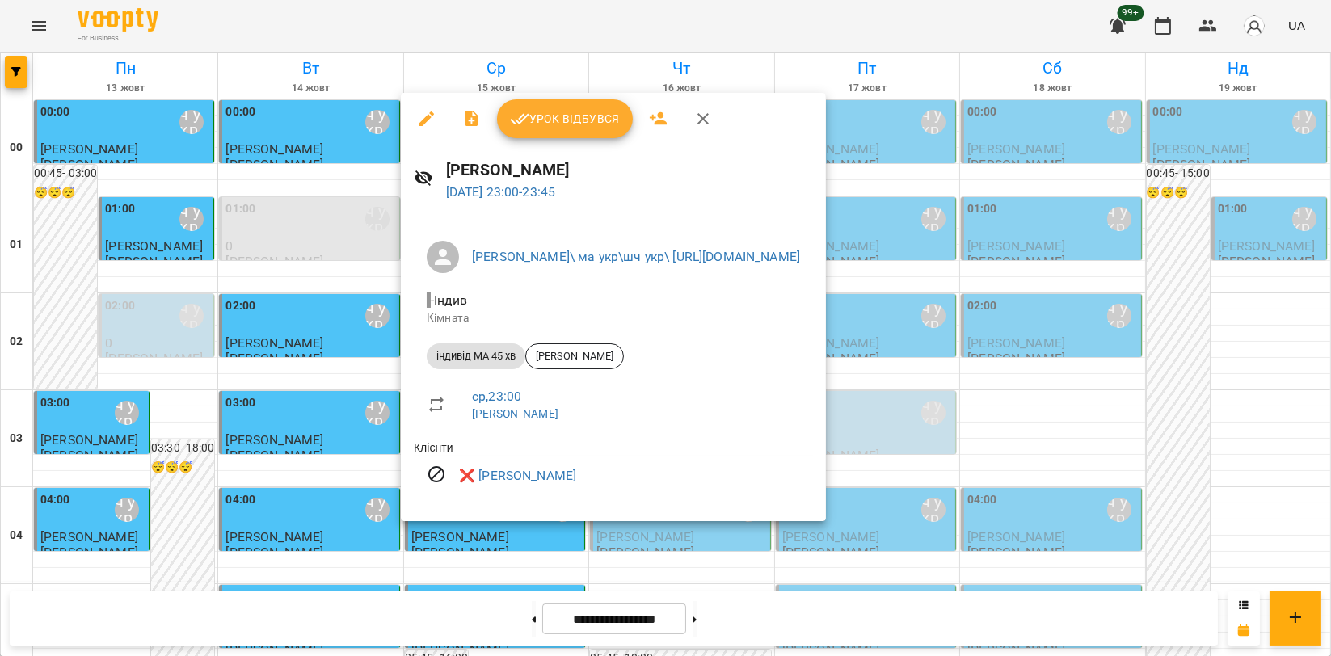
click at [690, 119] on button "button" at bounding box center [703, 118] width 39 height 39
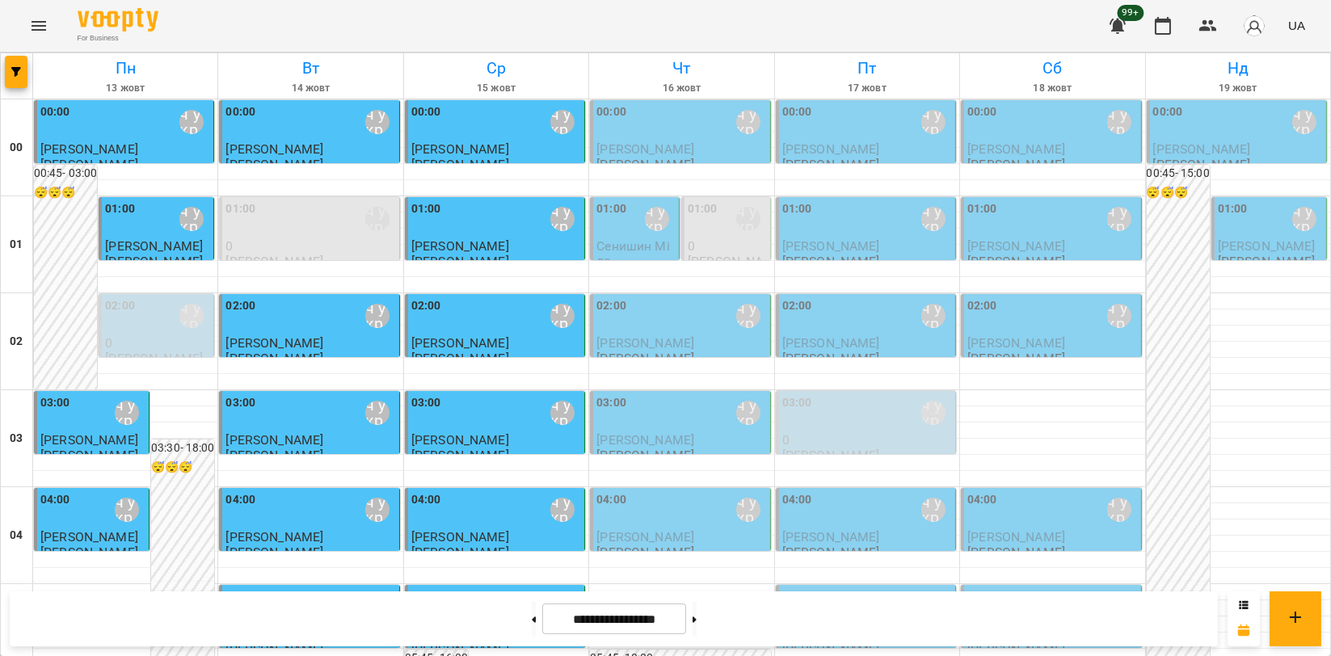
scroll to position [0, 0]
click at [902, 425] on div "03:00 Мойсук Надія\ ма укр\шч укр\ https://us06web.zoom.us/j/84559859332" at bounding box center [868, 412] width 170 height 37
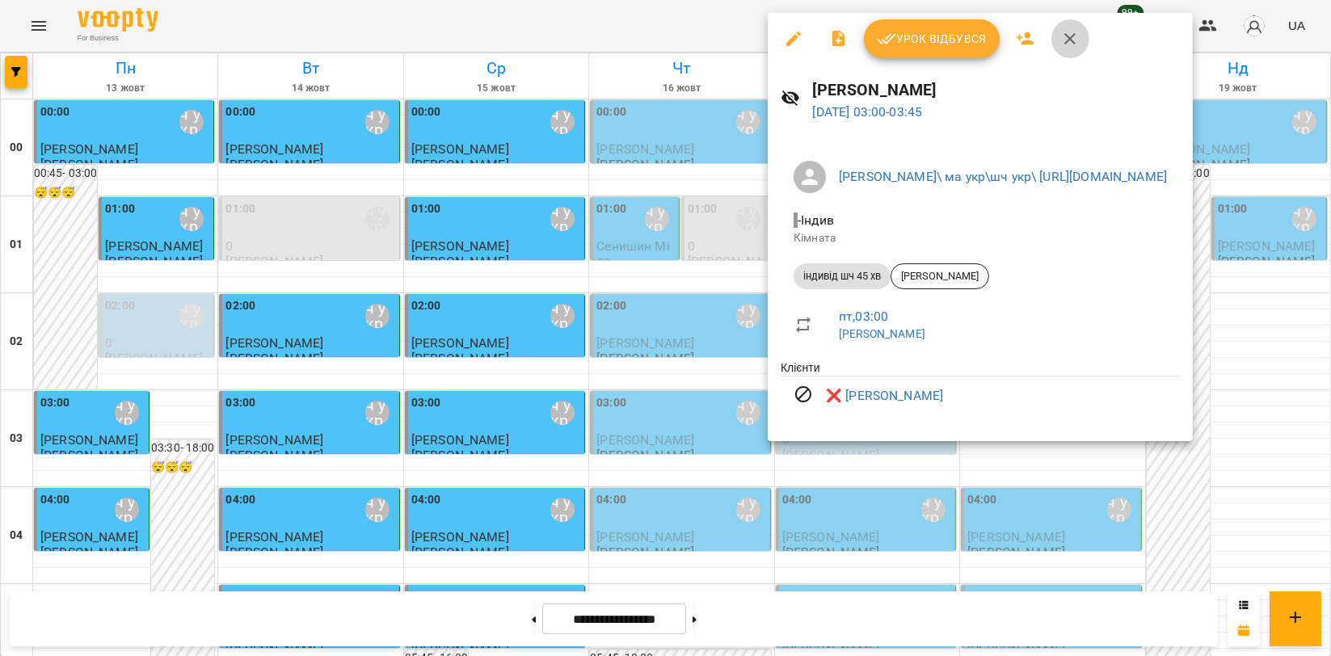
click at [1061, 36] on icon "button" at bounding box center [1070, 38] width 19 height 19
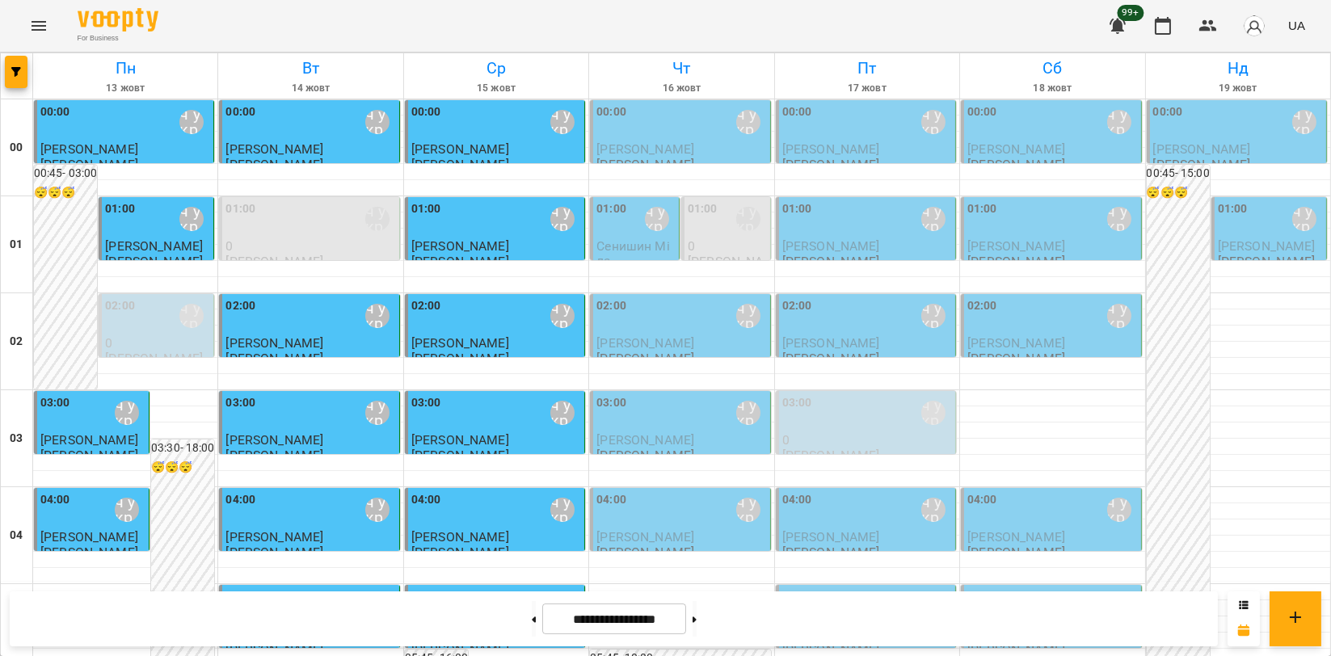
click at [261, 209] on div "01:00 Мойсук Надія\ ма укр\шч укр\ https://us06web.zoom.us/j/84559859332" at bounding box center [311, 218] width 170 height 37
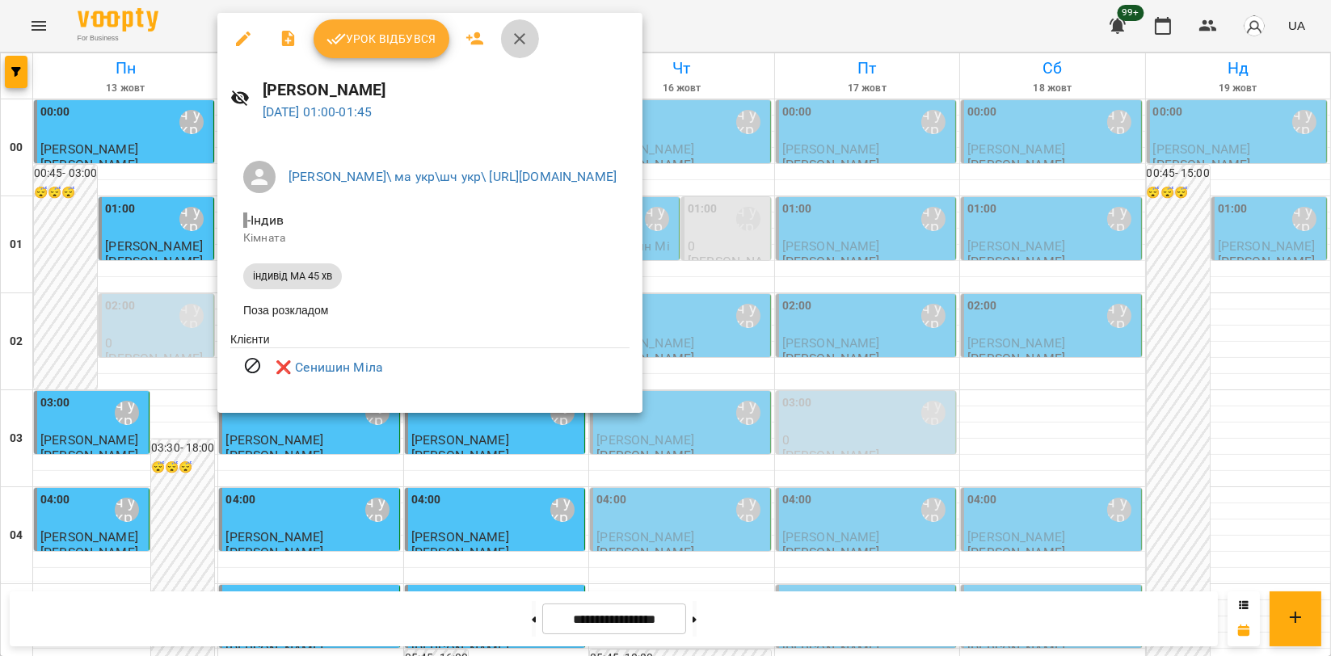
click at [517, 42] on icon "button" at bounding box center [519, 38] width 19 height 19
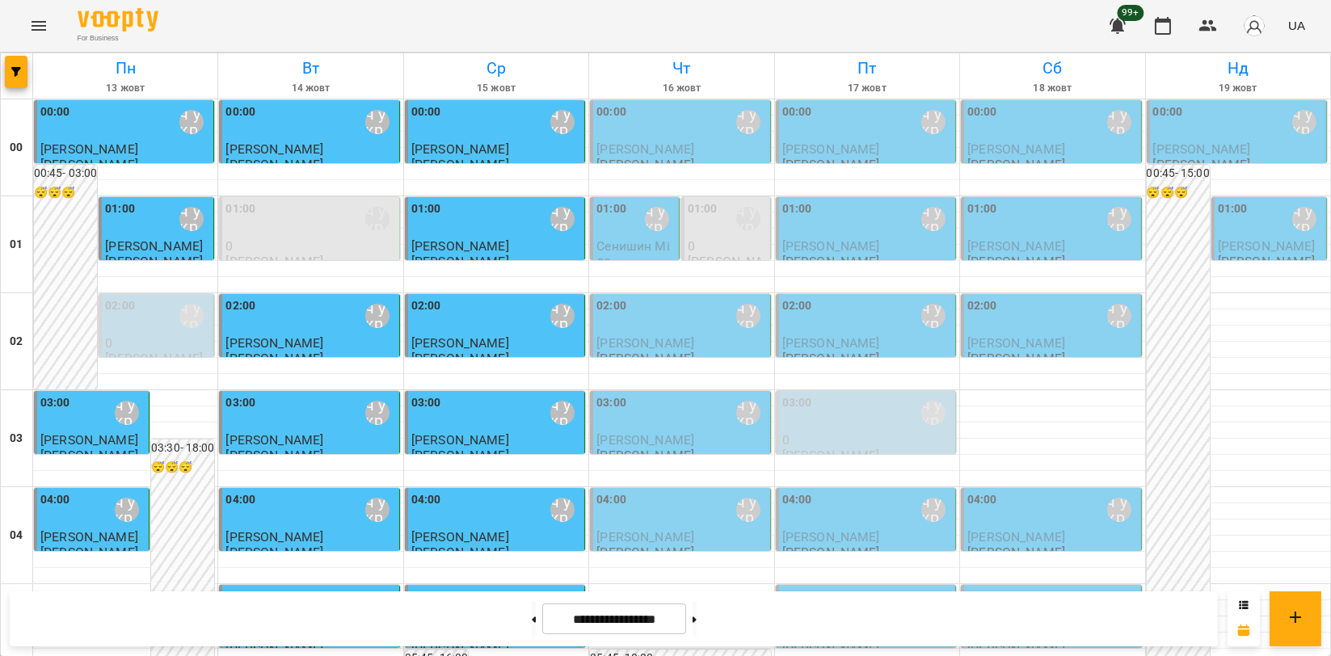
scroll to position [1844, 0]
click at [46, 21] on icon "Menu" at bounding box center [38, 25] width 19 height 19
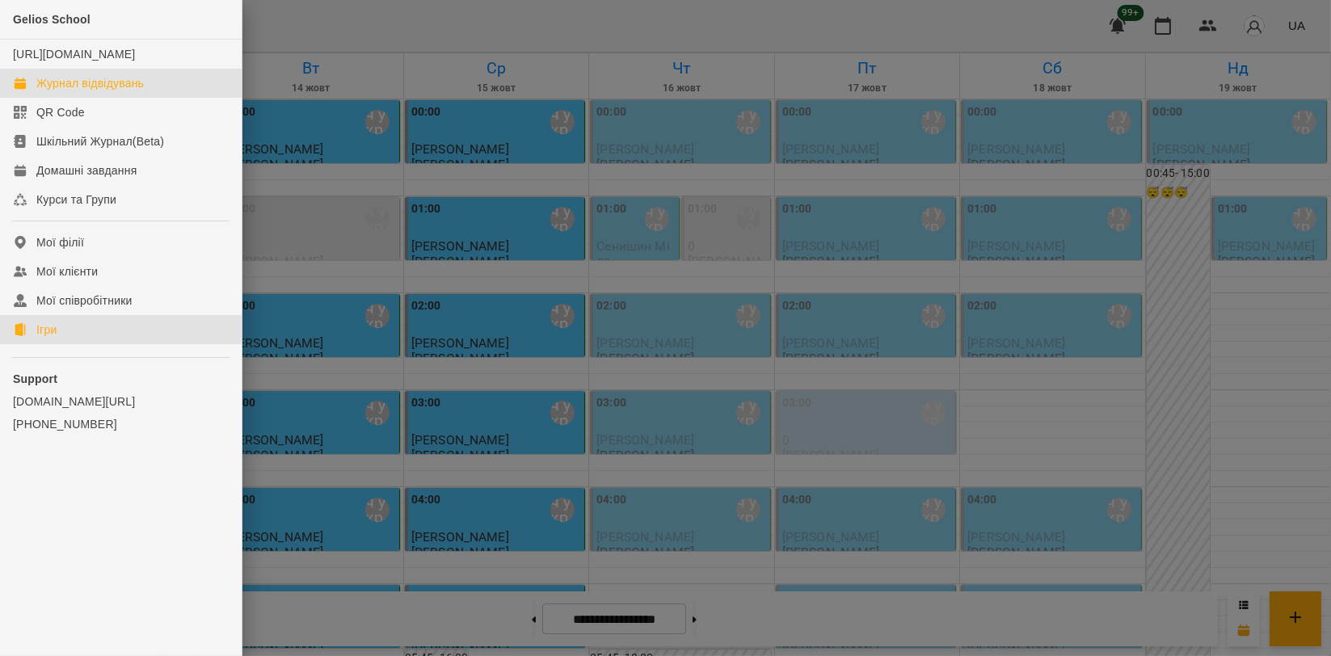
click at [96, 344] on link "Ігри" at bounding box center [121, 329] width 242 height 29
